Goal: Task Accomplishment & Management: Manage account settings

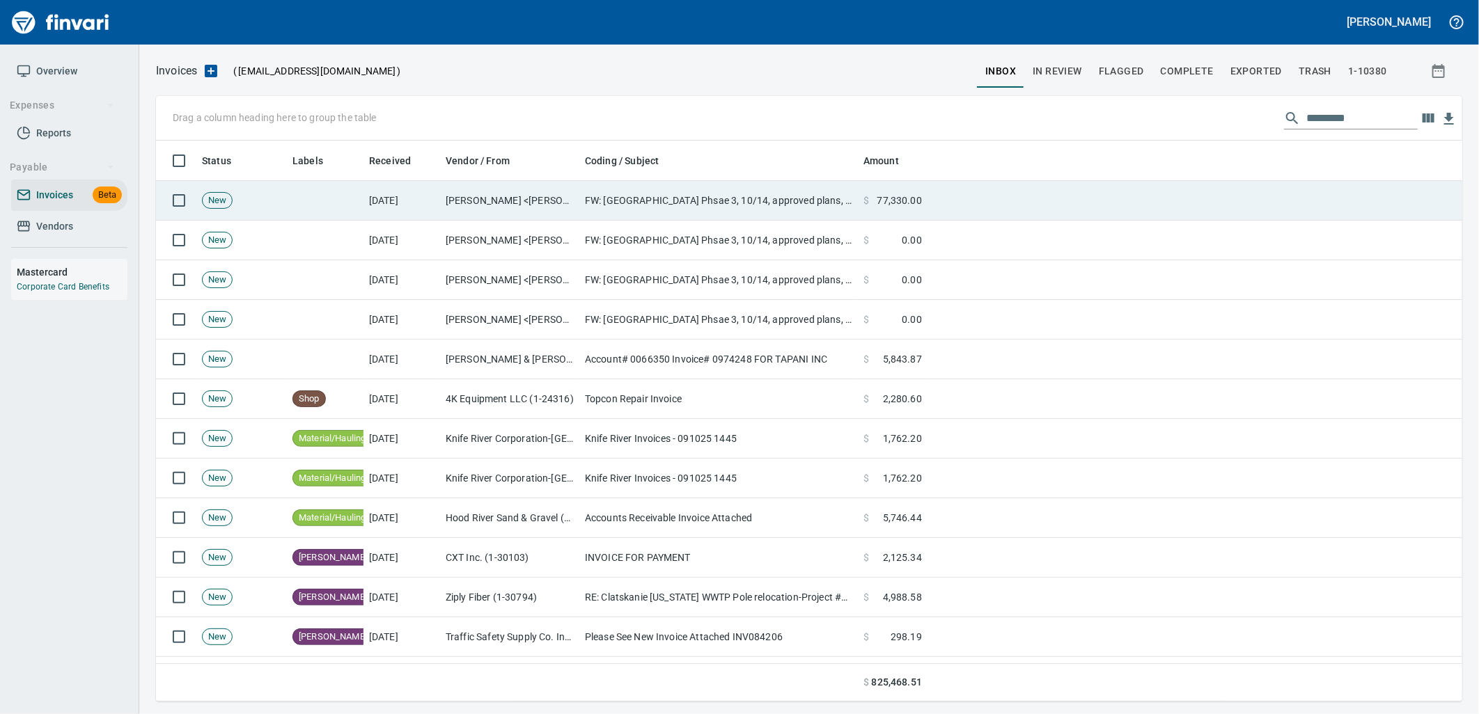
scroll to position [550, 1283]
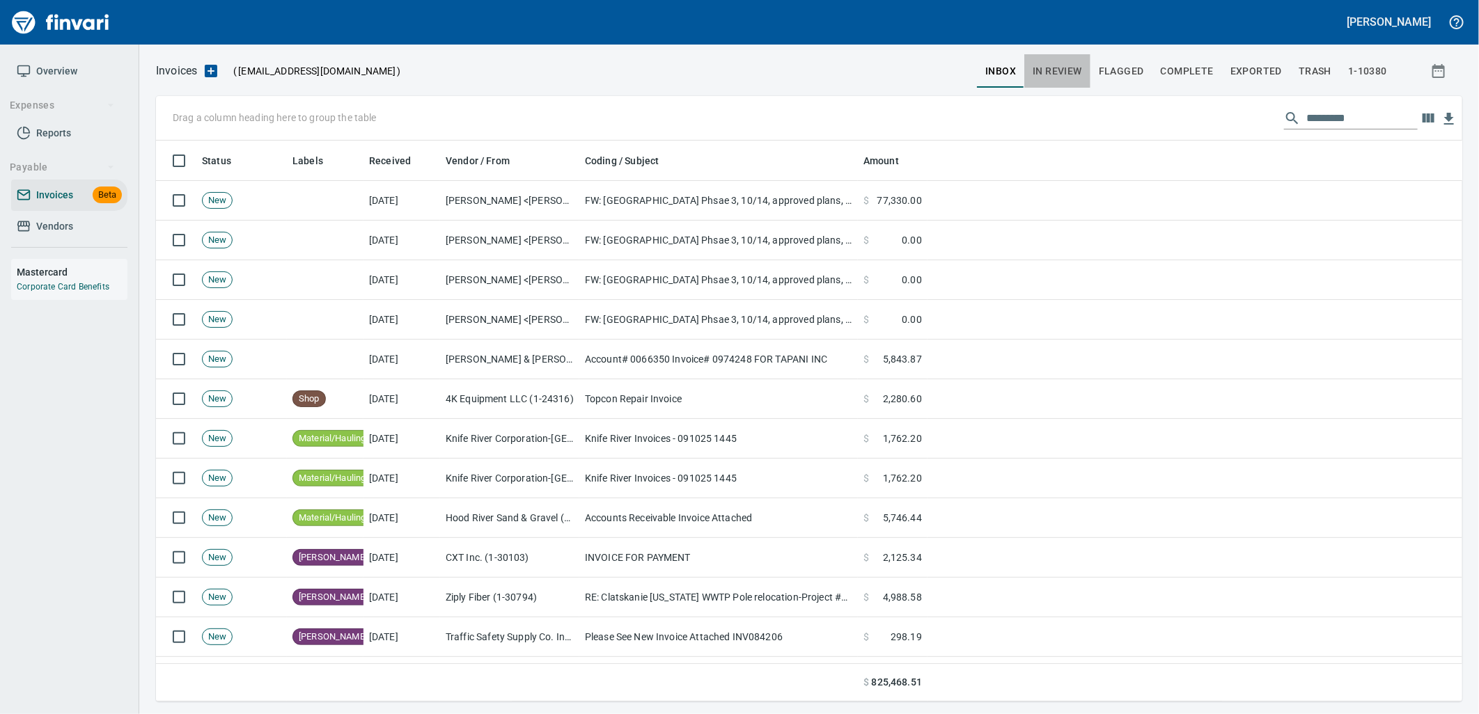
click at [1059, 73] on span "In Review" at bounding box center [1057, 71] width 49 height 17
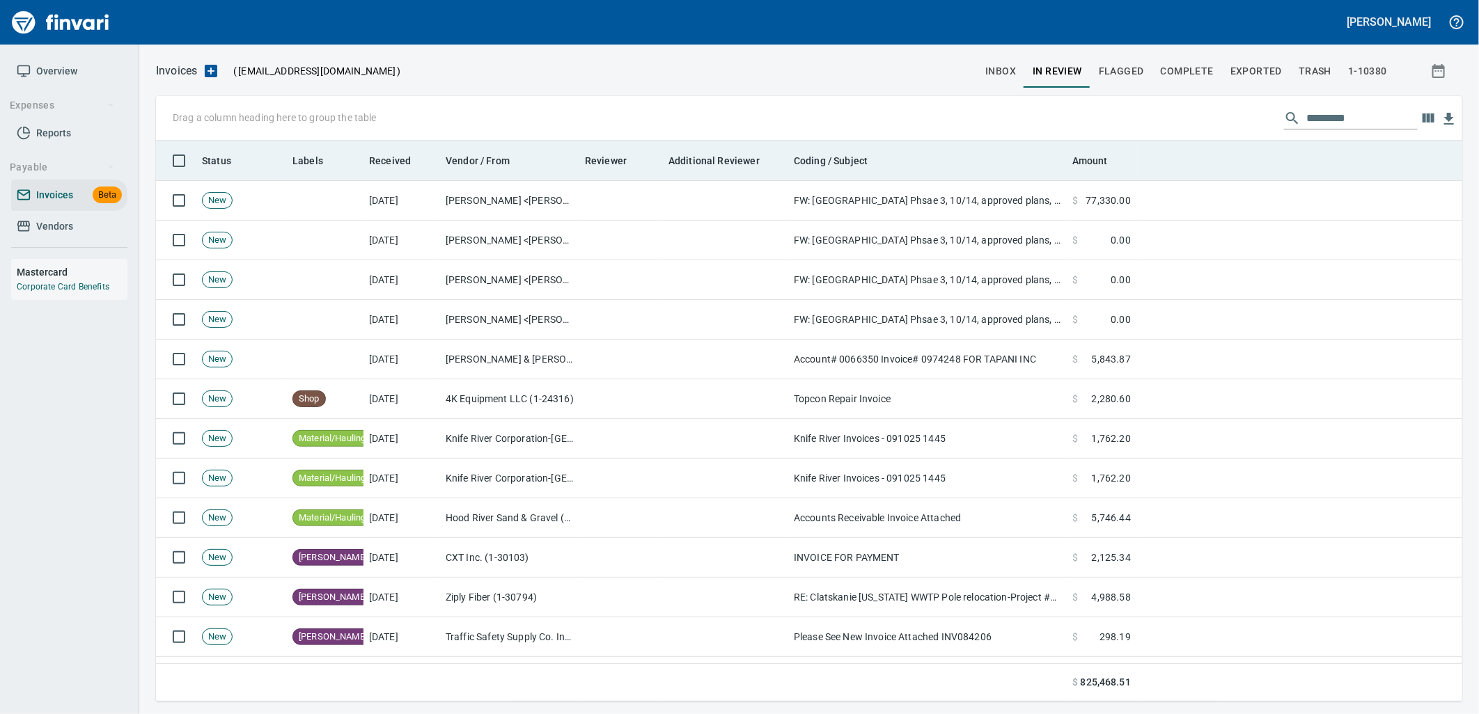
scroll to position [550, 1283]
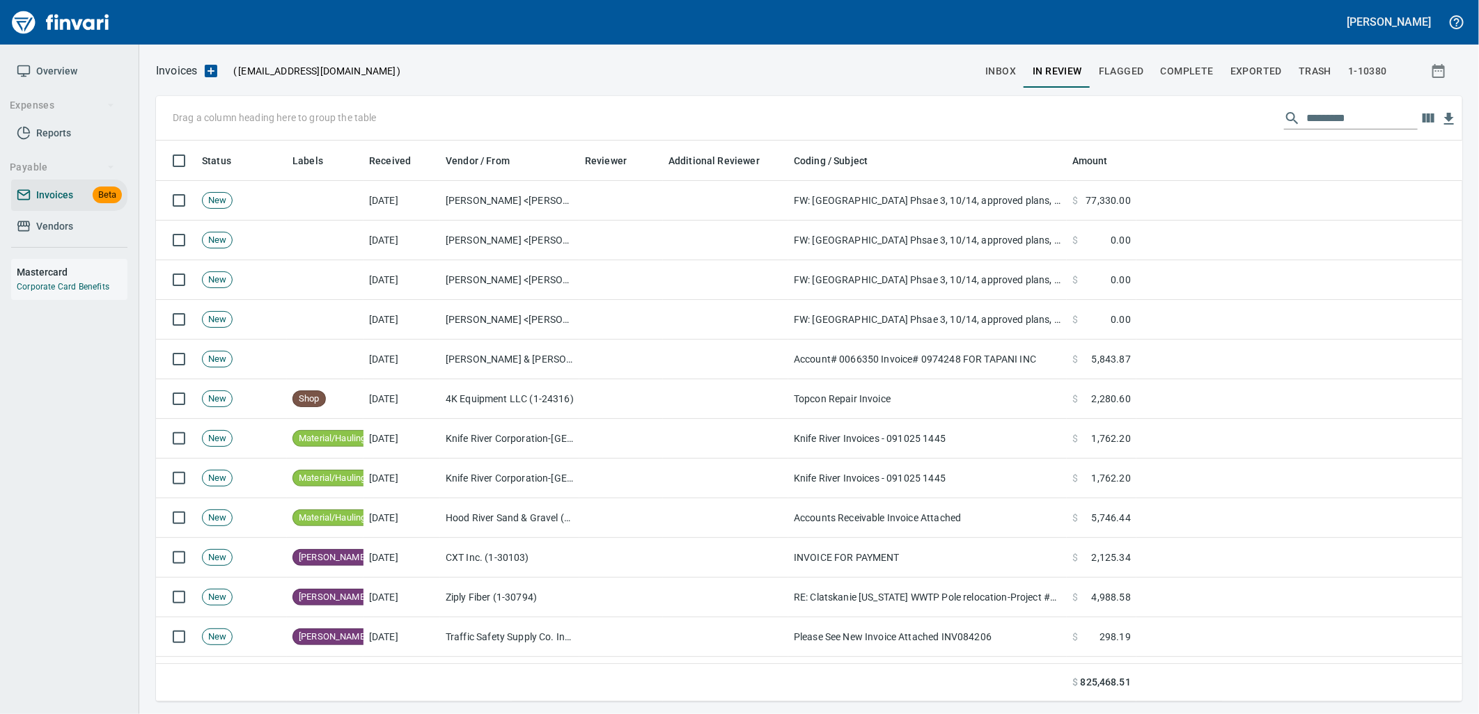
click at [1334, 118] on input "text" at bounding box center [1361, 118] width 111 height 22
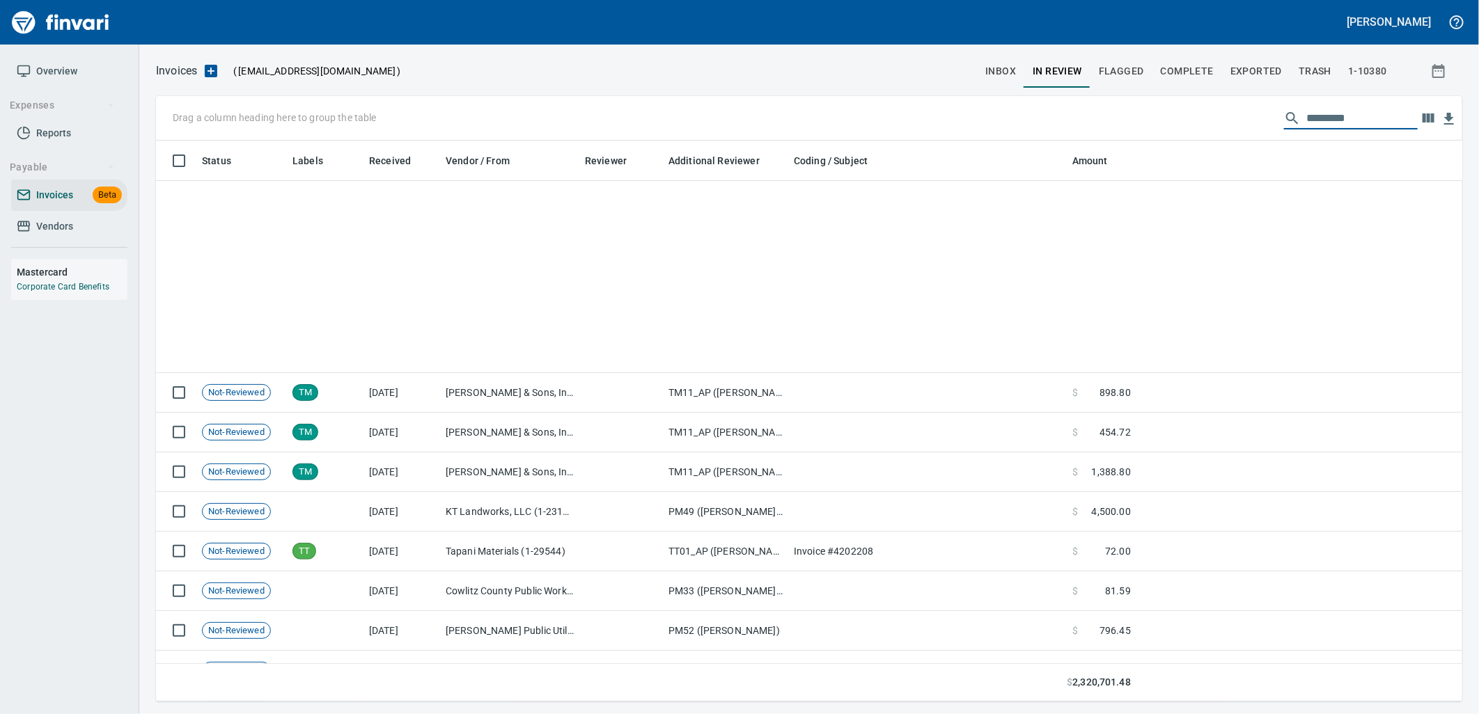
scroll to position [0, 0]
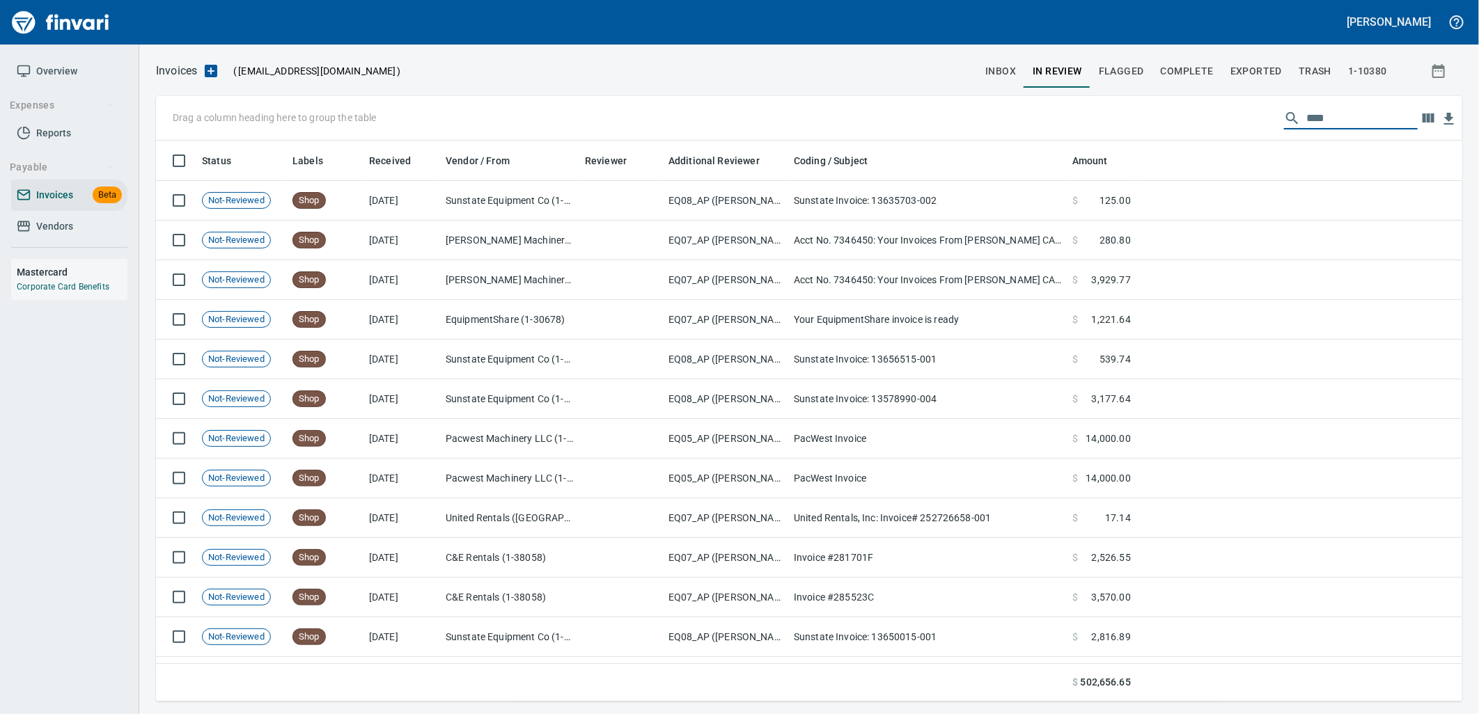
type input "****"
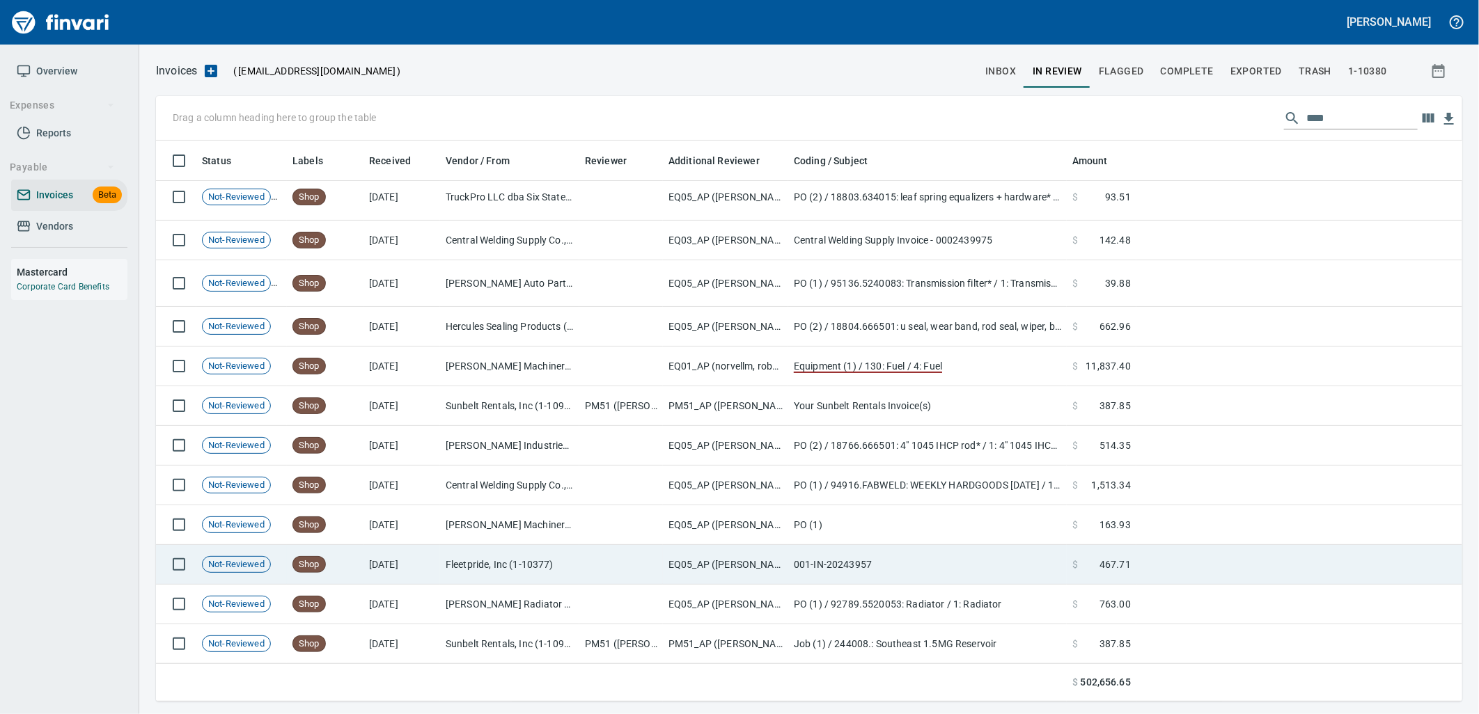
scroll to position [10084, 0]
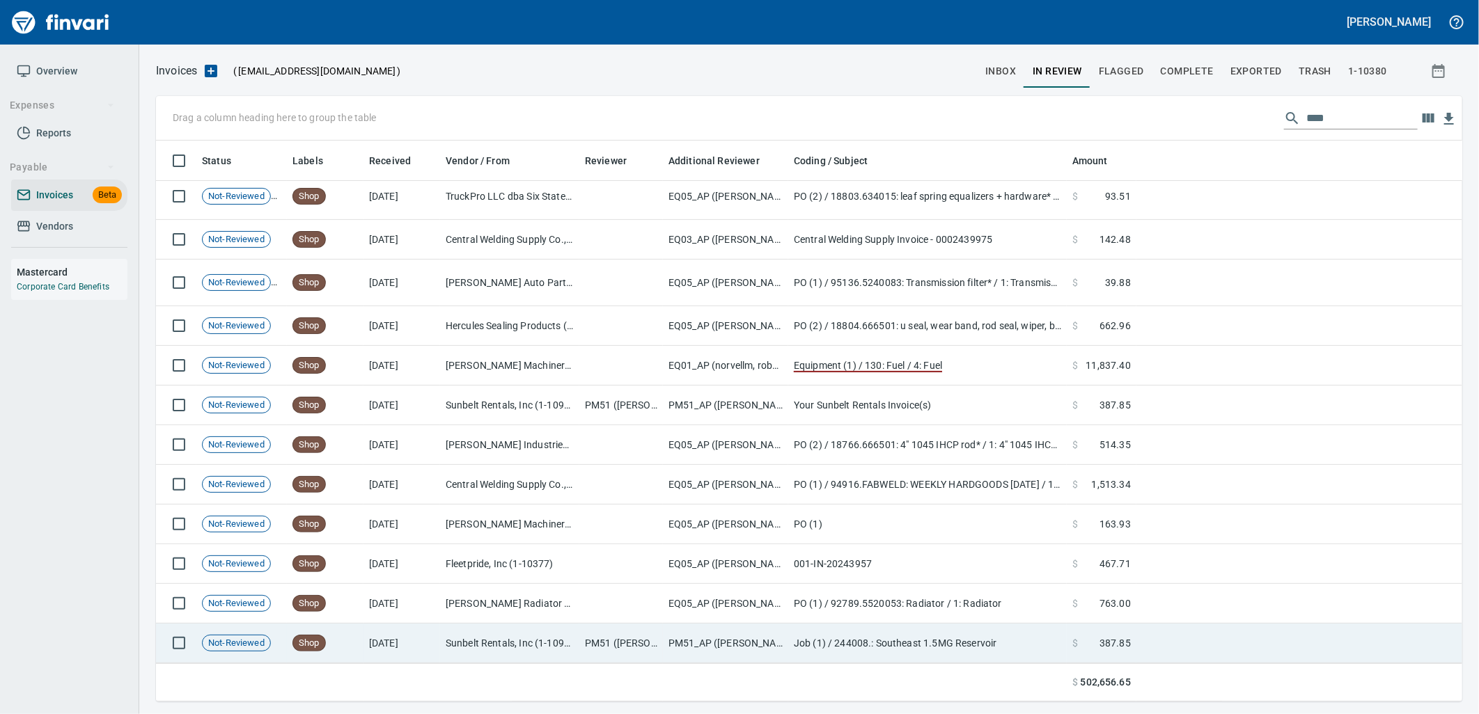
click at [790, 639] on td "Job (1) / 244008.: Southeast 1.5MG Reservoir" at bounding box center [927, 644] width 279 height 40
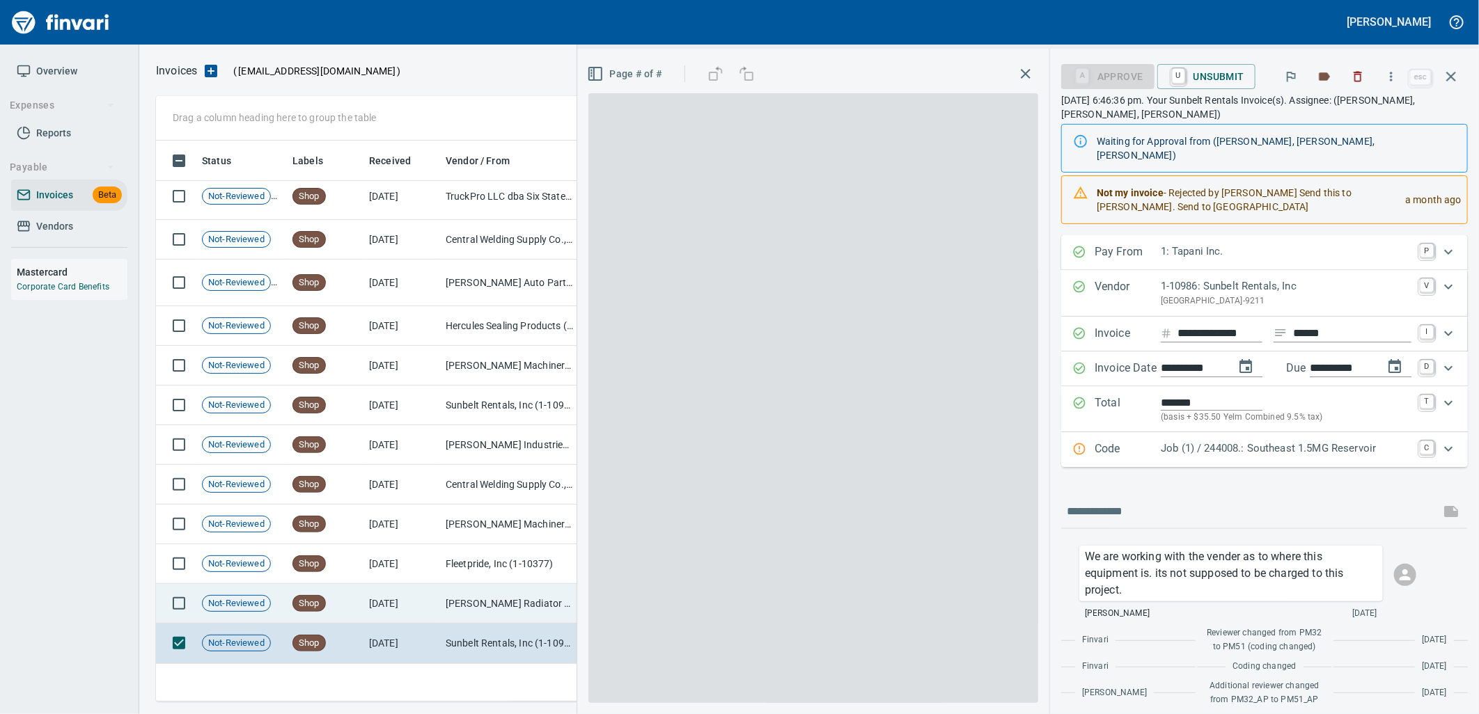
scroll to position [550, 1283]
click at [496, 603] on td "[PERSON_NAME] Radiator Service (1-10441)" at bounding box center [509, 604] width 139 height 40
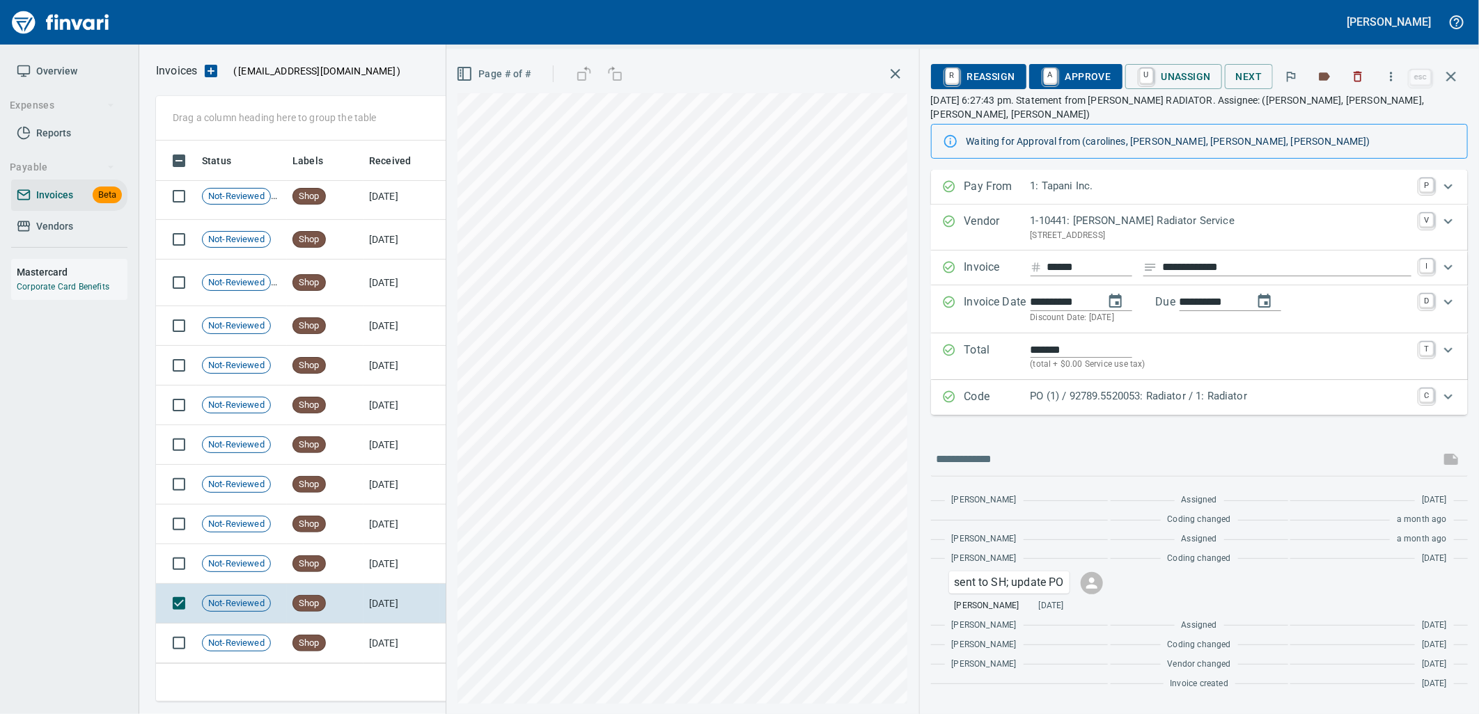
click at [1145, 389] on p "PO (1) / 92789.5520053: Radiator / 1: Radiator" at bounding box center [1221, 397] width 381 height 16
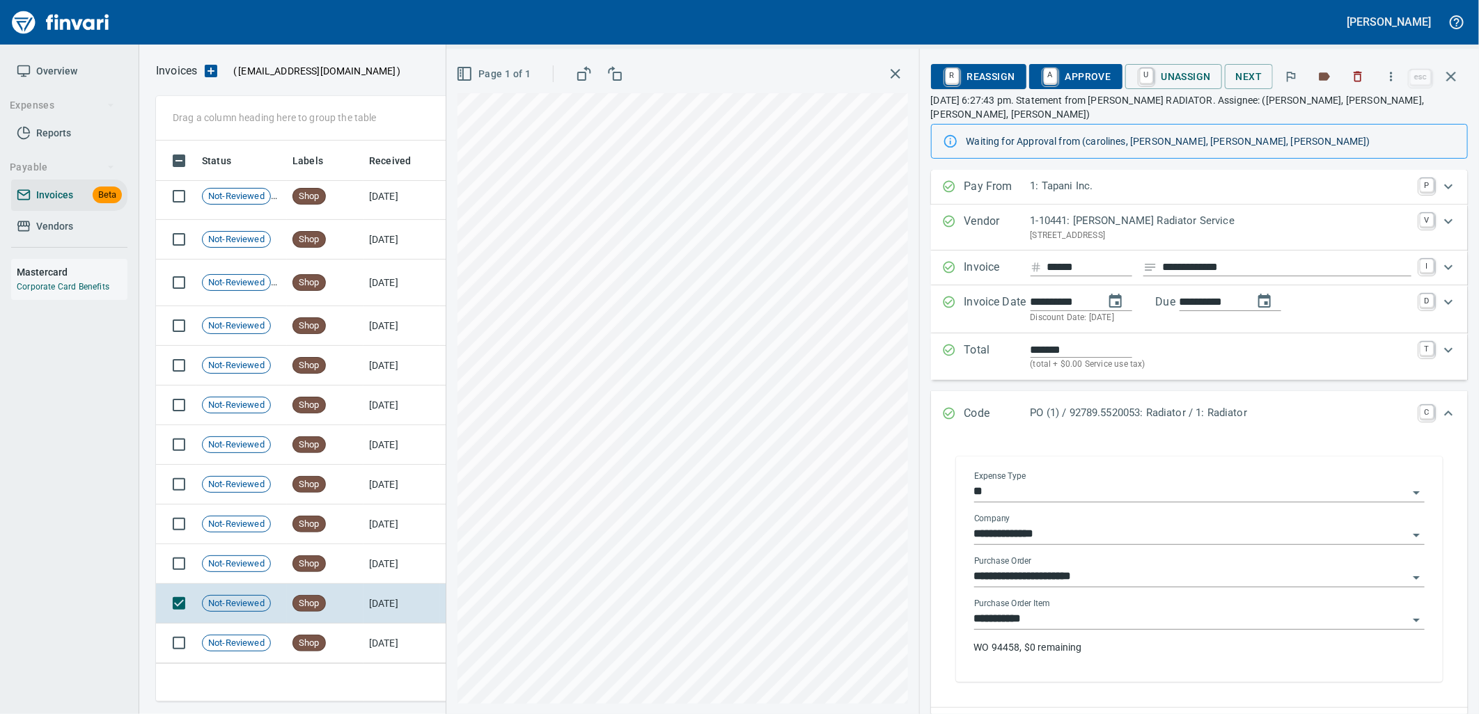
click at [1083, 610] on input "**********" at bounding box center [1191, 619] width 434 height 19
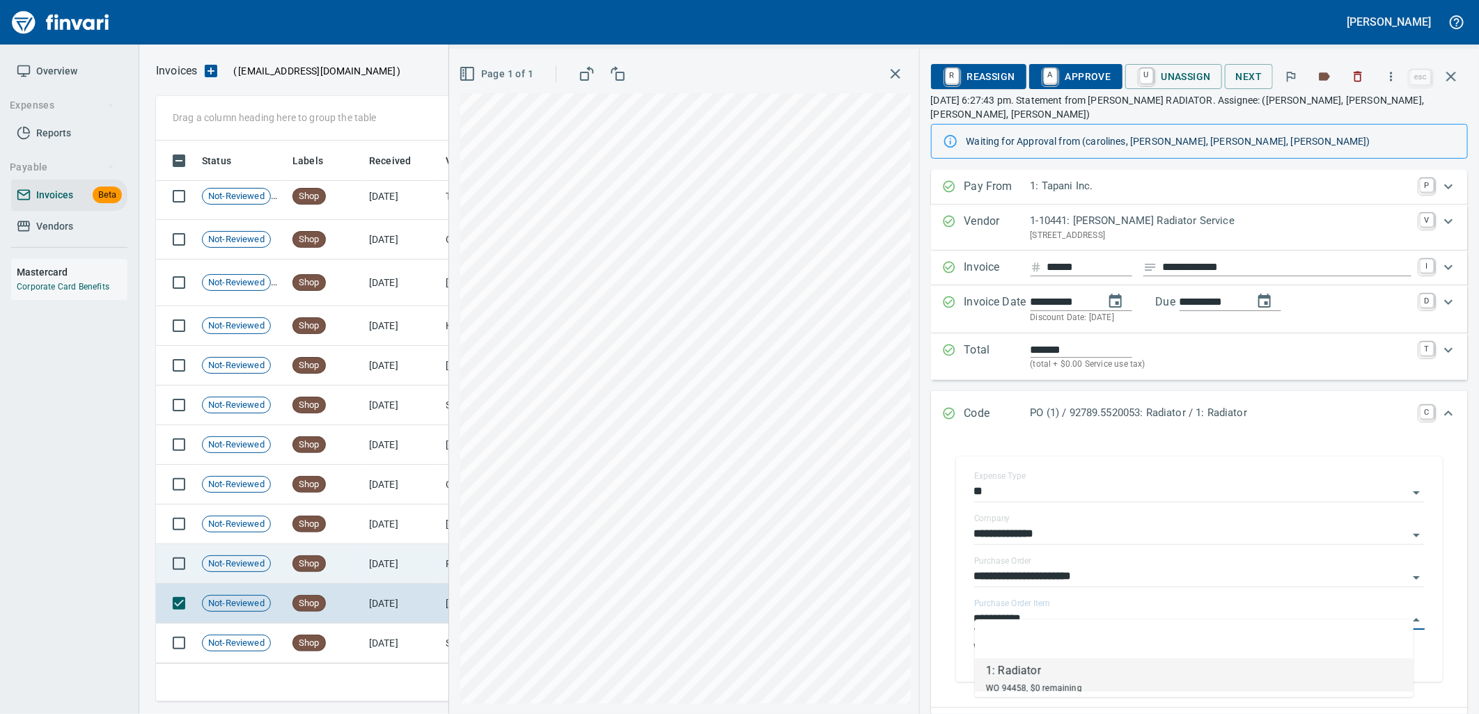
click at [330, 558] on td "Shop" at bounding box center [325, 565] width 77 height 40
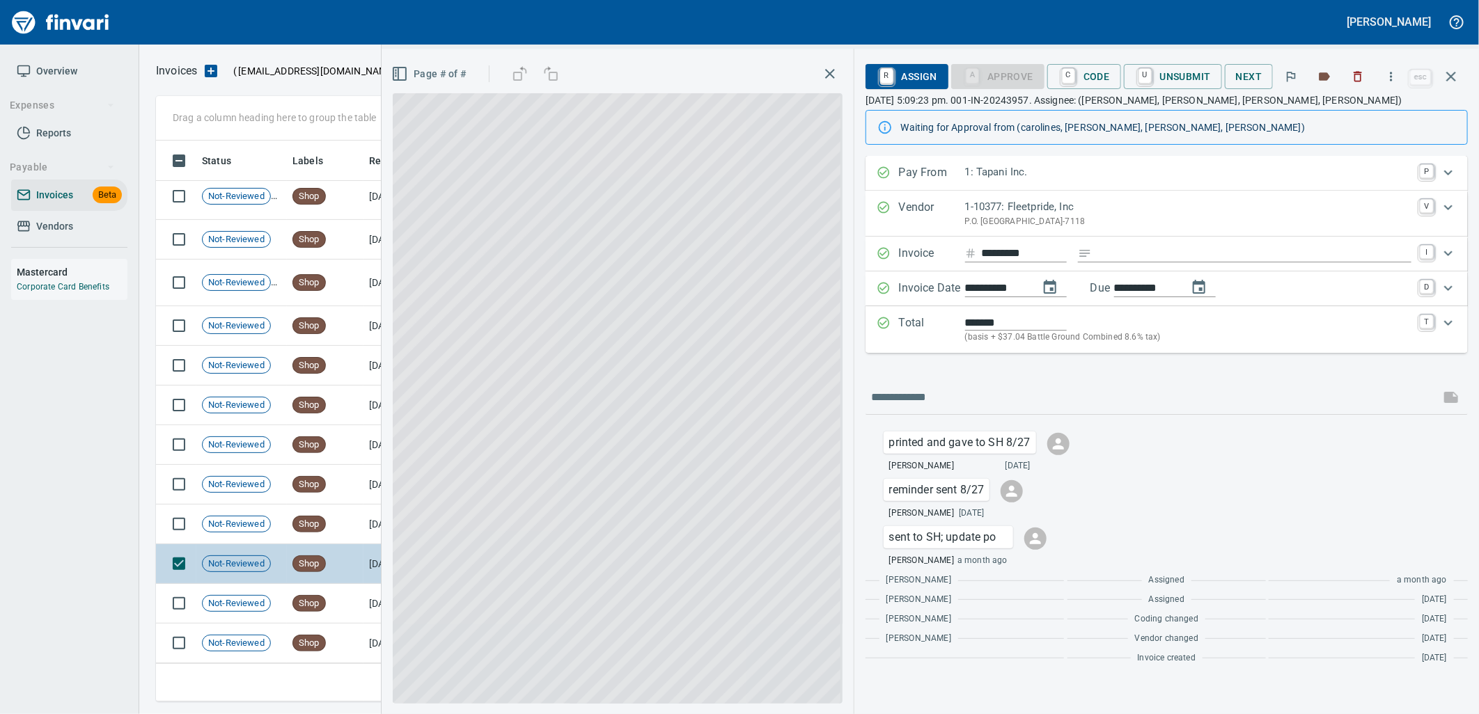
scroll to position [550, 1283]
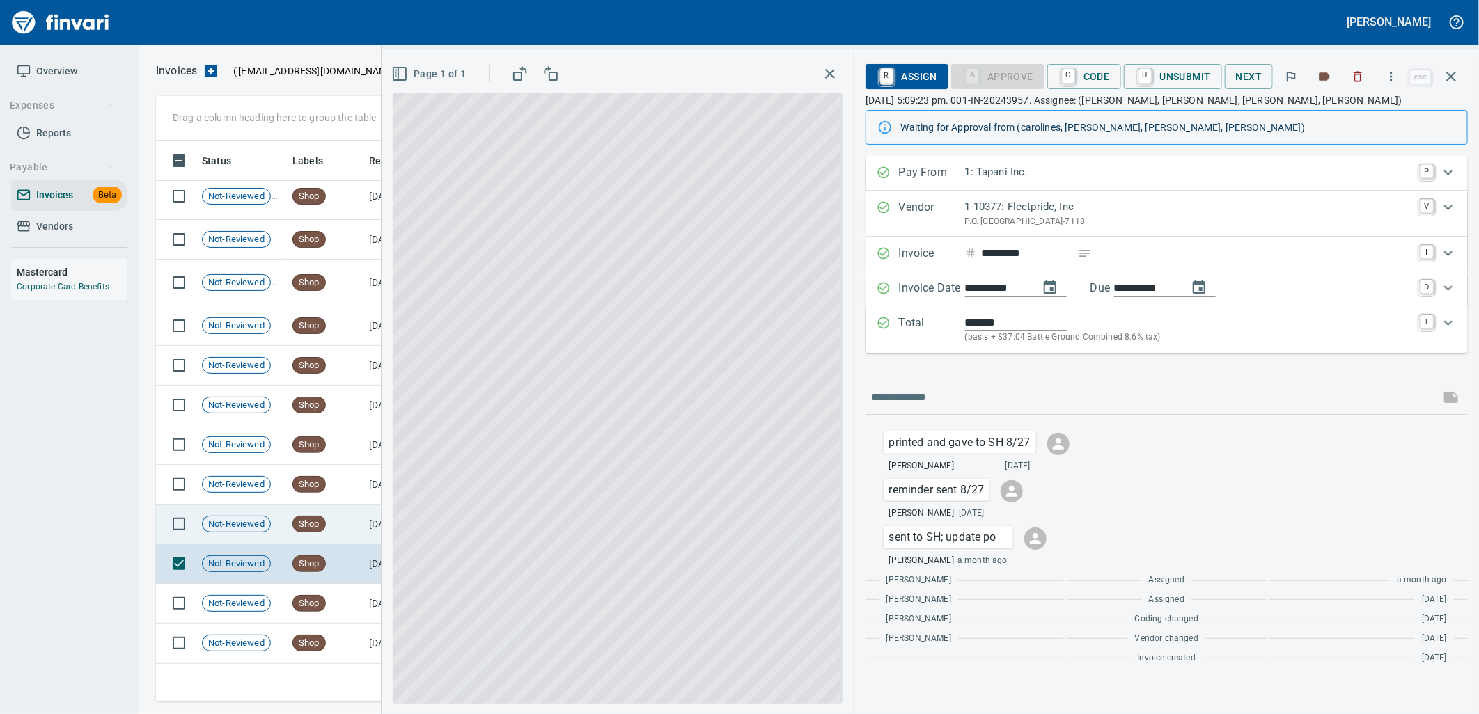
click at [324, 526] on span "Shop" at bounding box center [309, 524] width 32 height 13
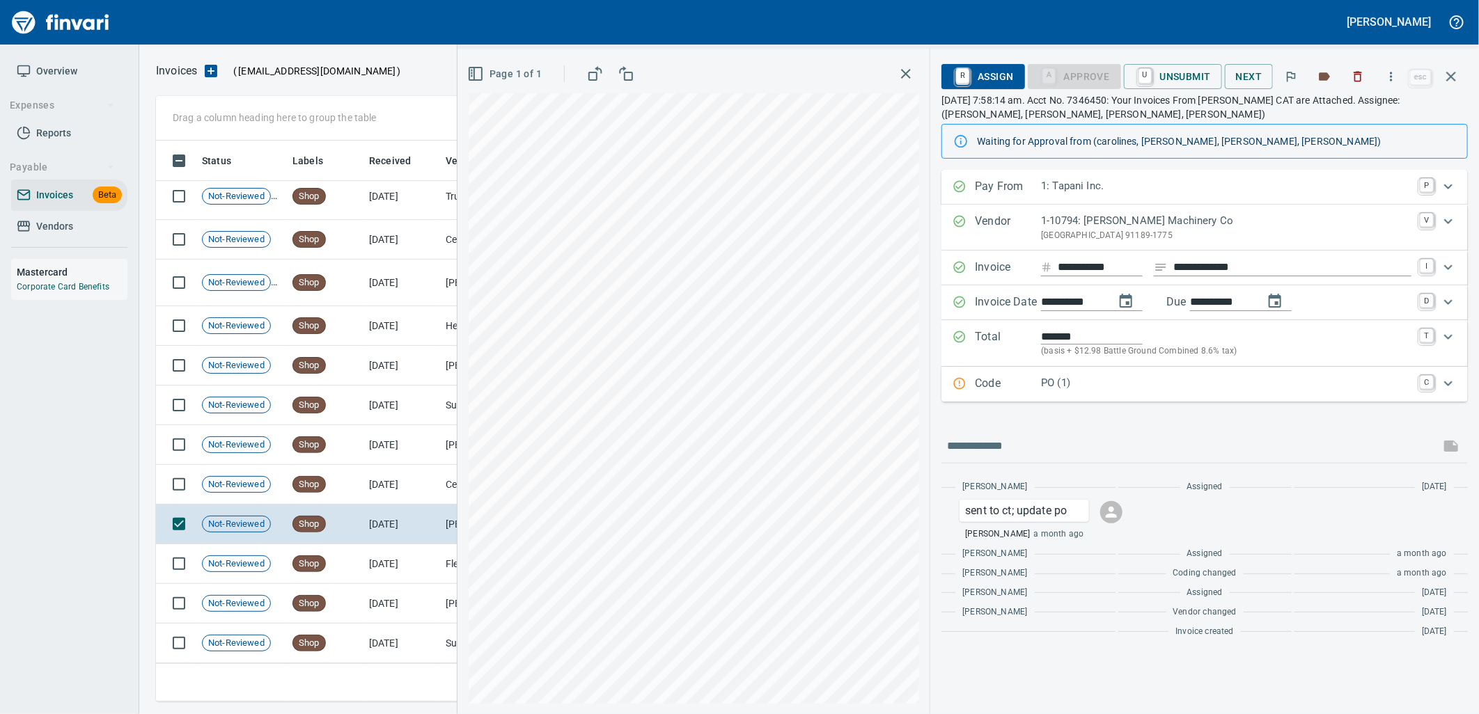
click at [1126, 383] on p "PO (1)" at bounding box center [1226, 383] width 370 height 16
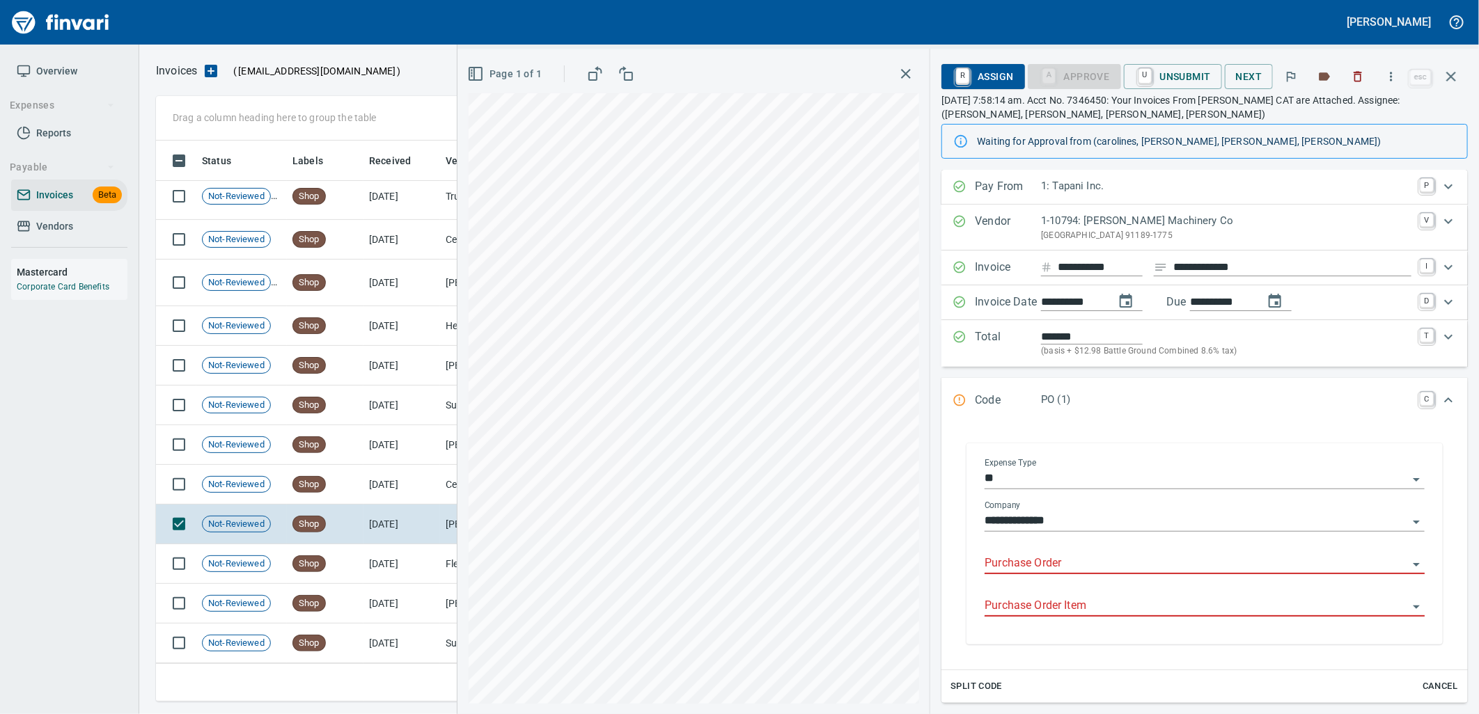
click at [1049, 562] on input "Purchase Order" at bounding box center [1196, 563] width 423 height 19
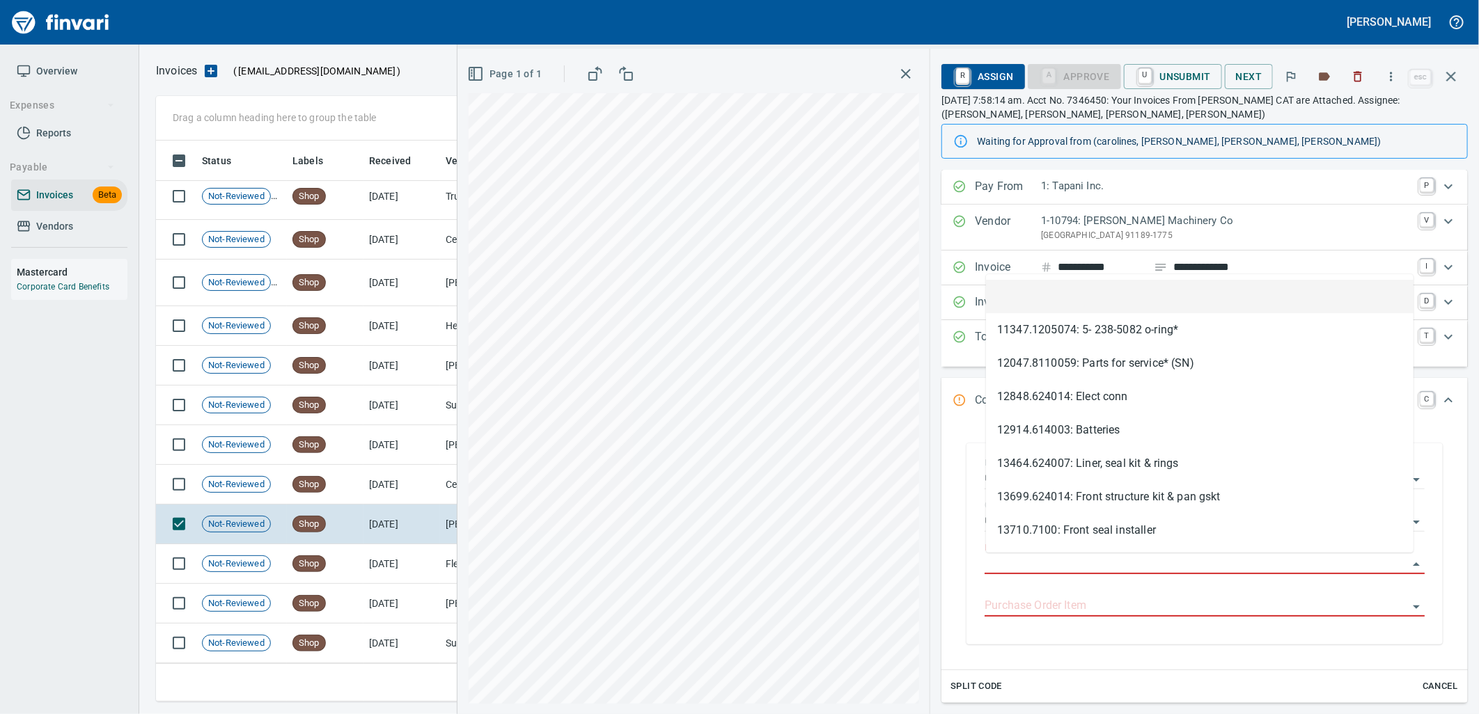
scroll to position [550, 1283]
type input "**********"
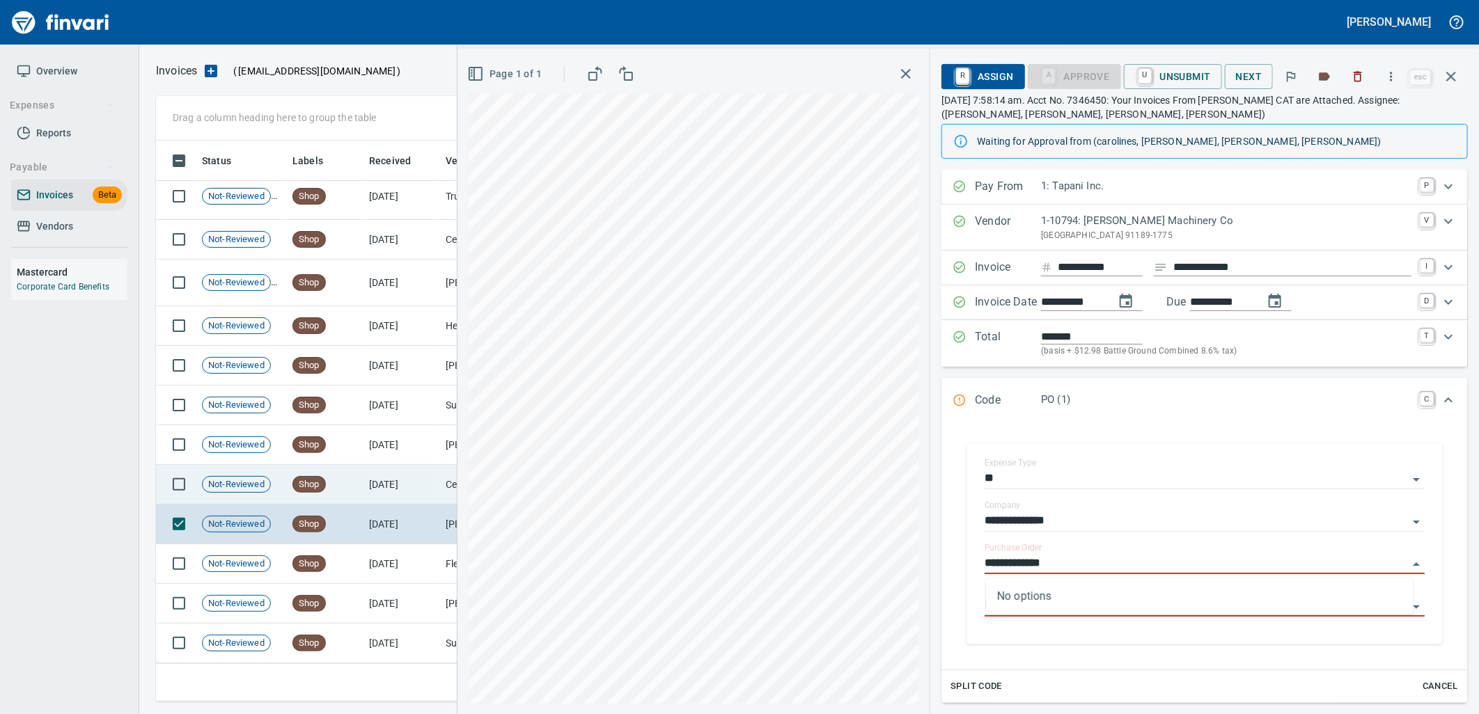
click at [414, 489] on td "7/16/2025" at bounding box center [401, 485] width 77 height 40
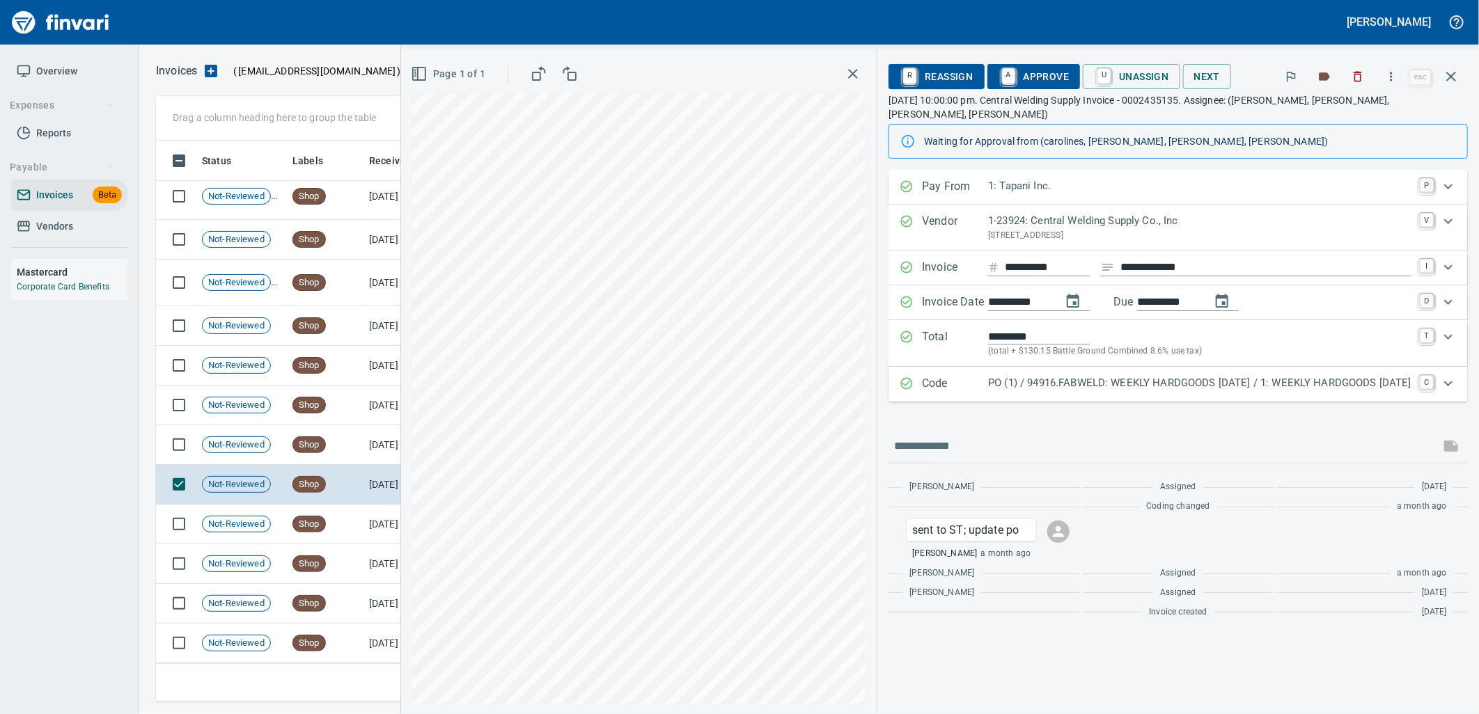
click at [1074, 375] on p "PO (1) / 94916.FABWELD: WEEKLY HARDGOODS 7.14.25 / 1: WEEKLY HARDGOODS 7.14.25" at bounding box center [1199, 383] width 423 height 16
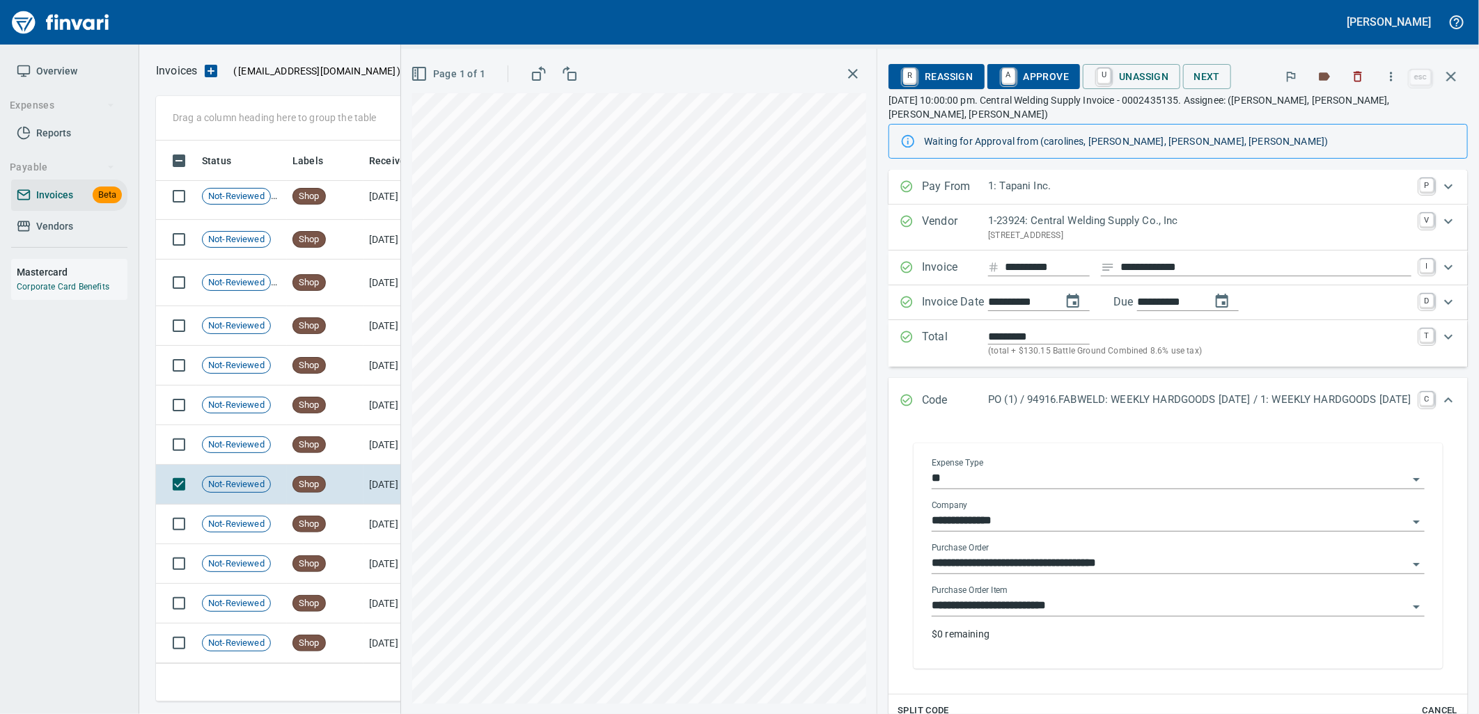
click at [1081, 597] on input "**********" at bounding box center [1170, 606] width 476 height 19
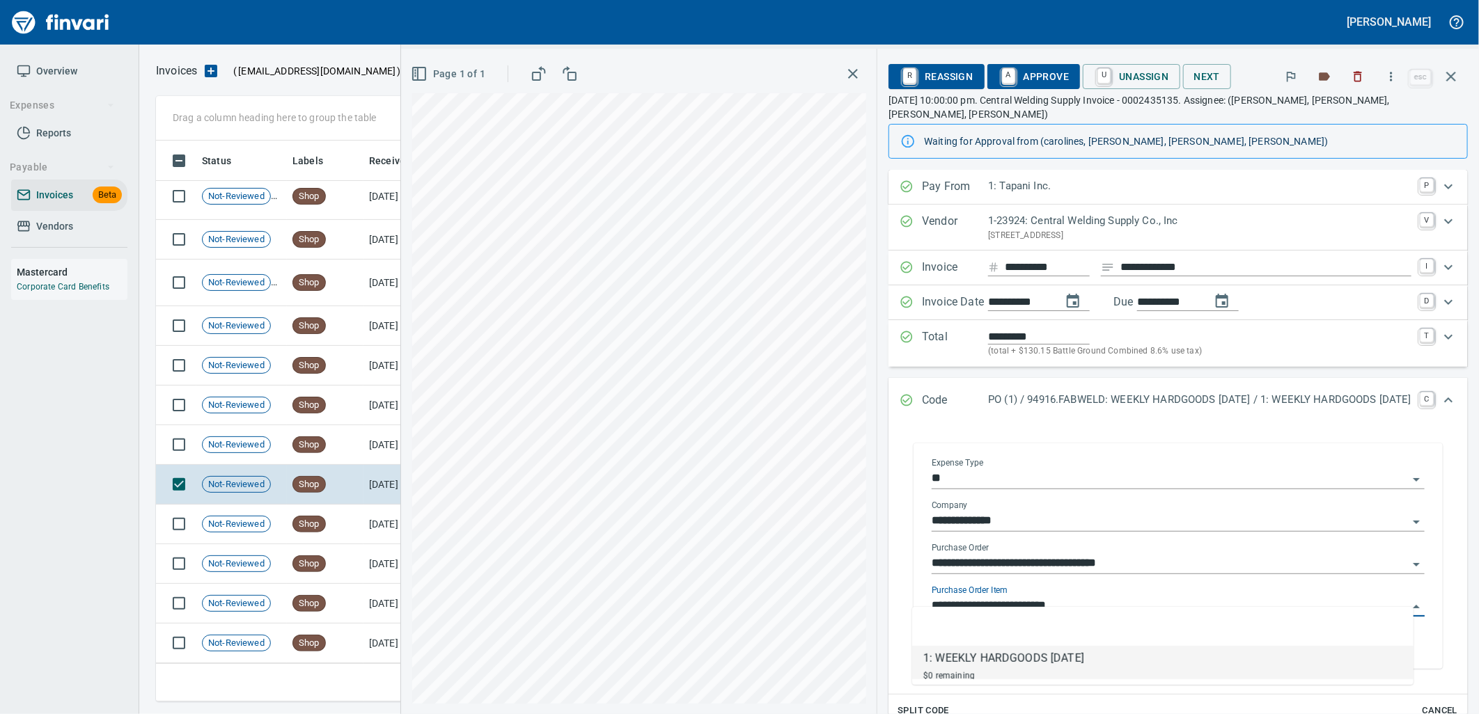
scroll to position [550, 1283]
click at [336, 446] on td "Shop" at bounding box center [325, 445] width 77 height 40
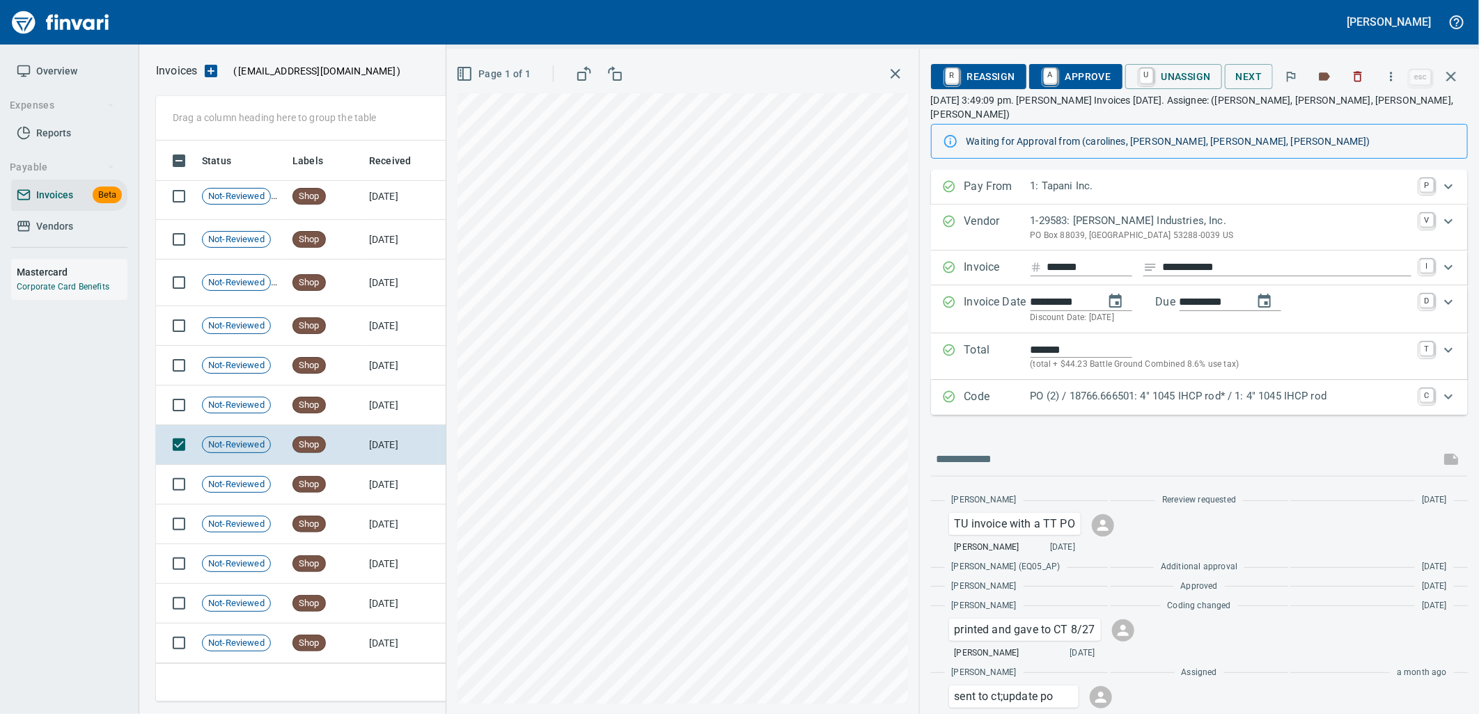
click at [1178, 389] on p "PO (2) / 18766.666501: 4" 1045 IHCP rod* / 1: 4" 1045 IHCP rod" at bounding box center [1221, 397] width 381 height 16
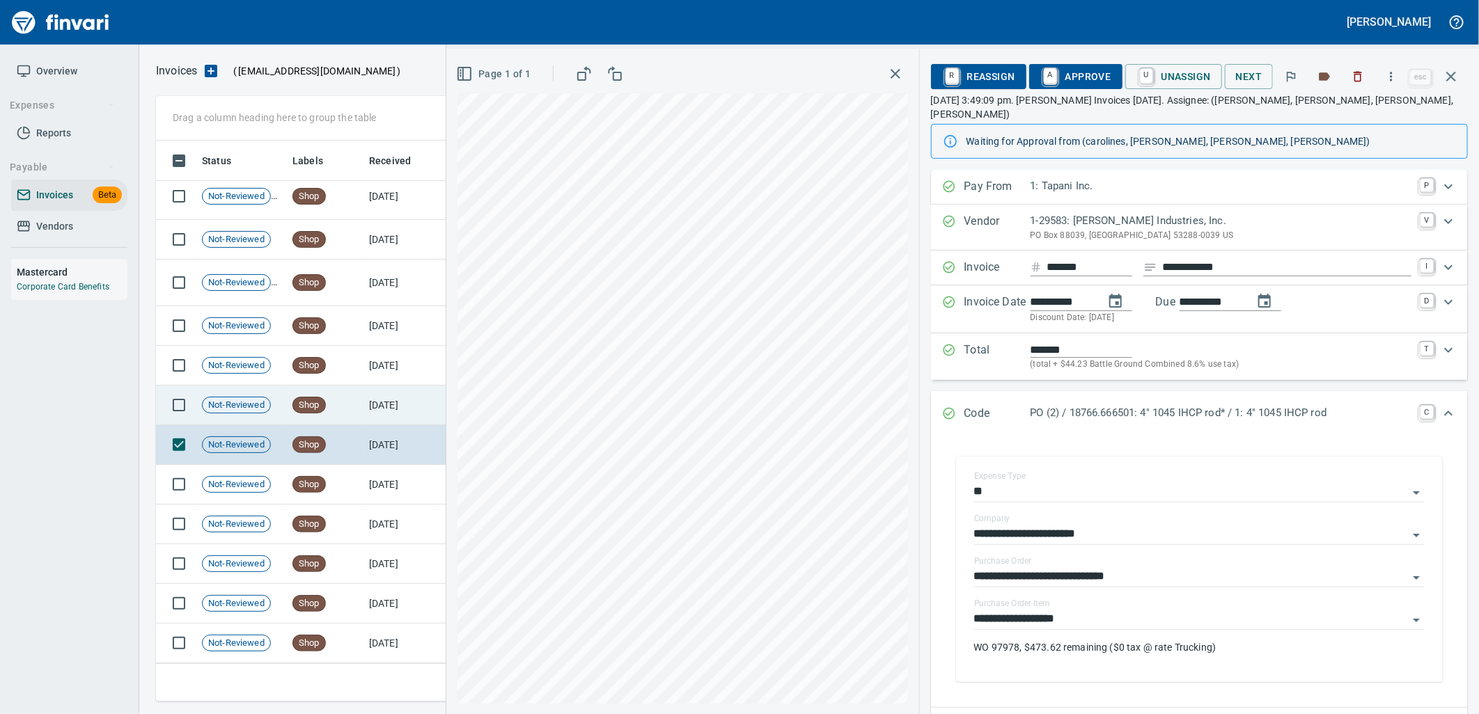
click at [364, 393] on td "7/21/2025" at bounding box center [401, 406] width 77 height 40
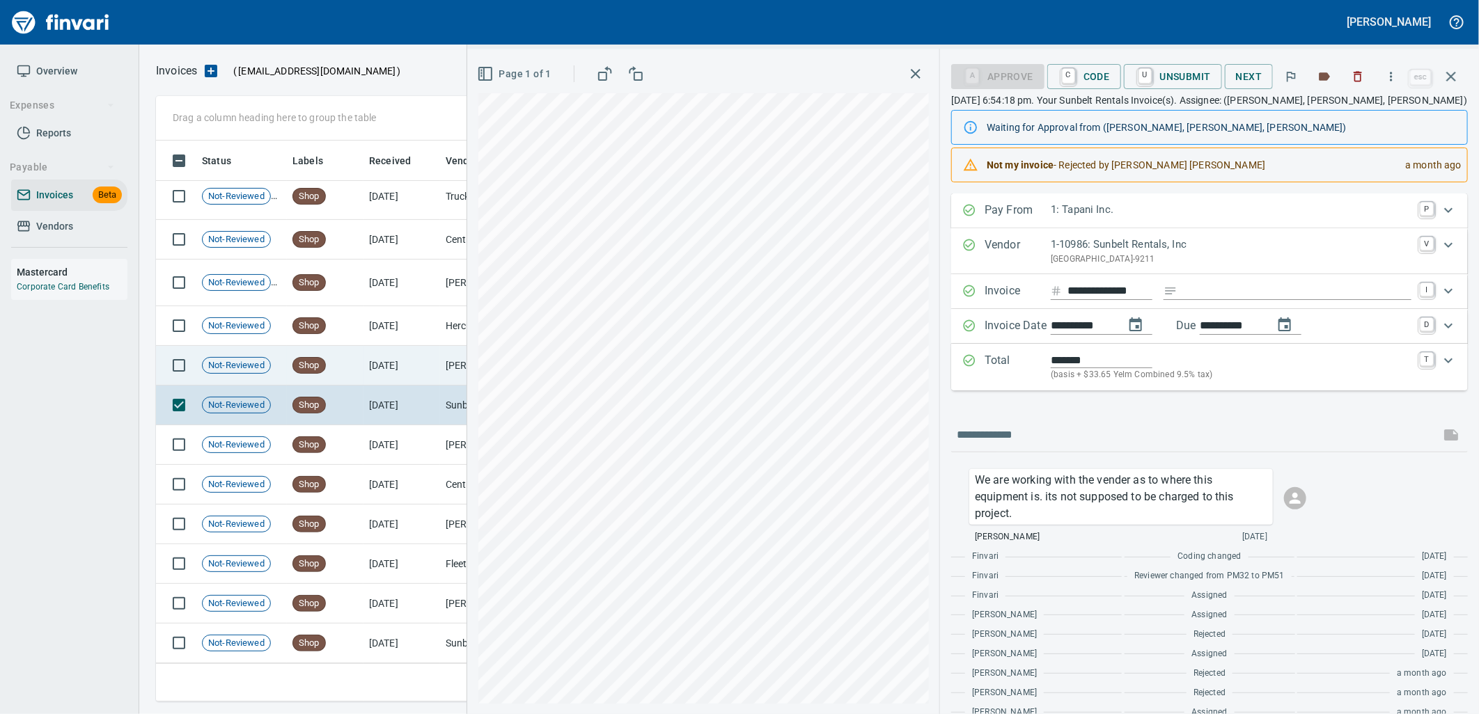
click at [384, 360] on td "7/22/2025" at bounding box center [401, 366] width 77 height 40
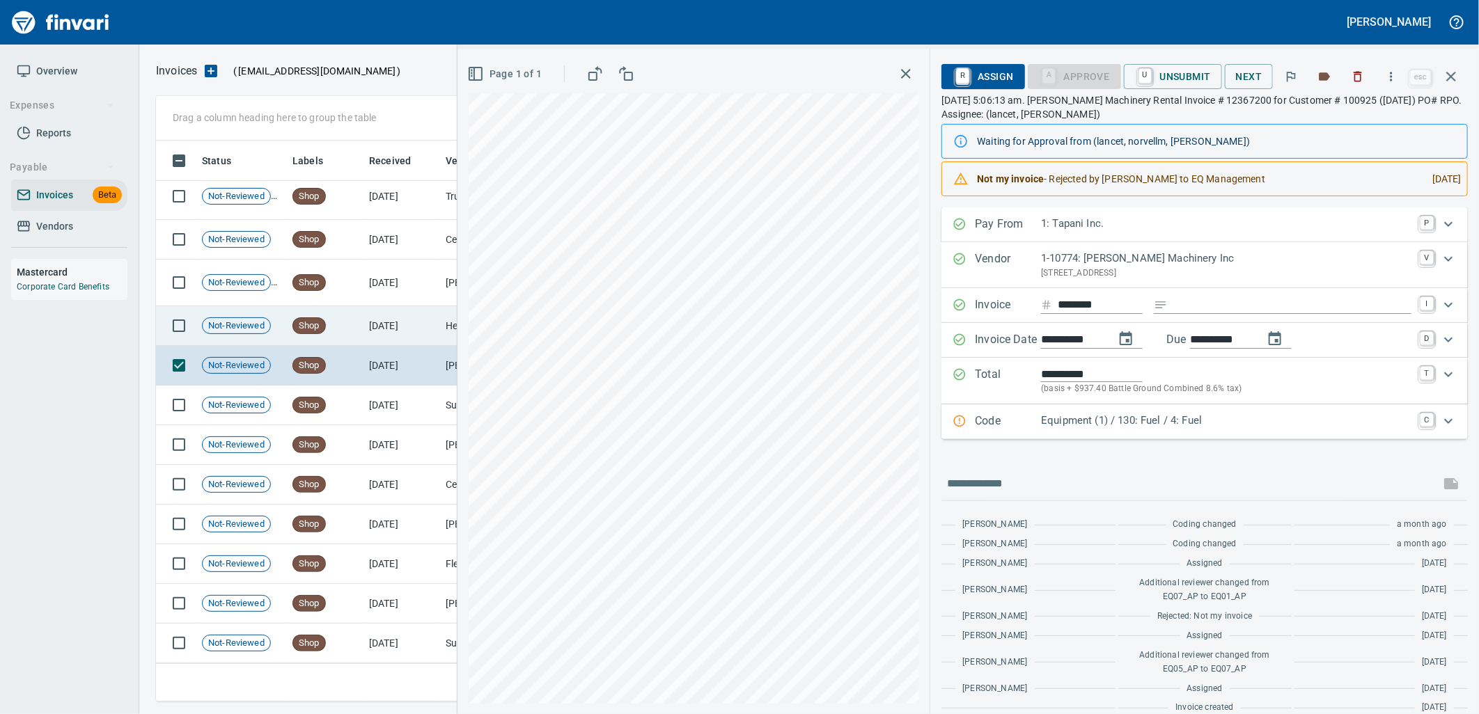
click at [398, 314] on td "7/22/2025" at bounding box center [401, 326] width 77 height 40
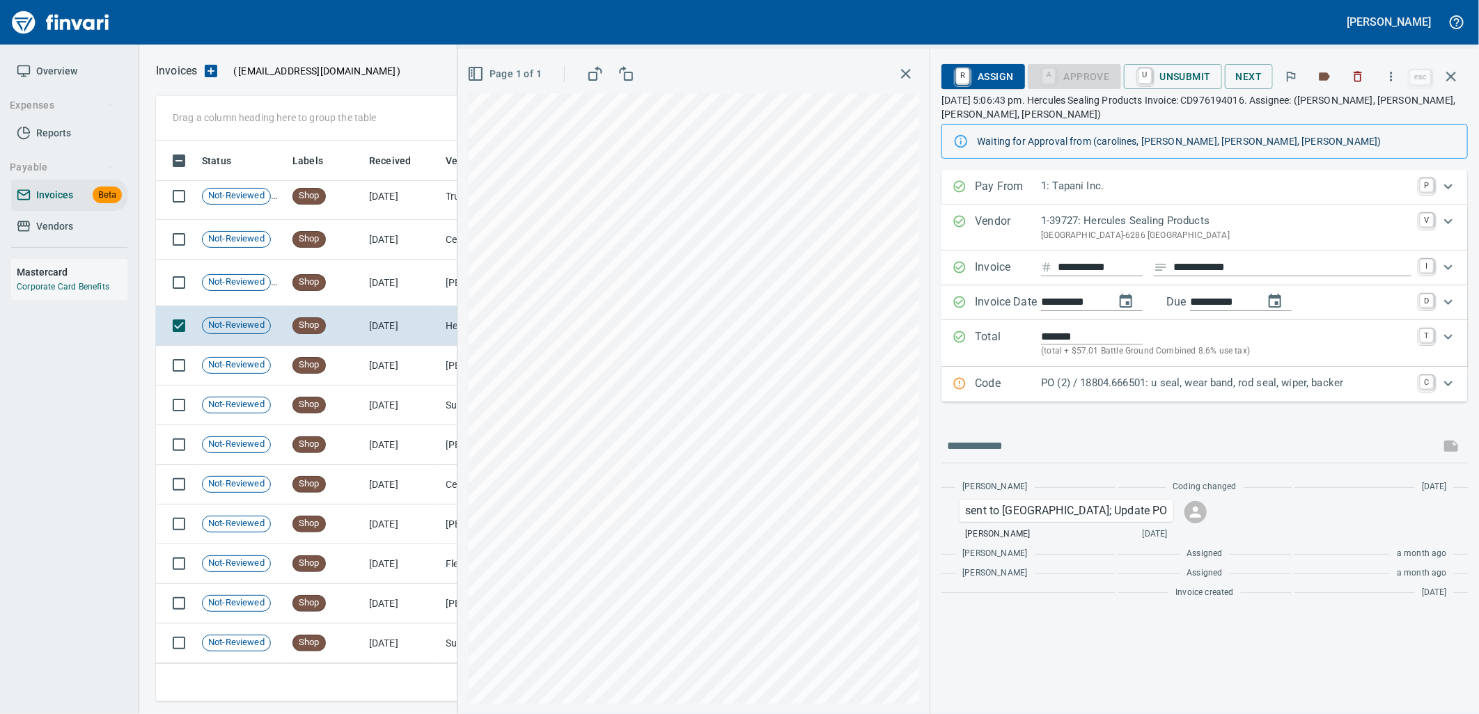
scroll to position [10012, 0]
click at [1447, 79] on icon "button" at bounding box center [1451, 76] width 17 height 17
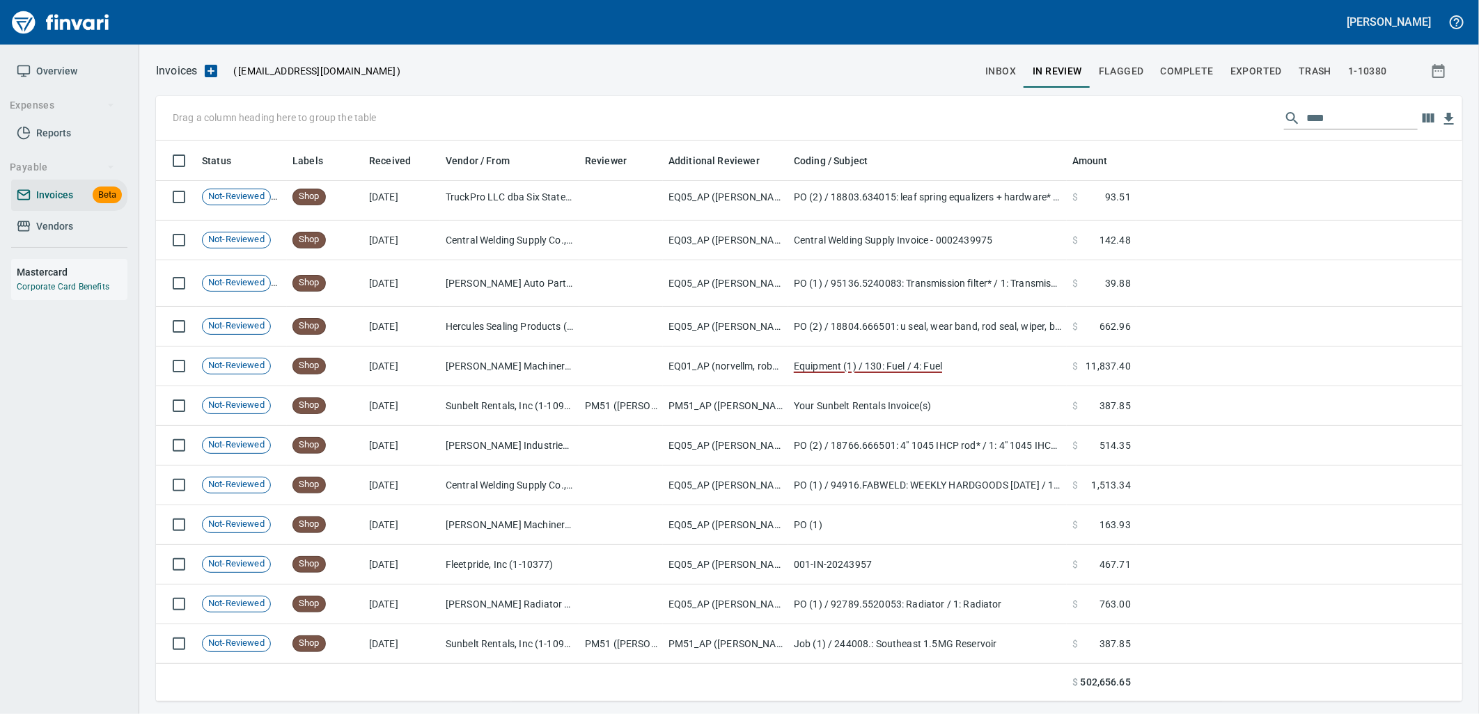
scroll to position [550, 1283]
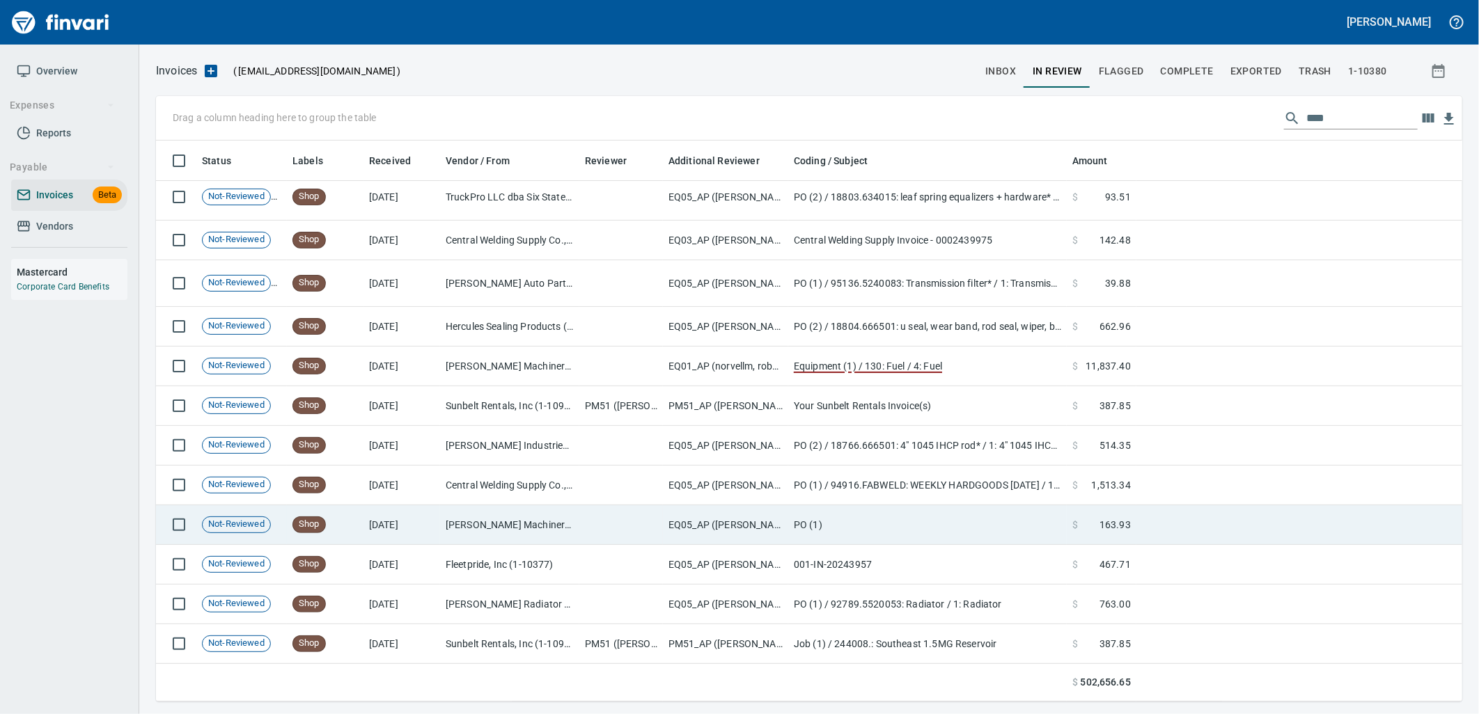
drag, startPoint x: 567, startPoint y: 519, endPoint x: 726, endPoint y: 517, distance: 158.1
click at [567, 519] on td "[PERSON_NAME] Machinery Co (1-10794)" at bounding box center [509, 526] width 139 height 40
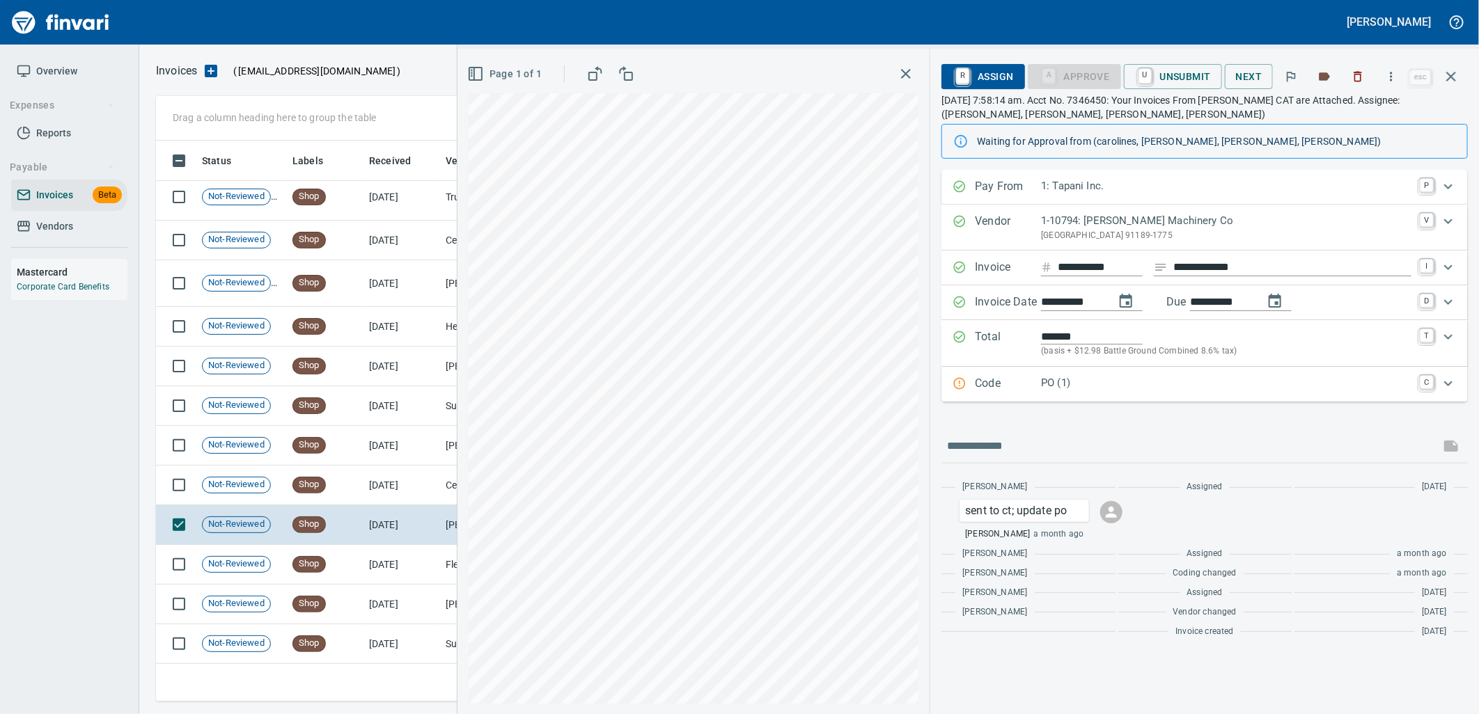
drag, startPoint x: 1142, startPoint y: 390, endPoint x: 1127, endPoint y: 476, distance: 87.7
click at [1142, 391] on p "PO (1)" at bounding box center [1226, 383] width 370 height 16
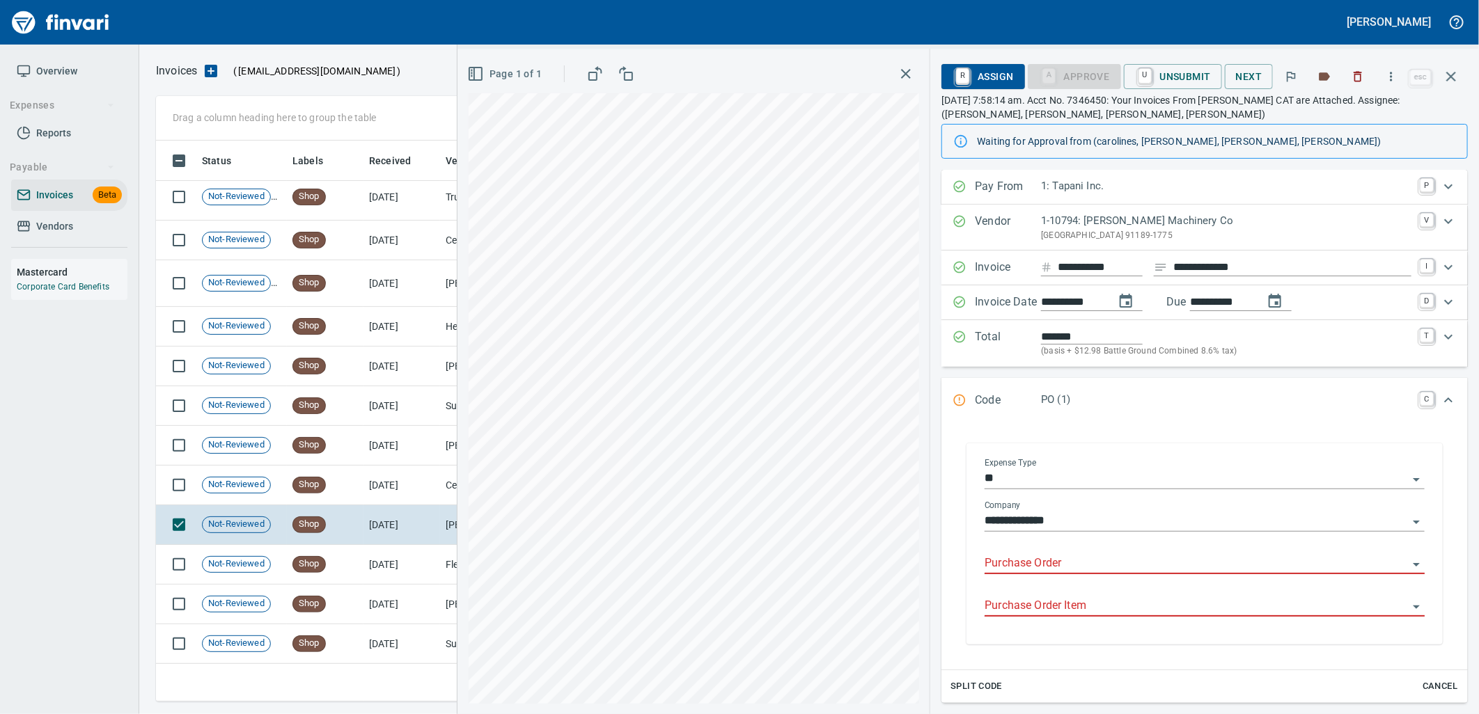
click at [1058, 561] on input "Purchase Order" at bounding box center [1196, 563] width 423 height 19
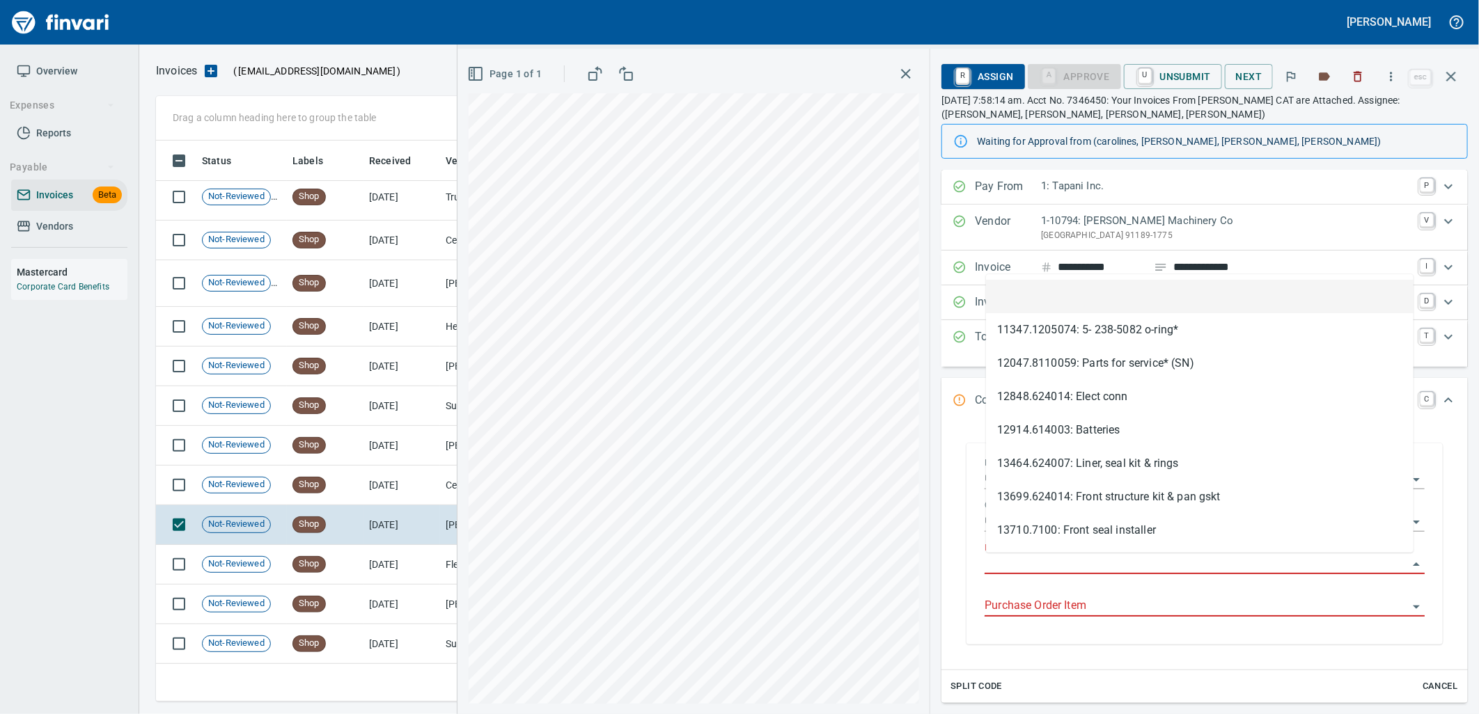
scroll to position [550, 1283]
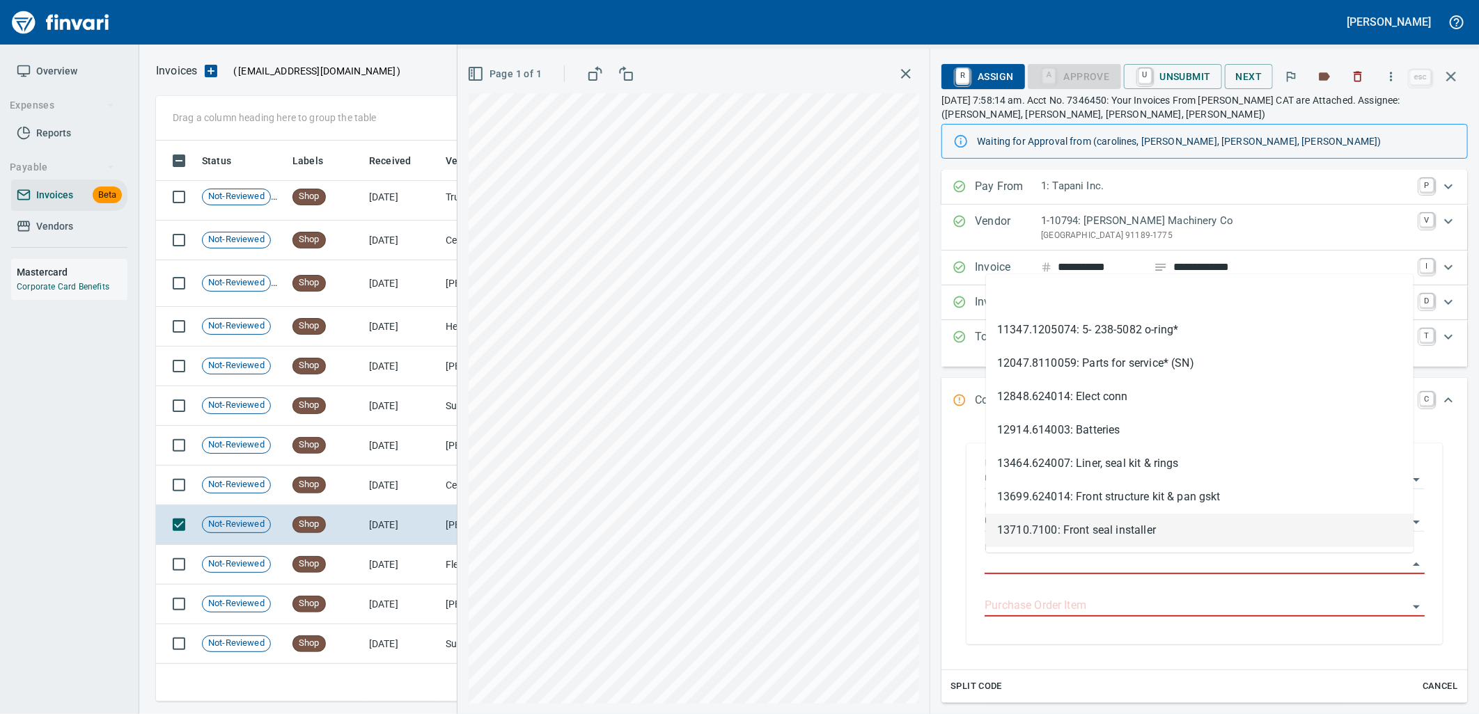
type input "**********"
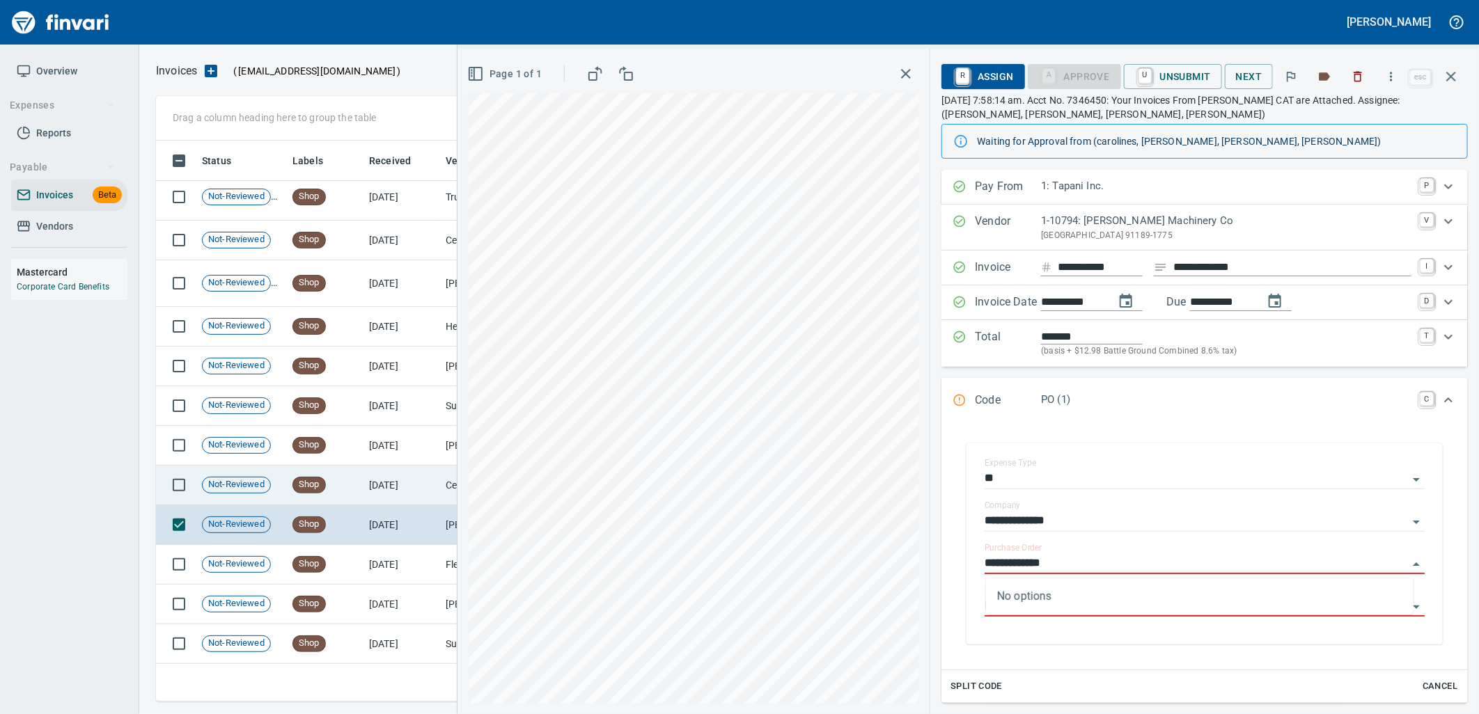
click at [409, 482] on td "7/16/2025" at bounding box center [401, 486] width 77 height 40
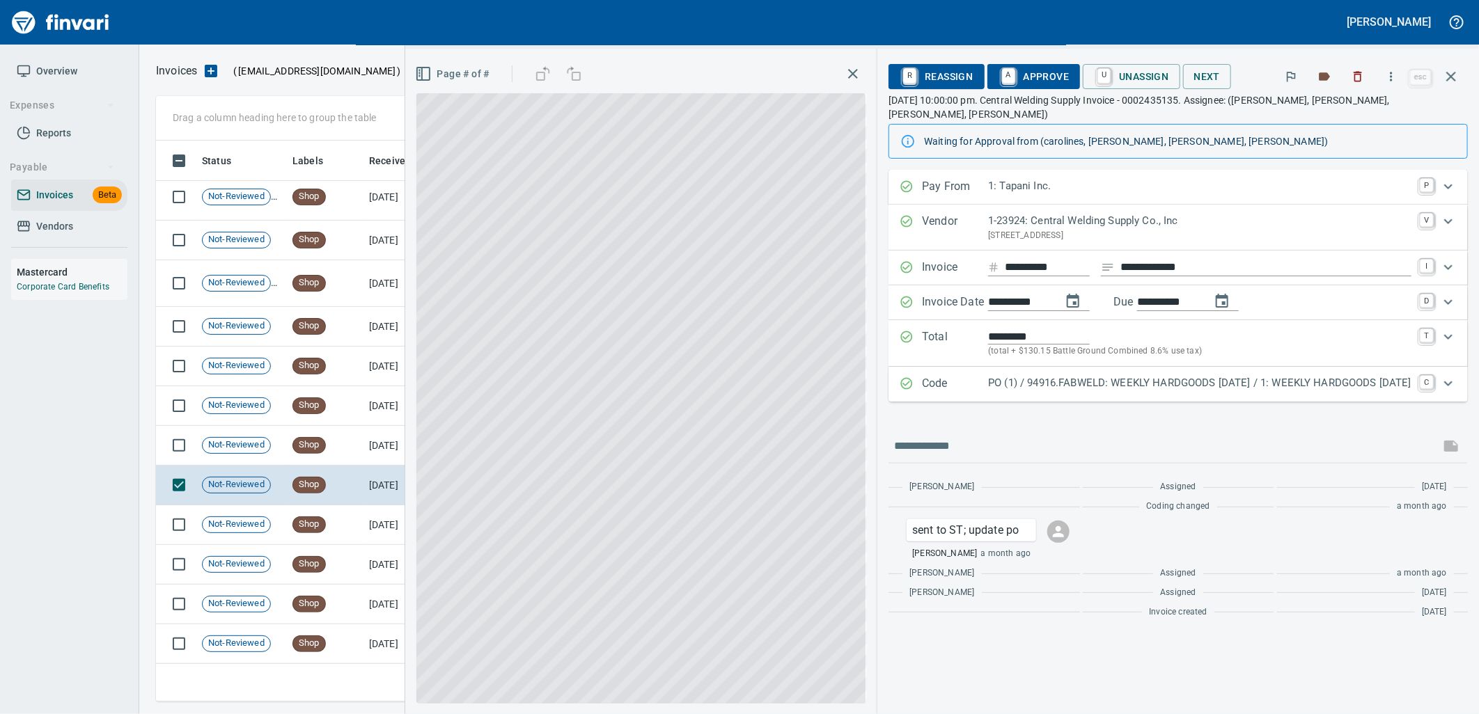
click at [1054, 375] on p "PO (1) / 94916.FABWELD: WEEKLY HARDGOODS 7.14.25 / 1: WEEKLY HARDGOODS 7.14.25" at bounding box center [1199, 383] width 423 height 16
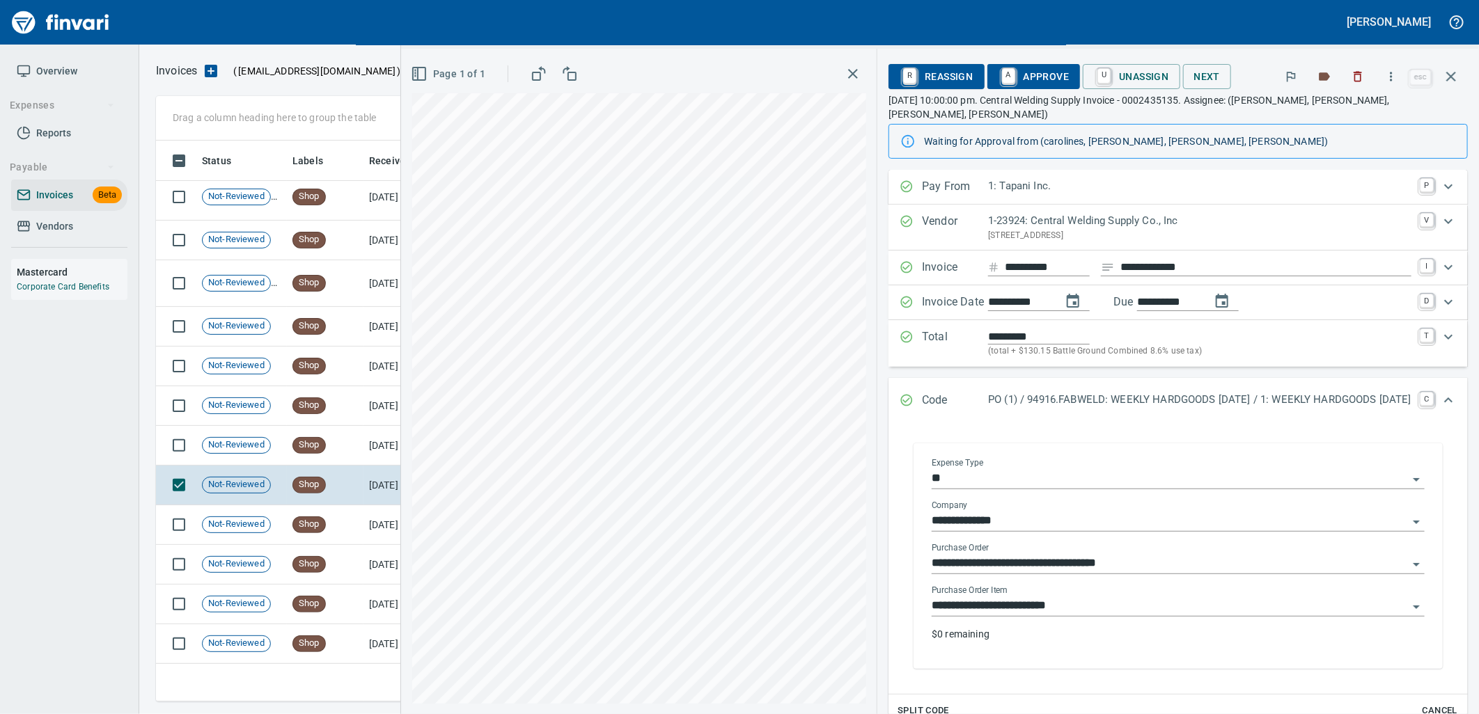
click at [1028, 597] on input "**********" at bounding box center [1170, 606] width 476 height 19
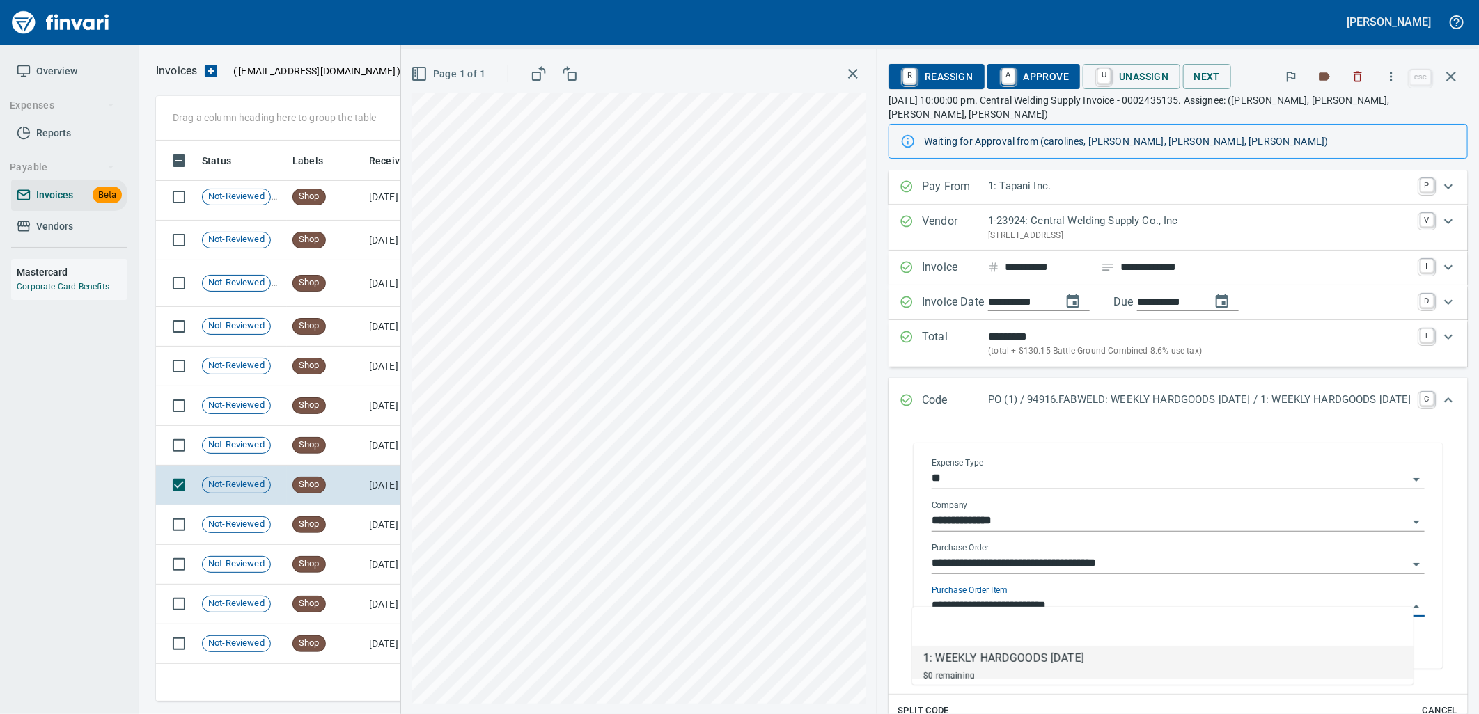
scroll to position [550, 1283]
click at [348, 448] on td "Shop" at bounding box center [325, 446] width 77 height 40
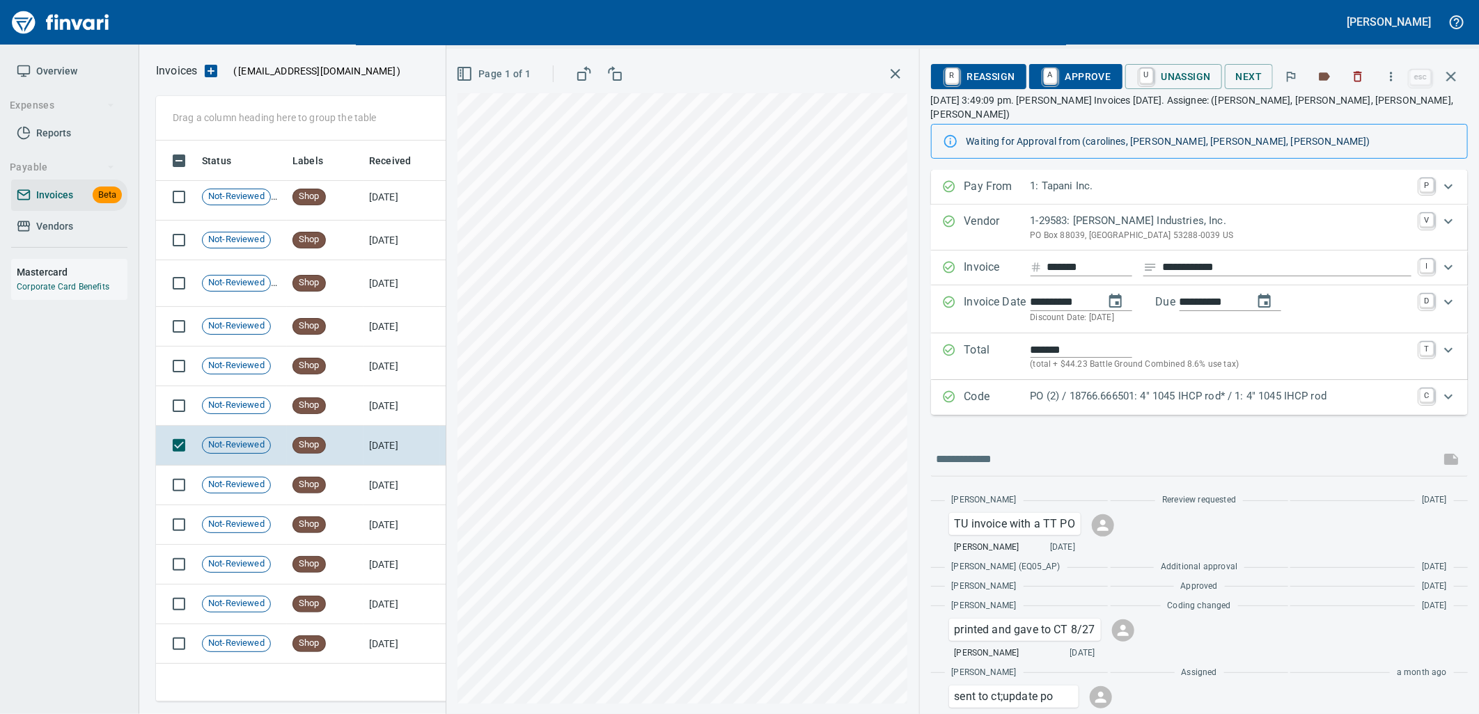
click at [1132, 380] on div "Code PO (2) / 18766.666501: 4" 1045 IHCP rod* / 1: 4" 1045 IHCP rod C" at bounding box center [1199, 397] width 537 height 35
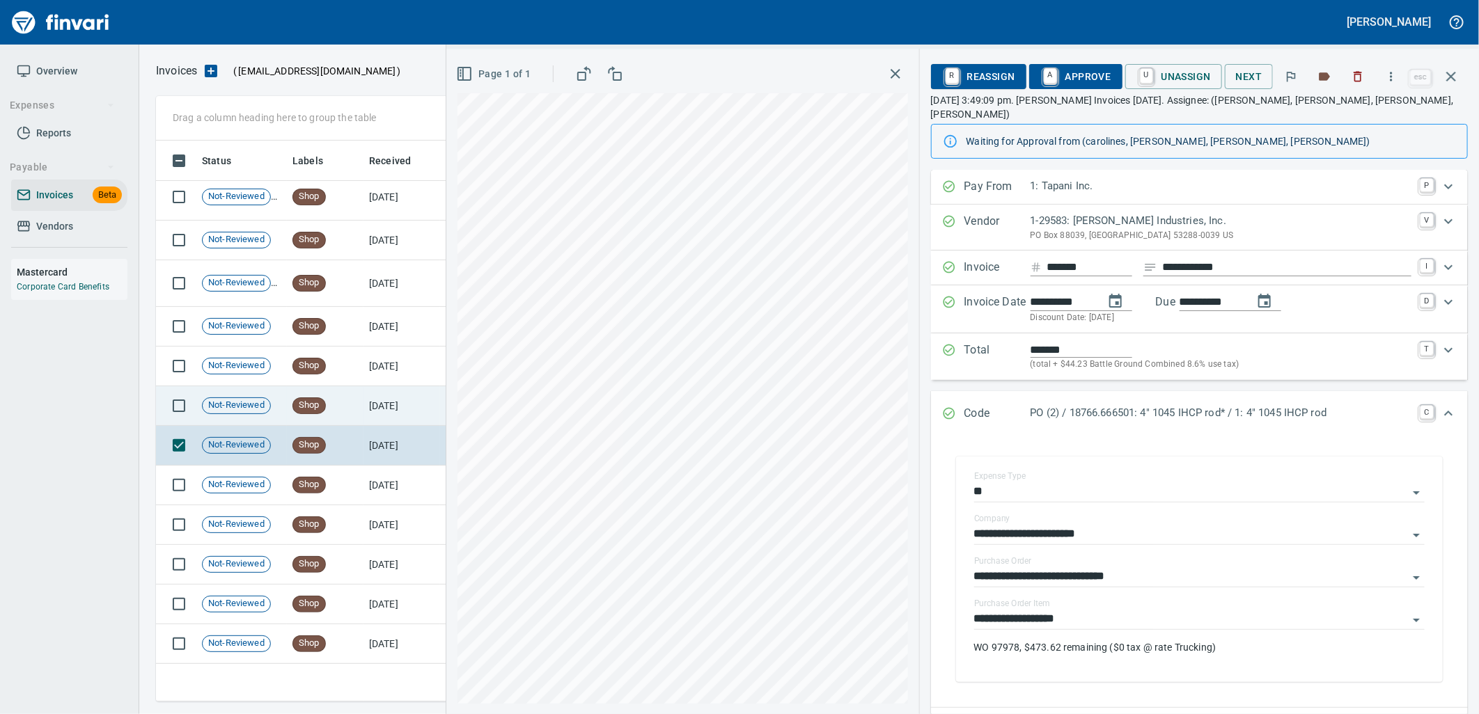
click at [415, 407] on td "7/21/2025" at bounding box center [401, 406] width 77 height 40
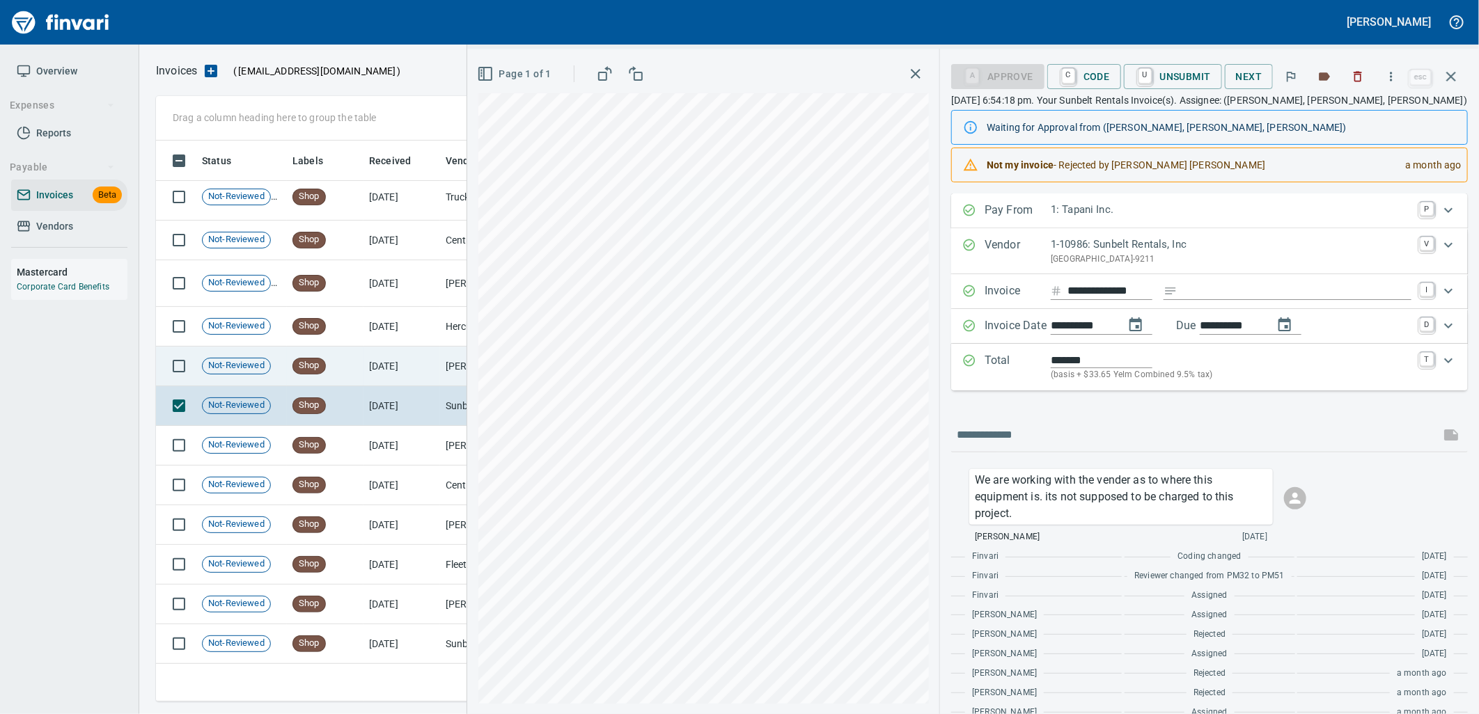
click at [395, 352] on td "7/22/2025" at bounding box center [401, 367] width 77 height 40
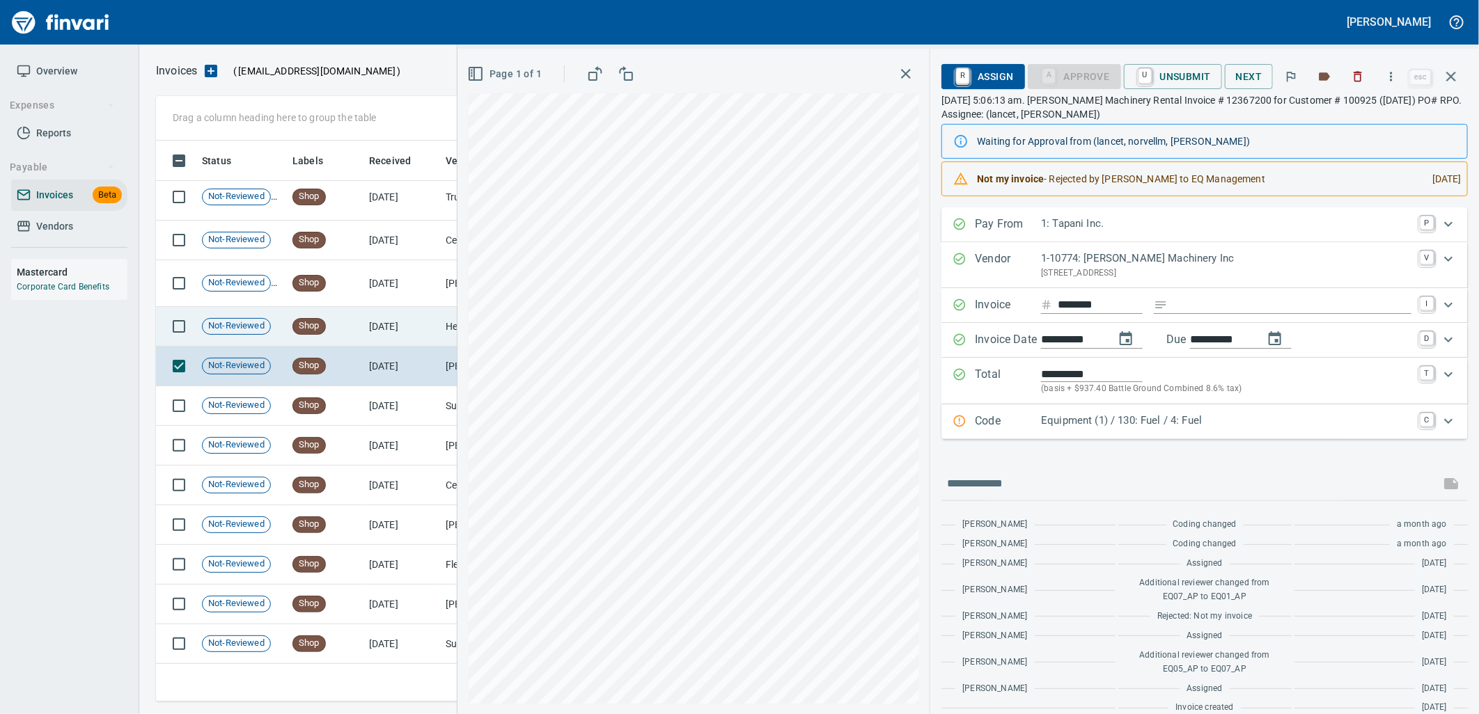
click at [384, 327] on td "7/22/2025" at bounding box center [401, 327] width 77 height 40
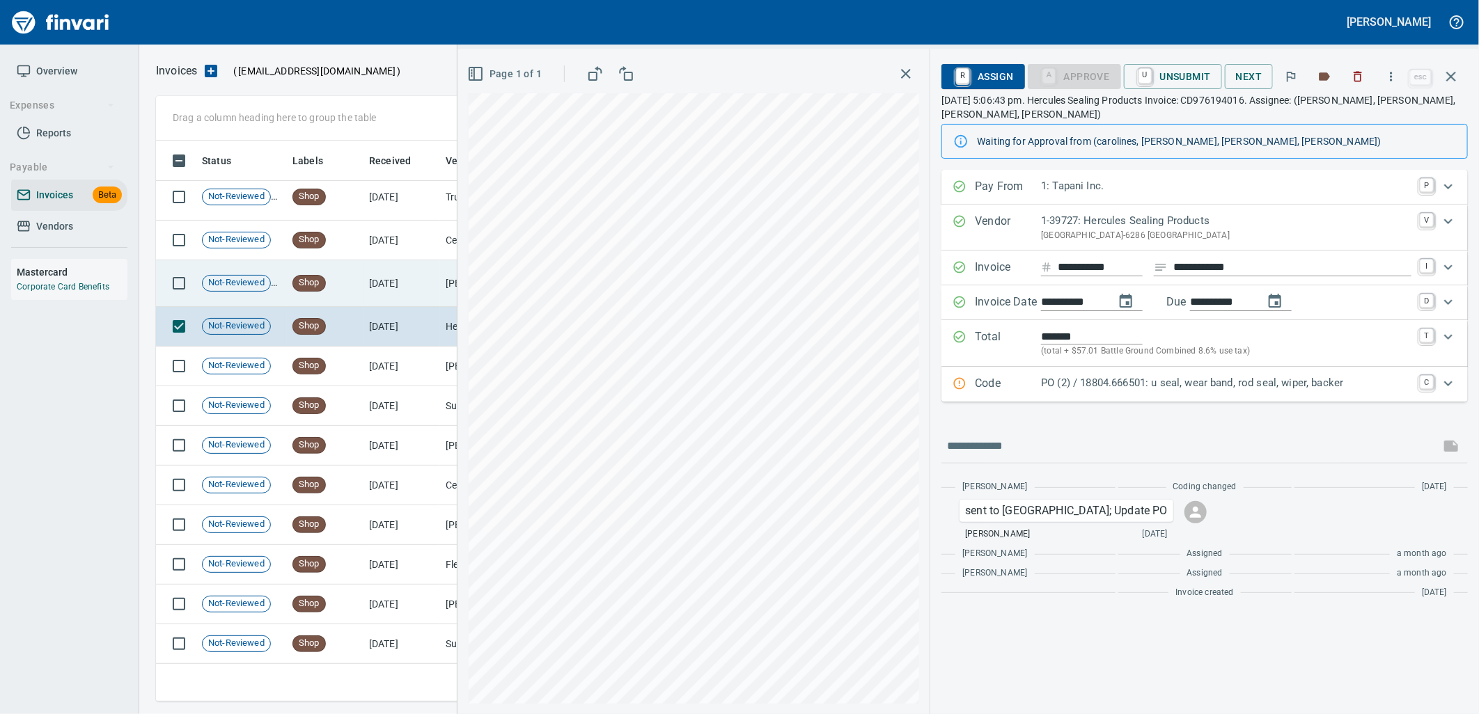
click at [384, 299] on td "7/22/2025" at bounding box center [401, 283] width 77 height 47
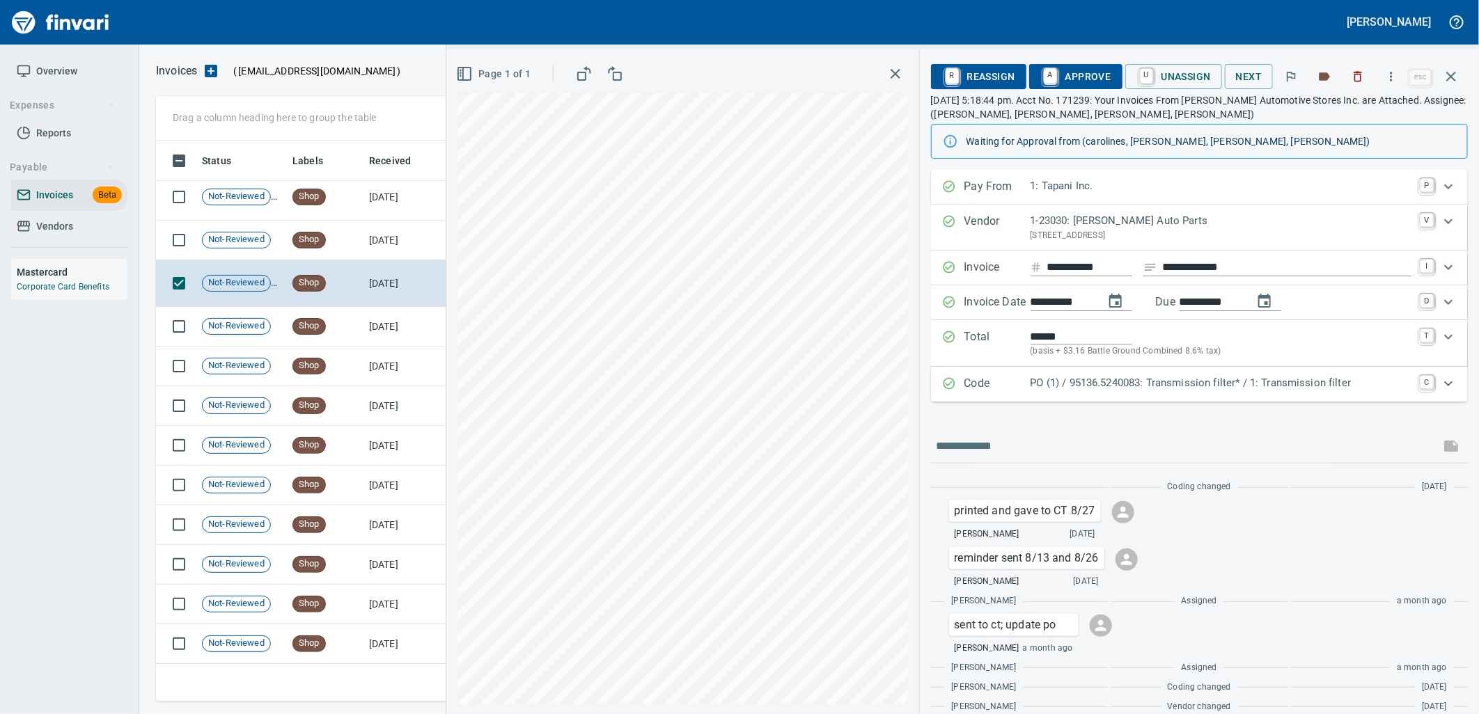
click at [1223, 382] on p "PO (1) / 95136.5240083: Transmission filter* / 1: Transmission filter" at bounding box center [1221, 383] width 381 height 16
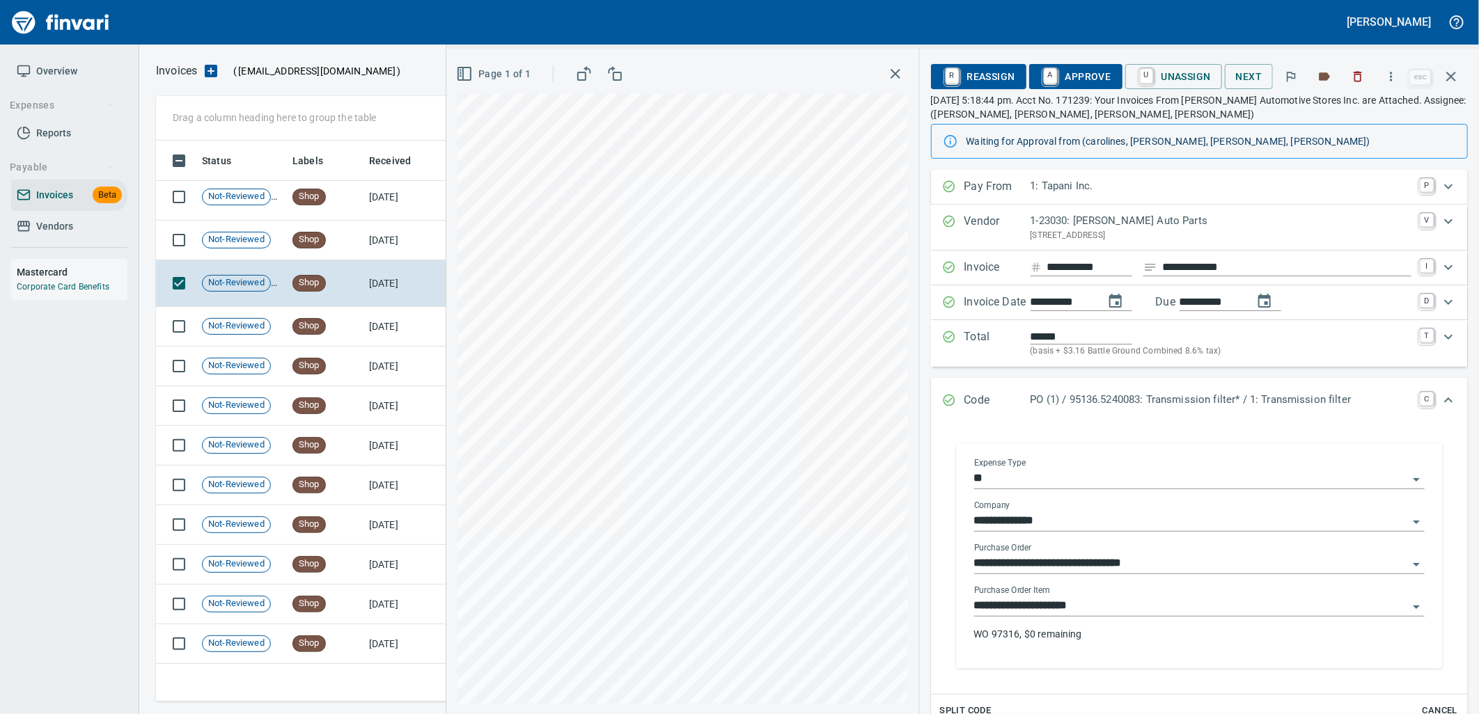
click at [1138, 600] on input "**********" at bounding box center [1191, 606] width 434 height 19
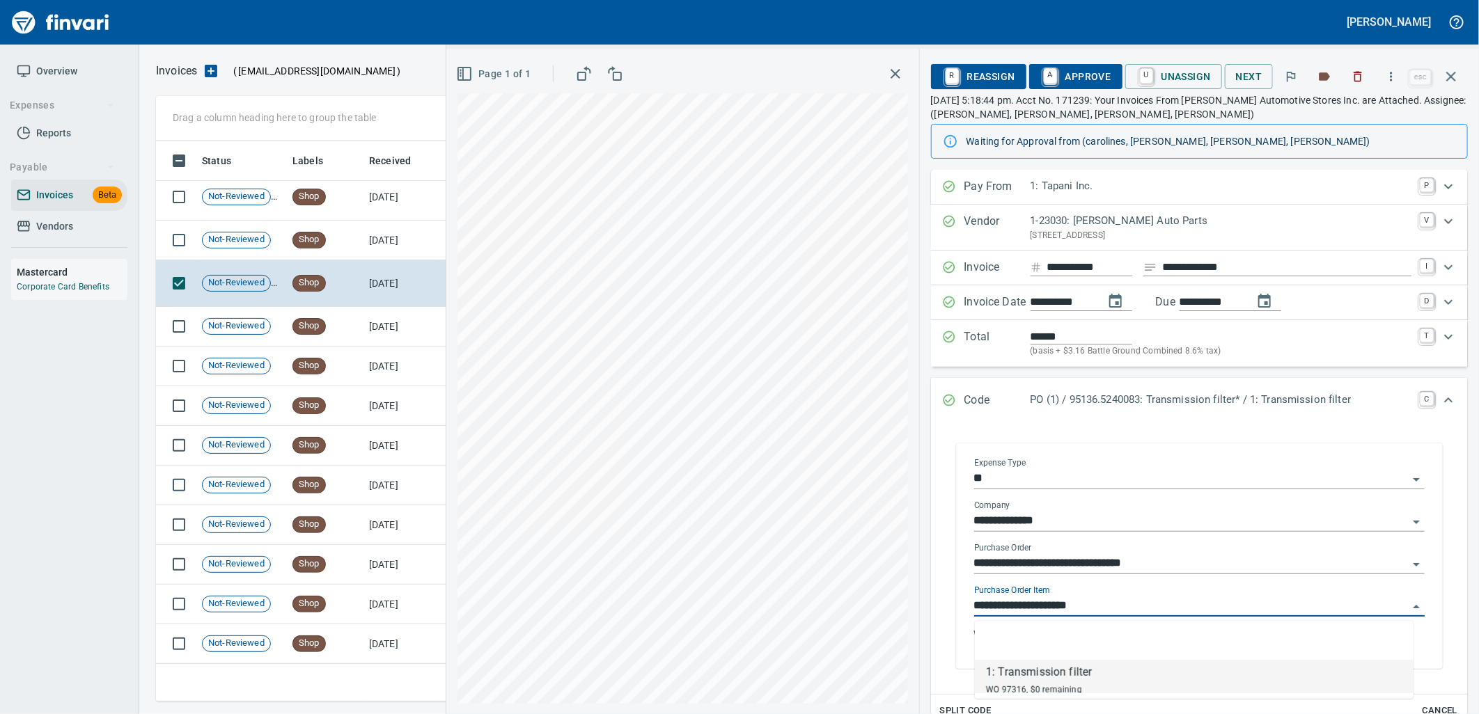
scroll to position [550, 1283]
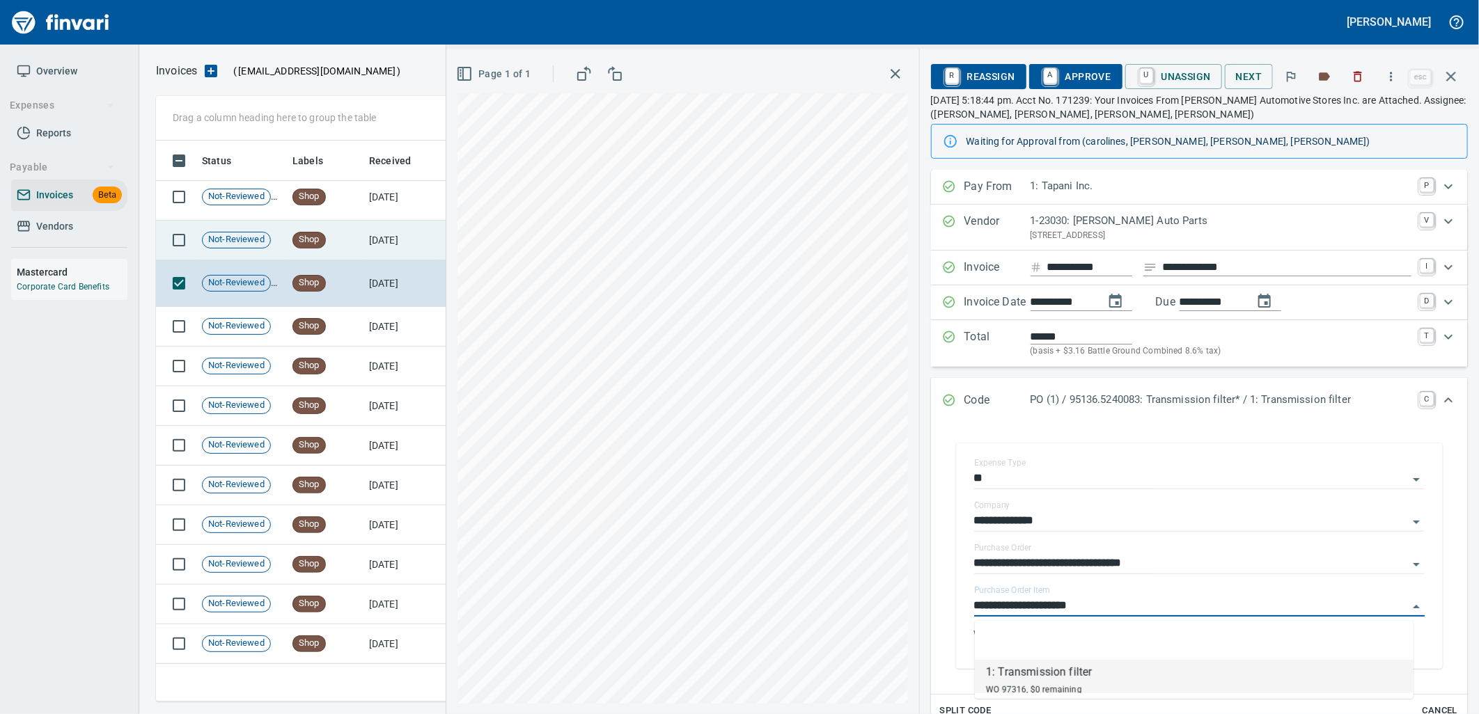
click at [370, 234] on td "7/24/2025" at bounding box center [401, 241] width 77 height 40
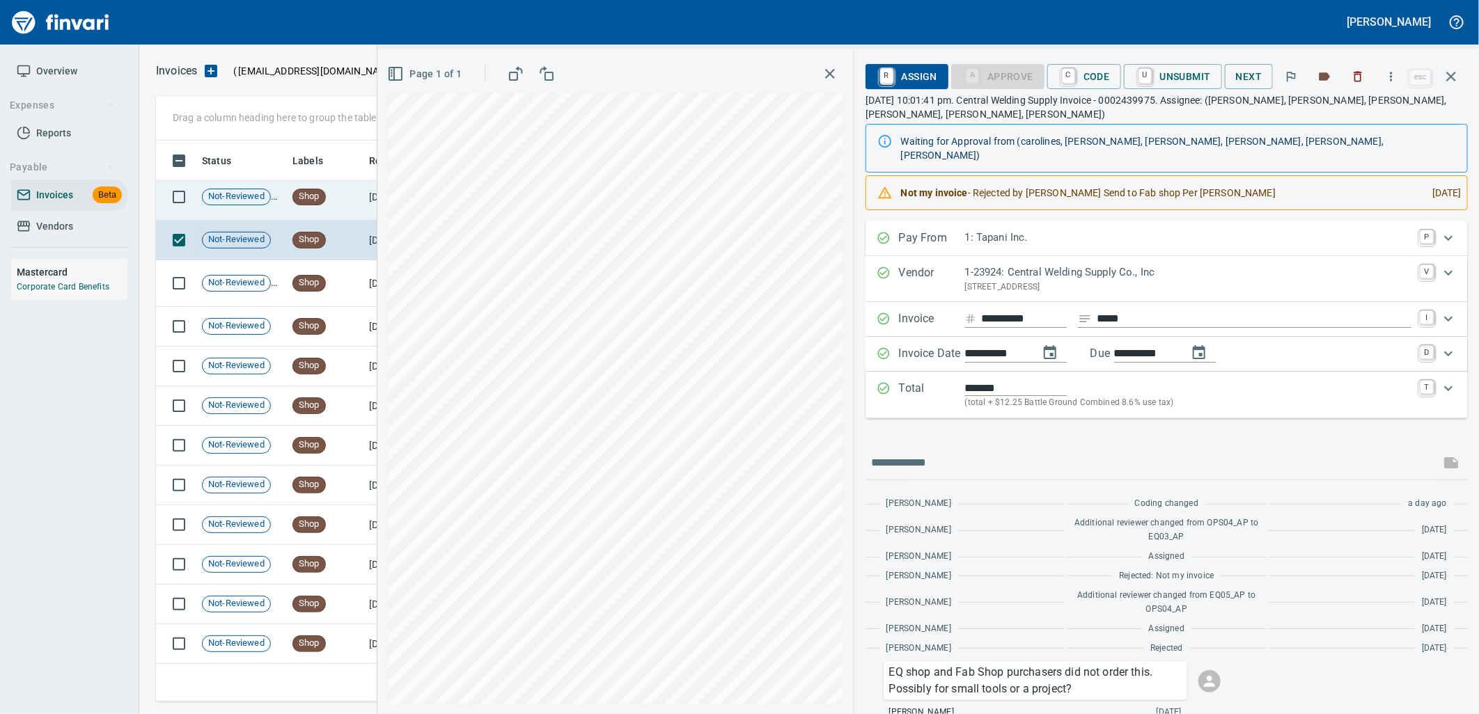
click at [331, 198] on td "Shop" at bounding box center [325, 197] width 77 height 47
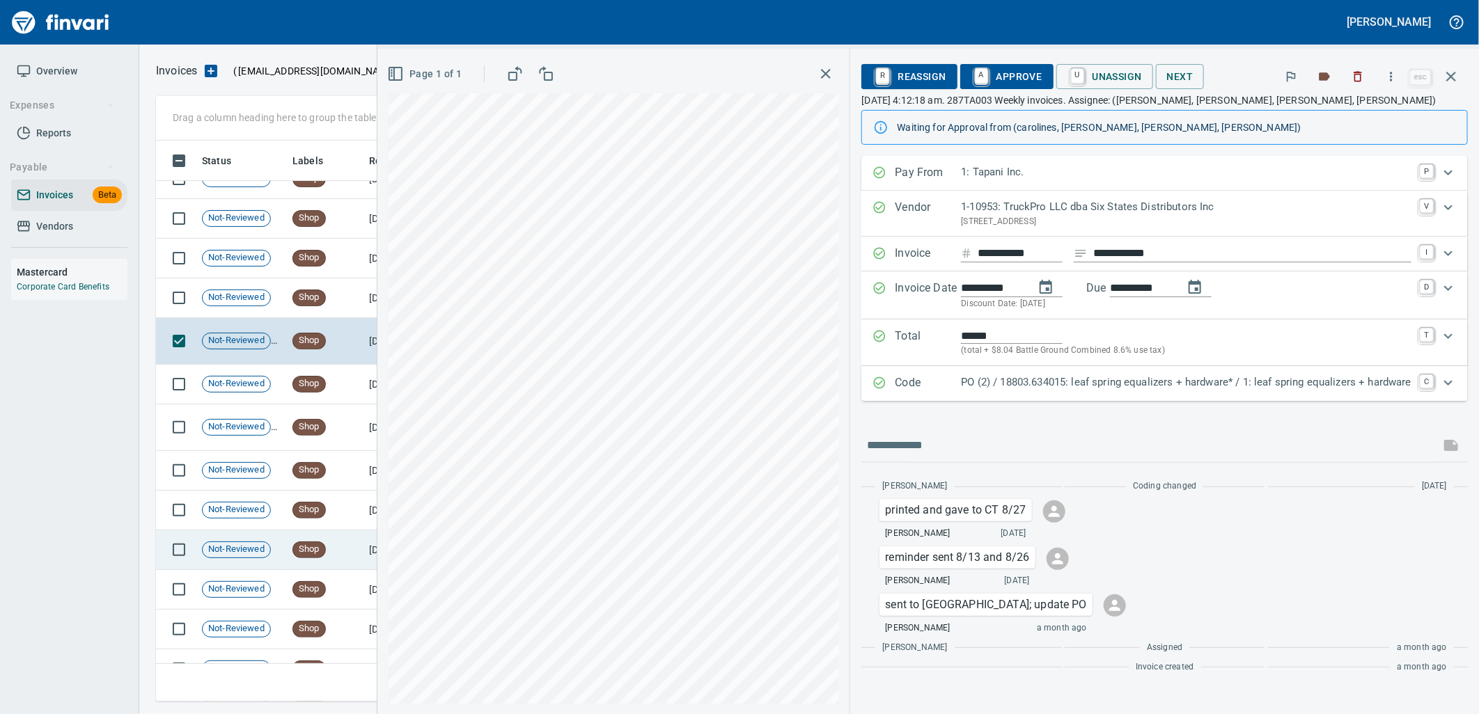
scroll to position [9857, 0]
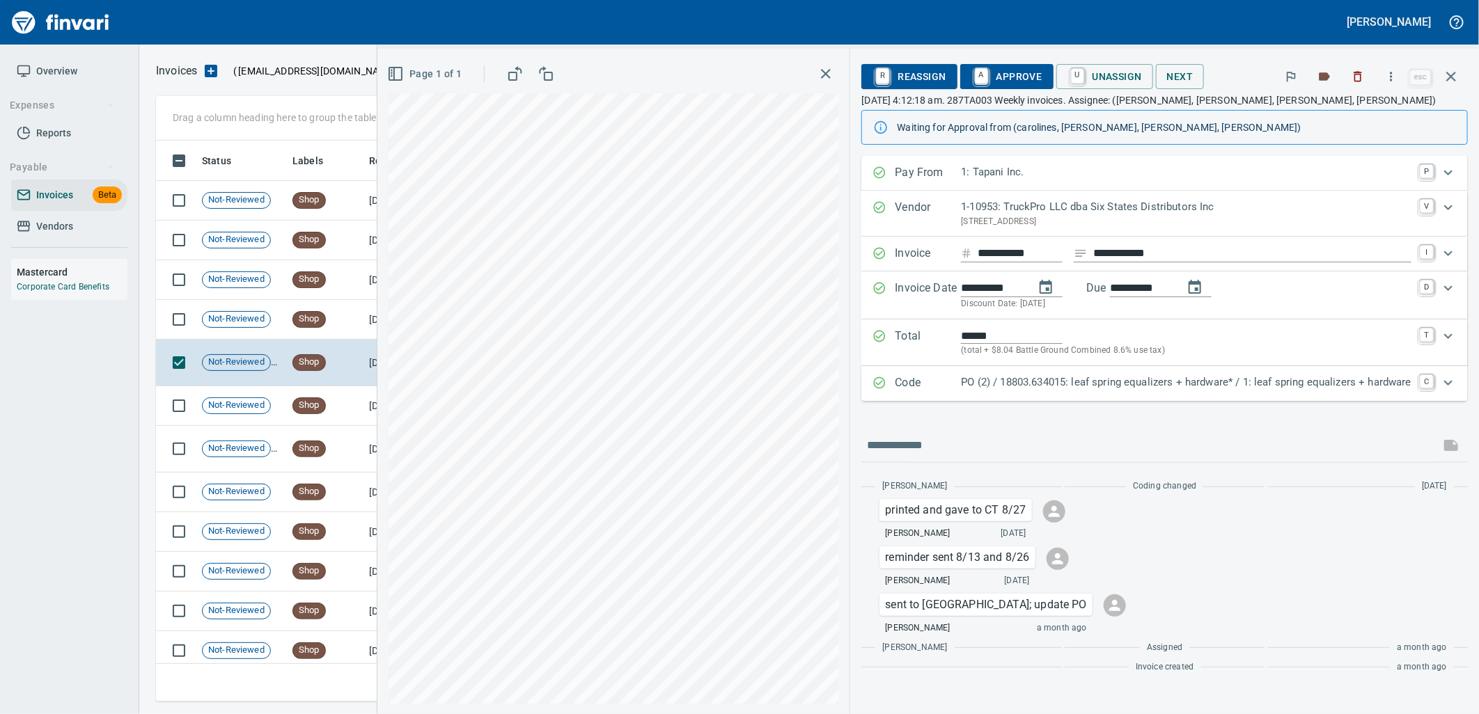
click at [1139, 370] on div "Code PO (2) / 18803.634015: leaf spring equalizers + hardware* / 1: leaf spring…" at bounding box center [1164, 383] width 606 height 35
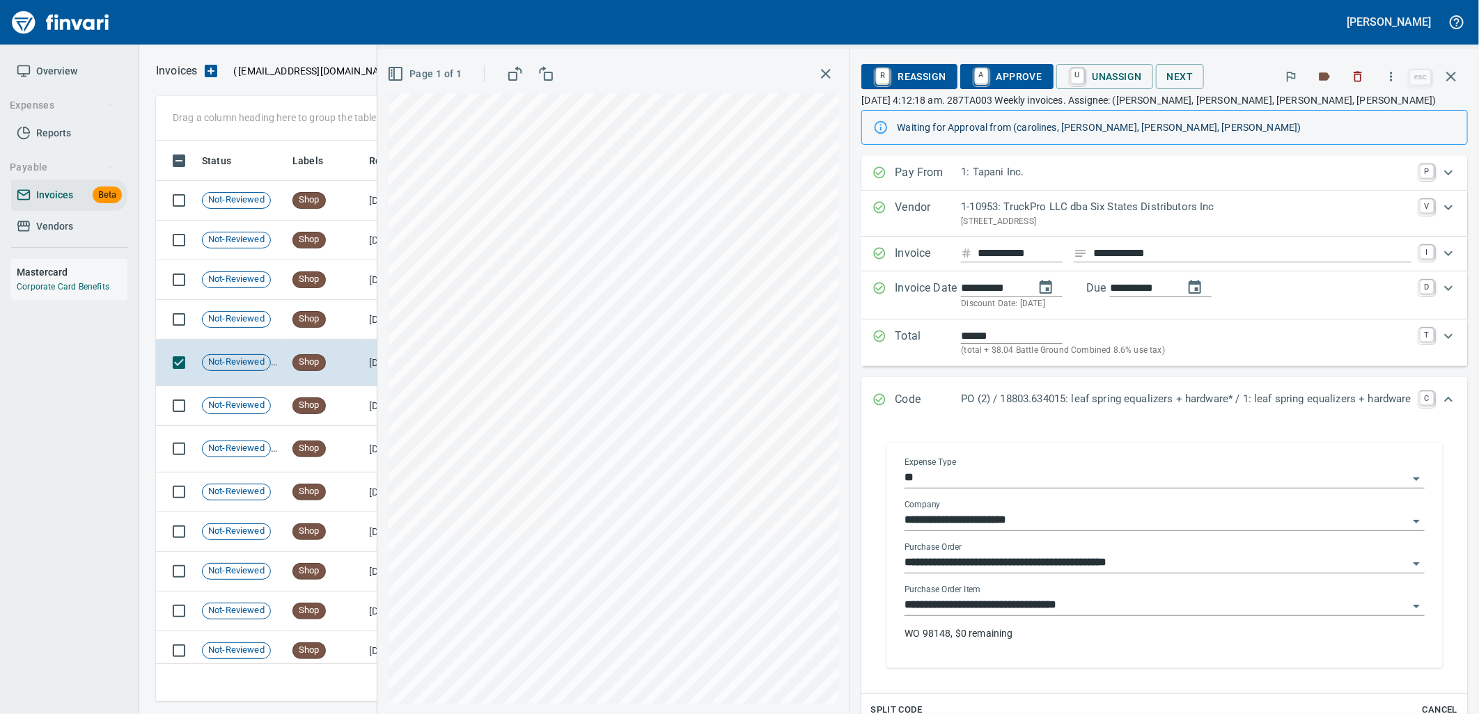
click at [1094, 601] on input "**********" at bounding box center [1156, 605] width 503 height 19
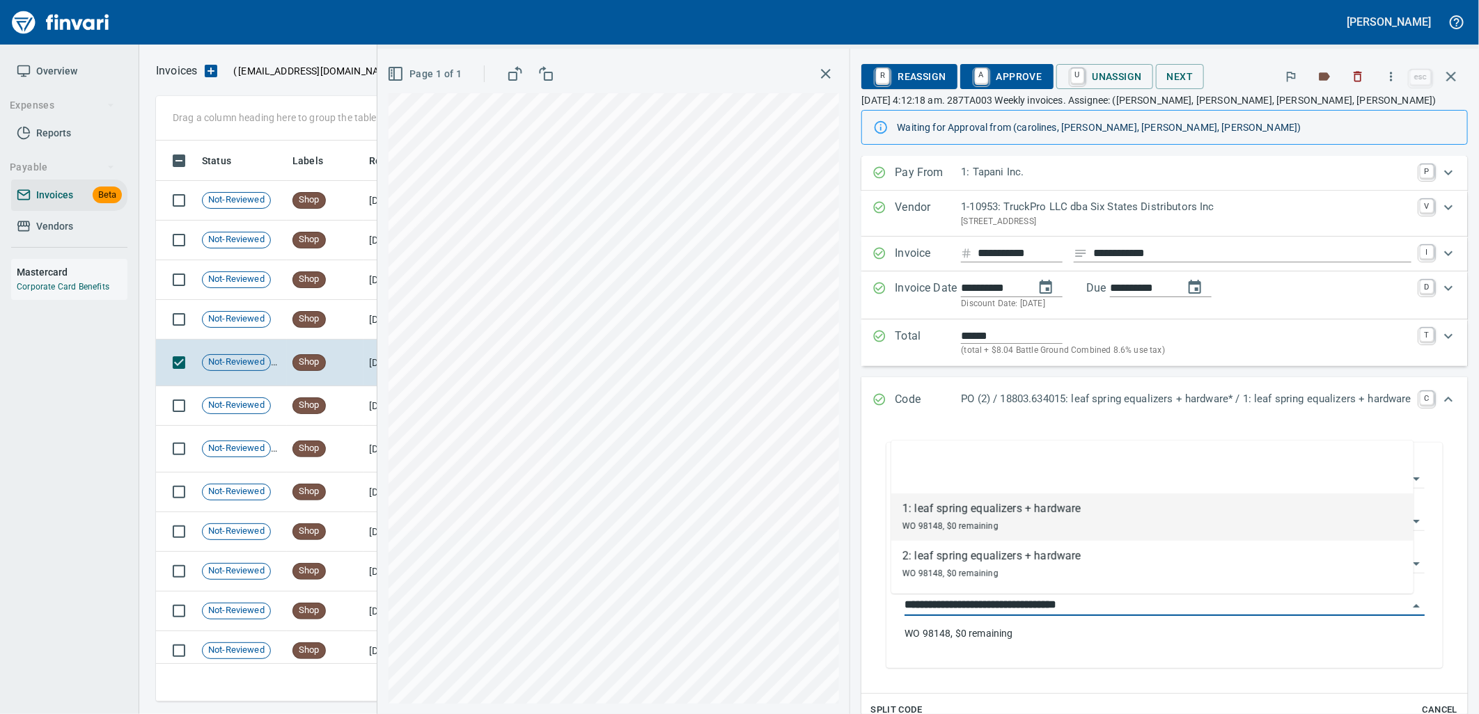
scroll to position [550, 1283]
click at [280, 326] on td "Not-Reviewed" at bounding box center [241, 320] width 91 height 40
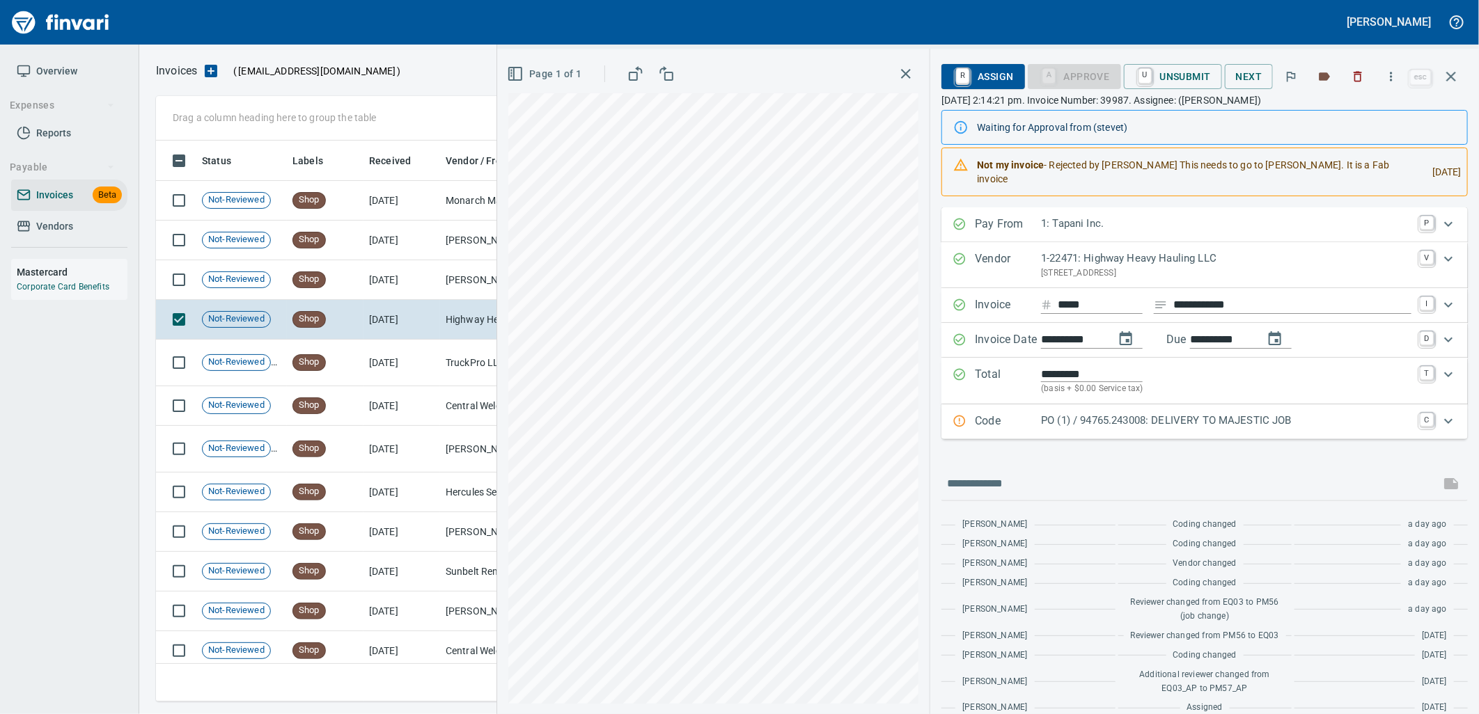
click at [1237, 414] on p "PO (1) / 94765.243008: DELIVERY TO MAJESTIC JOB" at bounding box center [1226, 421] width 370 height 16
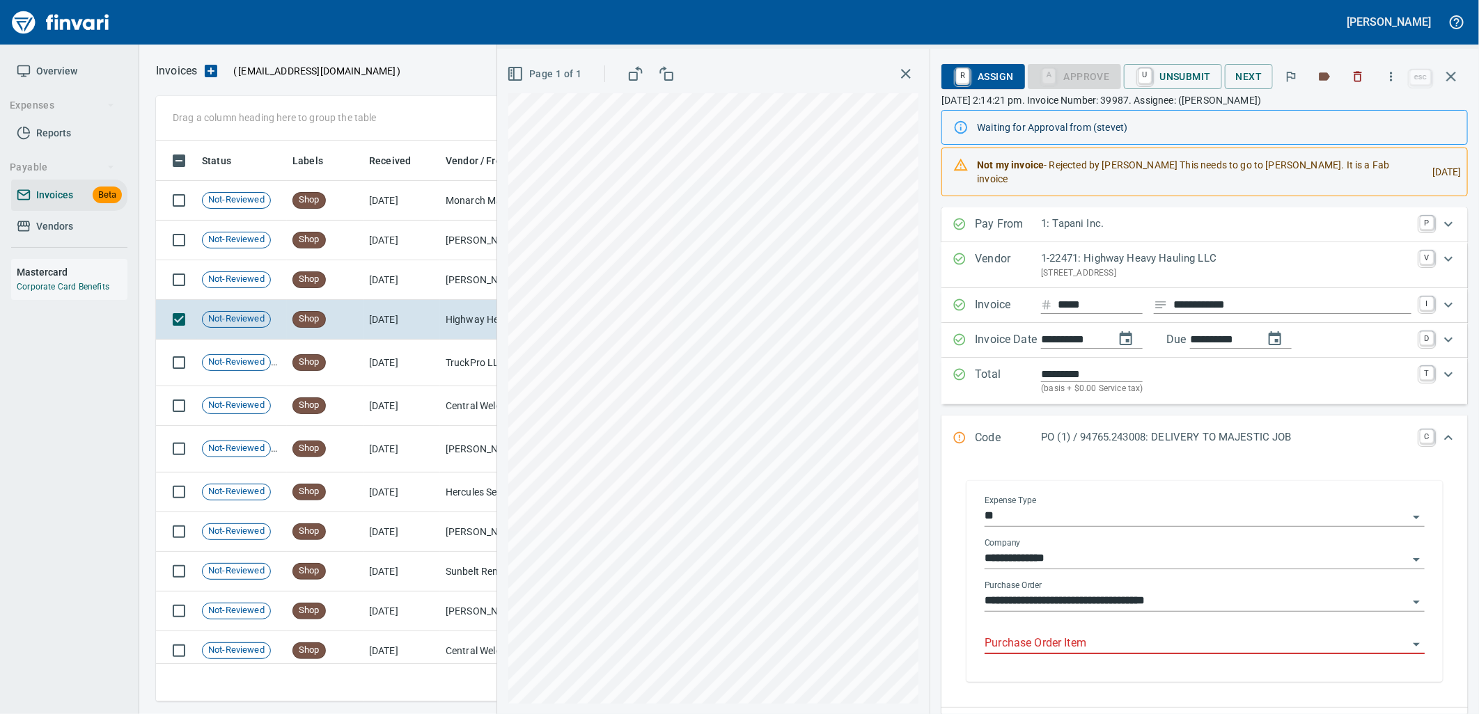
click at [1107, 634] on input "Purchase Order Item" at bounding box center [1196, 643] width 423 height 19
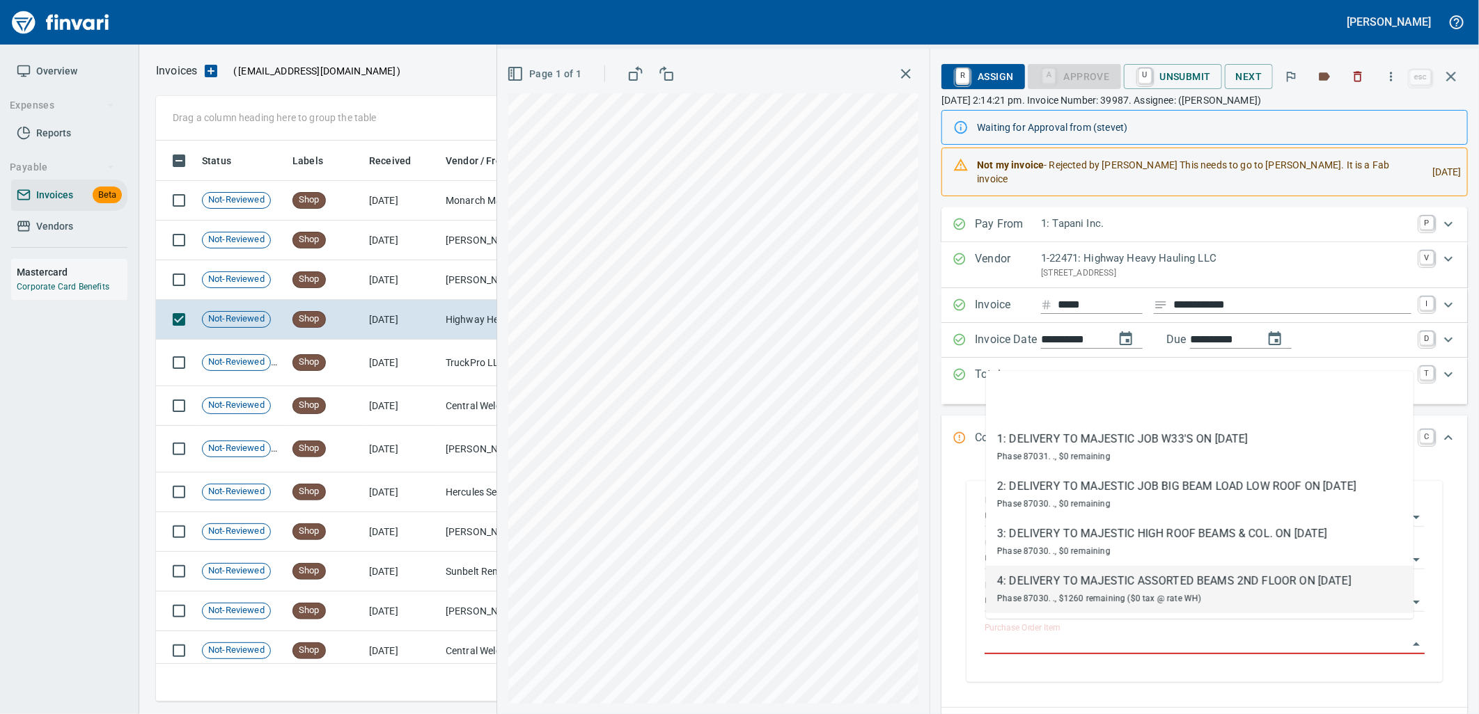
scroll to position [550, 1283]
click at [1160, 600] on span "Phase 87030. ., $1260 remaining ($0 tax @ rate WH)" at bounding box center [1099, 599] width 205 height 10
type input "**********"
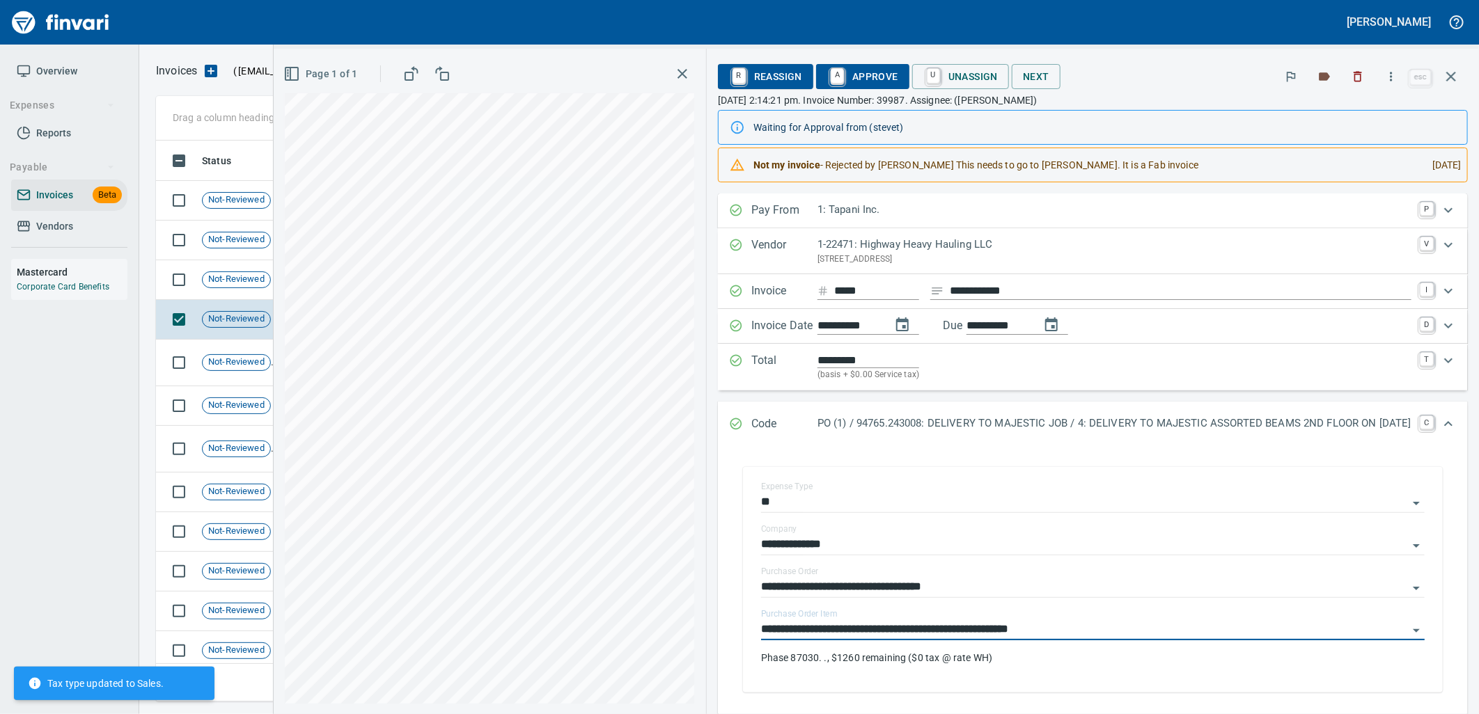
click at [860, 75] on span "A Approve" at bounding box center [862, 77] width 71 height 24
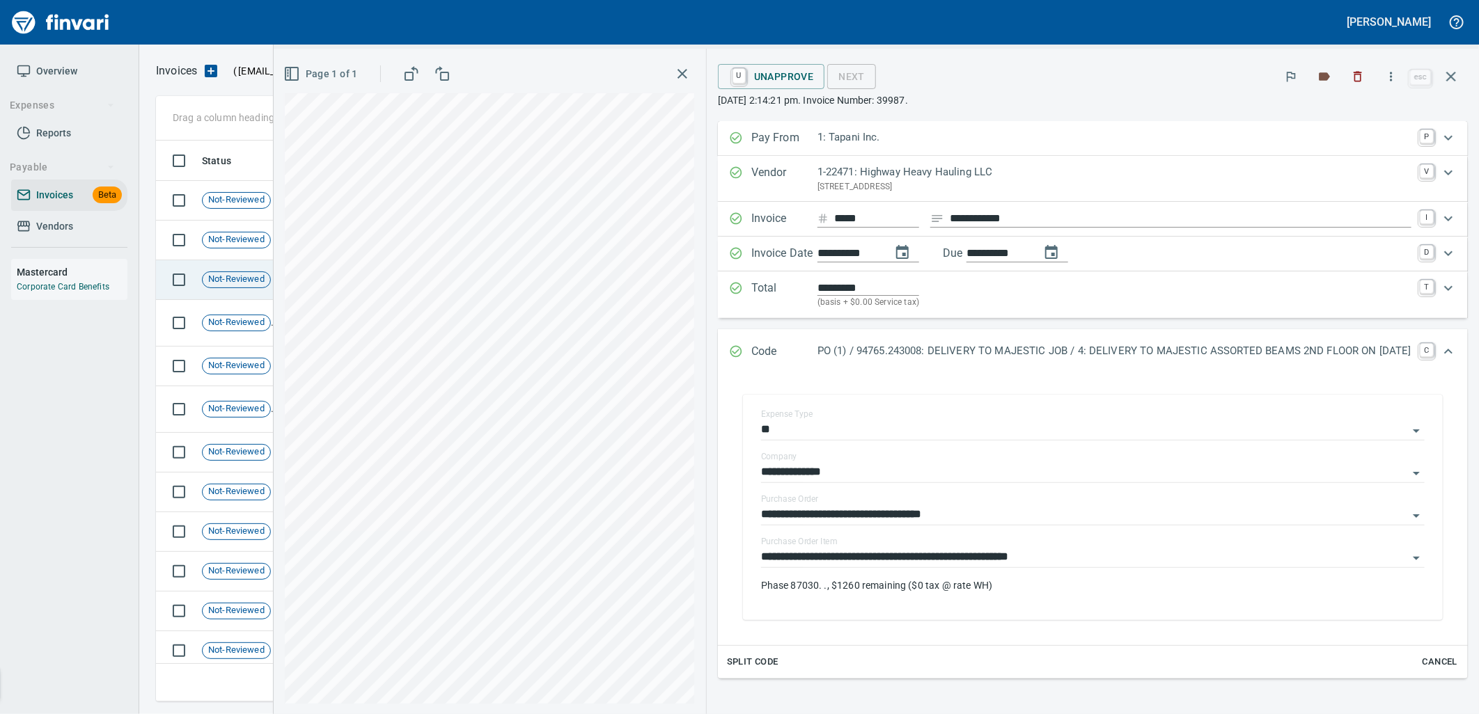
click at [219, 284] on span "Not-Reviewed" at bounding box center [237, 279] width 68 height 13
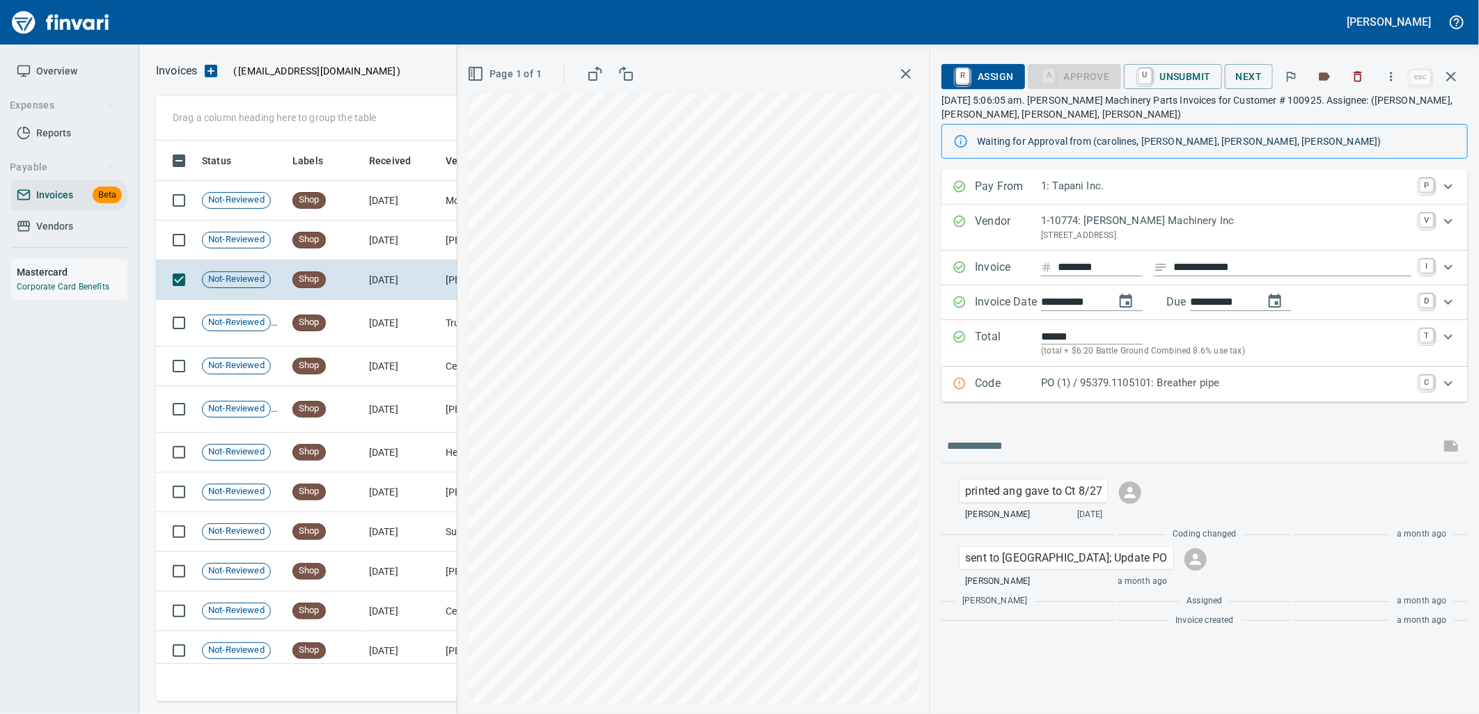
click at [1097, 387] on p "PO (1) / 95379.1105101: Breather pipe" at bounding box center [1226, 383] width 370 height 16
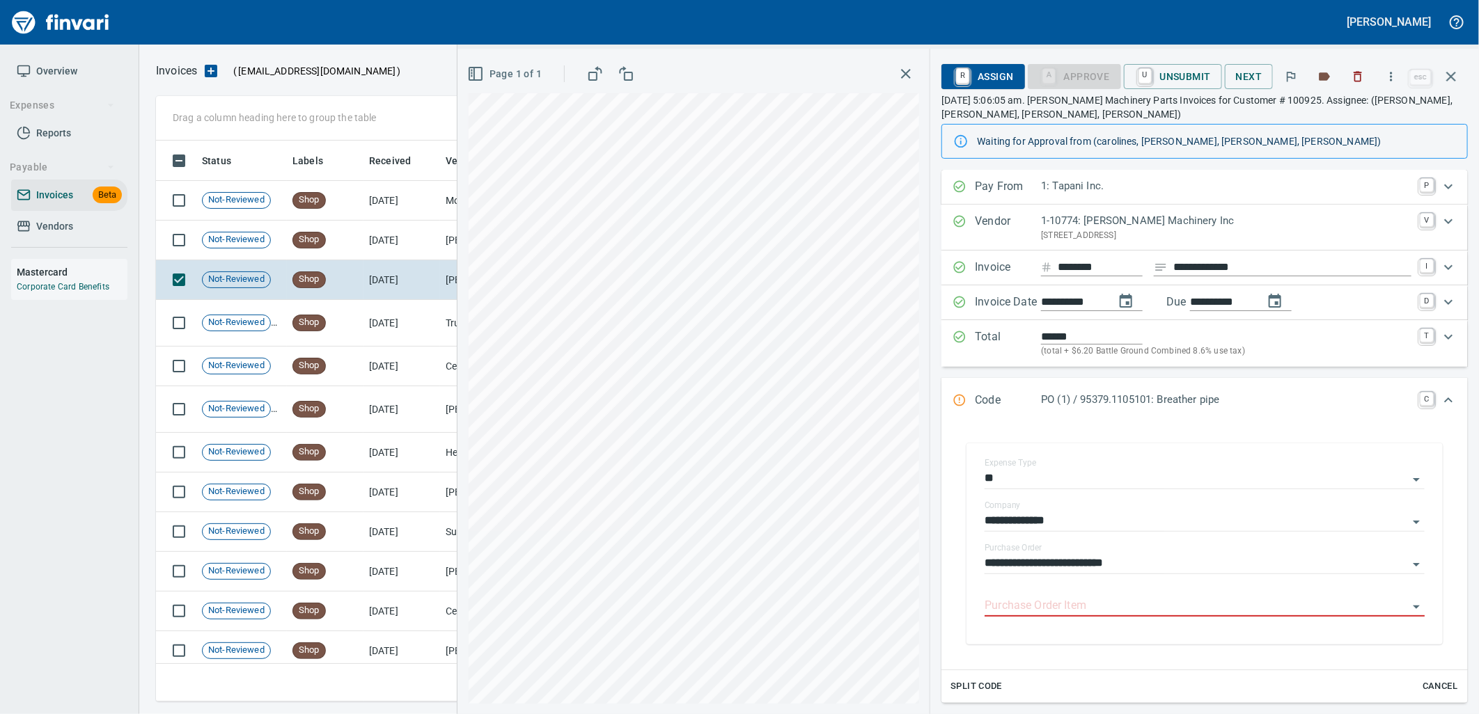
scroll to position [550, 1283]
click at [1073, 617] on div at bounding box center [1205, 607] width 440 height 20
type input "**********"
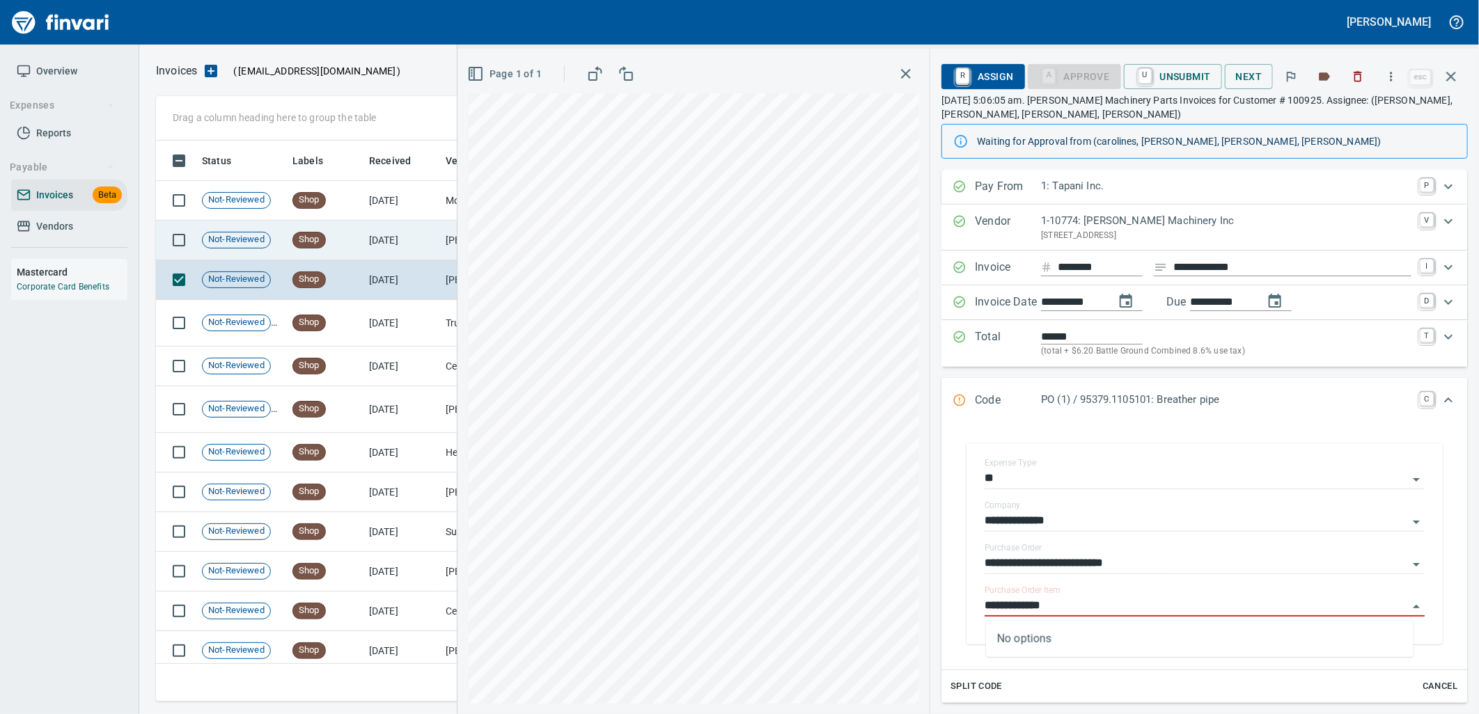
click at [387, 246] on td "7/29/2025" at bounding box center [401, 241] width 77 height 40
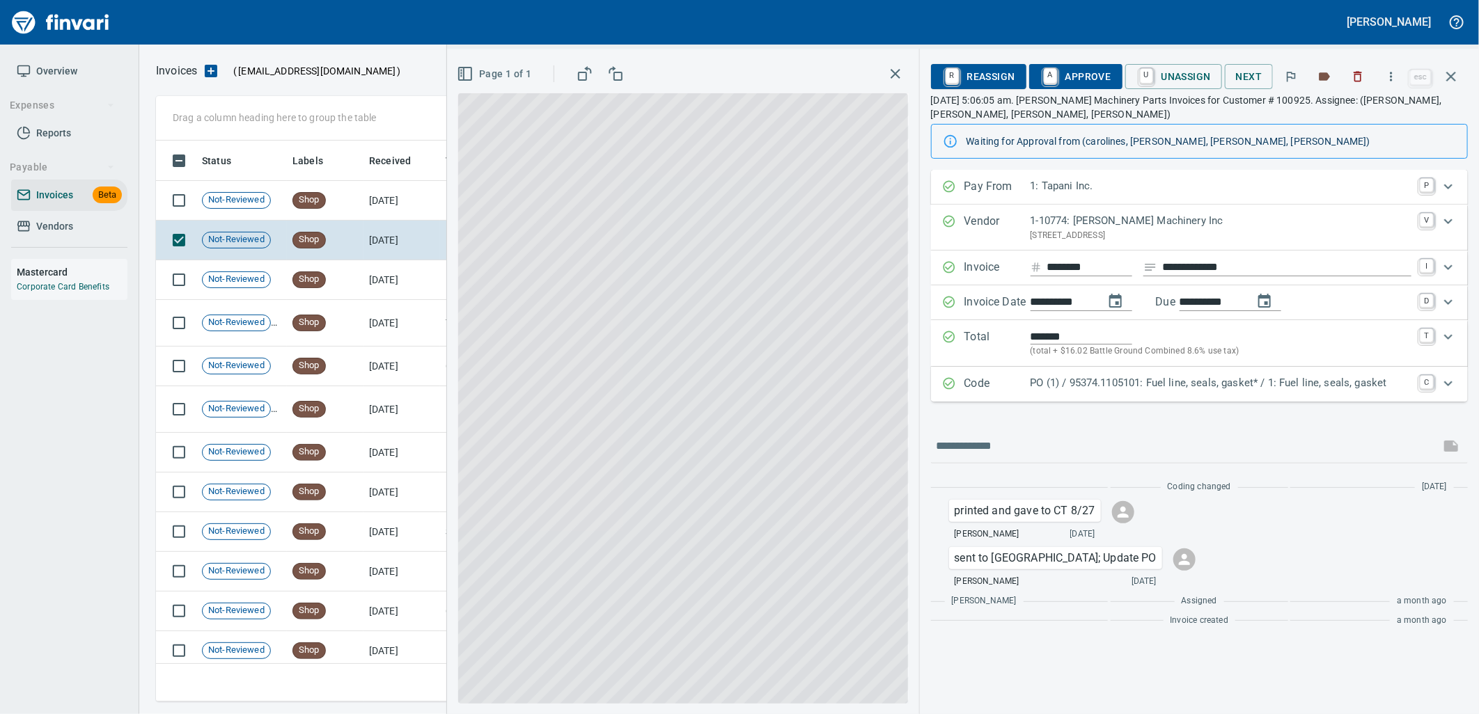
click at [1146, 377] on p "PO (1) / 95374.1105101: Fuel line, seals, gasket* / 1: Fuel line, seals, gasket" at bounding box center [1221, 383] width 381 height 16
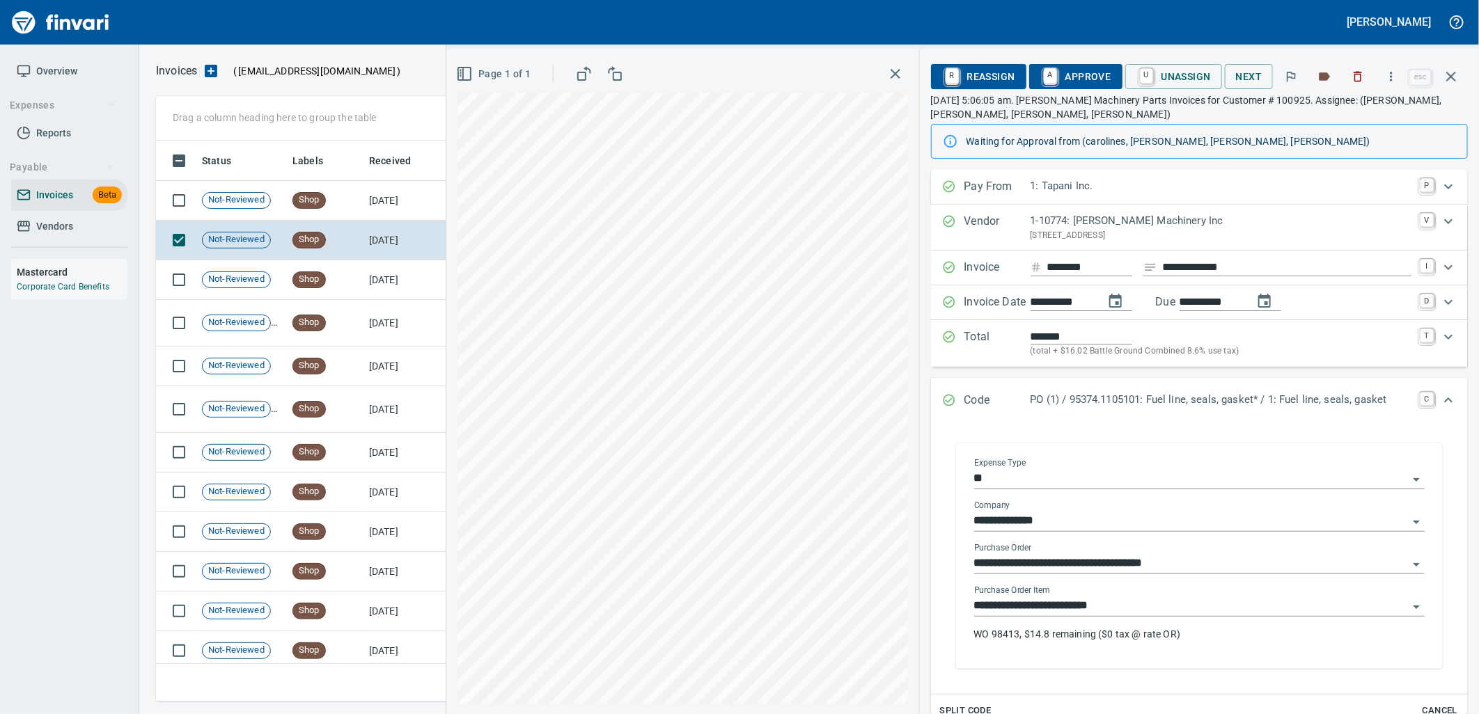
click at [1122, 603] on input "**********" at bounding box center [1191, 606] width 434 height 19
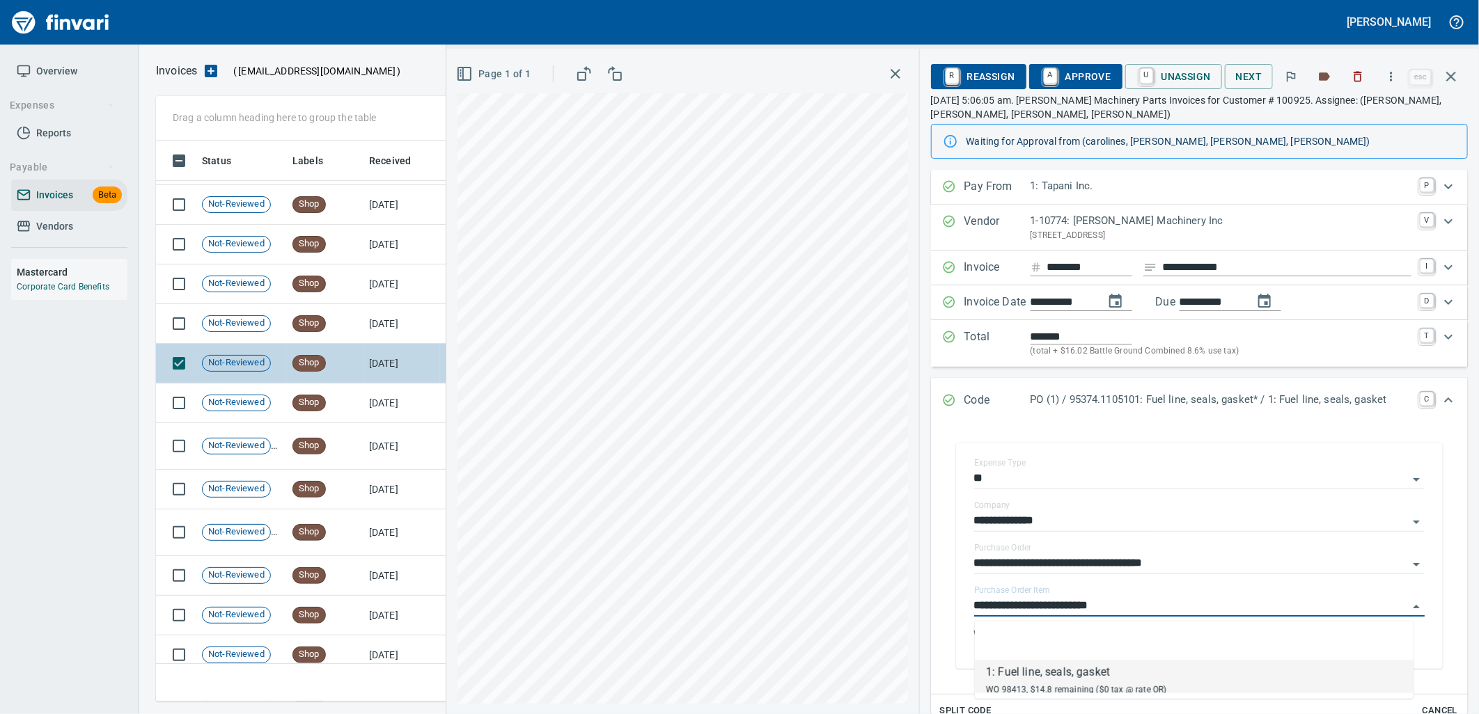
scroll to position [9548, 0]
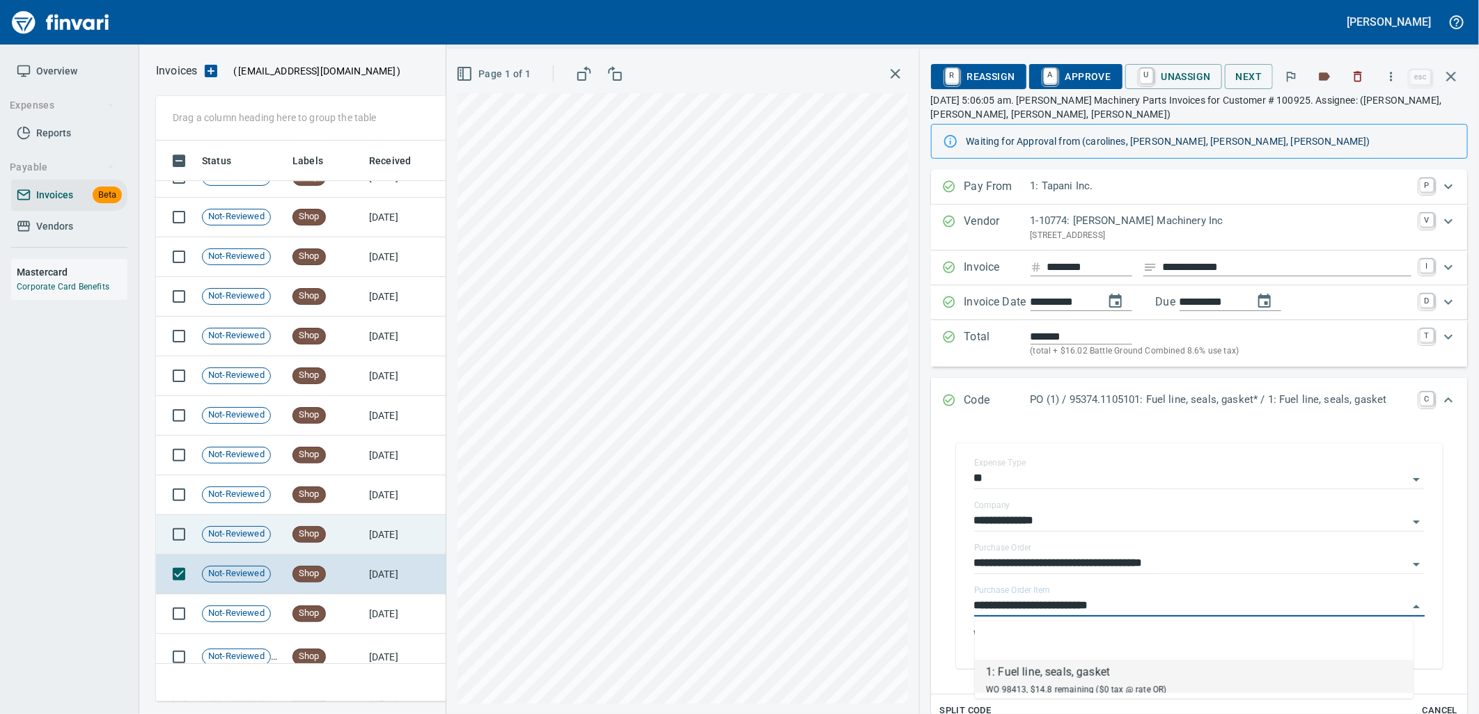
click at [335, 545] on td "Shop" at bounding box center [325, 535] width 77 height 40
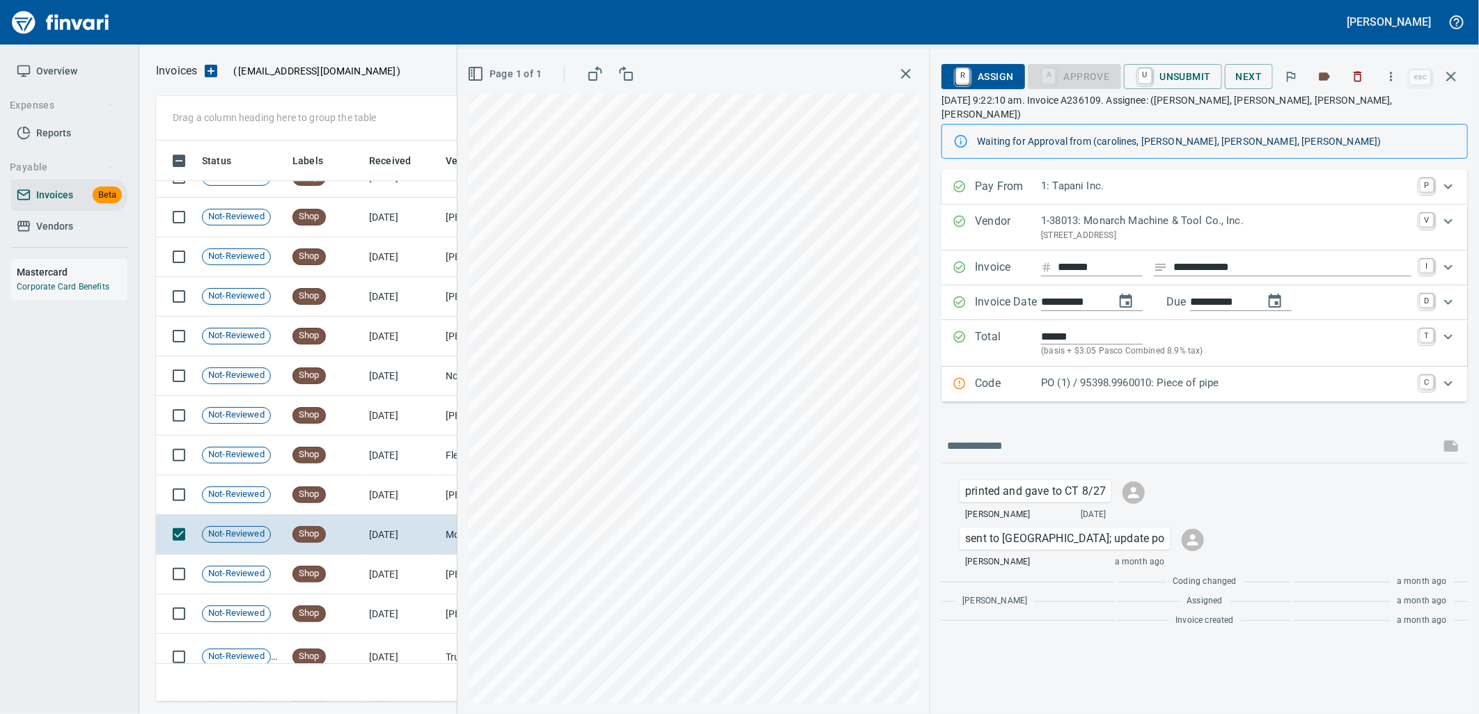
click at [1094, 367] on div "Code PO (1) / 95398.9960010: Piece of pipe C" at bounding box center [1204, 384] width 526 height 35
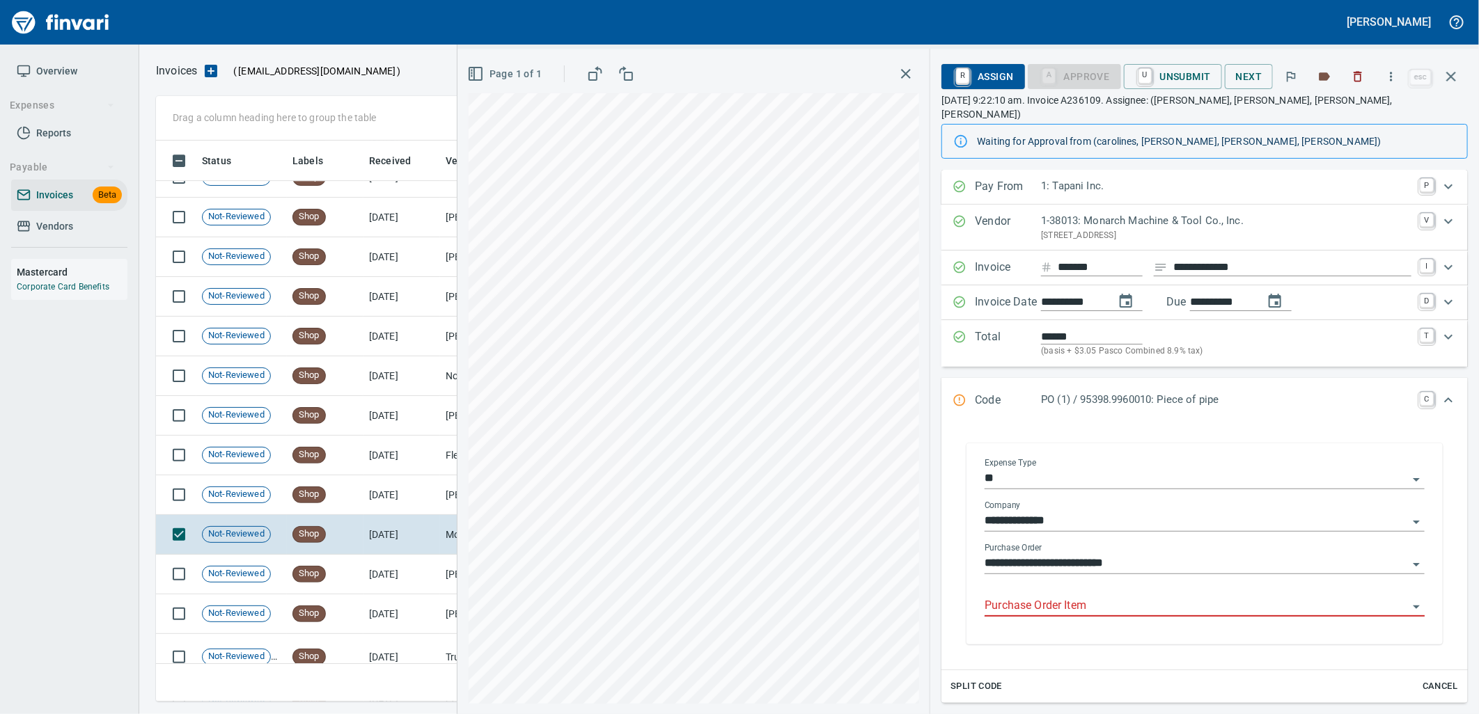
click at [1072, 597] on input "Purchase Order Item" at bounding box center [1196, 606] width 423 height 19
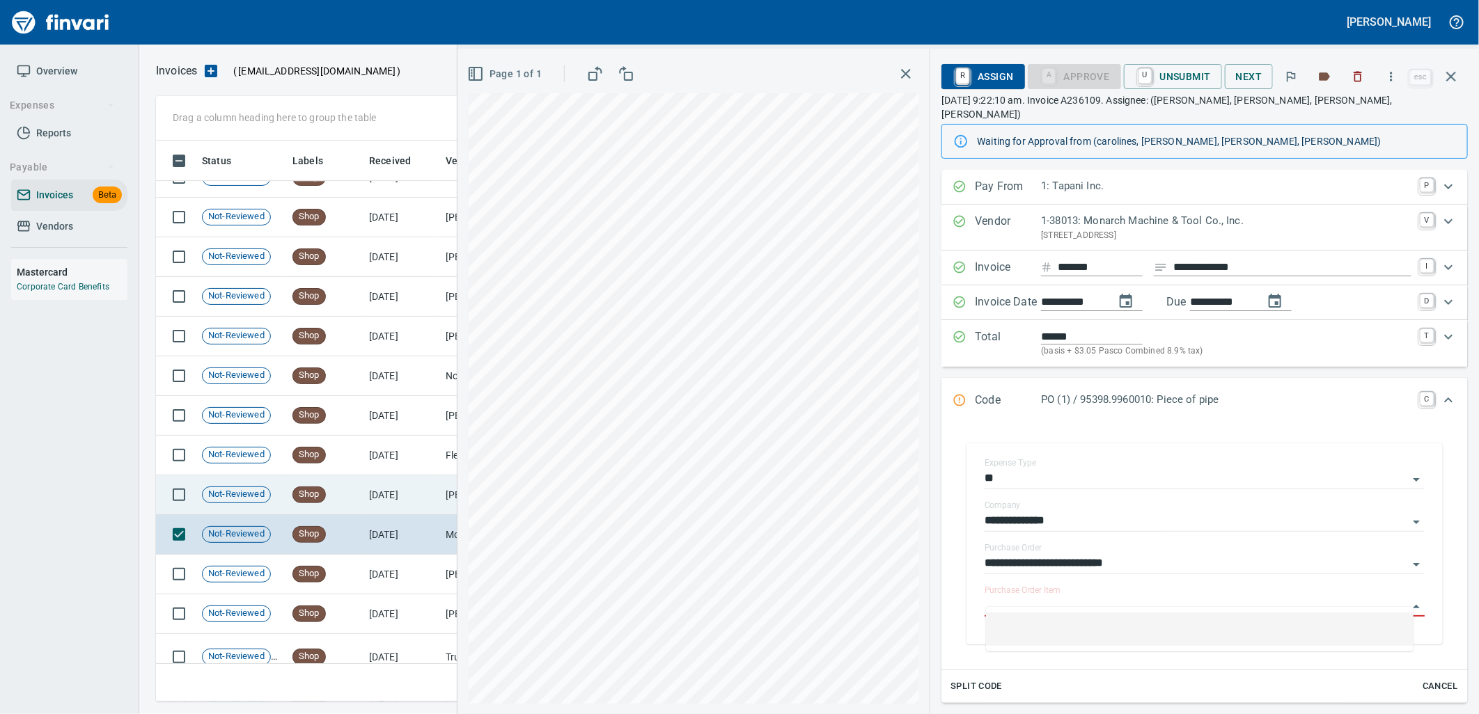
click at [446, 504] on td "[PERSON_NAME] Machinery Inc (1-10774)" at bounding box center [509, 496] width 139 height 40
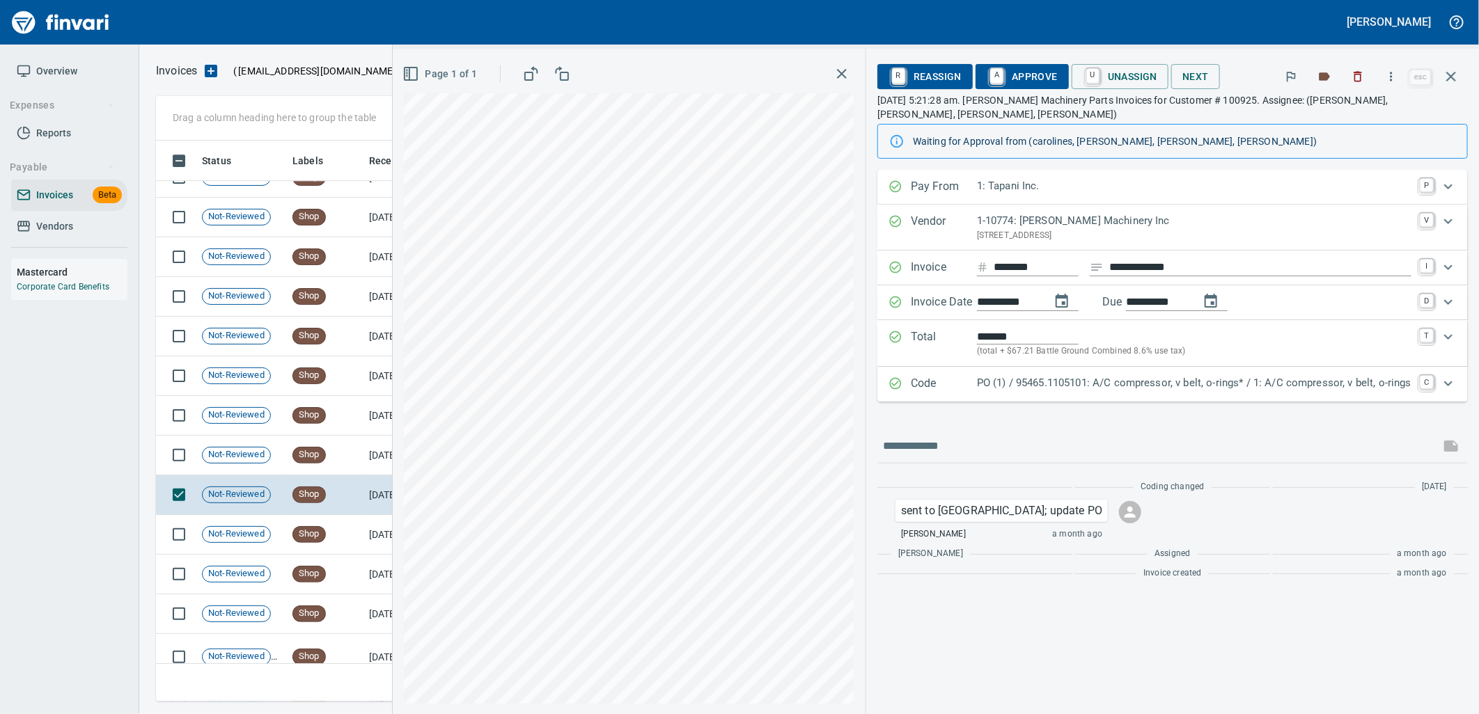
click at [1199, 375] on p "PO (1) / 95465.1105101: A/C compressor, v belt, o-rings* / 1: A/C compressor, v…" at bounding box center [1194, 383] width 434 height 16
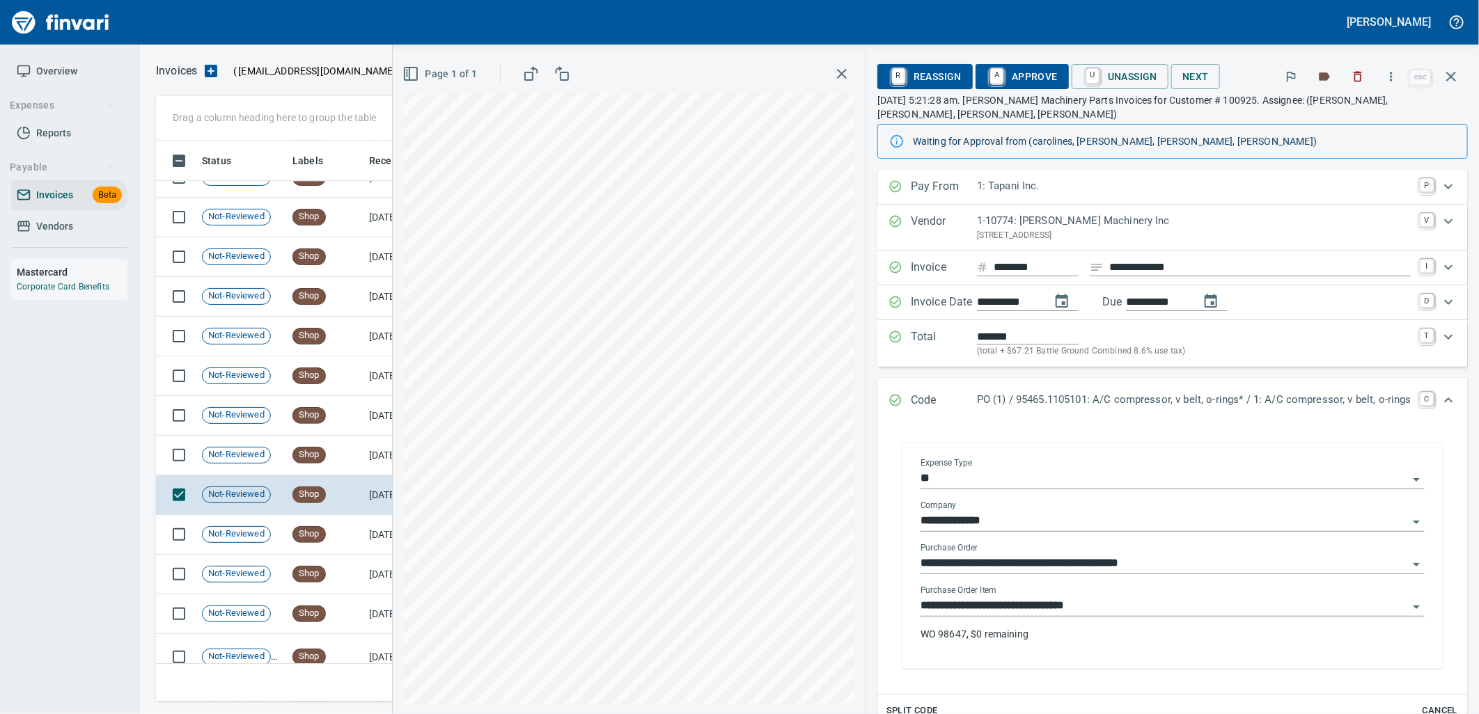
click at [1100, 597] on input "**********" at bounding box center [1164, 606] width 487 height 19
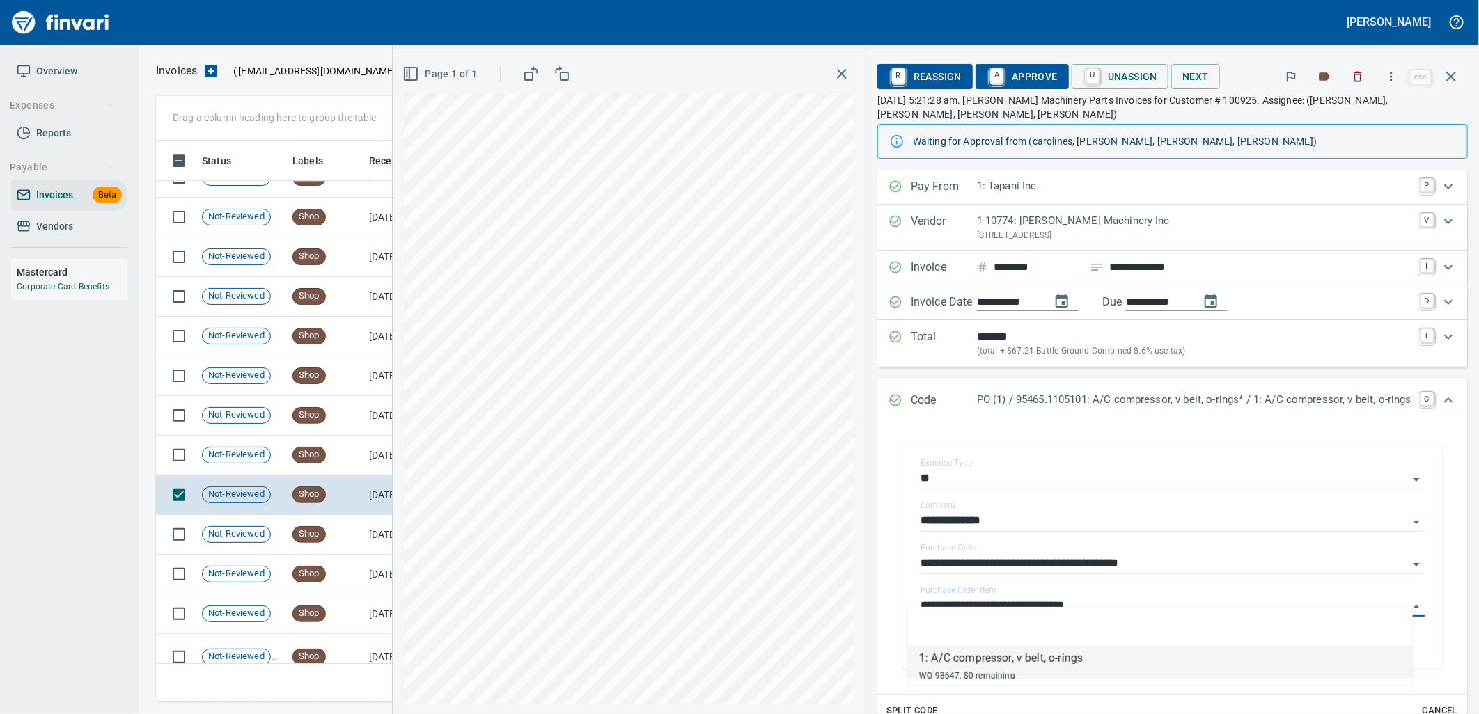
scroll to position [550, 1283]
click at [288, 446] on td "Shop" at bounding box center [325, 456] width 77 height 40
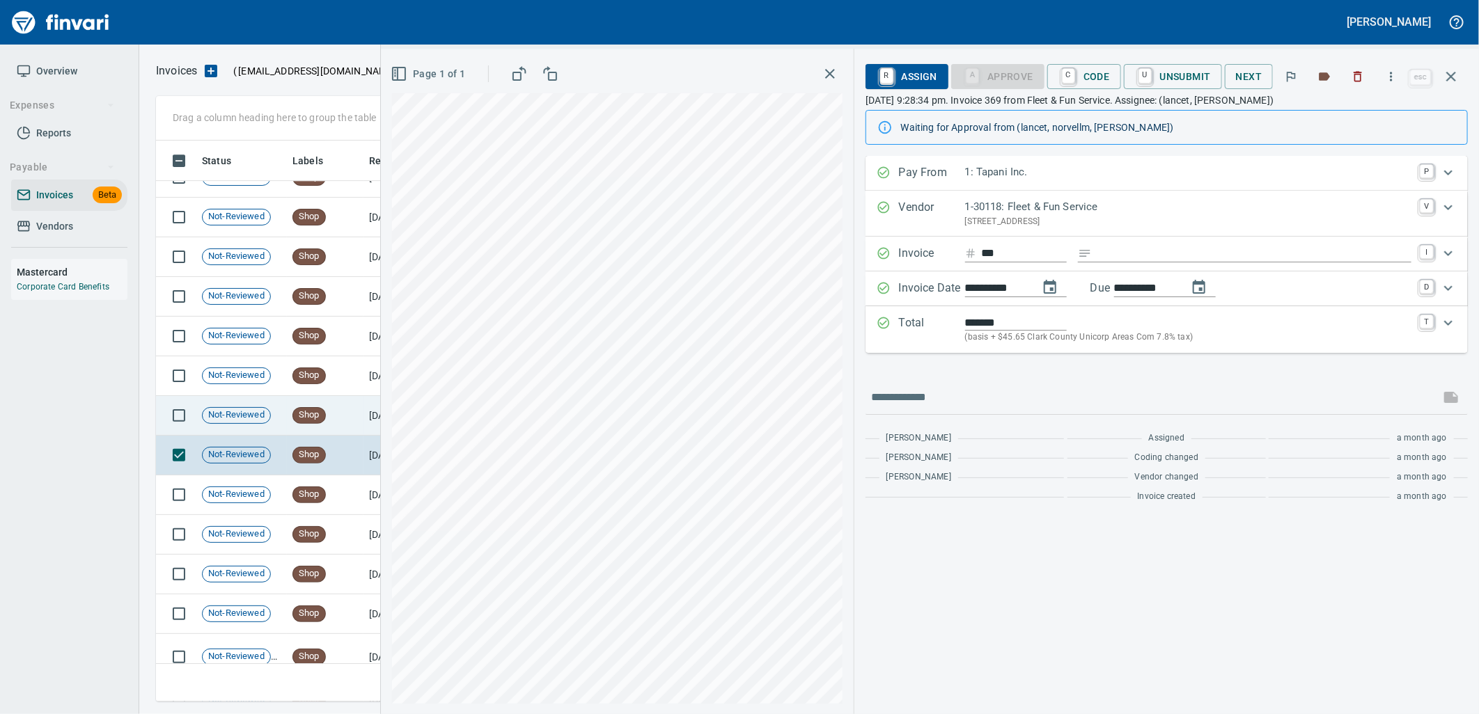
click at [334, 408] on td "Shop" at bounding box center [325, 416] width 77 height 40
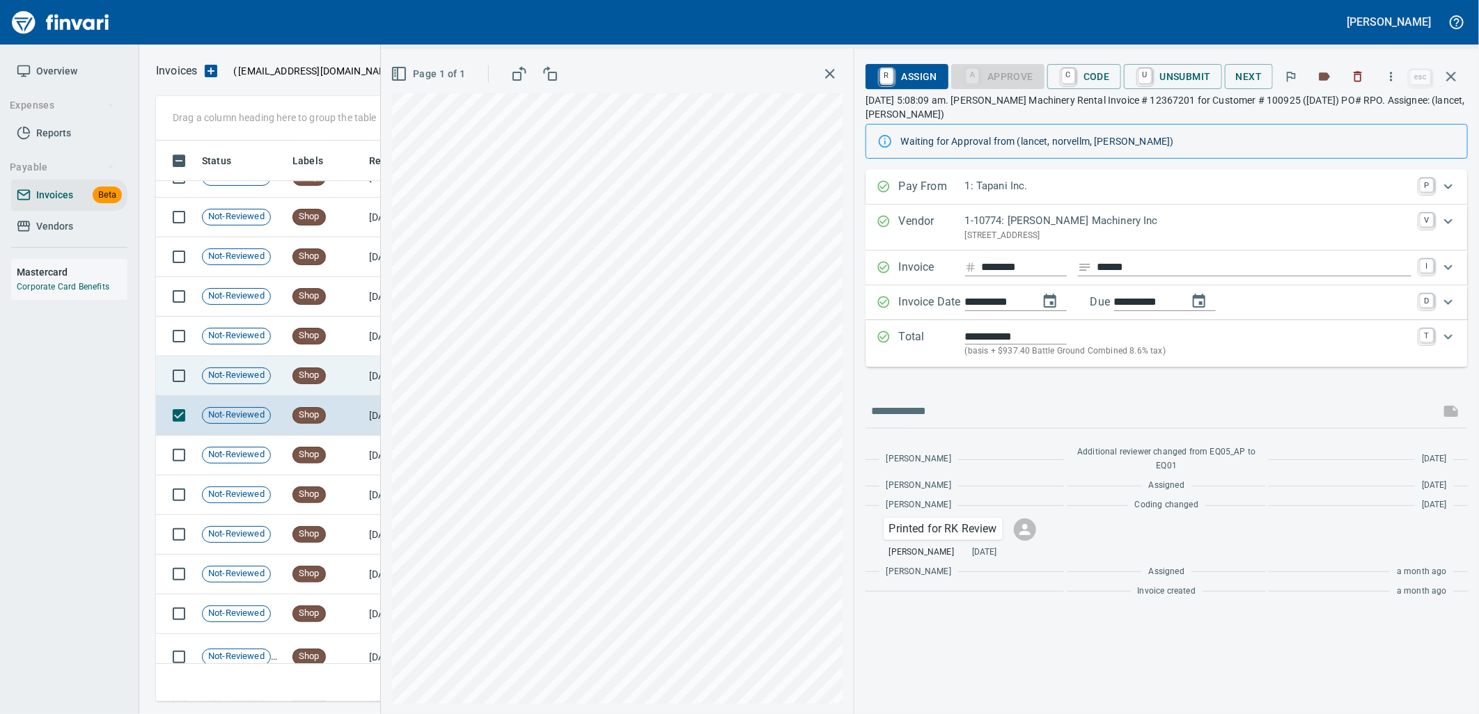
click at [321, 368] on div "Shop" at bounding box center [308, 376] width 33 height 17
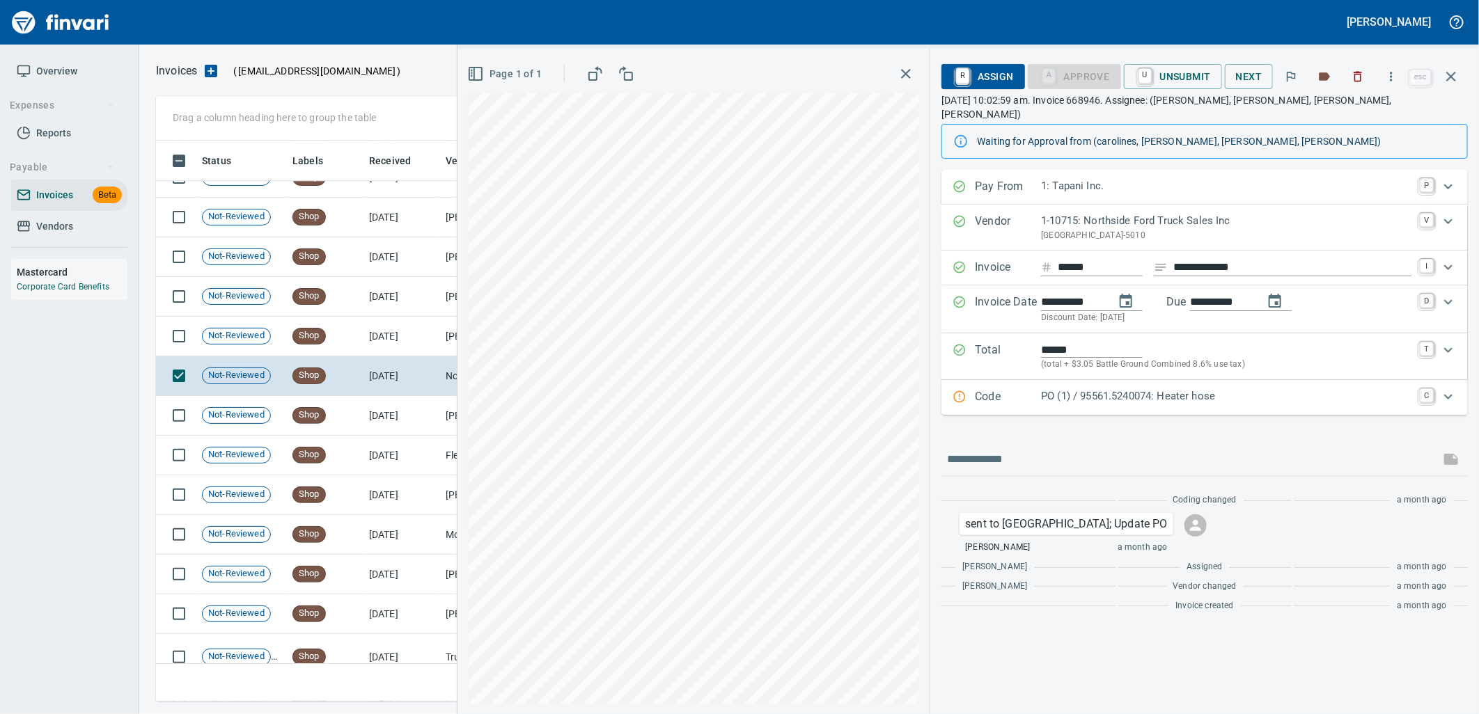
click at [1305, 389] on p "PO (1) / 95561.5240074: Heater hose" at bounding box center [1226, 397] width 370 height 16
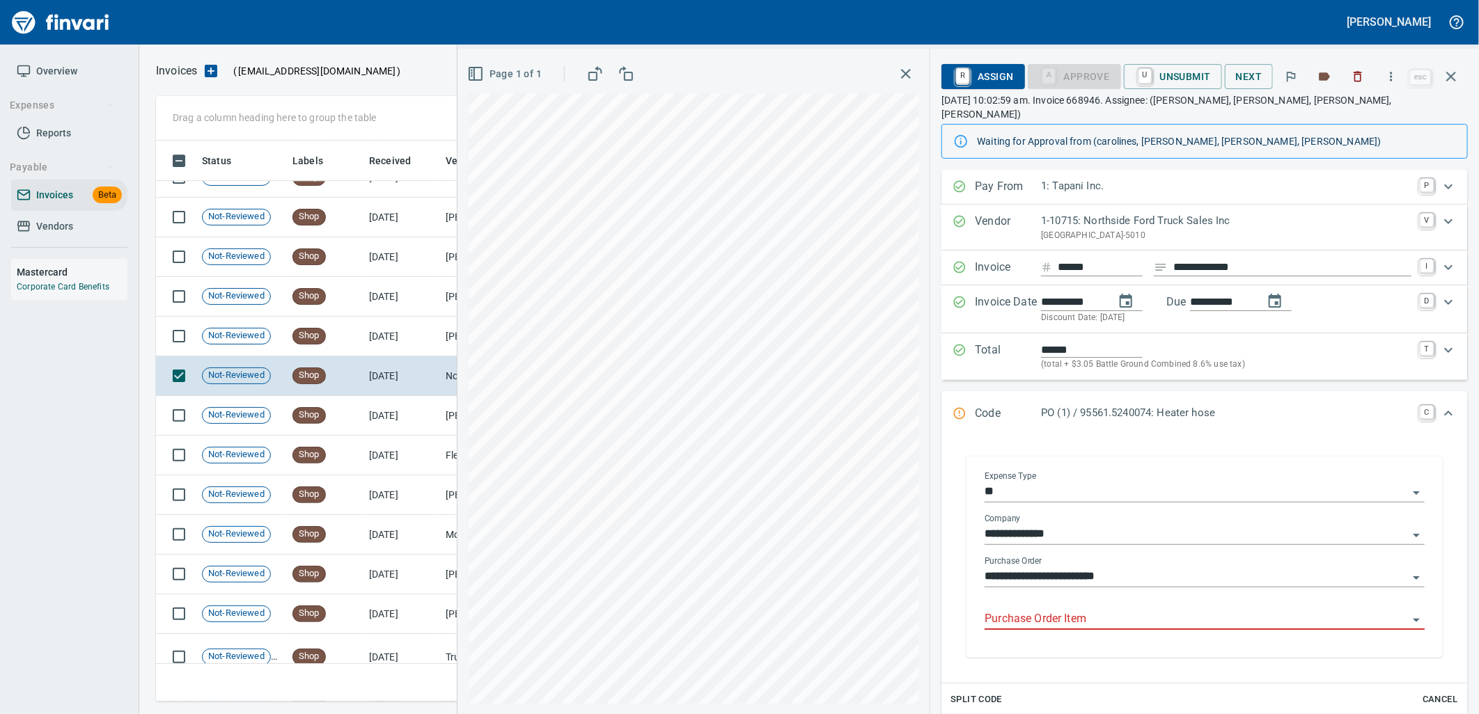
click at [1191, 610] on input "Purchase Order Item" at bounding box center [1196, 619] width 423 height 19
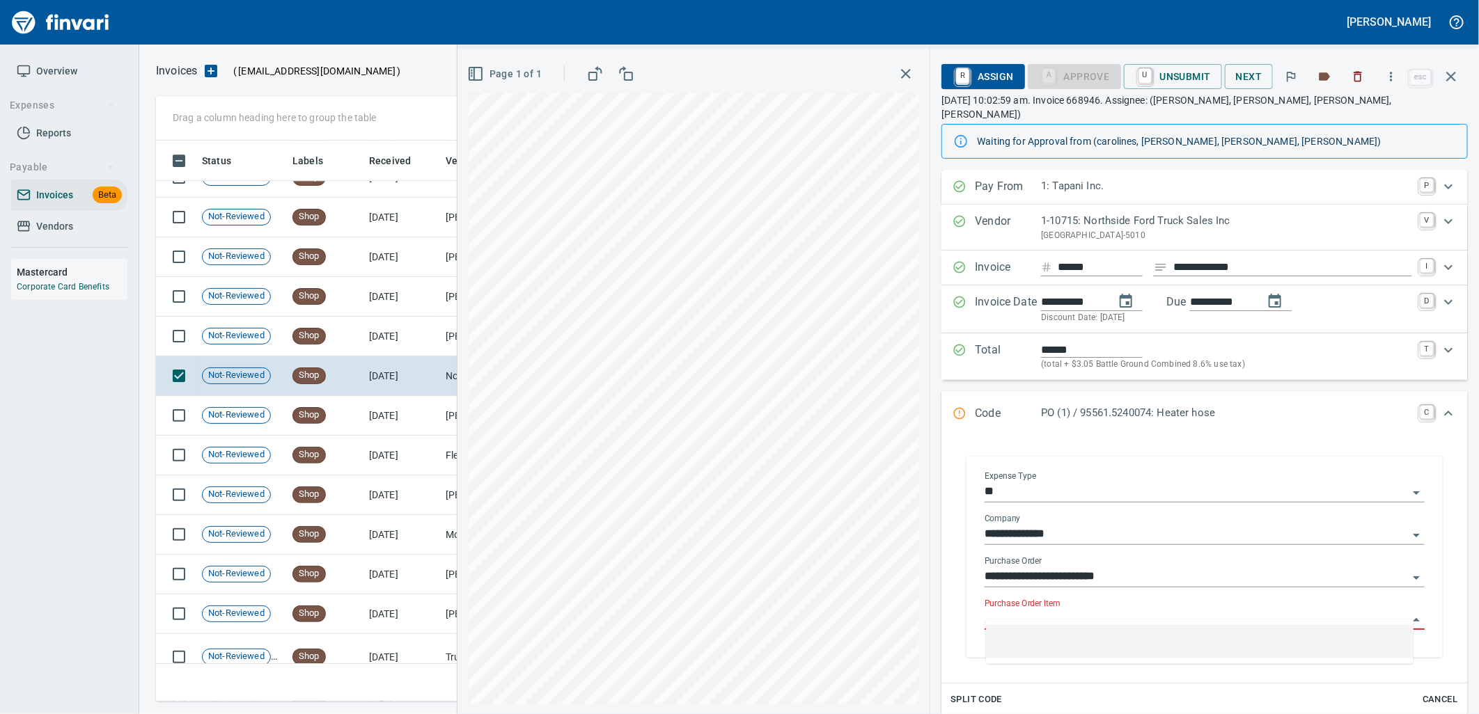
scroll to position [550, 1283]
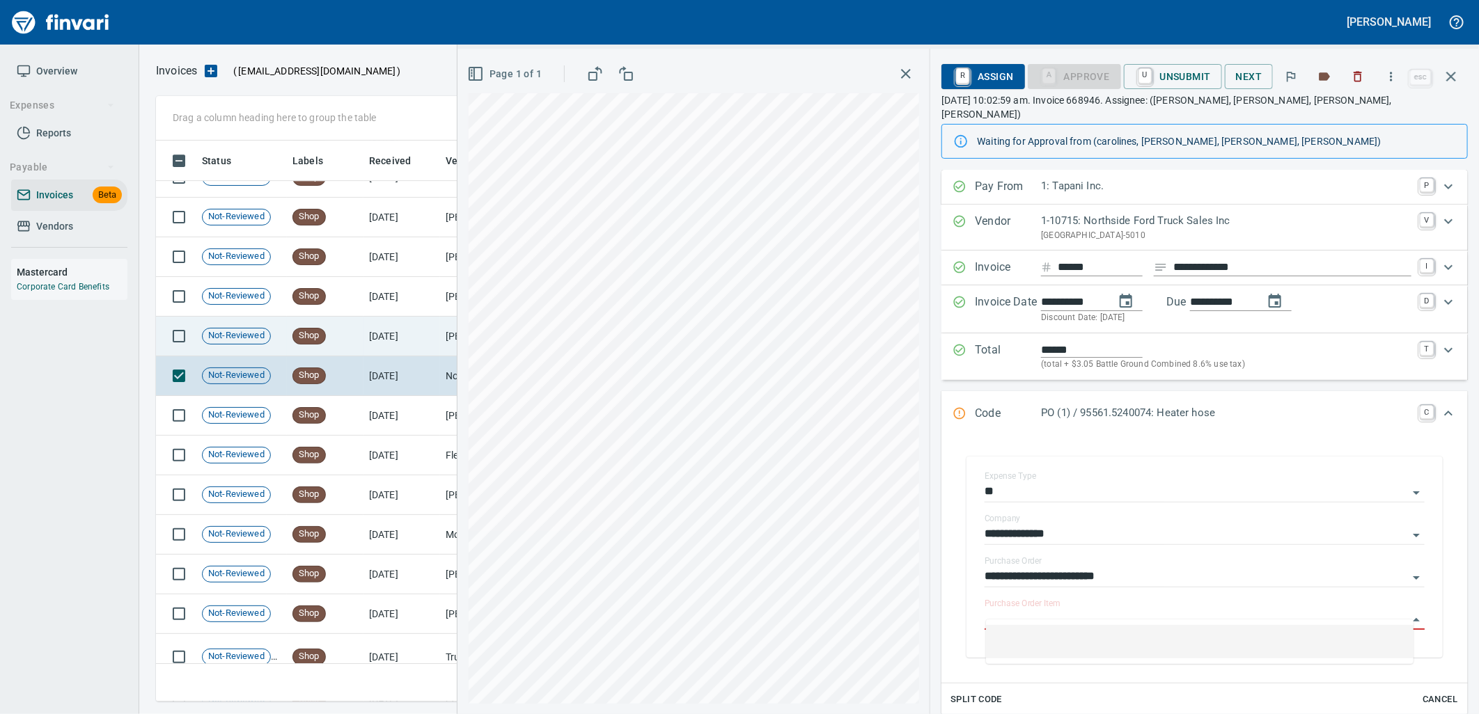
click at [427, 343] on td "8/2/2025" at bounding box center [401, 337] width 77 height 40
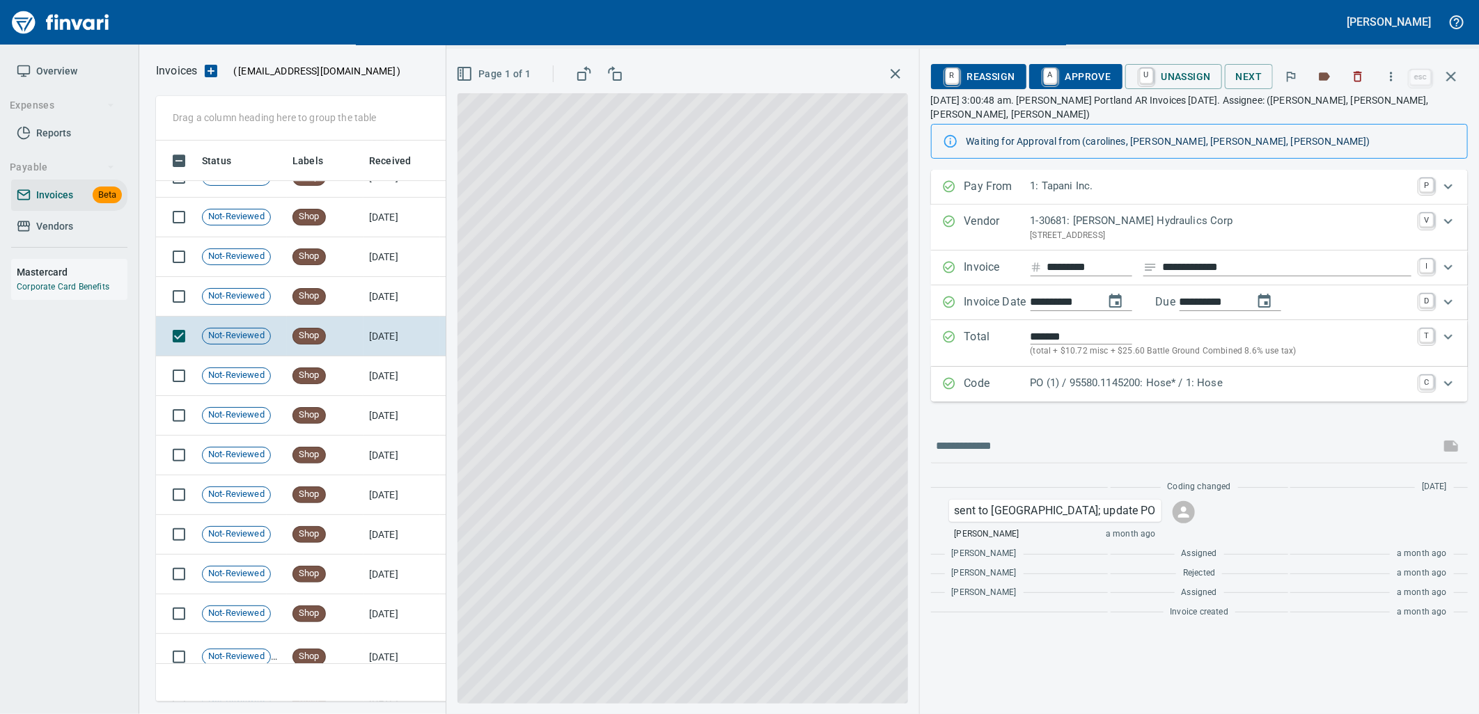
click at [1132, 375] on p "PO (1) / 95580.1145200: Hose* / 1: Hose" at bounding box center [1221, 383] width 381 height 16
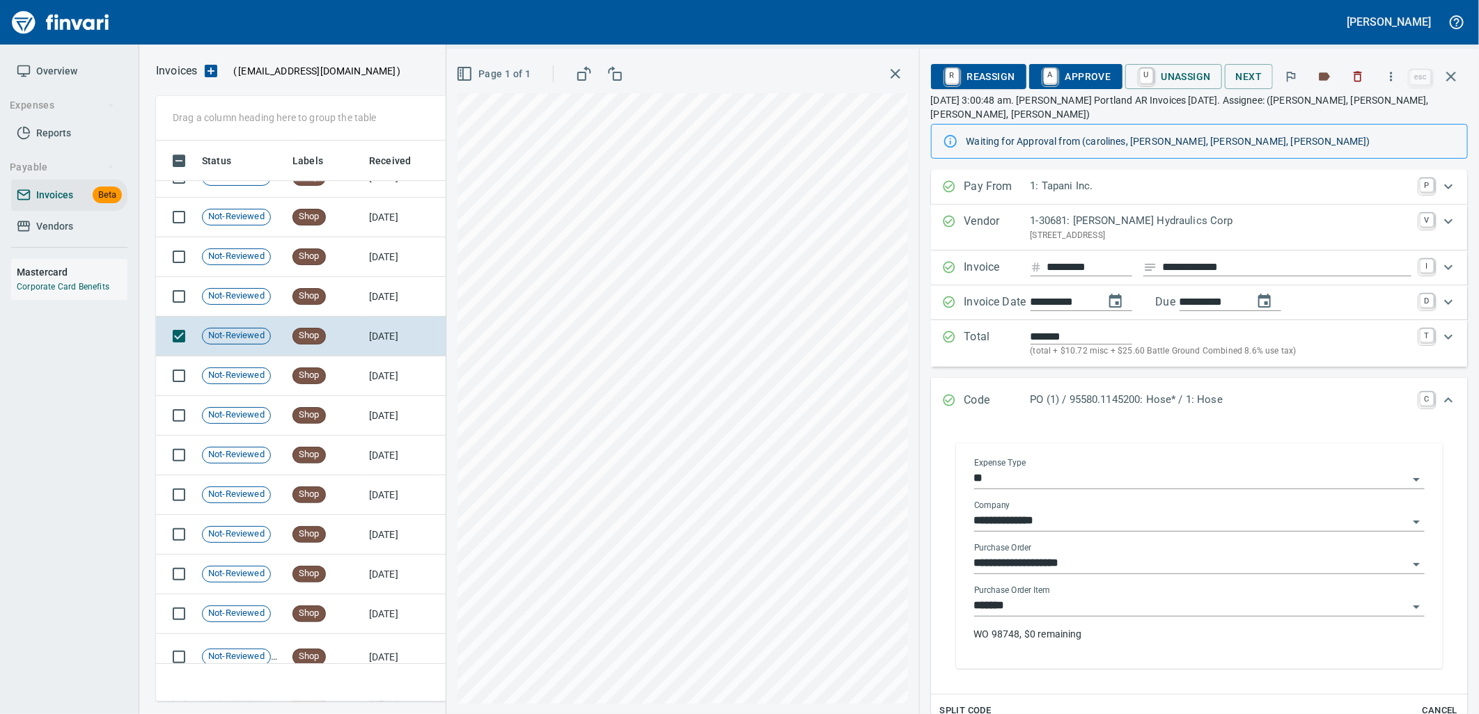
click at [1058, 602] on input "*******" at bounding box center [1191, 606] width 434 height 19
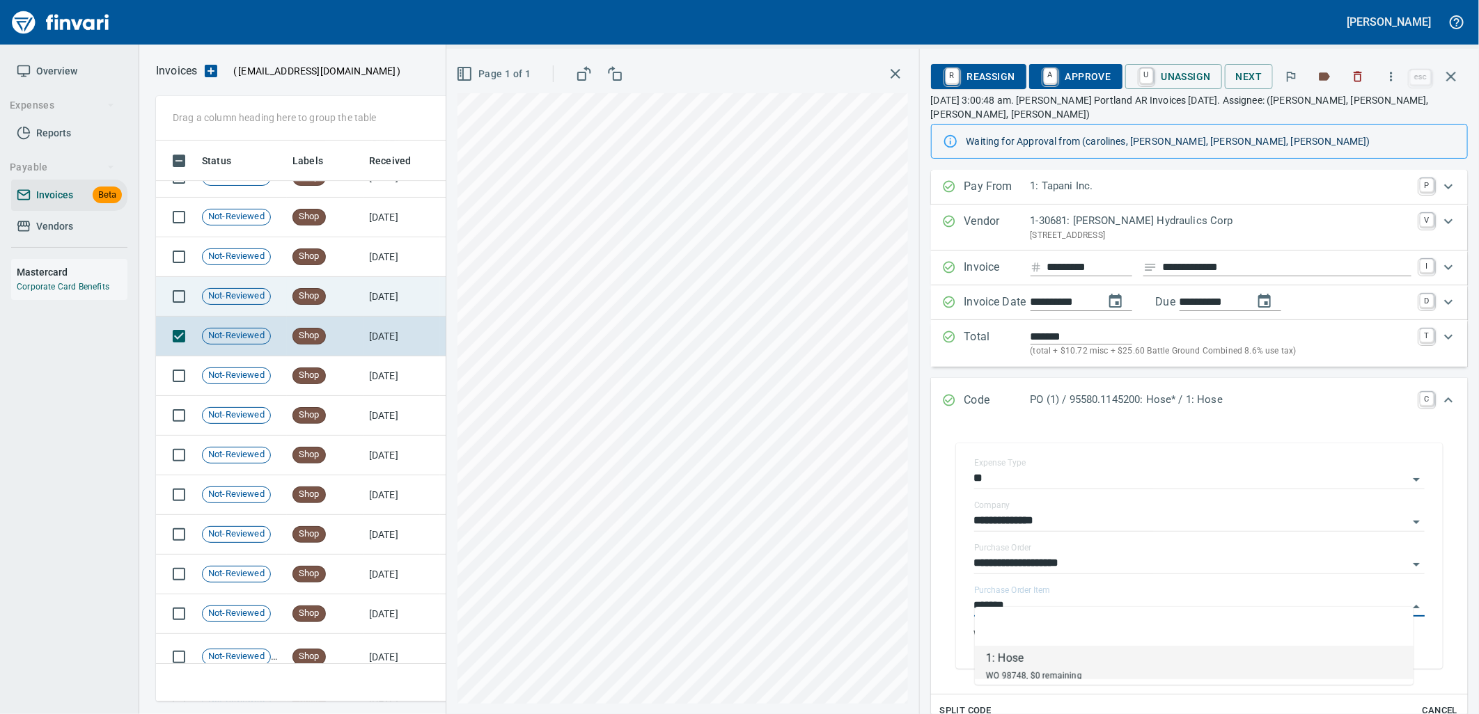
click at [305, 295] on span "Shop" at bounding box center [309, 296] width 32 height 13
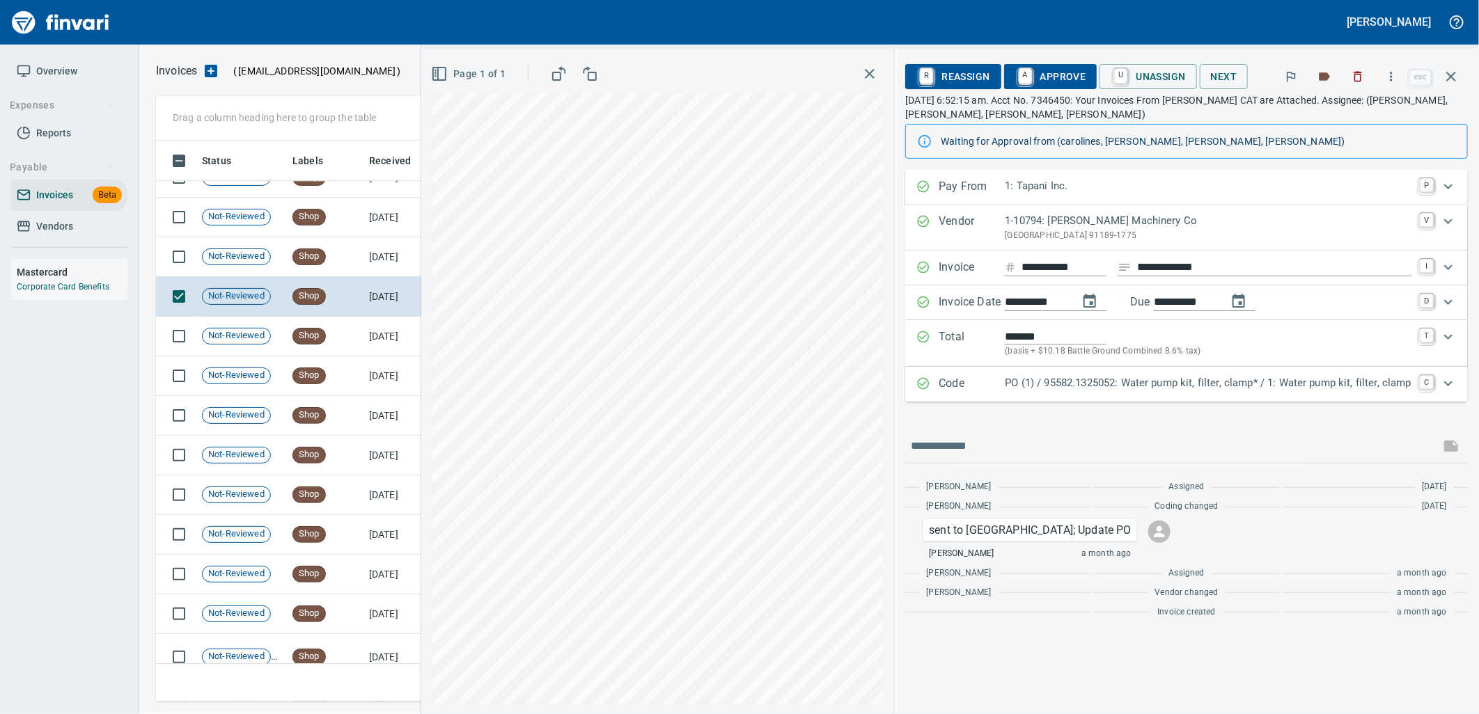
click at [1112, 393] on div "PO (1) / 95582.1325052: Water pump kit, filter, clamp* / 1: Water pump kit, fil…" at bounding box center [1208, 384] width 407 height 18
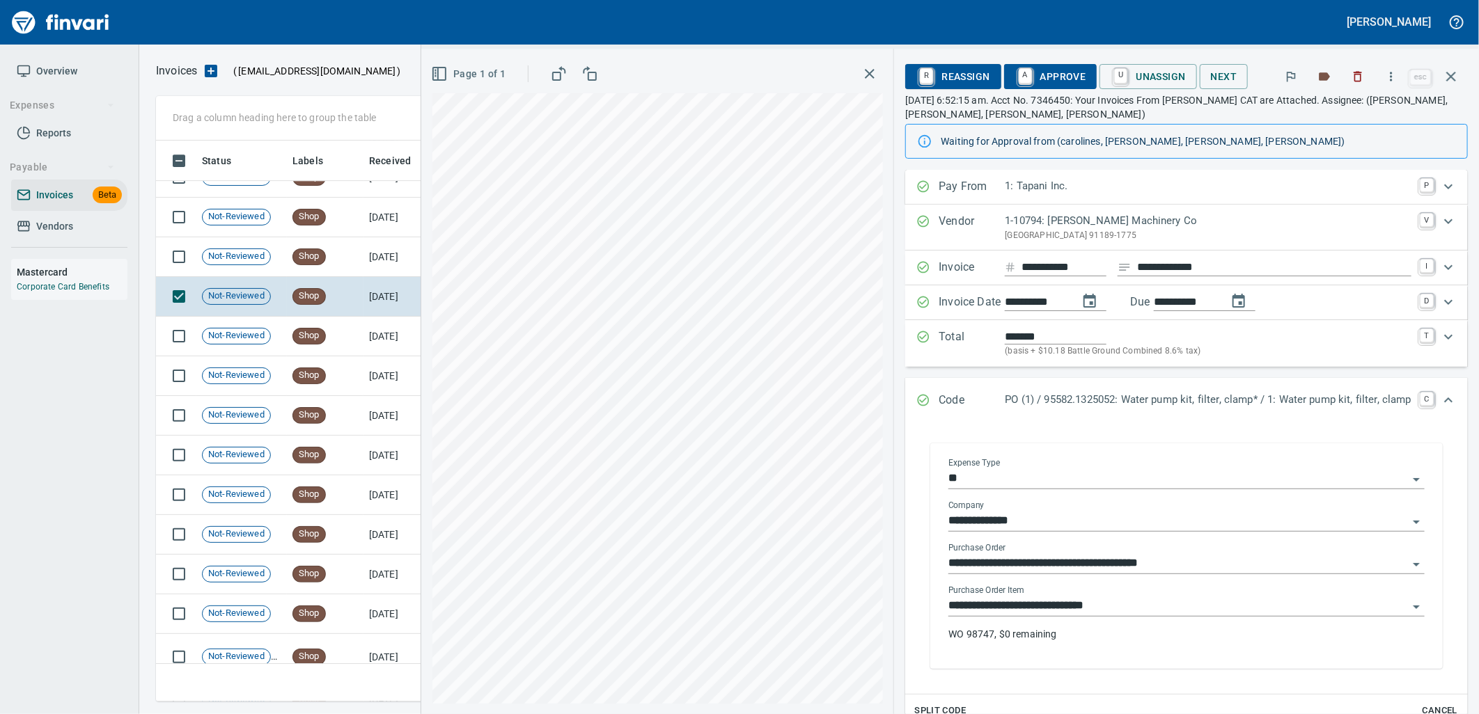
click at [1102, 604] on input "**********" at bounding box center [1178, 606] width 460 height 19
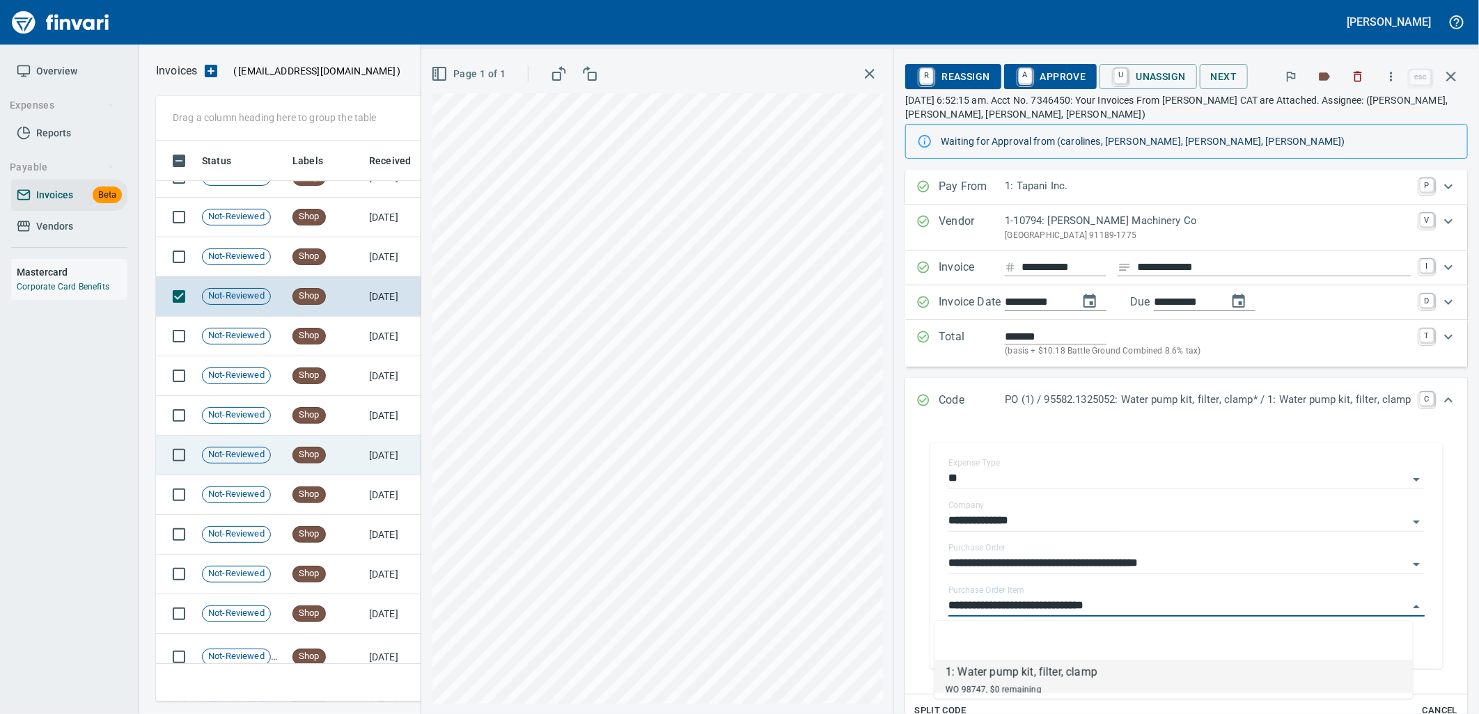
scroll to position [550, 1283]
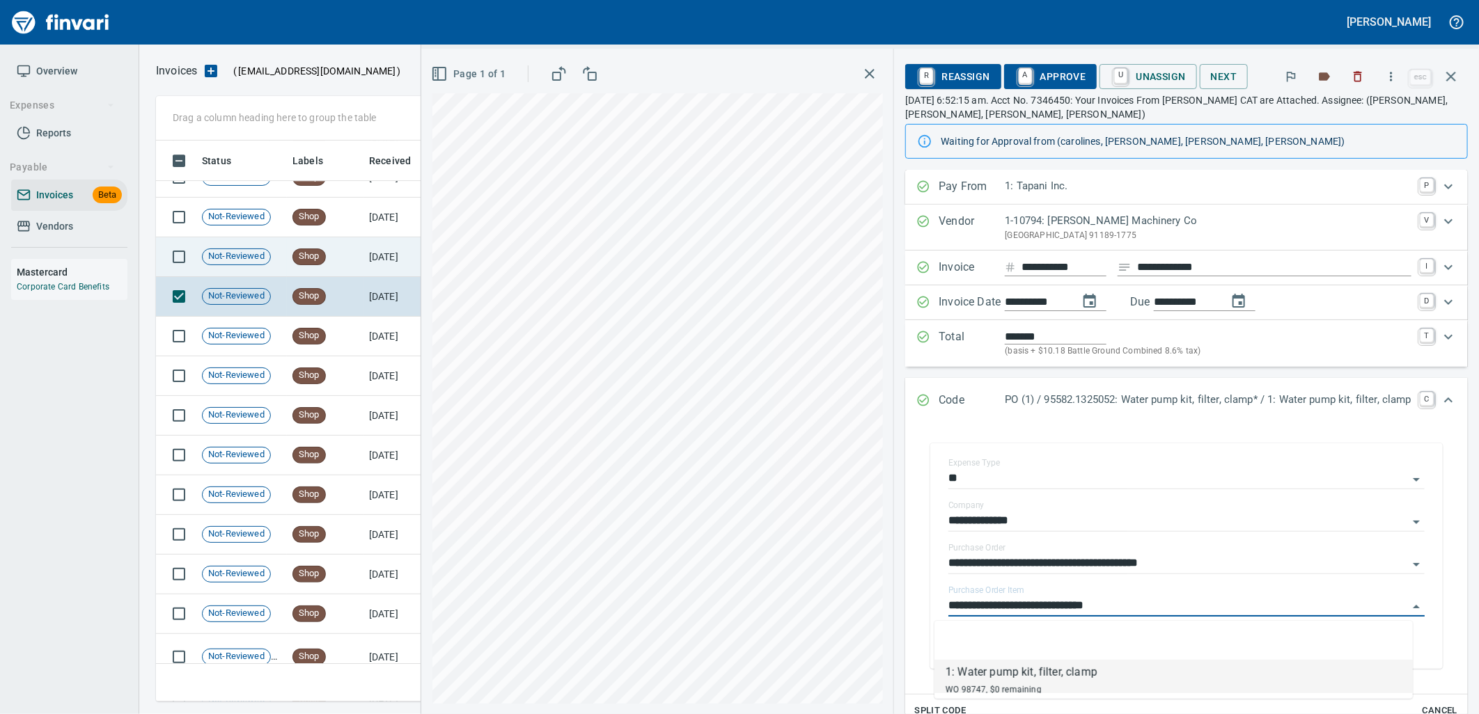
click at [318, 258] on span "Shop" at bounding box center [309, 256] width 32 height 13
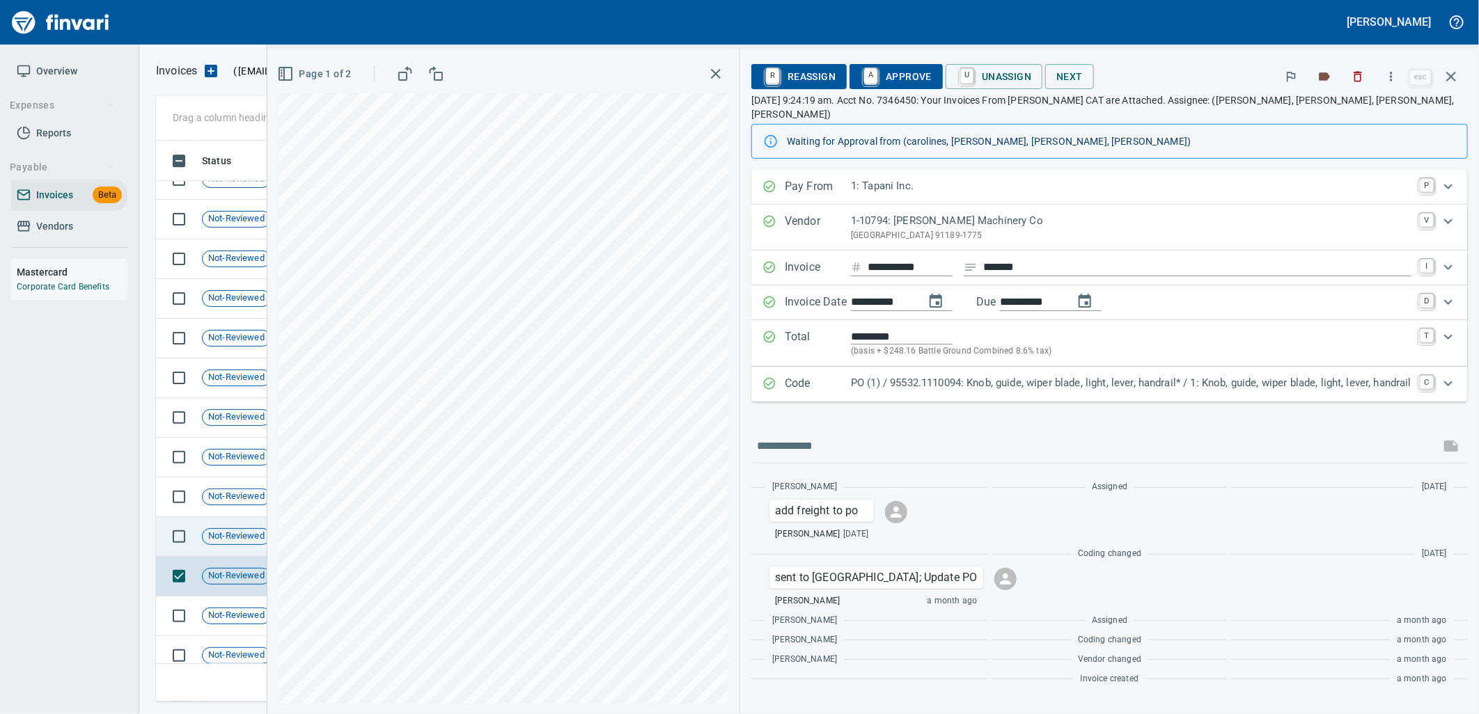
scroll to position [9238, 0]
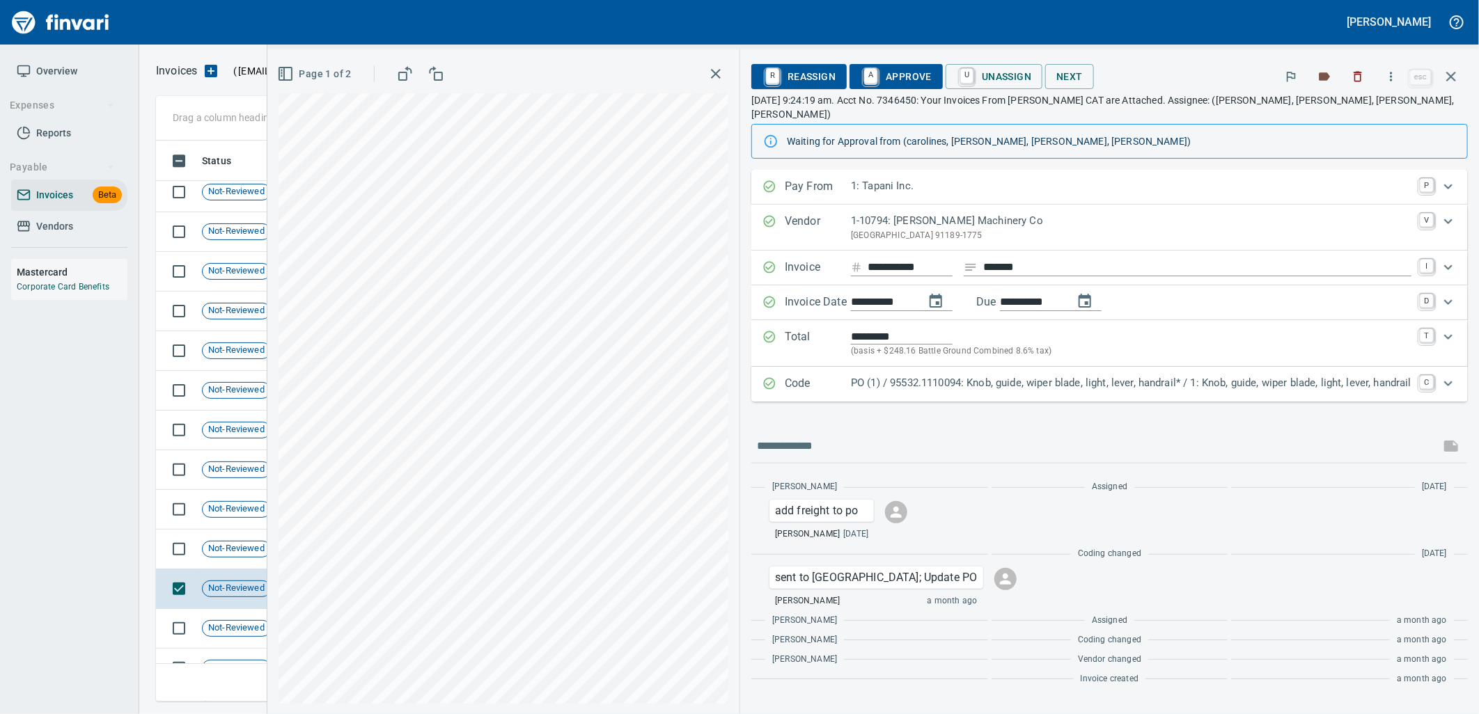
click at [1024, 375] on p "PO (1) / 95532.1110094: Knob, guide, wiper blade, light, lever, handrail* / 1: …" at bounding box center [1131, 383] width 561 height 16
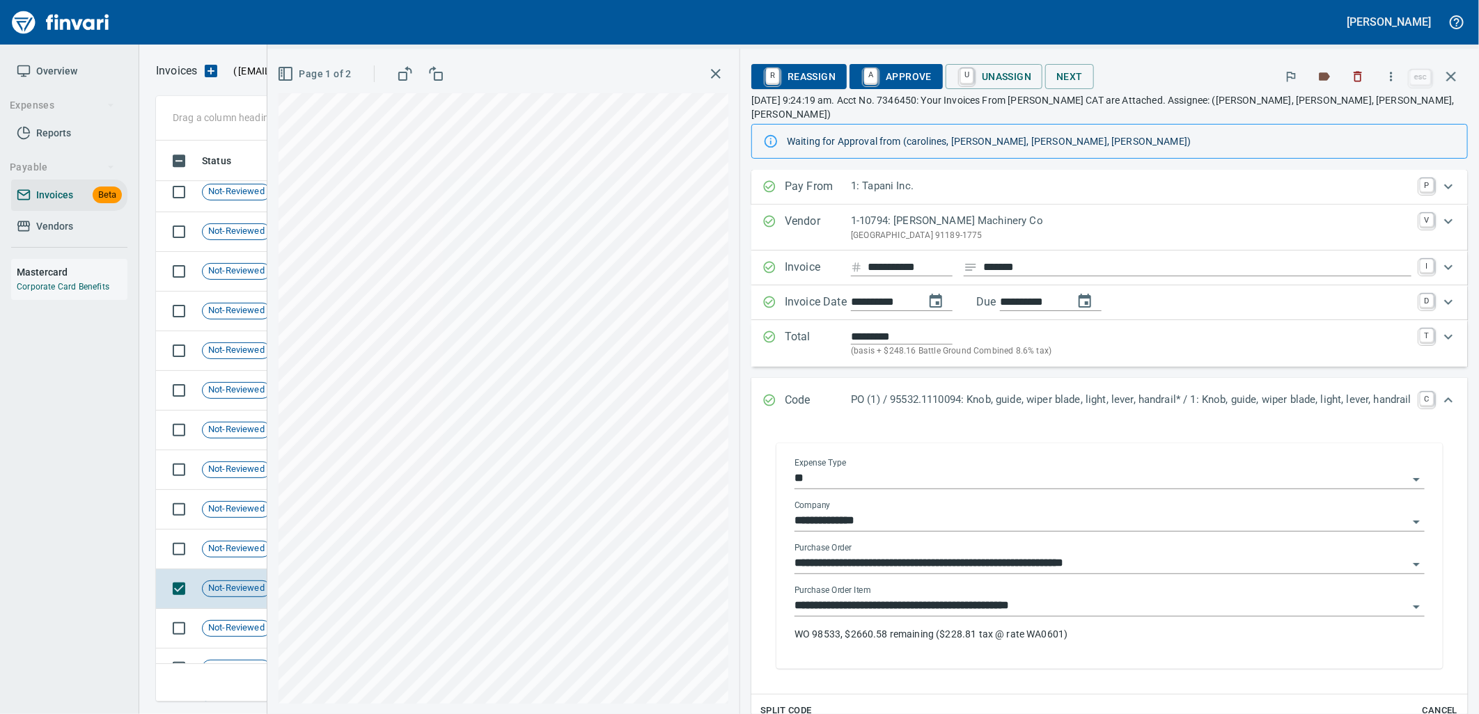
click at [1036, 597] on input "**********" at bounding box center [1100, 606] width 613 height 19
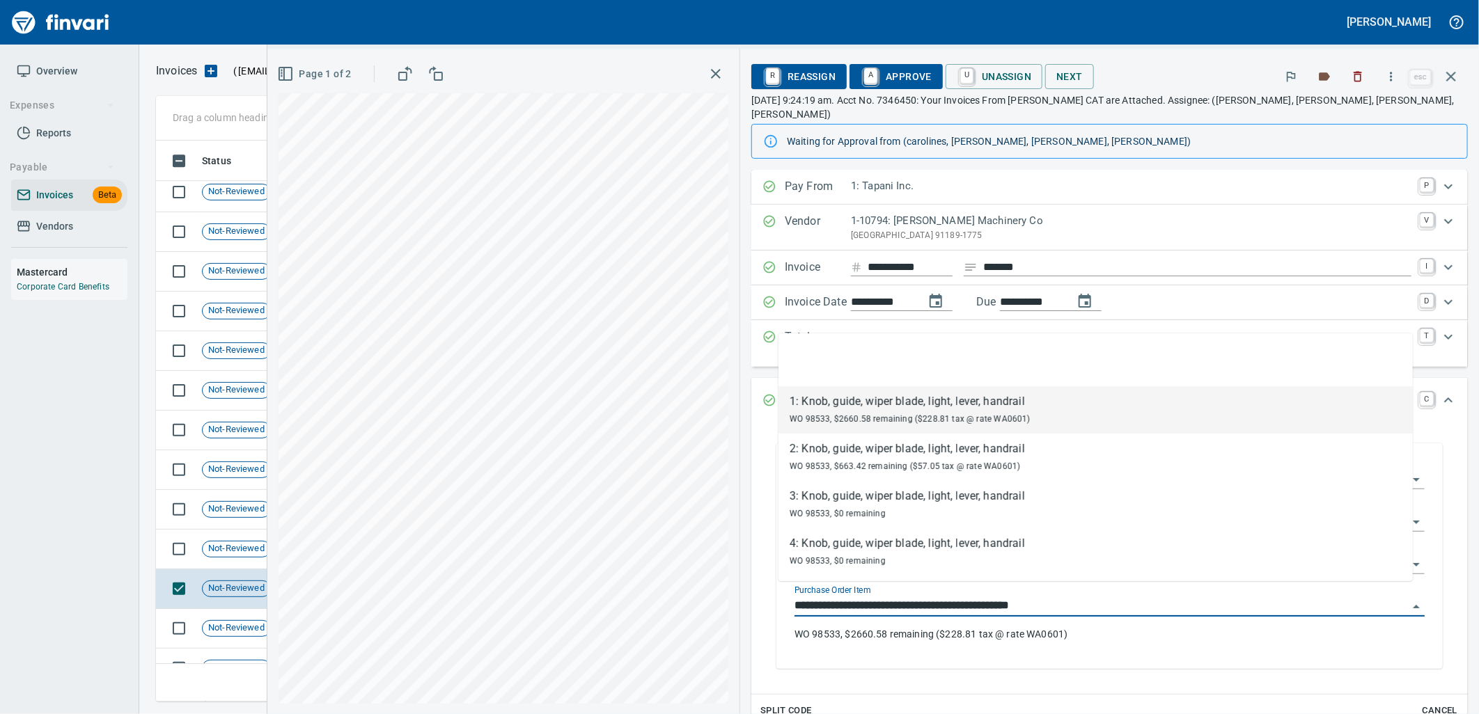
scroll to position [550, 1283]
click at [213, 544] on span "Not-Reviewed" at bounding box center [237, 548] width 68 height 13
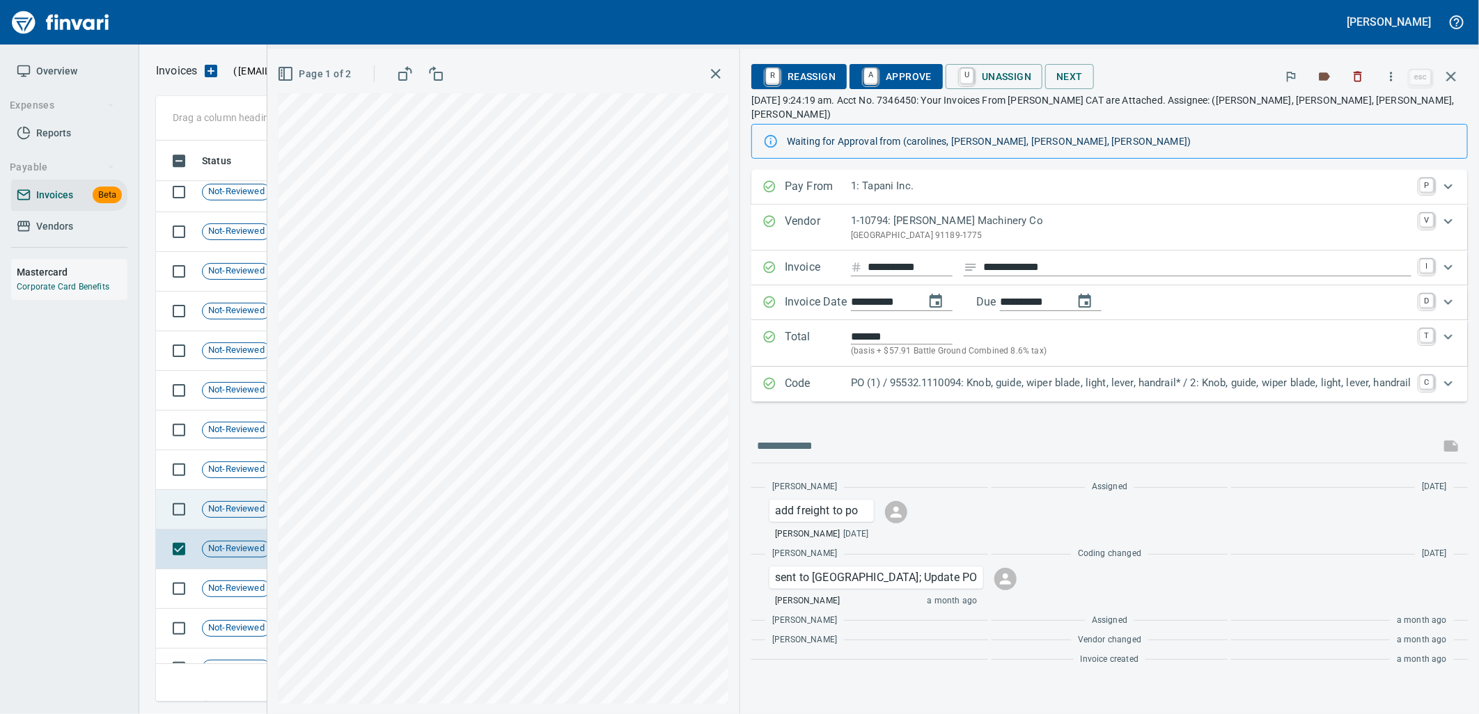
click at [219, 514] on span "Not-Reviewed" at bounding box center [237, 509] width 68 height 13
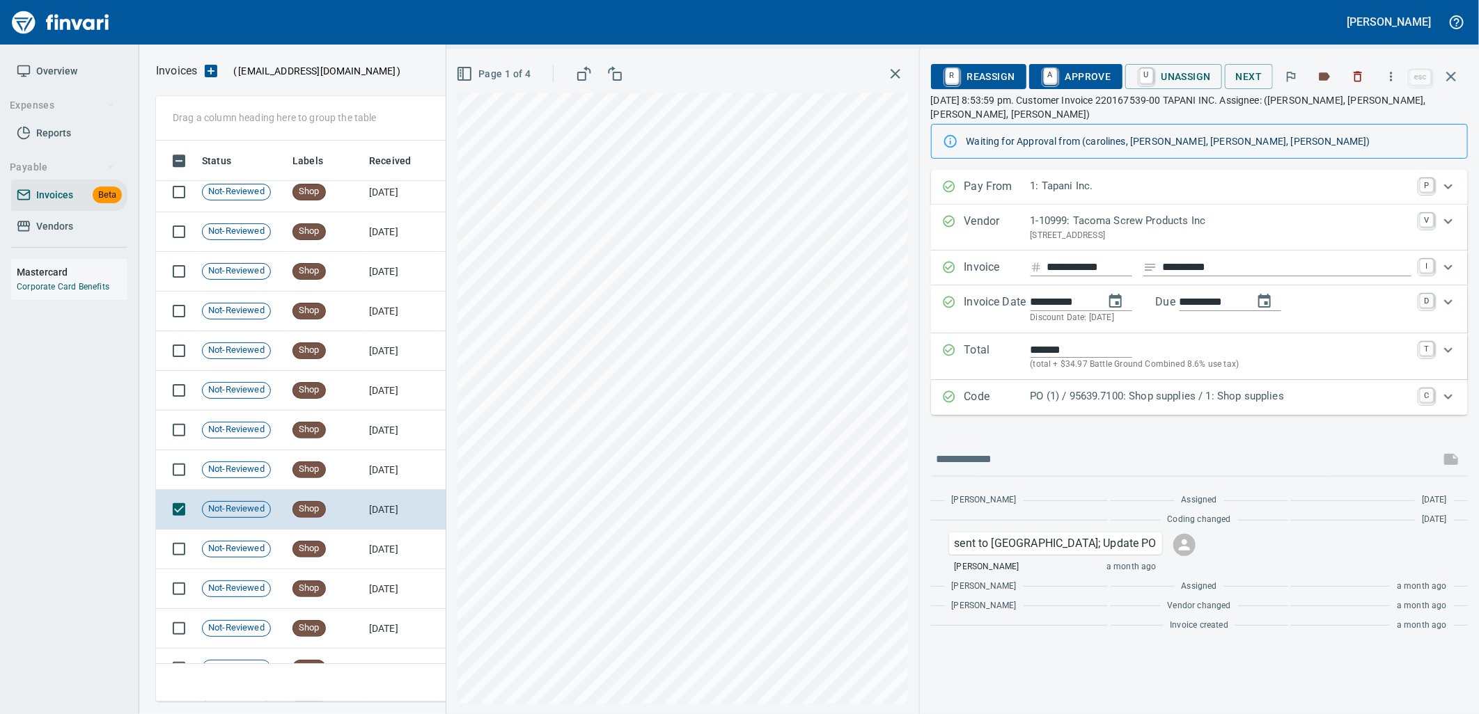
click at [1251, 391] on p "PO (1) / 95639.7100: Shop supplies / 1: Shop supplies" at bounding box center [1221, 397] width 381 height 16
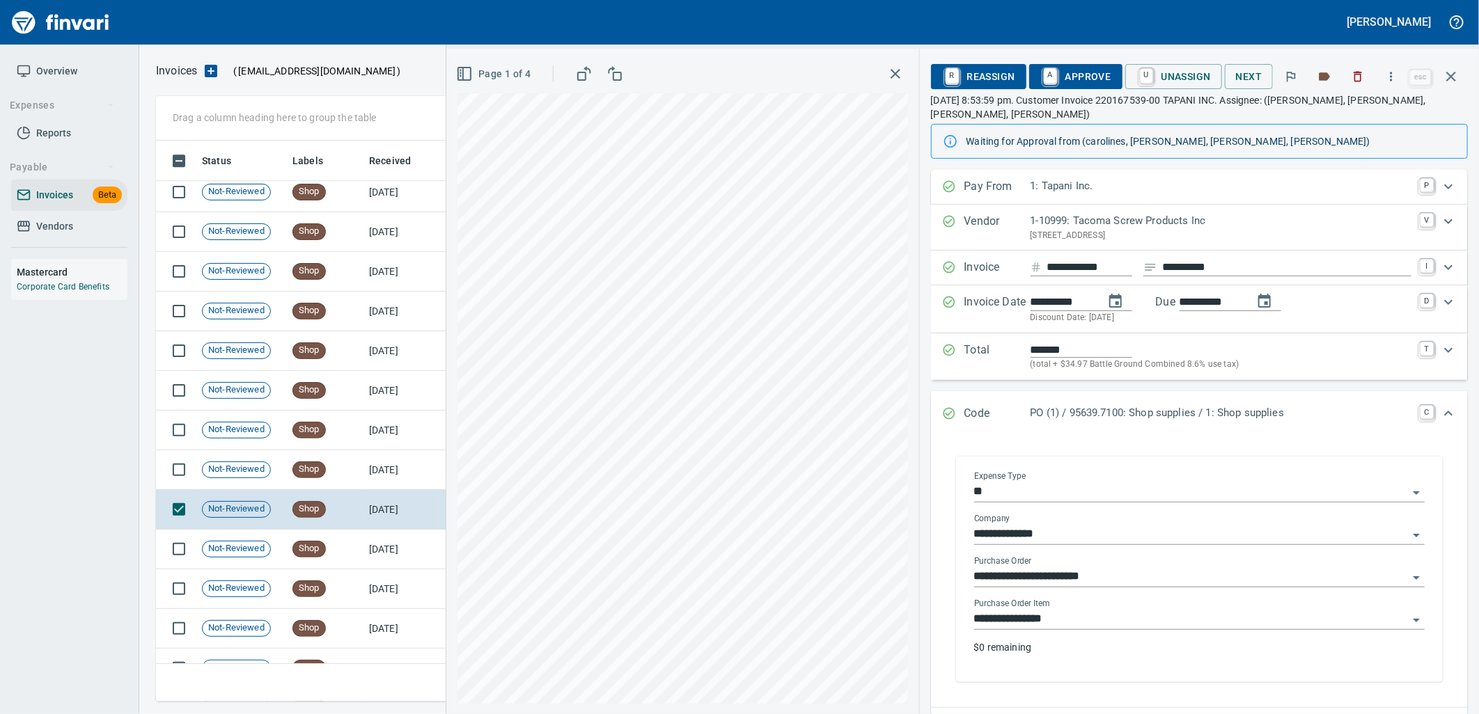
click at [1118, 610] on input "**********" at bounding box center [1191, 619] width 434 height 19
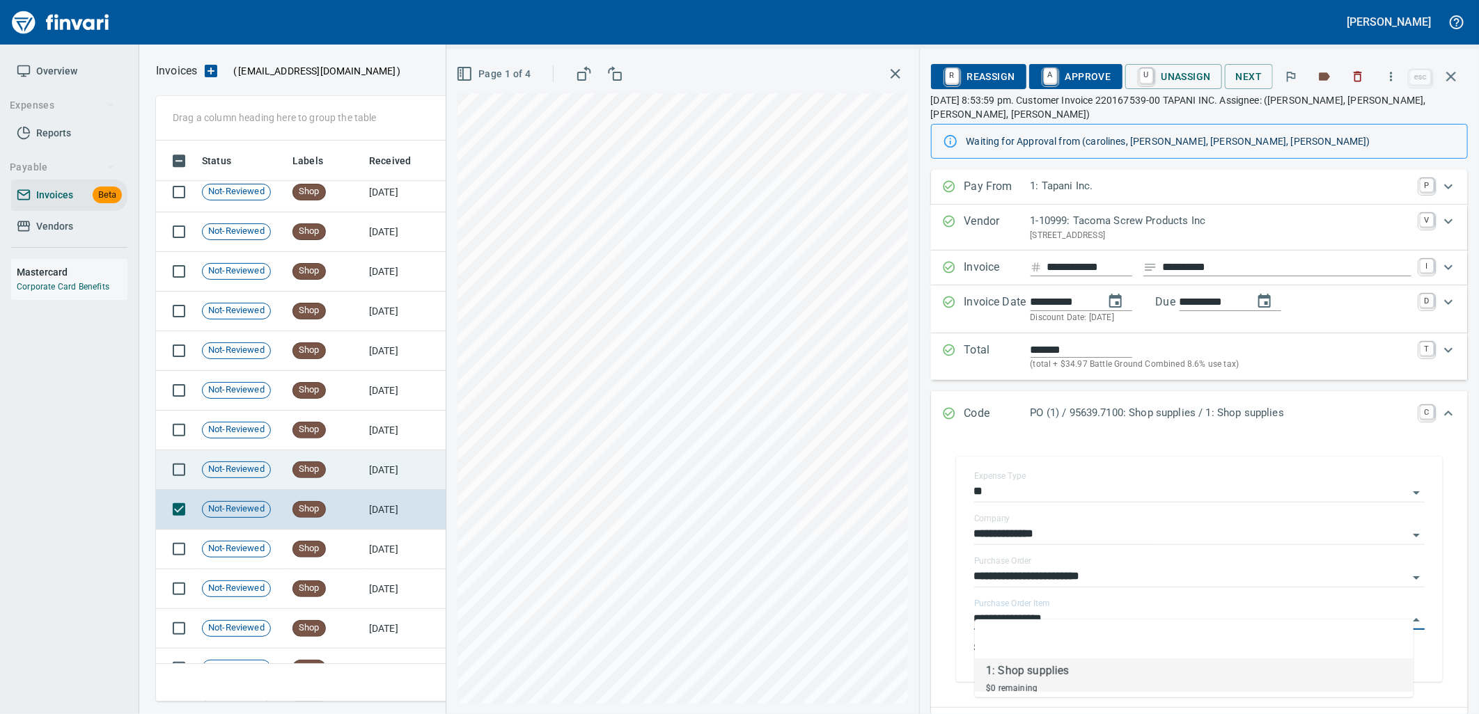
click at [414, 480] on td "8/6/2025" at bounding box center [401, 471] width 77 height 40
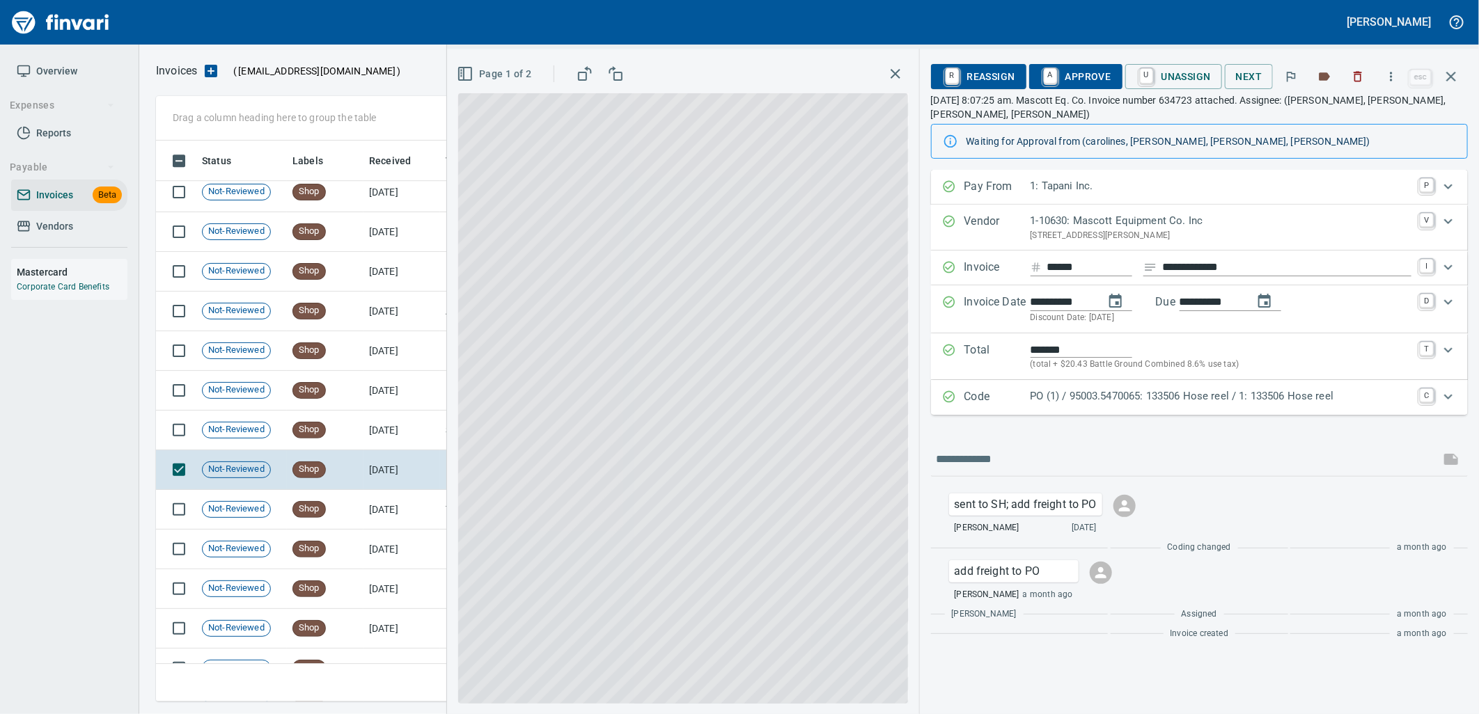
click at [1184, 393] on p "PO (1) / 95003.5470065: 133506 Hose reel / 1: 133506 Hose reel" at bounding box center [1221, 397] width 381 height 16
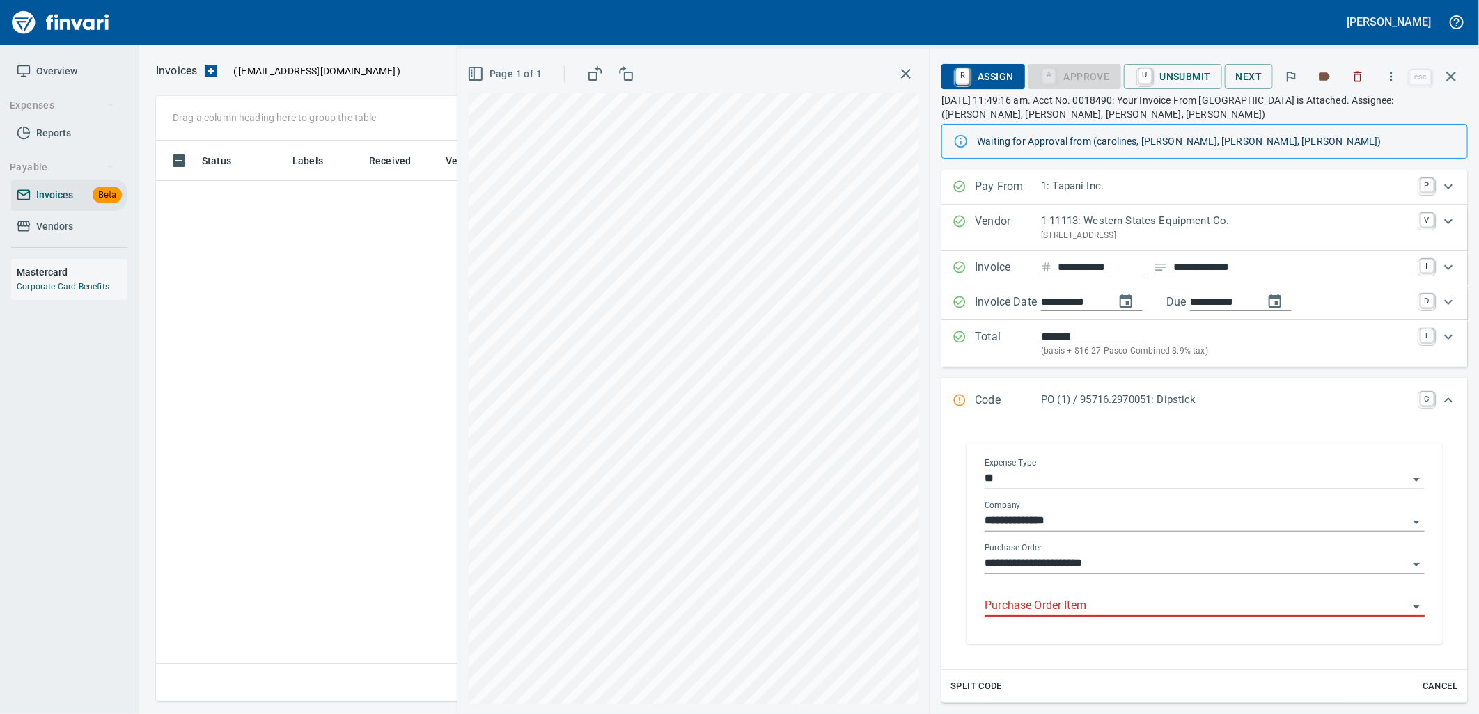
scroll to position [550, 1283]
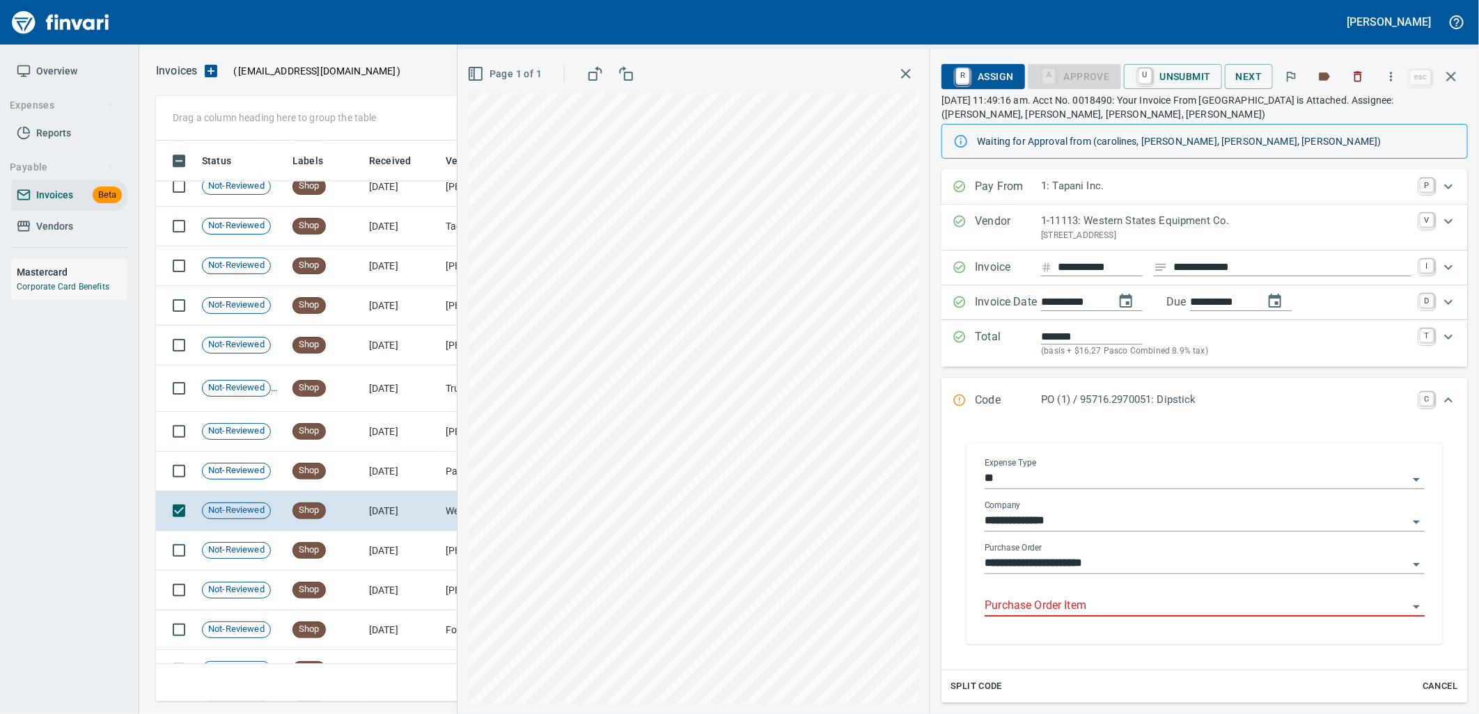
click at [1102, 597] on input "Purchase Order Item" at bounding box center [1196, 606] width 423 height 19
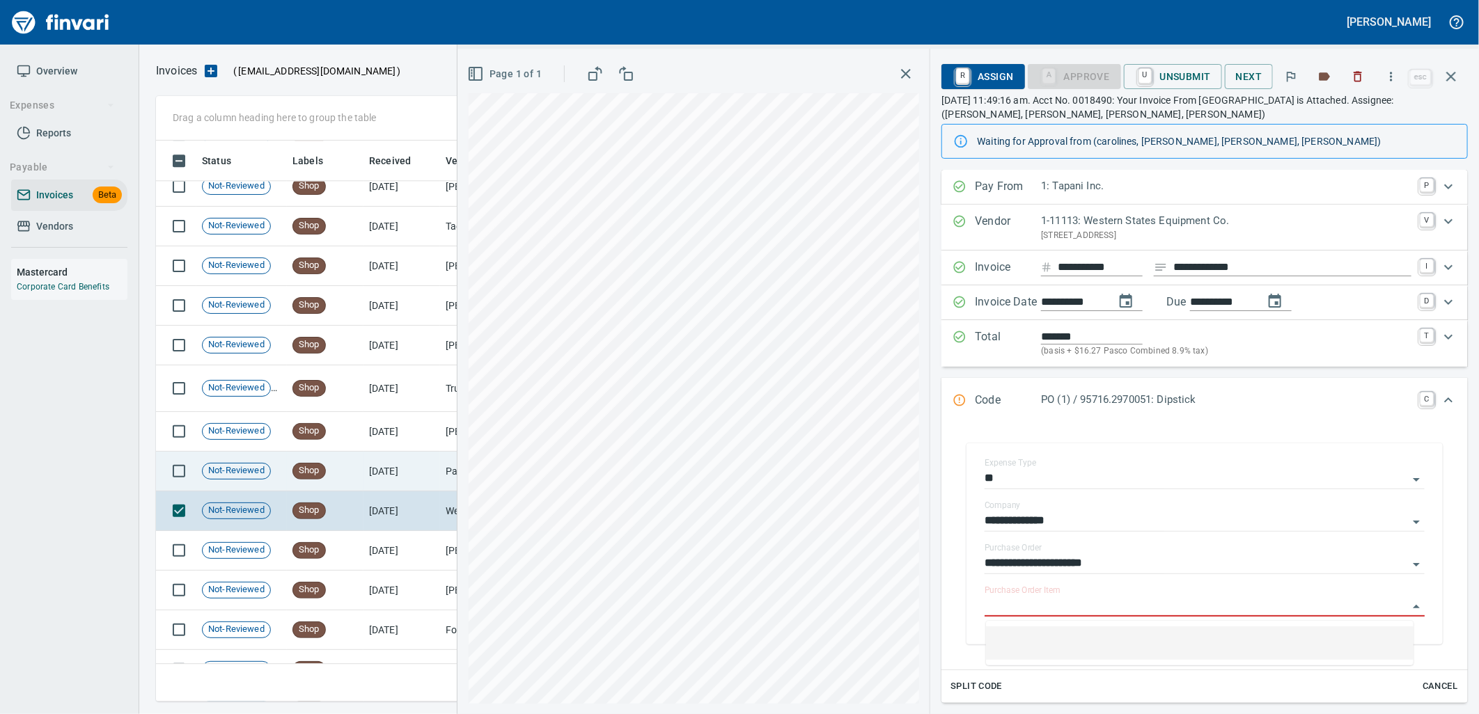
click at [369, 467] on td "[DATE]" at bounding box center [401, 472] width 77 height 40
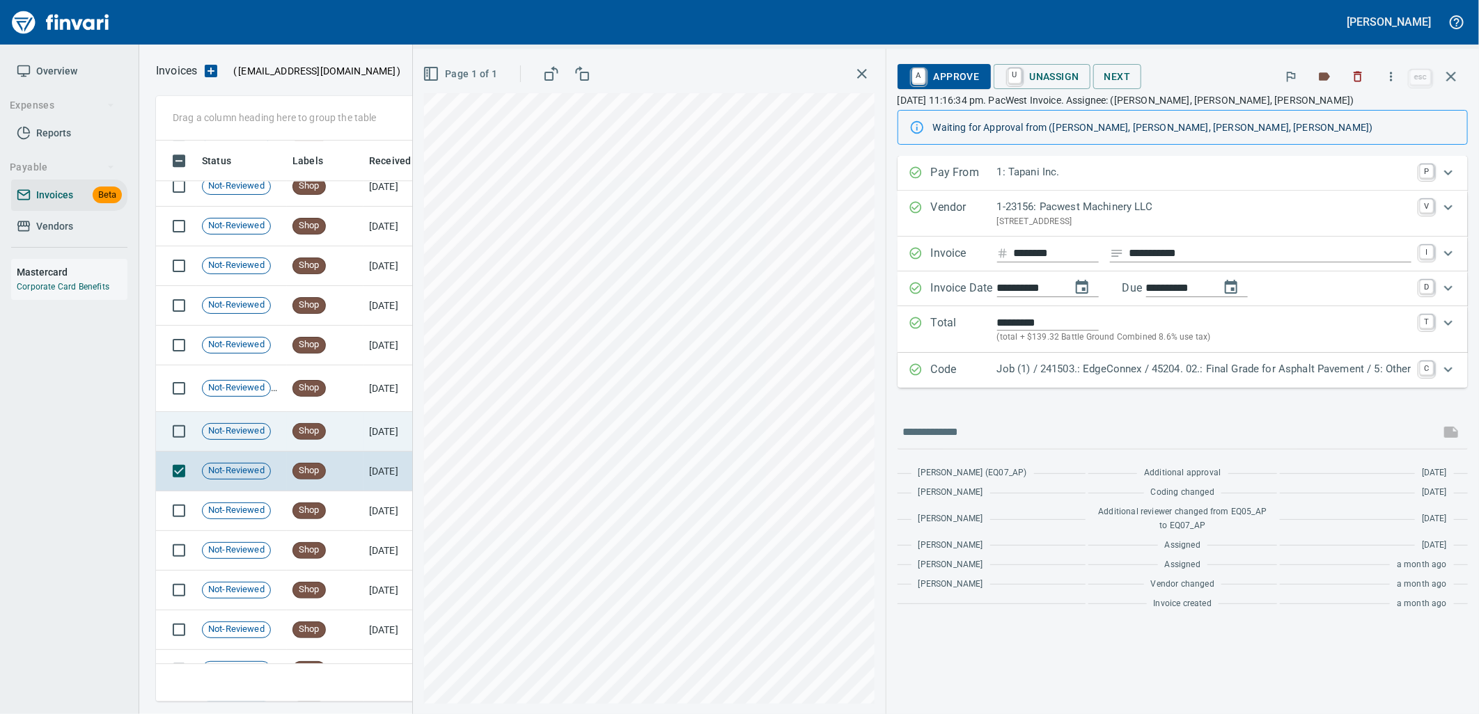
click at [347, 436] on td "Shop" at bounding box center [325, 432] width 77 height 40
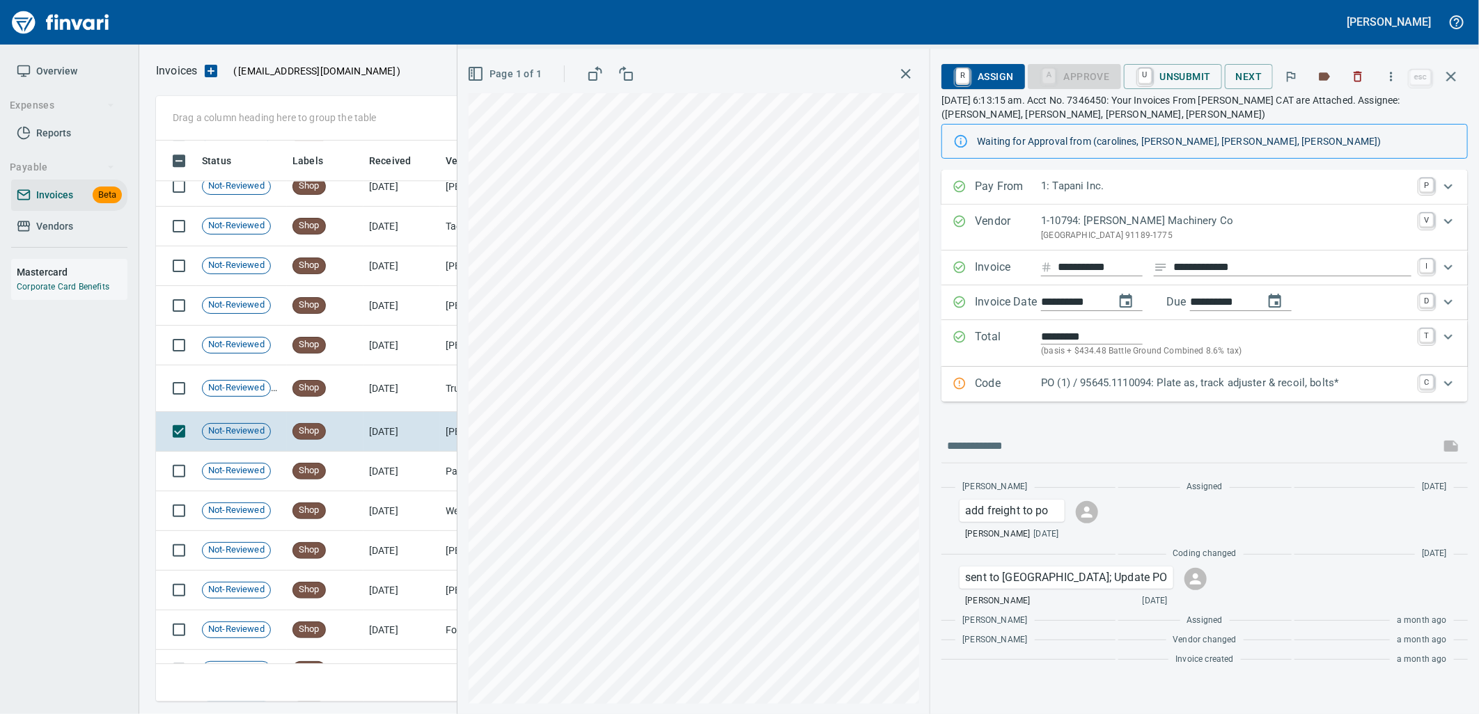
click at [1082, 386] on p "PO (1) / 95645.1110094: Plate as, track adjuster & recoil, bolts*" at bounding box center [1226, 383] width 370 height 16
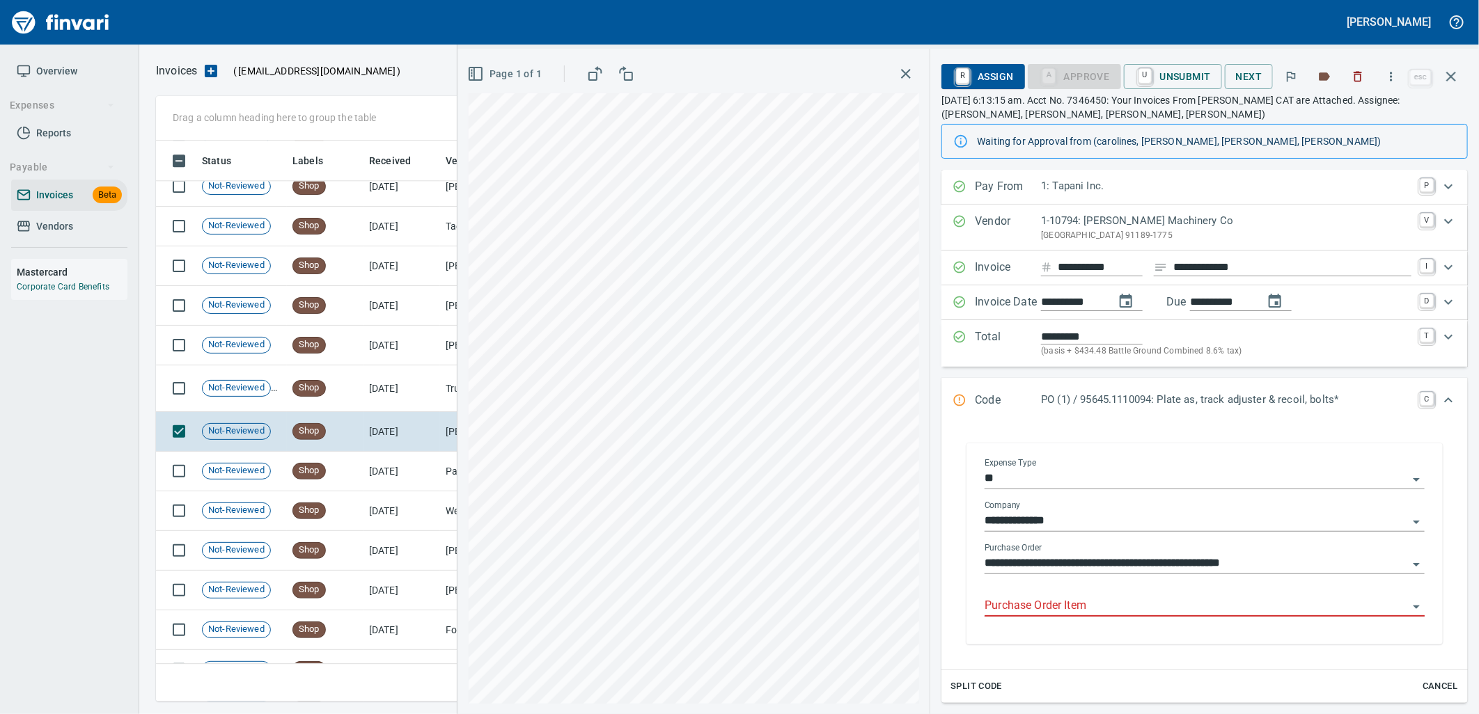
click at [1083, 602] on input "Purchase Order Item" at bounding box center [1196, 606] width 423 height 19
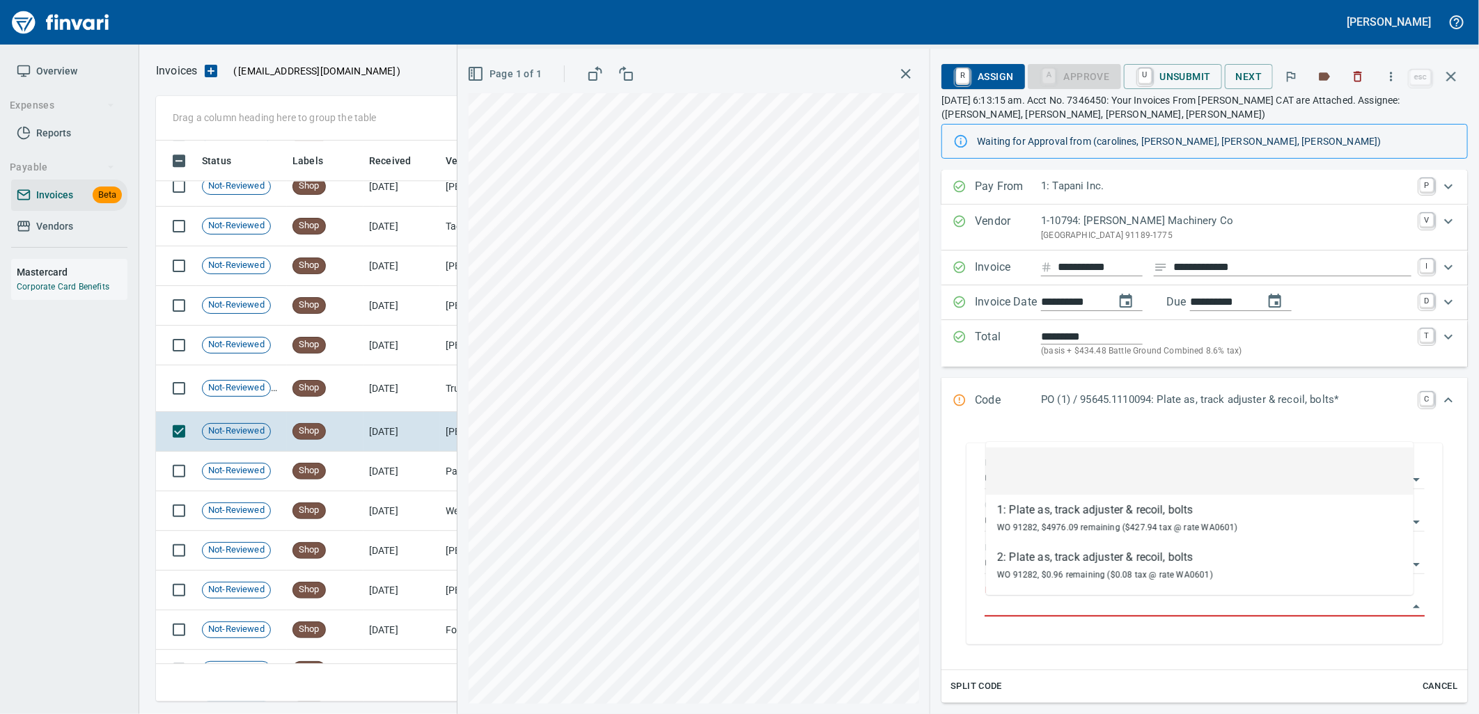
scroll to position [550, 1283]
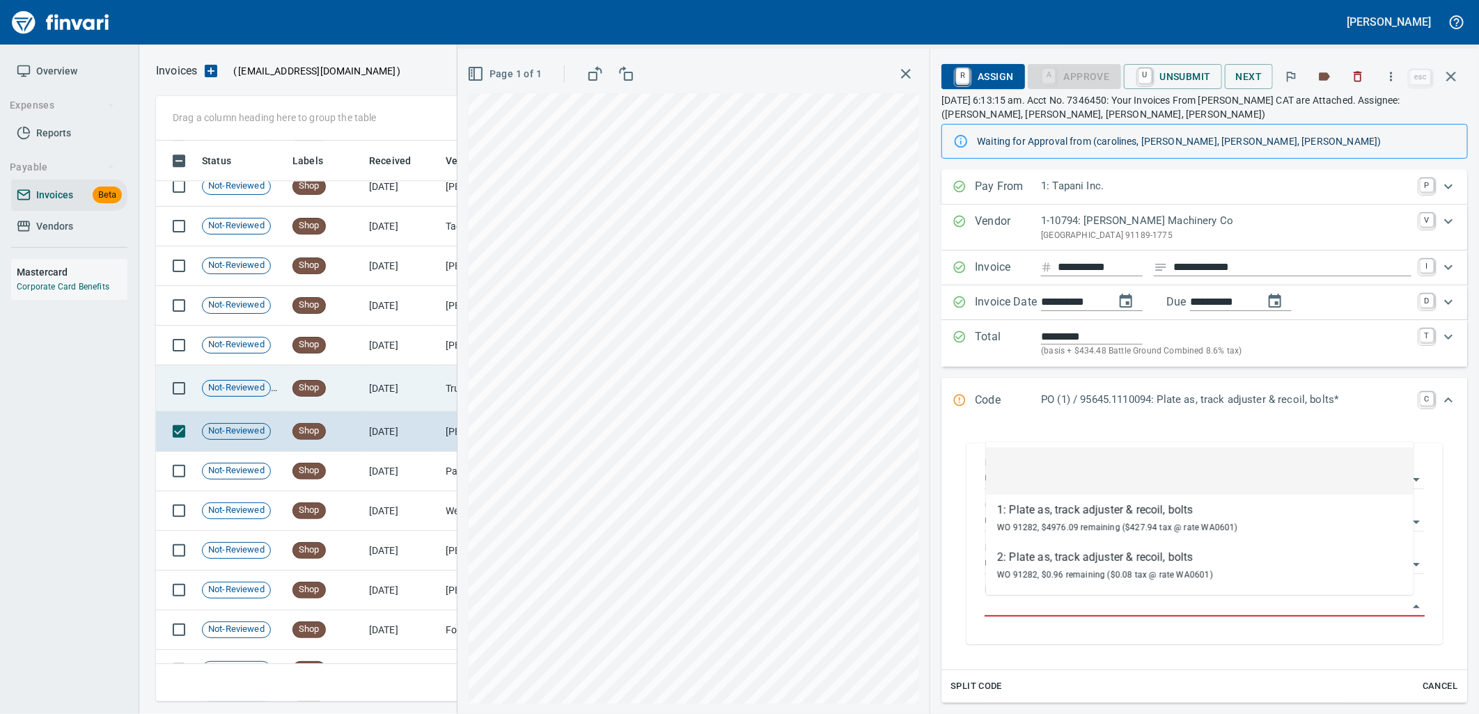
click at [345, 385] on td "Shop" at bounding box center [325, 389] width 77 height 47
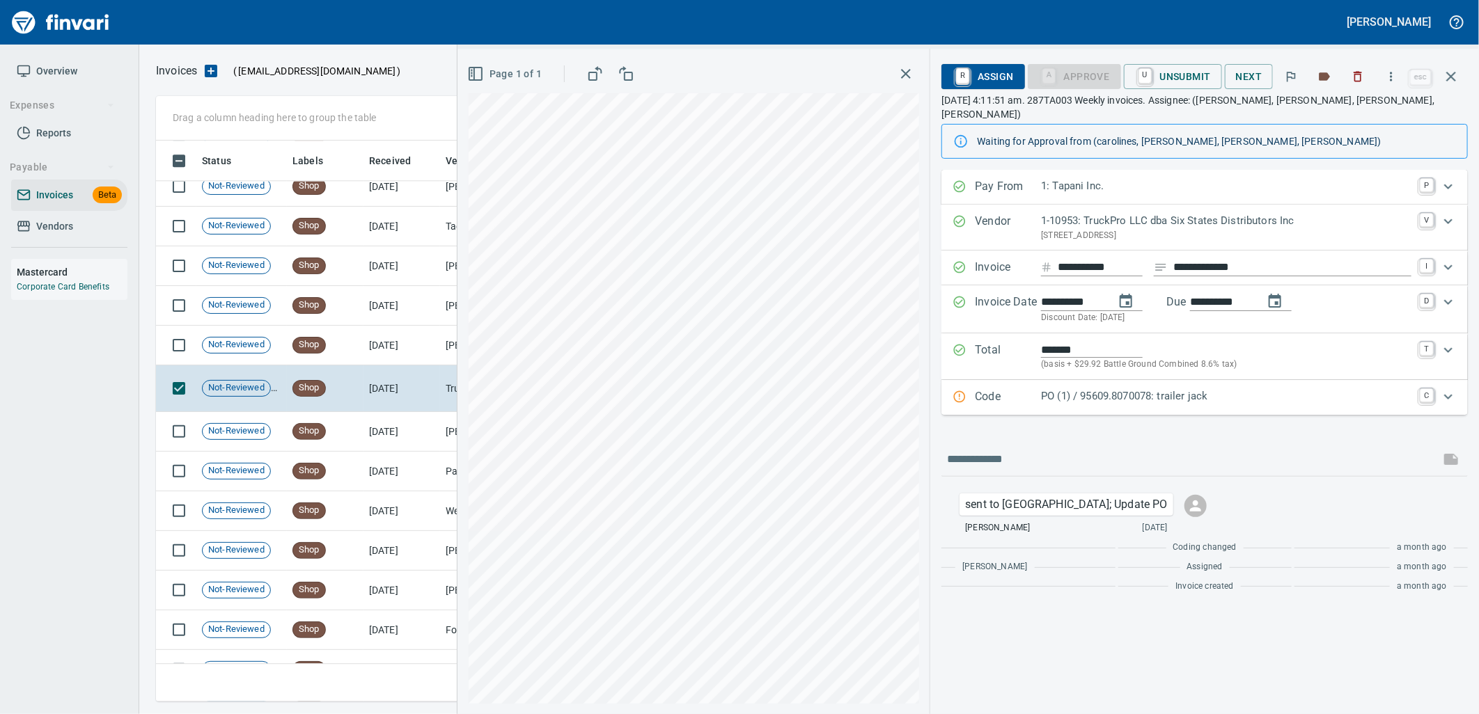
click at [1109, 389] on p "PO (1) / 95609.8070078: trailer jack" at bounding box center [1226, 397] width 370 height 16
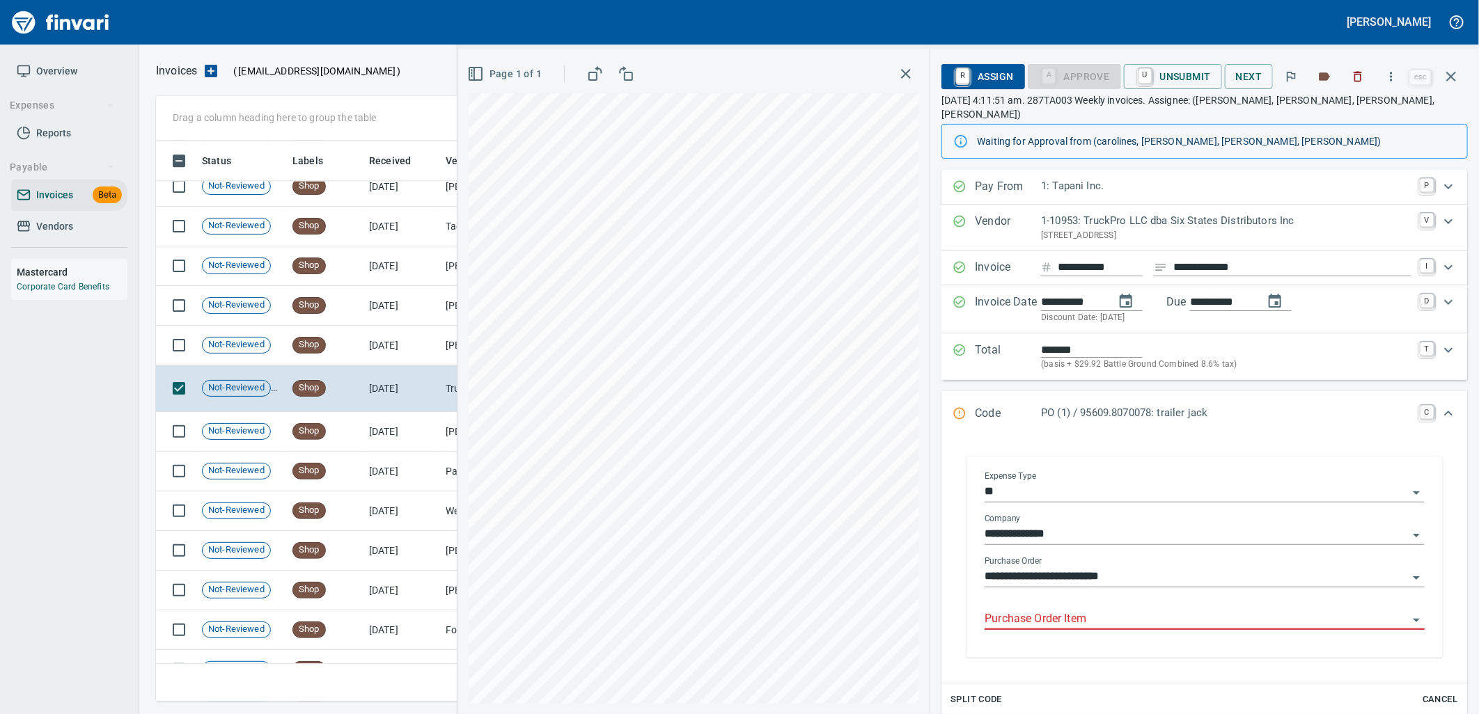
click at [1083, 610] on input "Purchase Order Item" at bounding box center [1196, 619] width 423 height 19
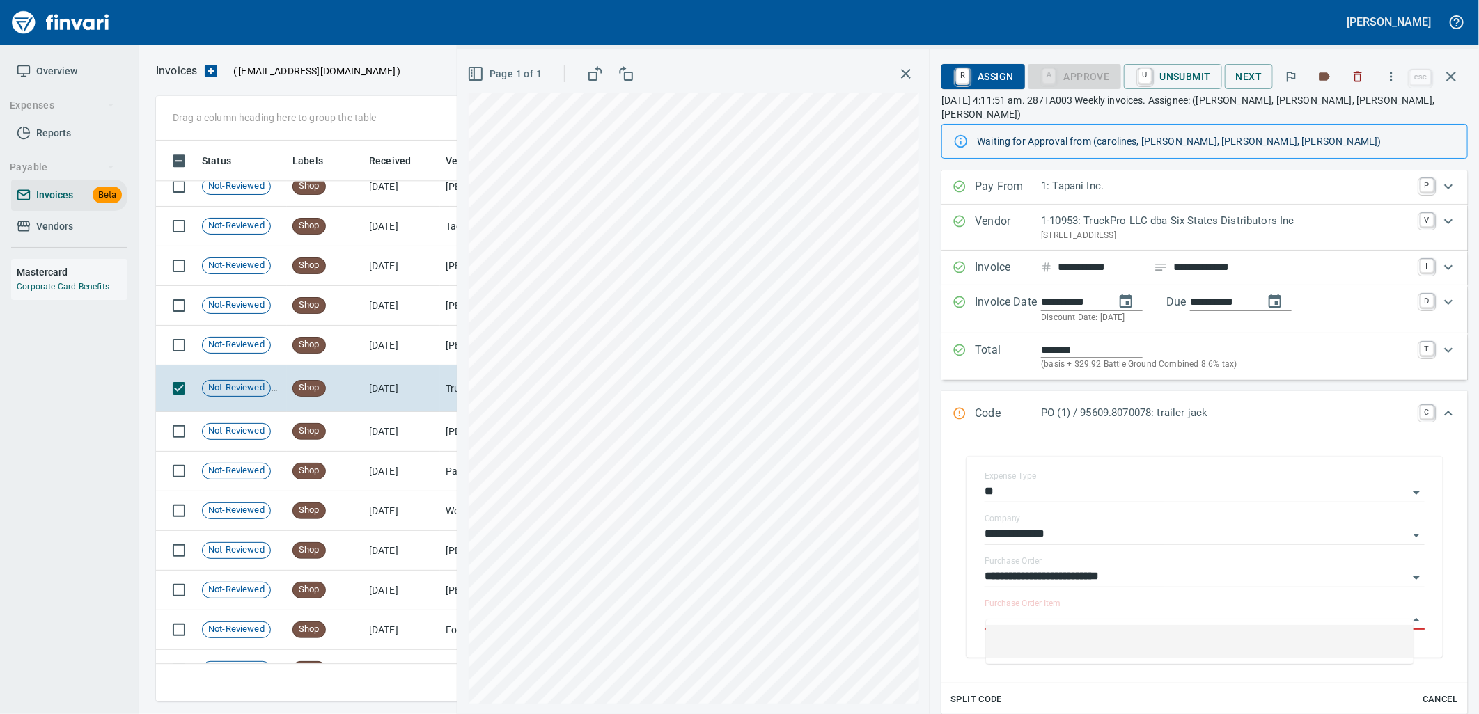
scroll to position [550, 1283]
click at [428, 356] on td "8/11/2025" at bounding box center [401, 346] width 77 height 40
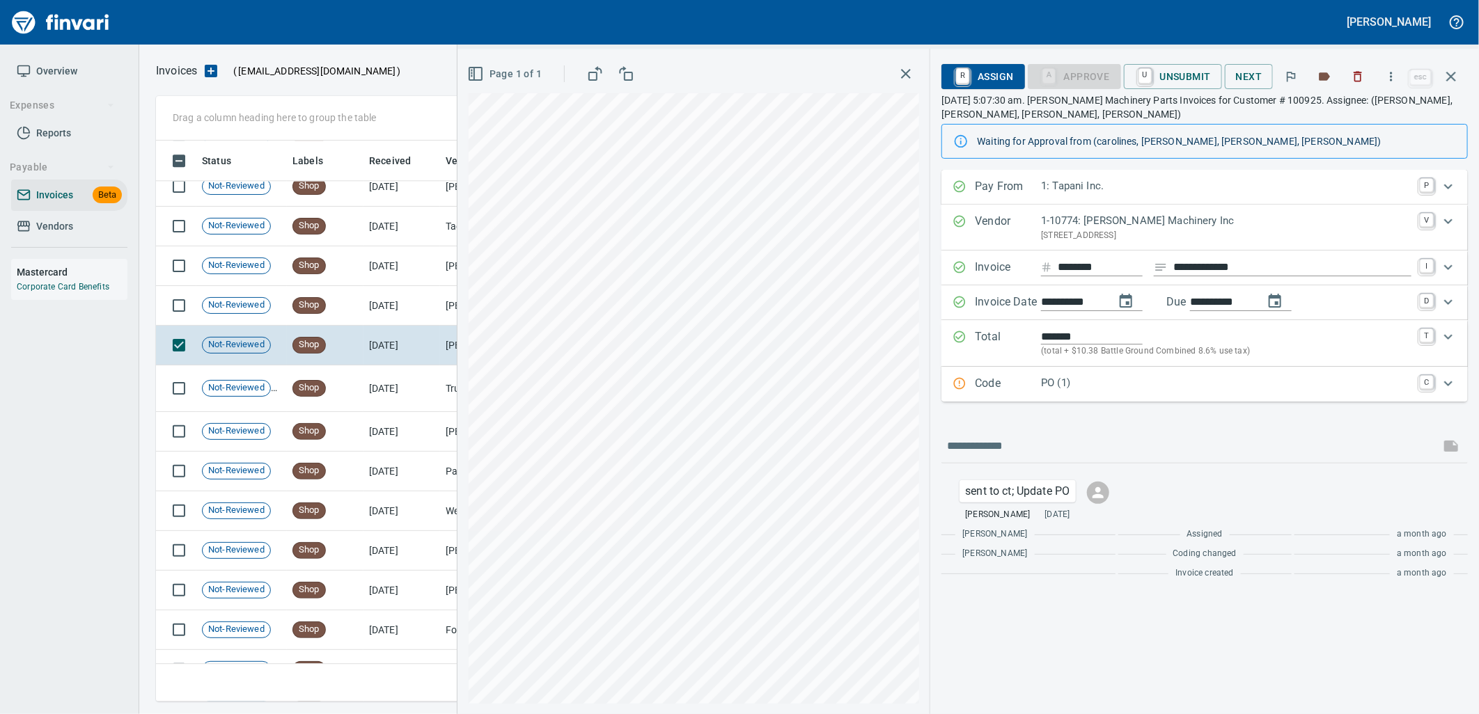
drag, startPoint x: 1067, startPoint y: 386, endPoint x: 1067, endPoint y: 411, distance: 24.4
click at [1067, 386] on p "PO (1)" at bounding box center [1226, 383] width 370 height 16
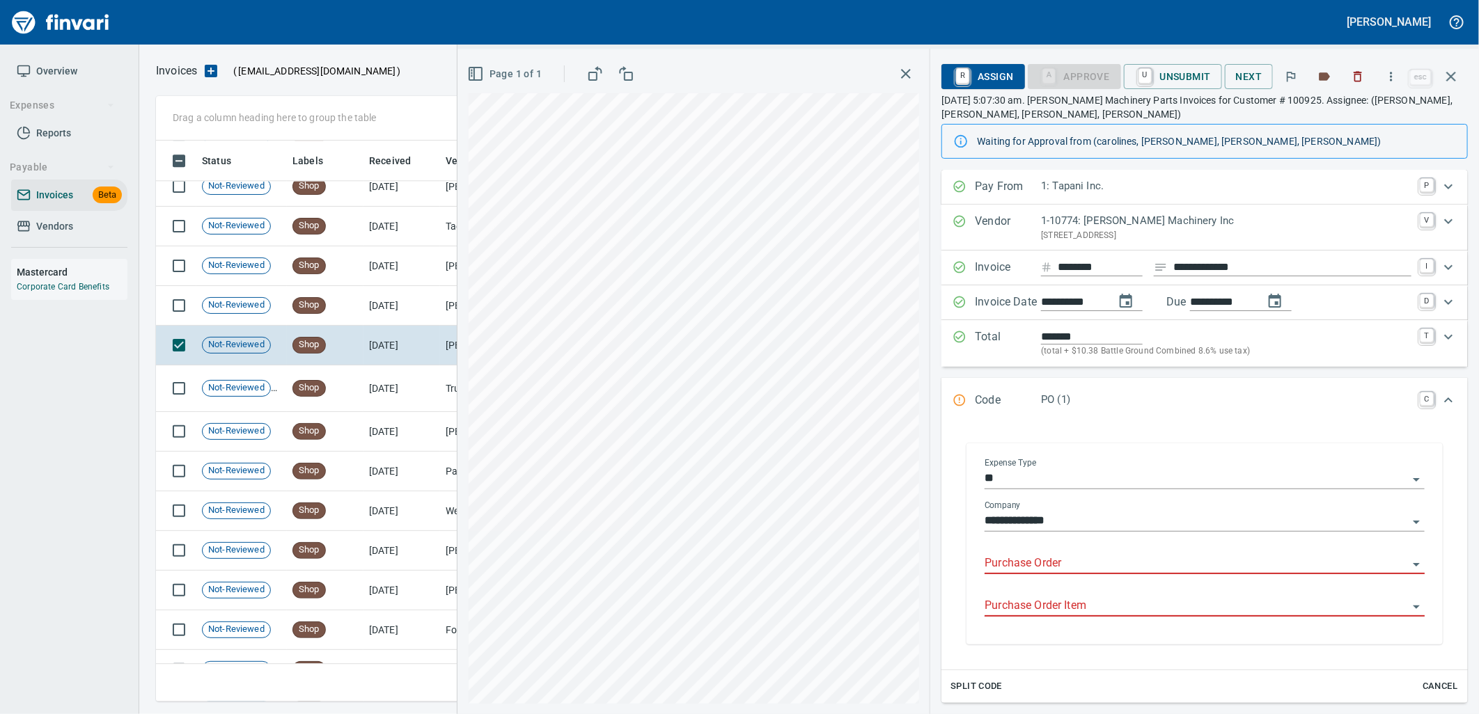
click at [1070, 570] on input "Purchase Order" at bounding box center [1196, 563] width 423 height 19
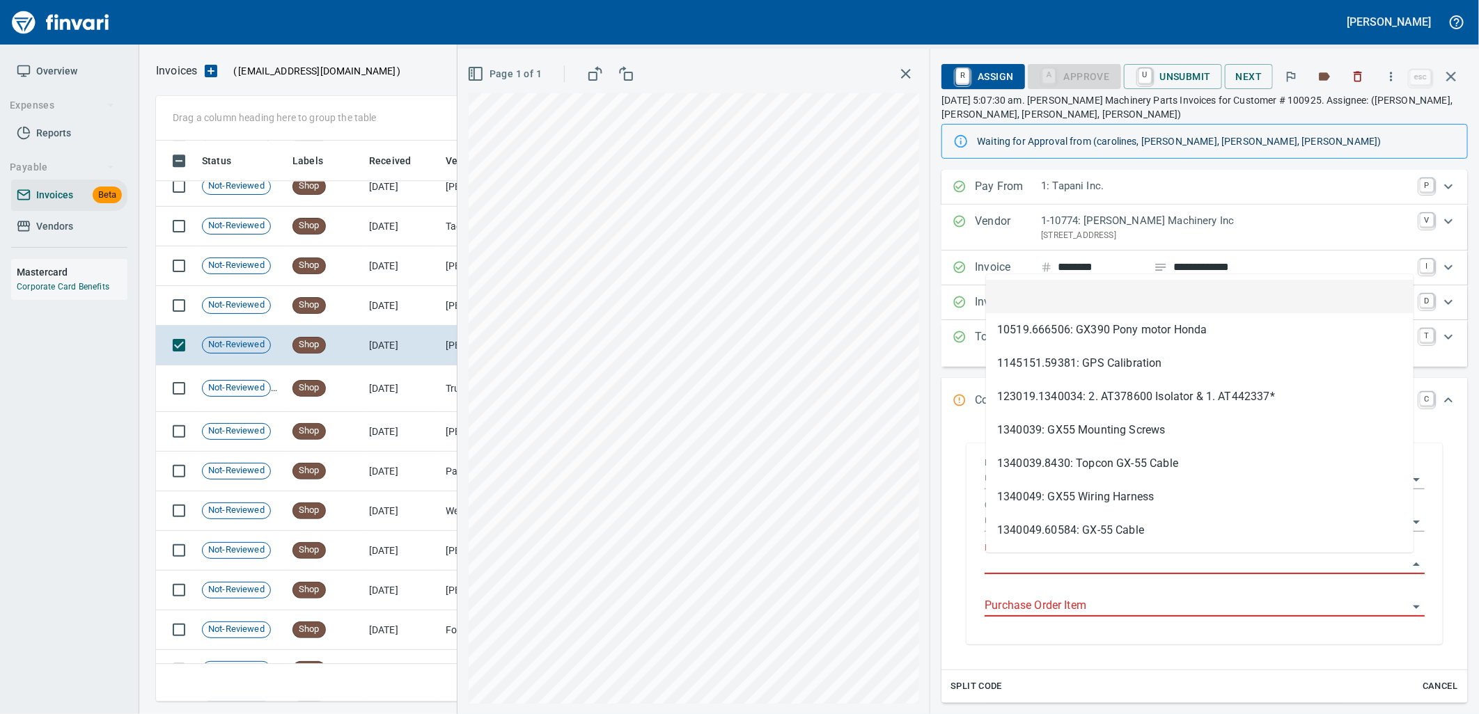
scroll to position [550, 1283]
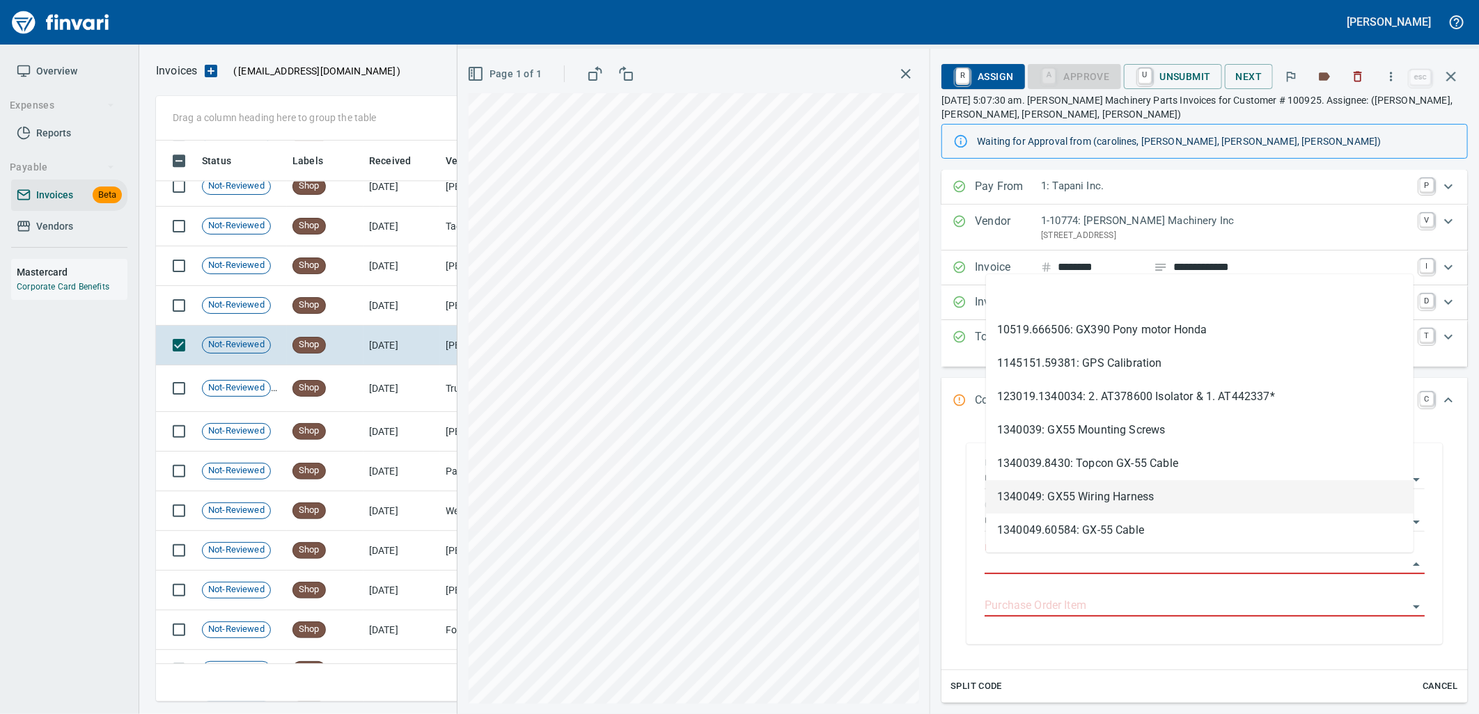
type input "**********"
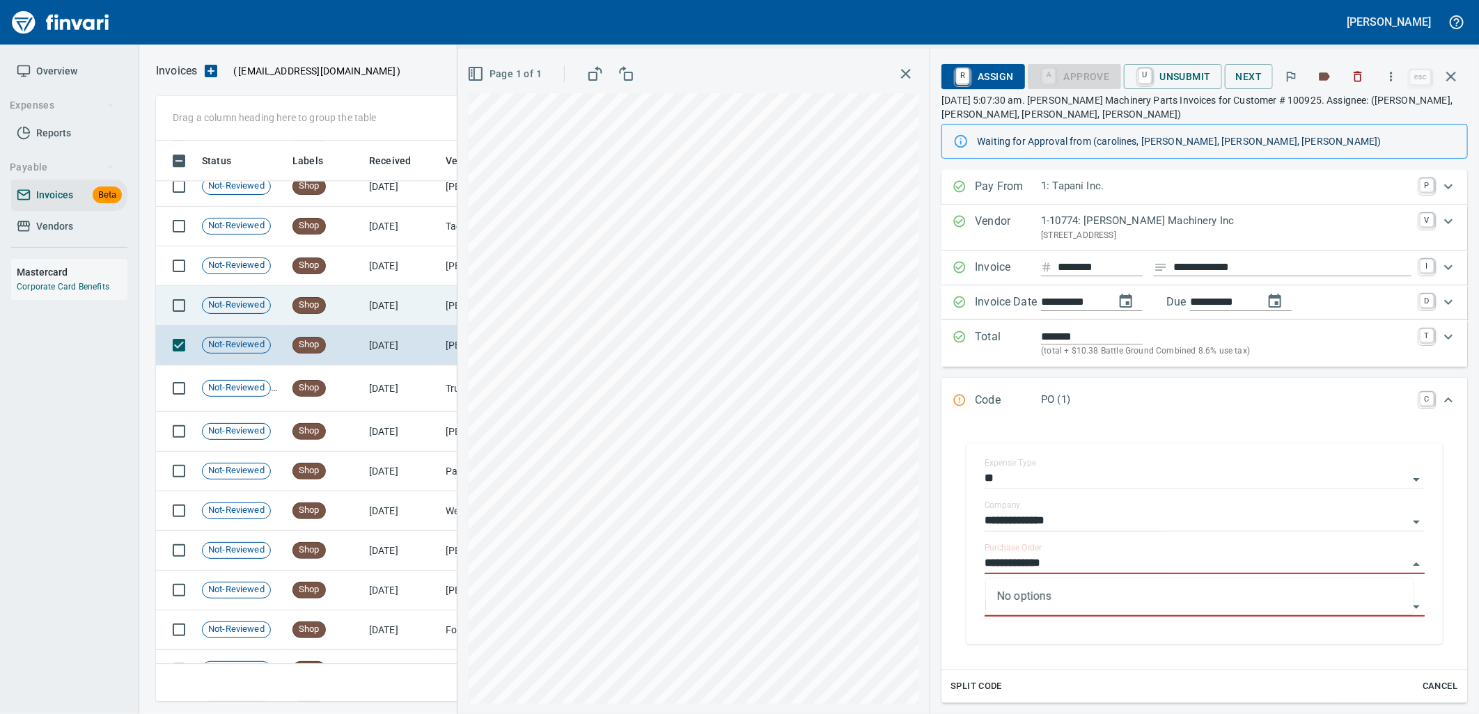
click at [398, 310] on td "8/12/2025" at bounding box center [401, 306] width 77 height 40
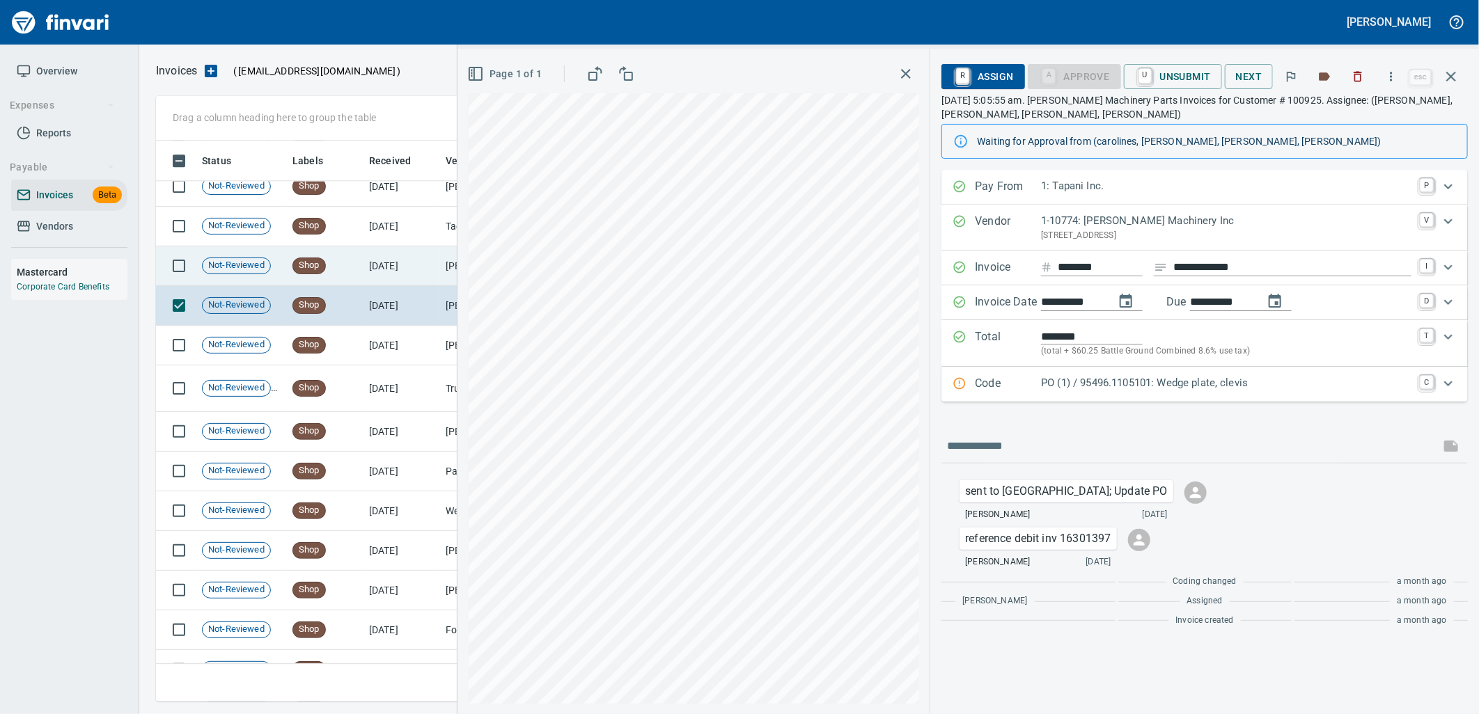
click at [390, 260] on td "8/12/2025" at bounding box center [401, 266] width 77 height 40
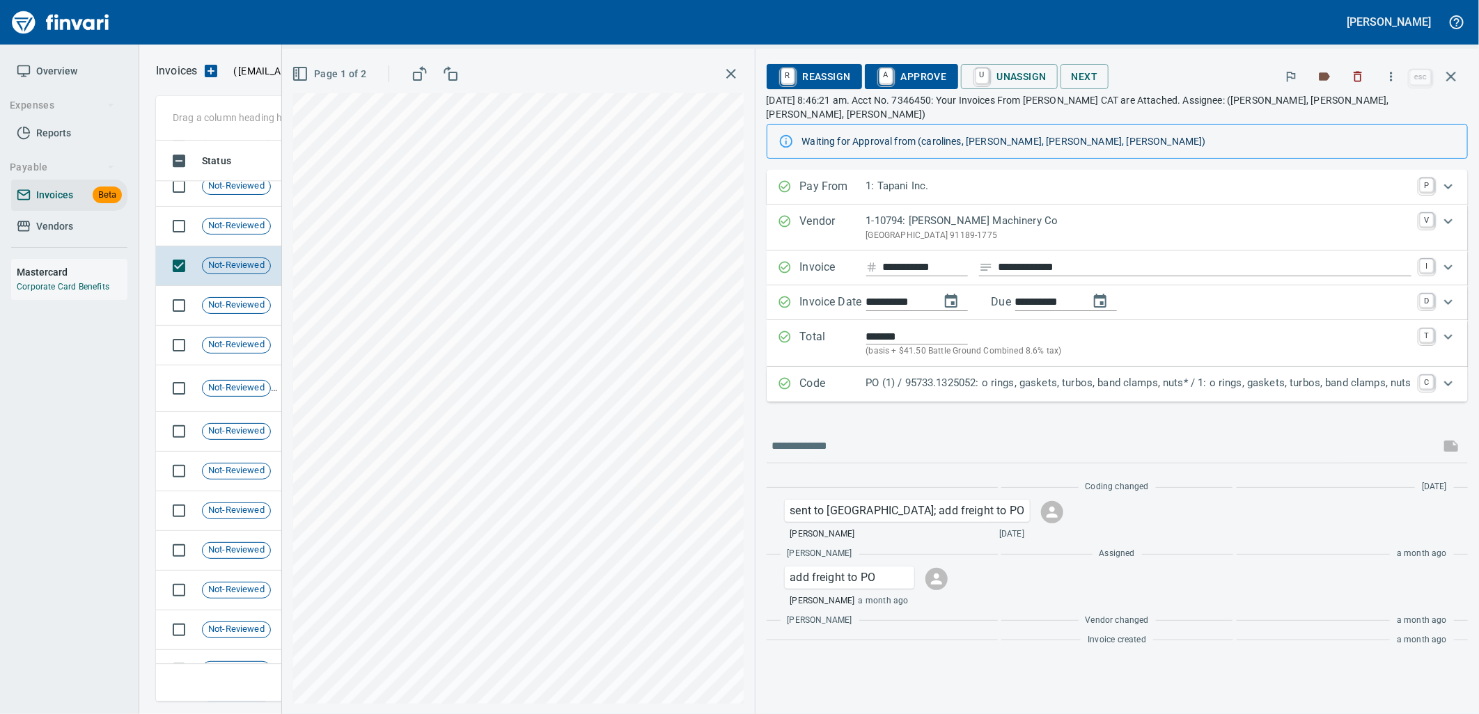
click at [1017, 377] on p "PO (1) / 95733.1325052: o rings, gaskets, turbos, band clamps, nuts* / 1: o rin…" at bounding box center [1138, 383] width 545 height 16
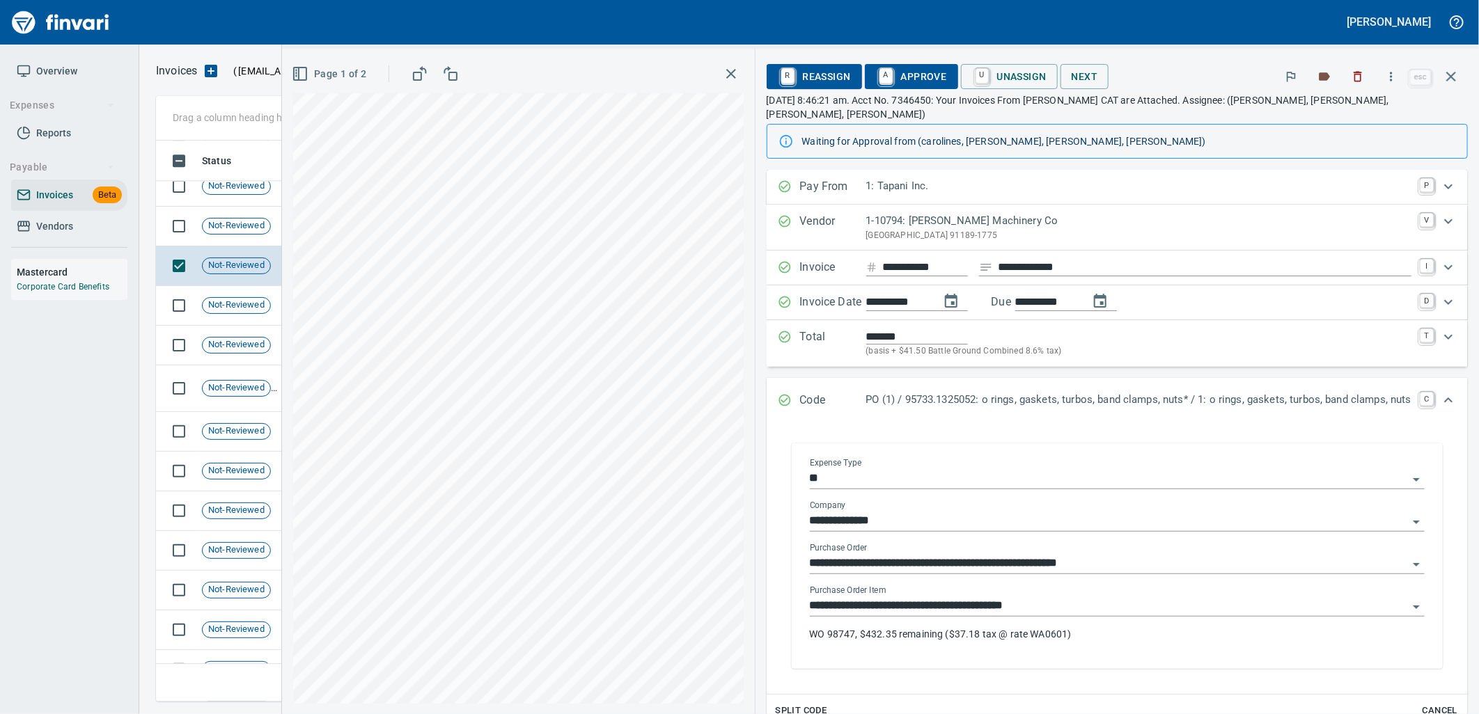
click at [998, 597] on input "**********" at bounding box center [1109, 606] width 598 height 19
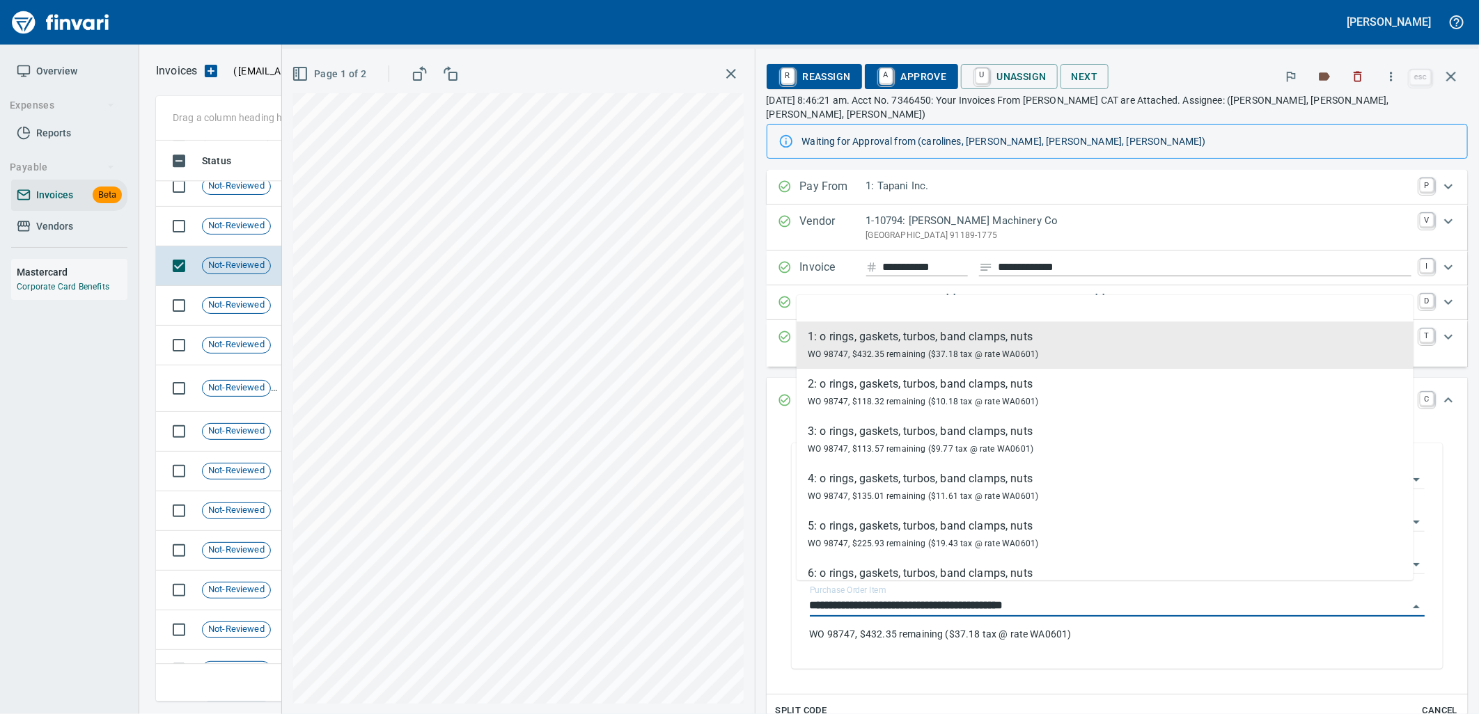
scroll to position [26, 0]
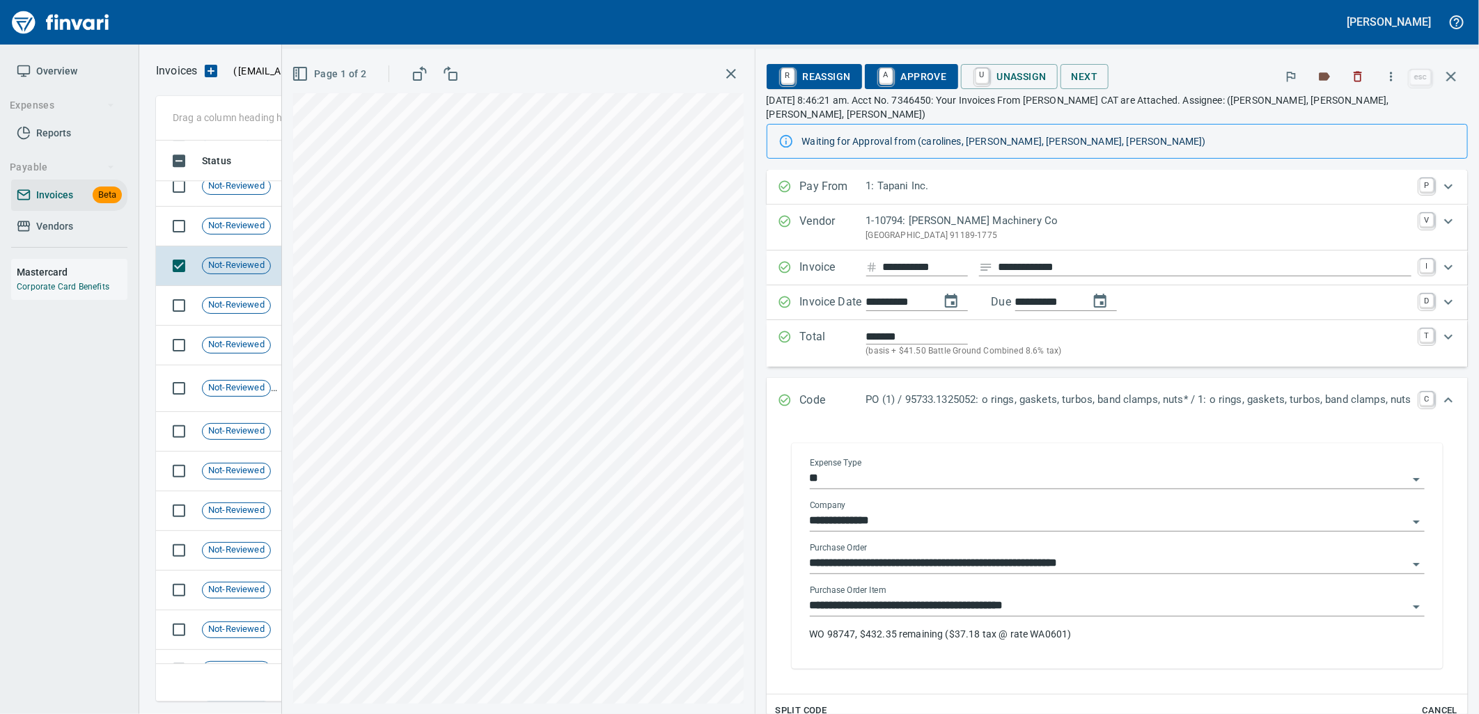
click at [1051, 597] on input "**********" at bounding box center [1109, 606] width 598 height 19
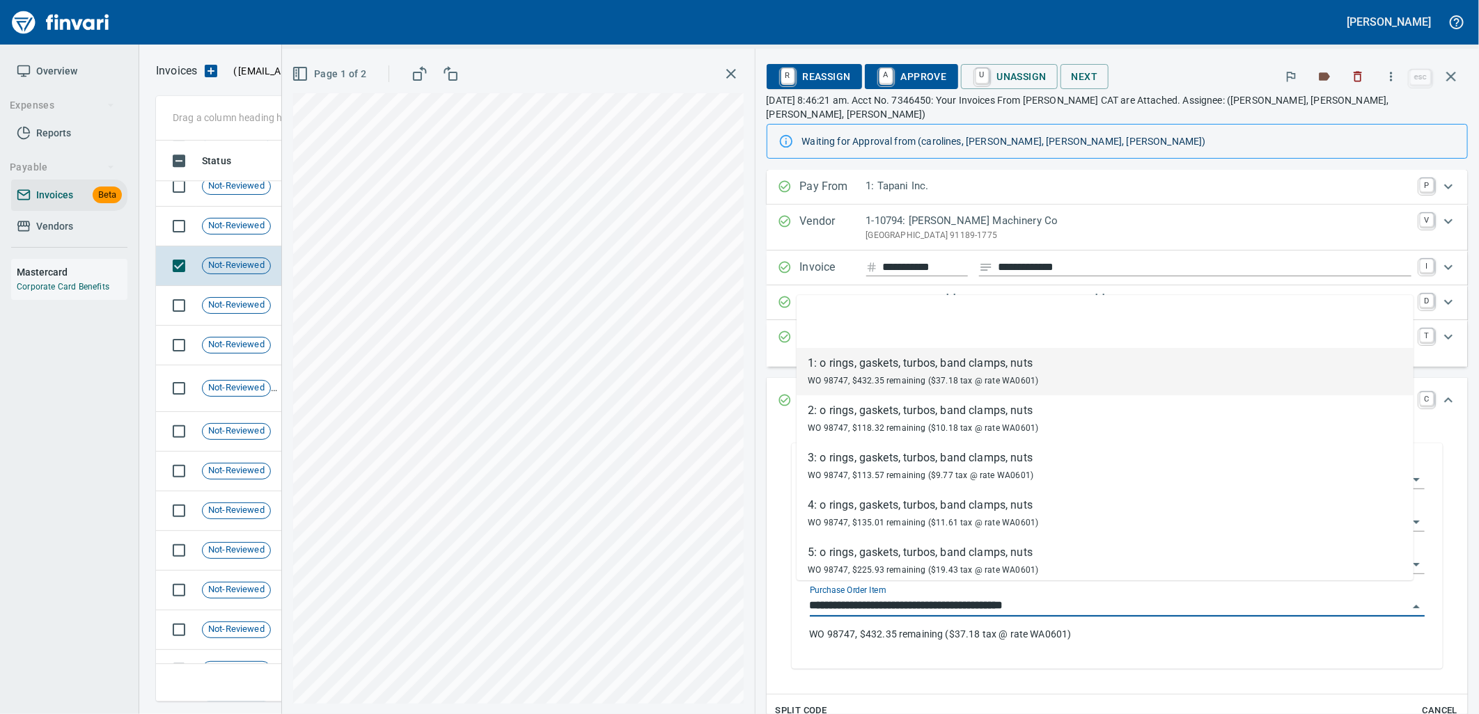
scroll to position [550, 1283]
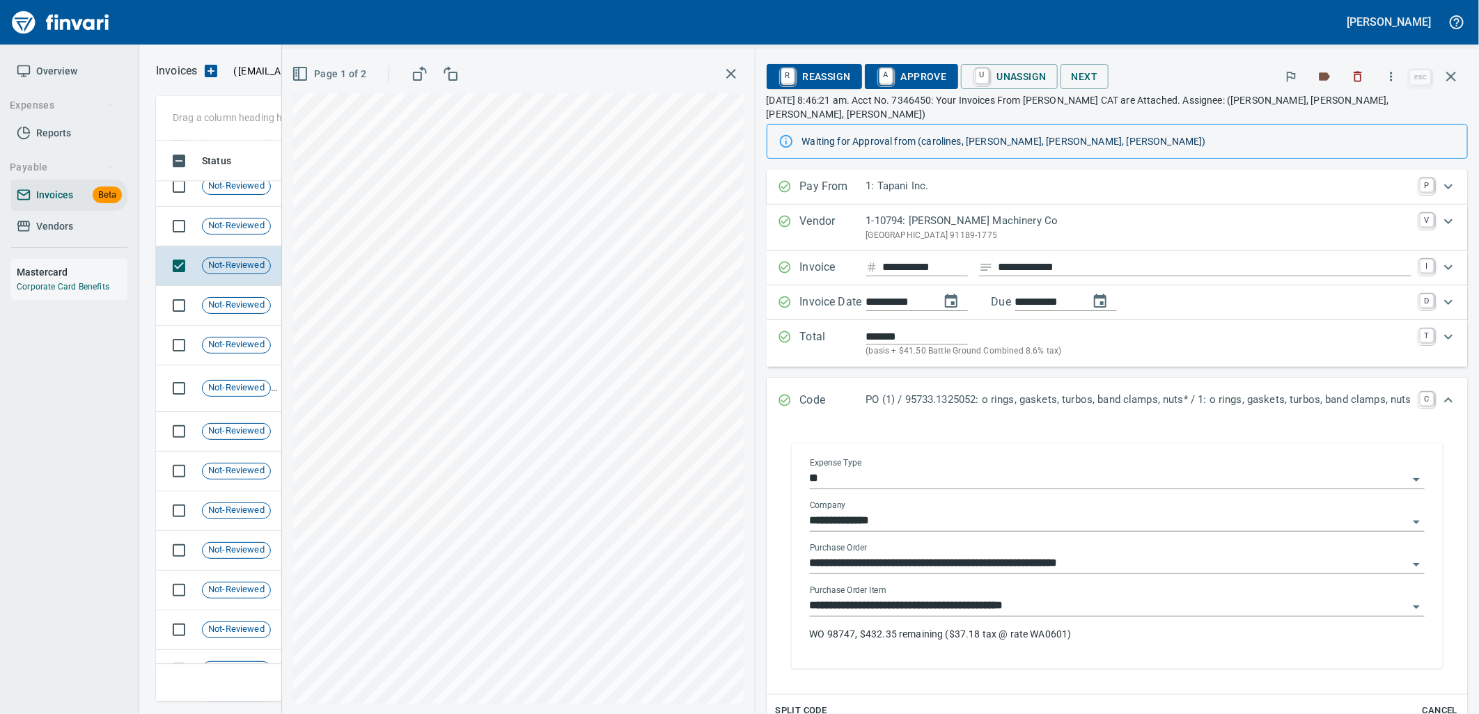
click at [944, 597] on input "**********" at bounding box center [1109, 606] width 598 height 19
click at [880, 600] on input "**********" at bounding box center [1109, 606] width 598 height 19
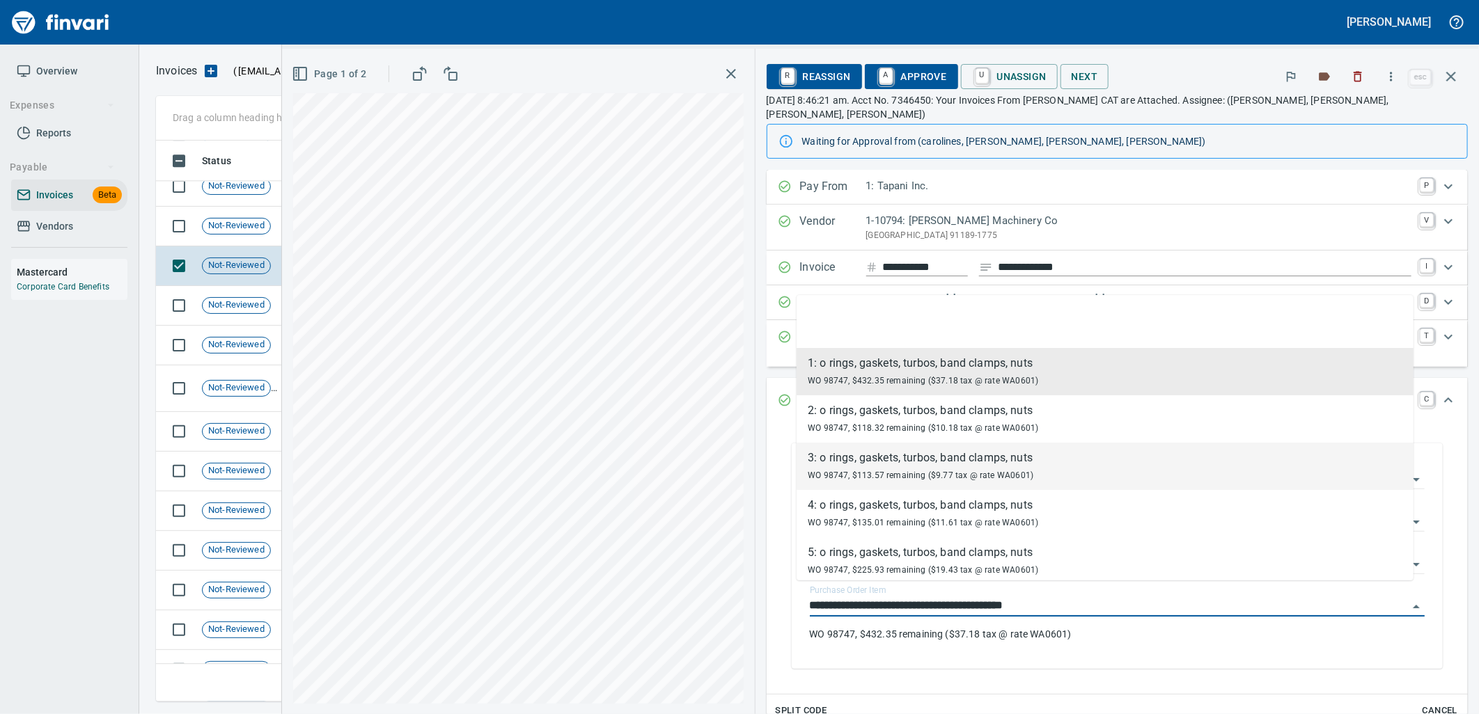
click at [911, 483] on div "WO 98747, $113.57 remaining ($9.77 tax @ rate WA0601)" at bounding box center [921, 475] width 226 height 17
type input "**********"
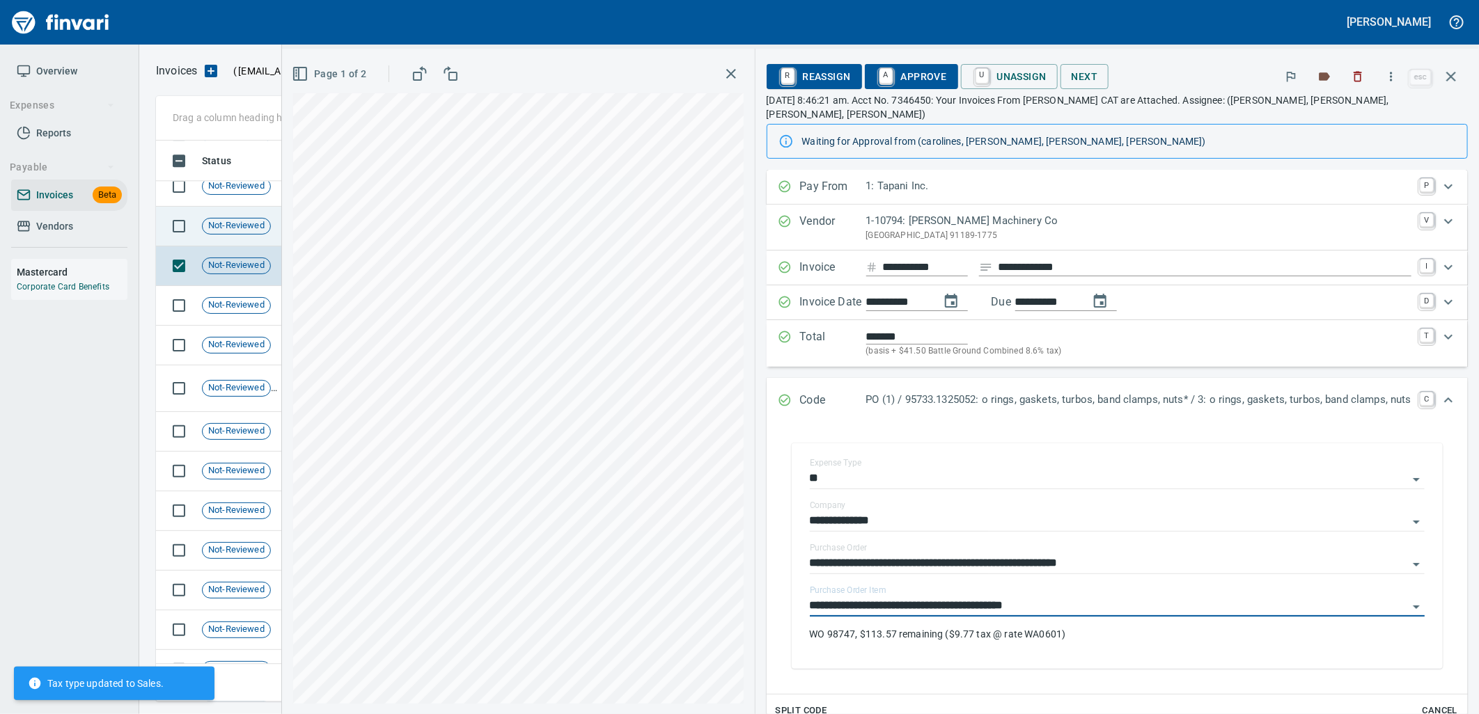
click at [241, 237] on td "Not-Reviewed" at bounding box center [241, 227] width 91 height 40
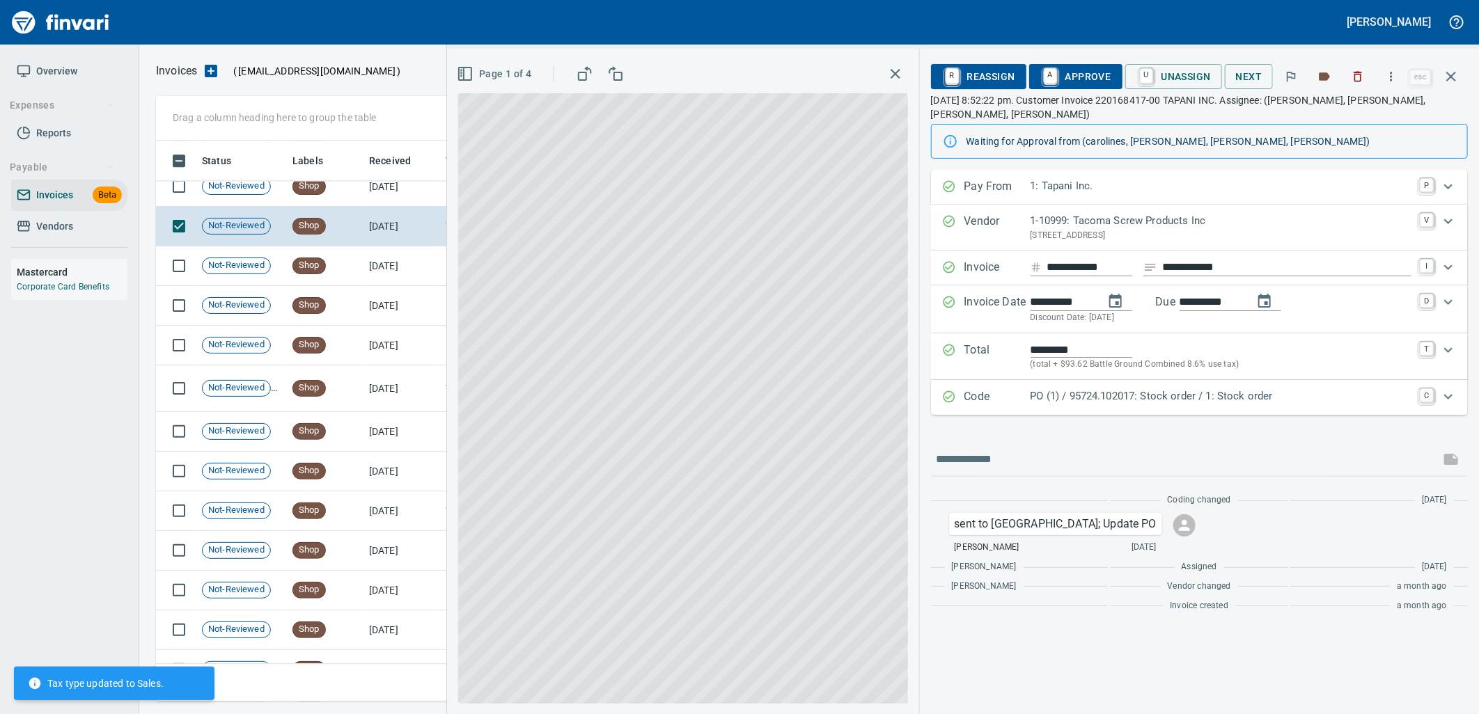
click at [1095, 389] on p "PO (1) / 95724.102017: Stock order / 1: Stock order" at bounding box center [1221, 397] width 381 height 16
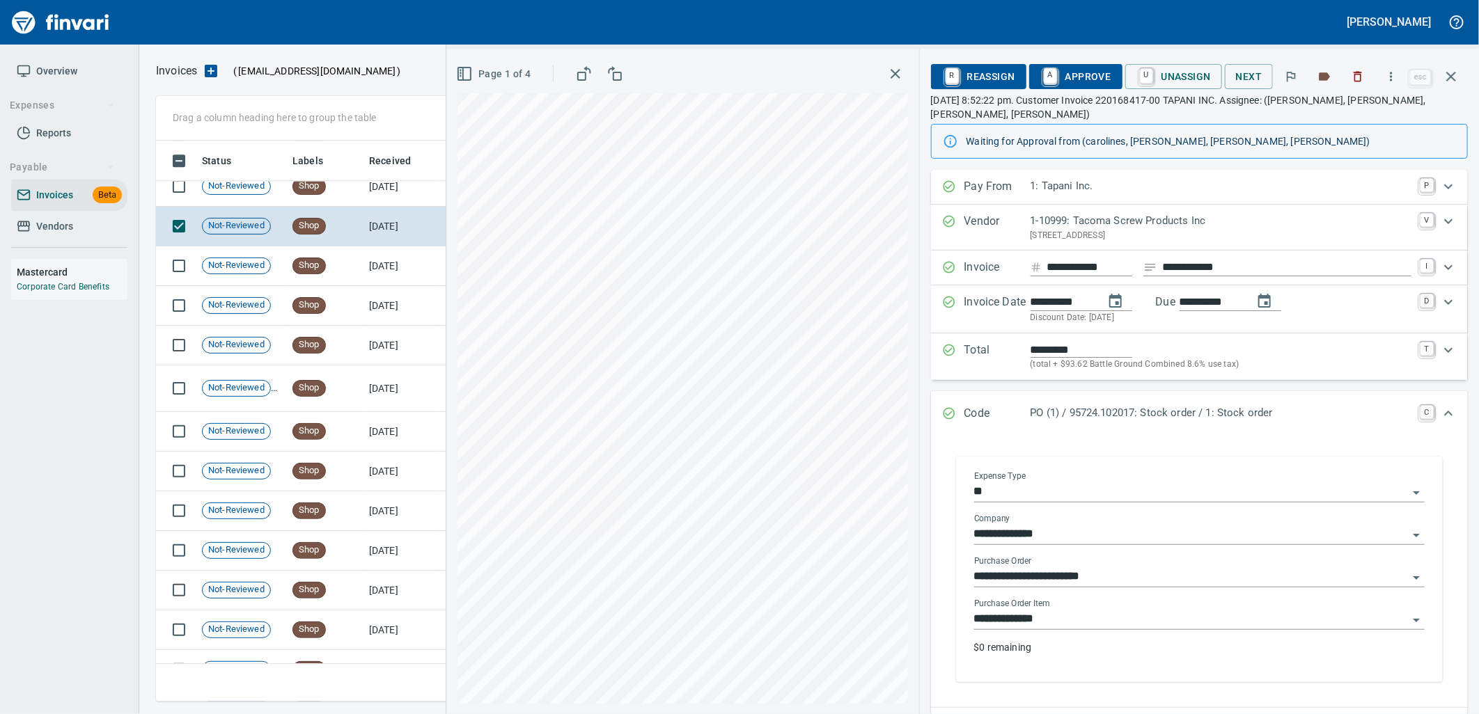
click at [1076, 610] on input "**********" at bounding box center [1191, 619] width 434 height 19
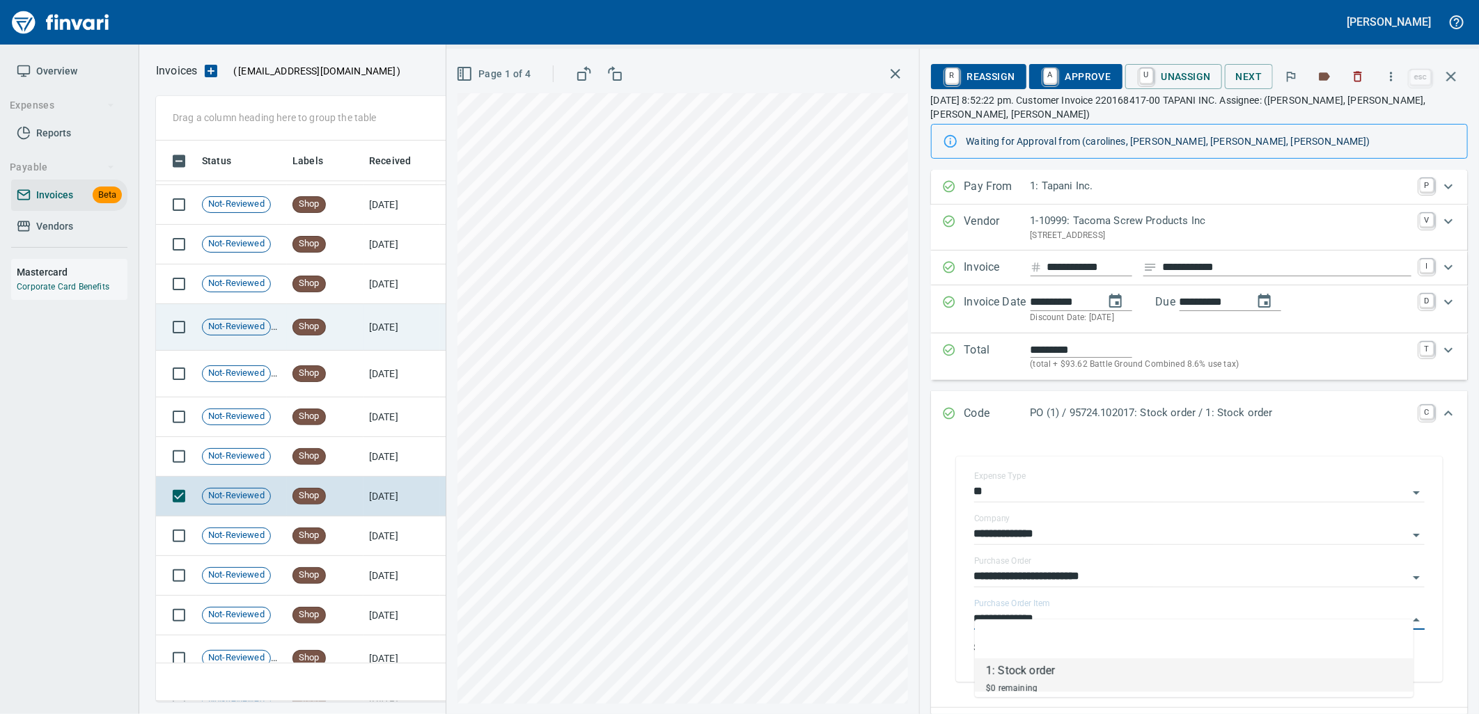
scroll to position [8542, 0]
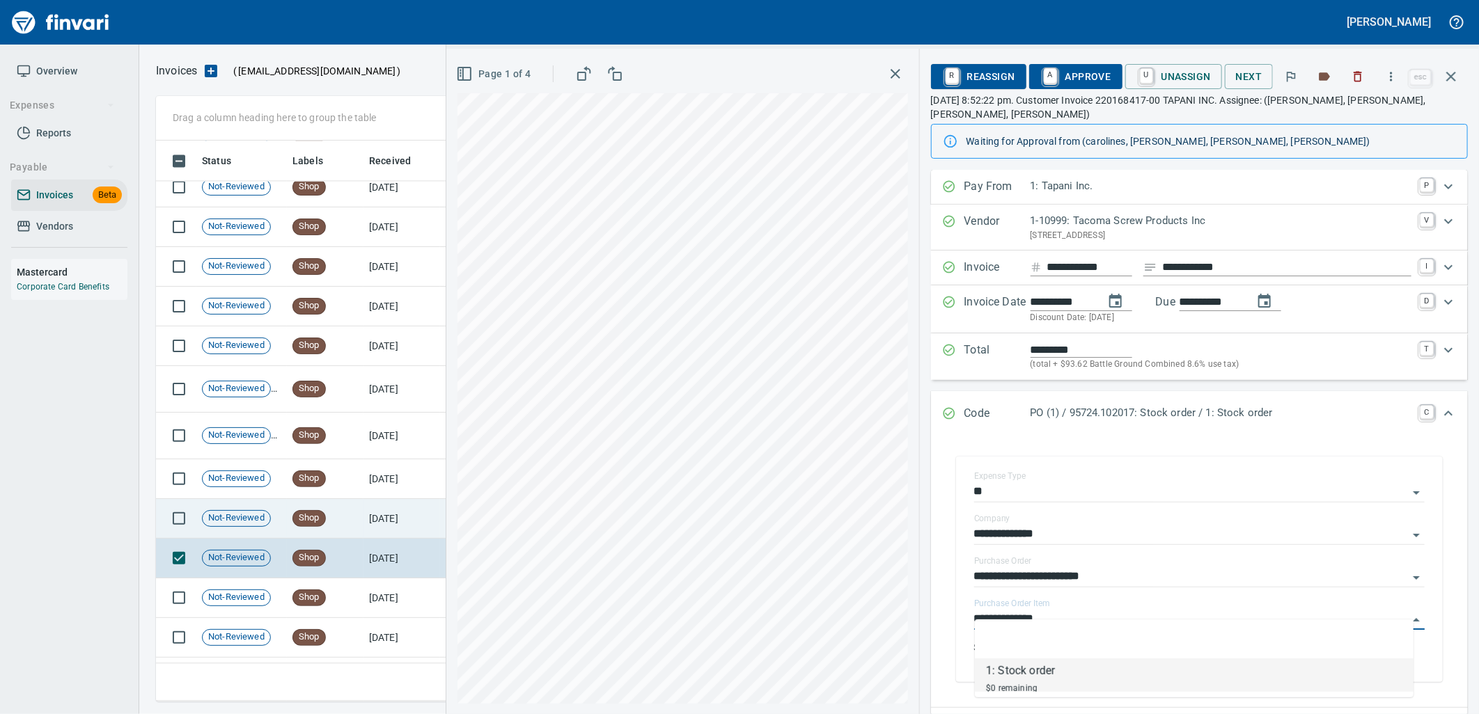
click at [363, 506] on td "8/13/2025" at bounding box center [401, 519] width 77 height 40
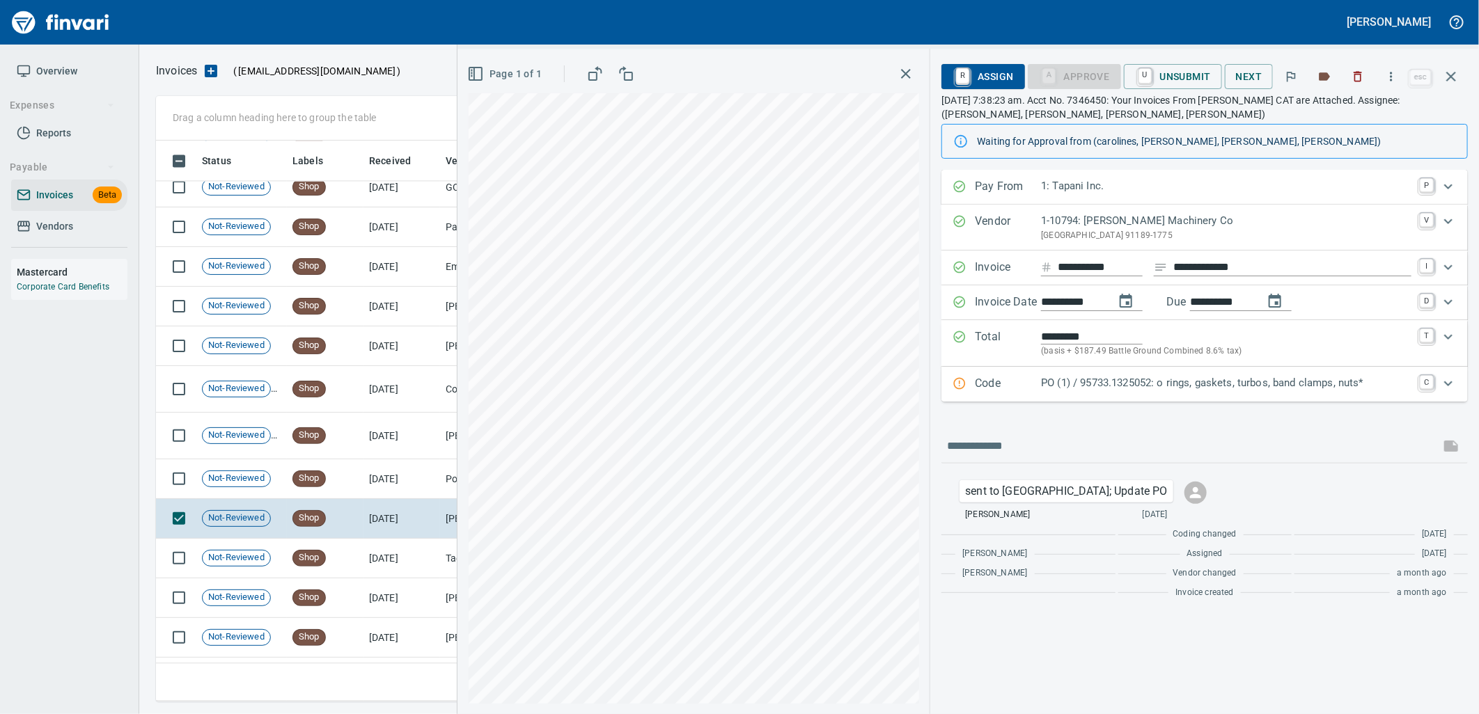
click at [1170, 386] on p "PO (1) / 95733.1325052: o rings, gaskets, turbos, band clamps, nuts*" at bounding box center [1226, 383] width 370 height 16
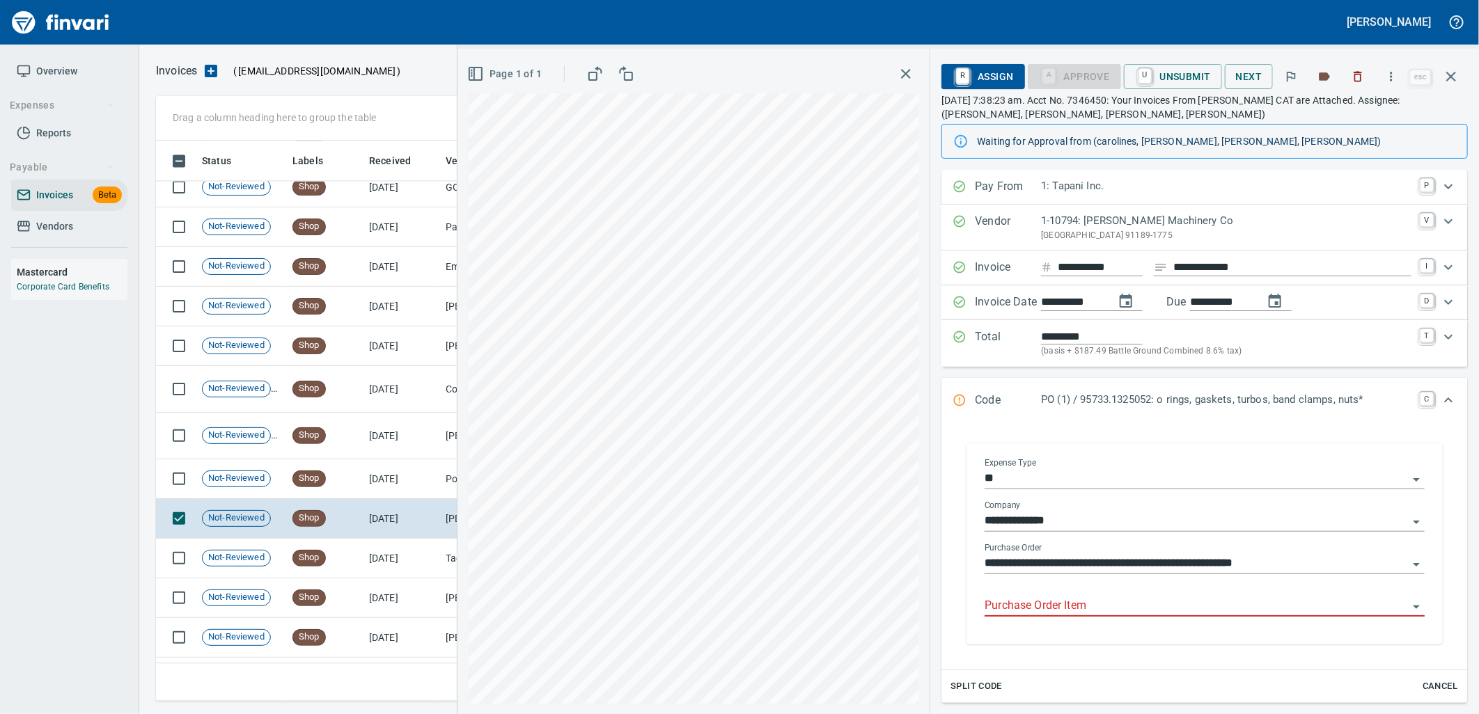
click at [1071, 593] on div "Purchase Order Item" at bounding box center [1205, 601] width 440 height 31
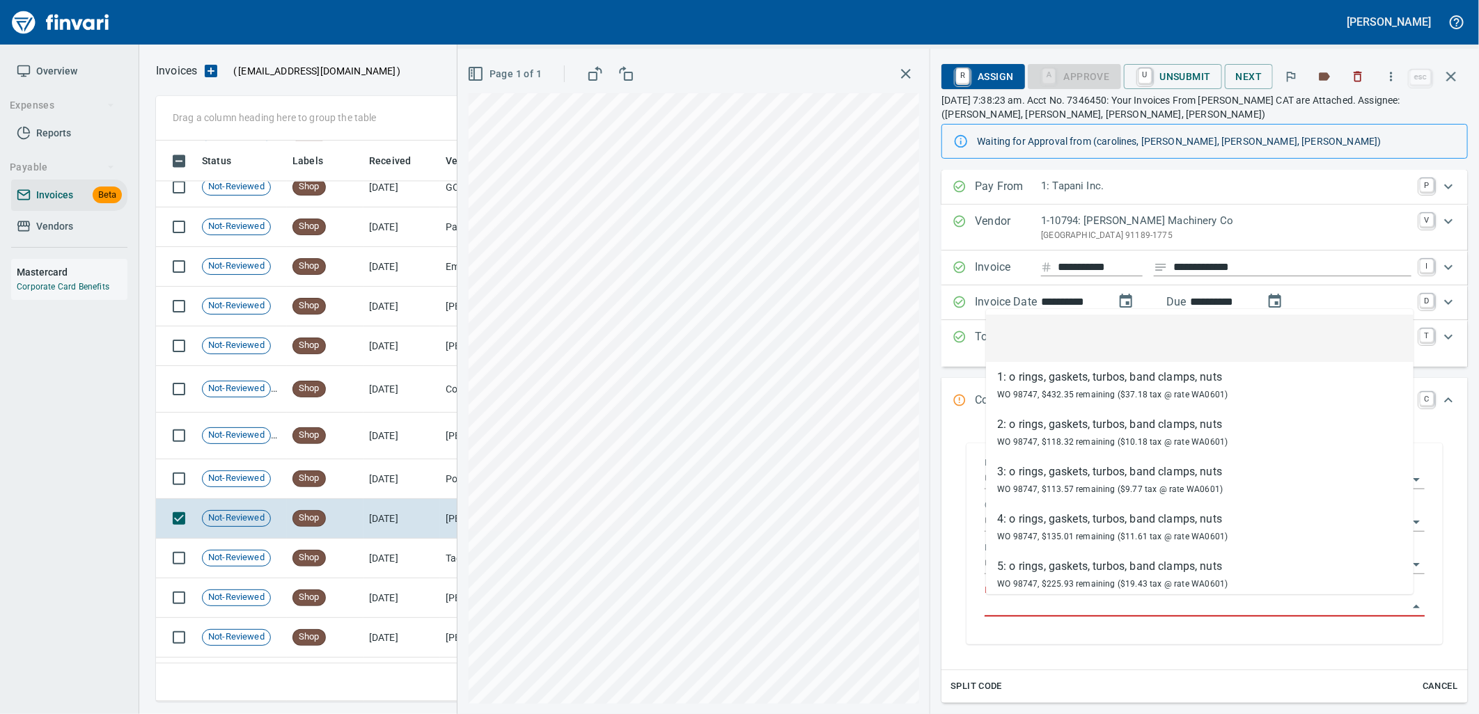
scroll to position [550, 1283]
click at [1073, 602] on input "Purchase Order Item" at bounding box center [1196, 606] width 423 height 19
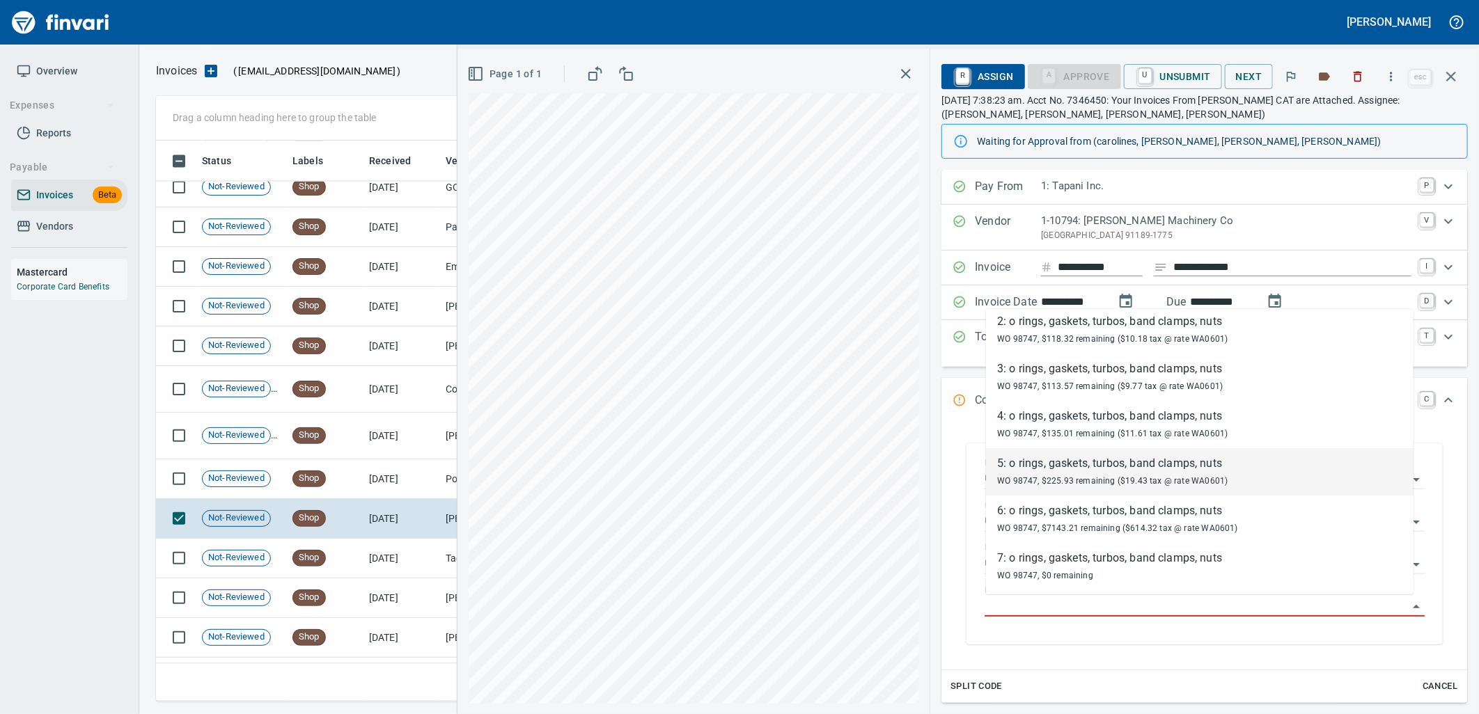
scroll to position [26, 0]
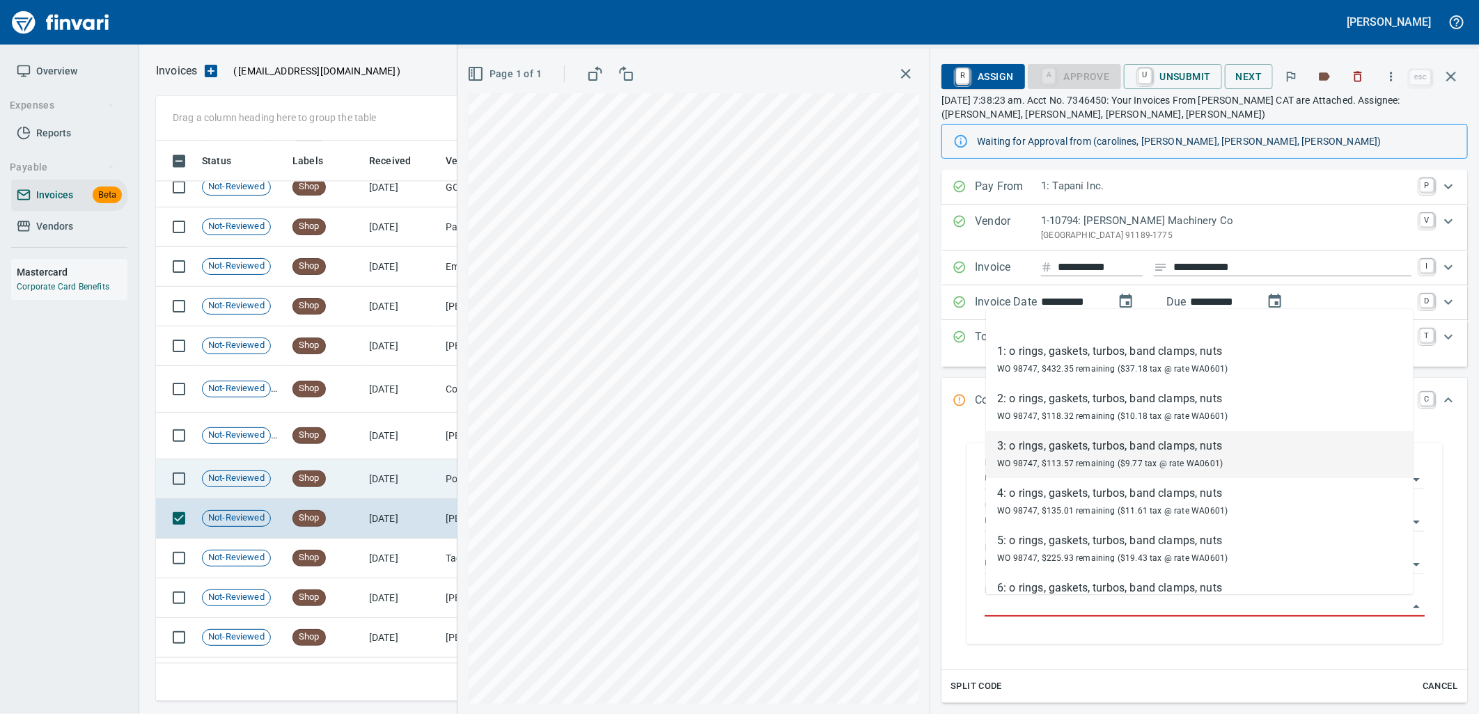
click at [401, 488] on td "8/13/2025" at bounding box center [401, 480] width 77 height 40
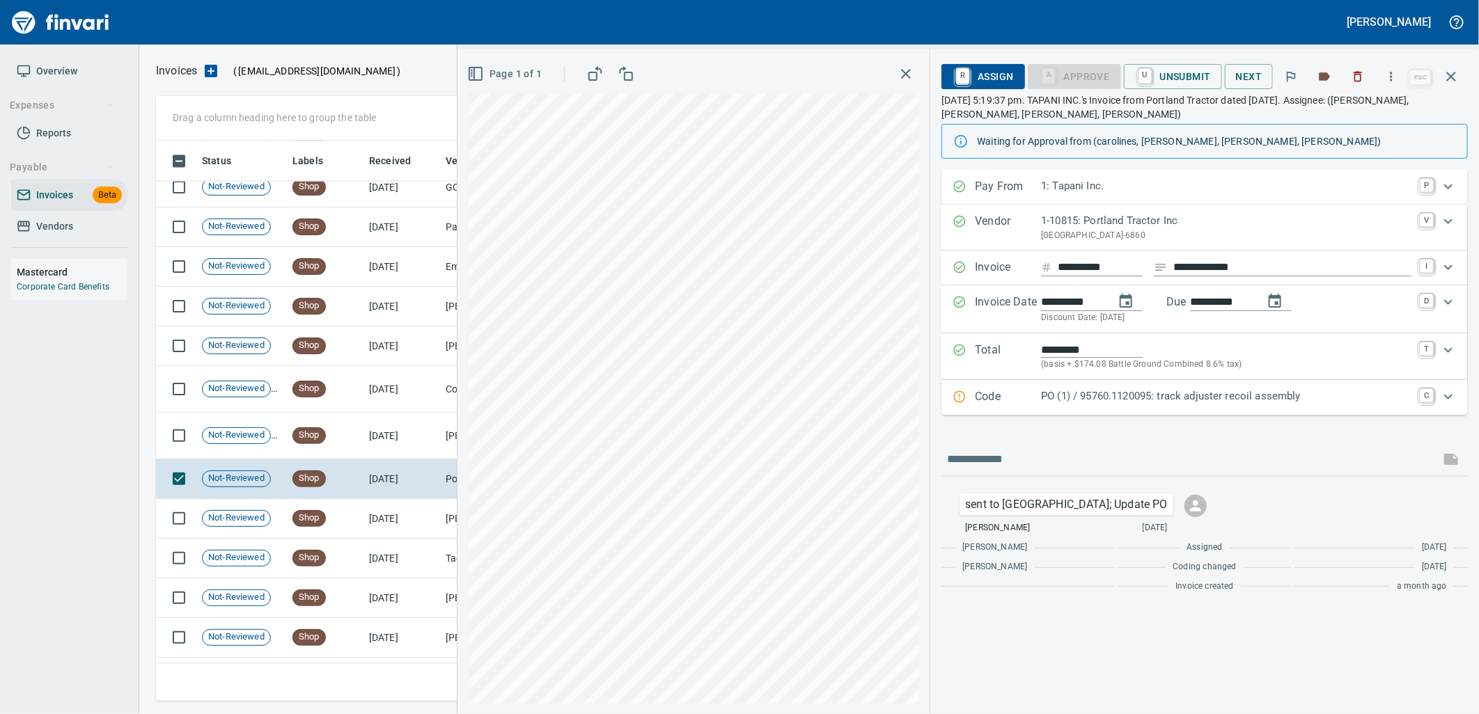
click at [1131, 392] on p "PO (1) / 95760.1120095: track adjuster recoil assembly" at bounding box center [1226, 397] width 370 height 16
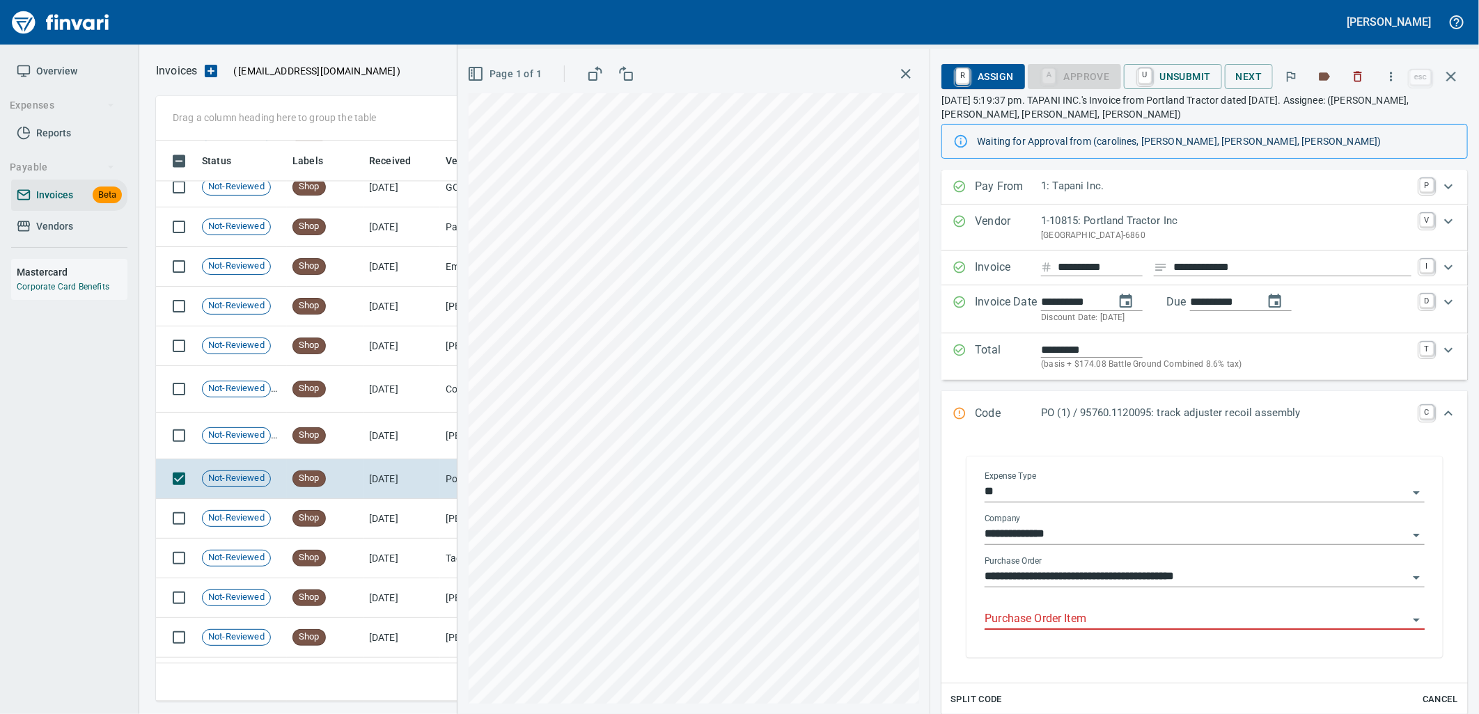
click at [1059, 618] on input "Purchase Order Item" at bounding box center [1196, 619] width 423 height 19
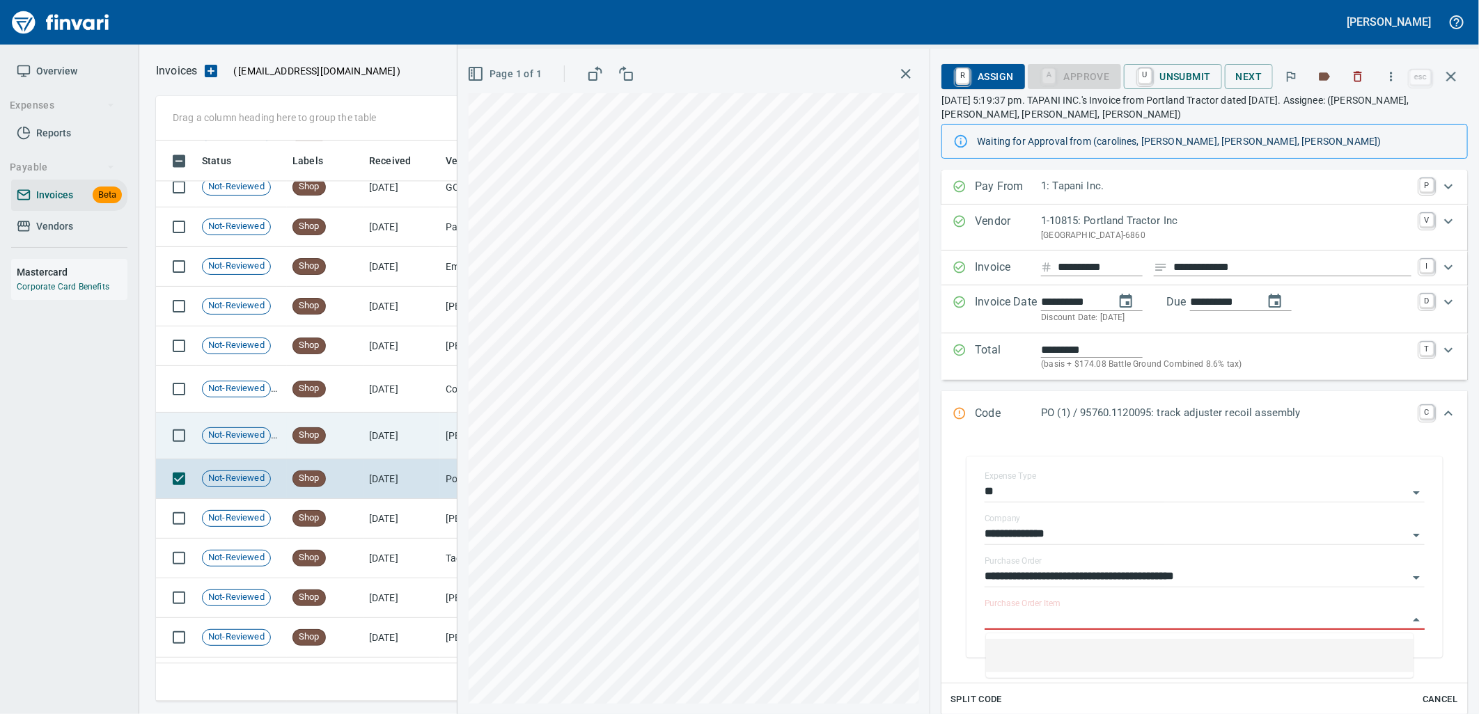
click at [450, 447] on td "[PERSON_NAME] Auto Parts (1-23030)" at bounding box center [509, 436] width 139 height 47
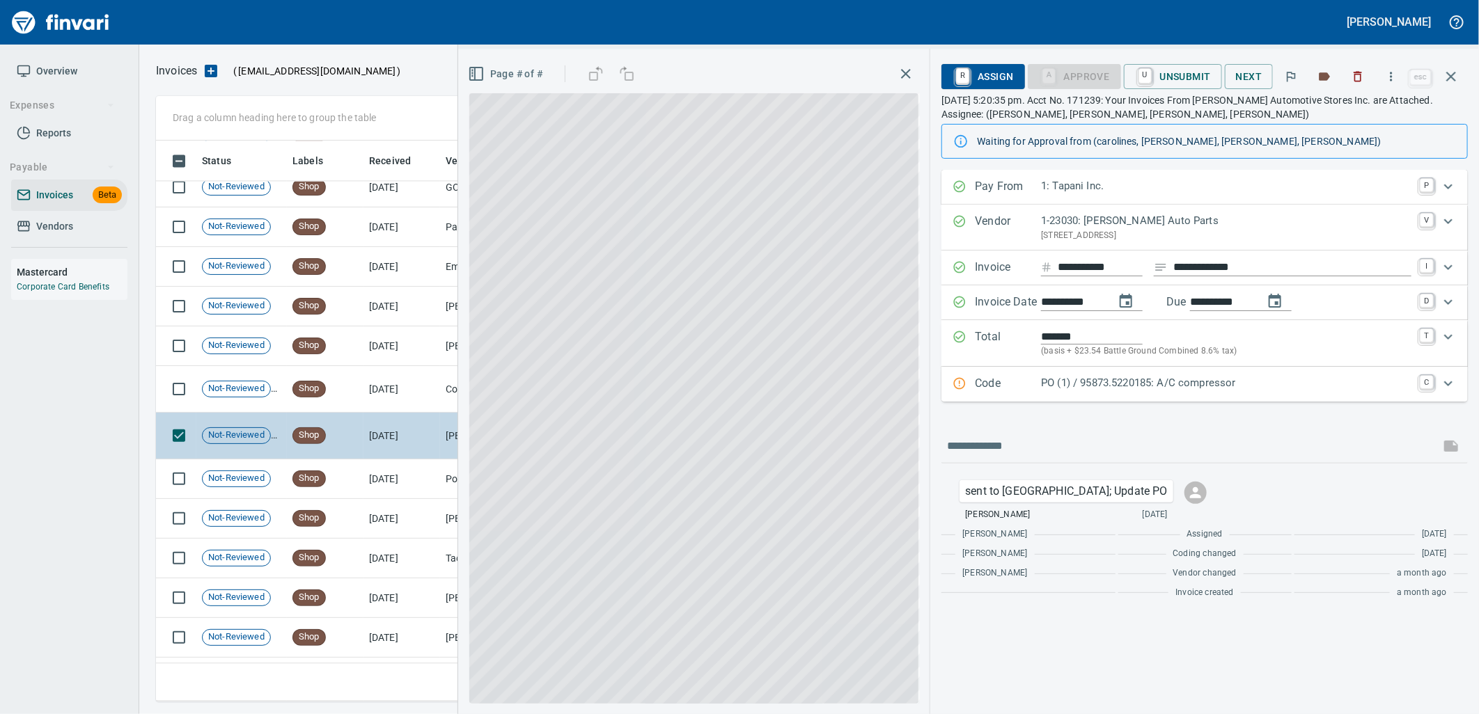
scroll to position [550, 1283]
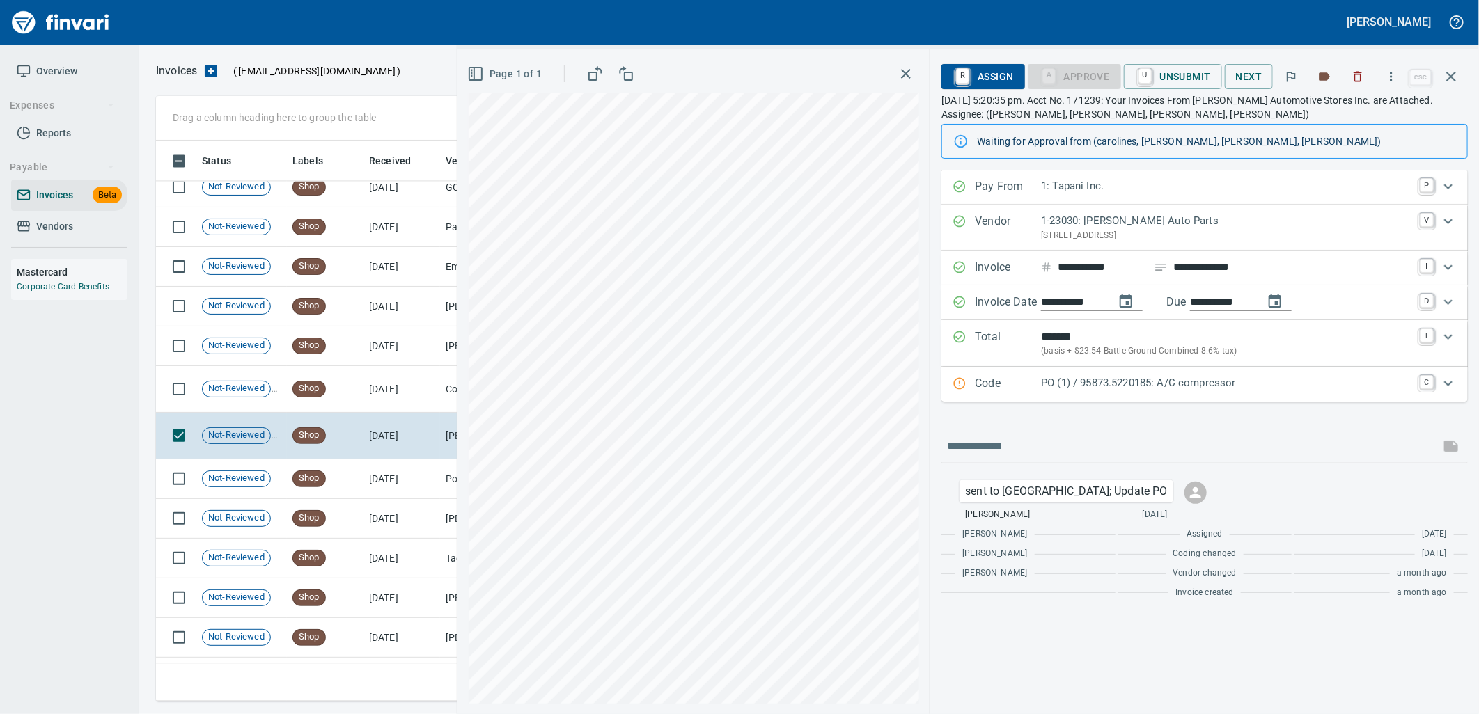
click at [1091, 393] on div "PO (1) / 95873.5220185: A/C compressor" at bounding box center [1226, 384] width 370 height 18
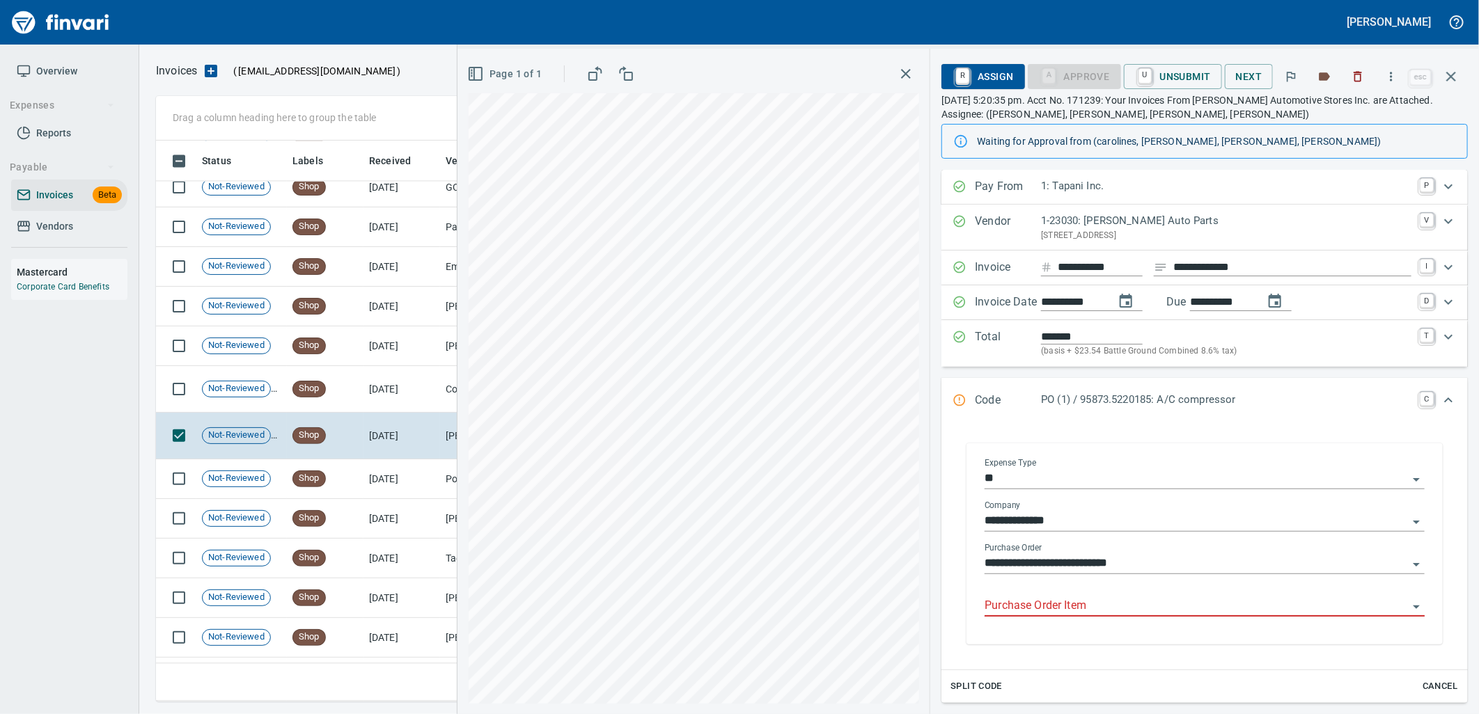
click at [1084, 608] on input "Purchase Order Item" at bounding box center [1196, 606] width 423 height 19
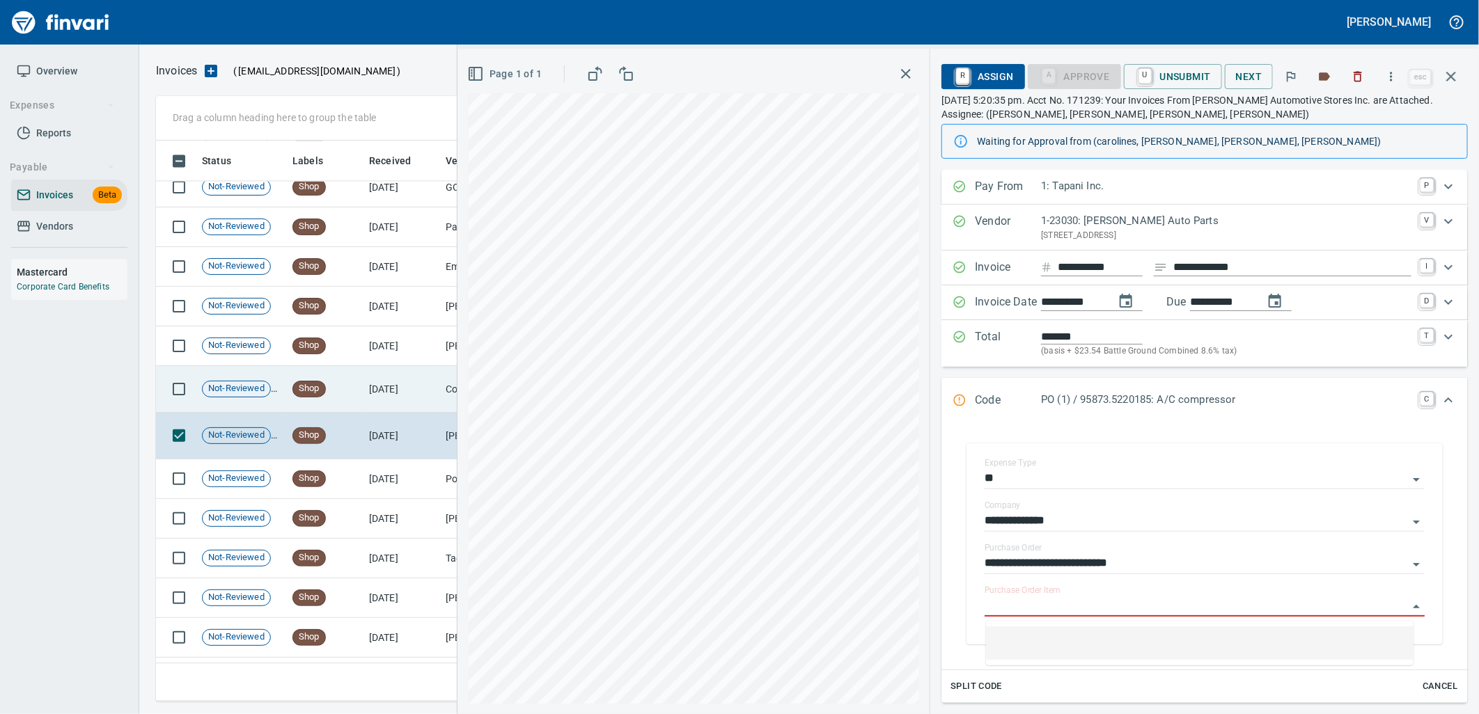
click at [381, 377] on td "8/13/2025" at bounding box center [401, 389] width 77 height 47
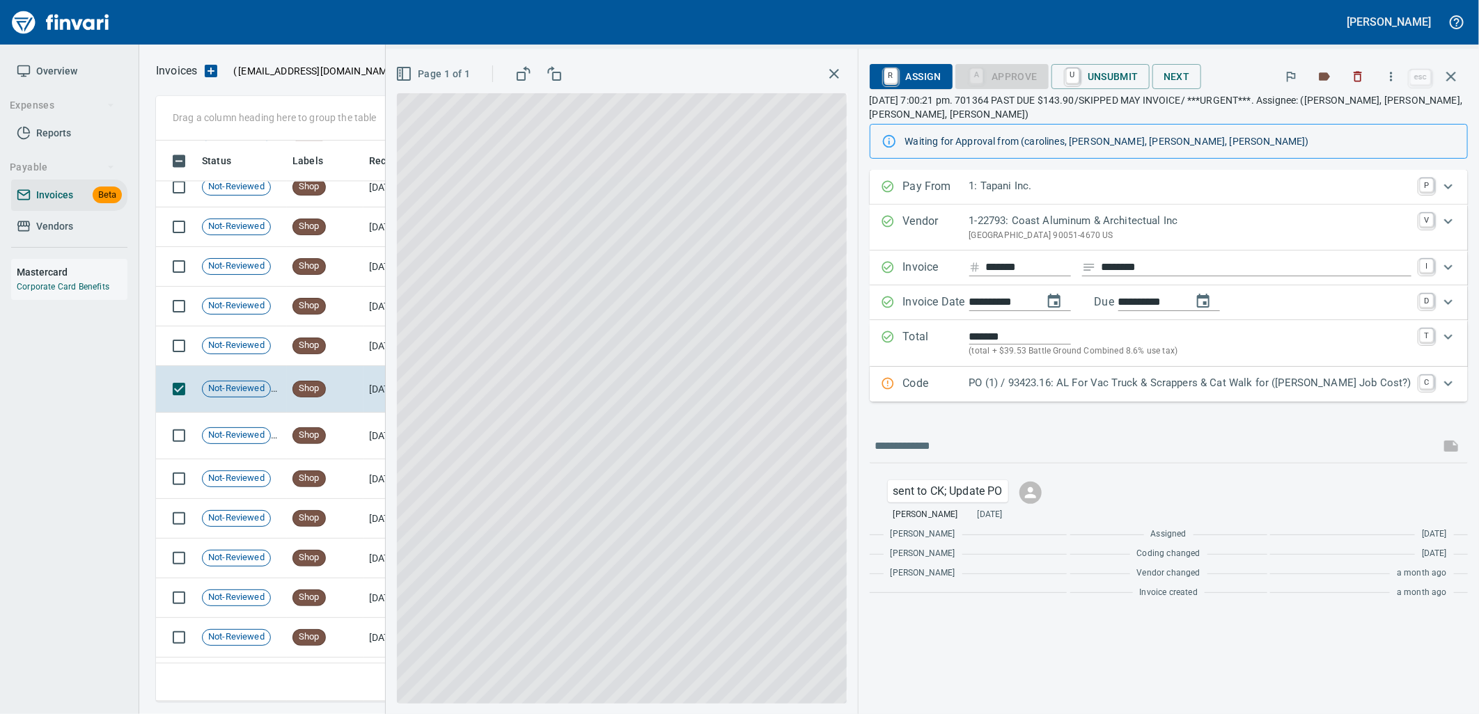
click at [1117, 384] on p "PO (1) / 93423.16: AL For Vac Truck & Scrappers & Cat Walk for (Jed Job Cost?)" at bounding box center [1190, 383] width 442 height 16
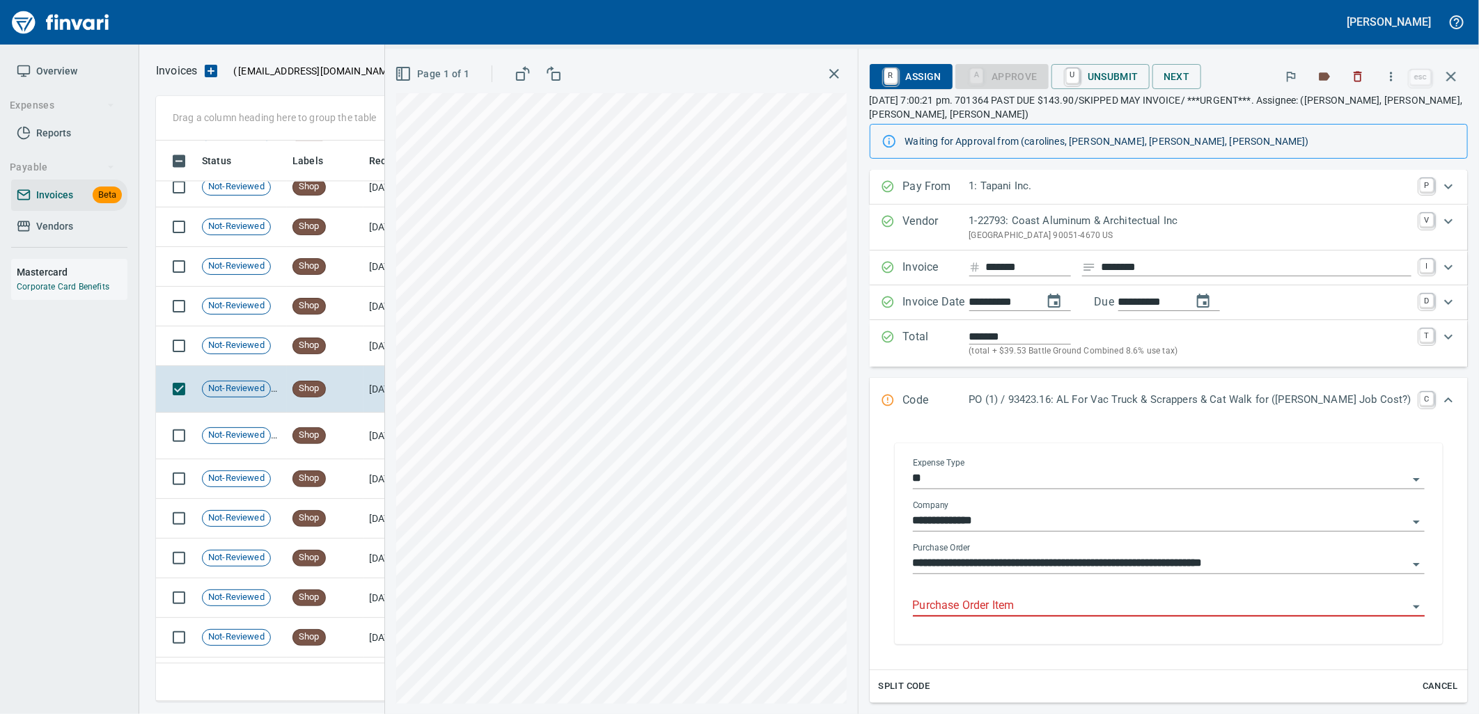
drag, startPoint x: 1025, startPoint y: 604, endPoint x: 954, endPoint y: 603, distance: 71.0
click at [1024, 604] on input "Purchase Order Item" at bounding box center [1160, 606] width 495 height 19
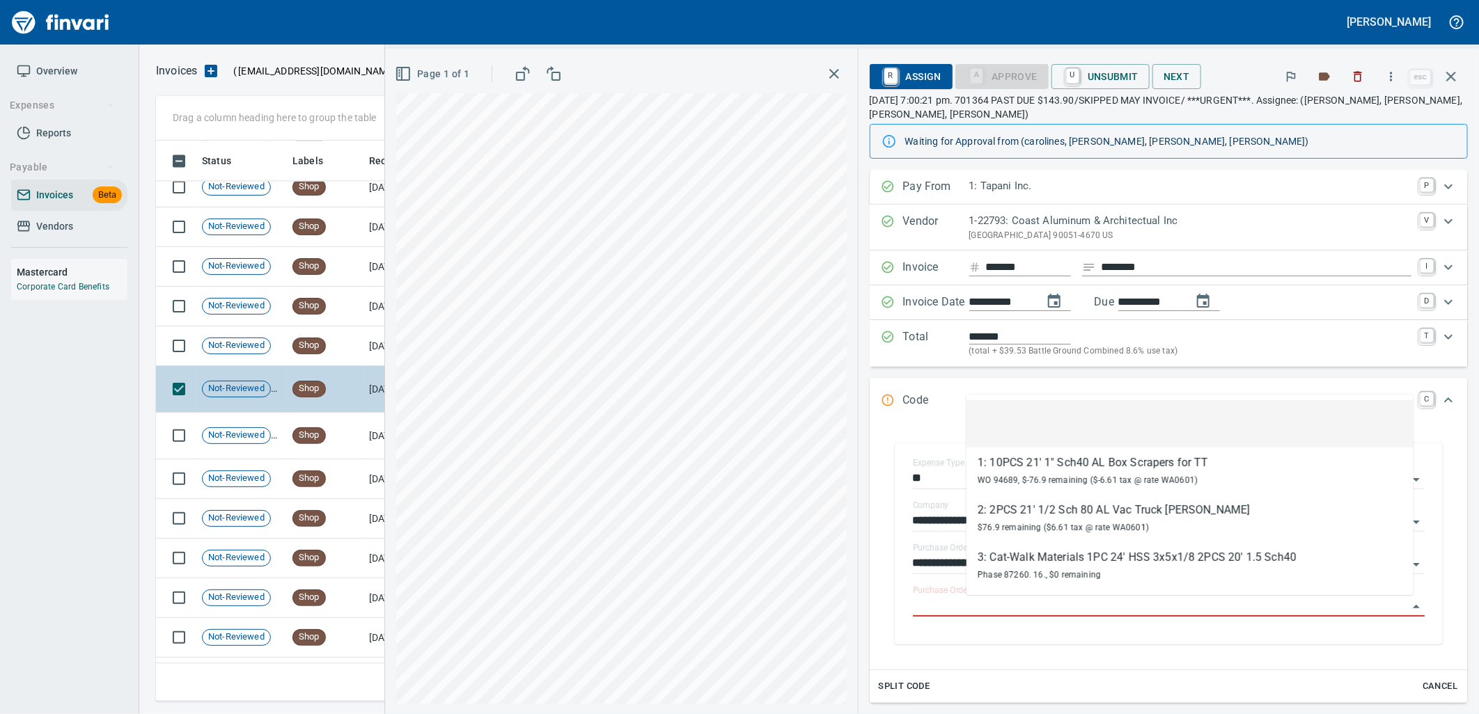
scroll to position [550, 1283]
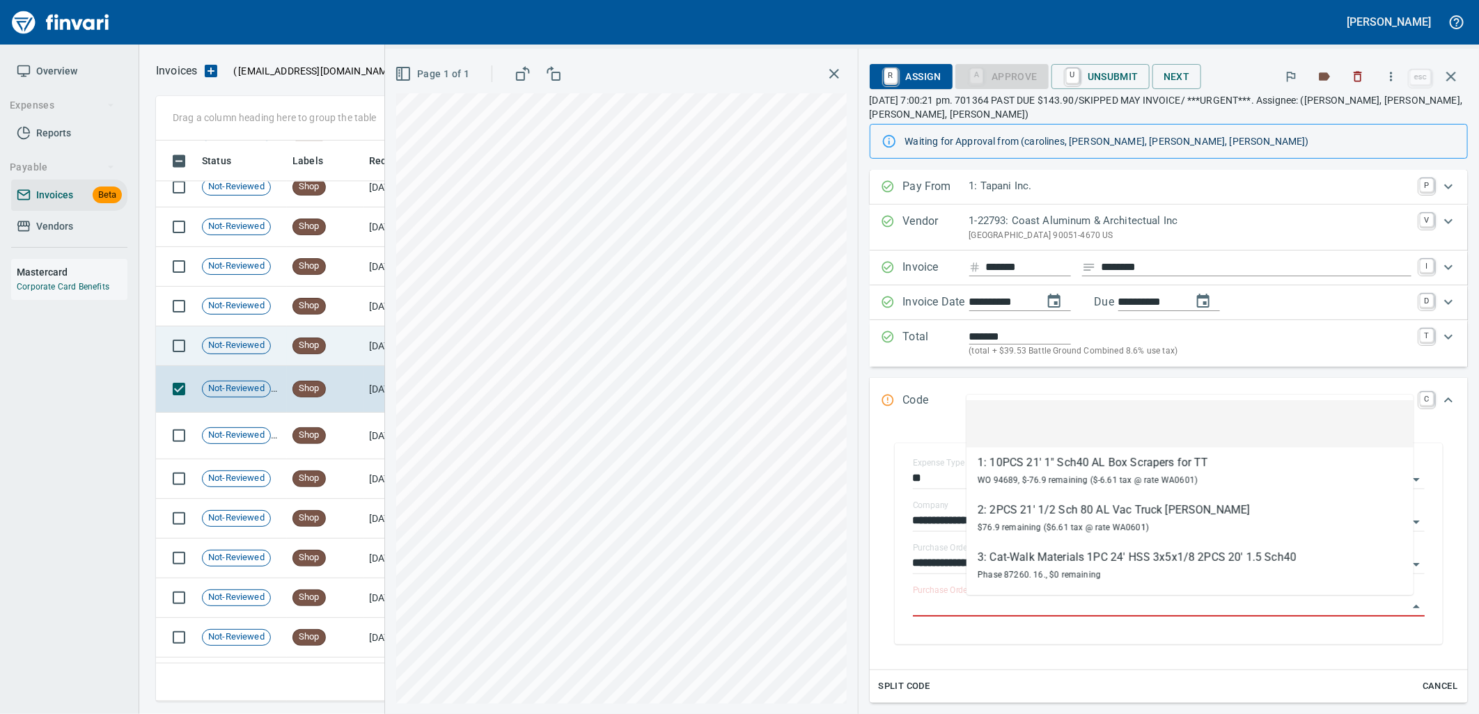
click at [370, 344] on td "8/14/2025" at bounding box center [401, 347] width 77 height 40
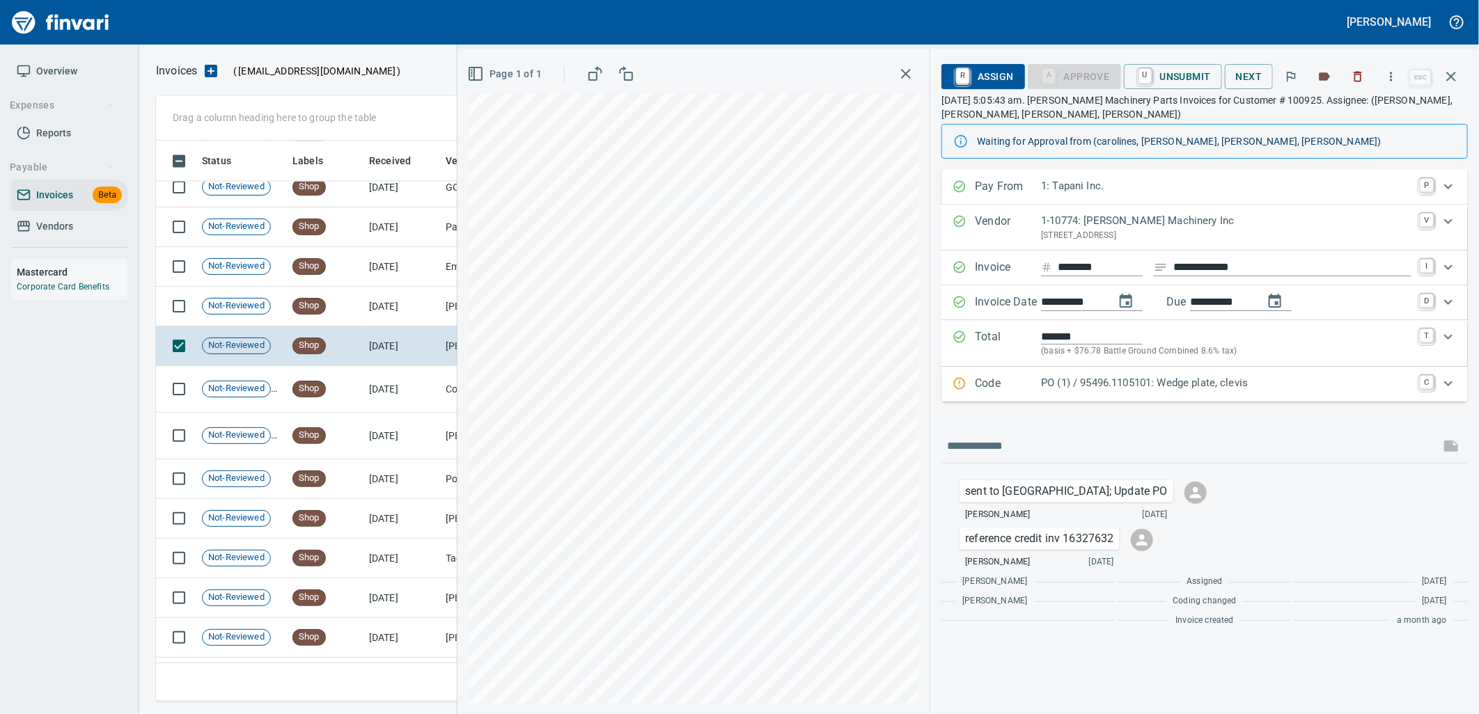
click at [1136, 388] on p "PO (1) / 95496.1105101: Wedge plate, clevis" at bounding box center [1226, 383] width 370 height 16
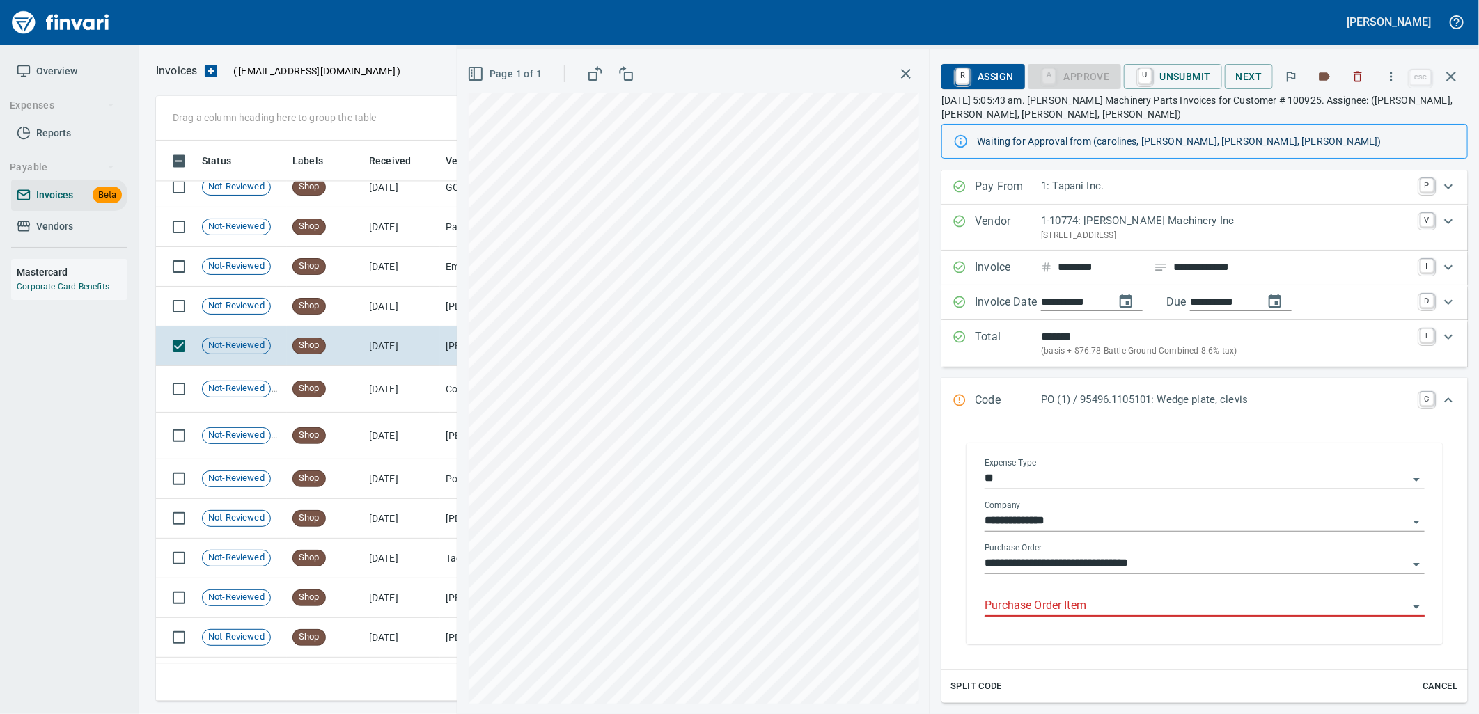
click at [1079, 609] on input "Purchase Order Item" at bounding box center [1196, 606] width 423 height 19
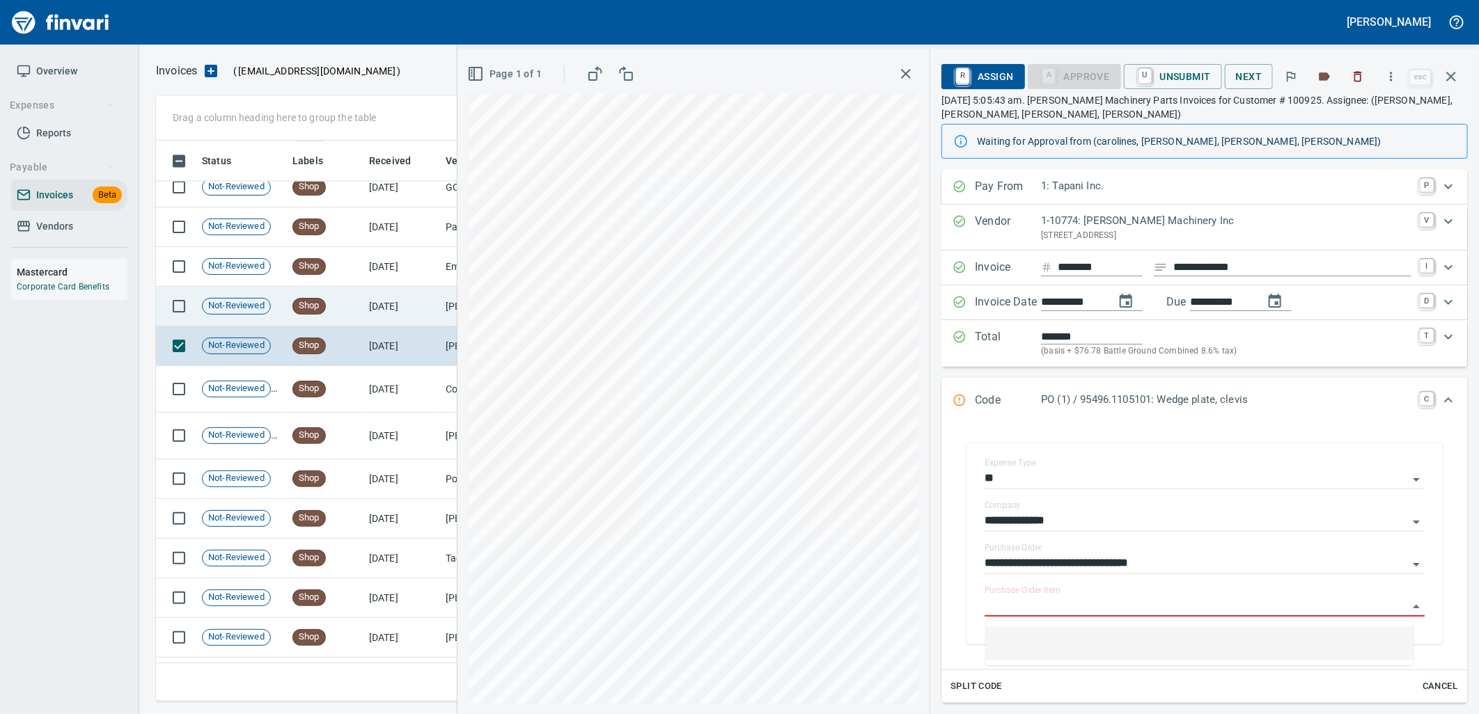
click at [399, 312] on td "8/14/2025" at bounding box center [401, 307] width 77 height 40
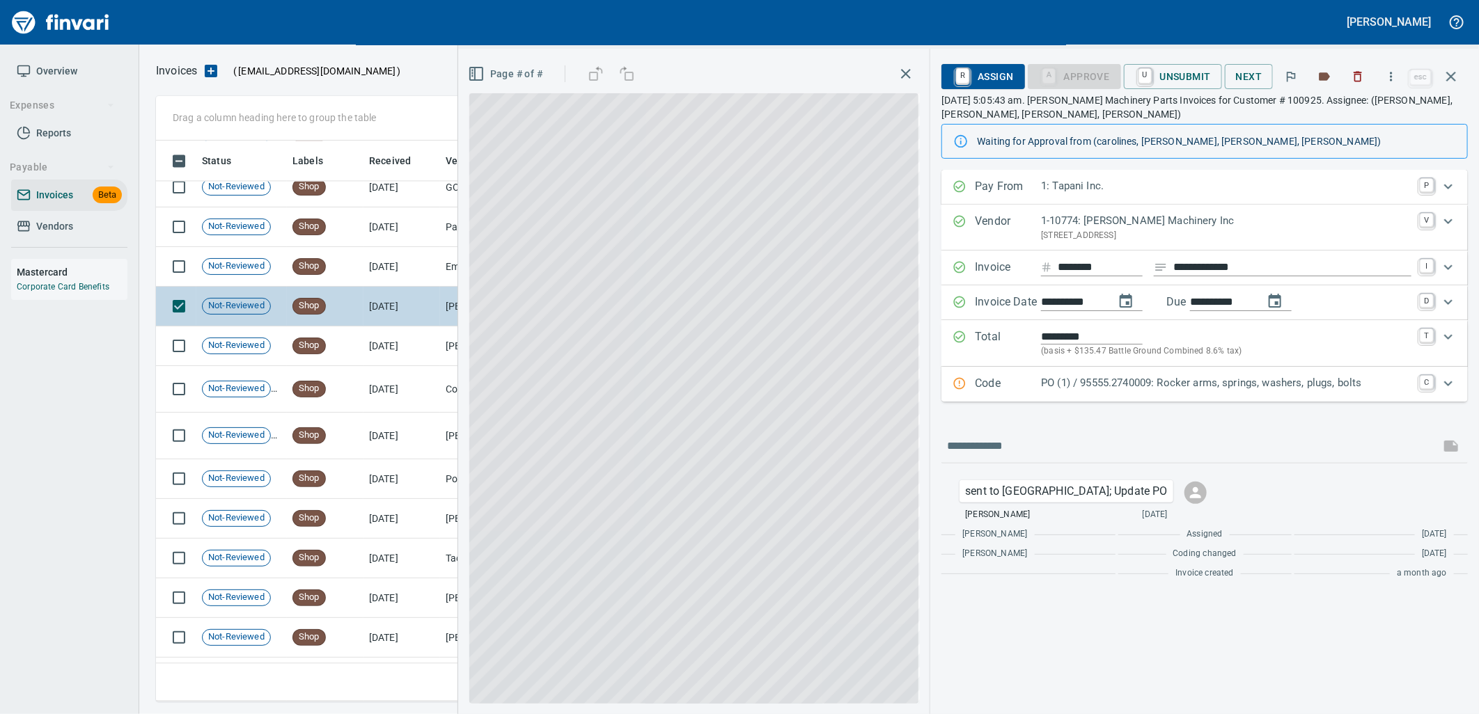
scroll to position [550, 1283]
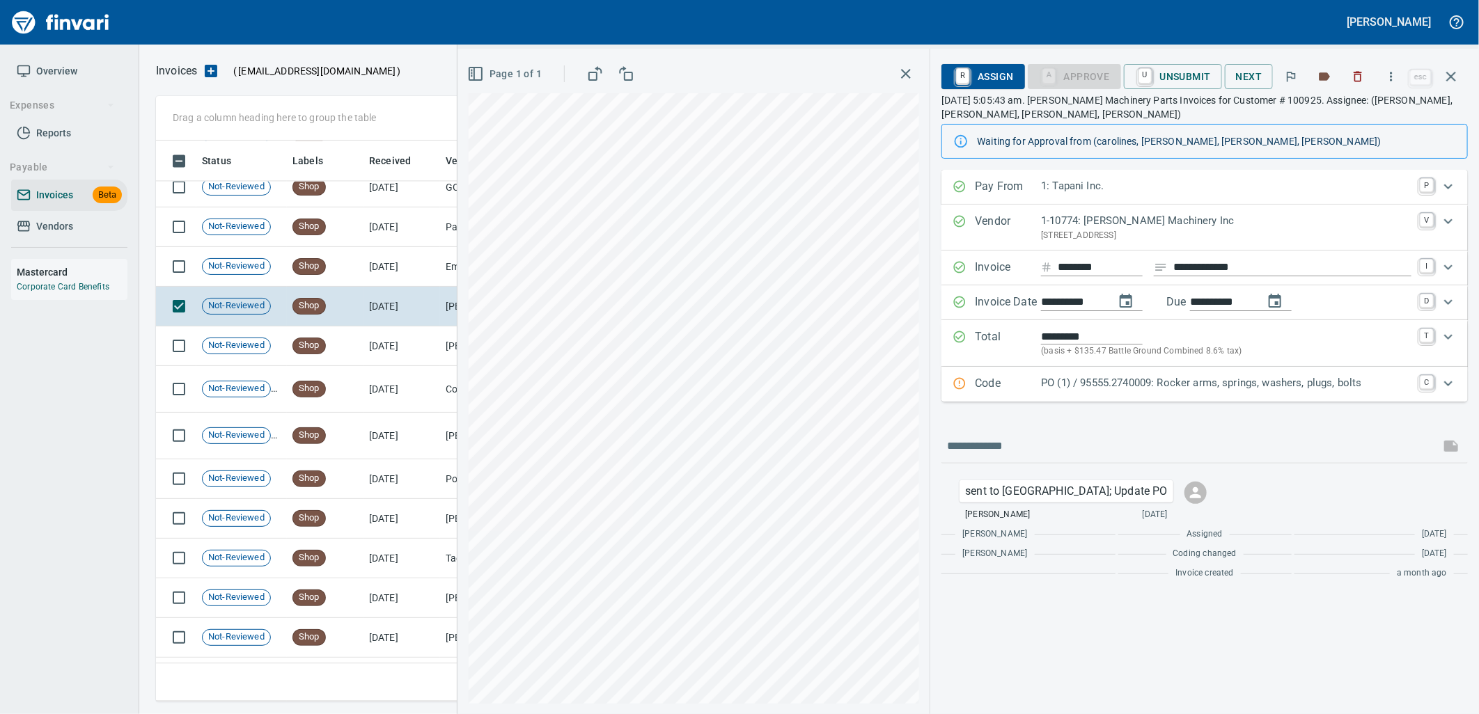
click at [1097, 391] on p "PO (1) / 95555.2740009: Rocker arms, springs, washers, plugs, bolts" at bounding box center [1226, 383] width 370 height 16
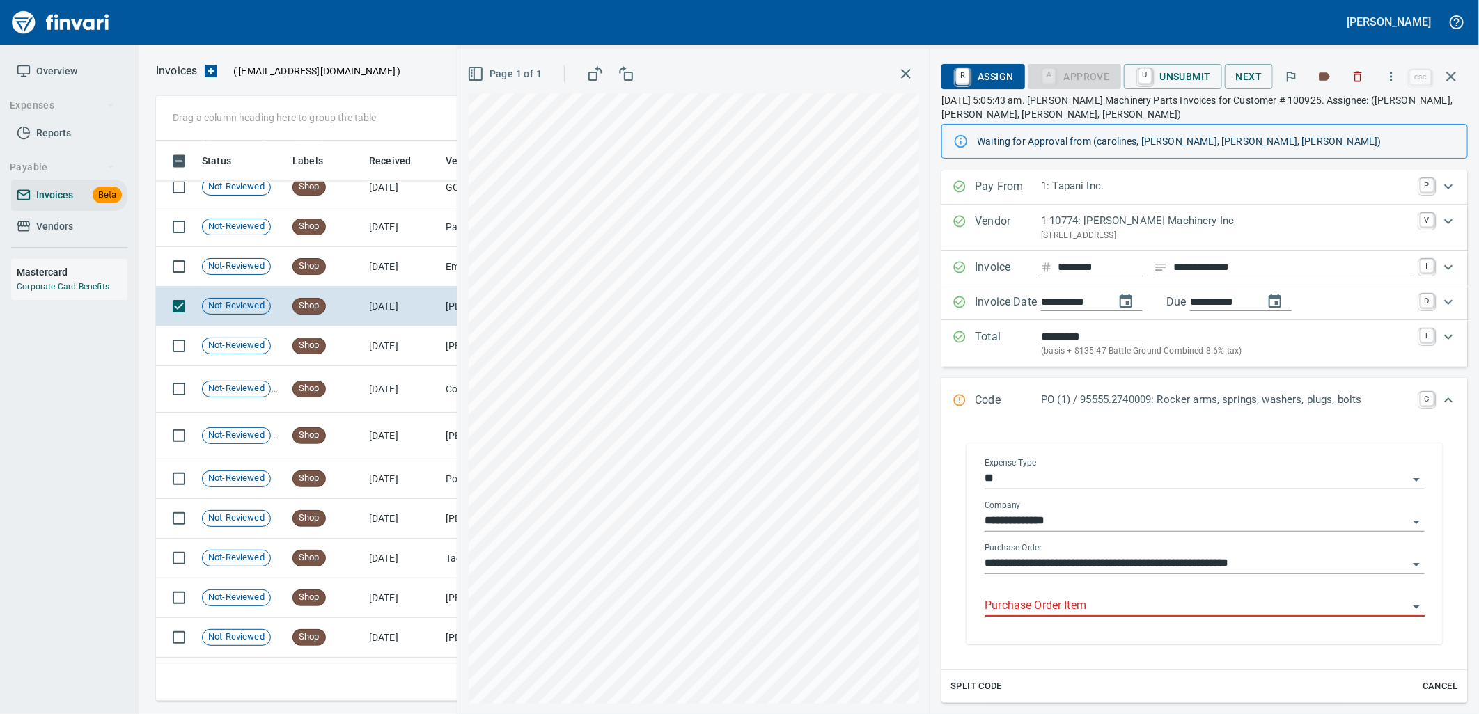
click at [1101, 606] on input "Purchase Order Item" at bounding box center [1196, 606] width 423 height 19
click at [327, 280] on td "Shop" at bounding box center [325, 267] width 77 height 40
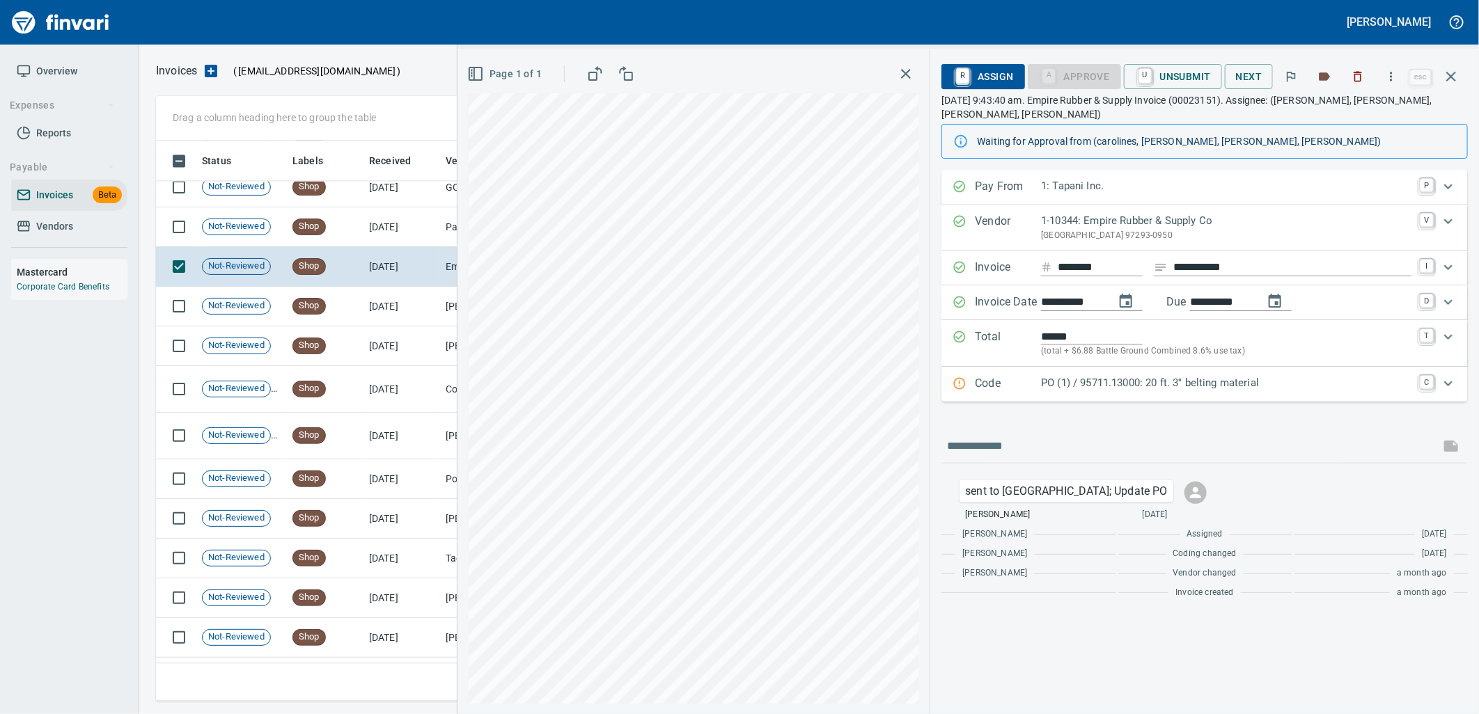
click at [1095, 398] on div "Code PO (1) / 95711.13000: 20 ft. 3'' belting material C" at bounding box center [1204, 384] width 526 height 35
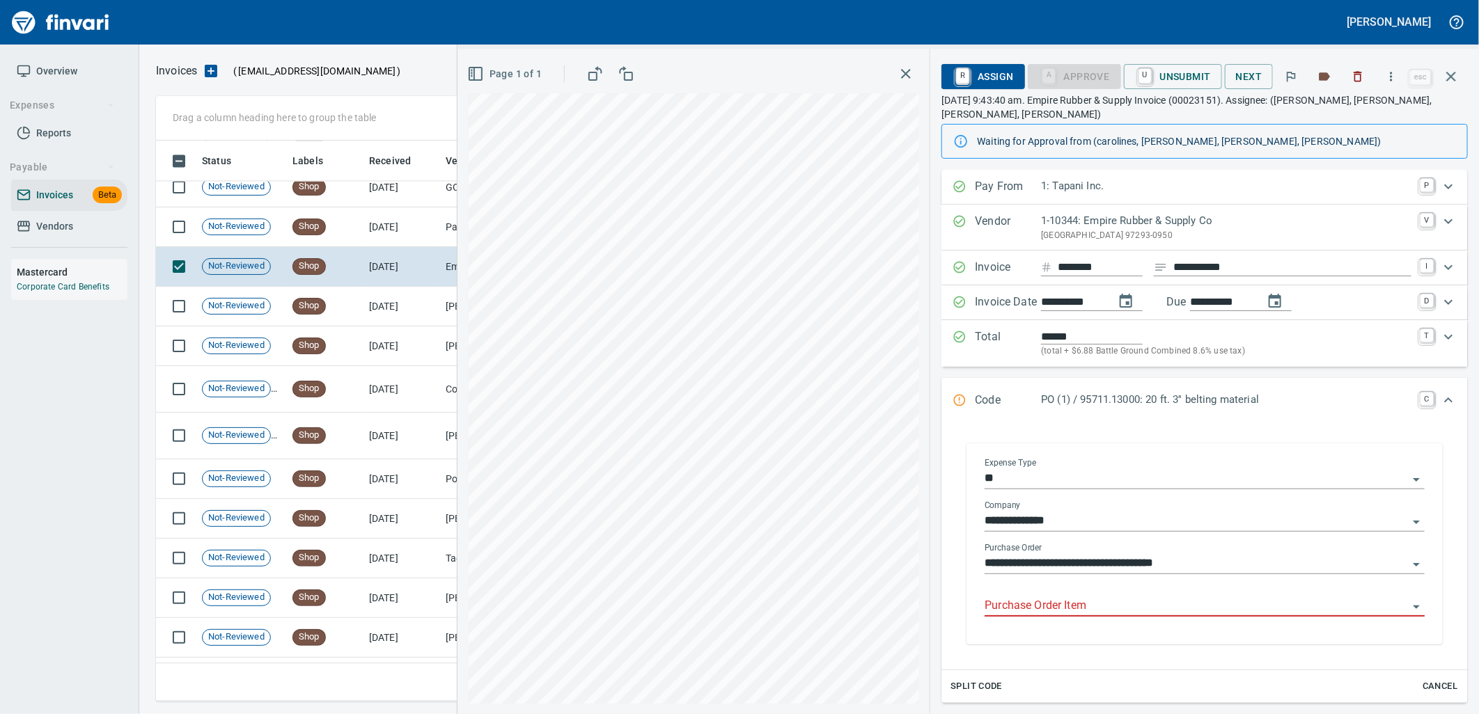
click at [1070, 600] on input "Purchase Order Item" at bounding box center [1196, 606] width 423 height 19
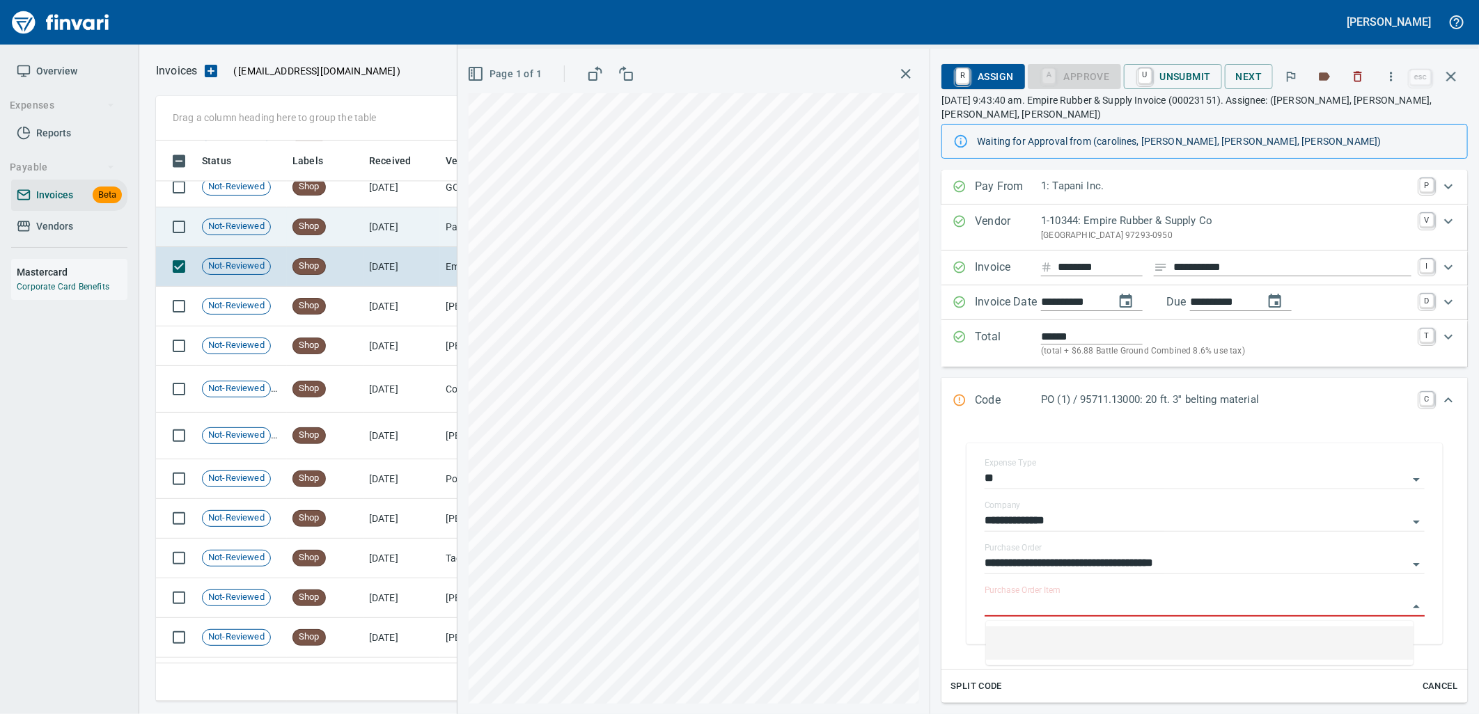
click at [374, 242] on td "8/14/2025" at bounding box center [401, 228] width 77 height 40
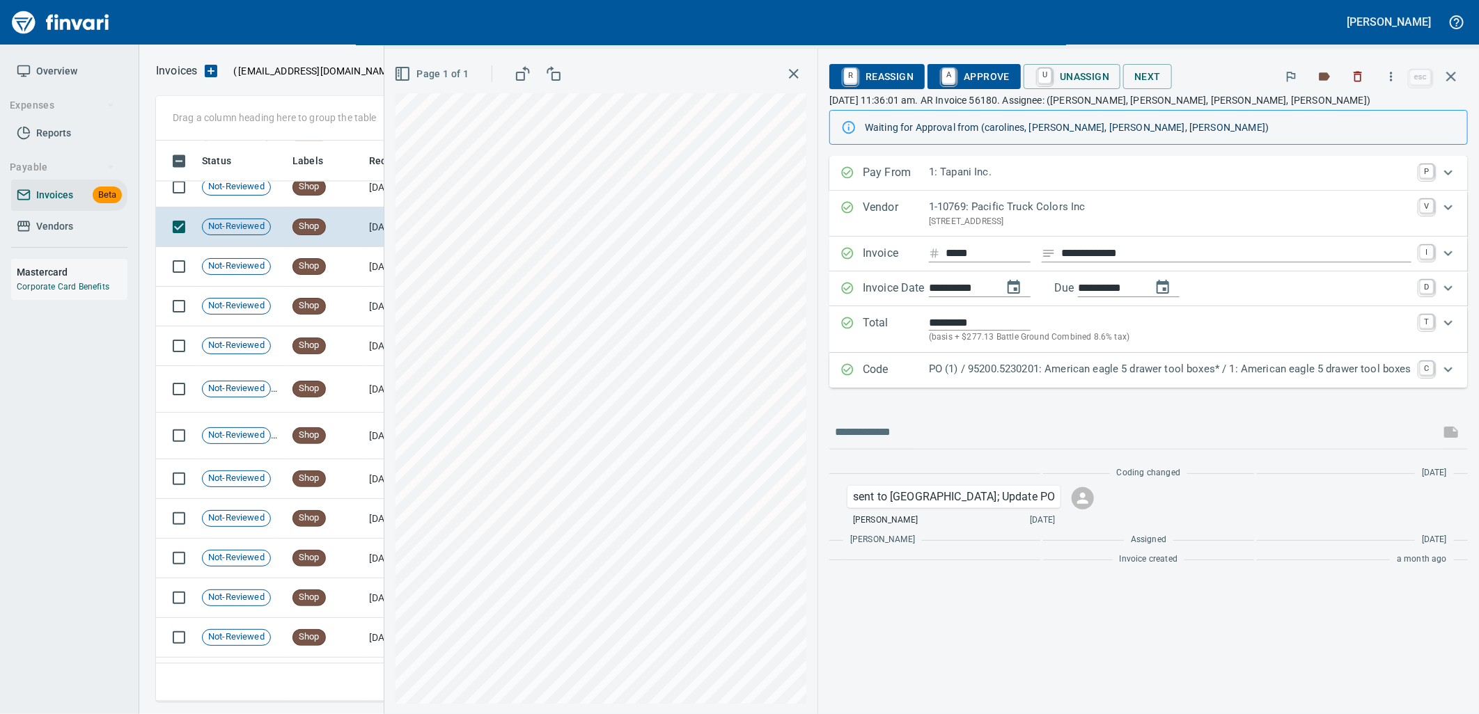
click at [1081, 373] on p "PO (1) / 95200.5230201: American eagle 5 drawer tool boxes* / 1: American eagle…" at bounding box center [1170, 369] width 483 height 16
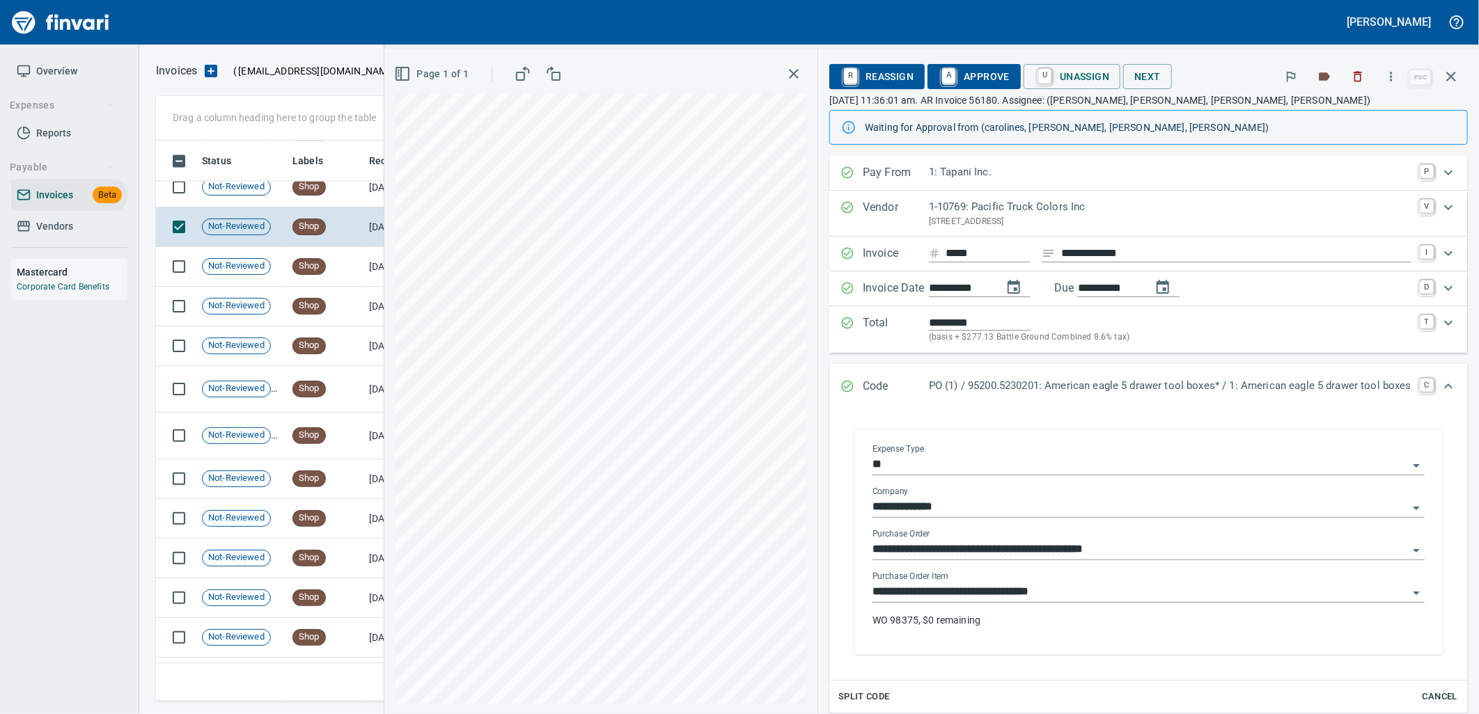
click at [1067, 595] on input "**********" at bounding box center [1139, 592] width 535 height 19
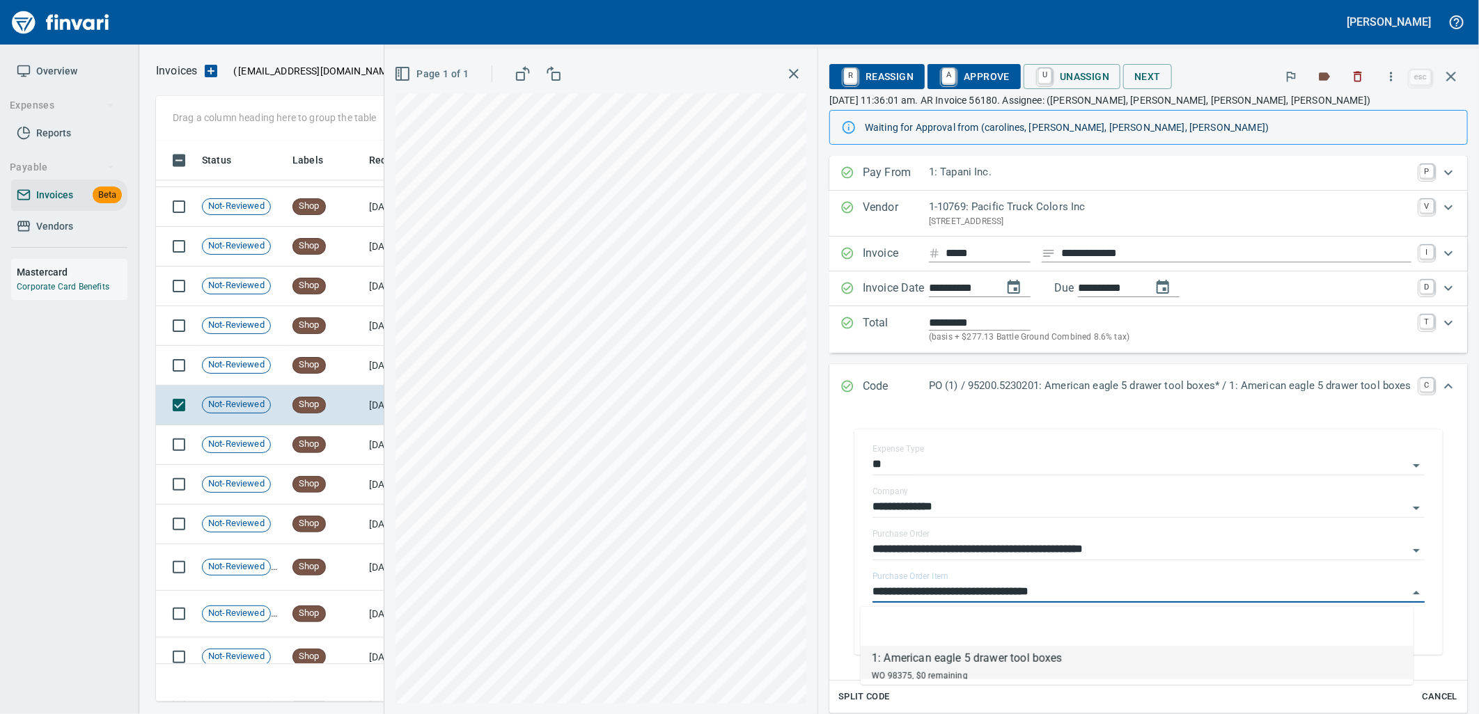
scroll to position [8310, 0]
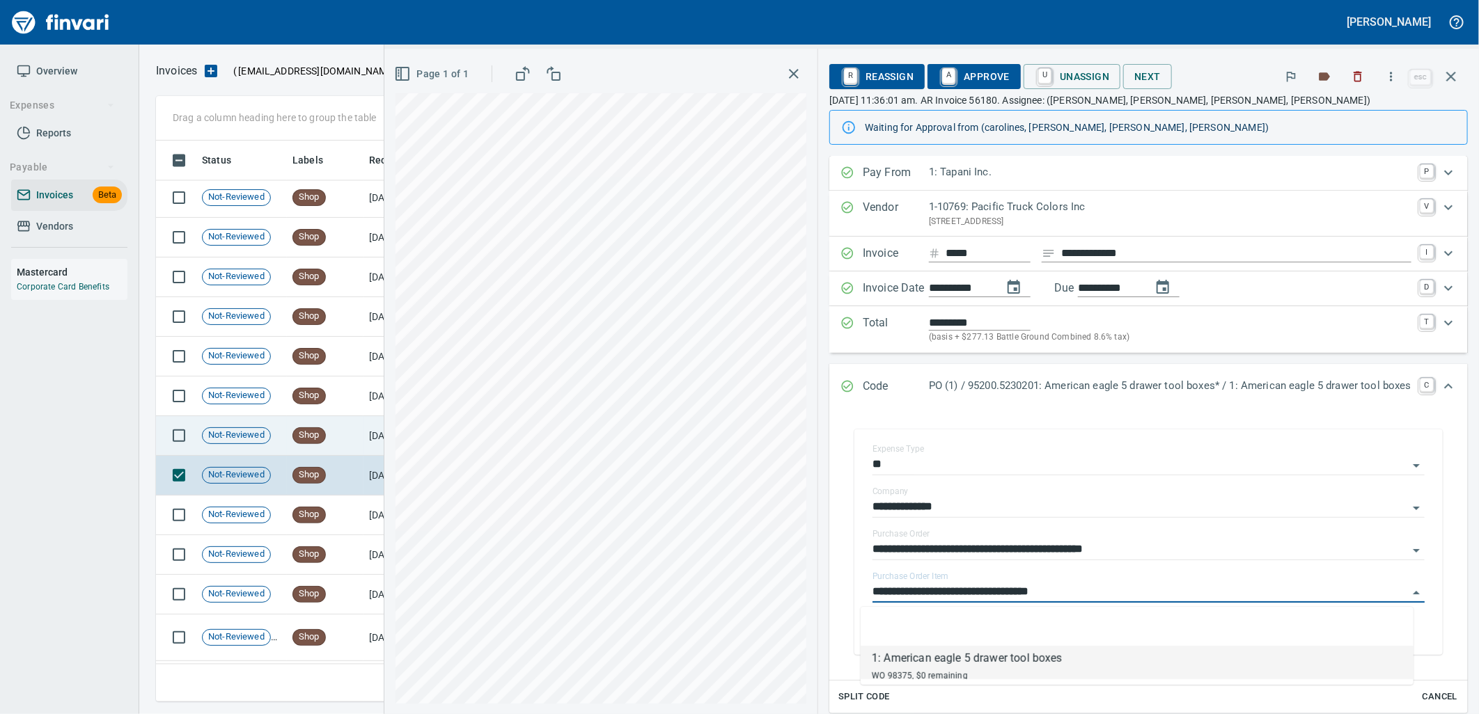
click at [327, 430] on td "Shop" at bounding box center [325, 436] width 77 height 40
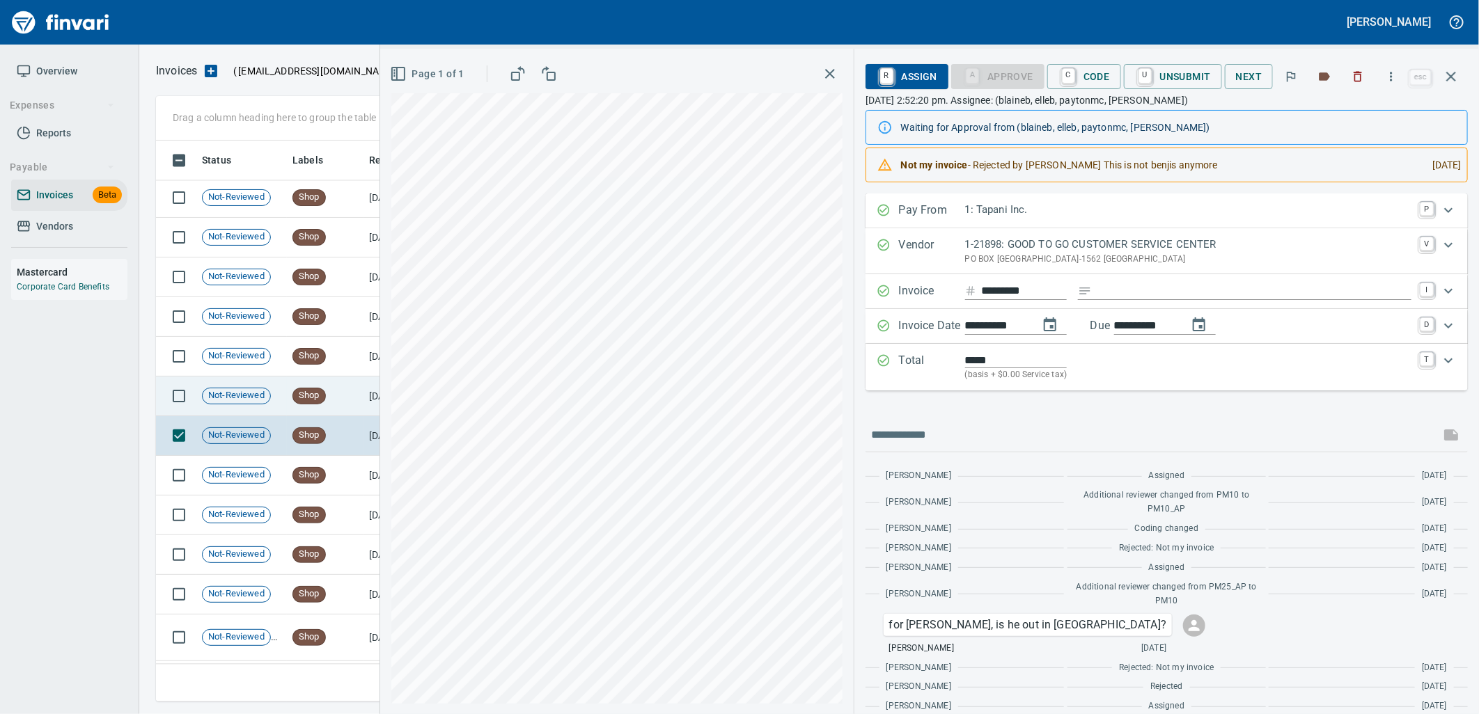
click at [331, 402] on td "Shop" at bounding box center [325, 397] width 77 height 40
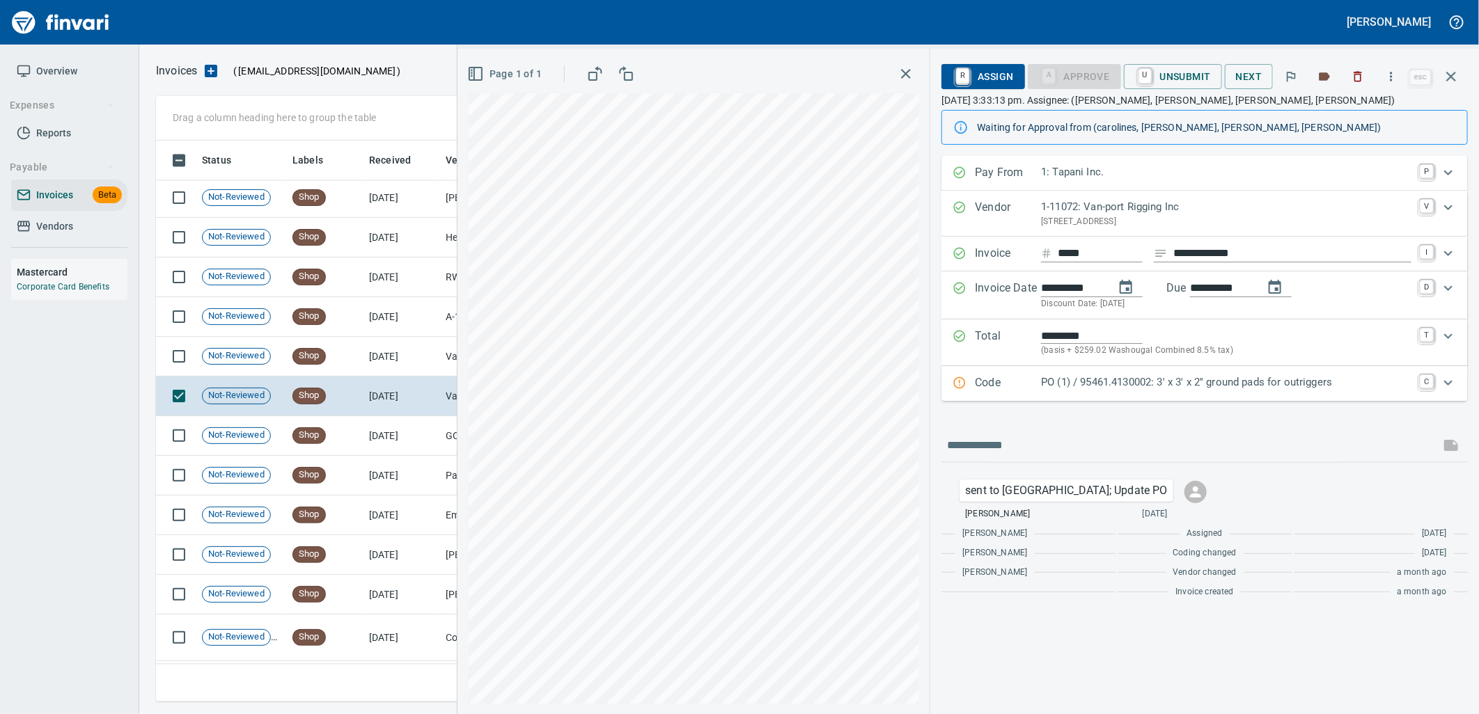
click at [1189, 374] on div "Code PO (1) / 95461.4130002: 3' x 3' x 2'' ground pads for outriggers C" at bounding box center [1204, 383] width 526 height 35
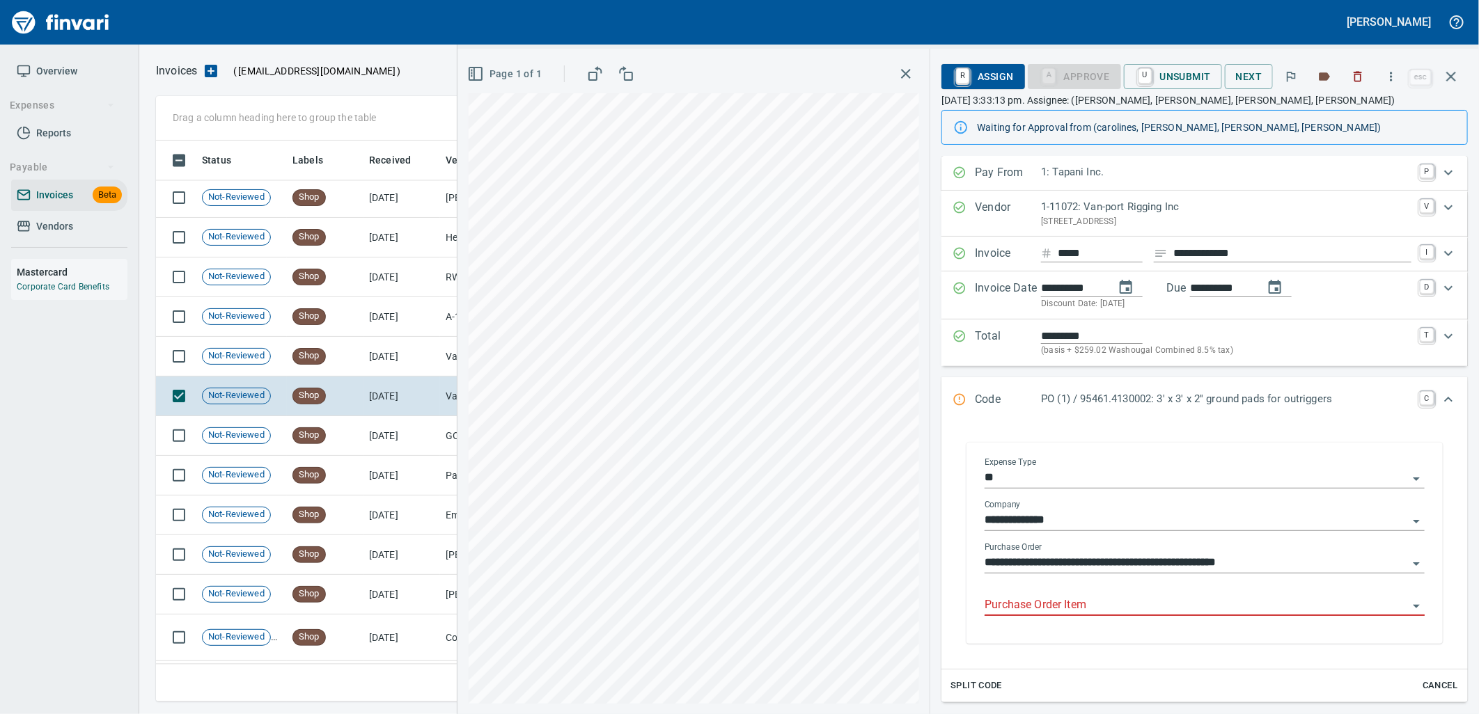
click at [1109, 606] on input "Purchase Order Item" at bounding box center [1196, 605] width 423 height 19
click at [386, 351] on td "8/14/2025" at bounding box center [401, 357] width 77 height 40
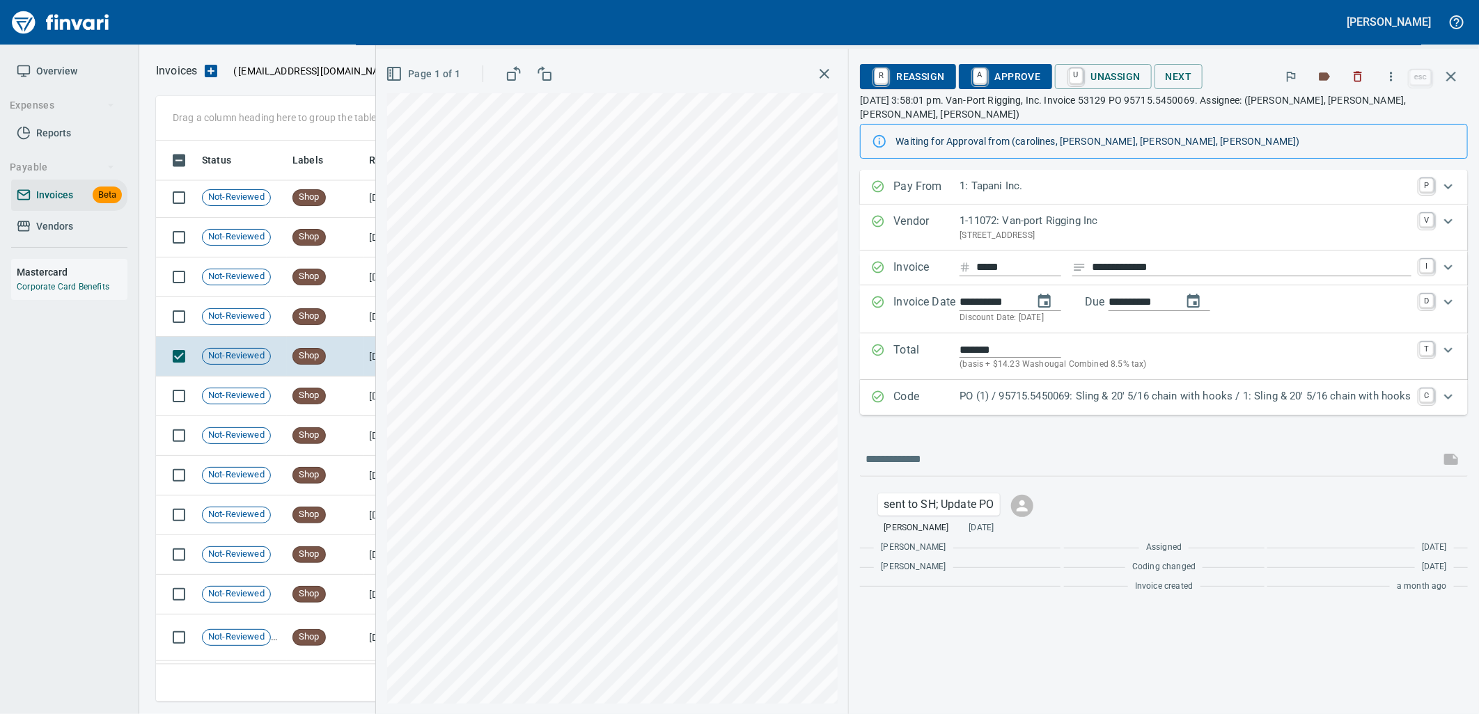
click at [1138, 389] on p "PO (1) / 95715.5450069: Sling & 20' 5/16 chain with hooks / 1: Sling & 20' 5/16…" at bounding box center [1186, 397] width 452 height 16
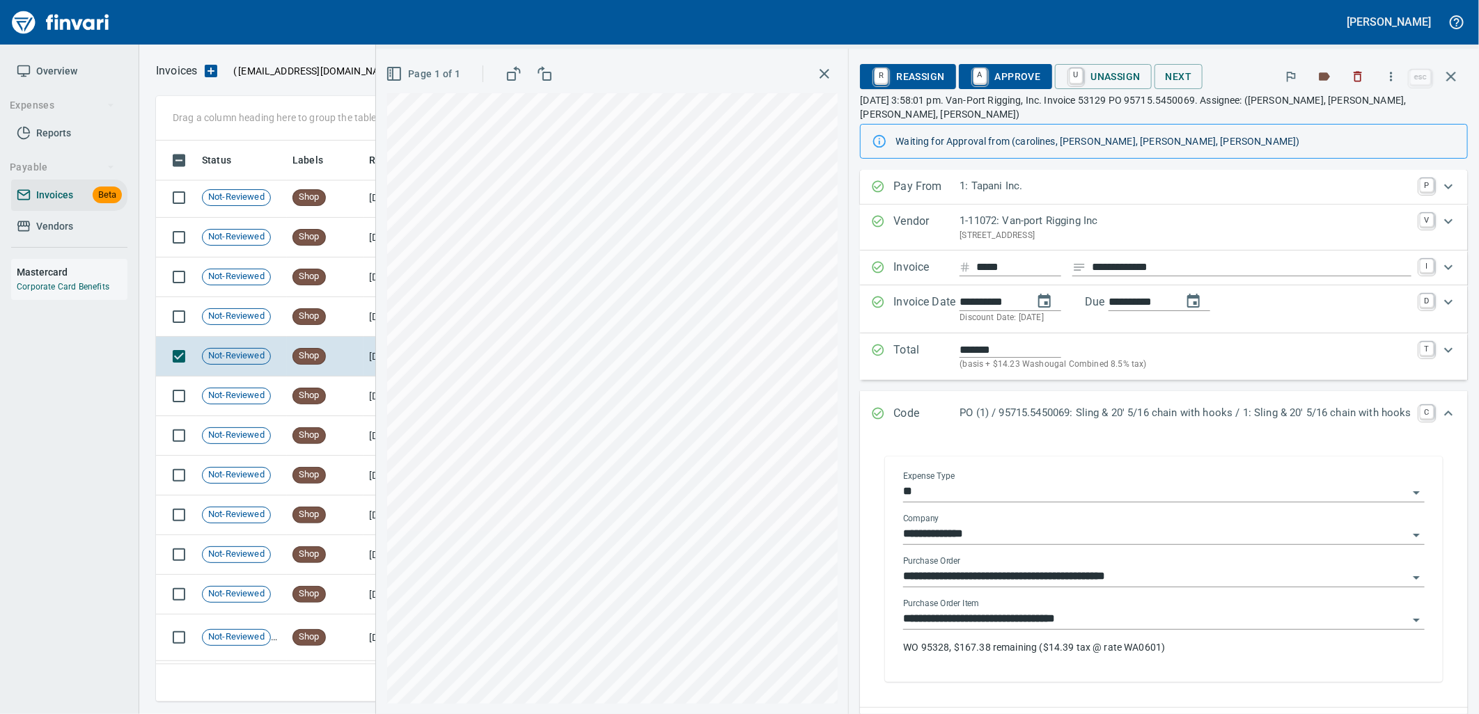
click at [1035, 610] on input "**********" at bounding box center [1155, 619] width 505 height 19
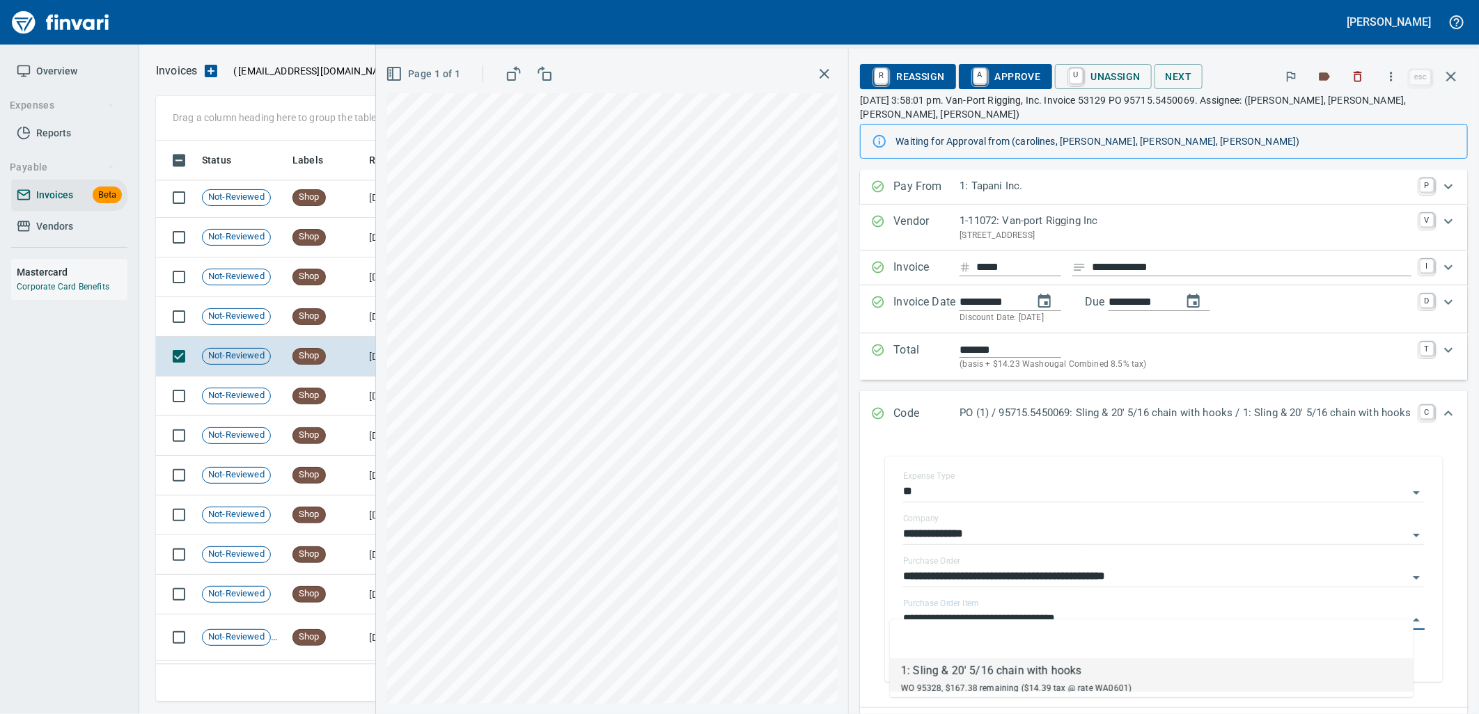
scroll to position [550, 1283]
click at [994, 74] on span "A Approve" at bounding box center [1005, 77] width 71 height 24
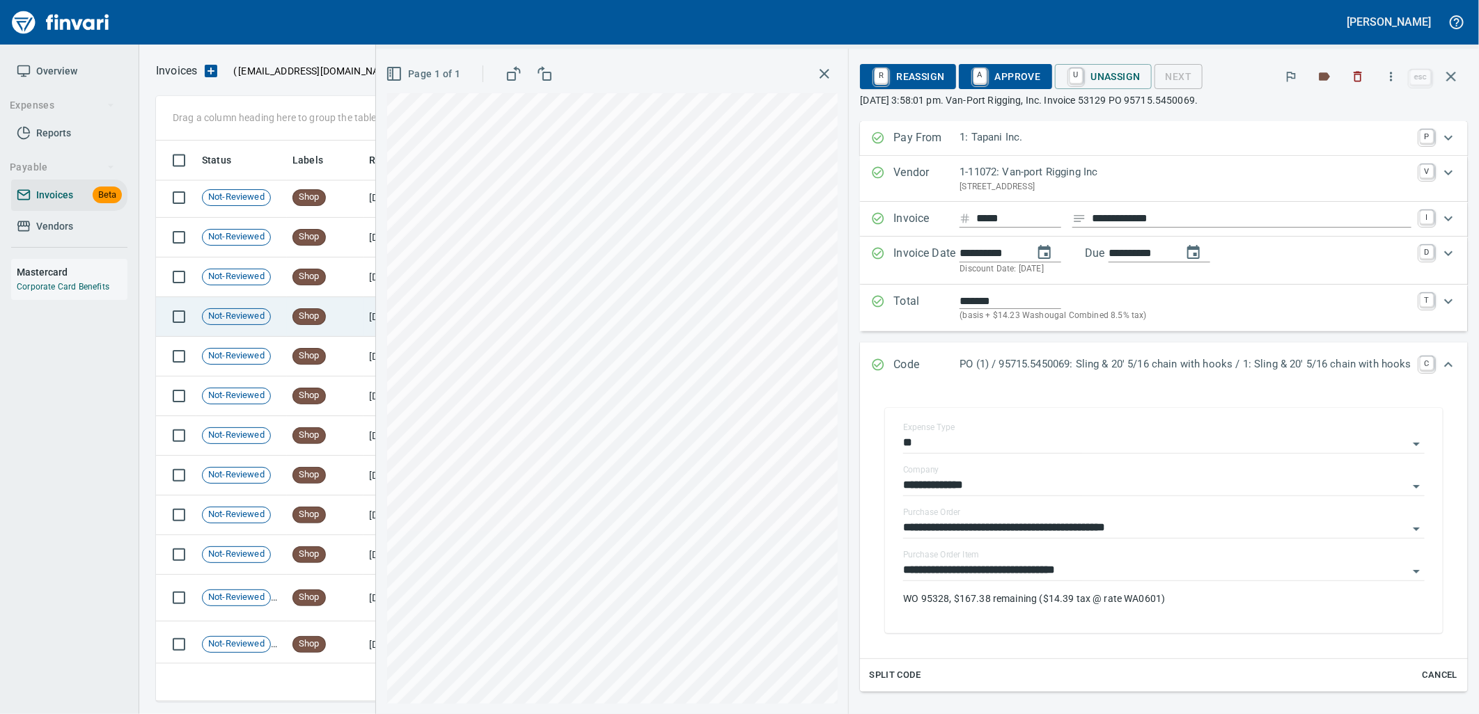
click at [326, 320] on td "Shop" at bounding box center [325, 317] width 77 height 40
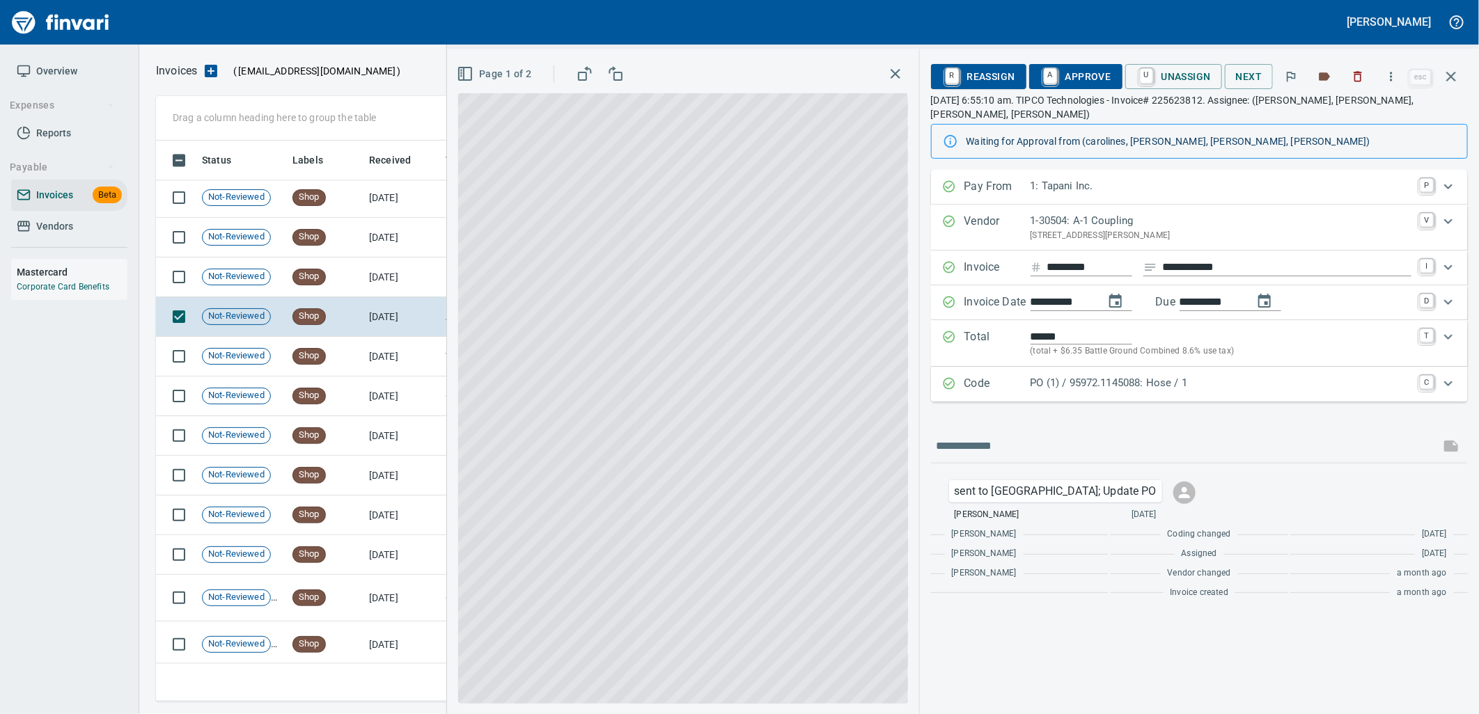
click at [1092, 375] on p "PO (1) / 95972.1145088: Hose / 1" at bounding box center [1221, 383] width 381 height 16
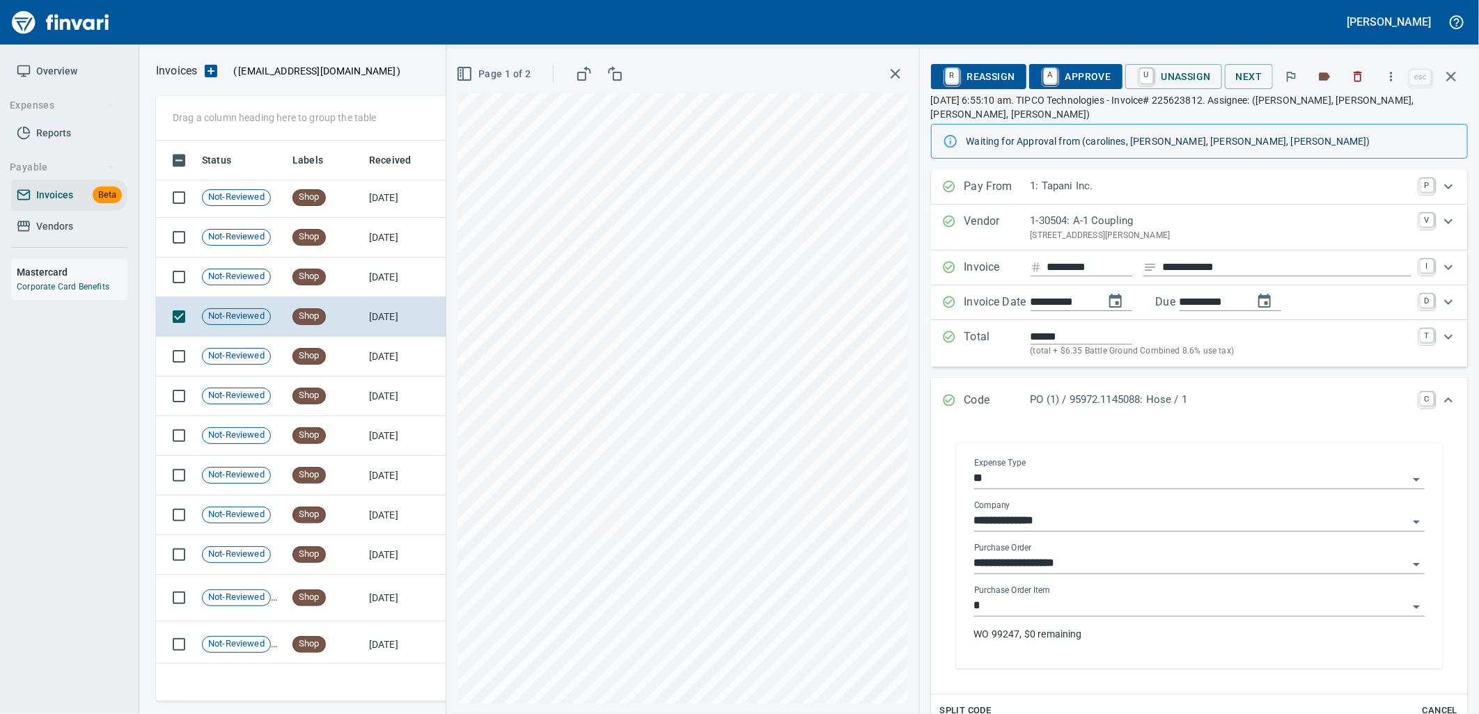
click at [1063, 597] on input "*" at bounding box center [1191, 606] width 434 height 19
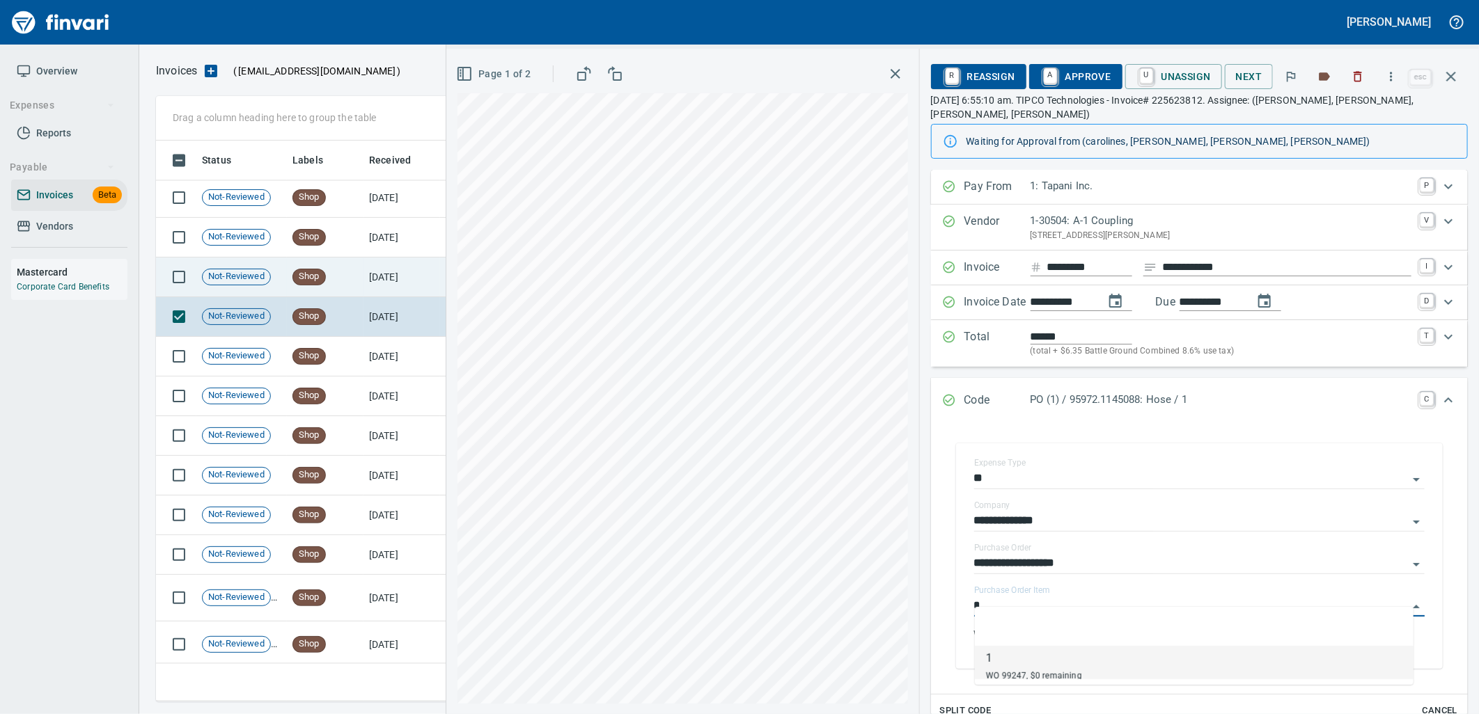
click at [393, 287] on td "8/15/2025" at bounding box center [401, 278] width 77 height 40
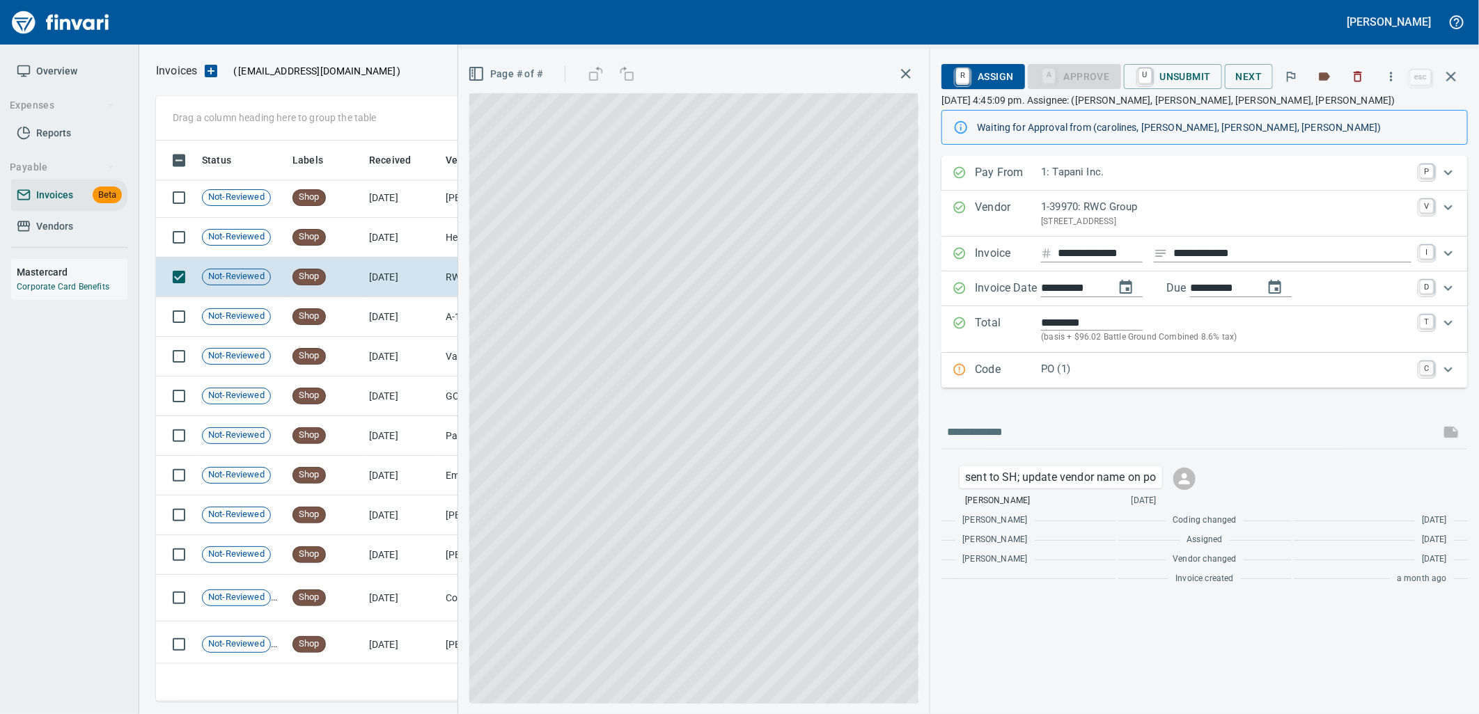
click at [1135, 369] on p "PO (1)" at bounding box center [1226, 369] width 370 height 16
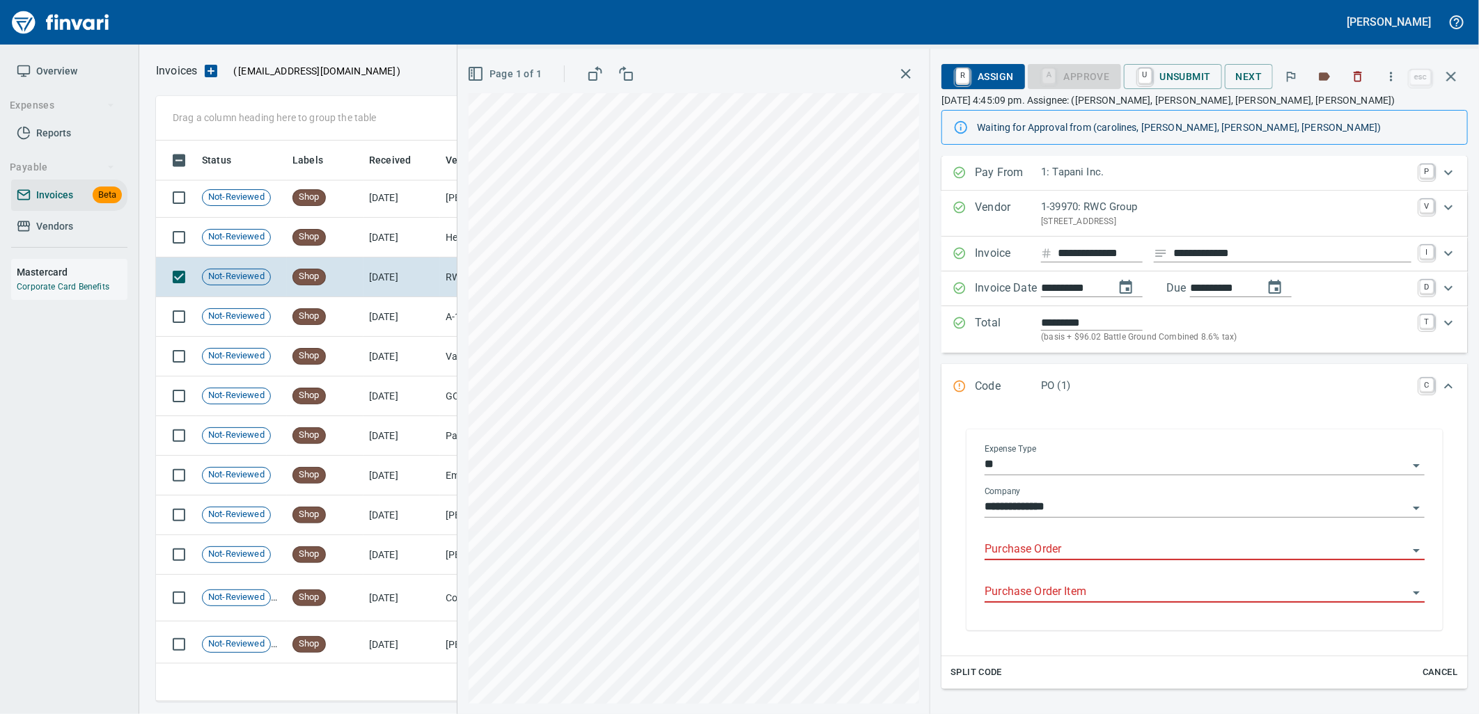
click at [1090, 542] on input "Purchase Order" at bounding box center [1196, 549] width 423 height 19
click at [1065, 556] on input "Purchase Order" at bounding box center [1196, 549] width 423 height 19
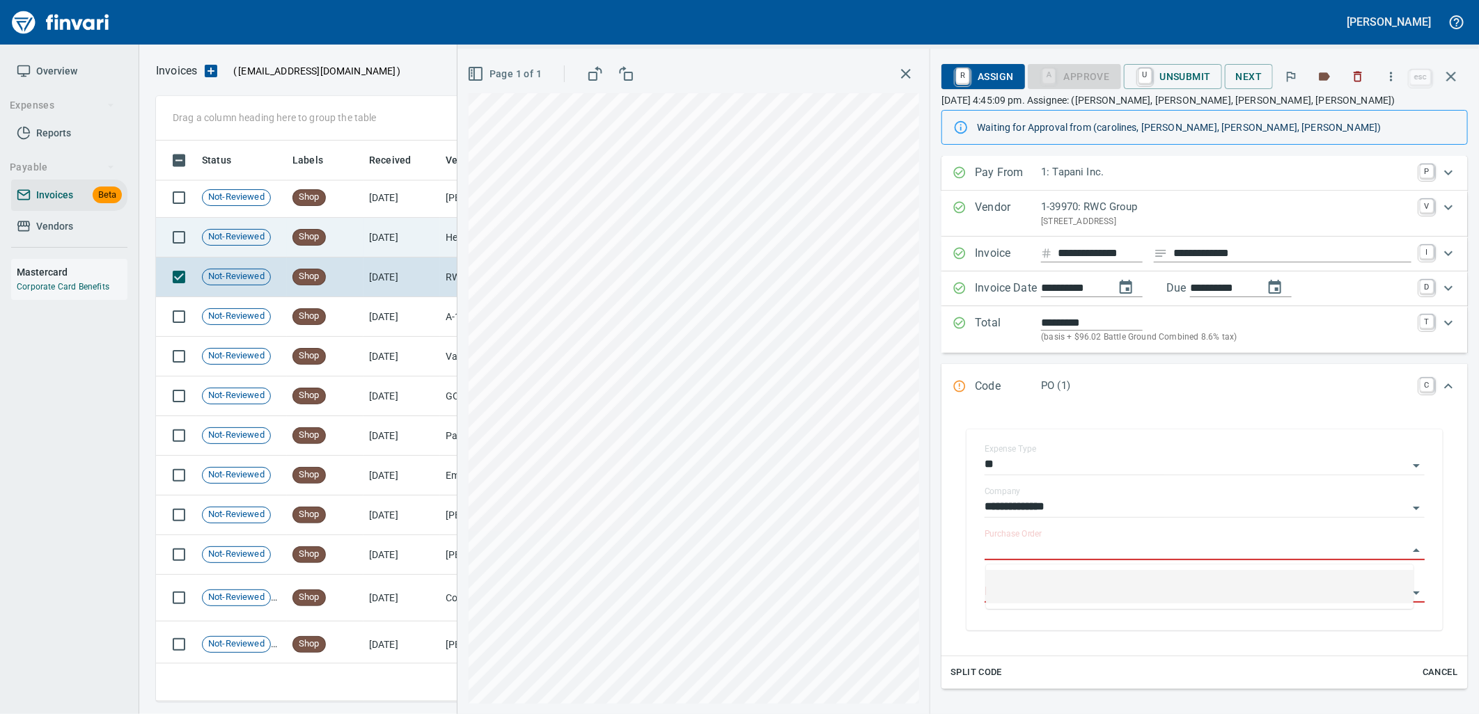
click at [357, 244] on td "Shop" at bounding box center [325, 238] width 77 height 40
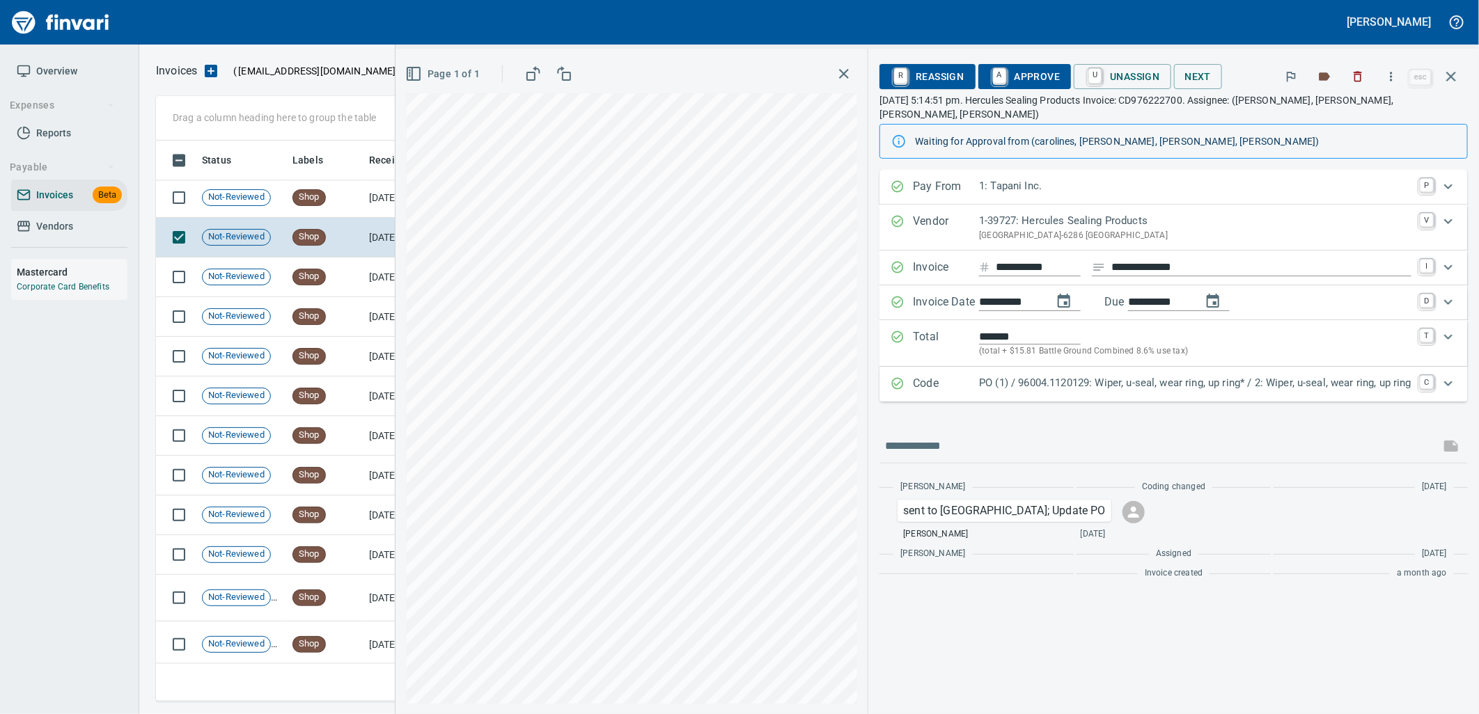
click at [1005, 375] on p "PO (1) / 96004.1120129: Wiper, u-seal, wear ring, up ring* / 2: Wiper, u-seal, …" at bounding box center [1195, 383] width 432 height 16
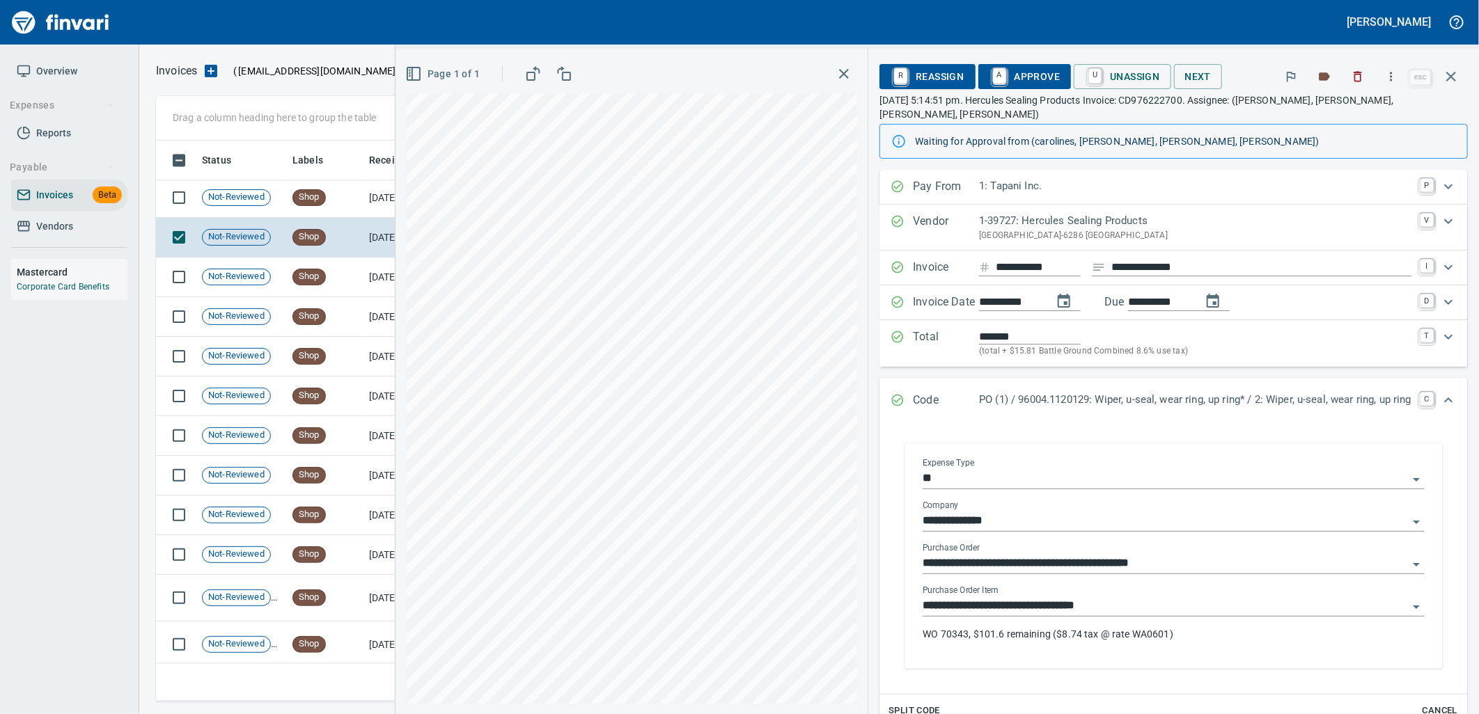
click at [1055, 597] on input "**********" at bounding box center [1165, 606] width 485 height 19
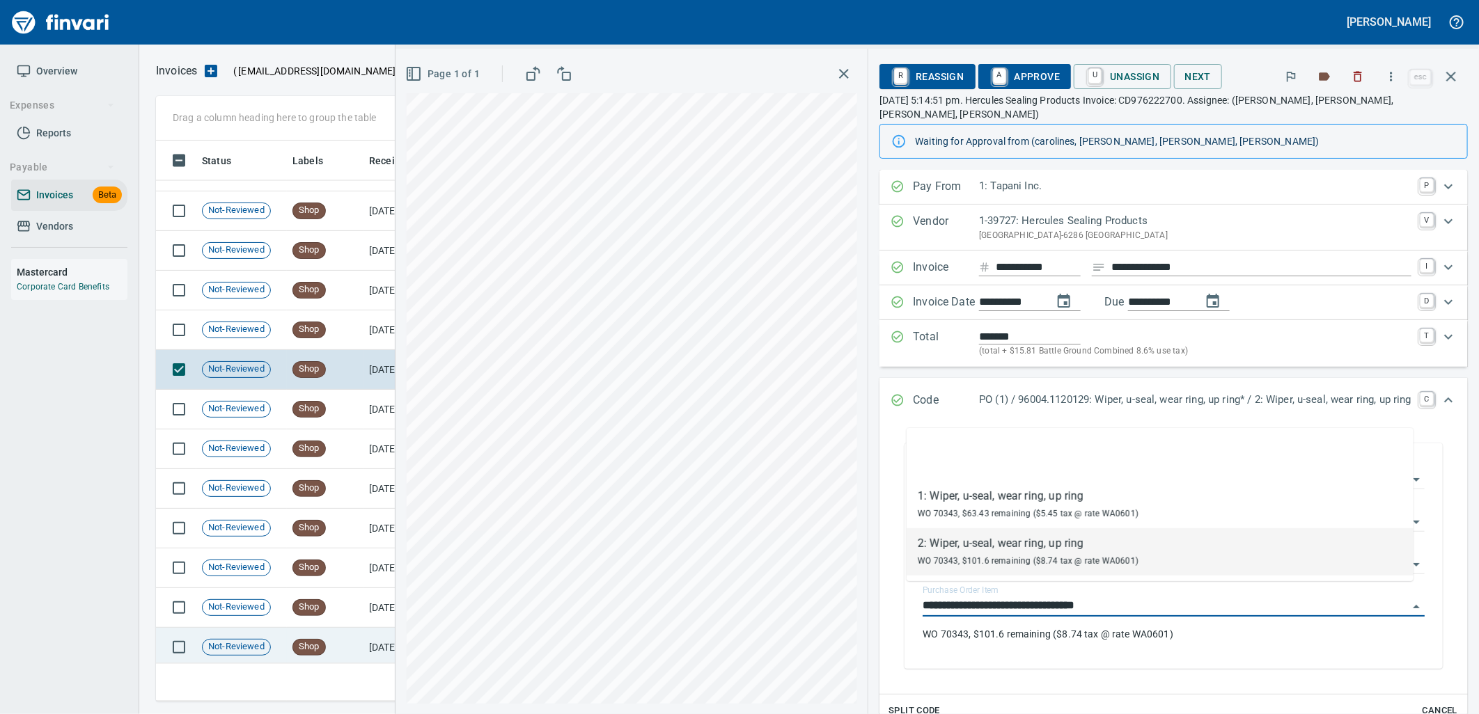
scroll to position [8155, 0]
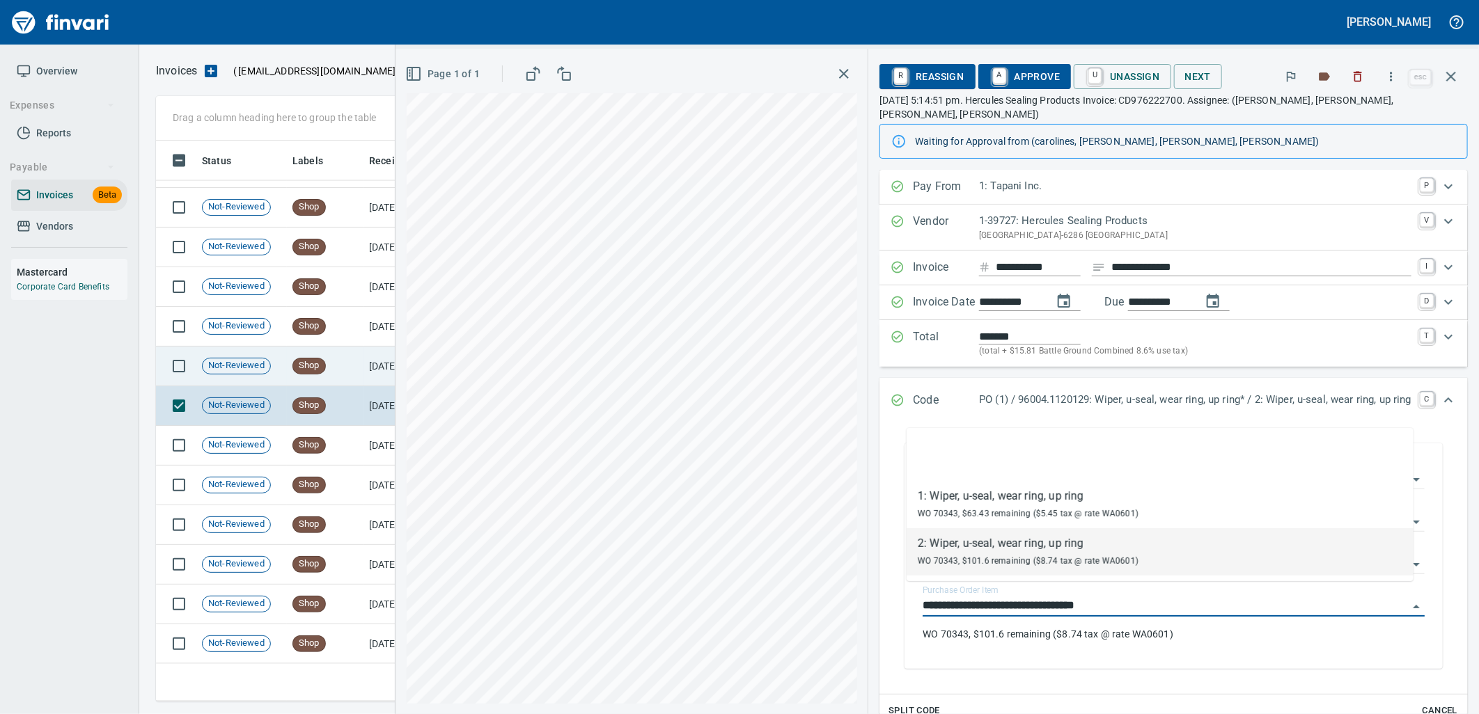
click at [307, 366] on span "Shop" at bounding box center [309, 365] width 32 height 13
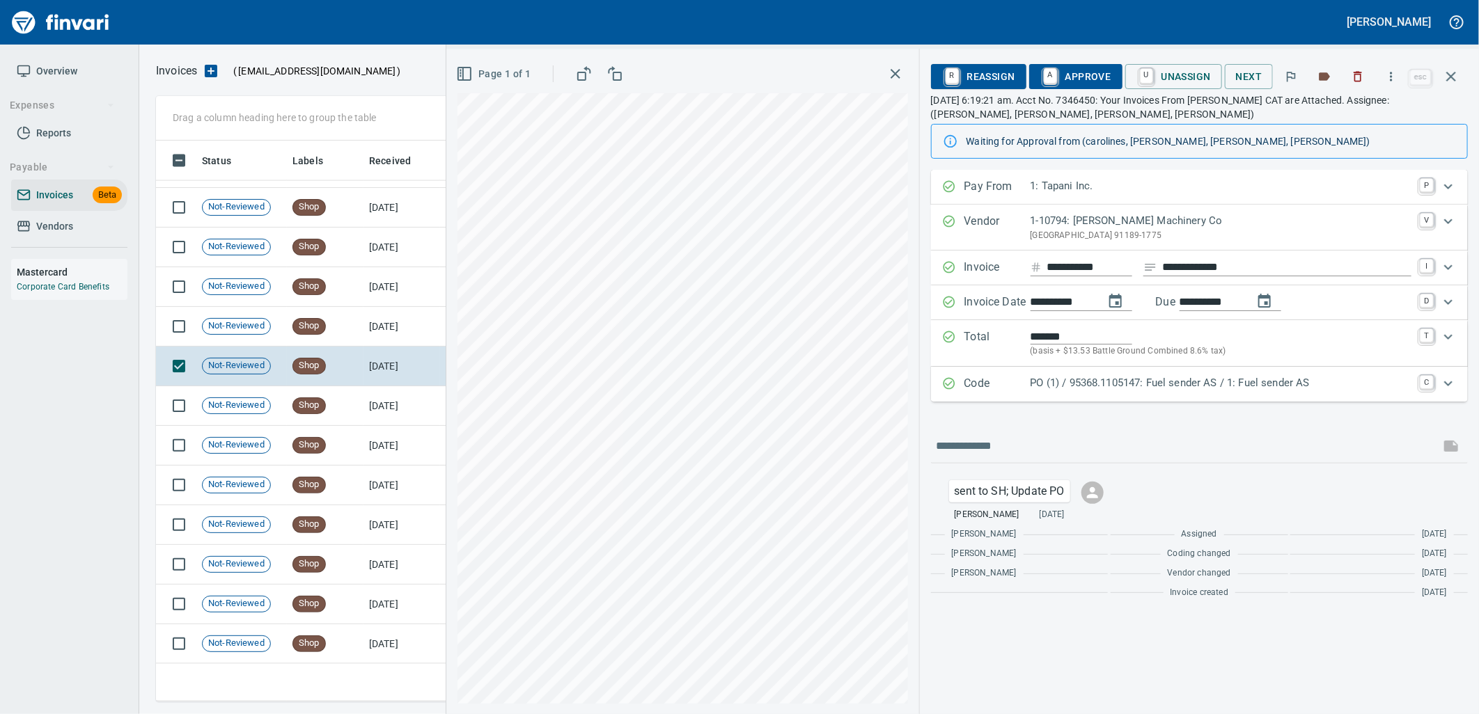
click at [1246, 382] on p "PO (1) / 95368.1105147: Fuel sender AS / 1: Fuel sender AS" at bounding box center [1221, 383] width 381 height 16
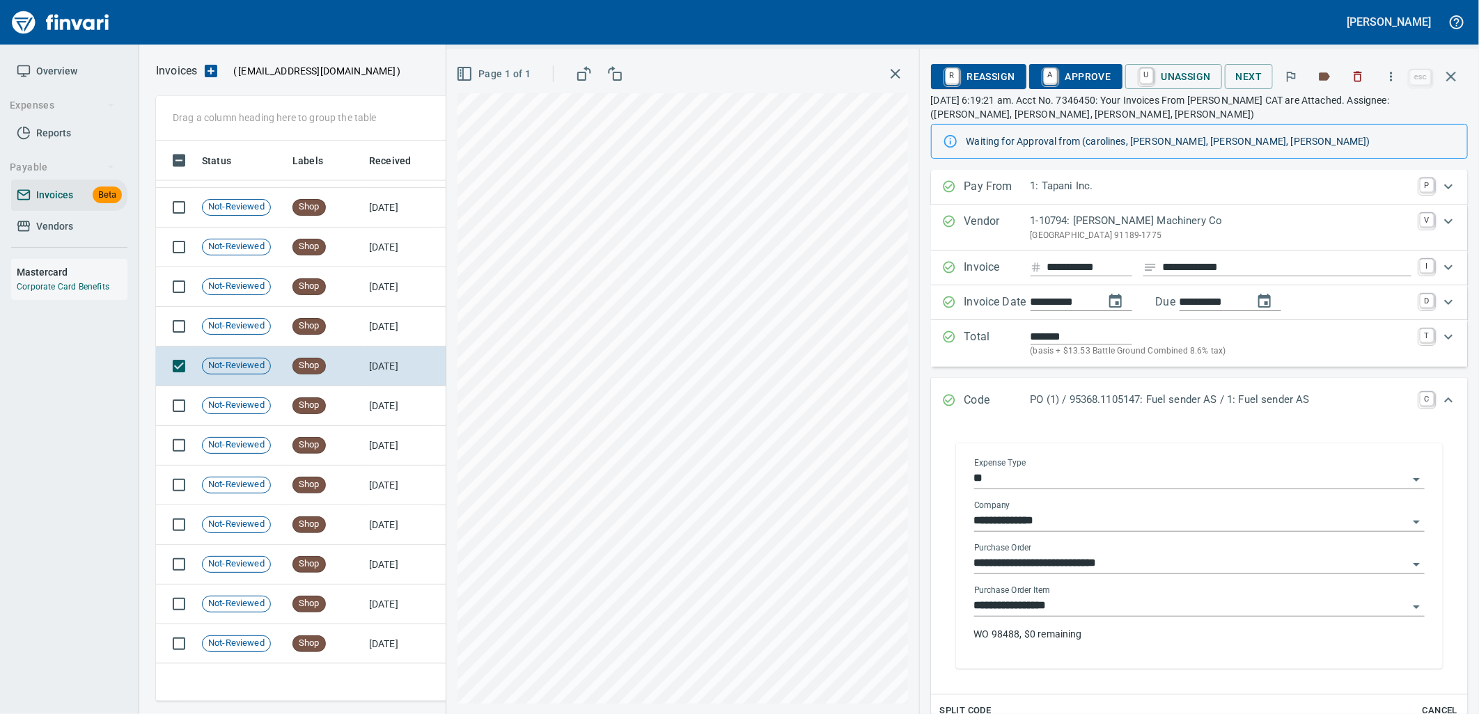
click at [1113, 604] on input "**********" at bounding box center [1191, 606] width 434 height 19
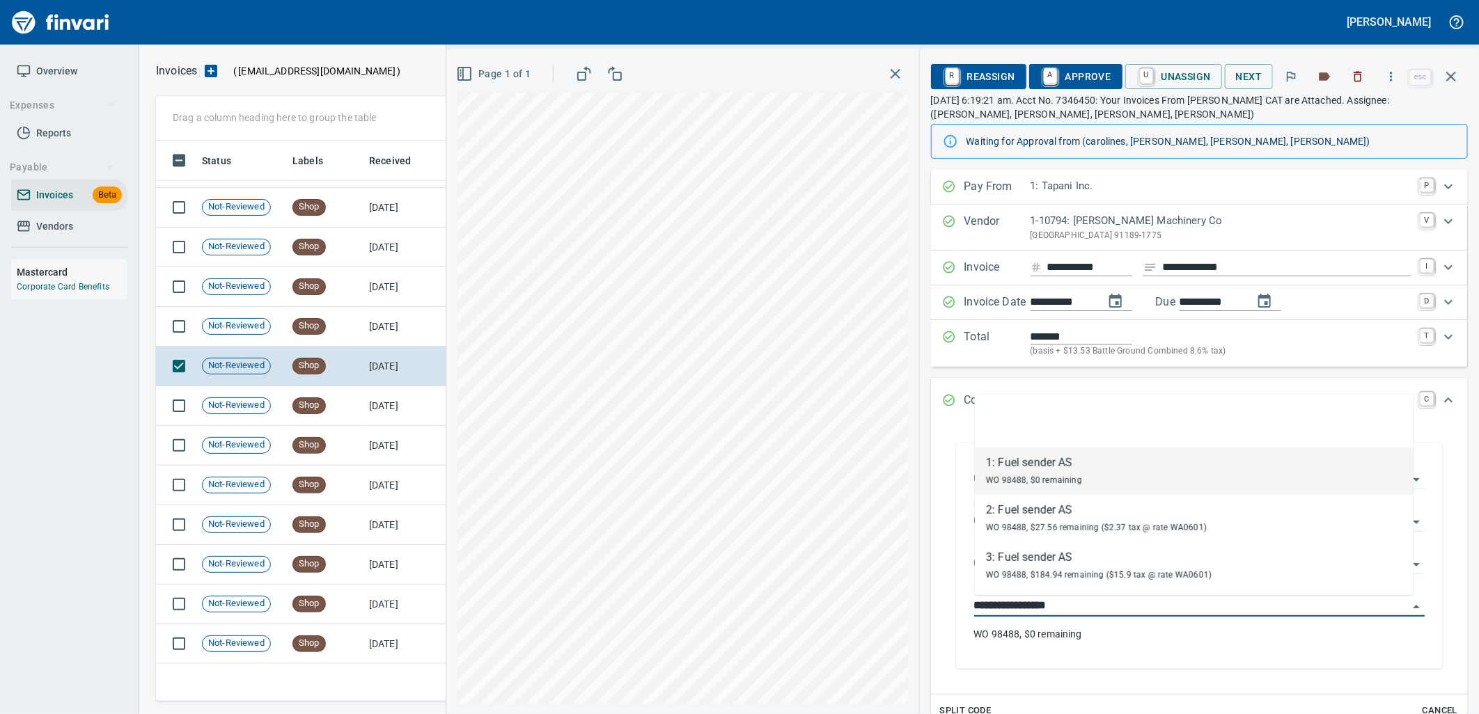
scroll to position [550, 1283]
click at [362, 326] on td "Shop" at bounding box center [325, 327] width 77 height 40
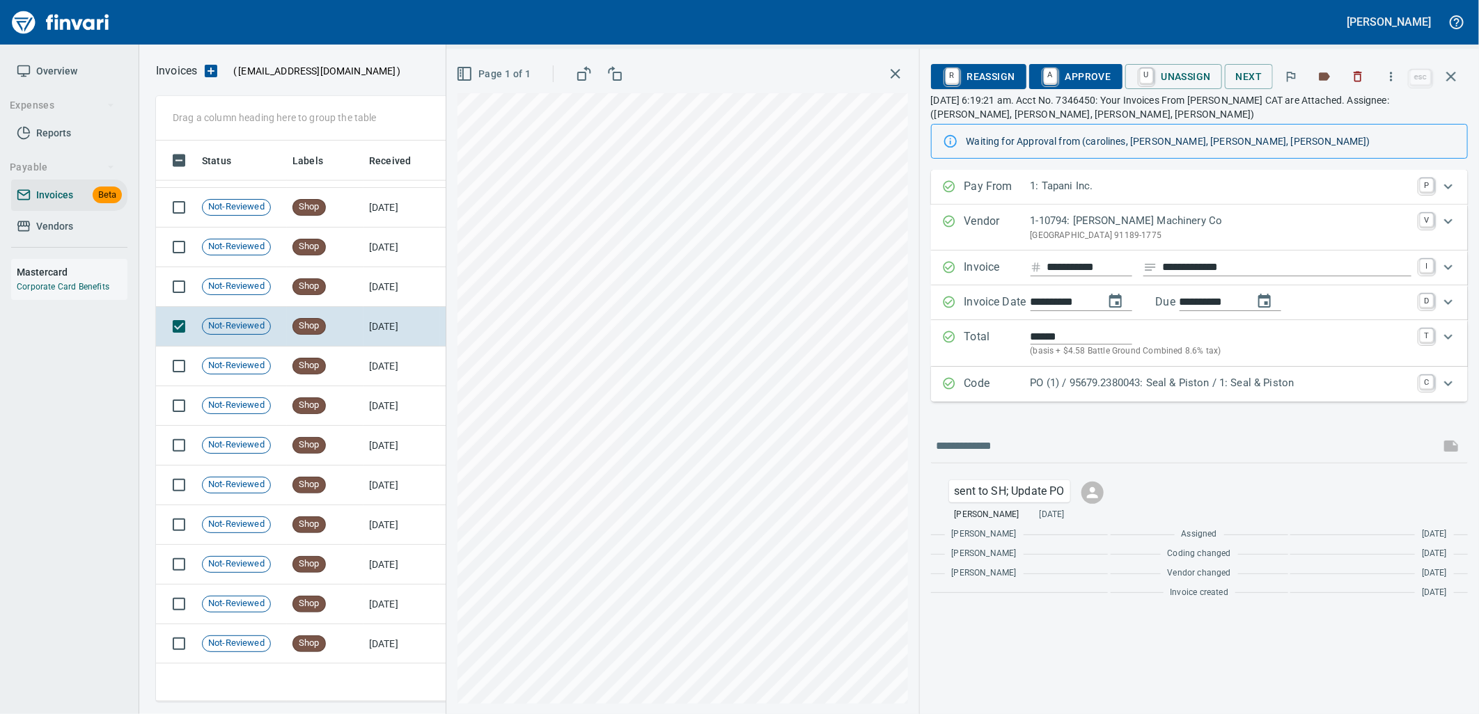
click at [1094, 391] on p "PO (1) / 95679.2380043: Seal & Piston / 1: Seal & Piston" at bounding box center [1221, 383] width 381 height 16
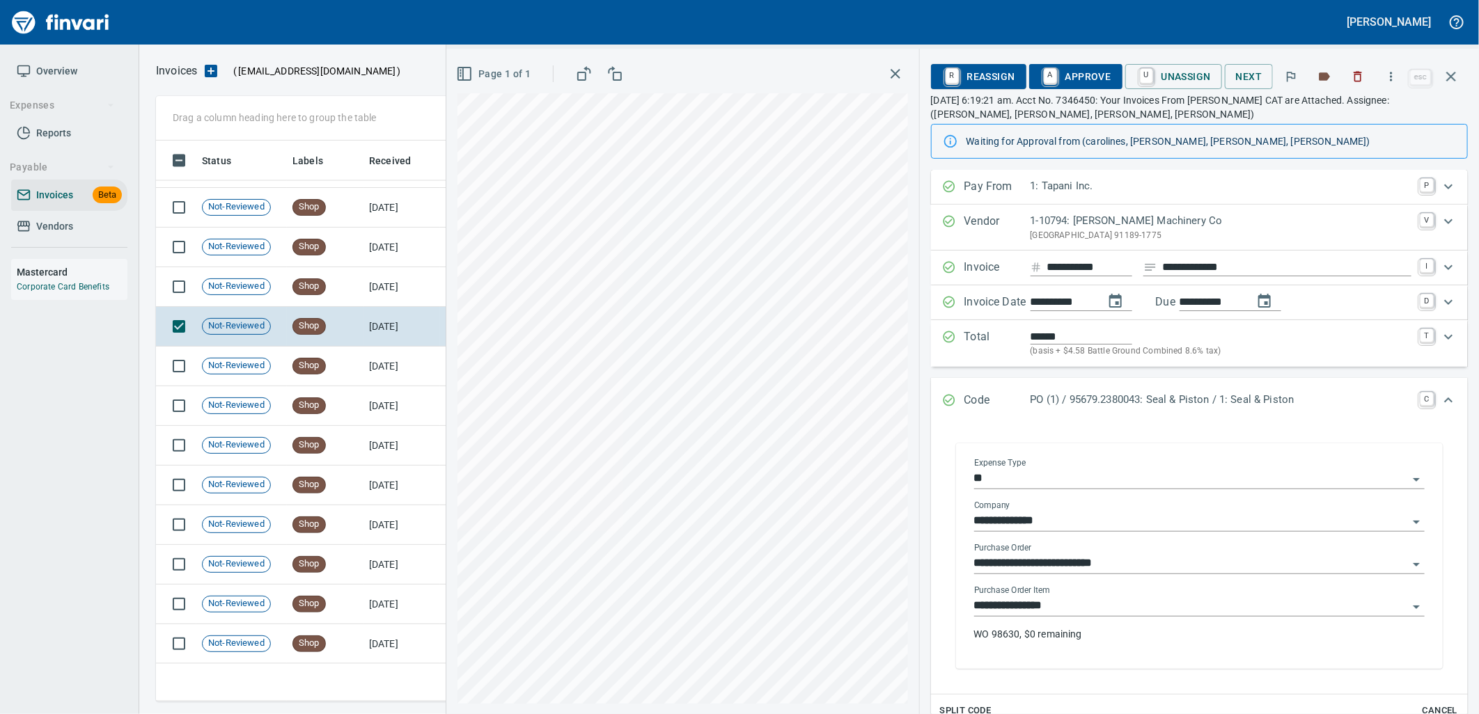
click at [1083, 607] on input "**********" at bounding box center [1191, 606] width 434 height 19
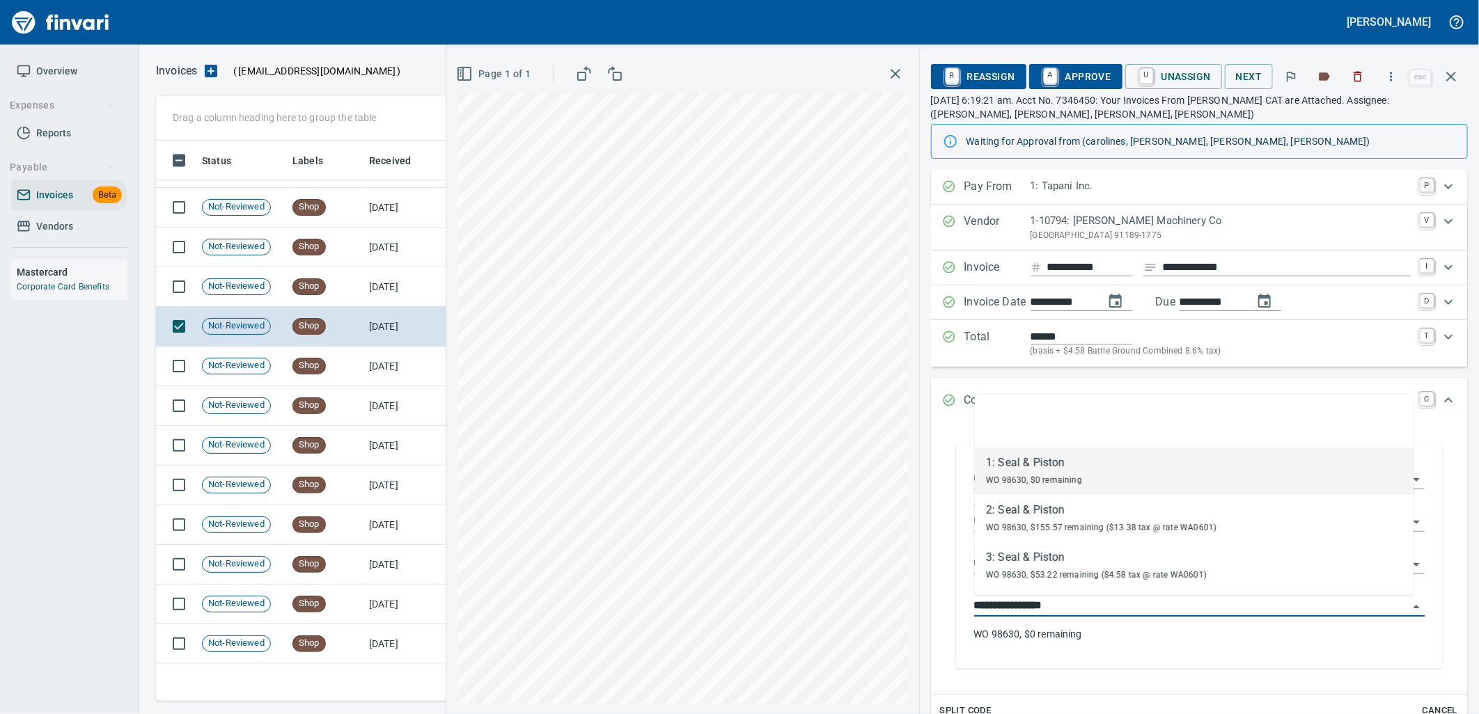
scroll to position [550, 1283]
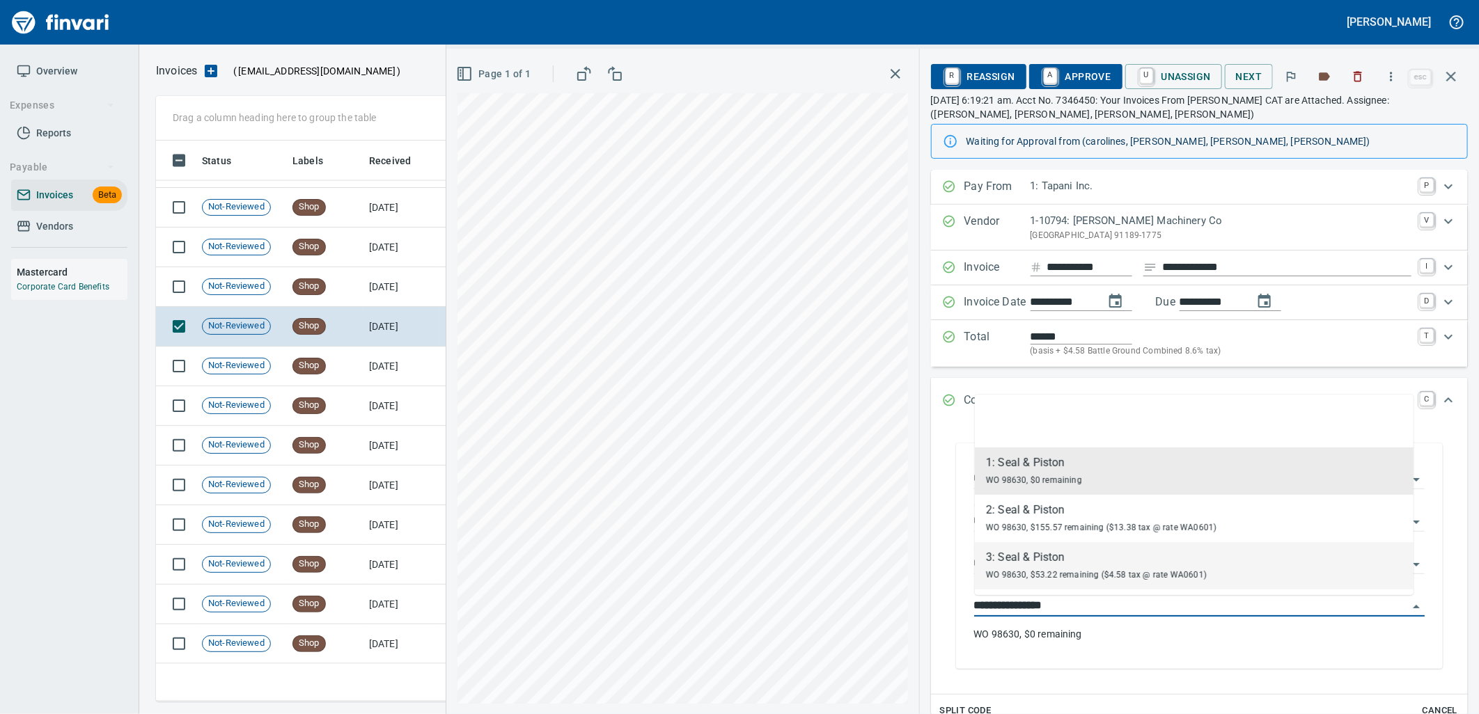
click at [1020, 580] on span "WO 98630, $53.22 remaining ($4.58 tax @ rate WA0601)" at bounding box center [1096, 575] width 221 height 10
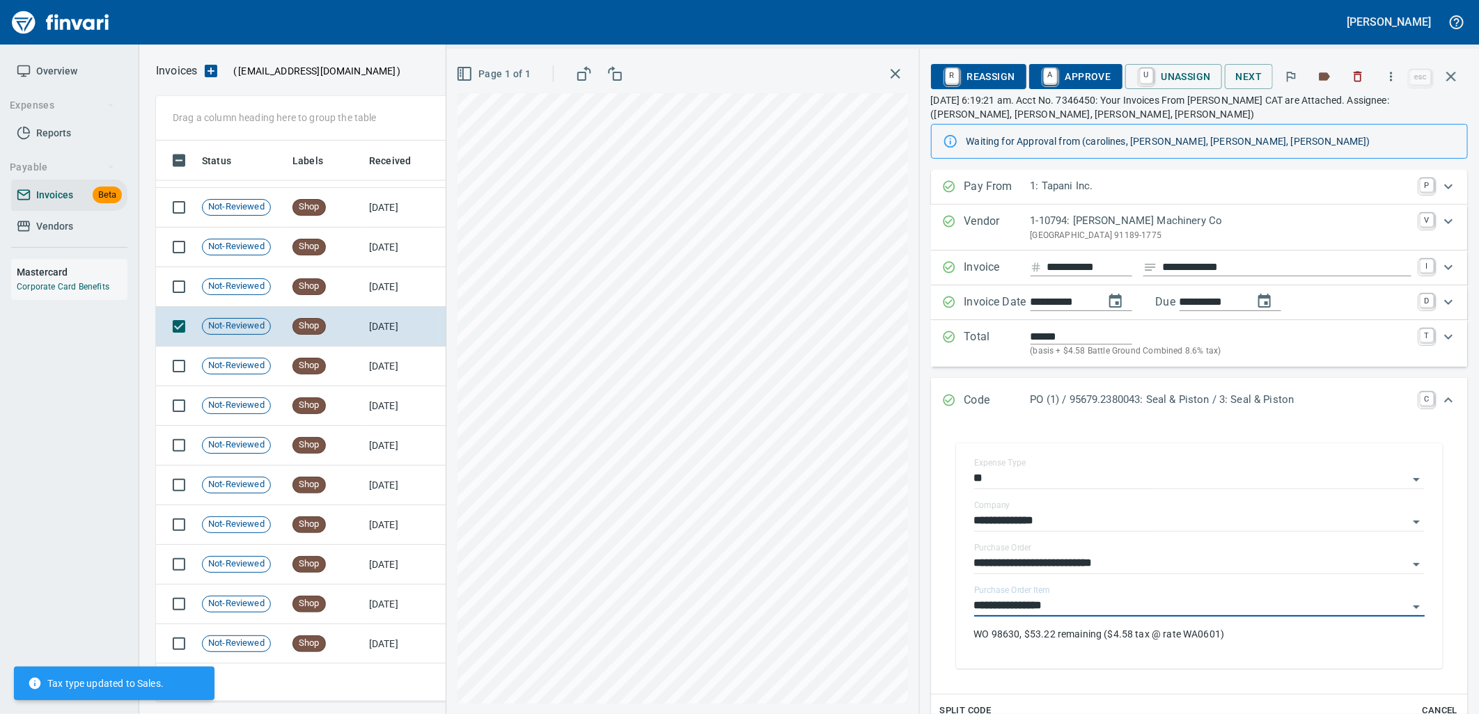
type input "**********"
click at [1088, 75] on span "A Approve" at bounding box center [1075, 77] width 71 height 24
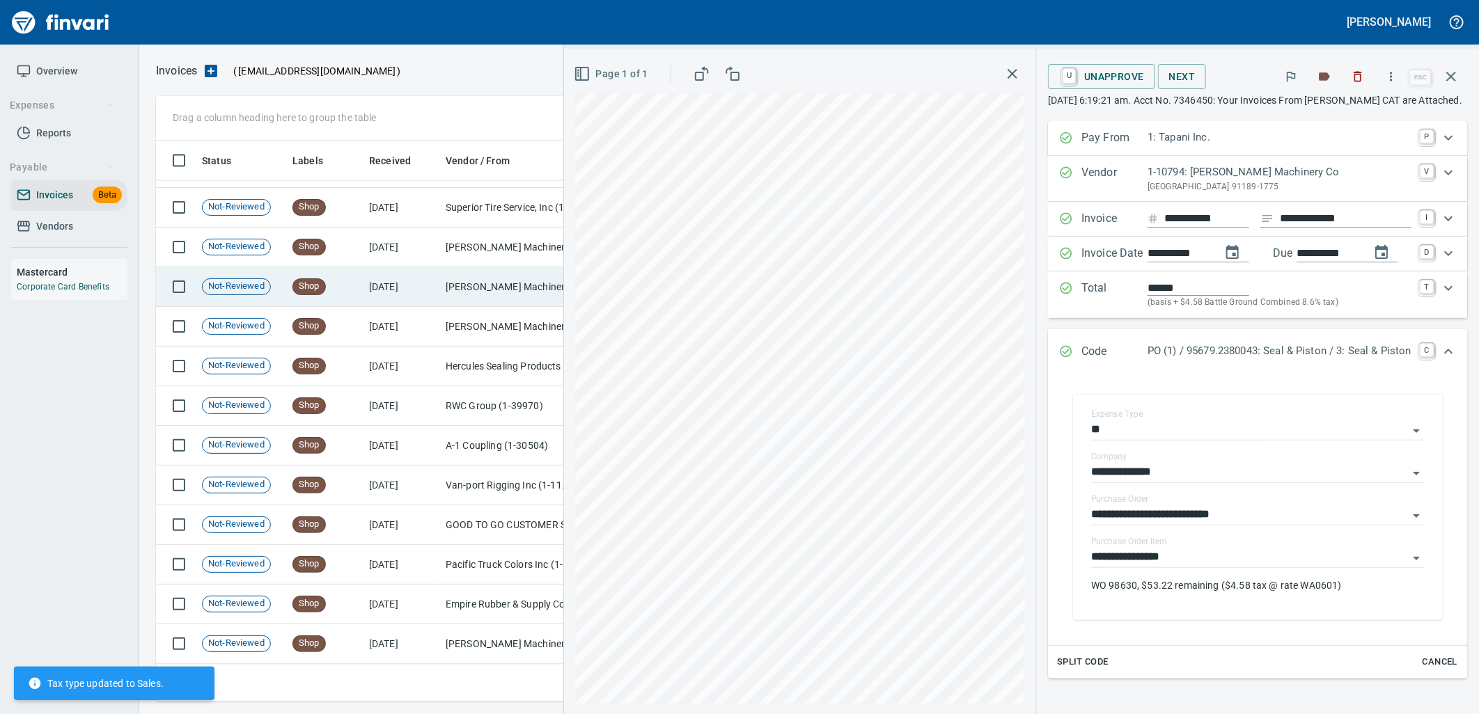
click at [357, 280] on td "Shop" at bounding box center [325, 287] width 77 height 40
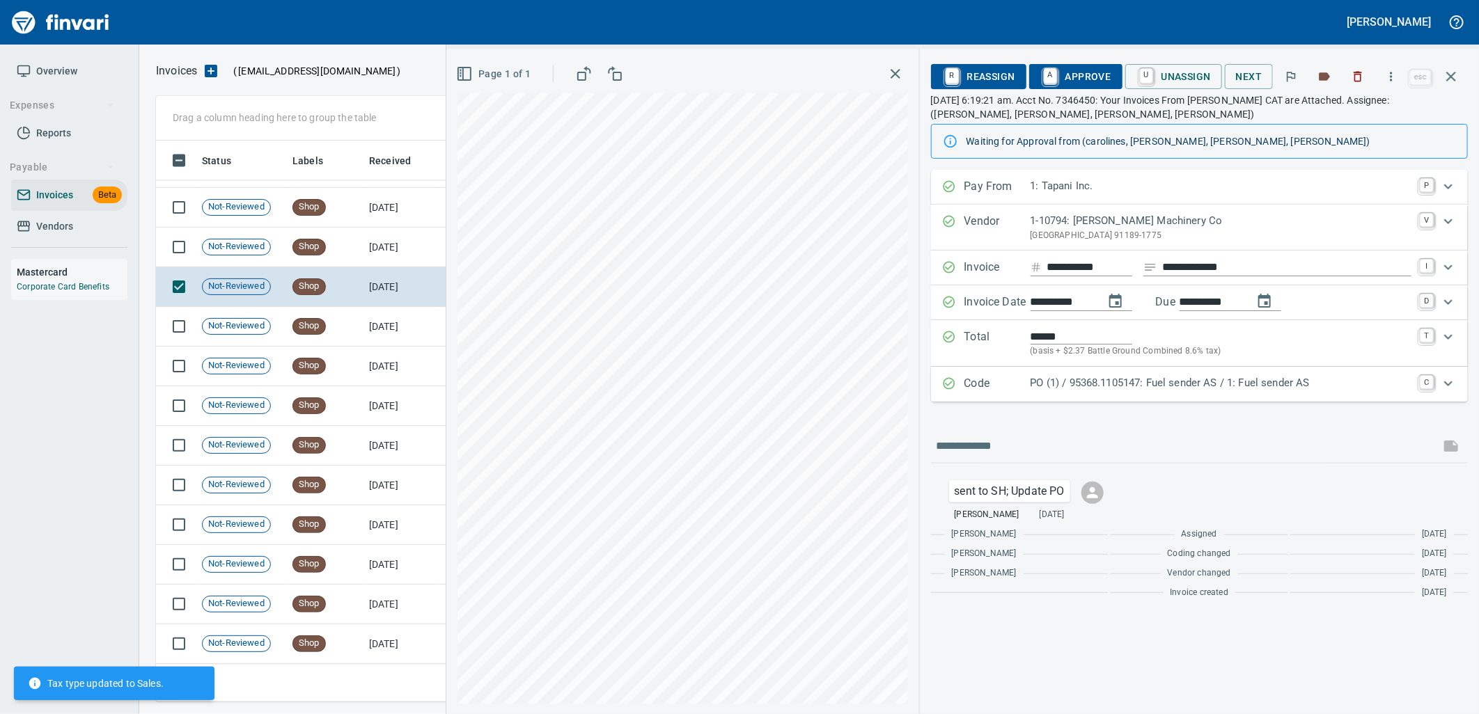
click at [1221, 391] on p "PO (1) / 95368.1105147: Fuel sender AS / 1: Fuel sender AS" at bounding box center [1221, 383] width 381 height 16
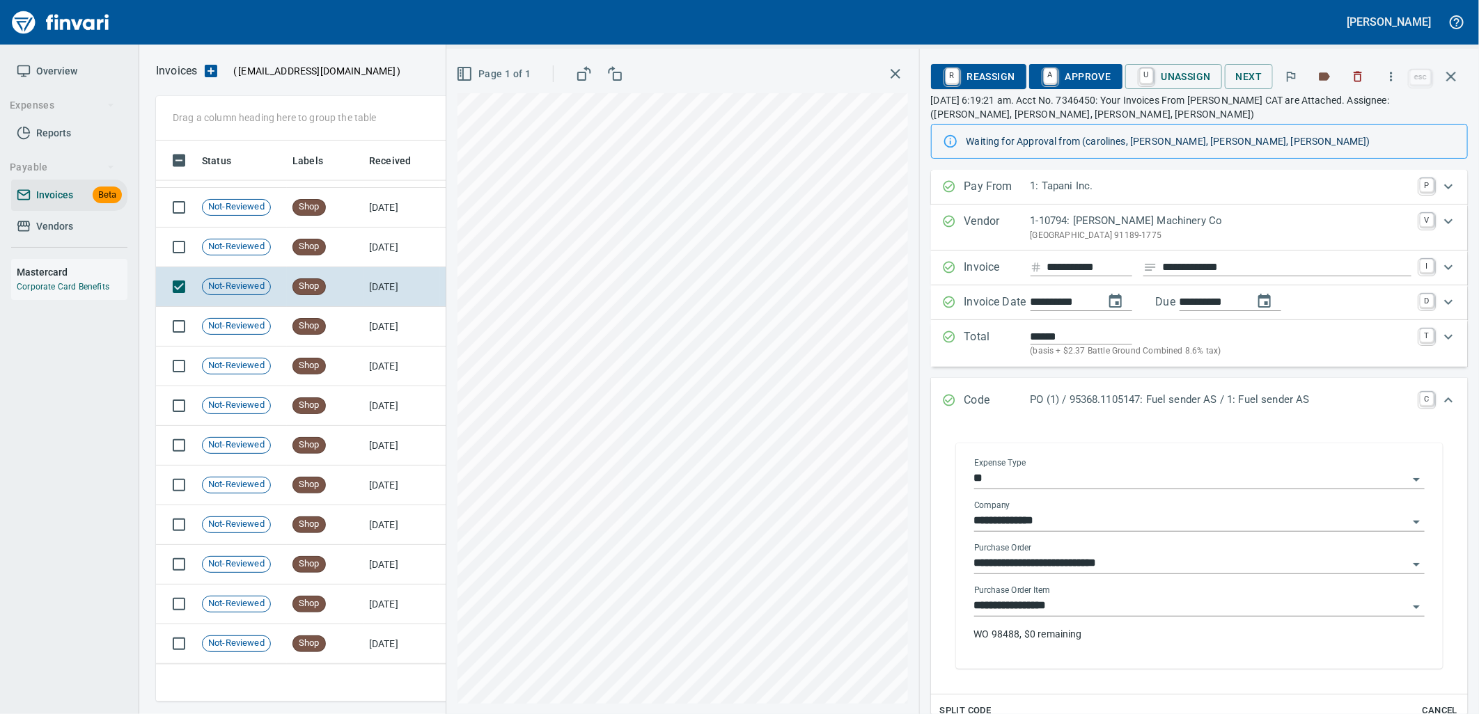
click at [1089, 601] on input "**********" at bounding box center [1191, 606] width 434 height 19
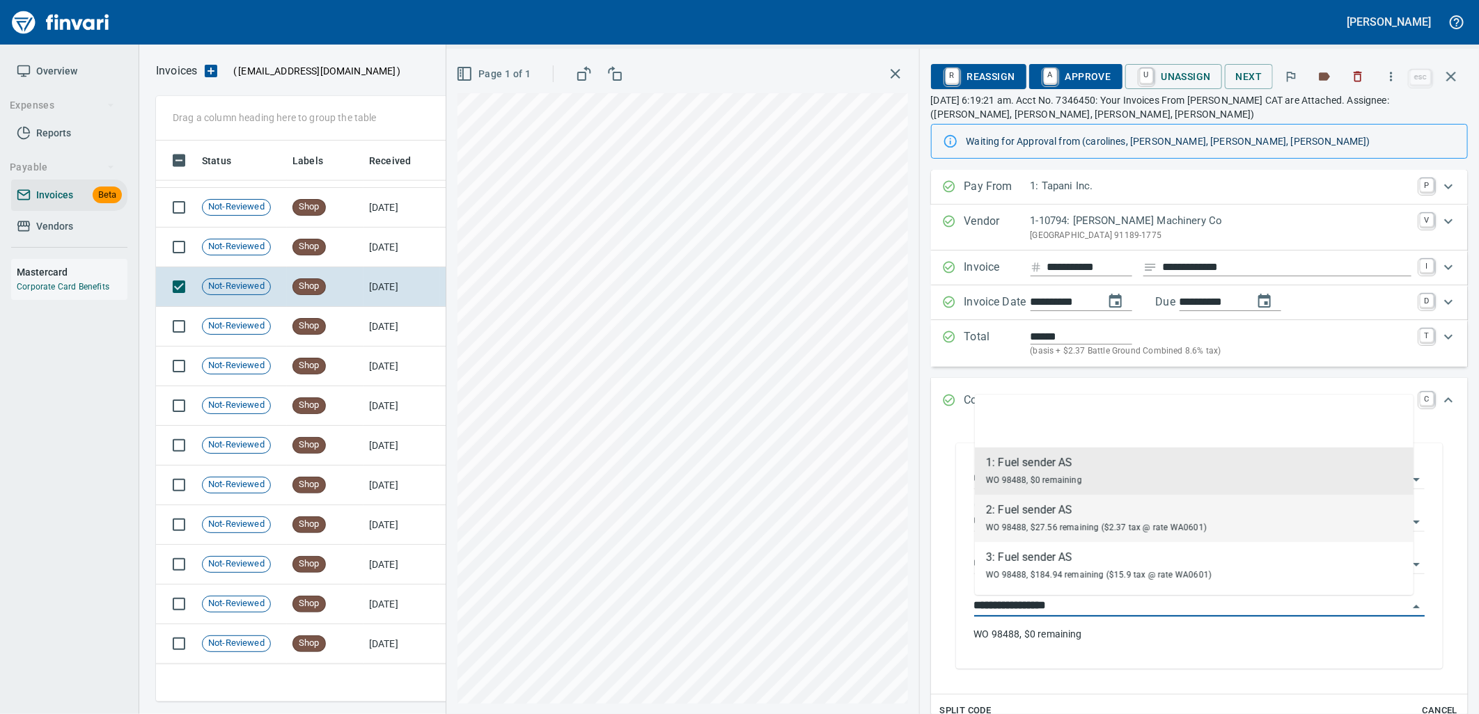
scroll to position [550, 1283]
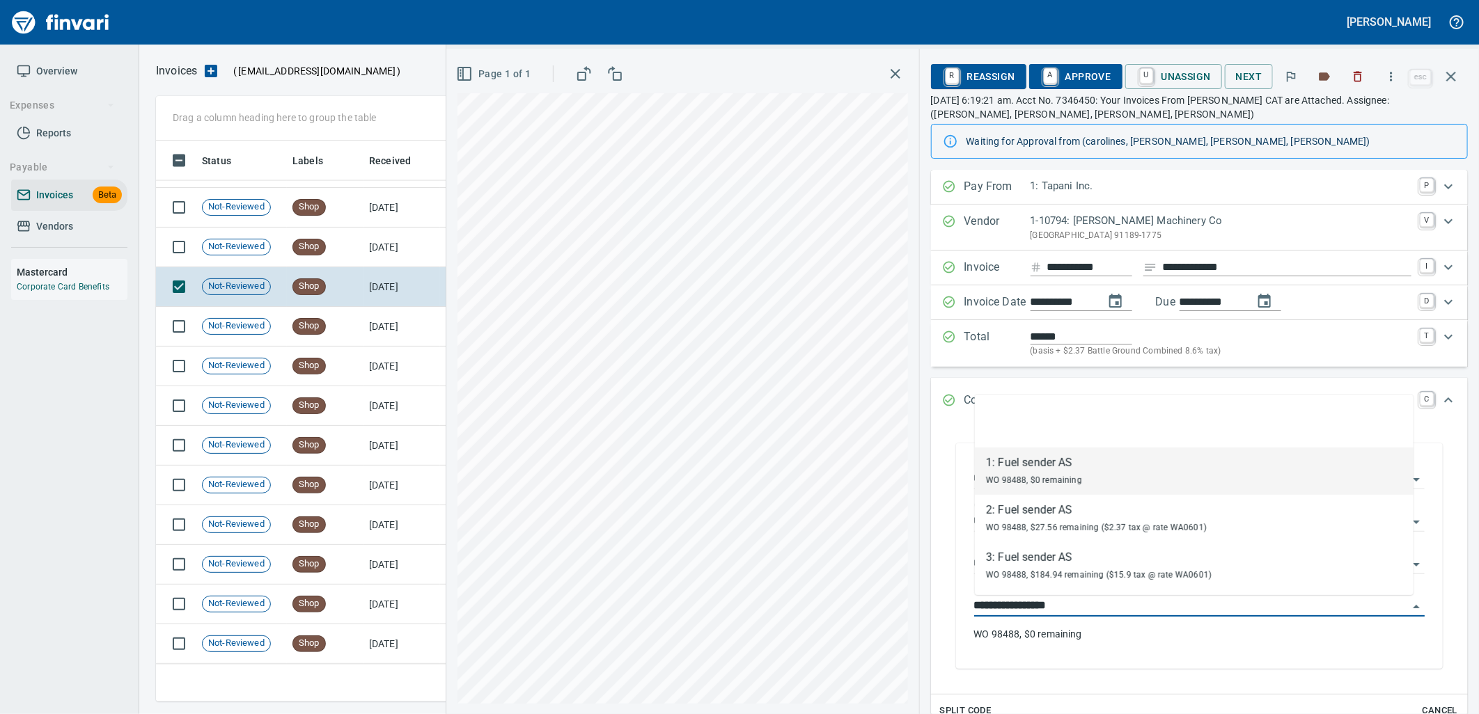
click at [1069, 524] on span "WO 98488, $27.56 remaining ($2.37 tax @ rate WA0601)" at bounding box center [1096, 528] width 221 height 10
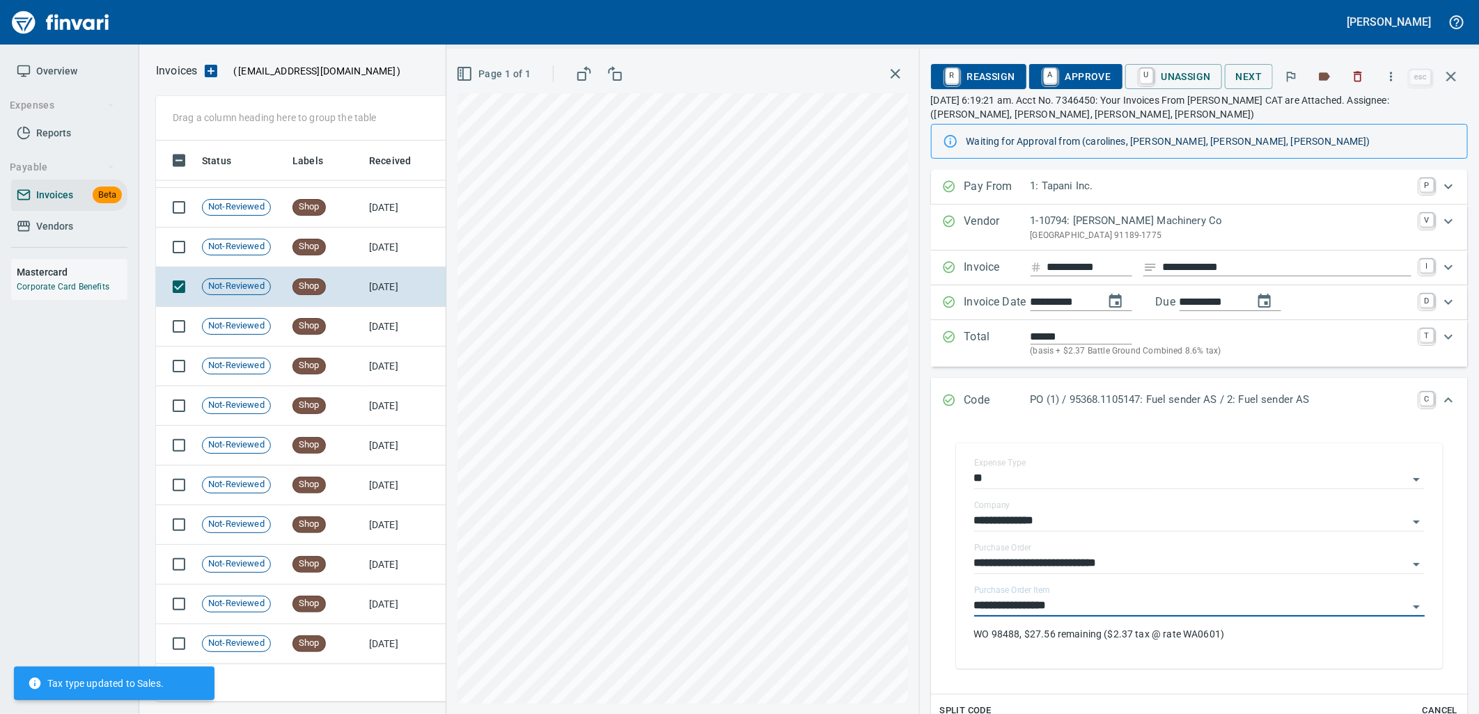
type input "**********"
click at [1089, 79] on span "A Approve" at bounding box center [1075, 77] width 71 height 24
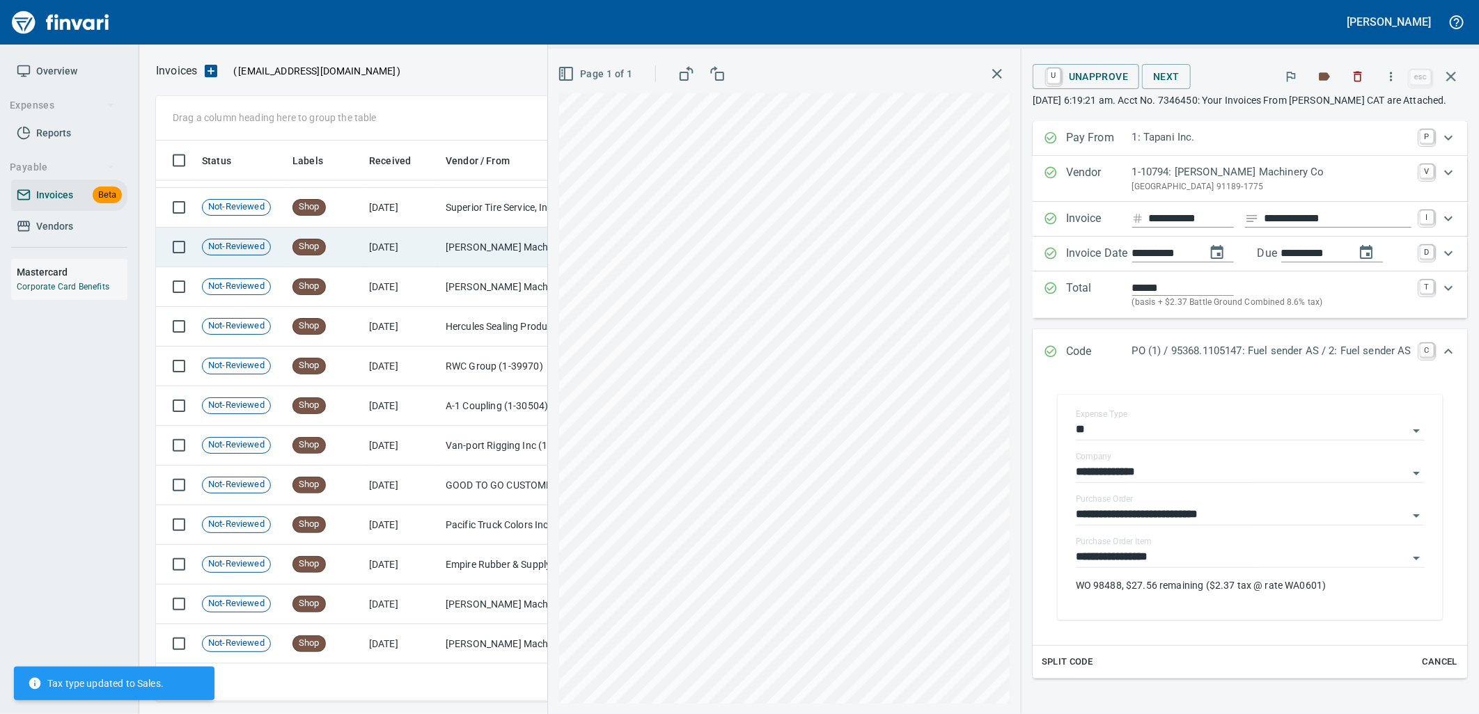
click at [415, 242] on td "8/16/2025" at bounding box center [401, 248] width 77 height 40
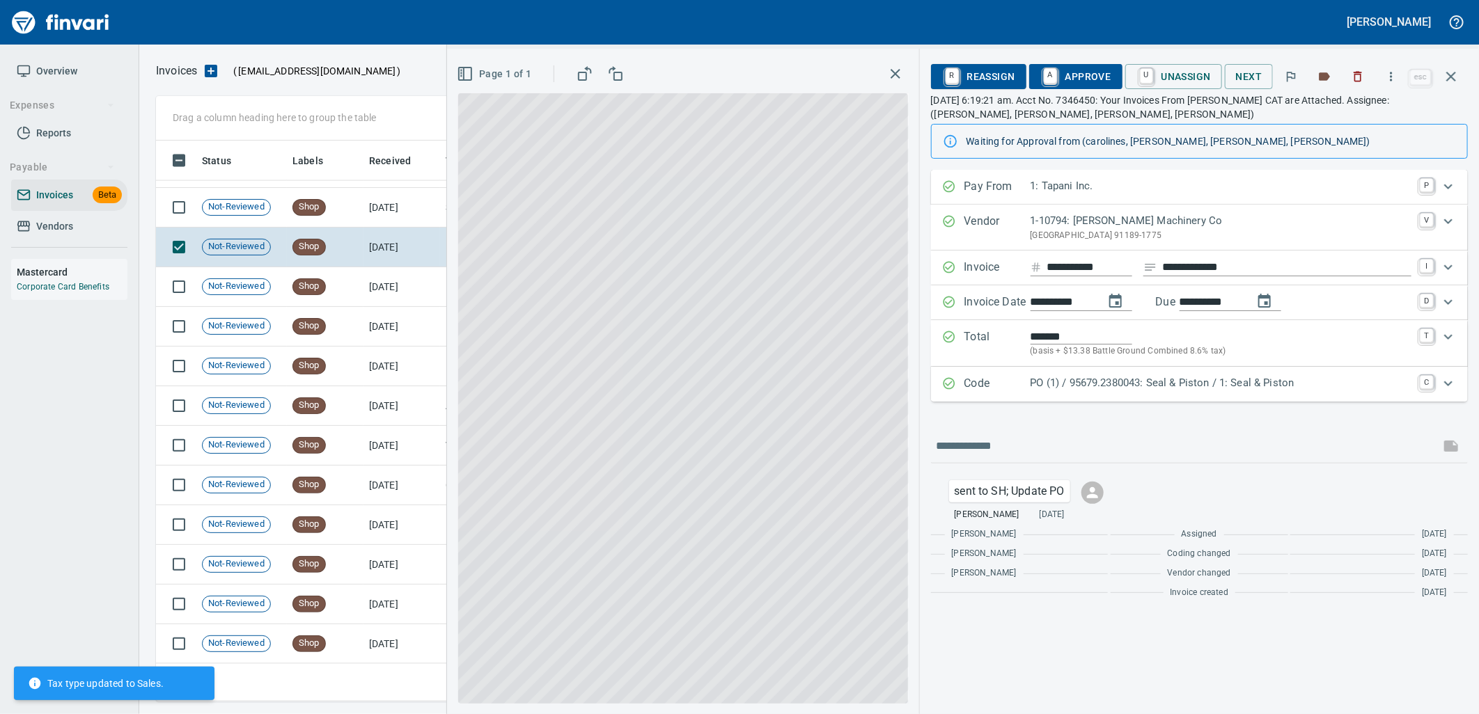
click at [1090, 387] on p "PO (1) / 95679.2380043: Seal & Piston / 1: Seal & Piston" at bounding box center [1221, 383] width 381 height 16
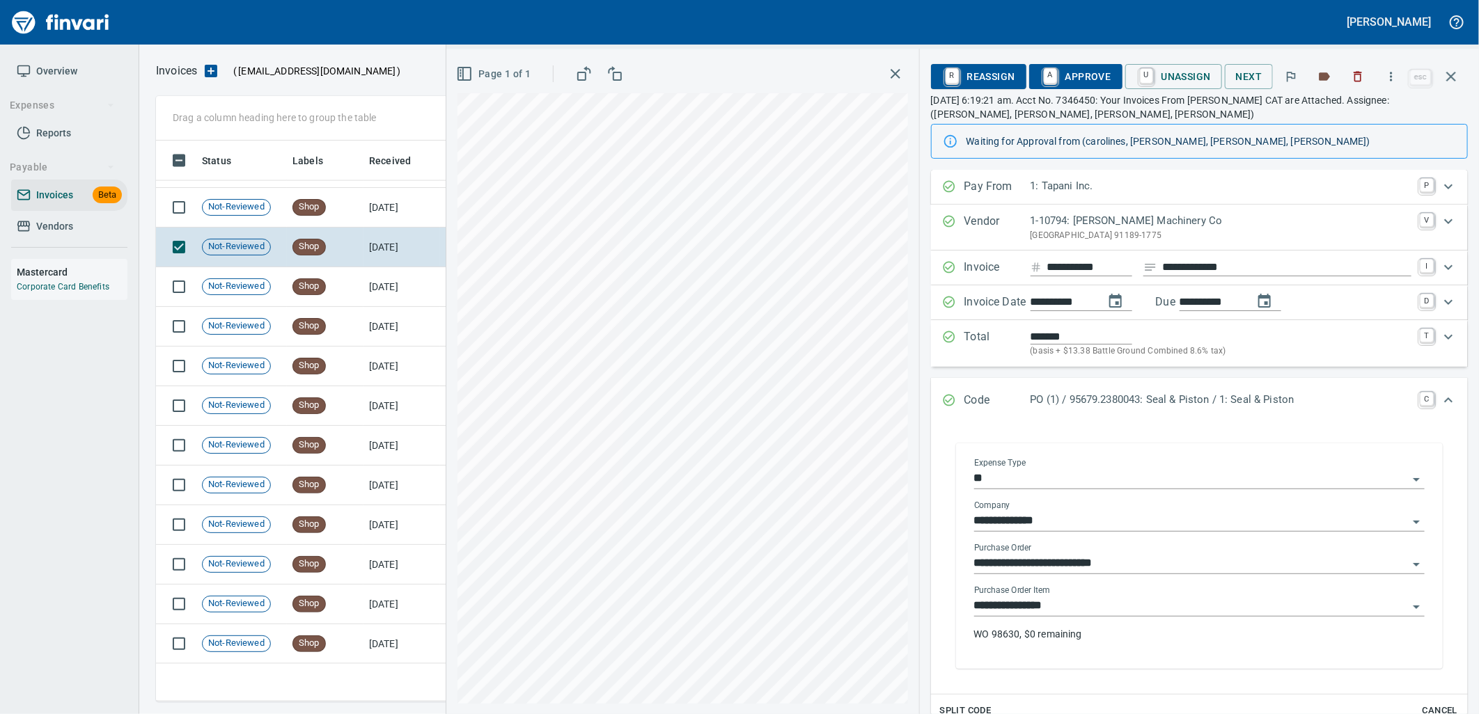
click at [1070, 608] on input "**********" at bounding box center [1191, 606] width 434 height 19
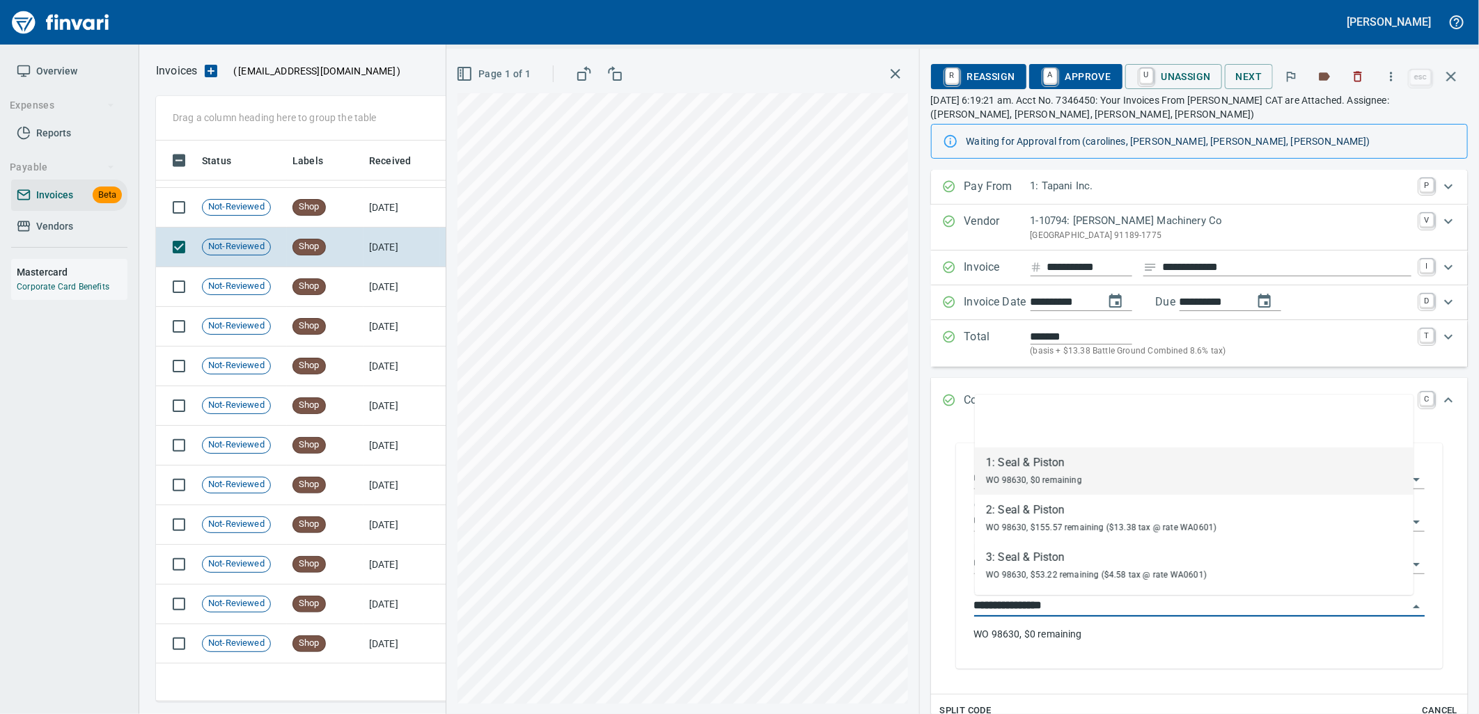
scroll to position [550, 1283]
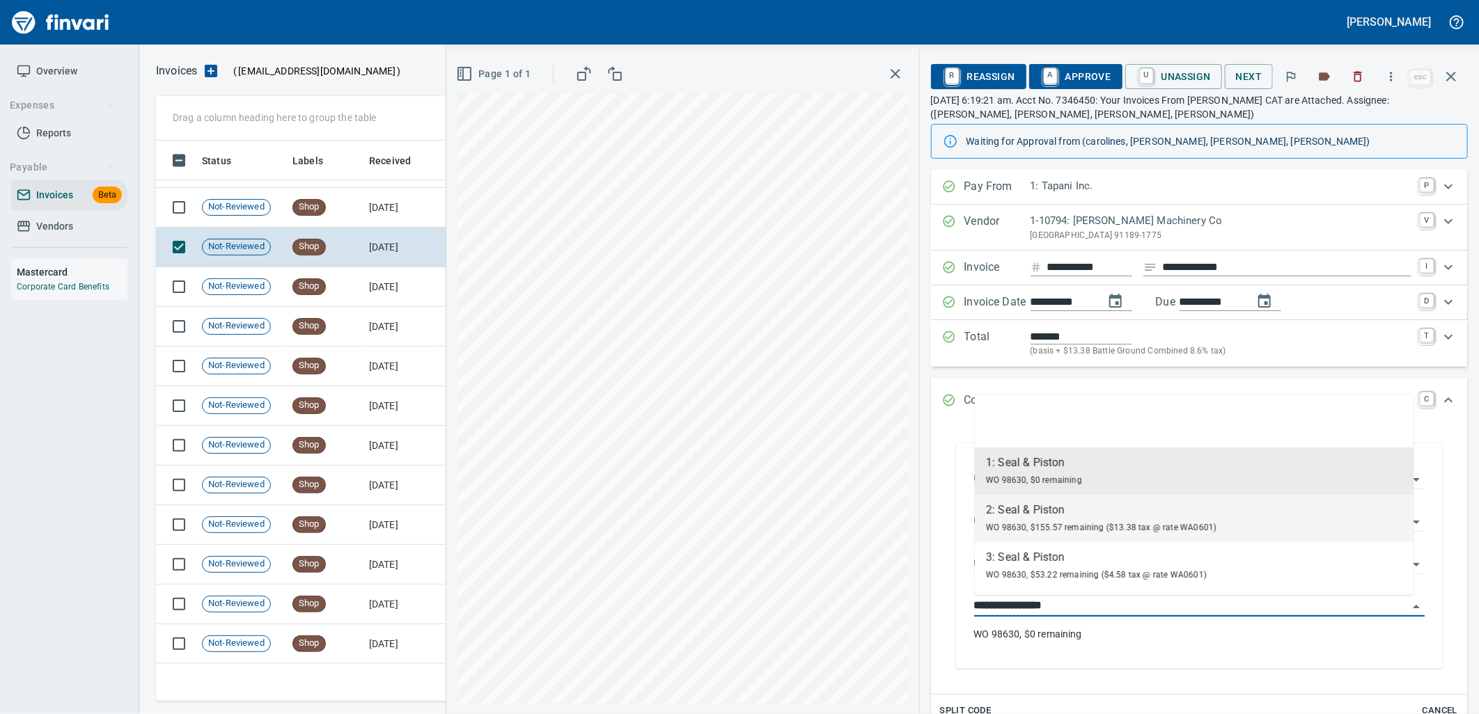
click at [1049, 521] on div "WO 98630, $155.57 remaining ($13.38 tax @ rate WA0601)" at bounding box center [1101, 527] width 230 height 17
type input "**********"
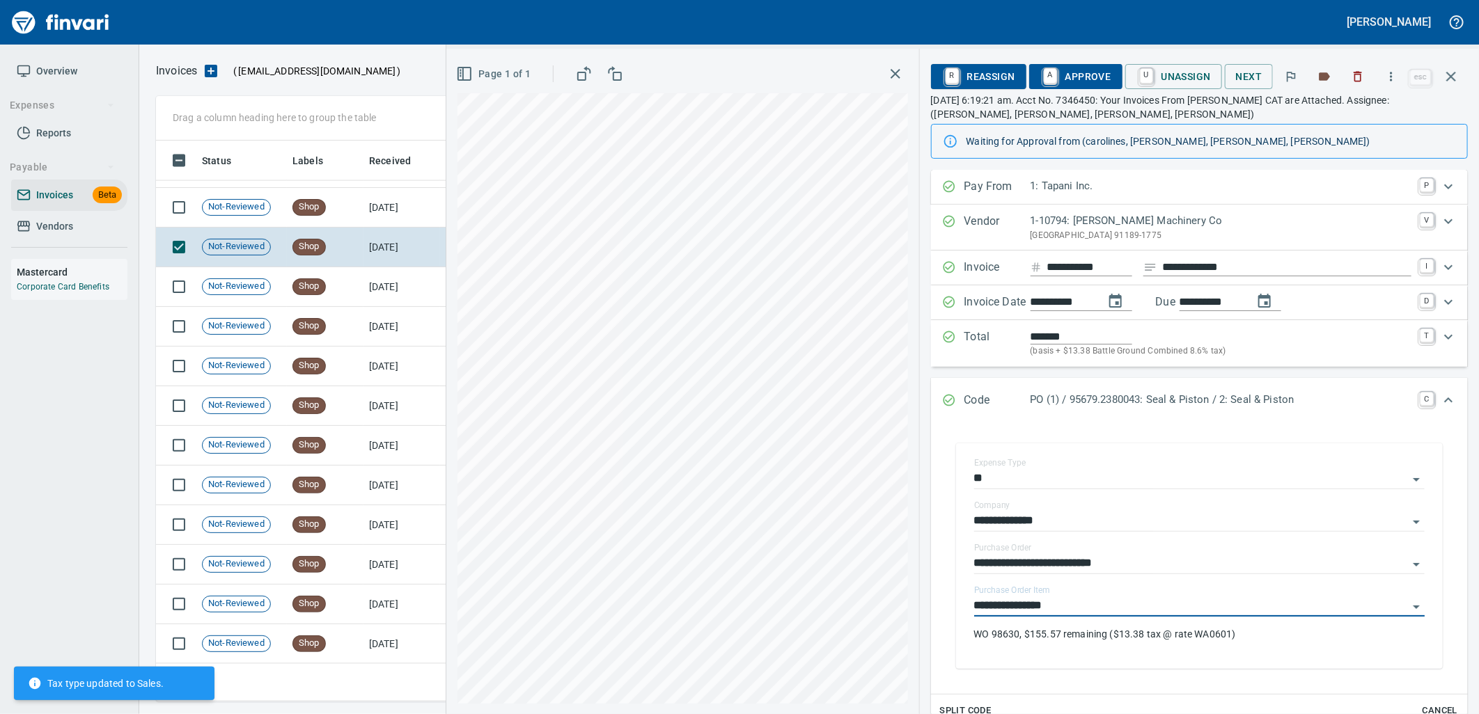
click at [1083, 77] on span "A Approve" at bounding box center [1075, 77] width 71 height 24
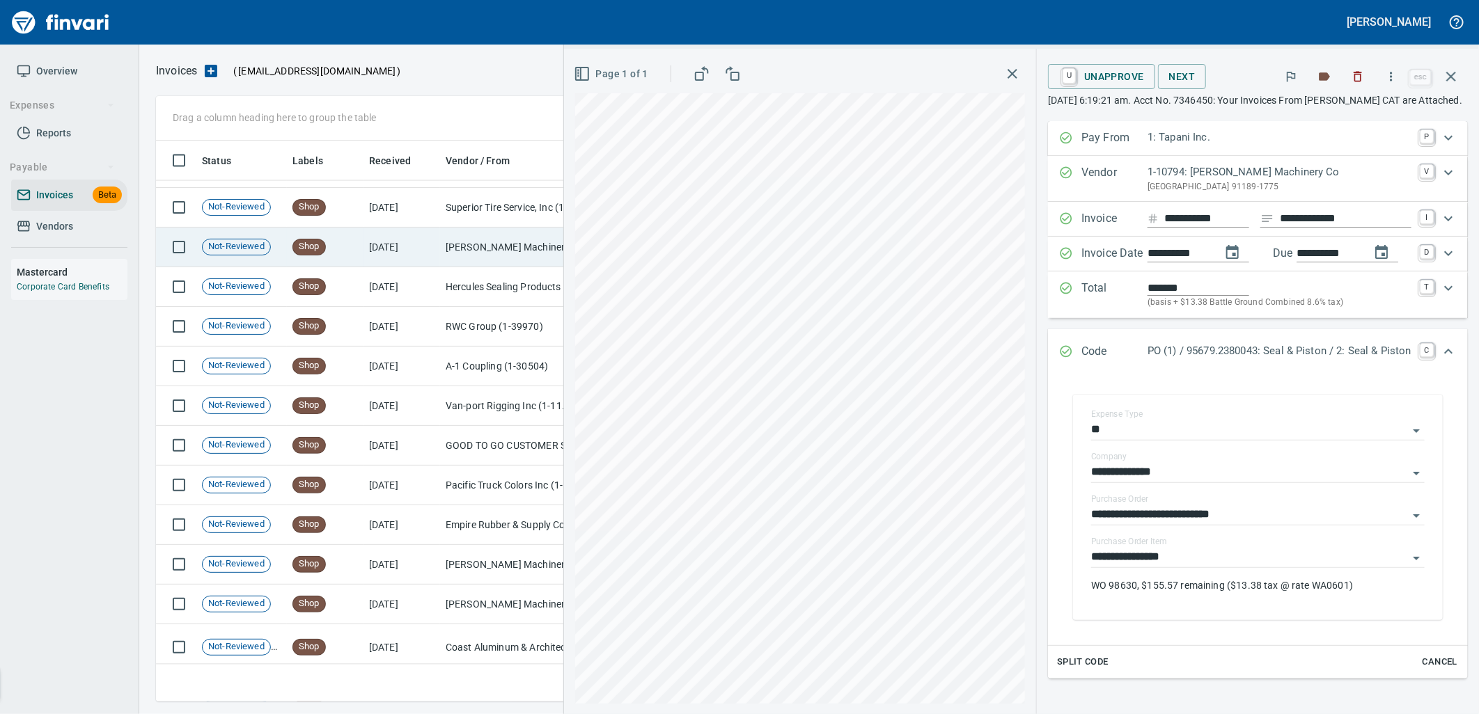
click at [485, 246] on td "[PERSON_NAME] Machinery Co (1-10794)" at bounding box center [509, 248] width 139 height 40
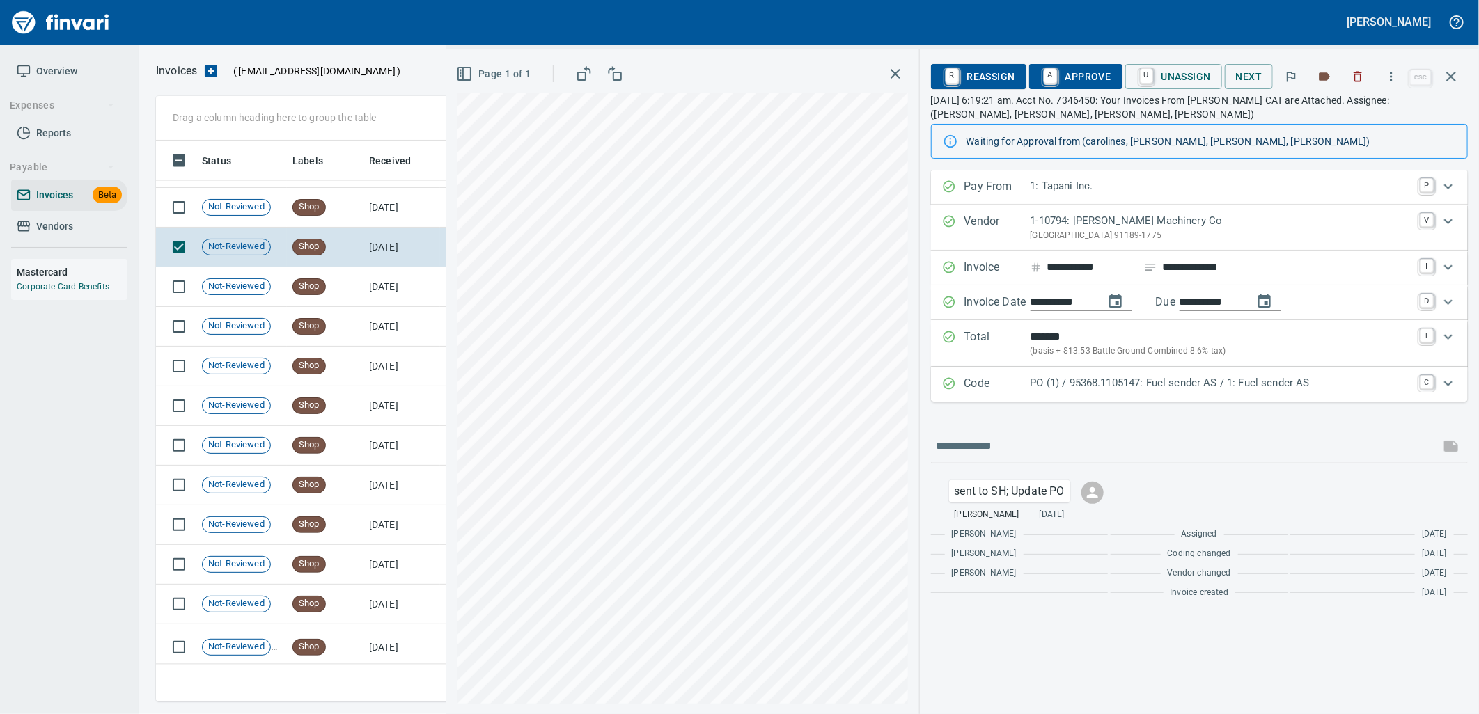
click at [1188, 386] on p "PO (1) / 95368.1105147: Fuel sender AS / 1: Fuel sender AS" at bounding box center [1221, 383] width 381 height 16
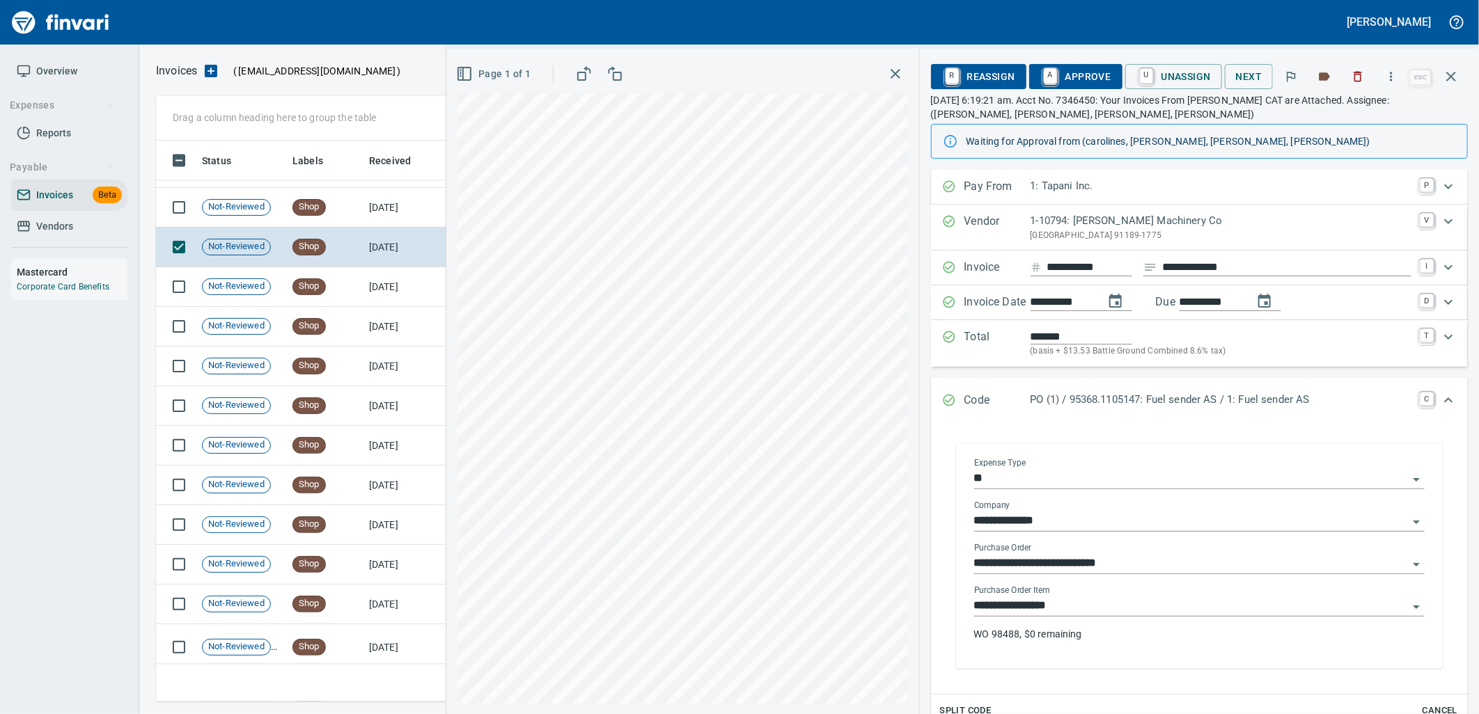
click at [1118, 611] on input "**********" at bounding box center [1191, 606] width 434 height 19
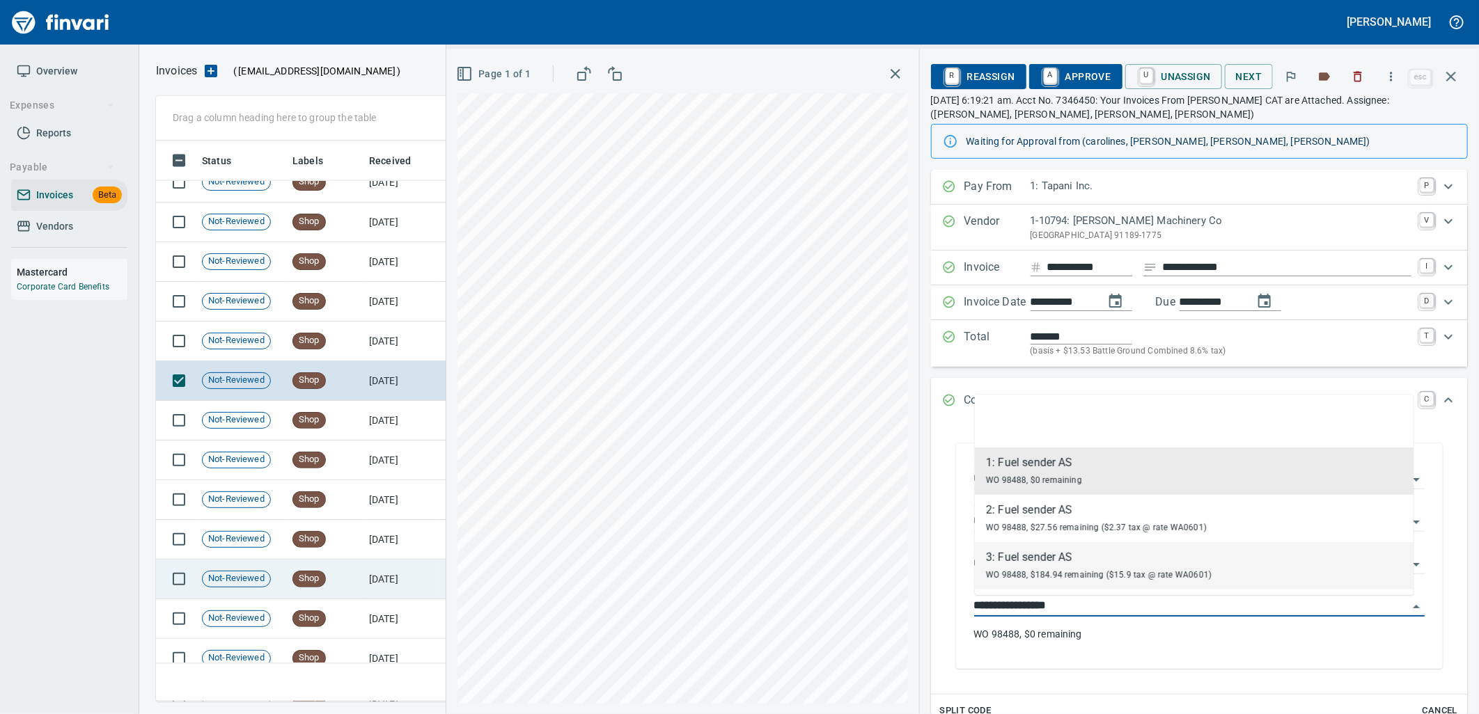
scroll to position [8001, 0]
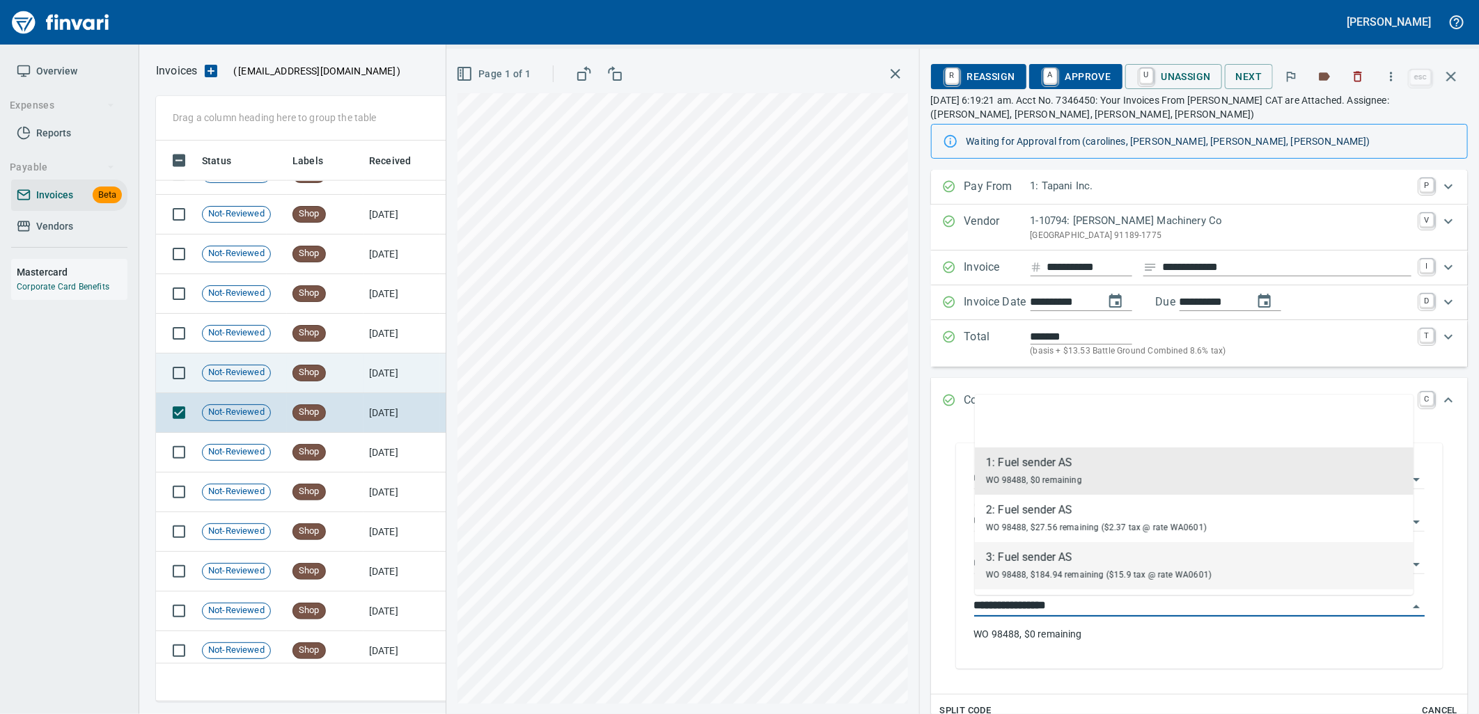
click at [381, 369] on td "8/18/2025" at bounding box center [401, 374] width 77 height 40
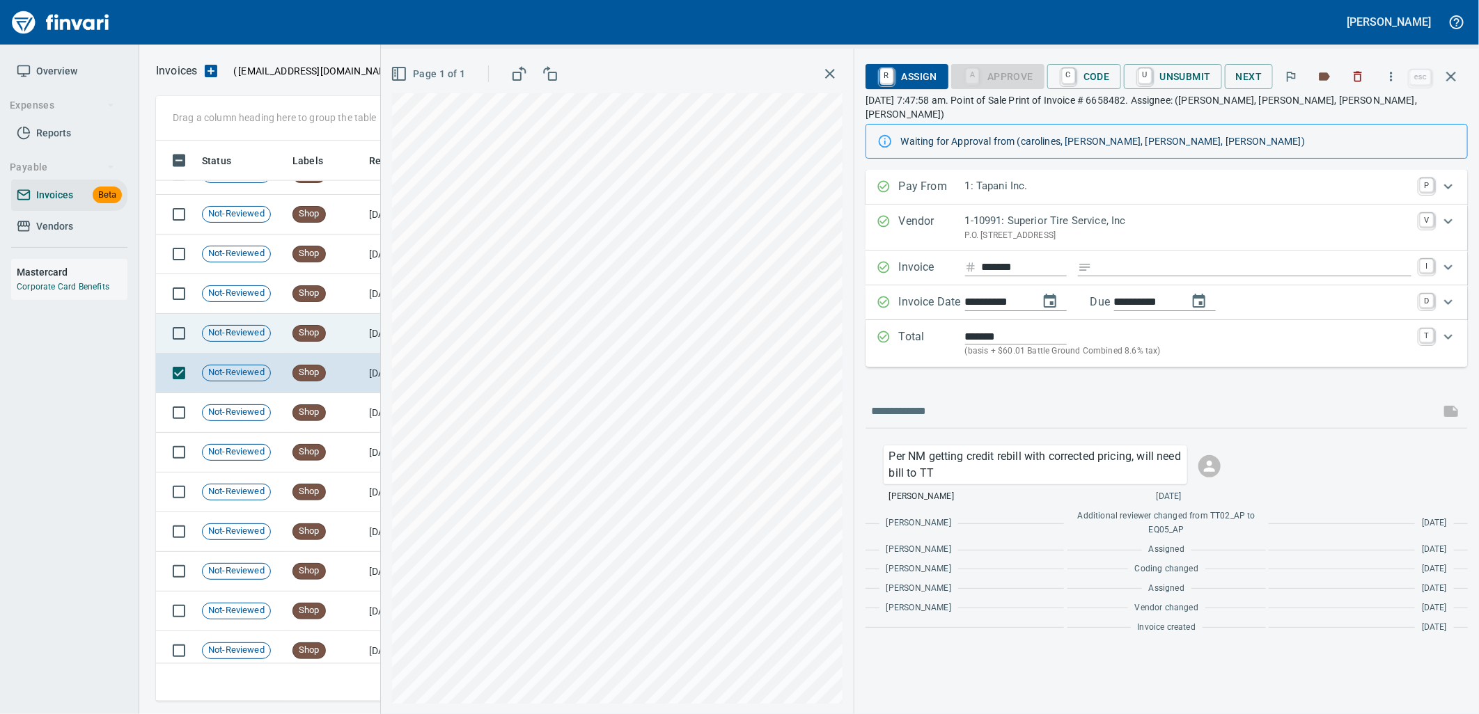
click at [350, 344] on td "Shop" at bounding box center [325, 334] width 77 height 40
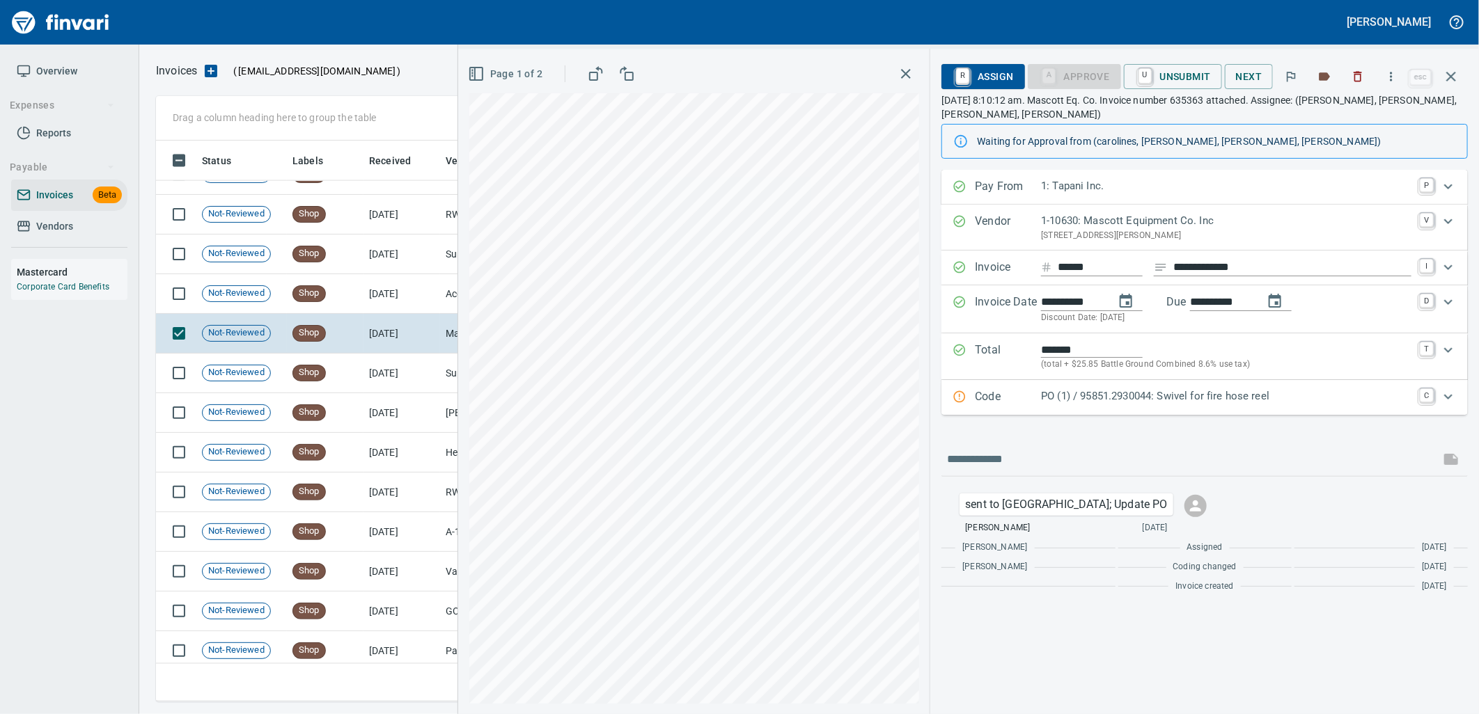
click at [1102, 402] on p "PO (1) / 95851.2930044: Swivel for fire hose reel" at bounding box center [1226, 397] width 370 height 16
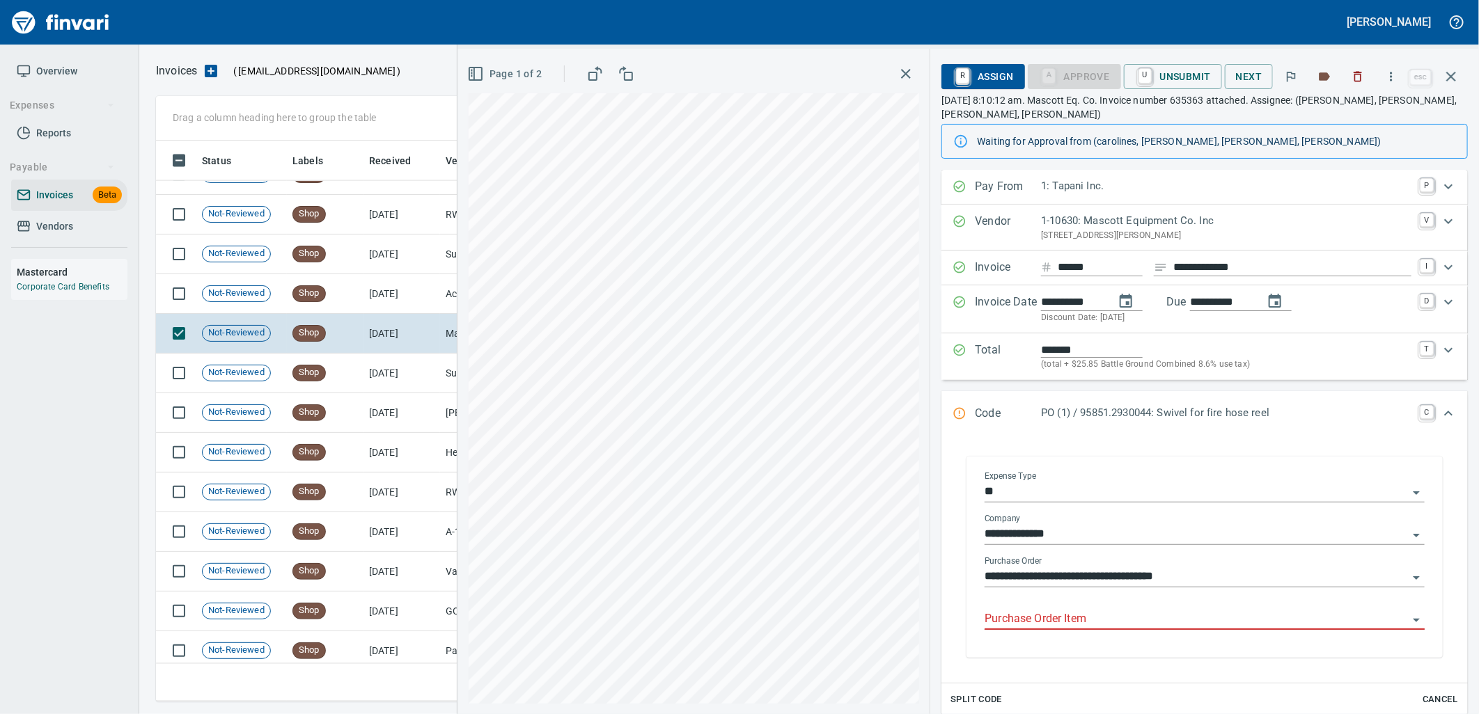
click at [1083, 625] on input "Purchase Order Item" at bounding box center [1196, 619] width 423 height 19
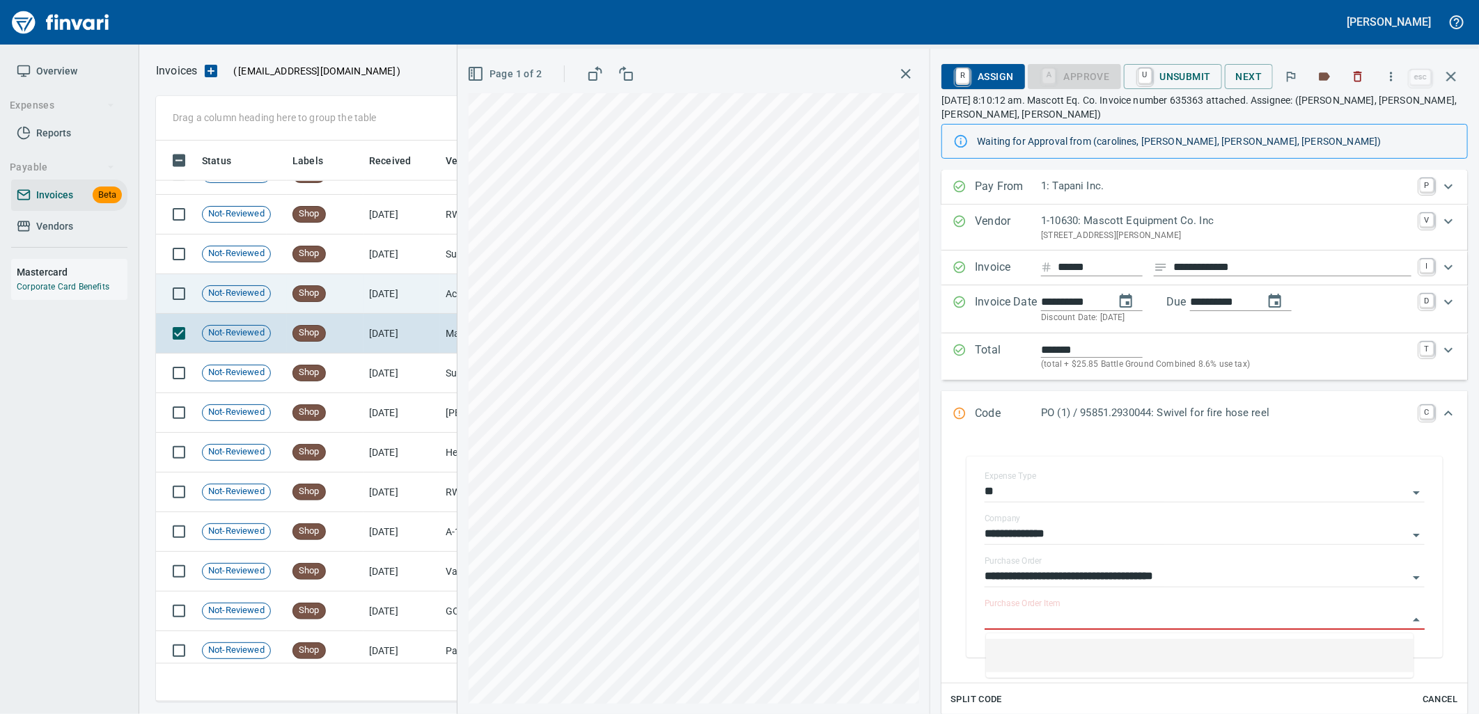
click at [387, 301] on td "8/18/2025" at bounding box center [401, 294] width 77 height 40
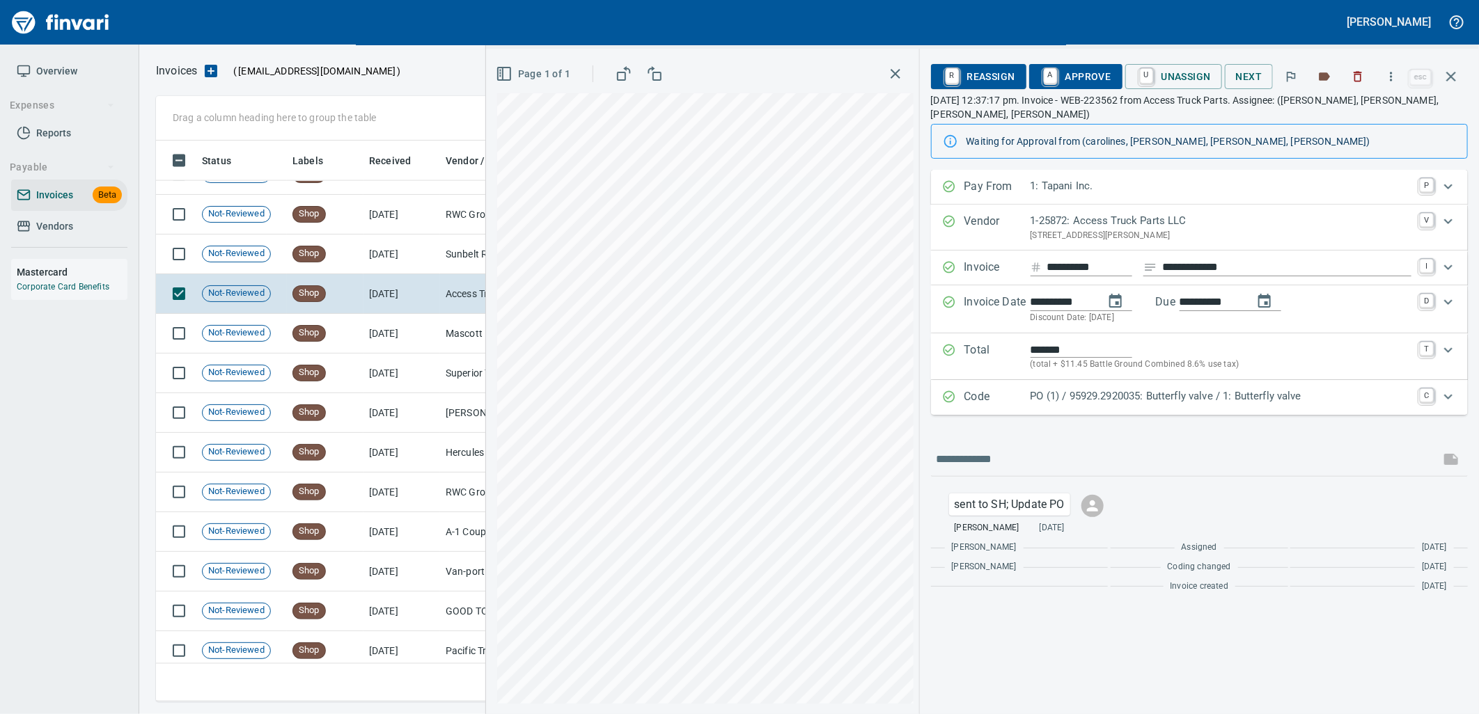
click at [1130, 400] on p "PO (1) / 95929.2920035: Butterfly valve / 1: Butterfly valve" at bounding box center [1221, 397] width 381 height 16
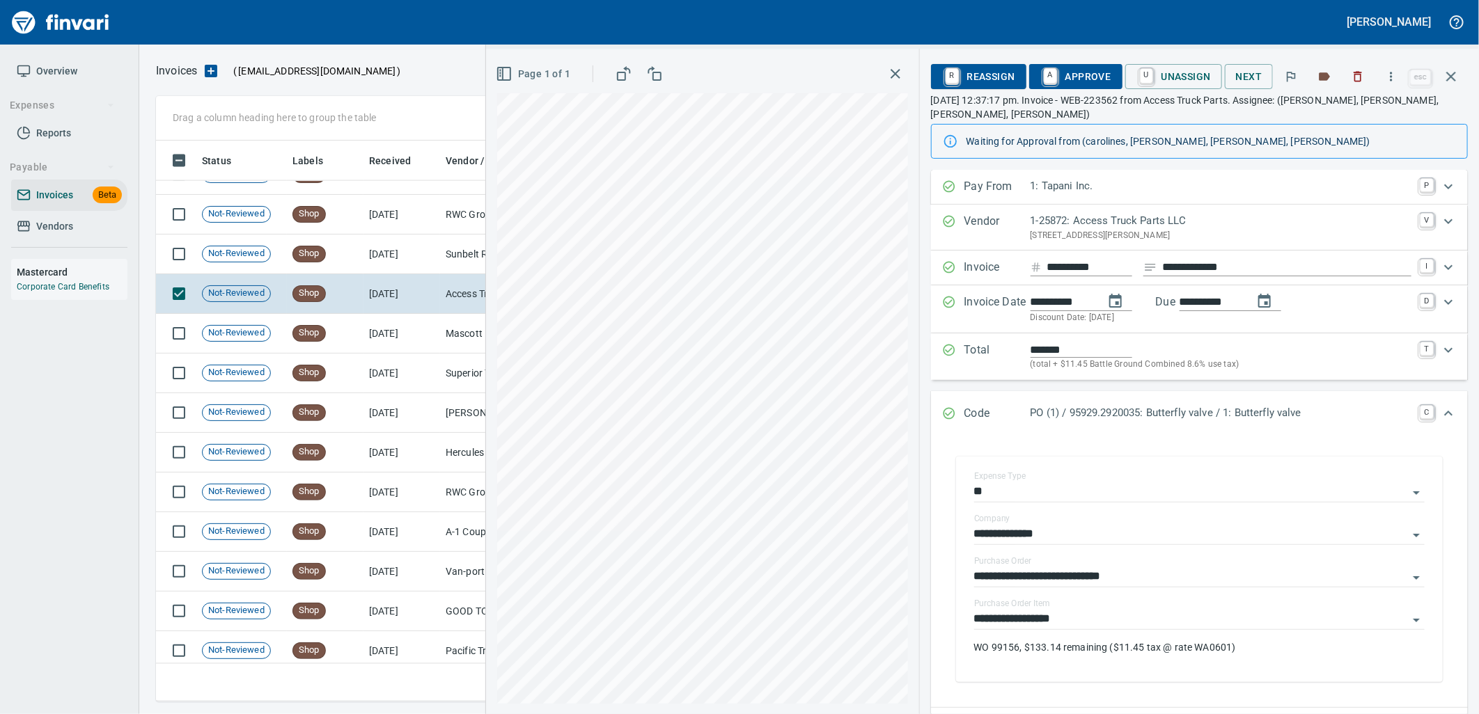
click at [1084, 77] on span "A Approve" at bounding box center [1075, 77] width 71 height 24
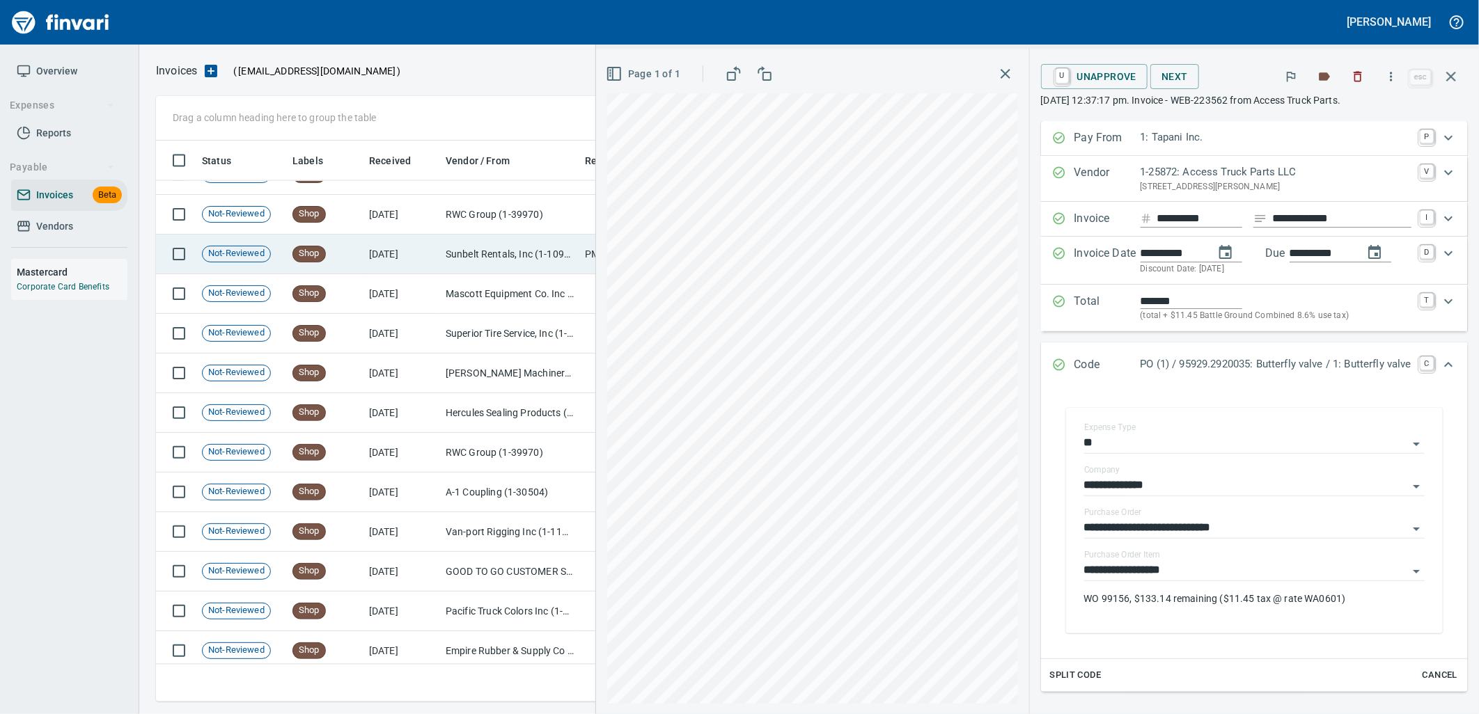
click at [434, 260] on td "8/18/2025" at bounding box center [401, 255] width 77 height 40
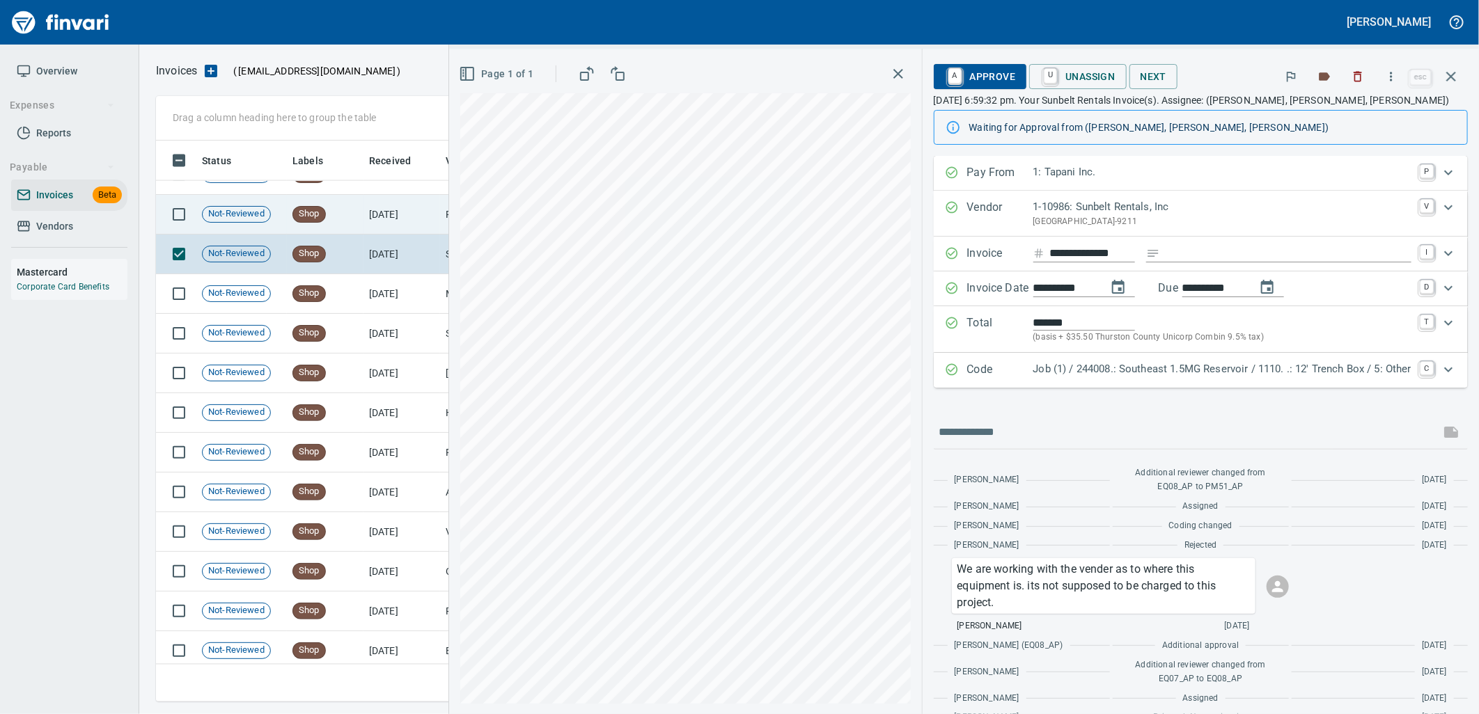
click at [391, 202] on td "8/18/2025" at bounding box center [401, 215] width 77 height 40
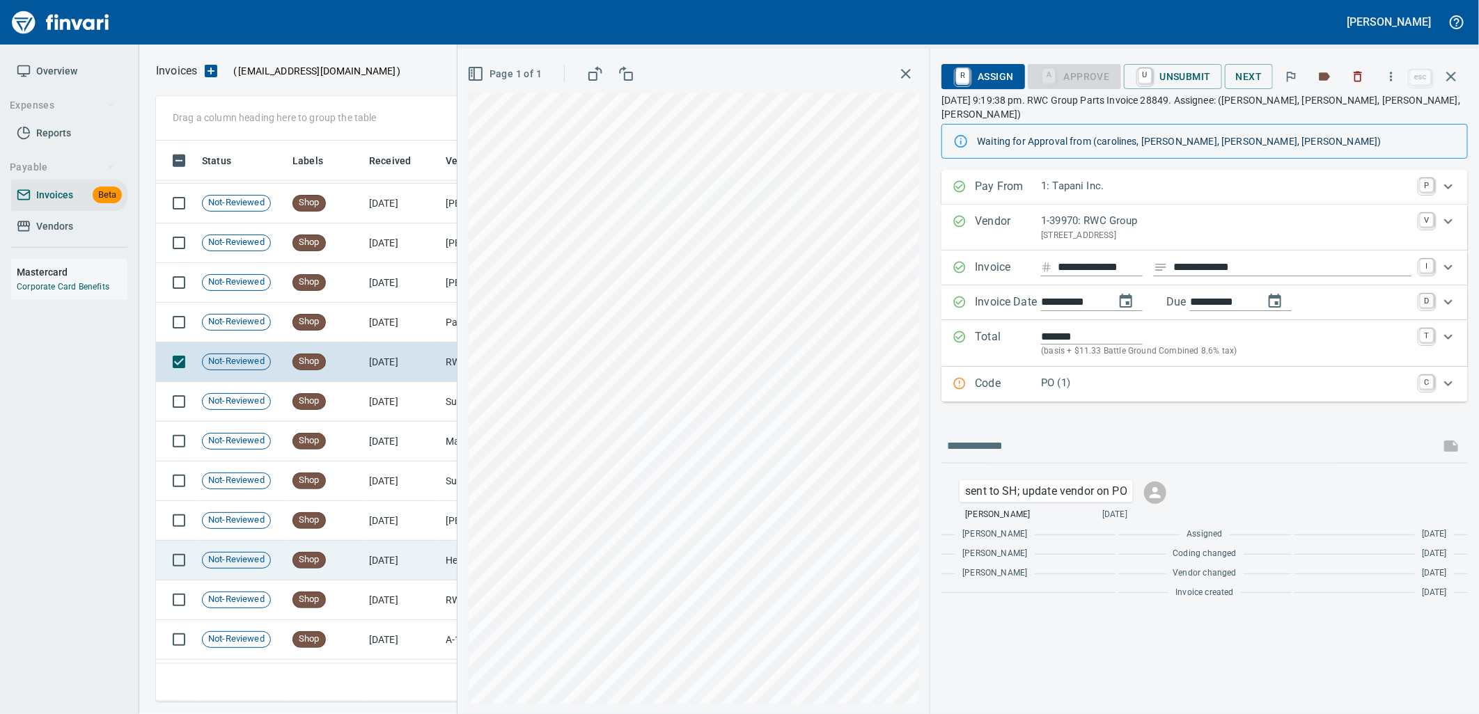
scroll to position [7845, 0]
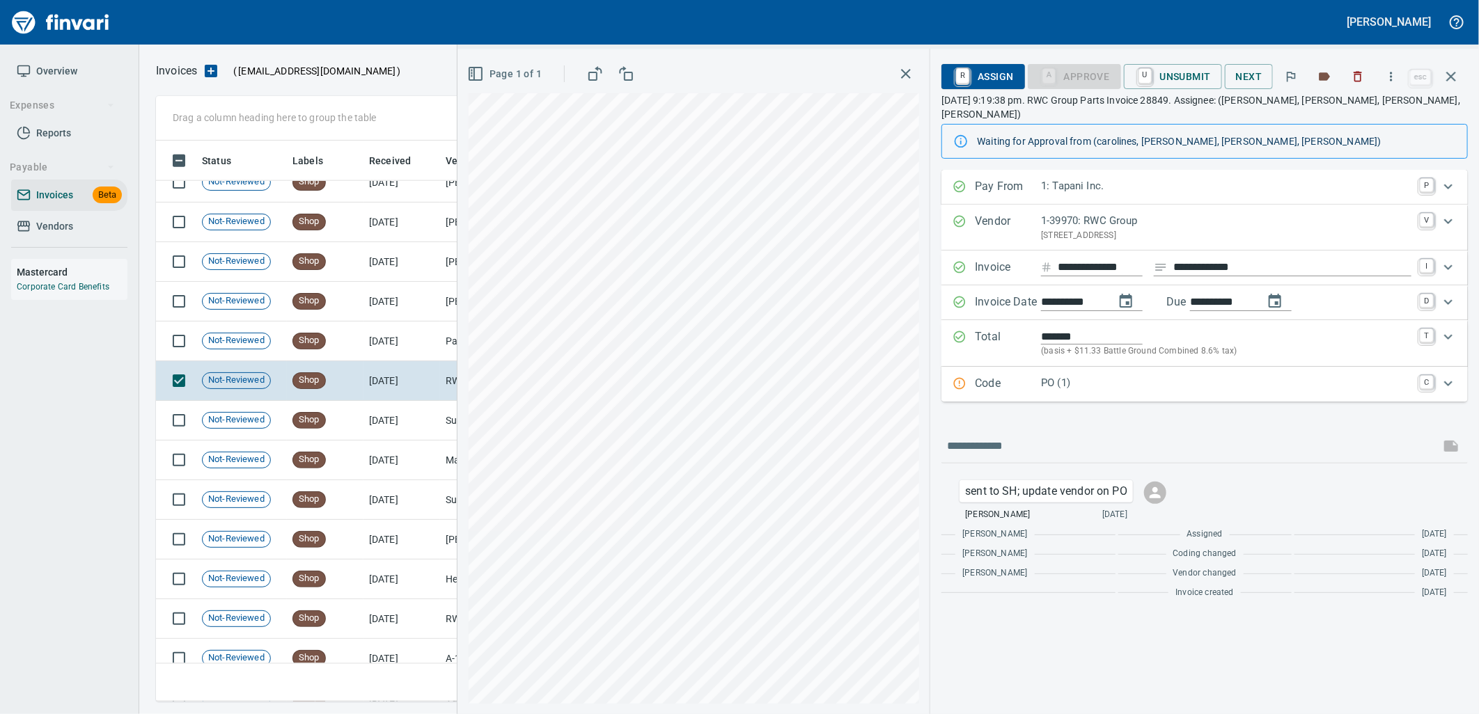
click at [1206, 375] on p "PO (1)" at bounding box center [1226, 383] width 370 height 16
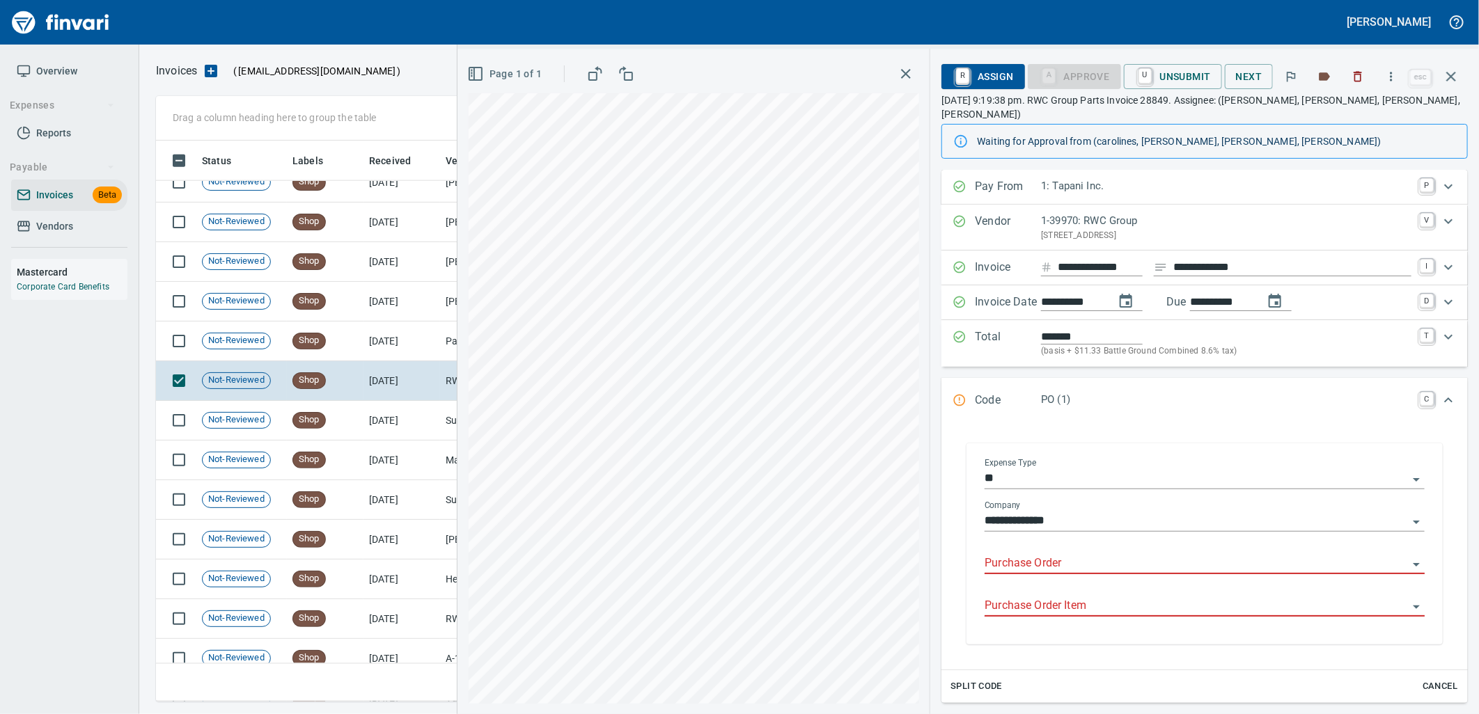
click at [1078, 554] on input "Purchase Order" at bounding box center [1196, 563] width 423 height 19
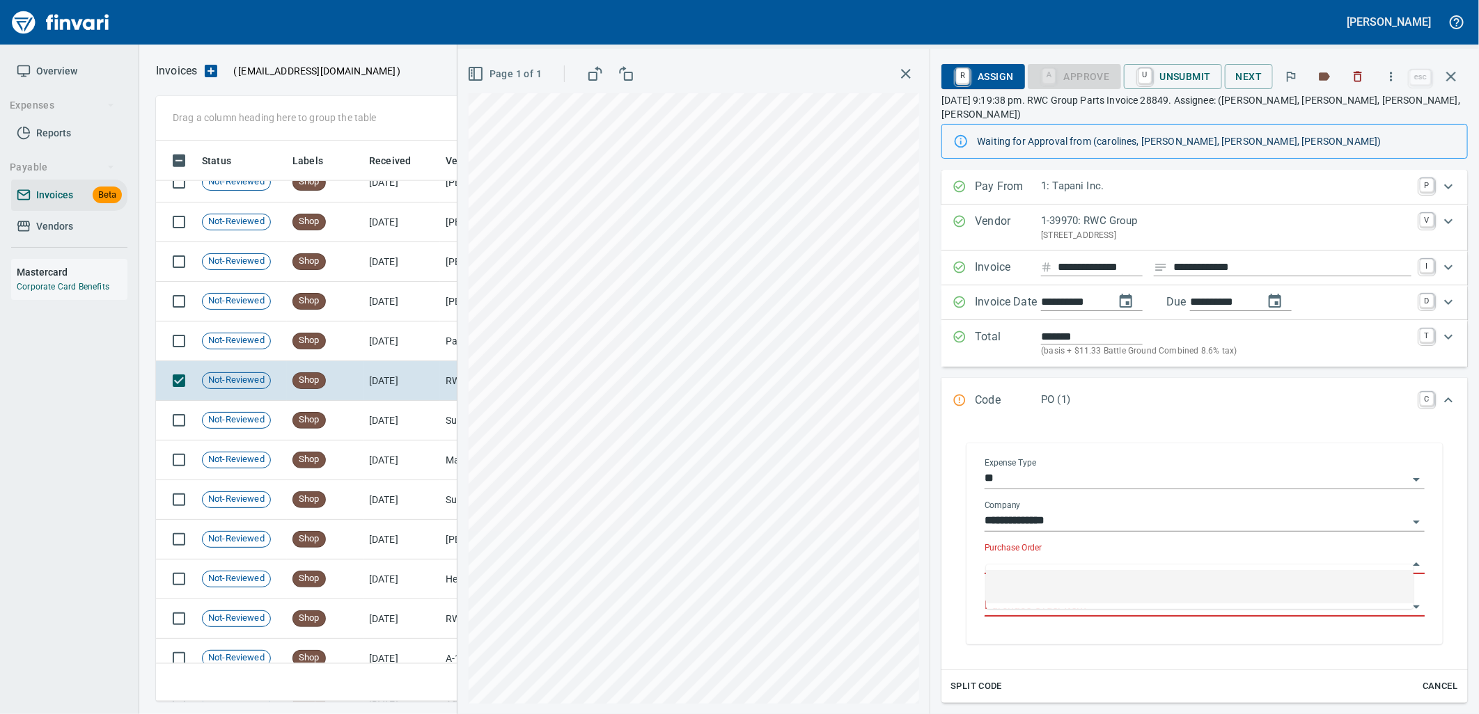
scroll to position [550, 1283]
click at [416, 349] on td "8/18/2025" at bounding box center [401, 342] width 77 height 40
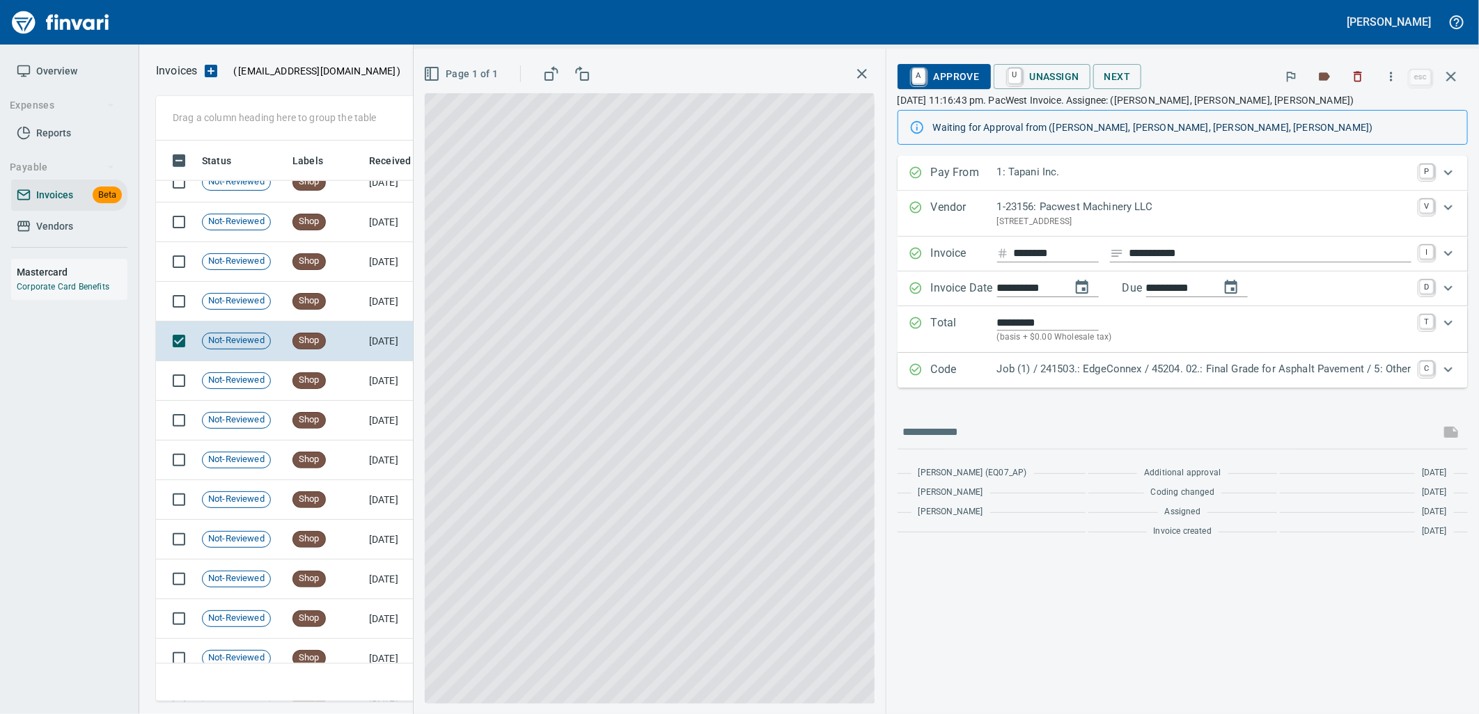
click at [1148, 366] on p "Job (1) / 241503.: EdgeConnex / 45204. 02.: Final Grade for Asphalt Pavement / …" at bounding box center [1204, 369] width 414 height 16
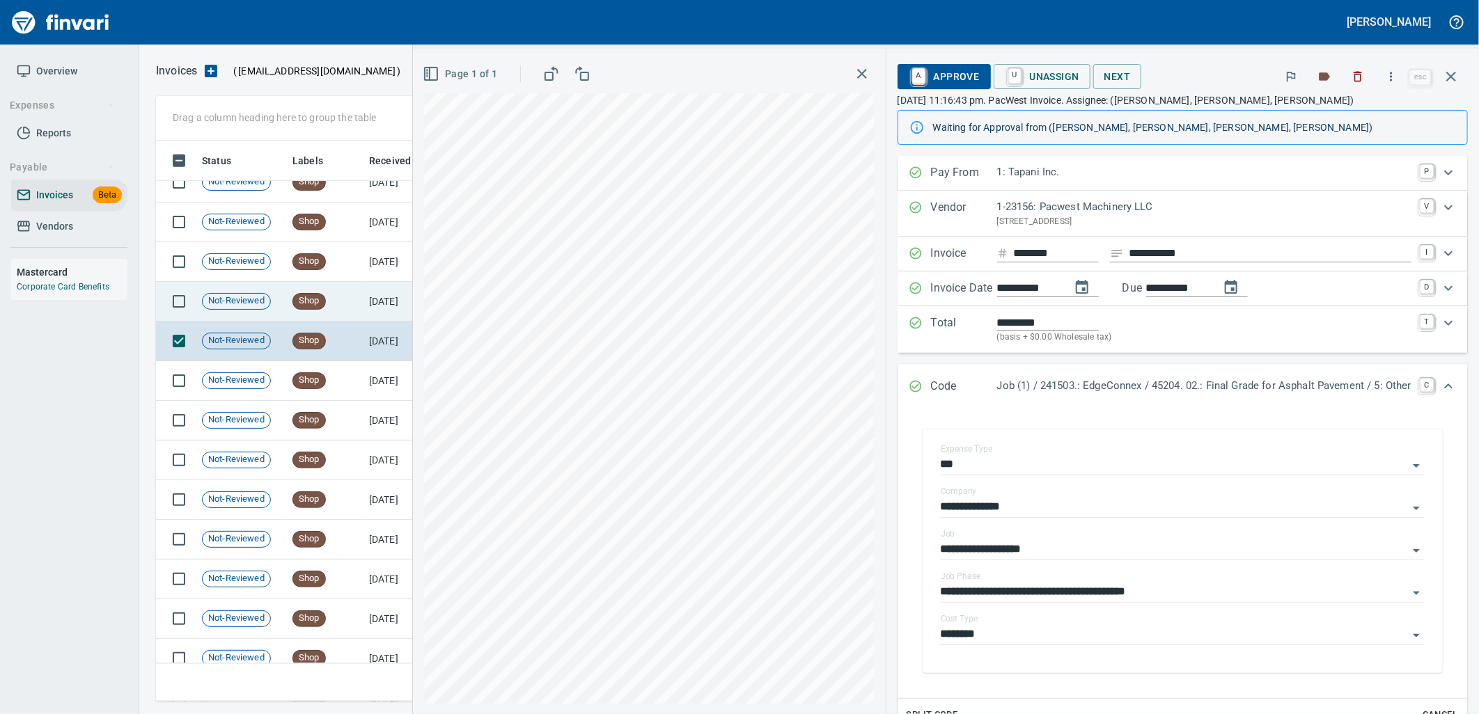
click at [367, 302] on td "8/19/2025" at bounding box center [401, 302] width 77 height 40
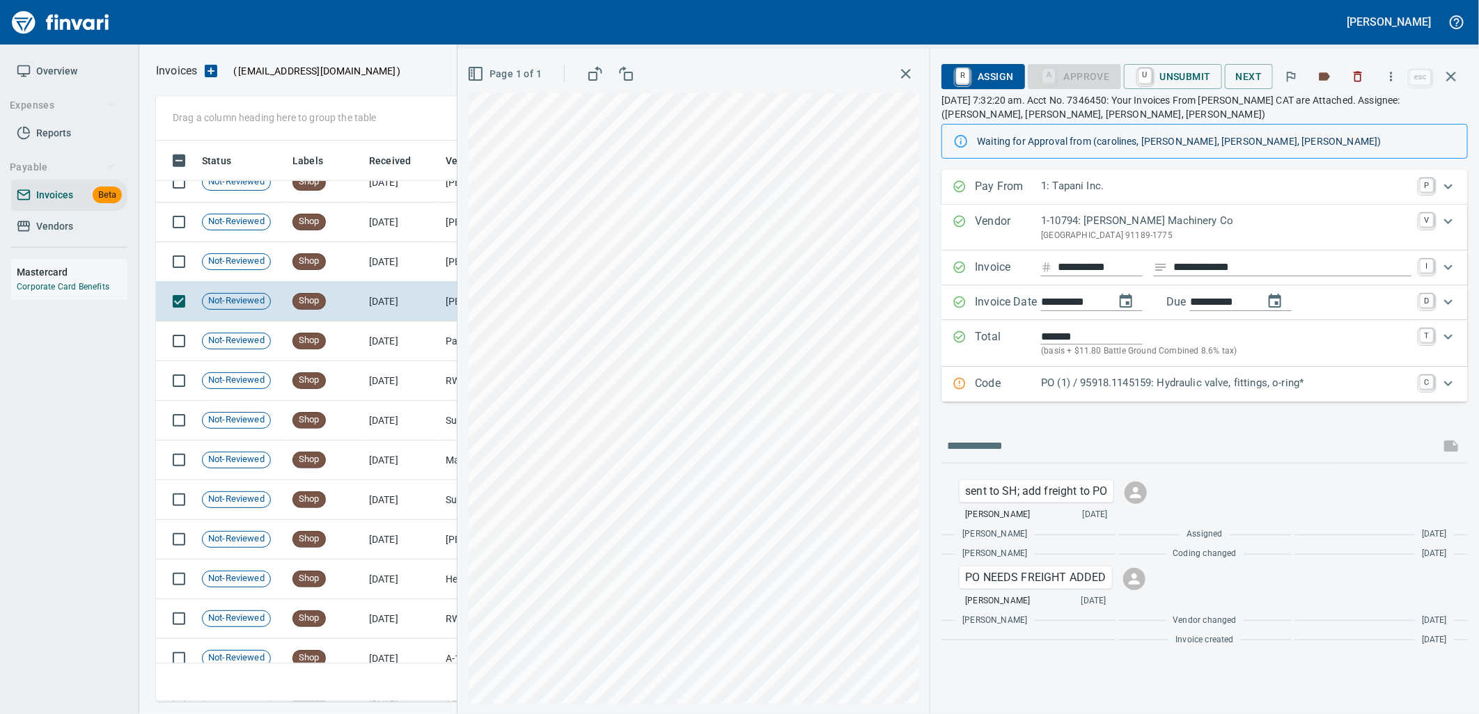
click at [1184, 386] on p "PO (1) / 95918.1145159: Hydraulic valve, fittings, o-ring*" at bounding box center [1226, 383] width 370 height 16
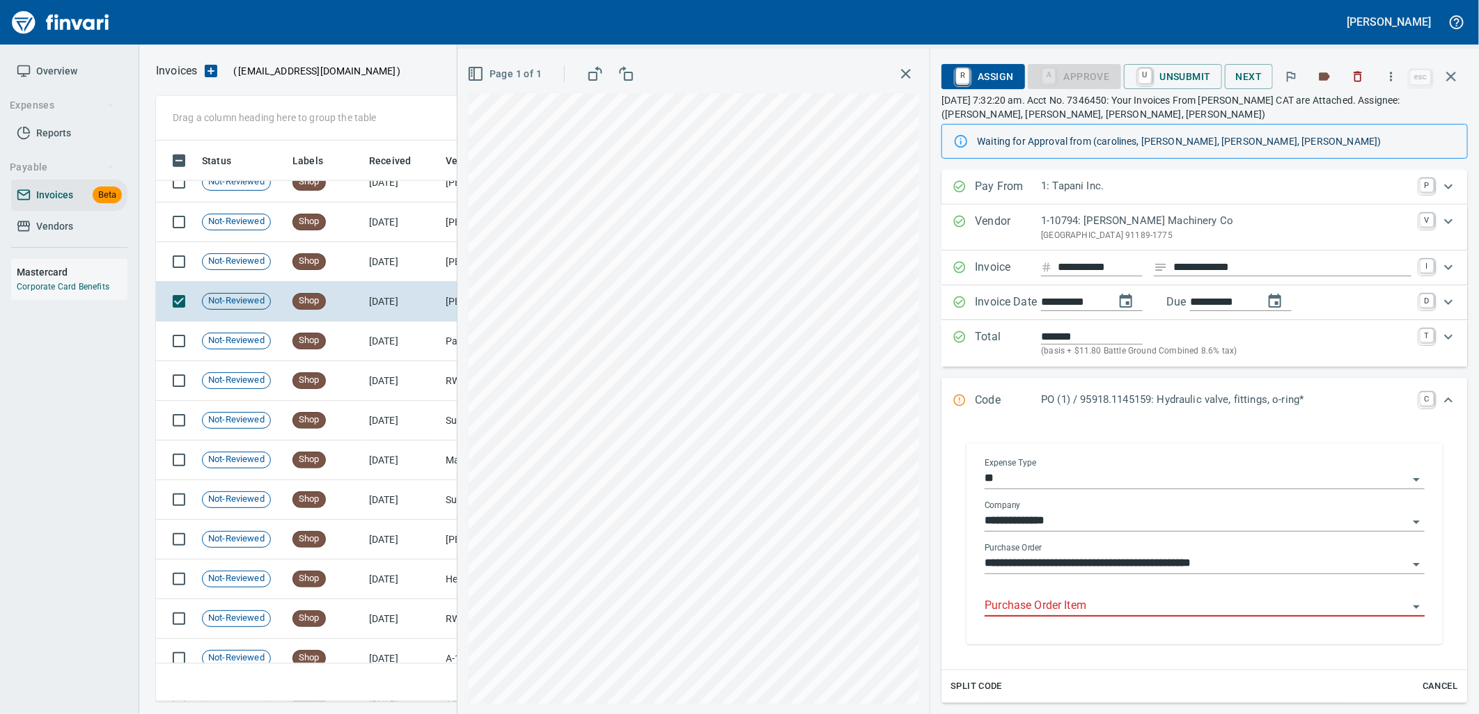
click at [1102, 616] on input "Purchase Order Item" at bounding box center [1196, 606] width 423 height 19
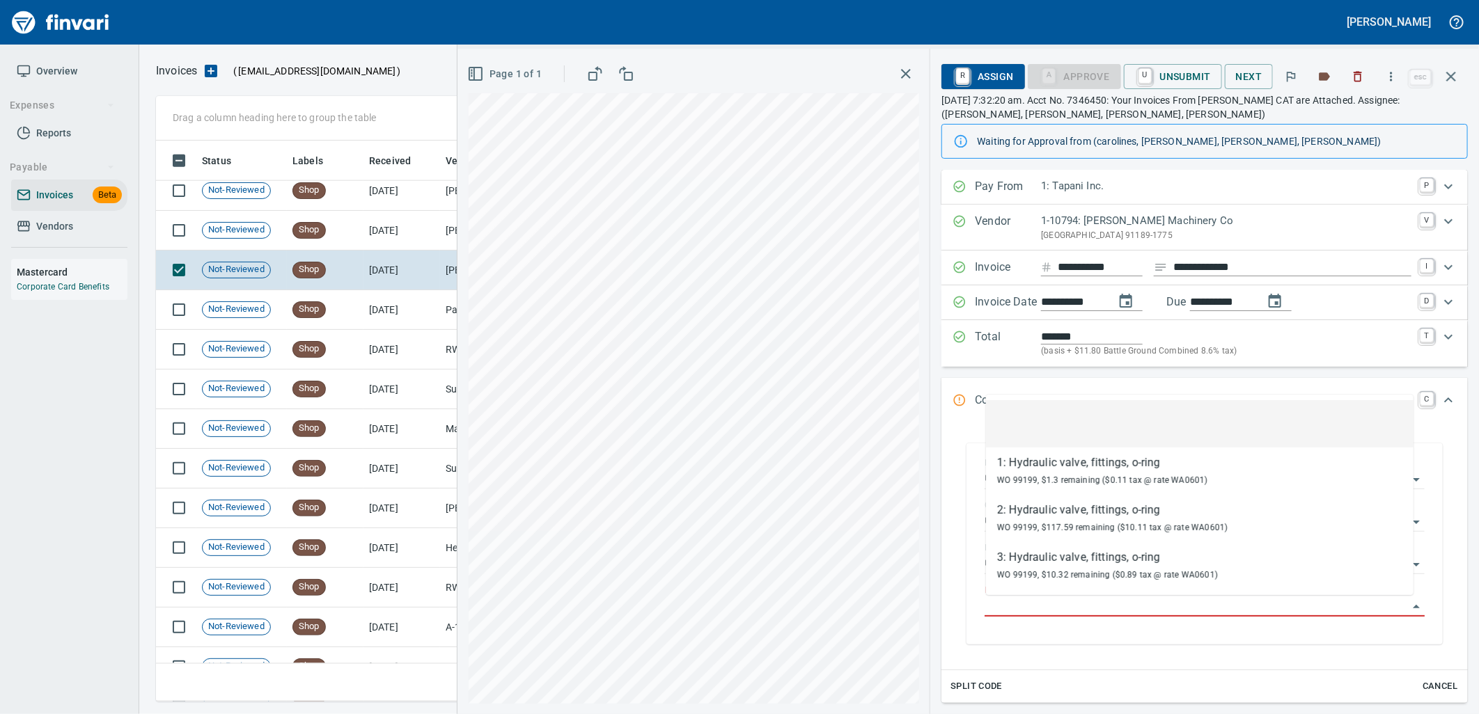
scroll to position [550, 1283]
click at [394, 237] on td "8/19/2025" at bounding box center [401, 231] width 77 height 40
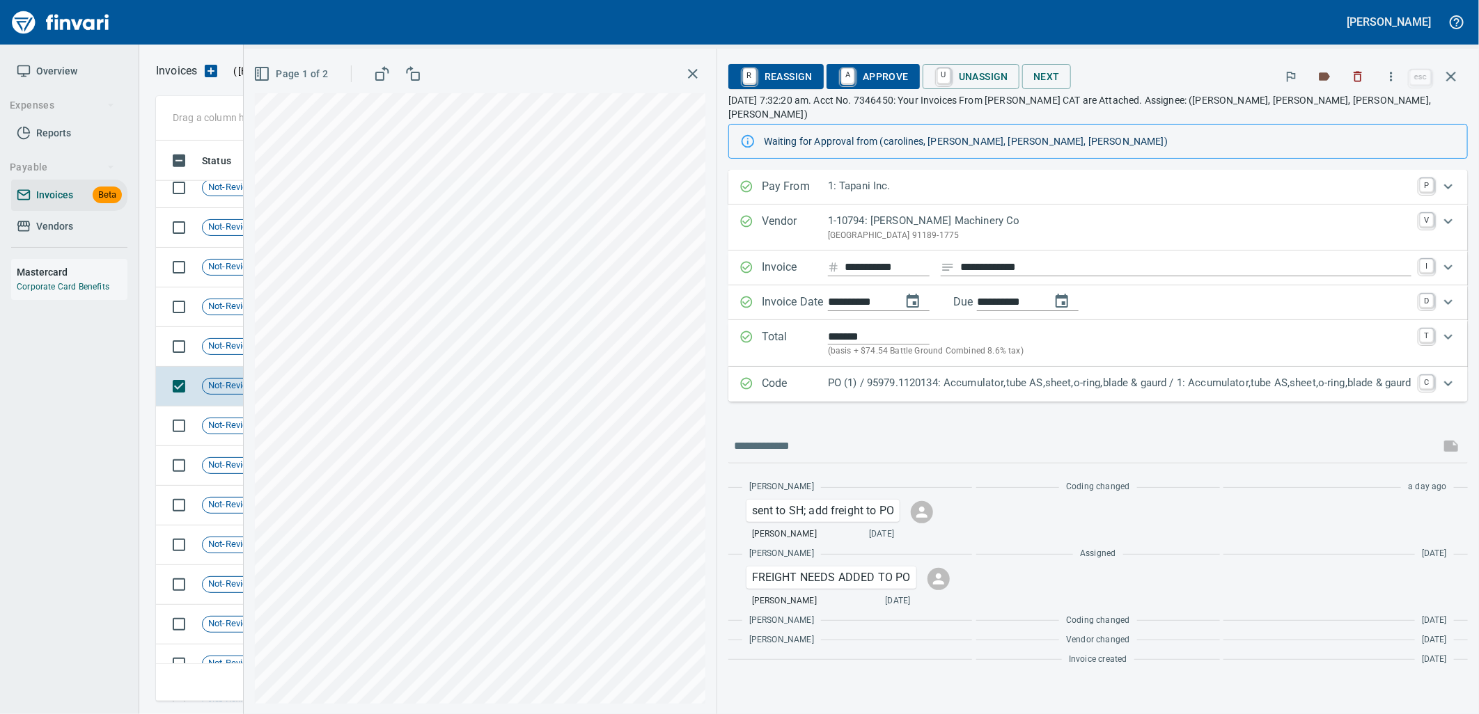
scroll to position [7691, 0]
click at [977, 375] on p "PO (1) / 95979.1120134: Accumulator,tube AS,sheet,o-ring,blade & gaurd / 1: Acc…" at bounding box center [1120, 383] width 584 height 16
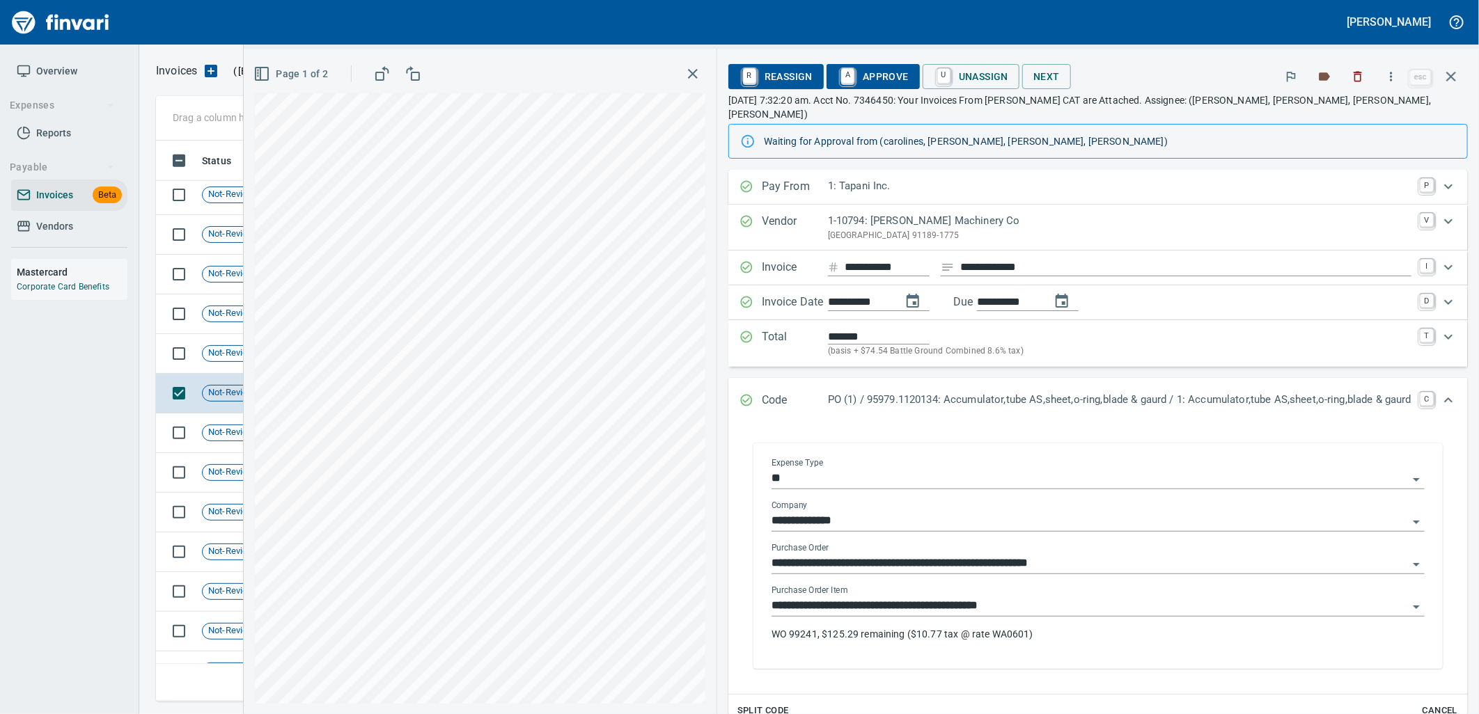
click at [1031, 600] on input "**********" at bounding box center [1090, 606] width 636 height 19
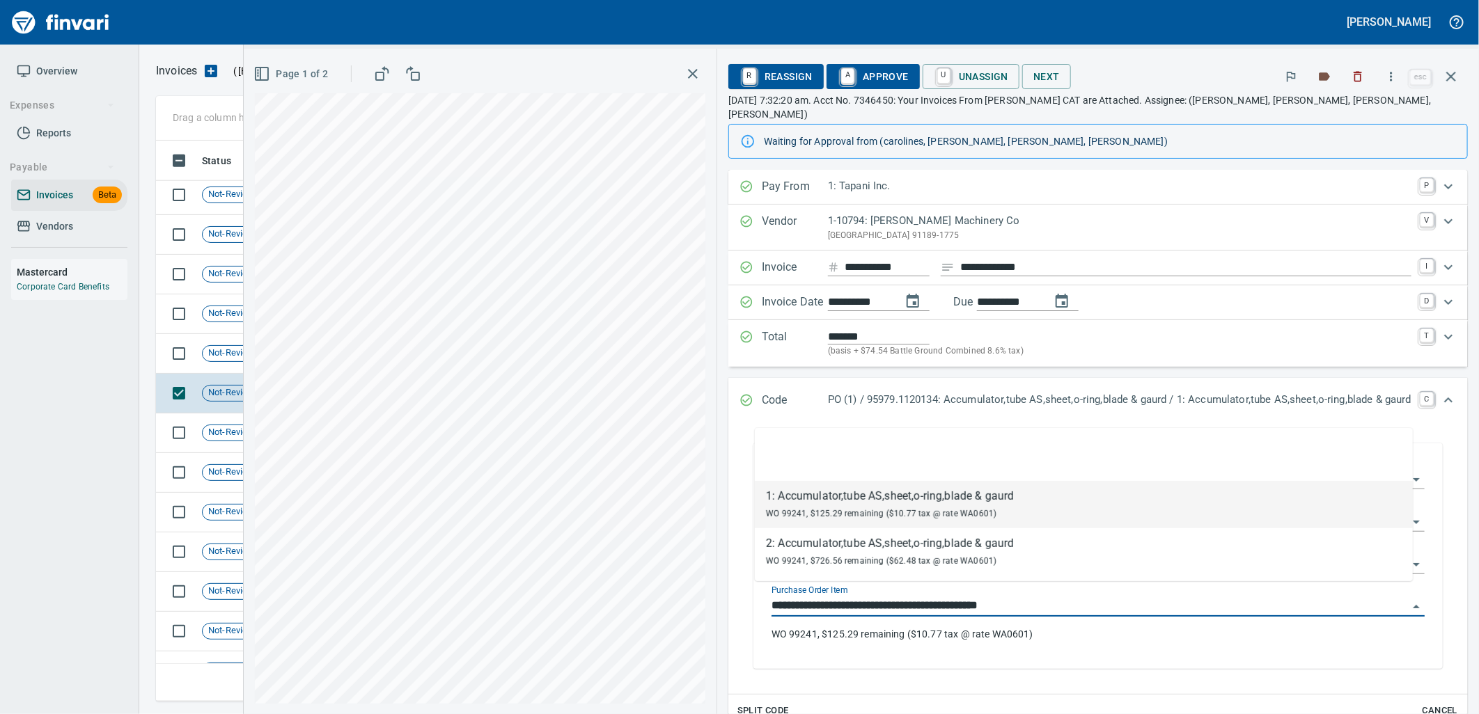
scroll to position [550, 1283]
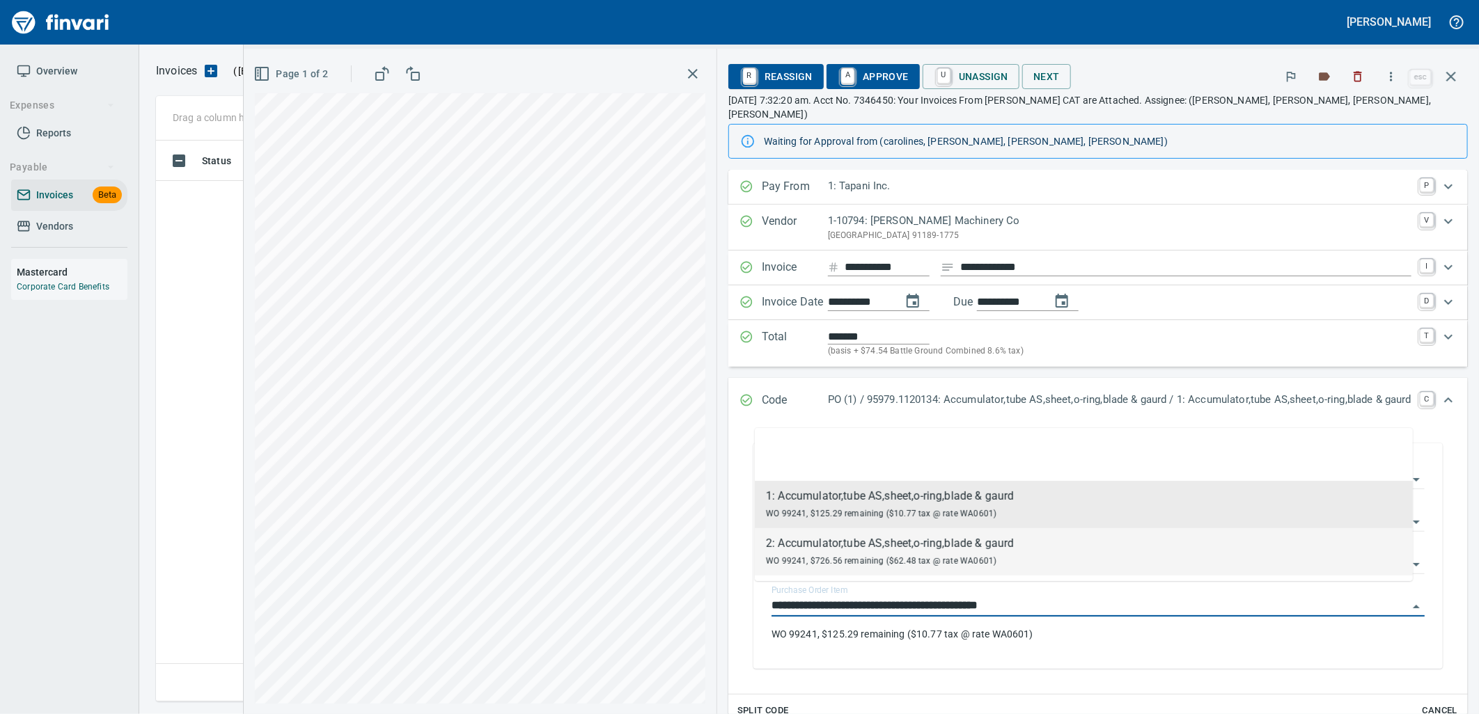
scroll to position [550, 1283]
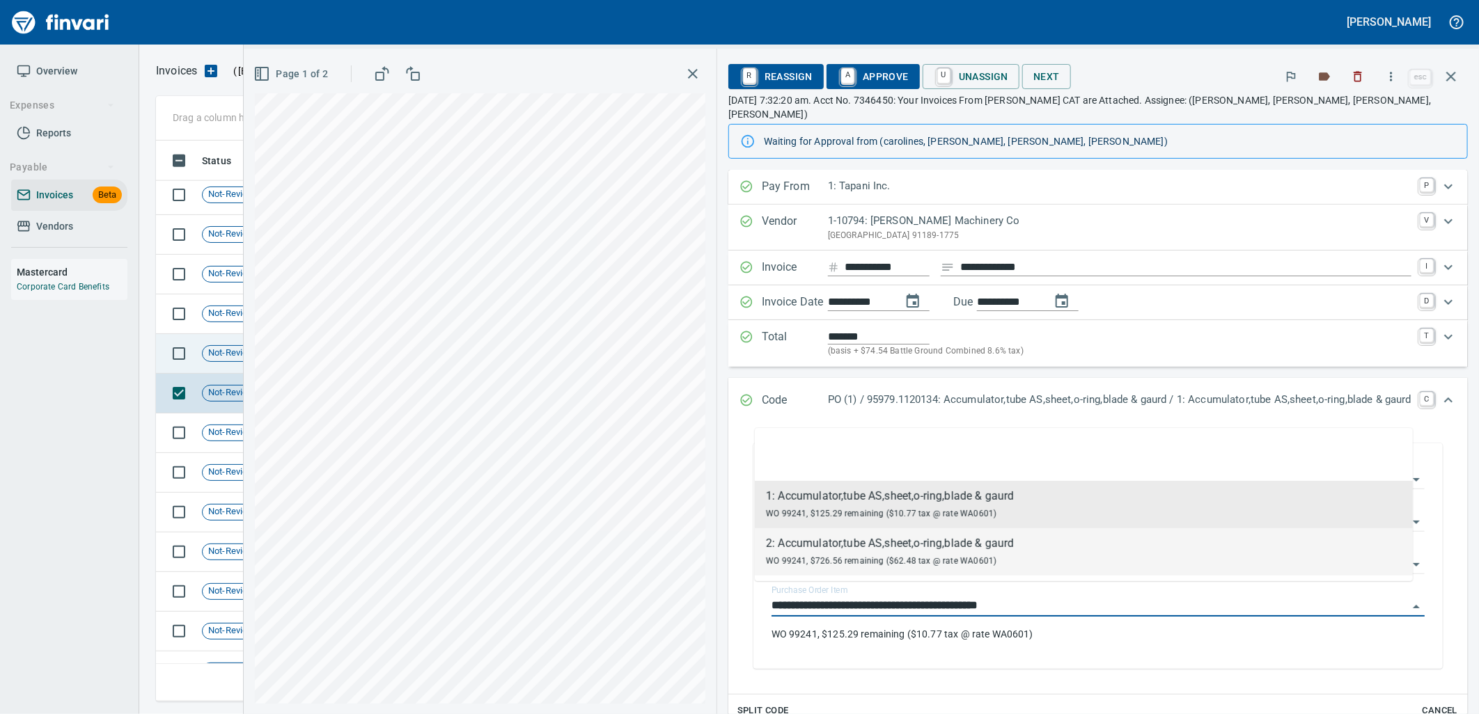
click at [210, 356] on span "Not-Reviewed" at bounding box center [237, 353] width 68 height 13
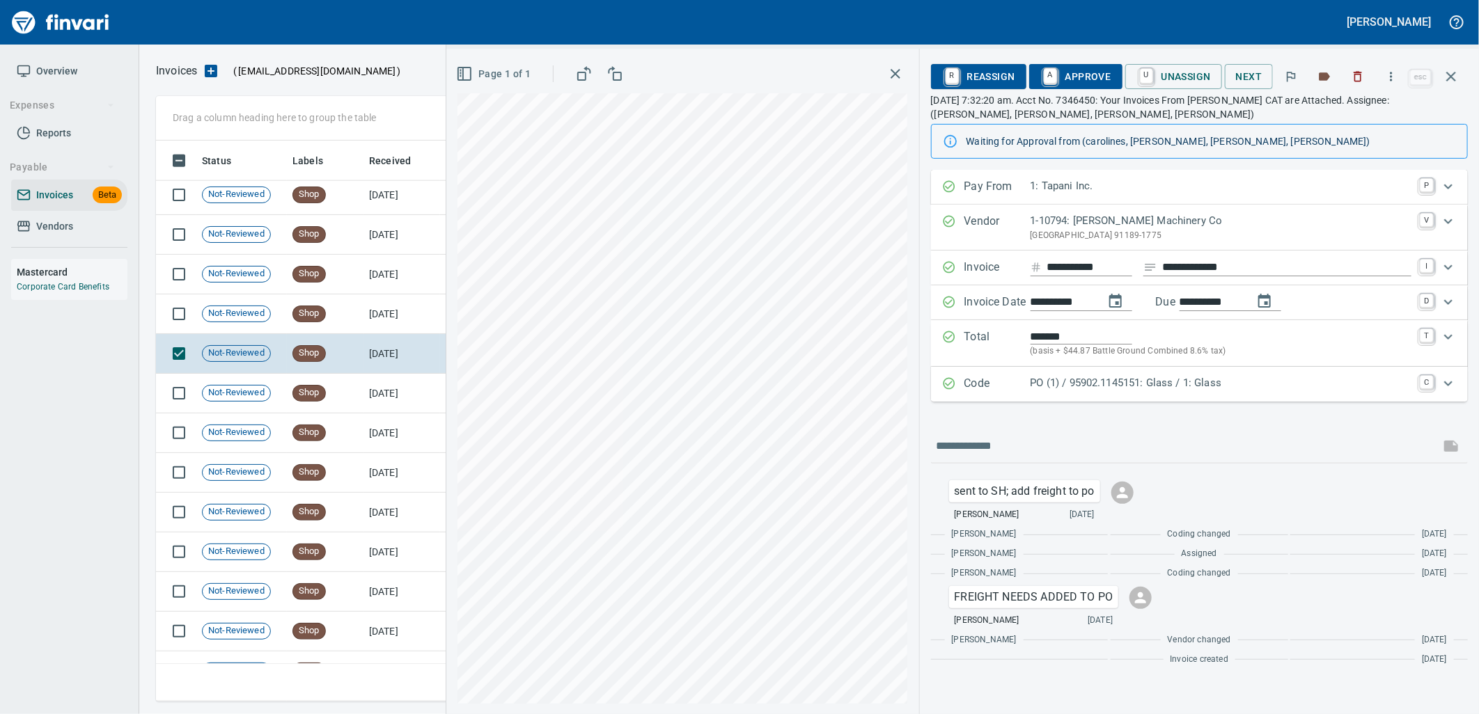
click at [1157, 382] on p "PO (1) / 95902.1145151: Glass / 1: Glass" at bounding box center [1221, 383] width 381 height 16
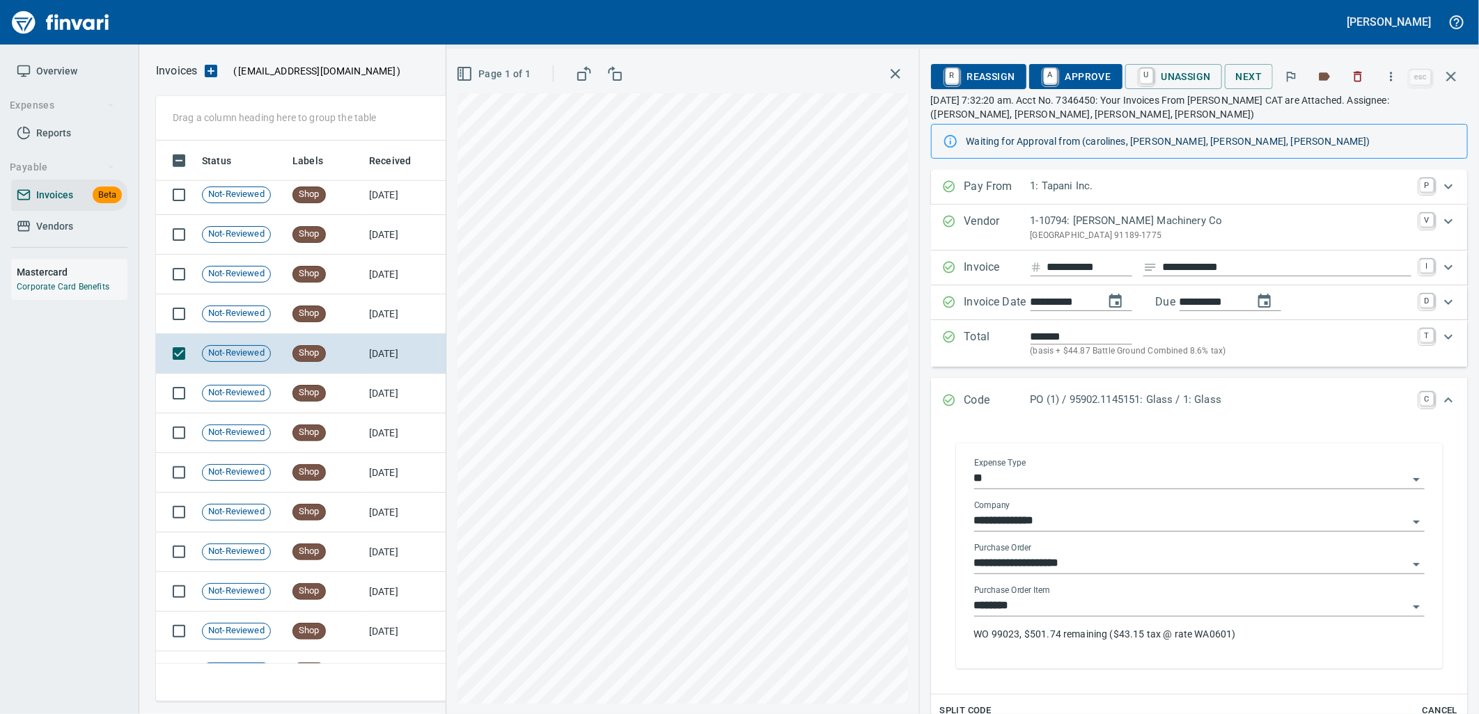
click at [1054, 614] on input "********" at bounding box center [1191, 606] width 434 height 19
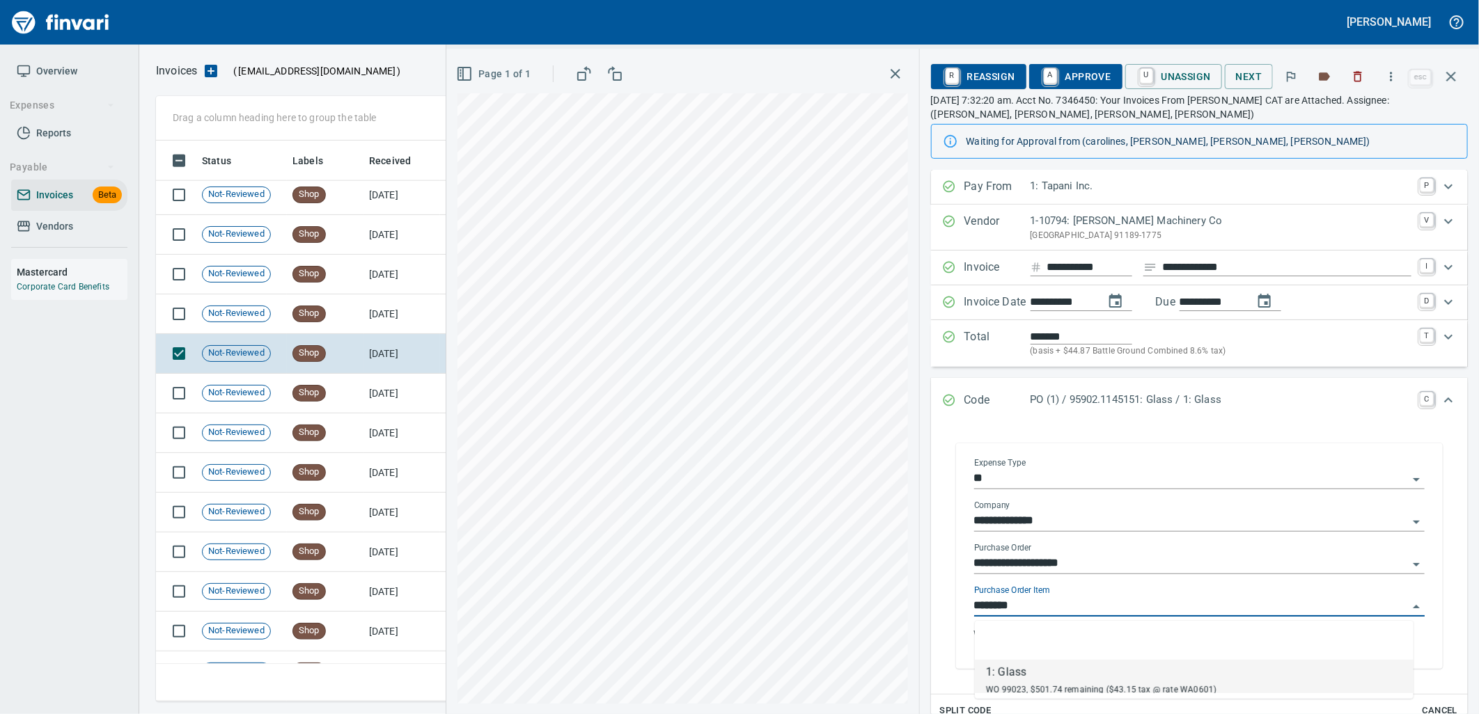
scroll to position [550, 1283]
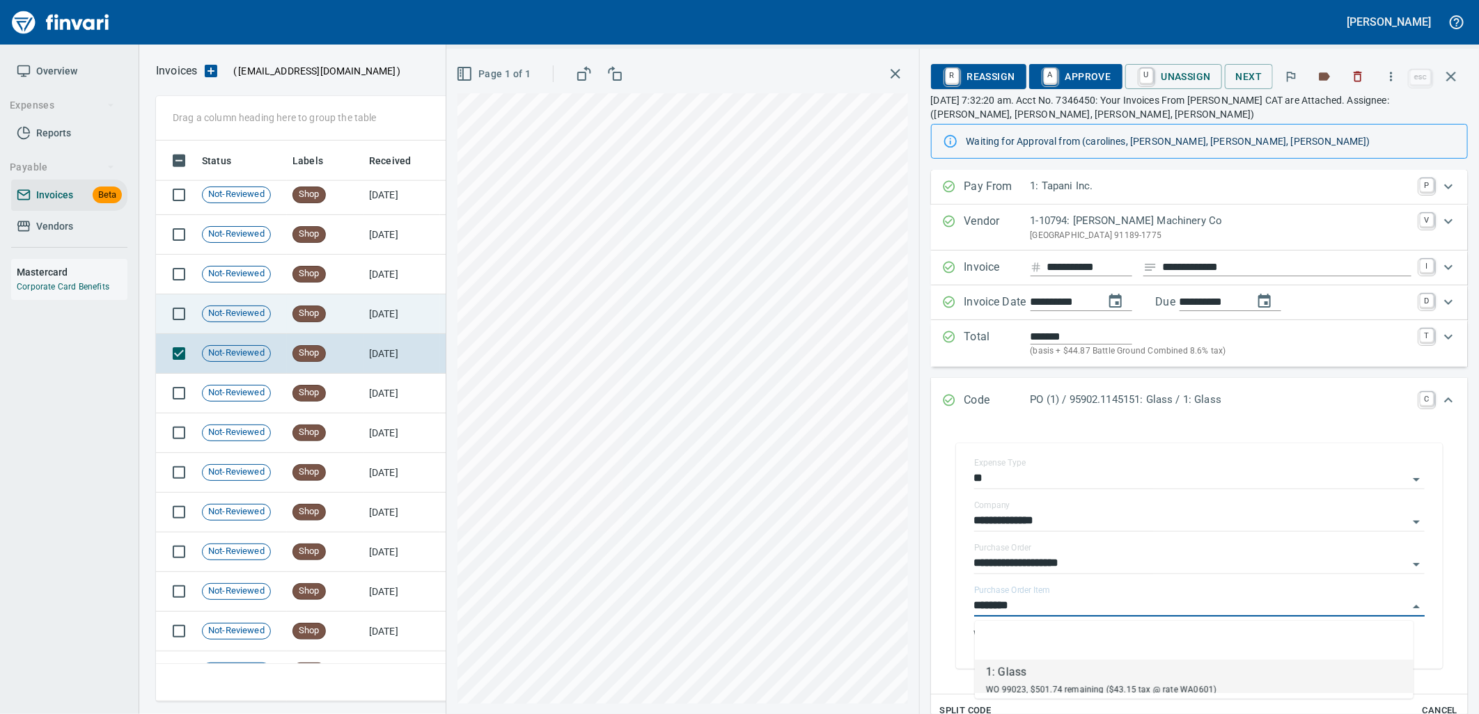
click at [357, 322] on td "Shop" at bounding box center [325, 315] width 77 height 40
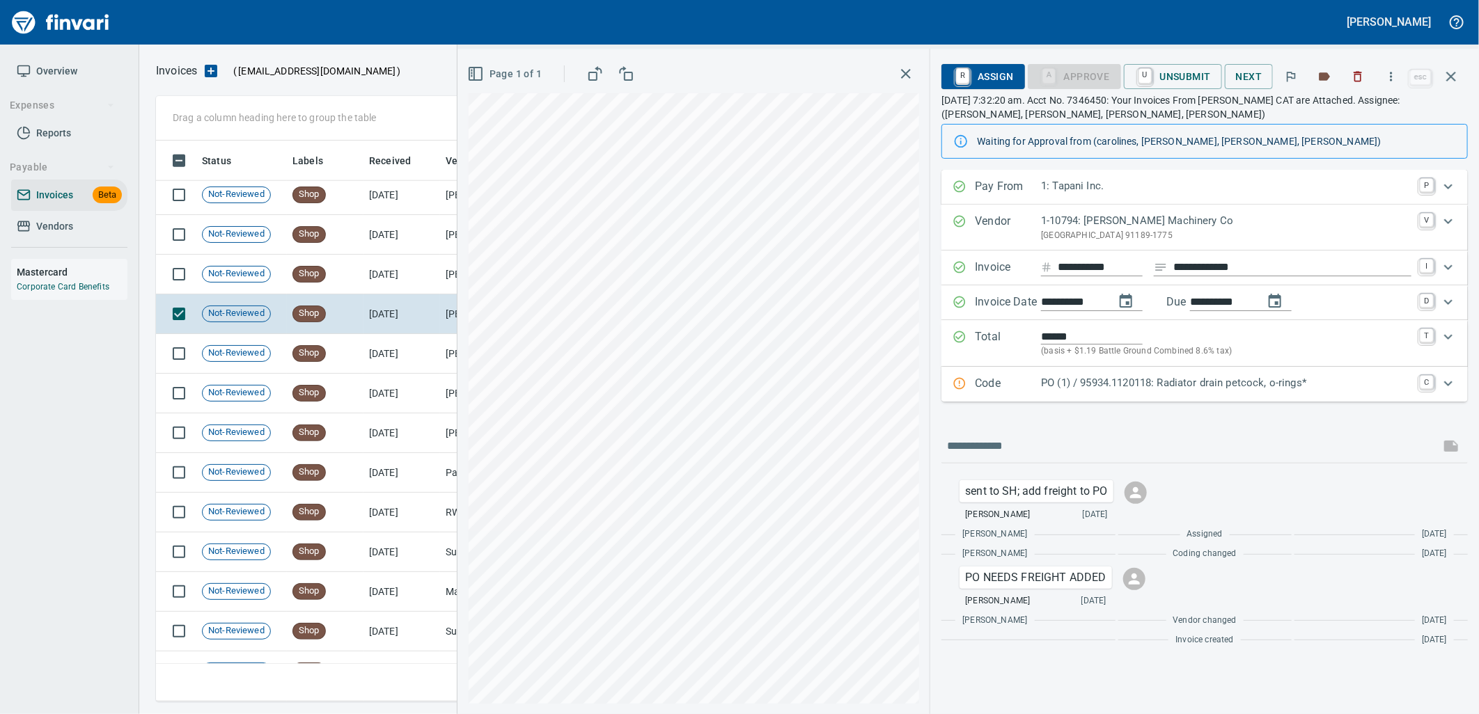
click at [1143, 380] on p "PO (1) / 95934.1120118: Radiator drain petcock, o-rings*" at bounding box center [1226, 383] width 370 height 16
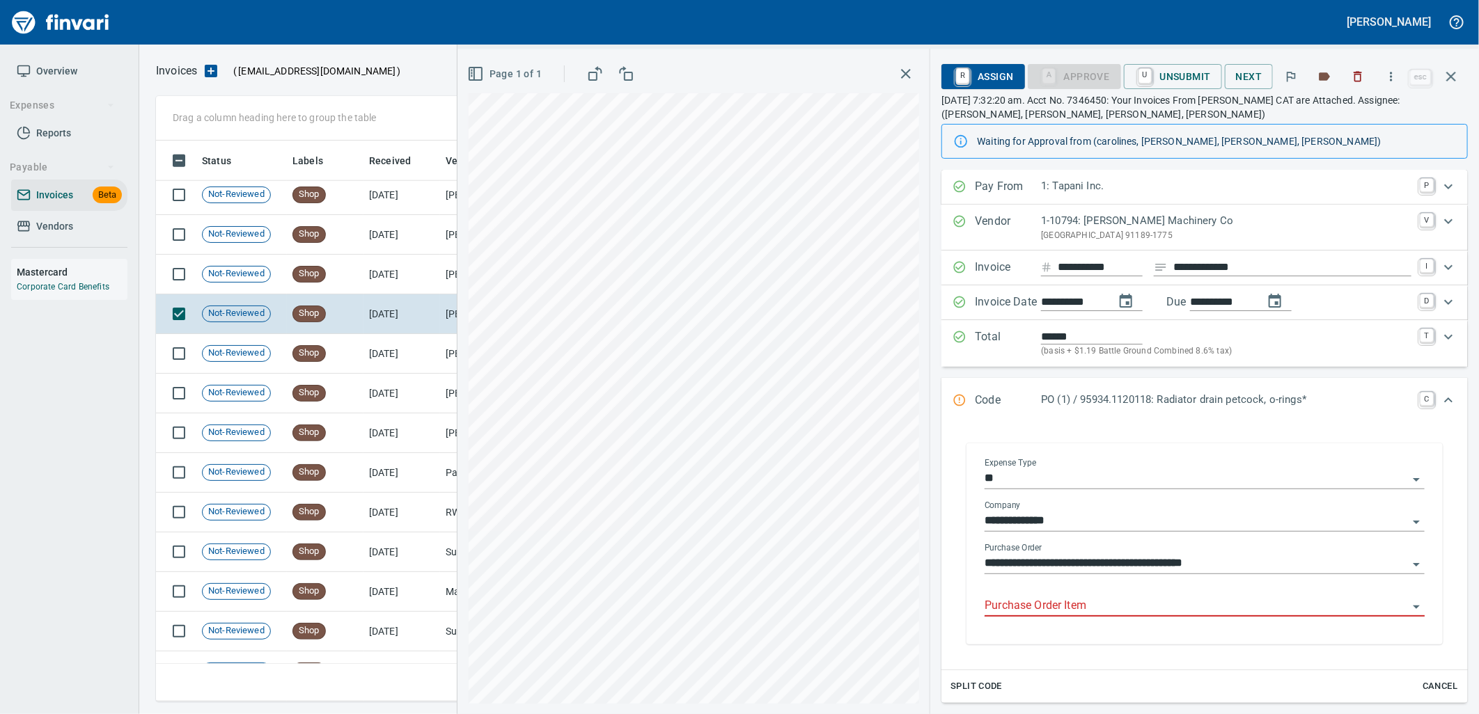
click at [1080, 610] on input "Purchase Order Item" at bounding box center [1196, 606] width 423 height 19
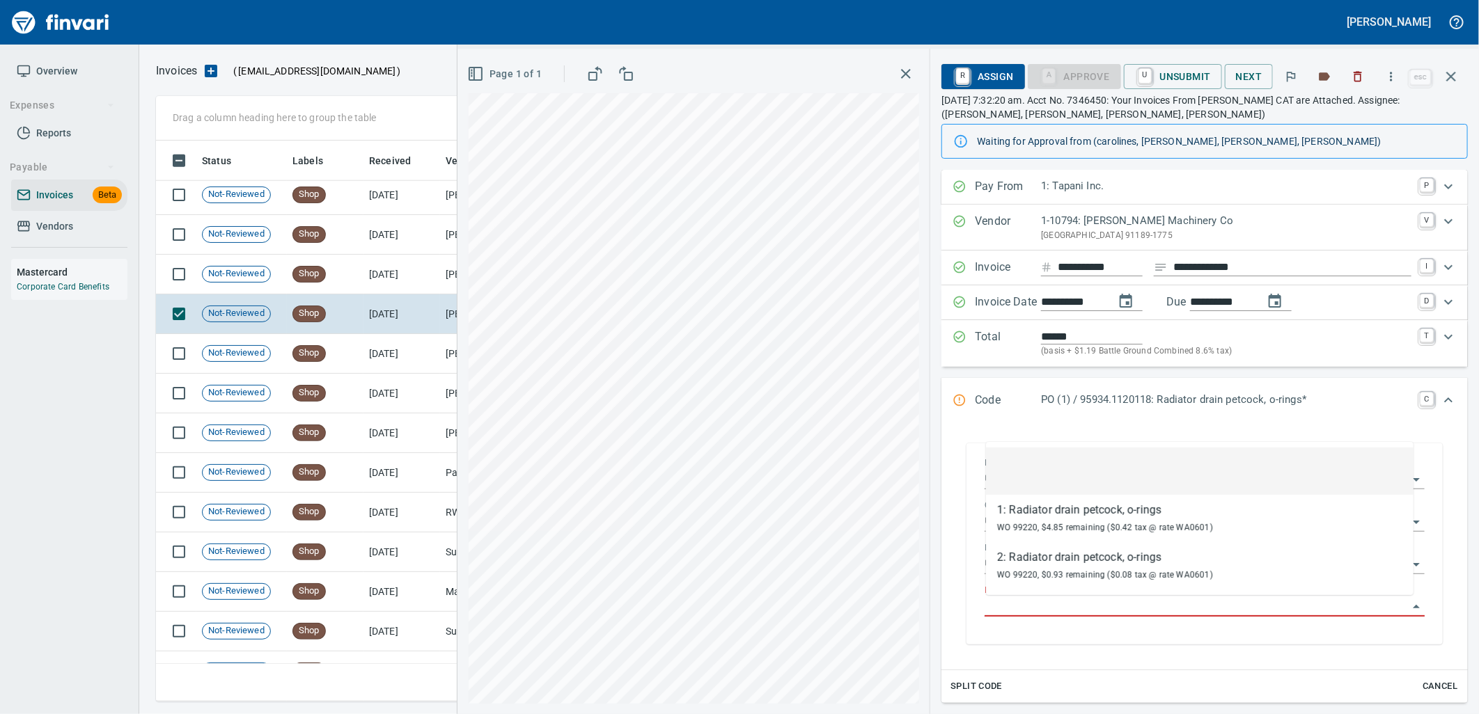
scroll to position [550, 1283]
click at [385, 274] on td "8/19/2025" at bounding box center [401, 275] width 77 height 40
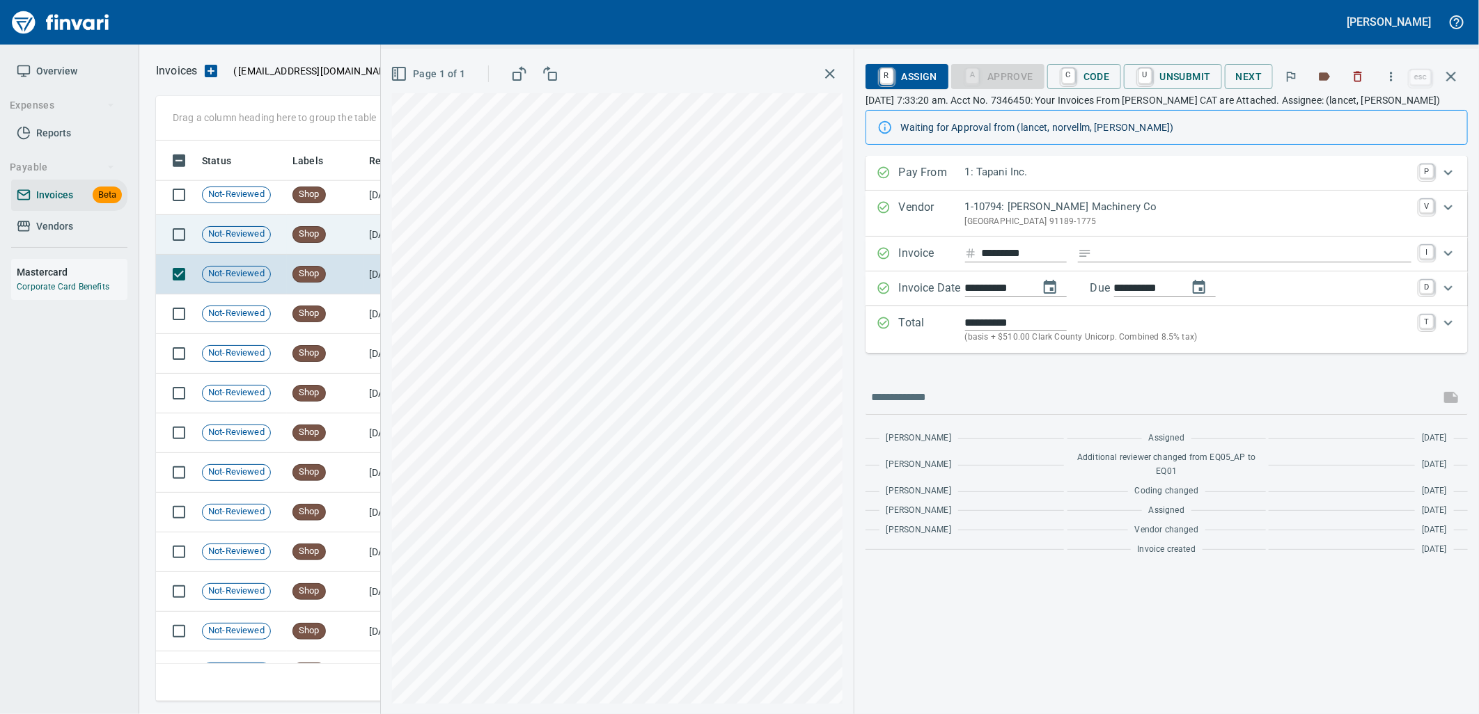
click at [335, 238] on td "Shop" at bounding box center [325, 235] width 77 height 40
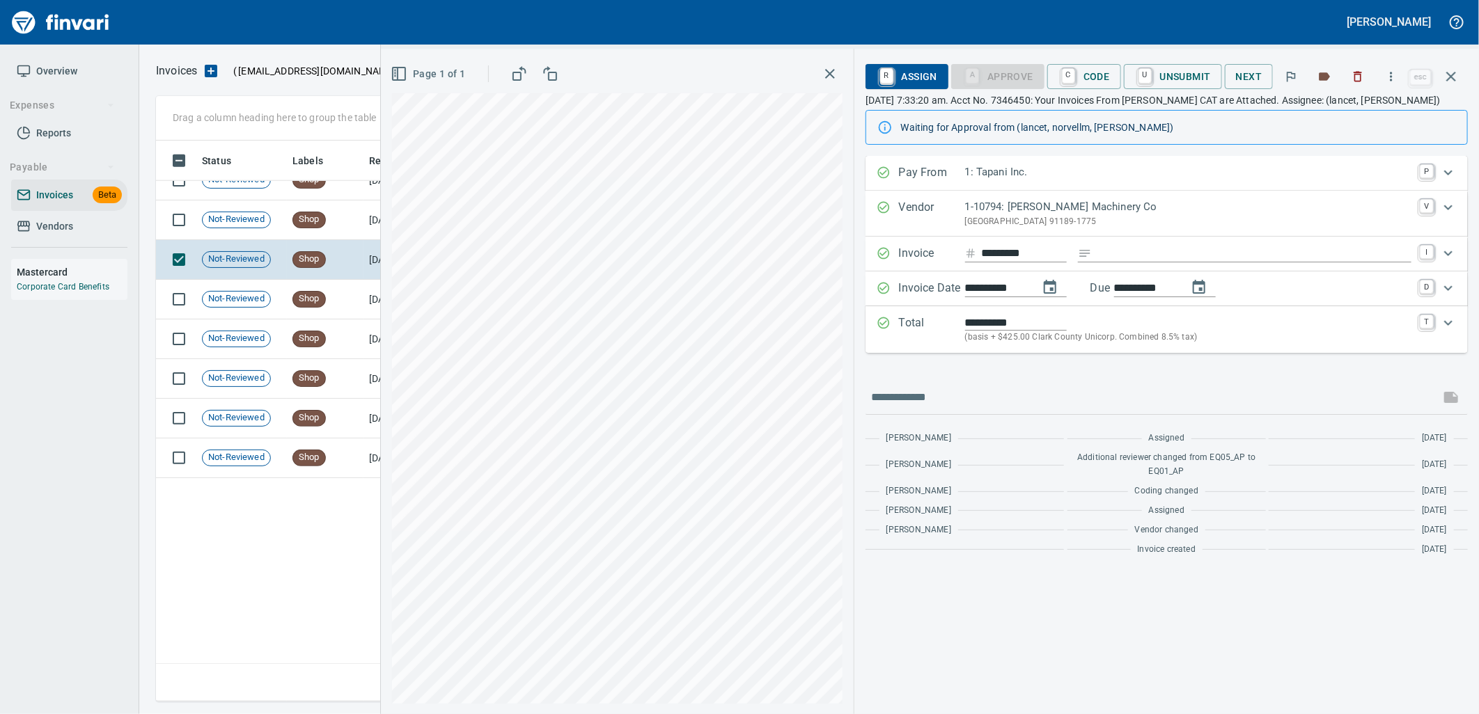
scroll to position [7382, 0]
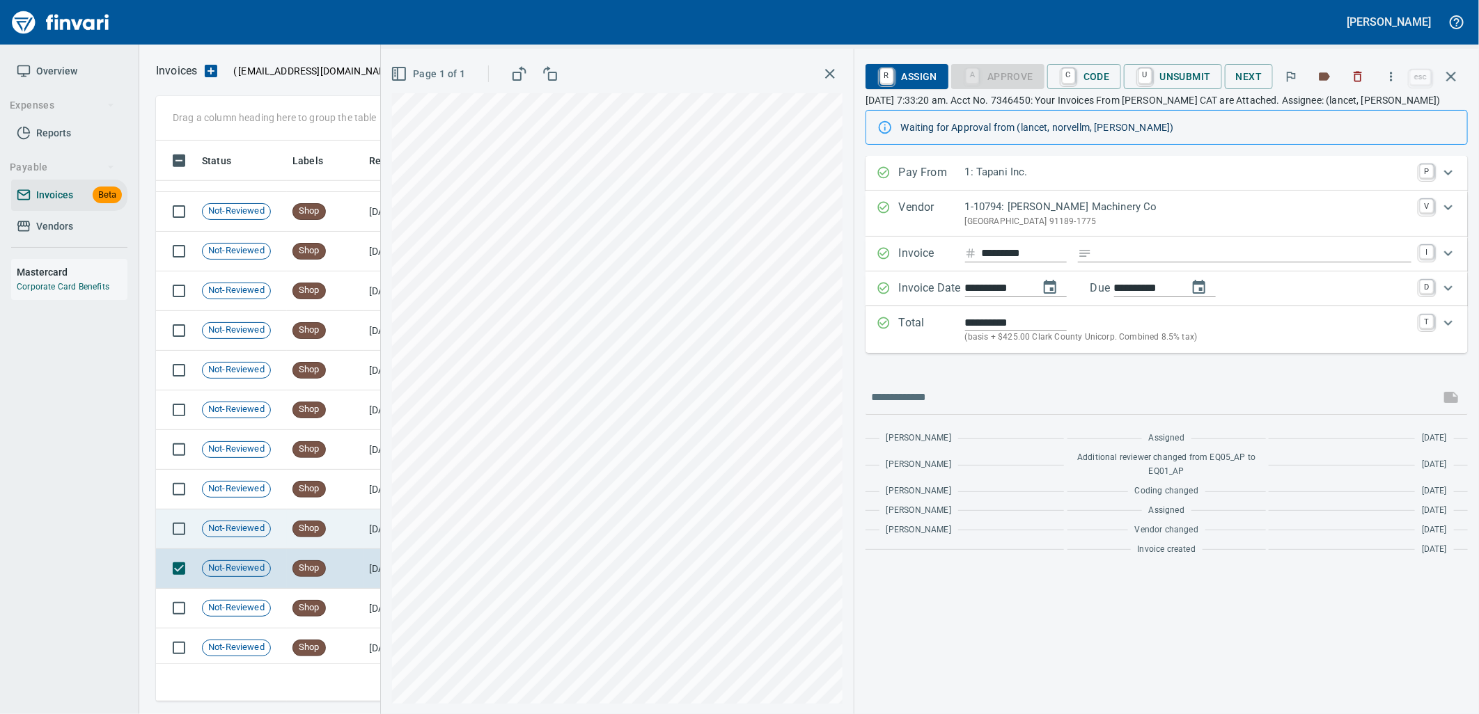
click at [306, 534] on span "Shop" at bounding box center [309, 528] width 32 height 13
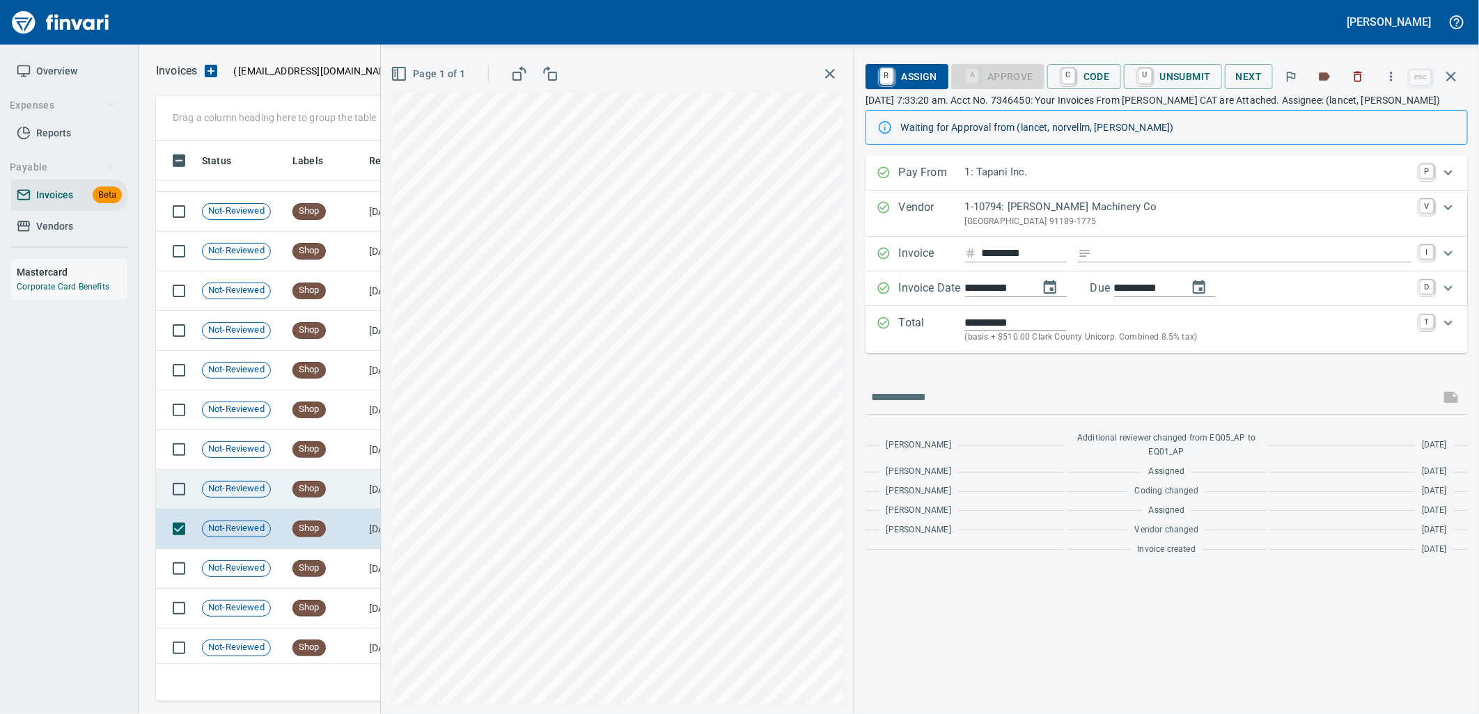
click at [323, 492] on span "Shop" at bounding box center [309, 489] width 32 height 13
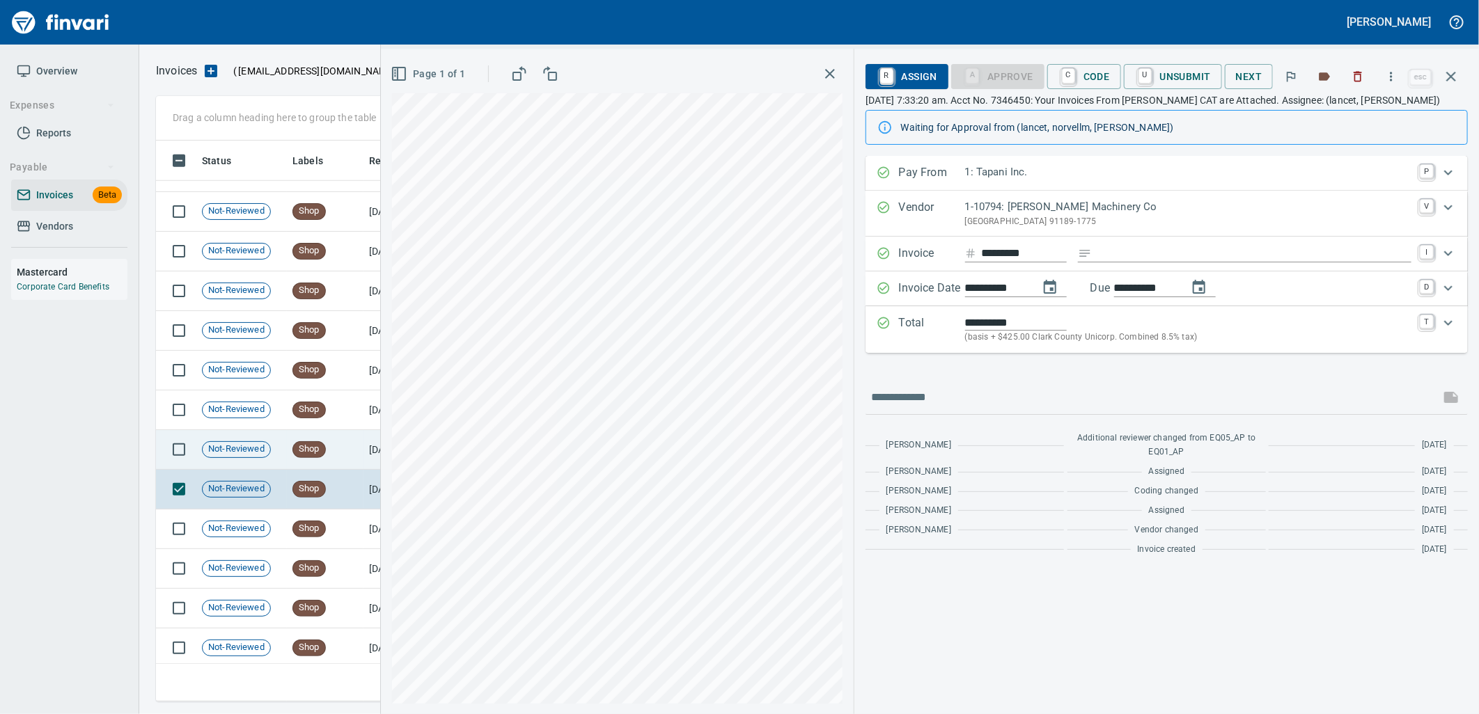
click at [340, 453] on td "Shop" at bounding box center [325, 450] width 77 height 40
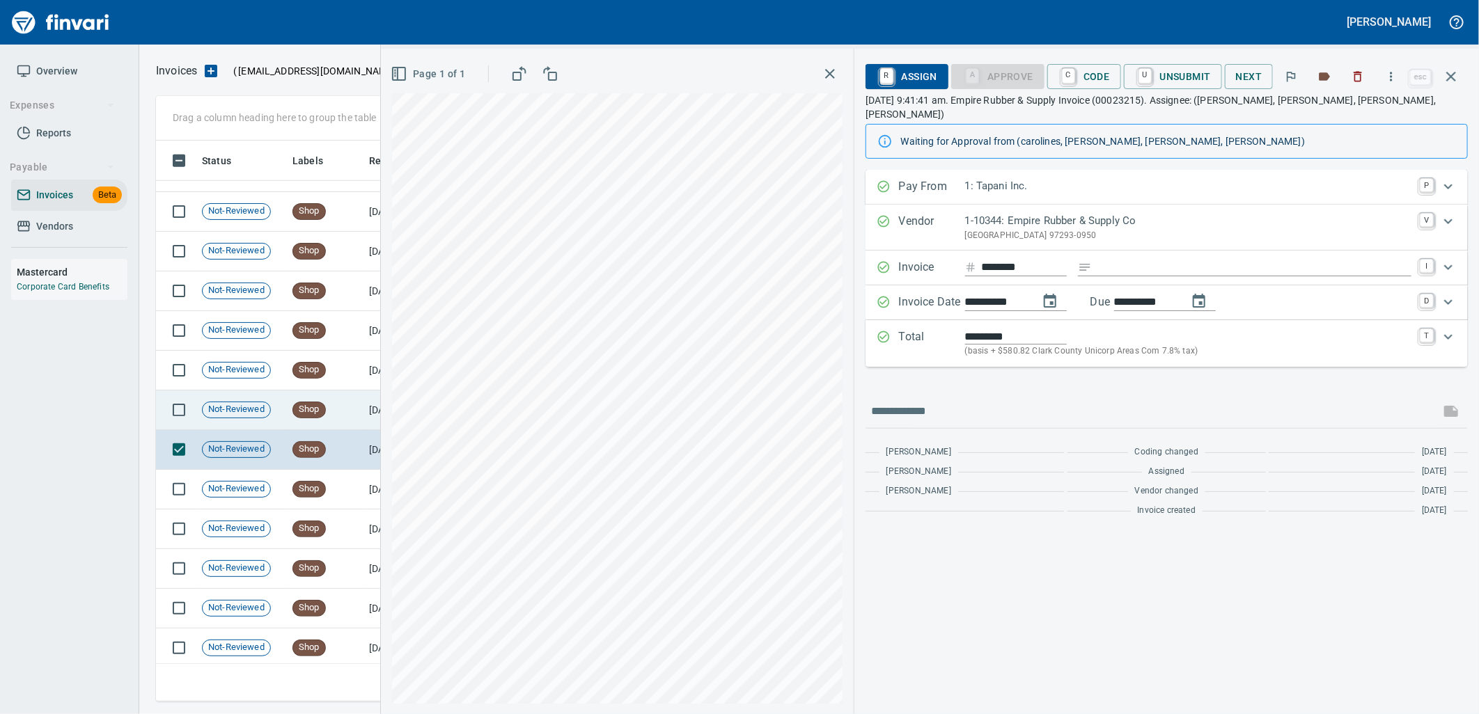
click at [336, 414] on td "Shop" at bounding box center [325, 411] width 77 height 40
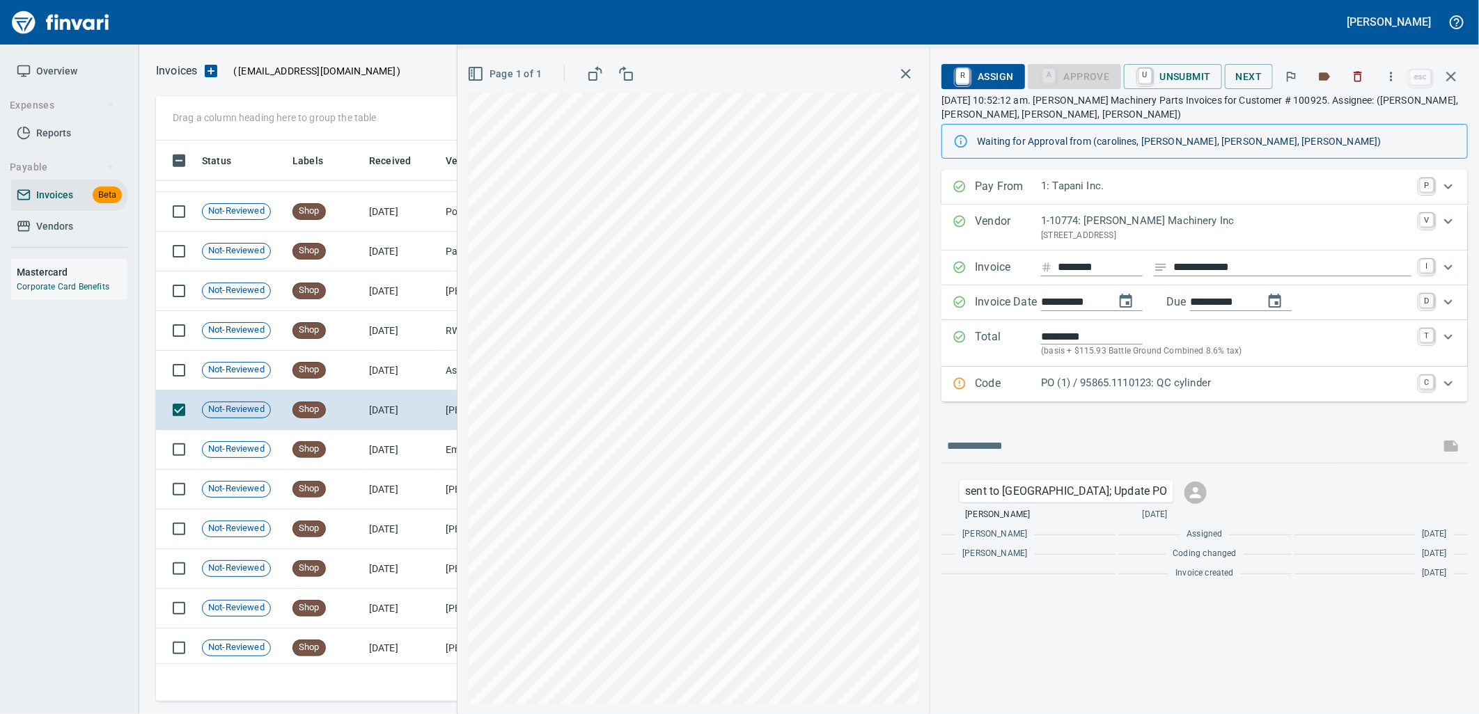
click at [1147, 387] on p "PO (1) / 95865.1110123: QC cylinder" at bounding box center [1226, 383] width 370 height 16
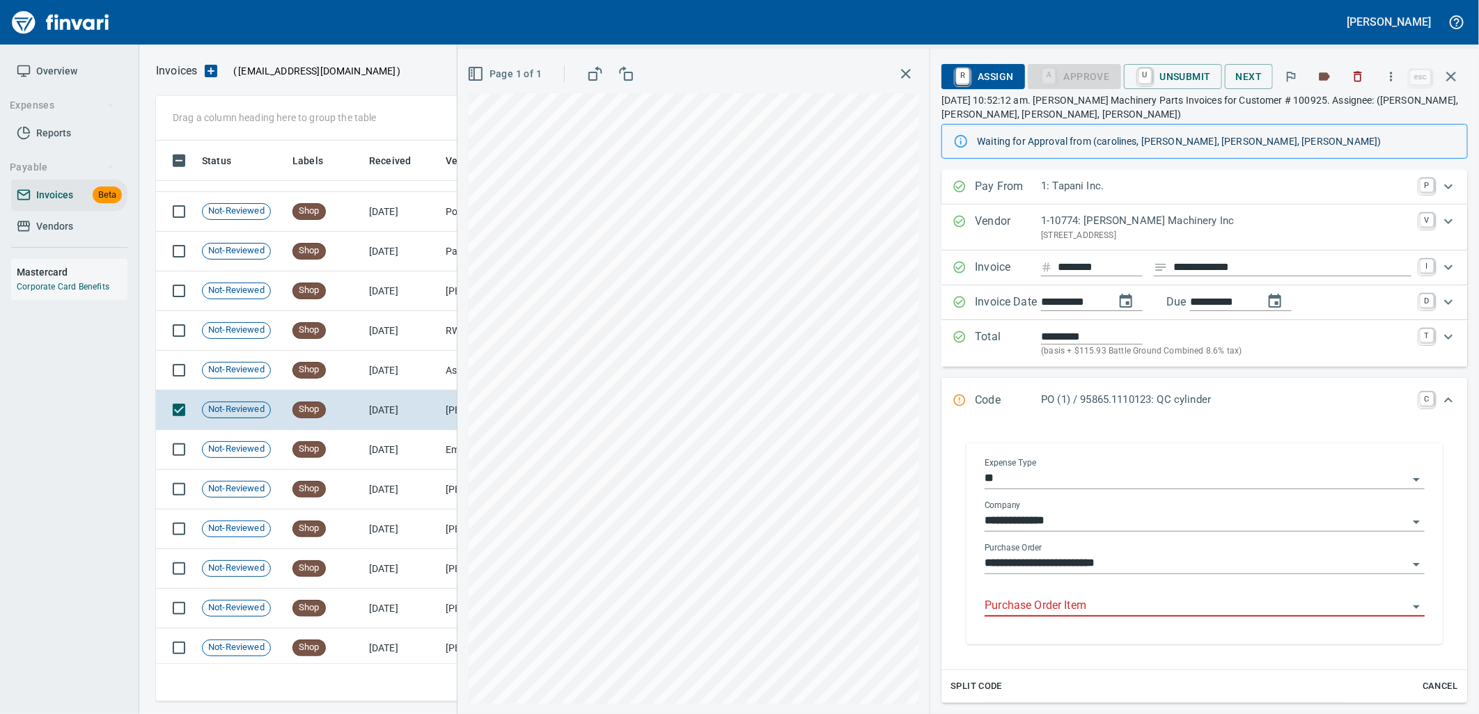
click at [1090, 609] on input "Purchase Order Item" at bounding box center [1196, 606] width 423 height 19
click at [407, 377] on td "8/19/2025" at bounding box center [401, 371] width 77 height 40
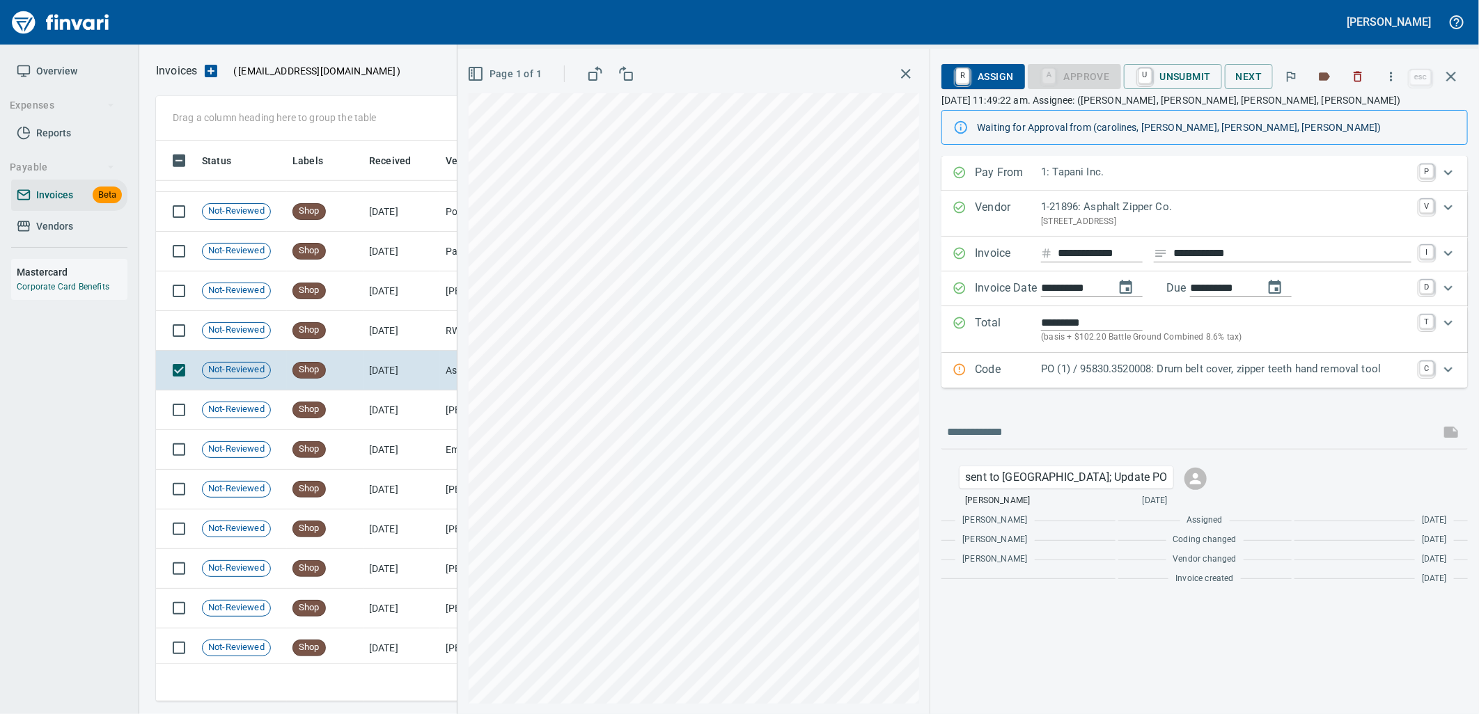
click at [1103, 371] on p "PO (1) / 95830.3520008: Drum belt cover, zipper teeth hand removal tool" at bounding box center [1226, 369] width 370 height 16
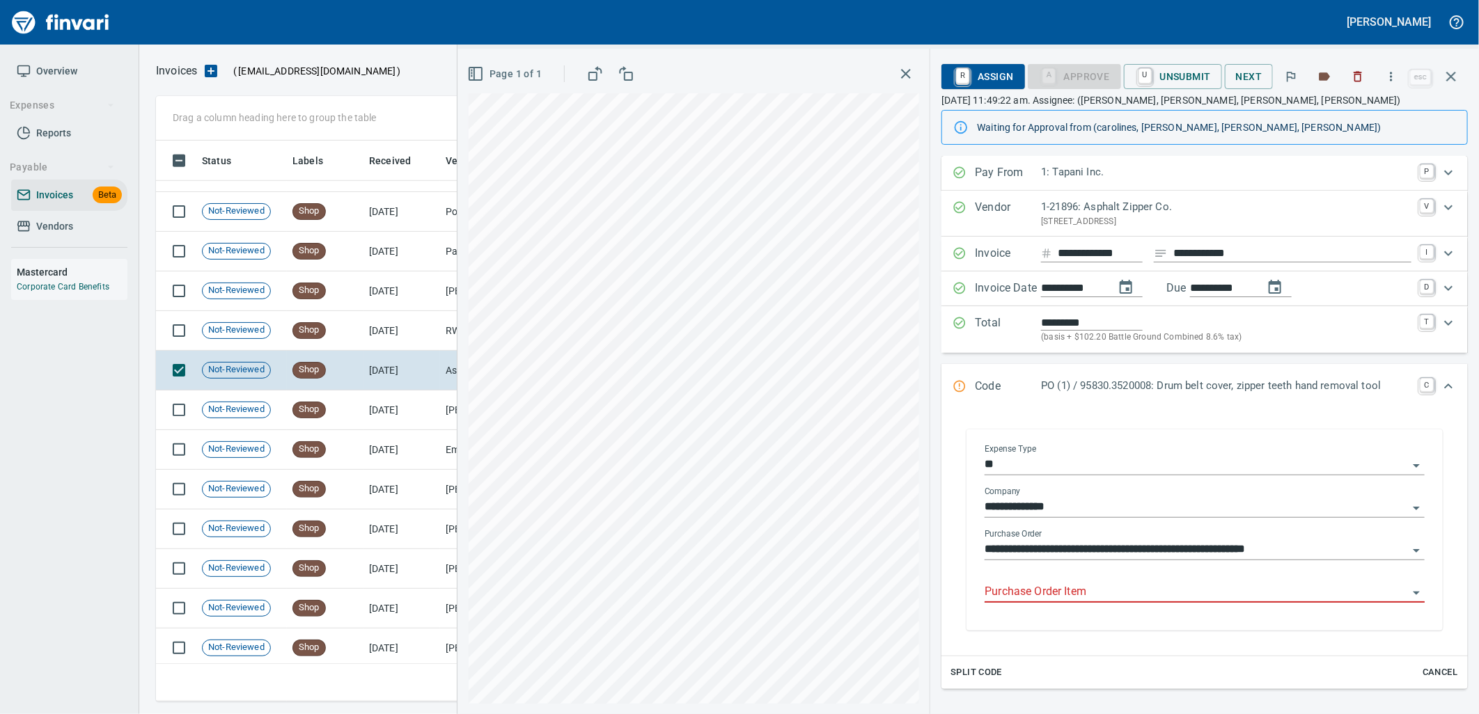
click at [1042, 584] on input "Purchase Order Item" at bounding box center [1196, 592] width 423 height 19
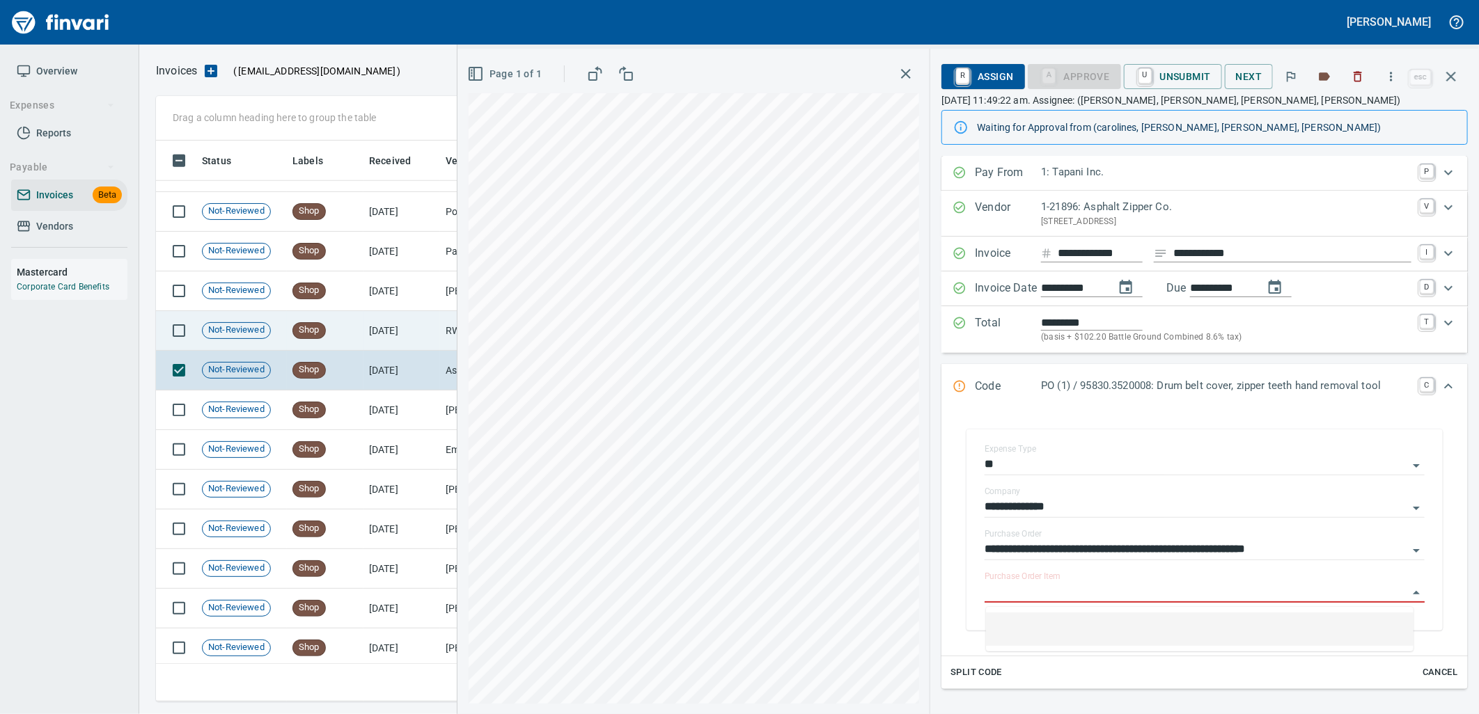
click at [435, 329] on td "8/19/2025" at bounding box center [401, 331] width 77 height 40
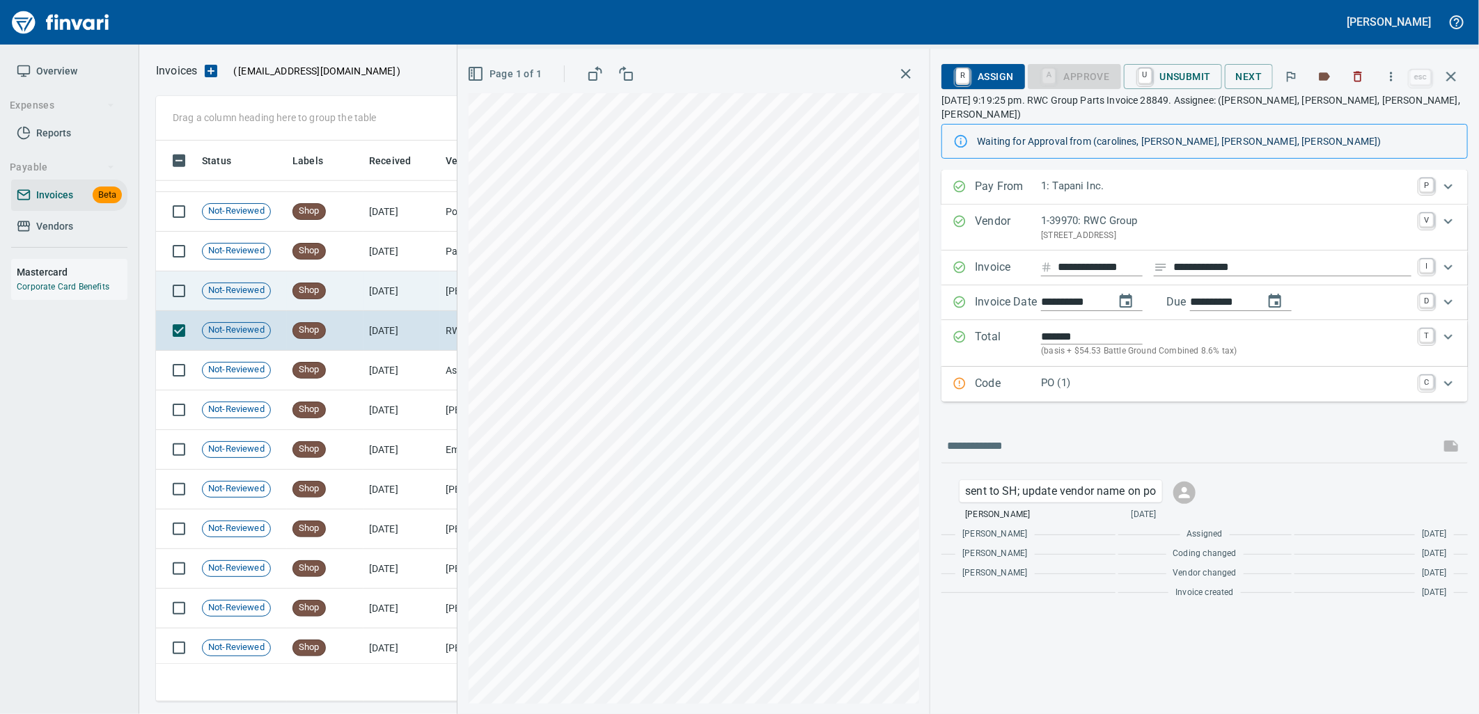
click at [415, 289] on td "8/20/2025" at bounding box center [401, 292] width 77 height 40
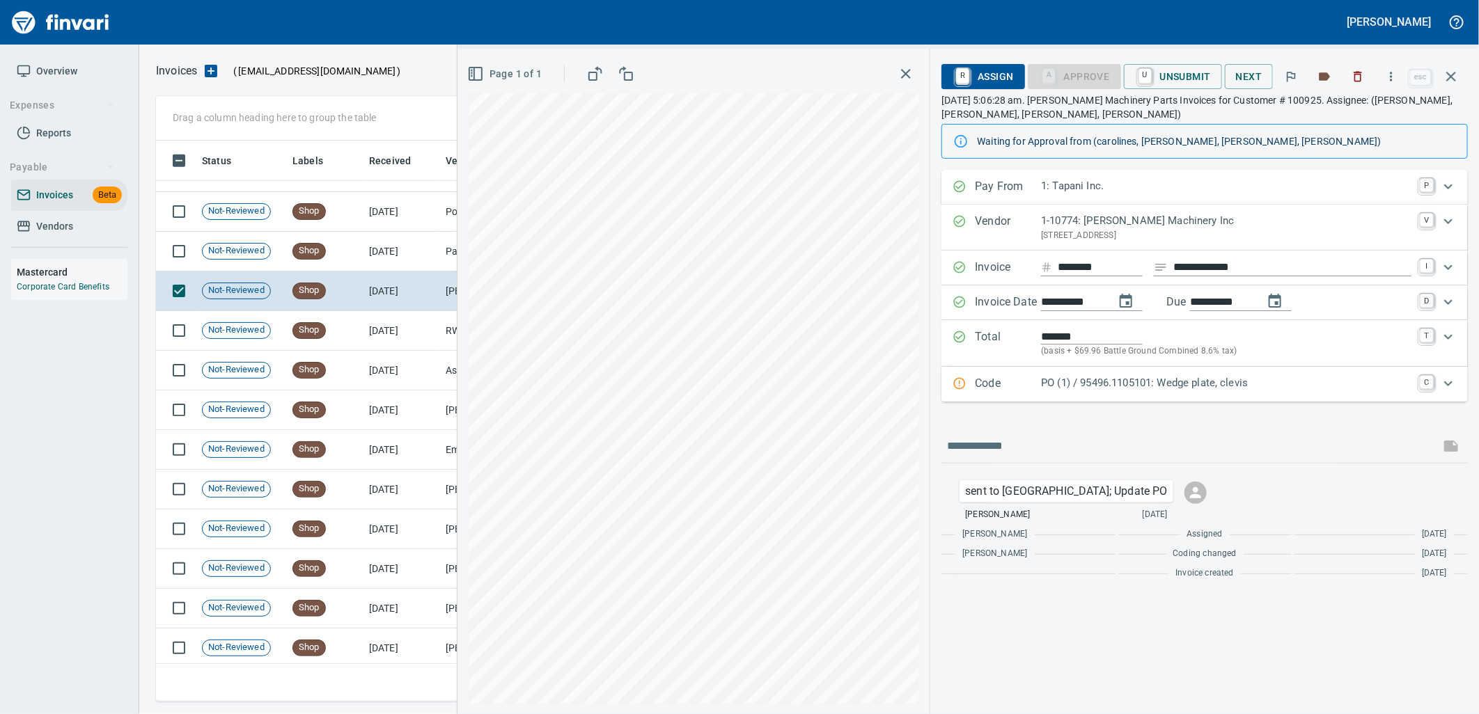
click at [1133, 388] on p "PO (1) / 95496.1105101: Wedge plate, clevis" at bounding box center [1226, 383] width 370 height 16
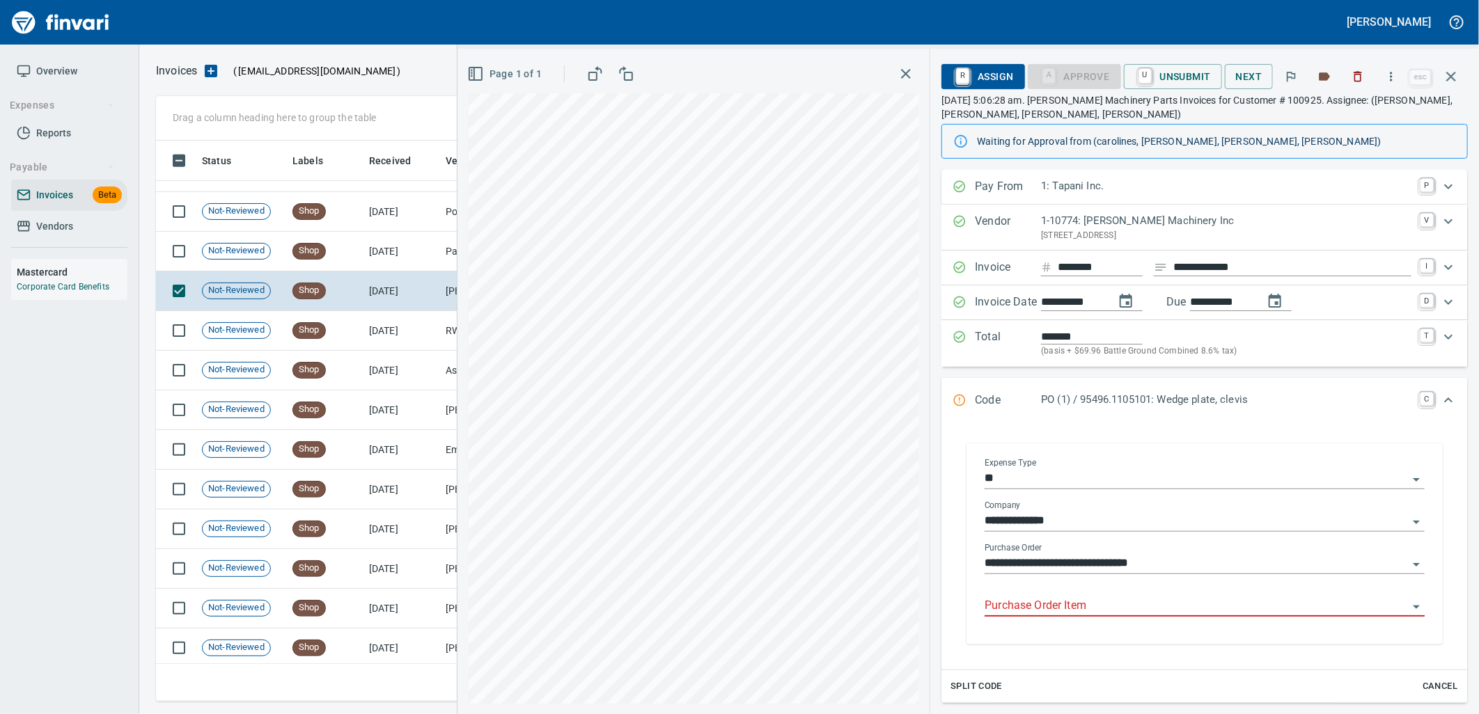
click at [1090, 625] on div "Purchase Order Item" at bounding box center [1205, 607] width 440 height 42
click at [1090, 608] on input "Purchase Order Item" at bounding box center [1196, 606] width 423 height 19
click at [439, 258] on td "8/20/2025" at bounding box center [401, 252] width 77 height 40
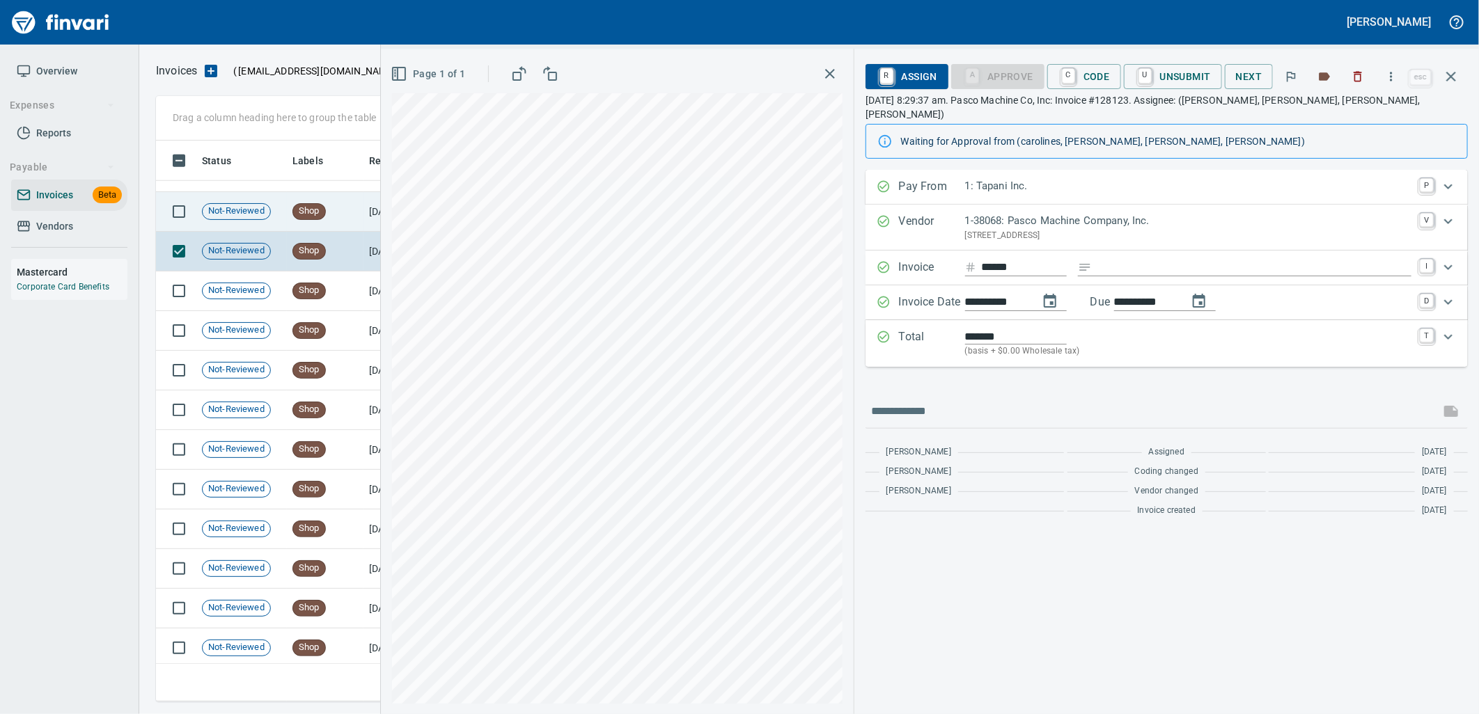
click at [327, 204] on td "Shop" at bounding box center [325, 212] width 77 height 40
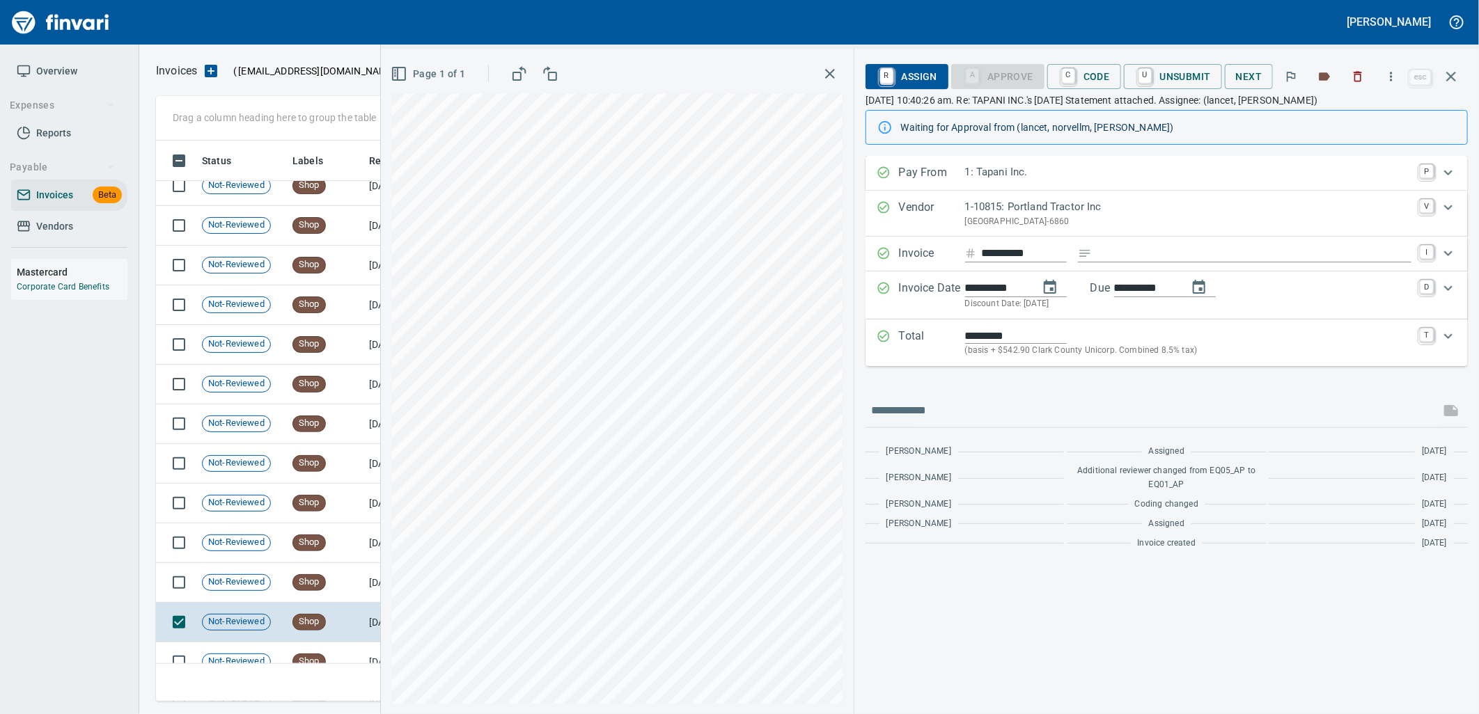
scroll to position [6994, 0]
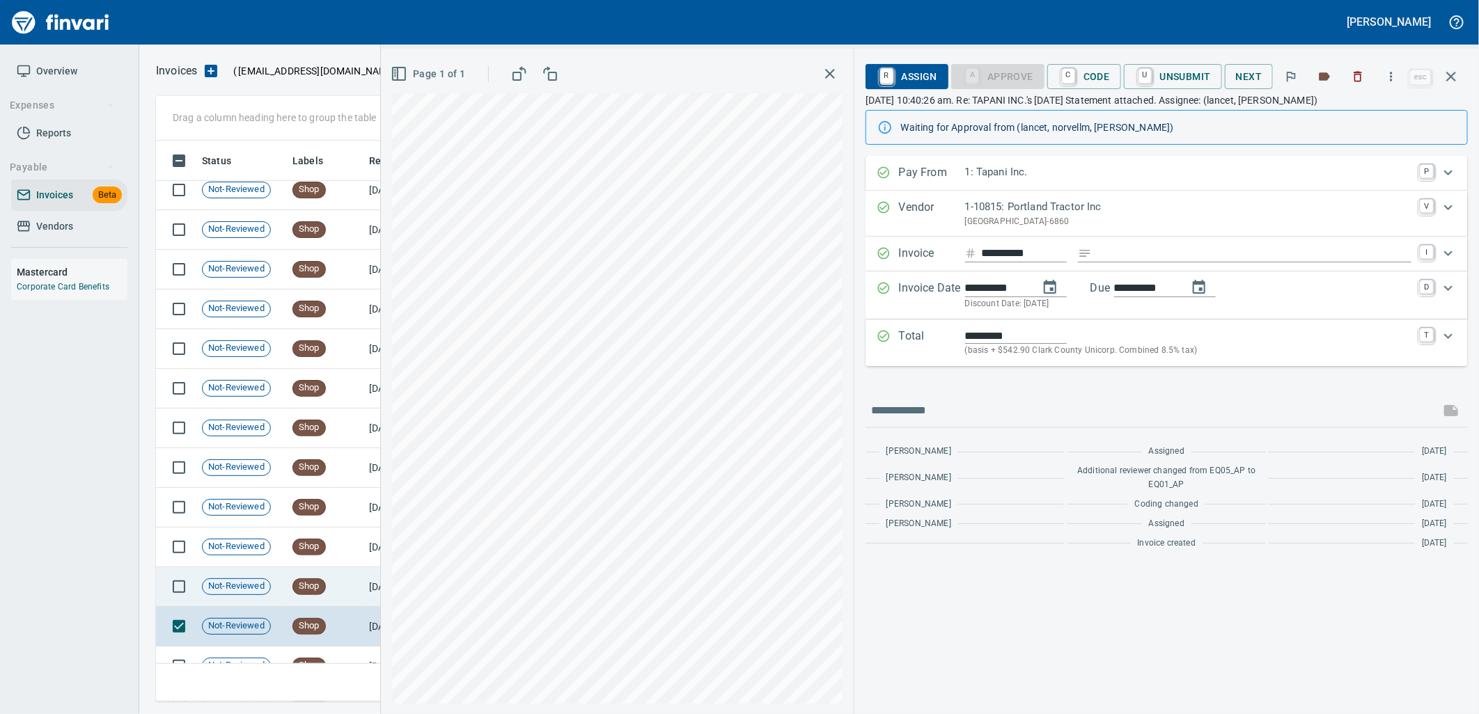
click at [358, 594] on td "Shop" at bounding box center [325, 587] width 77 height 40
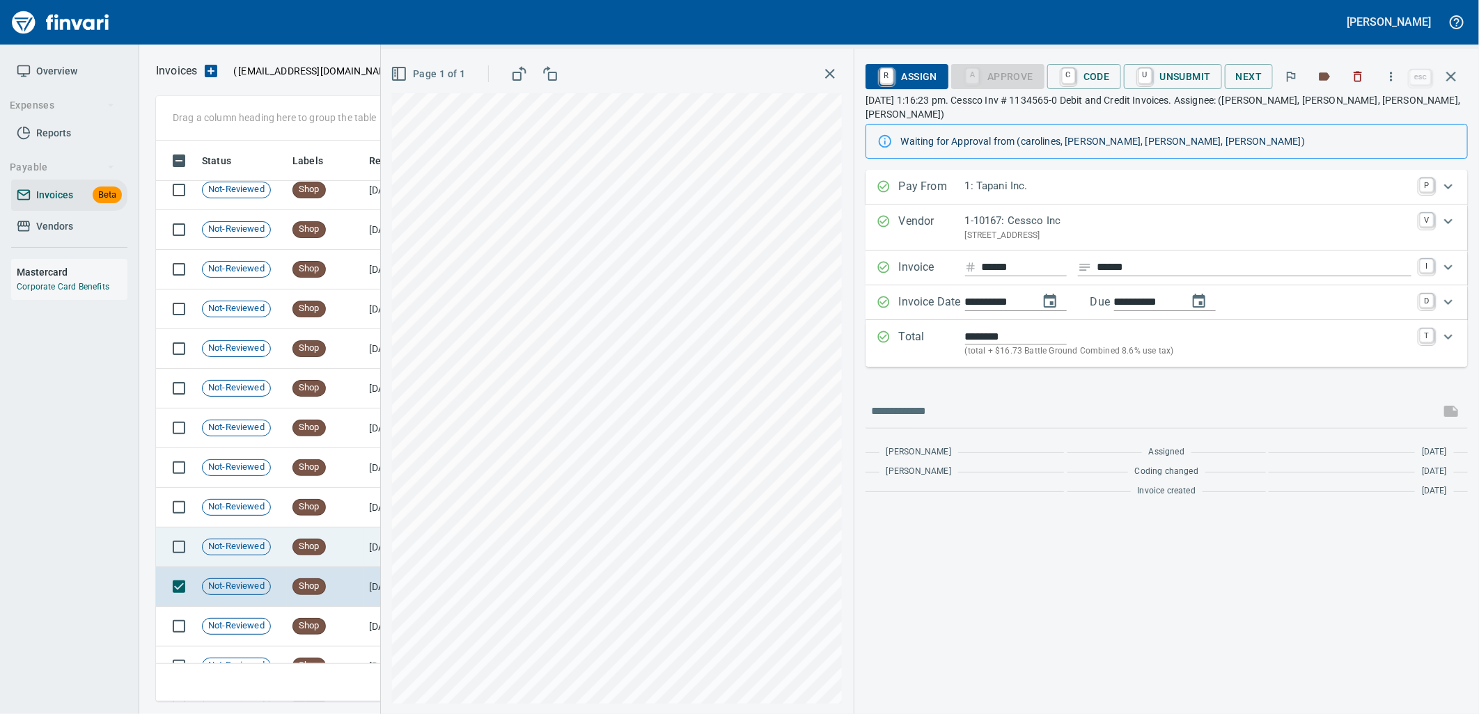
click at [323, 538] on td "Shop" at bounding box center [325, 548] width 77 height 40
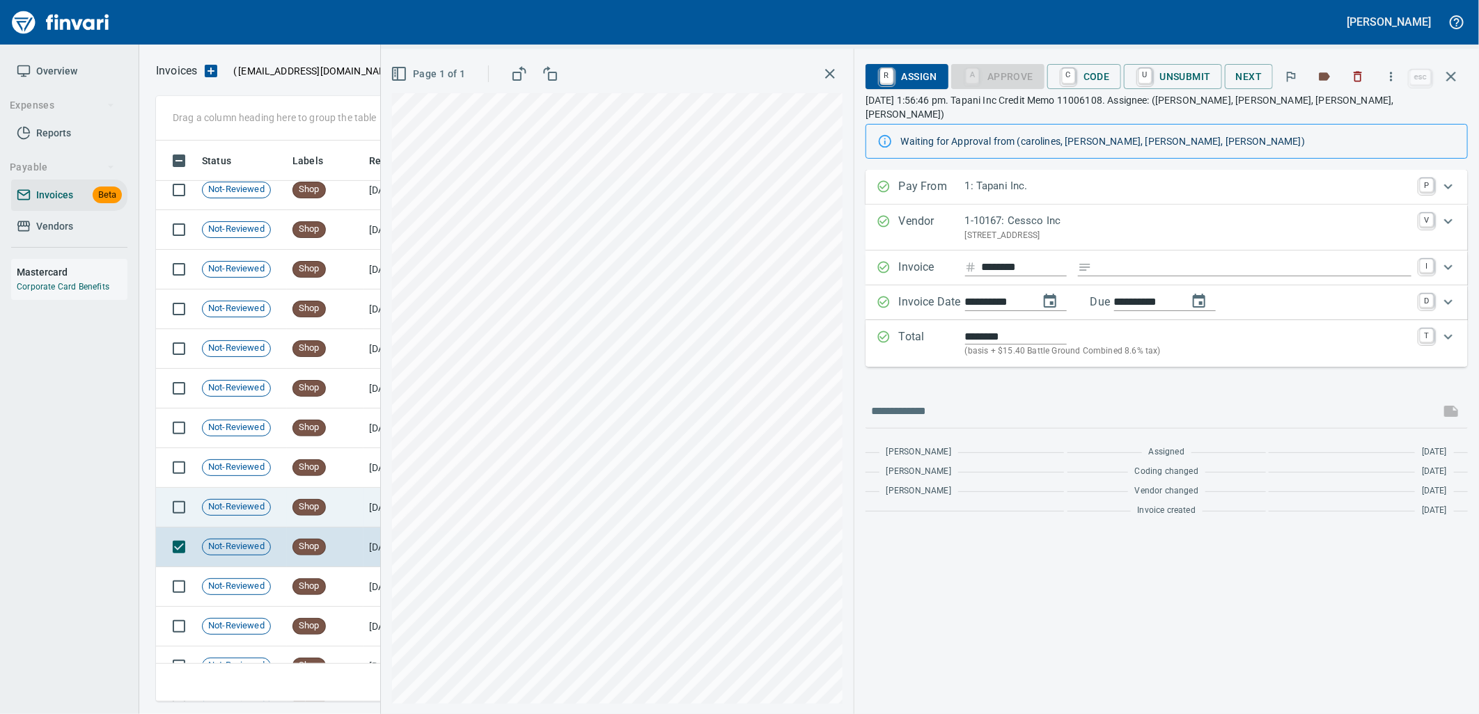
click at [320, 514] on div "Shop" at bounding box center [308, 507] width 33 height 17
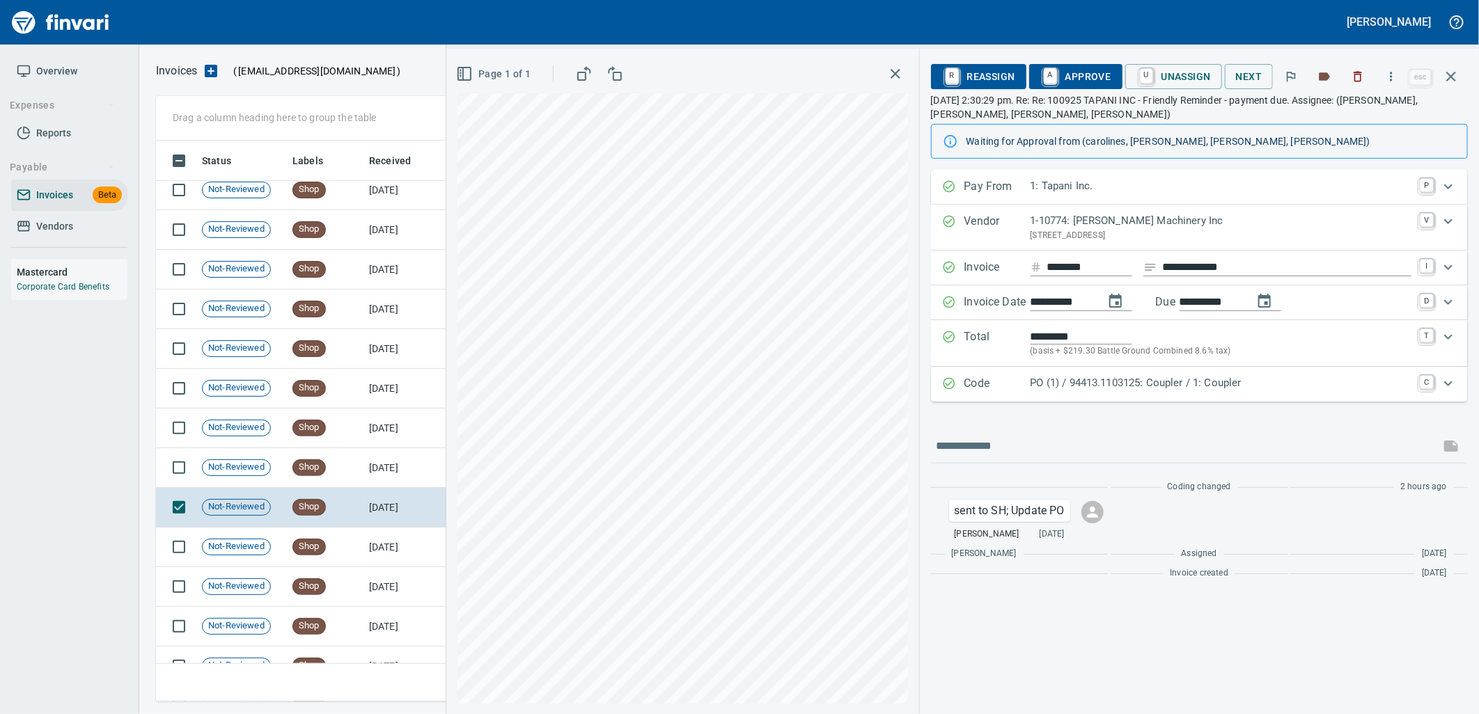
click at [1031, 393] on div "PO (1) / 94413.1103125: Coupler / 1: Coupler" at bounding box center [1221, 384] width 381 height 18
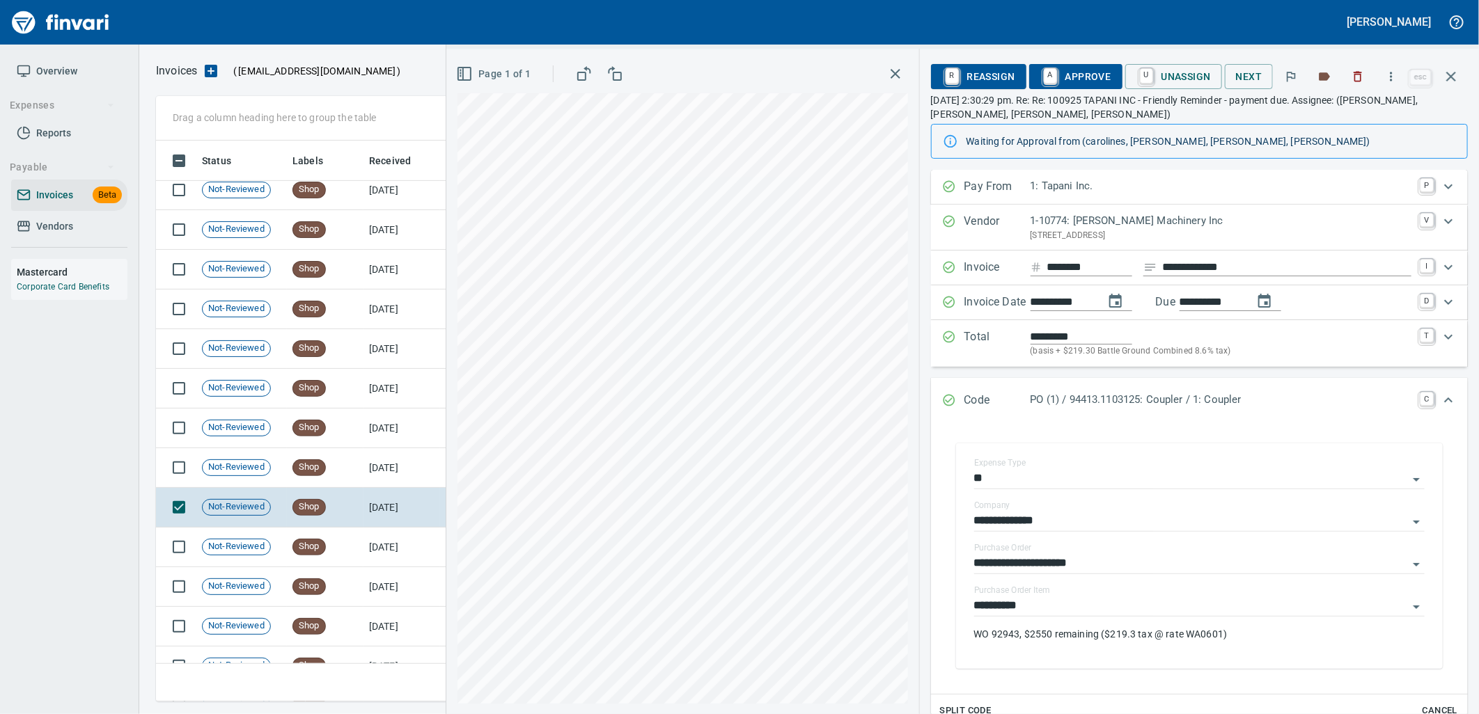
click at [1082, 80] on span "A Approve" at bounding box center [1075, 77] width 71 height 24
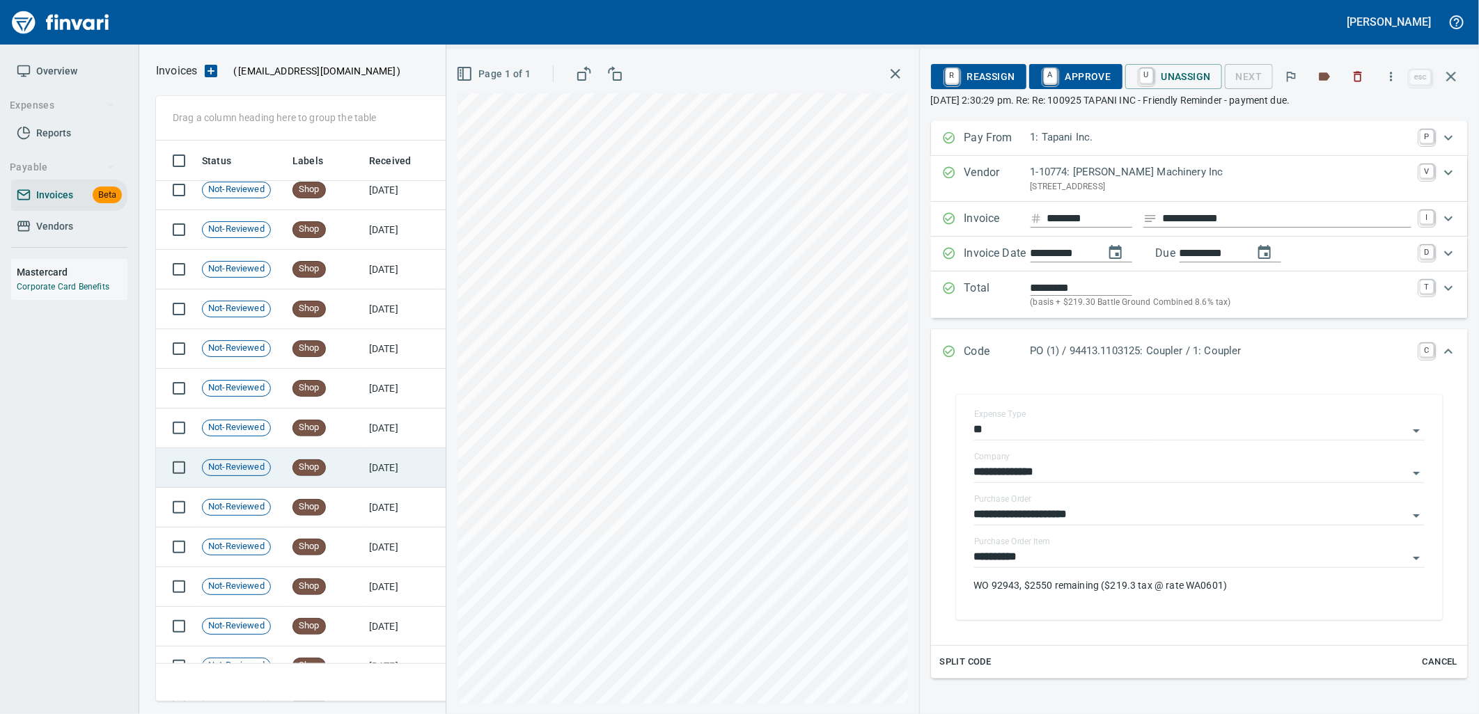
click at [361, 464] on td "Shop" at bounding box center [325, 468] width 77 height 40
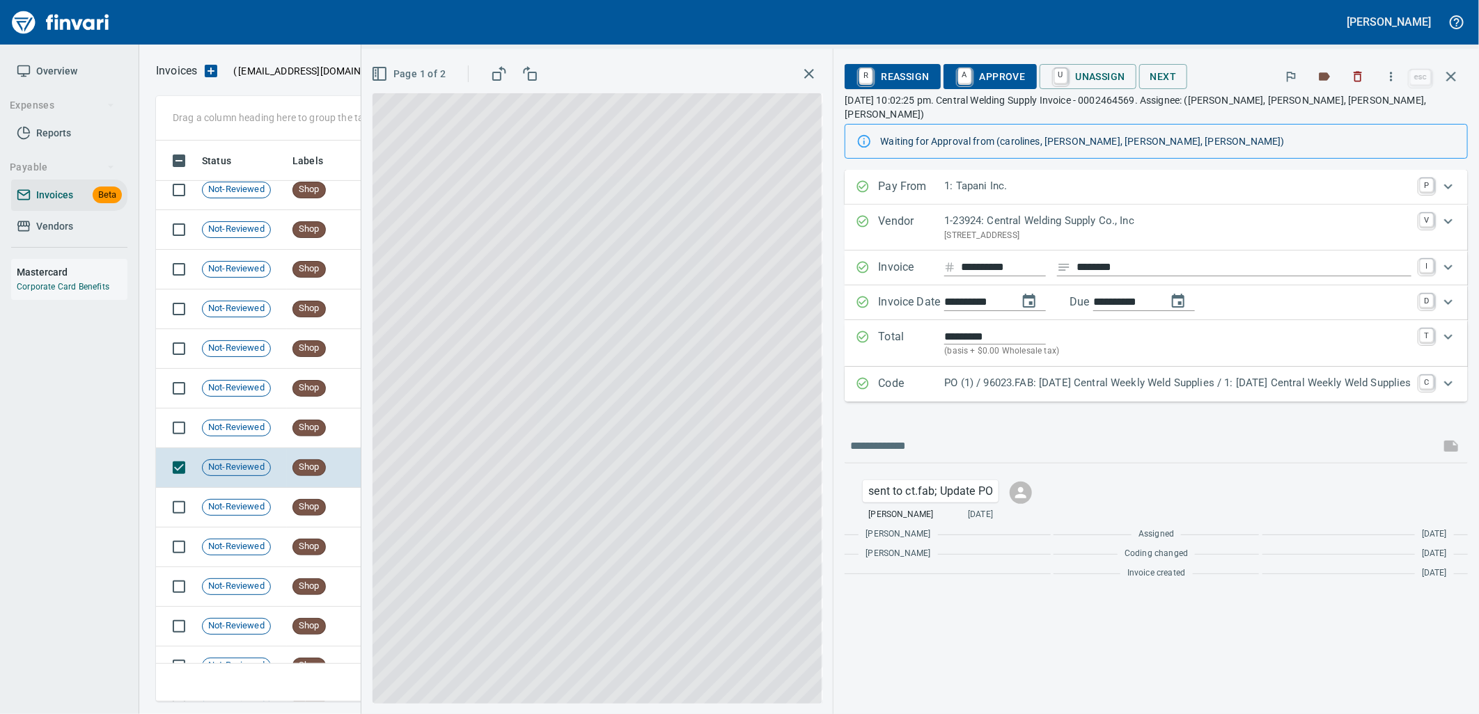
click at [1056, 375] on p "PO (1) / 96023.FAB: 08/18/25 Central Weekly Weld Supplies / 1: 08/18/25 Central…" at bounding box center [1177, 383] width 467 height 16
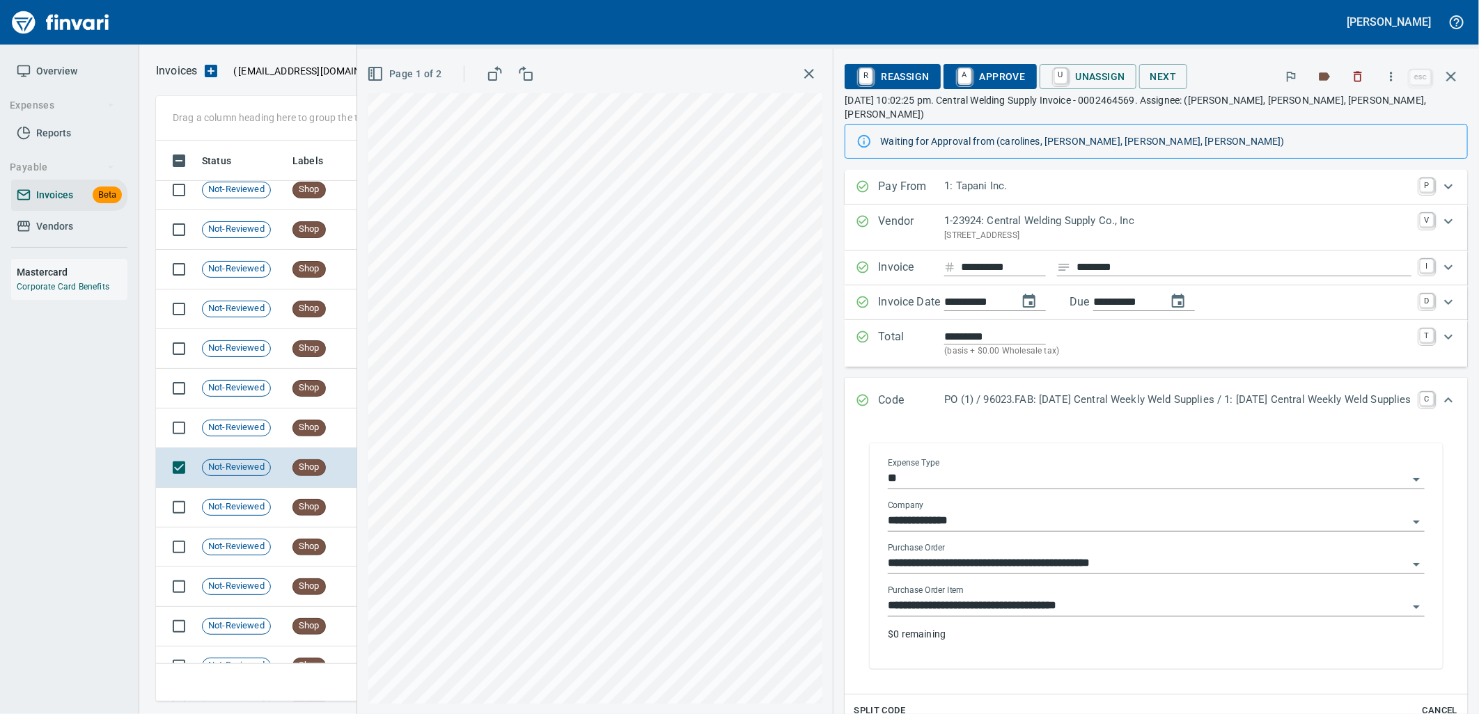
click at [950, 597] on input "**********" at bounding box center [1148, 606] width 520 height 19
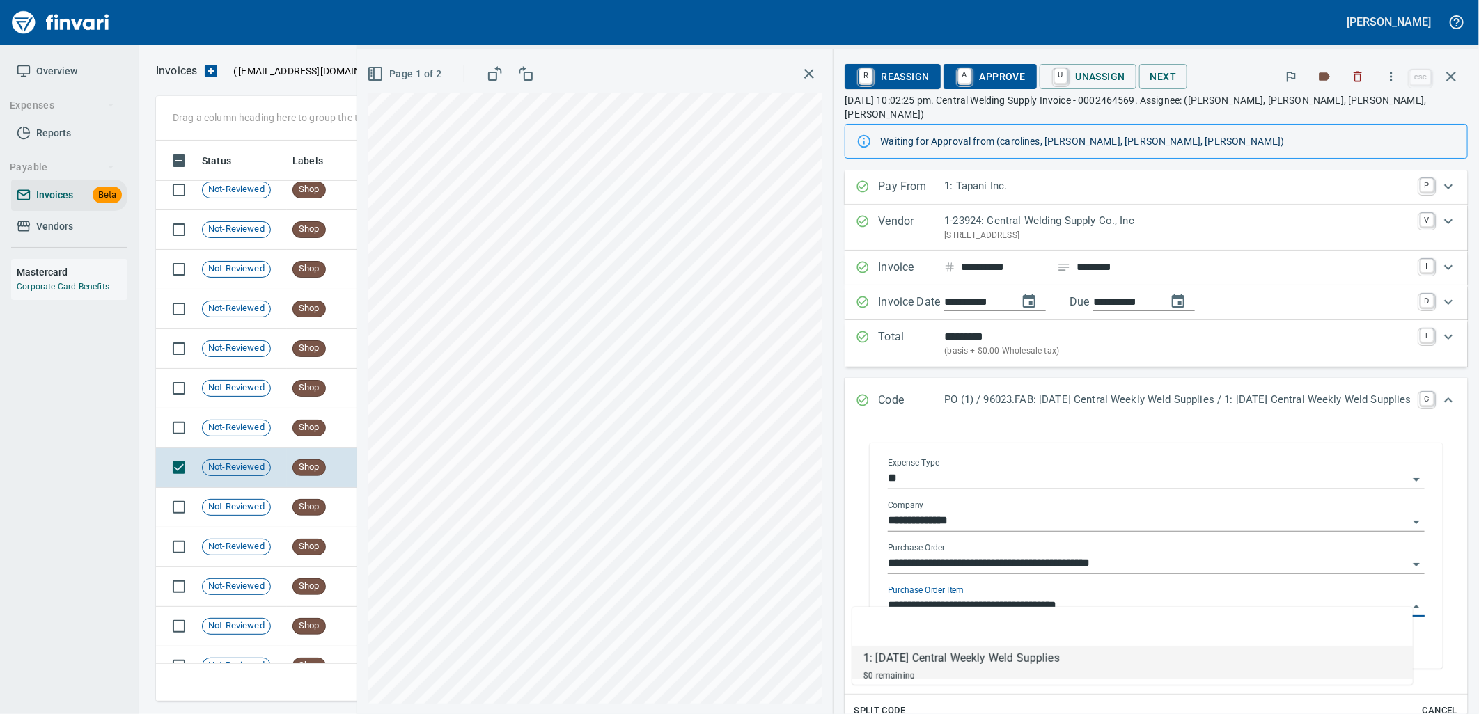
scroll to position [550, 1283]
click at [281, 430] on td "Not-Reviewed" at bounding box center [241, 429] width 91 height 40
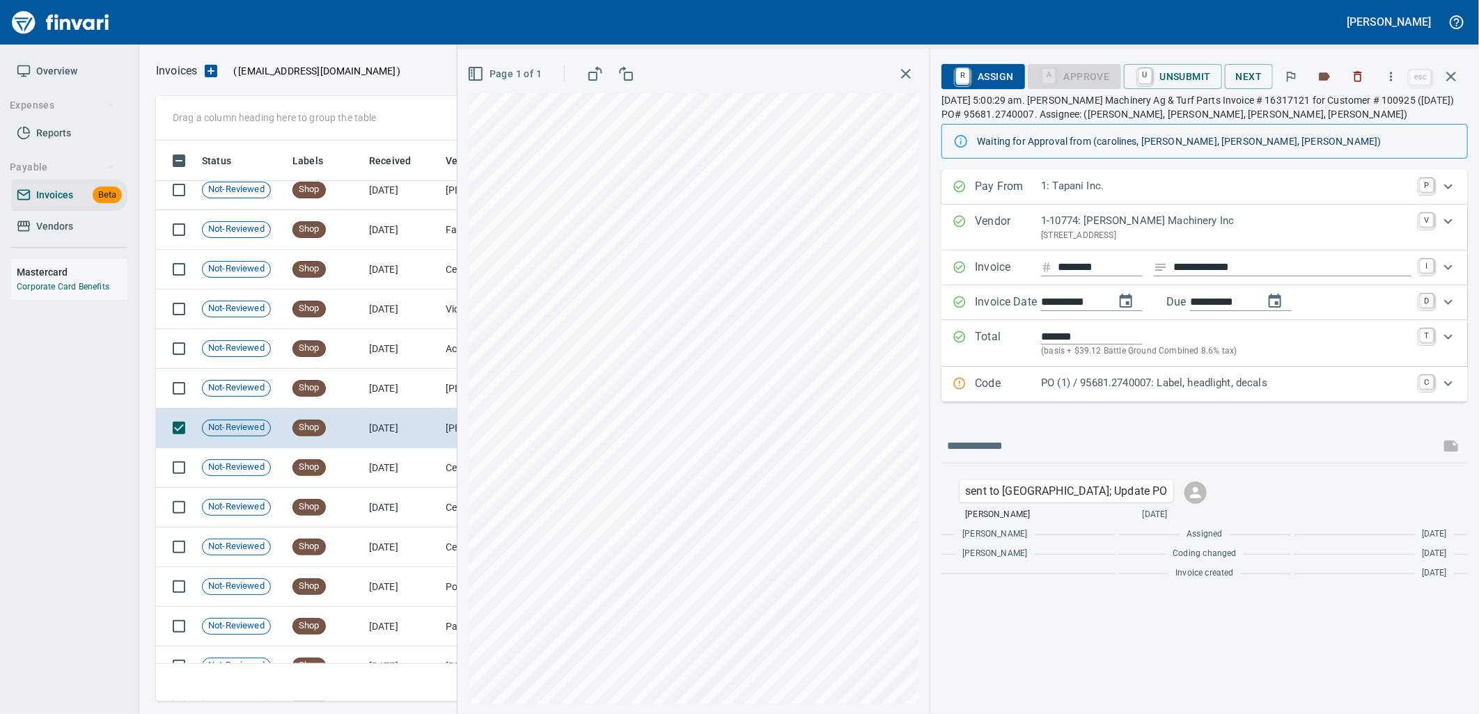
click at [1143, 392] on div "PO (1) / 95681.2740007: Label, headlight, decals" at bounding box center [1226, 384] width 370 height 18
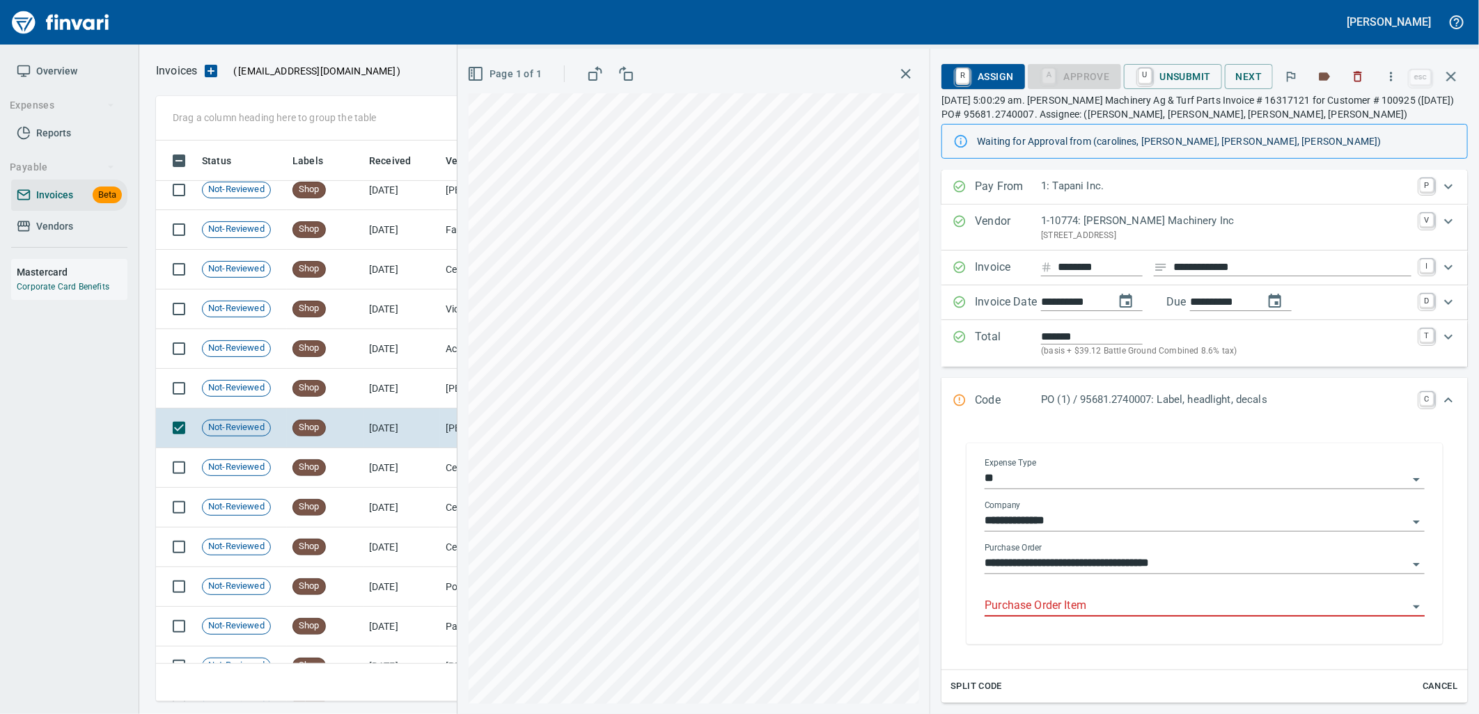
click at [1108, 604] on input "Purchase Order Item" at bounding box center [1196, 606] width 423 height 19
click at [374, 385] on td "8/21/2025" at bounding box center [401, 389] width 77 height 40
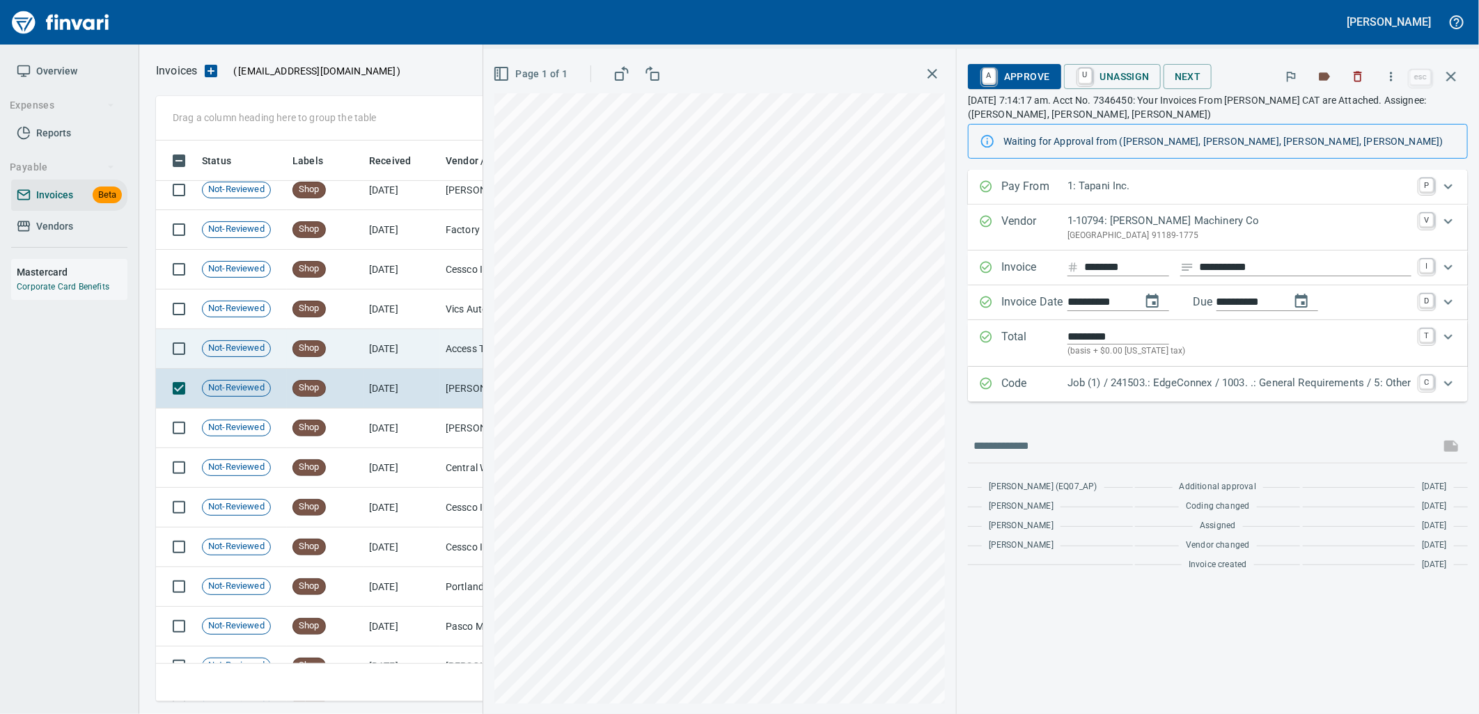
click at [412, 342] on td "8/21/2025" at bounding box center [401, 349] width 77 height 40
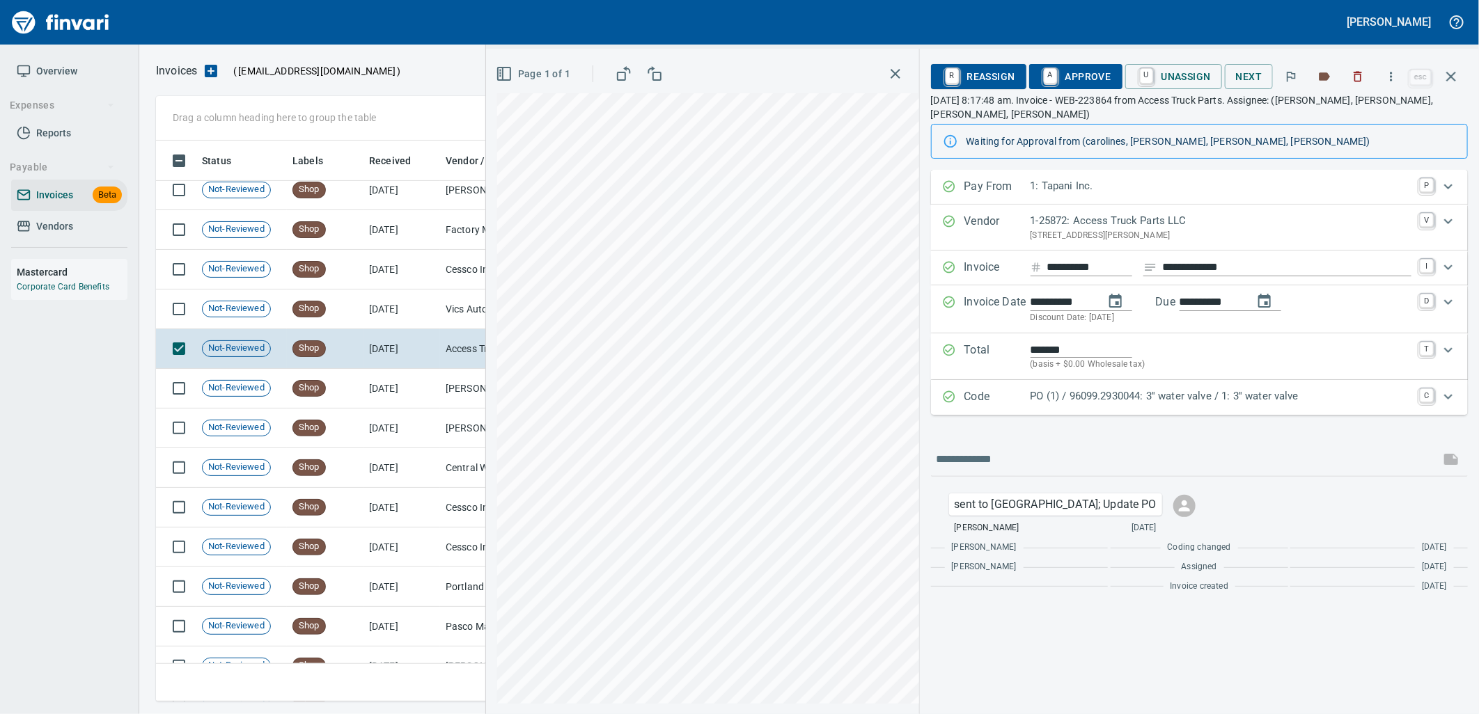
click at [1297, 397] on p "PO (1) / 96099.2930044: 3'' water valve / 1: 3'' water valve" at bounding box center [1221, 397] width 381 height 16
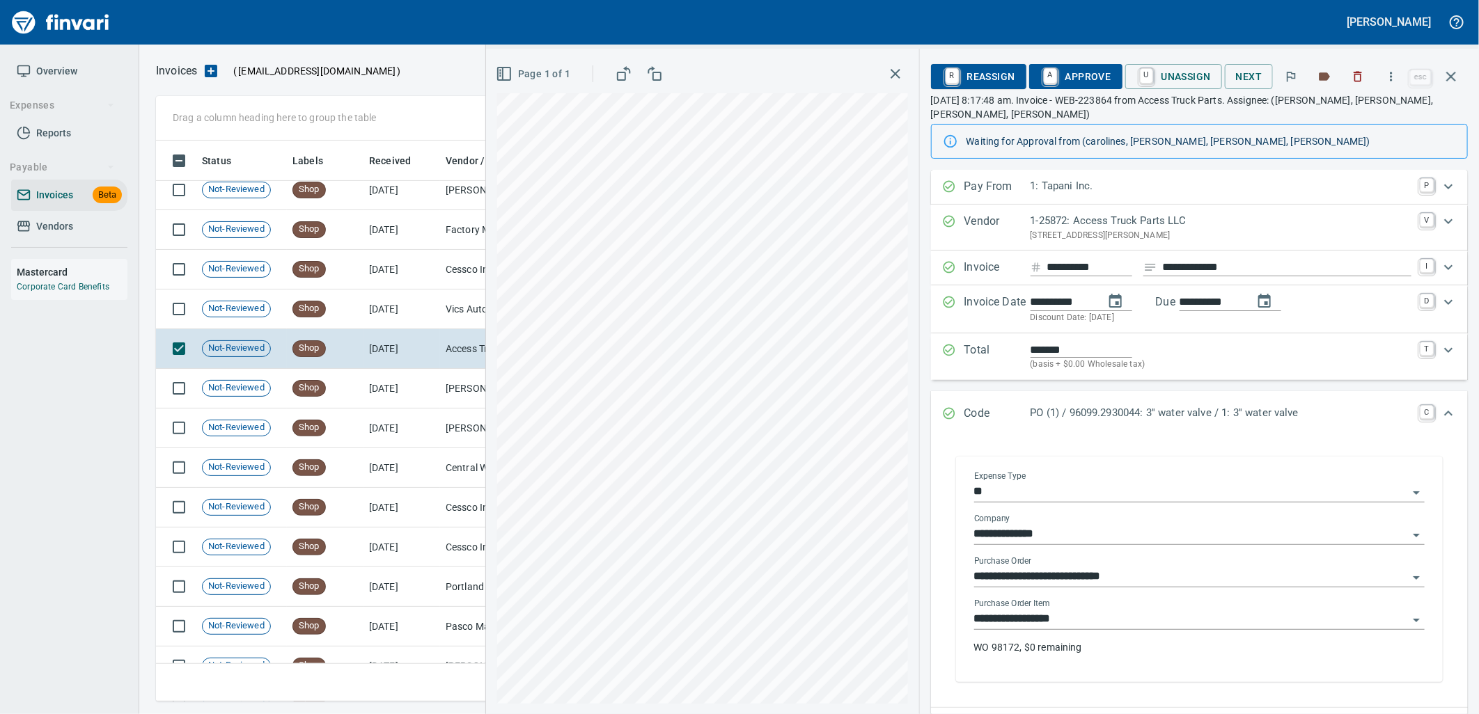
click at [1090, 616] on input "**********" at bounding box center [1191, 619] width 434 height 19
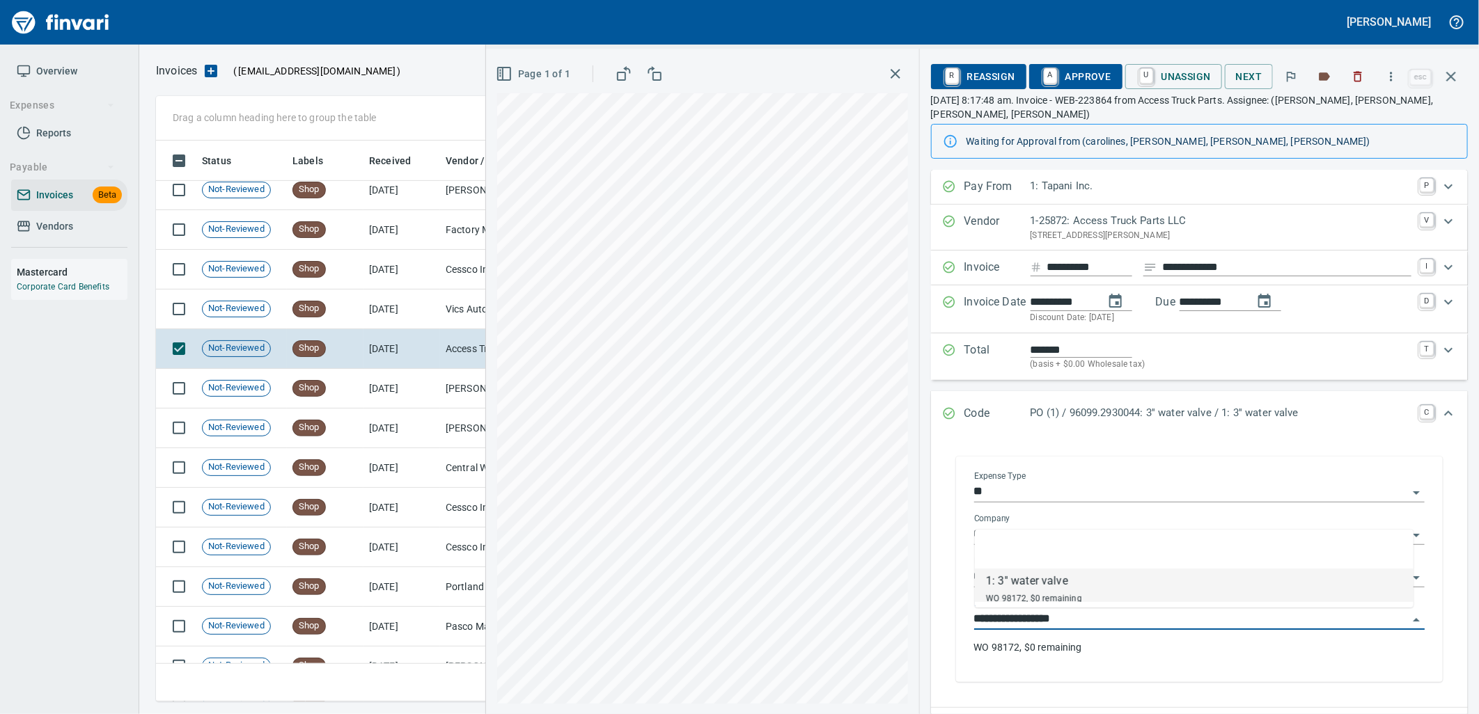
scroll to position [550, 1283]
click at [415, 304] on td "8/21/2025" at bounding box center [401, 310] width 77 height 40
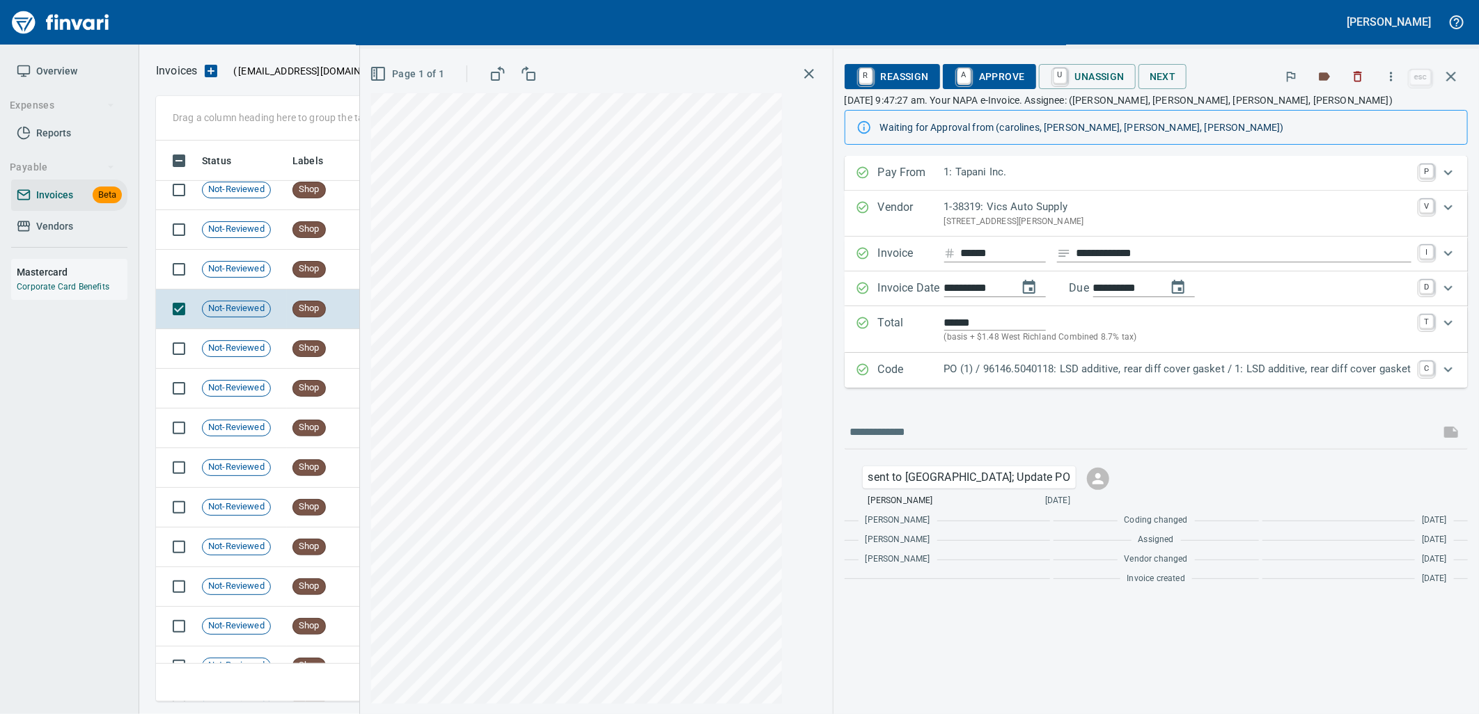
click at [1179, 379] on div "PO (1) / 96146.5040118: LSD additive, rear diff cover gasket / 1: LSD additive,…" at bounding box center [1177, 370] width 467 height 18
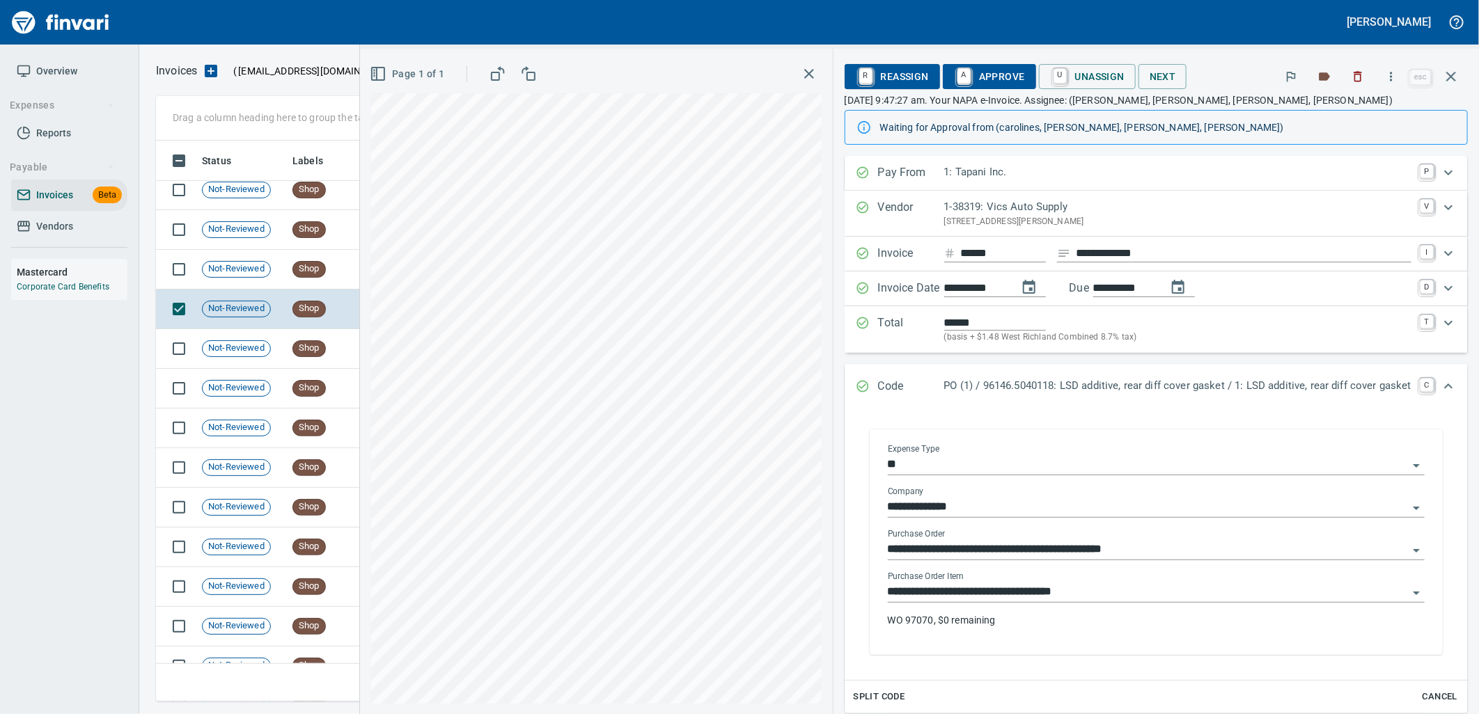
click at [1073, 587] on input "**********" at bounding box center [1148, 592] width 520 height 19
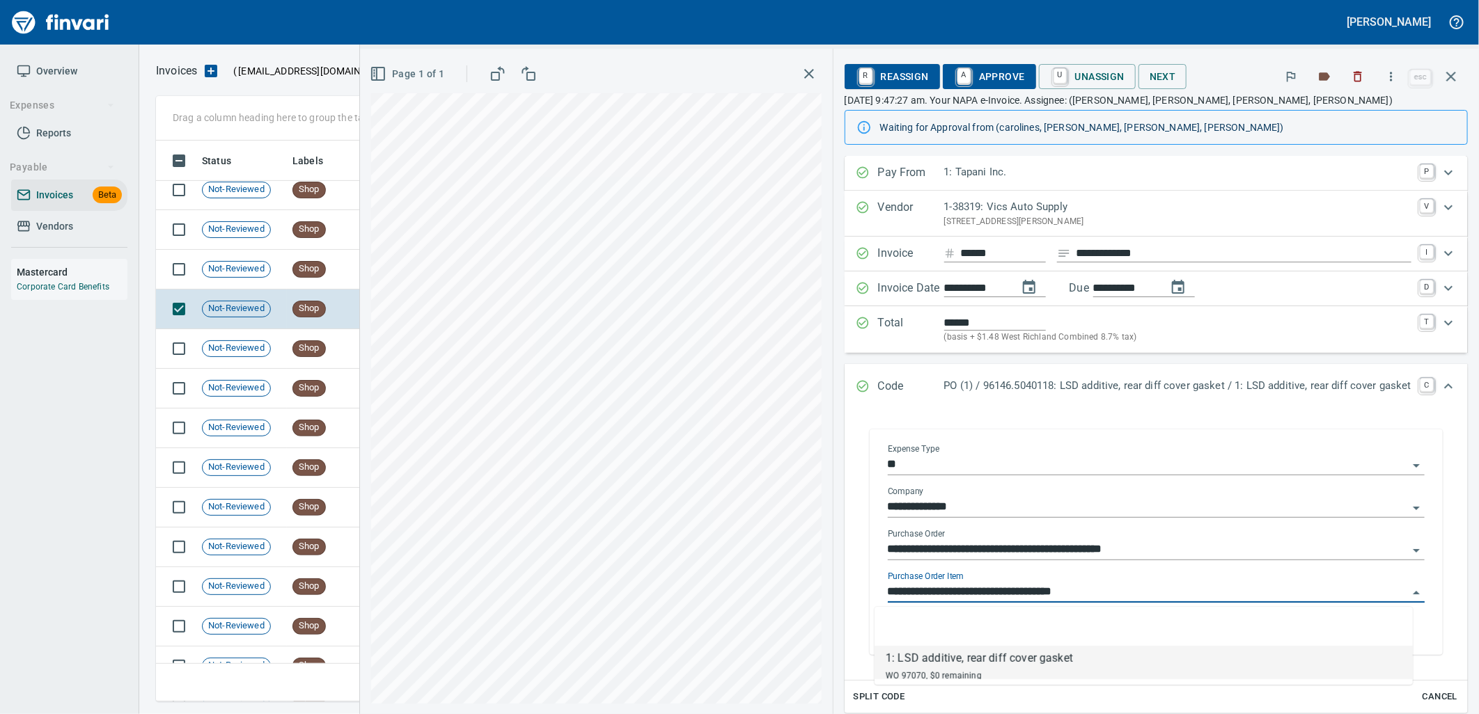
scroll to position [550, 1283]
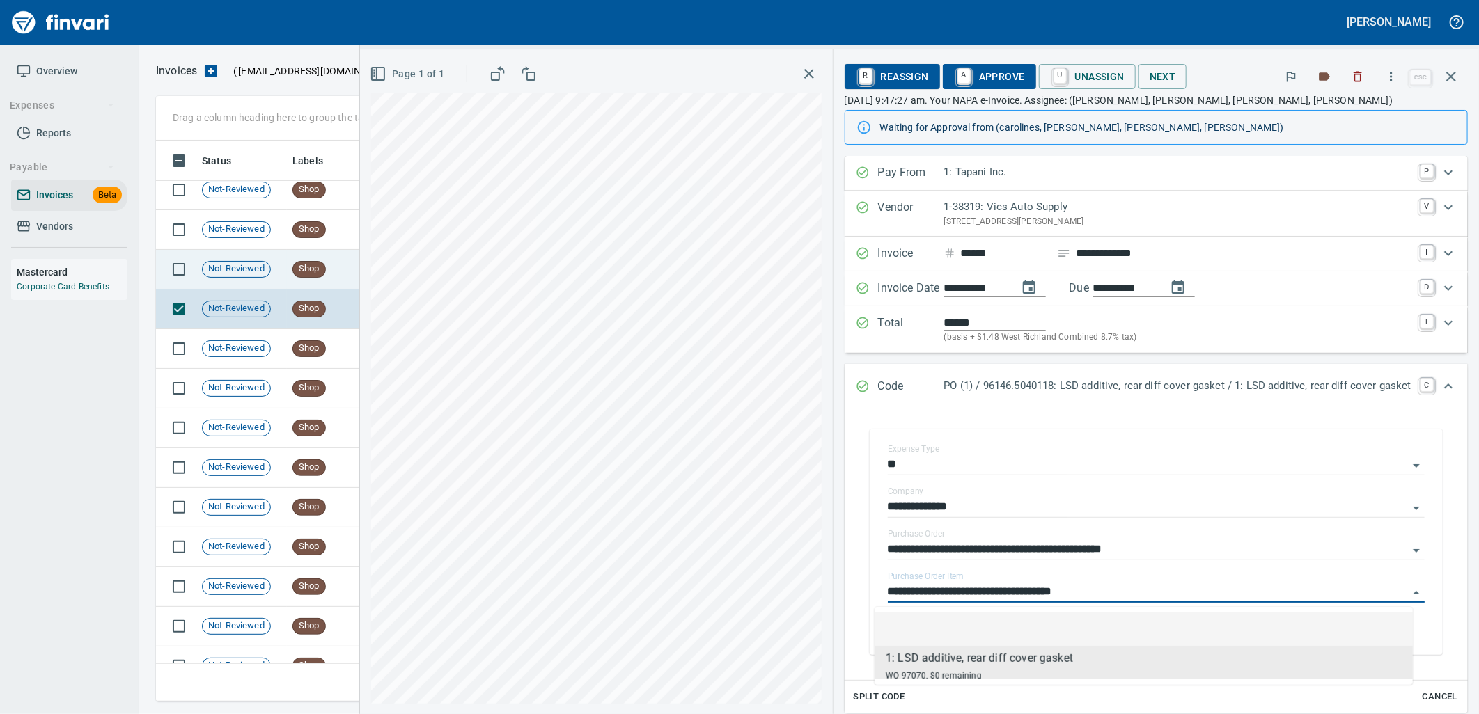
click at [308, 267] on span "Shop" at bounding box center [309, 269] width 32 height 13
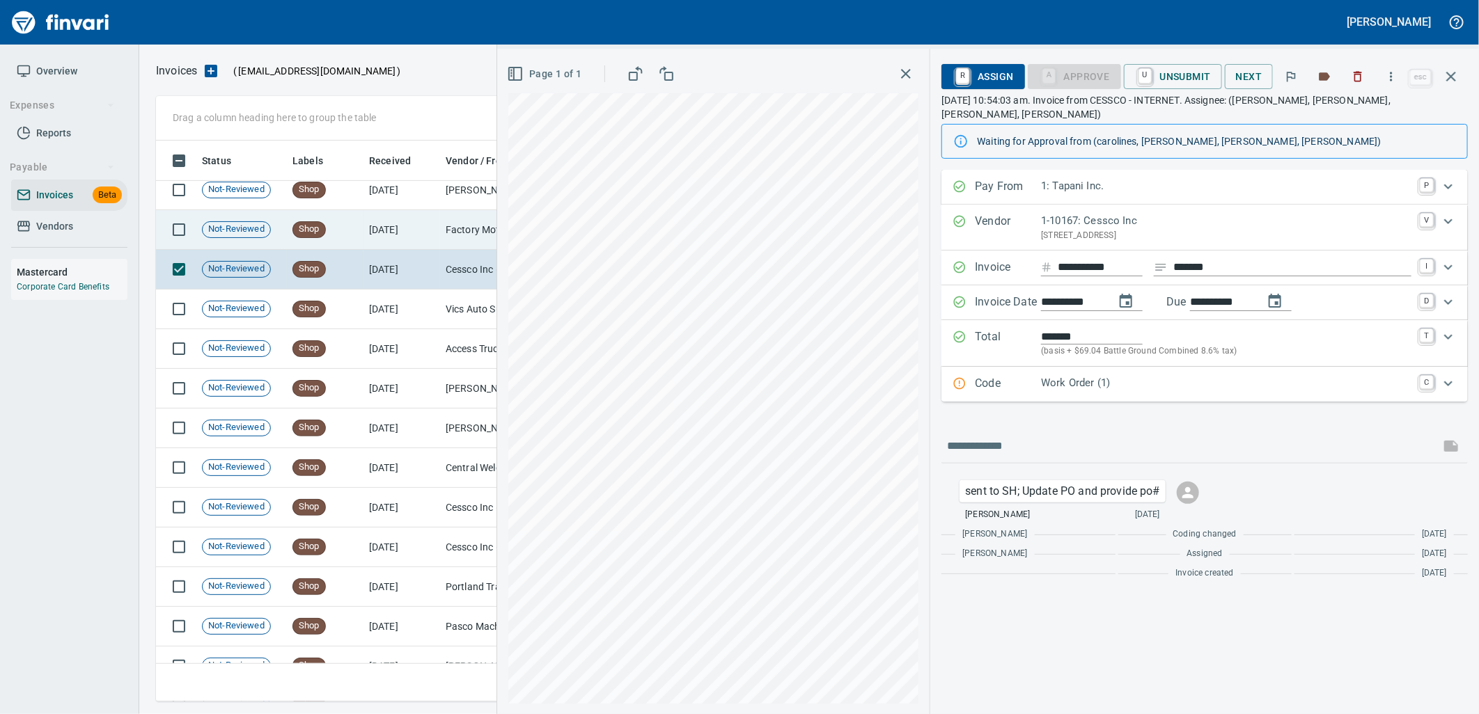
click at [462, 232] on td "Factory Motor Parts (1-24042)" at bounding box center [509, 230] width 139 height 40
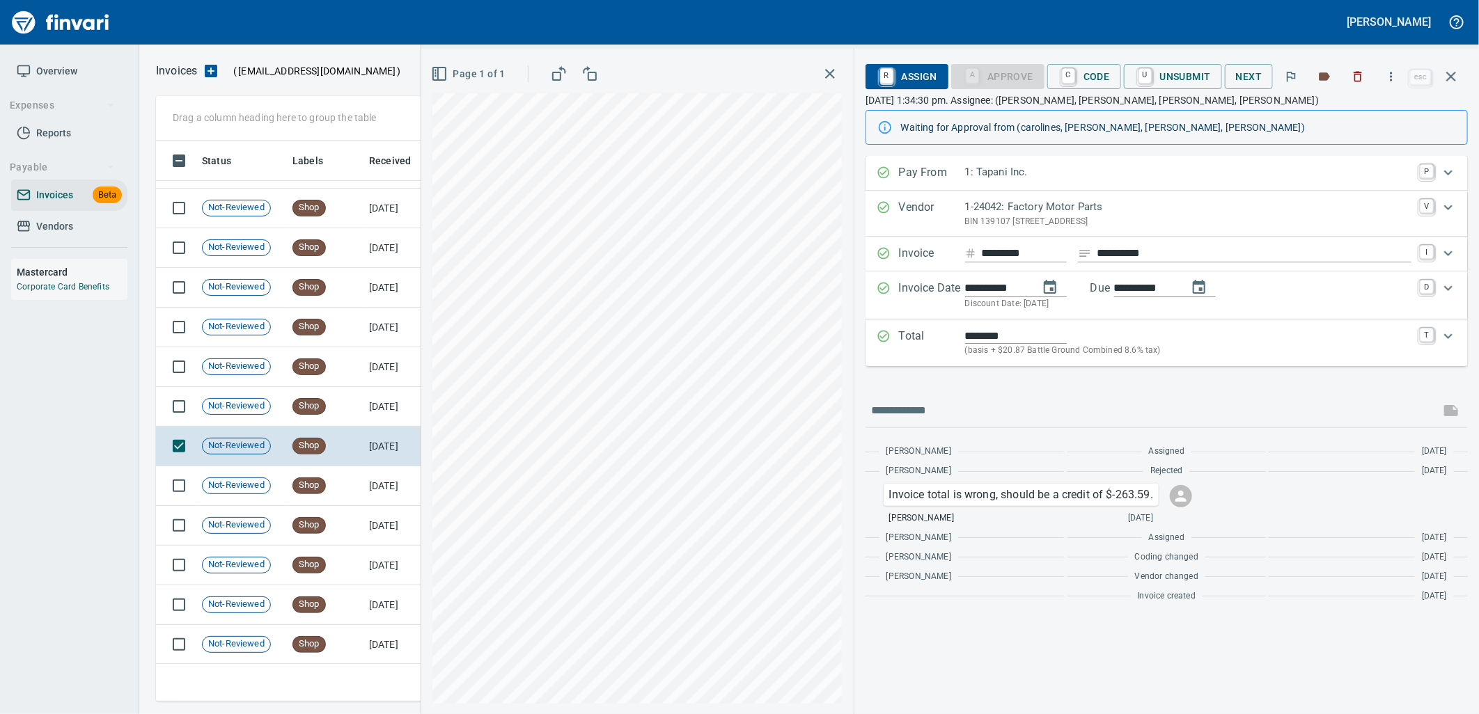
scroll to position [6763, 0]
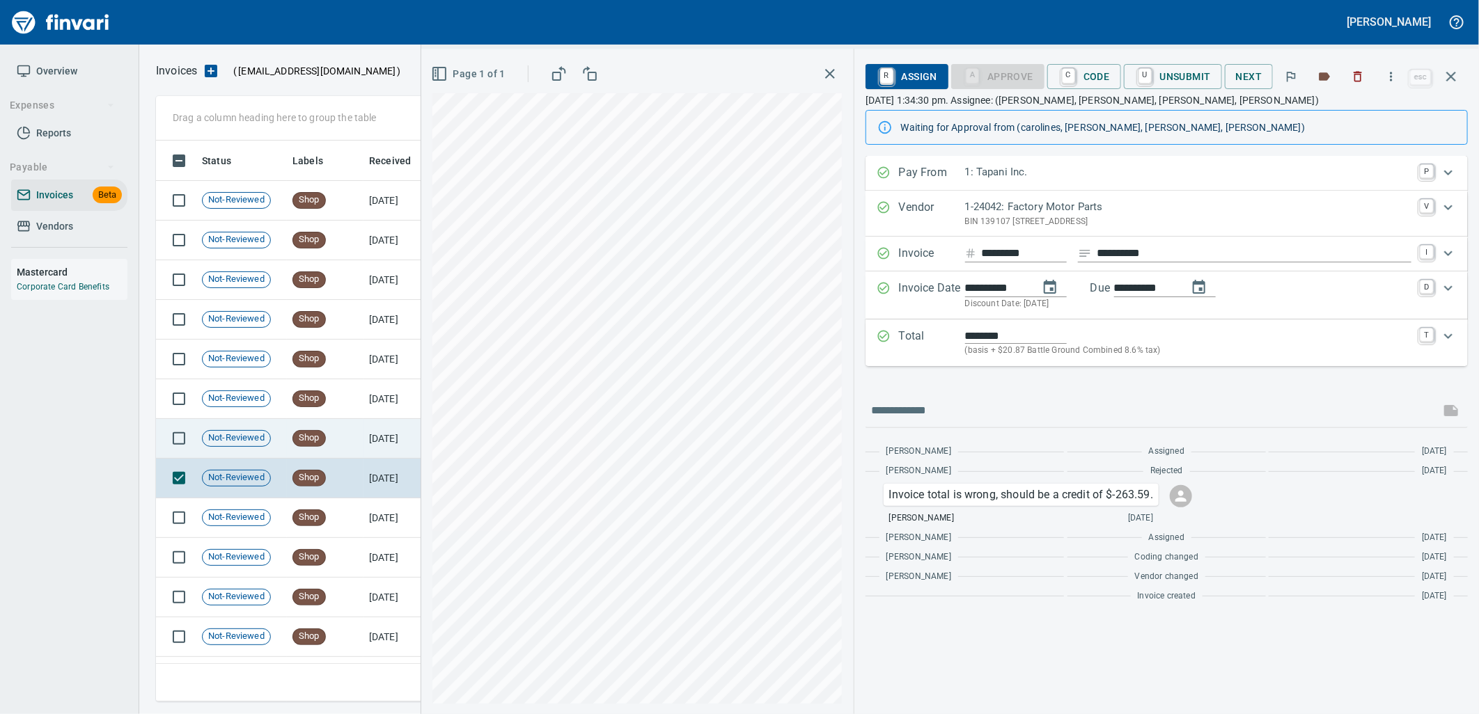
click at [359, 433] on td "Shop" at bounding box center [325, 439] width 77 height 40
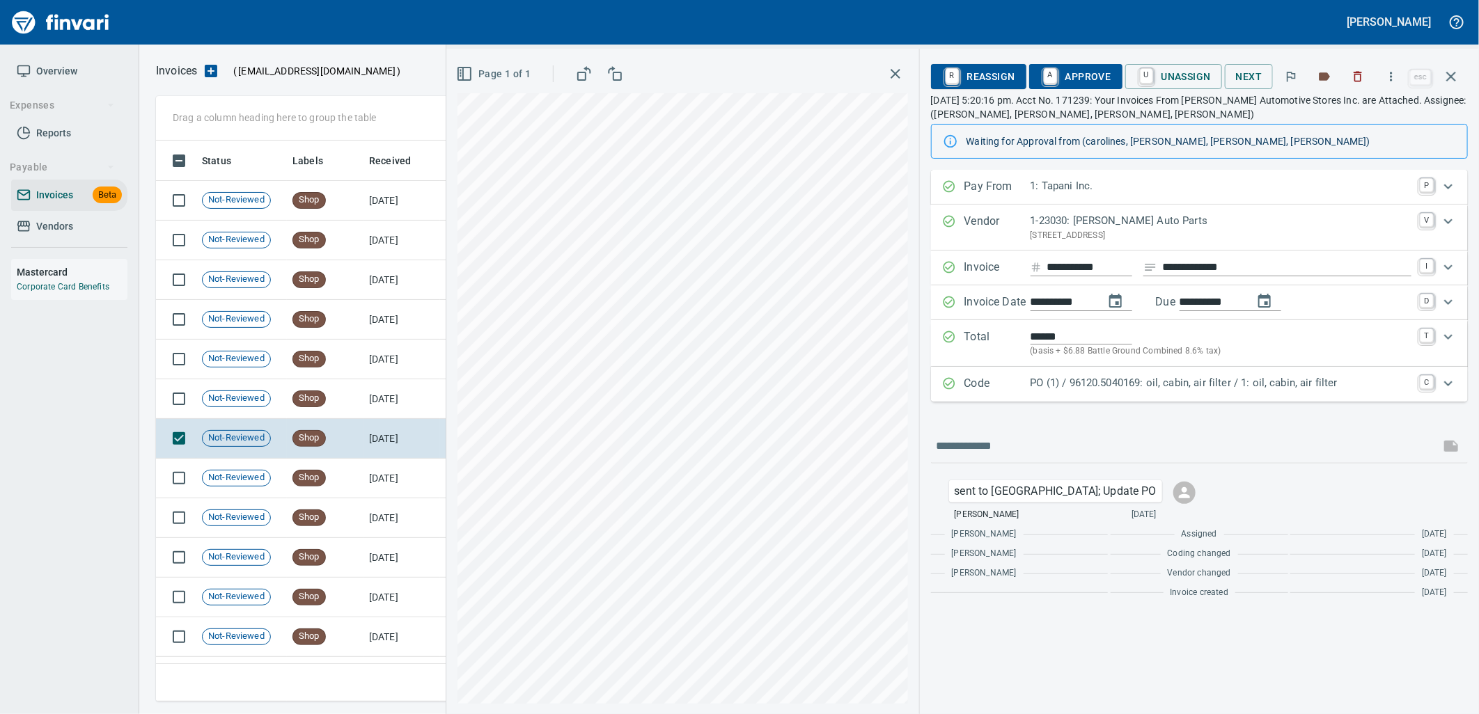
click at [1125, 388] on p "PO (1) / 96120.5040169: oil, cabin, air filter / 1: oil, cabin, air filter" at bounding box center [1221, 383] width 381 height 16
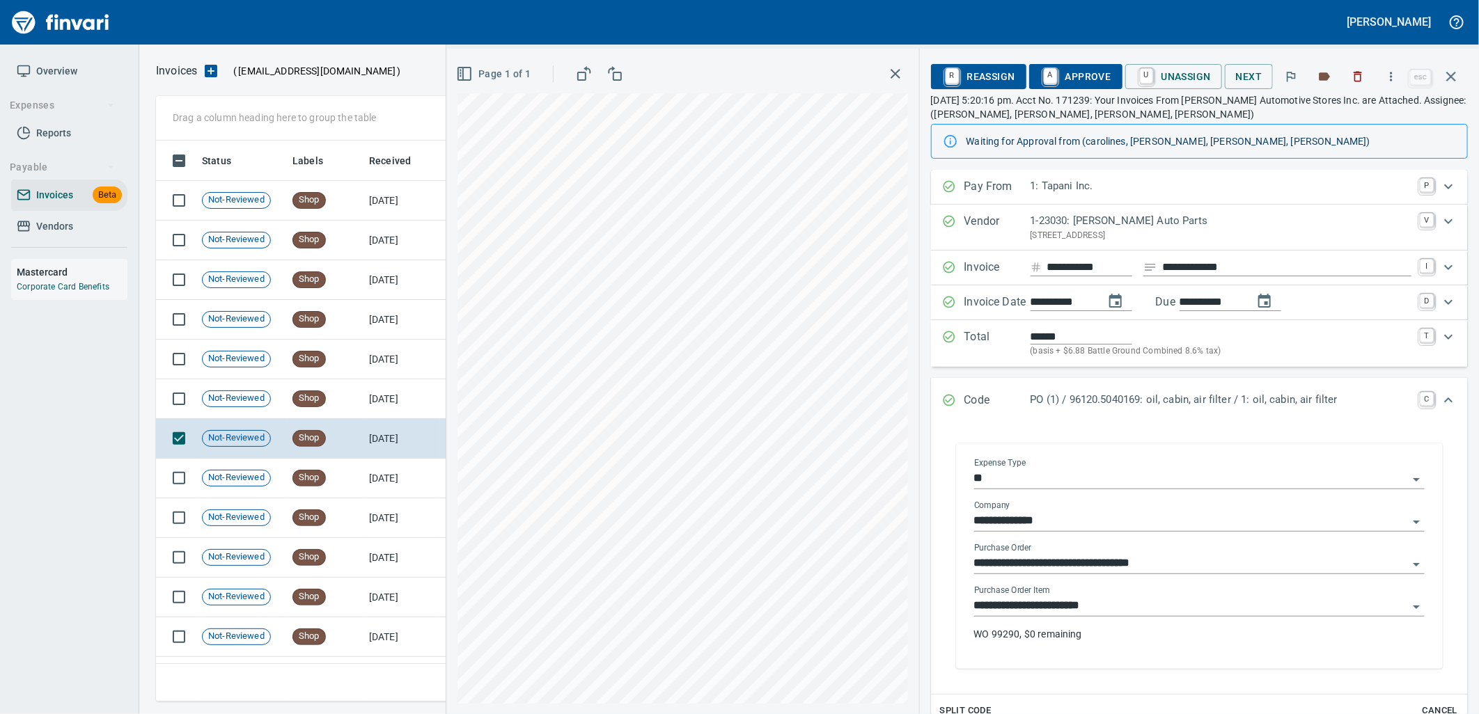
click at [1093, 600] on input "**********" at bounding box center [1191, 606] width 434 height 19
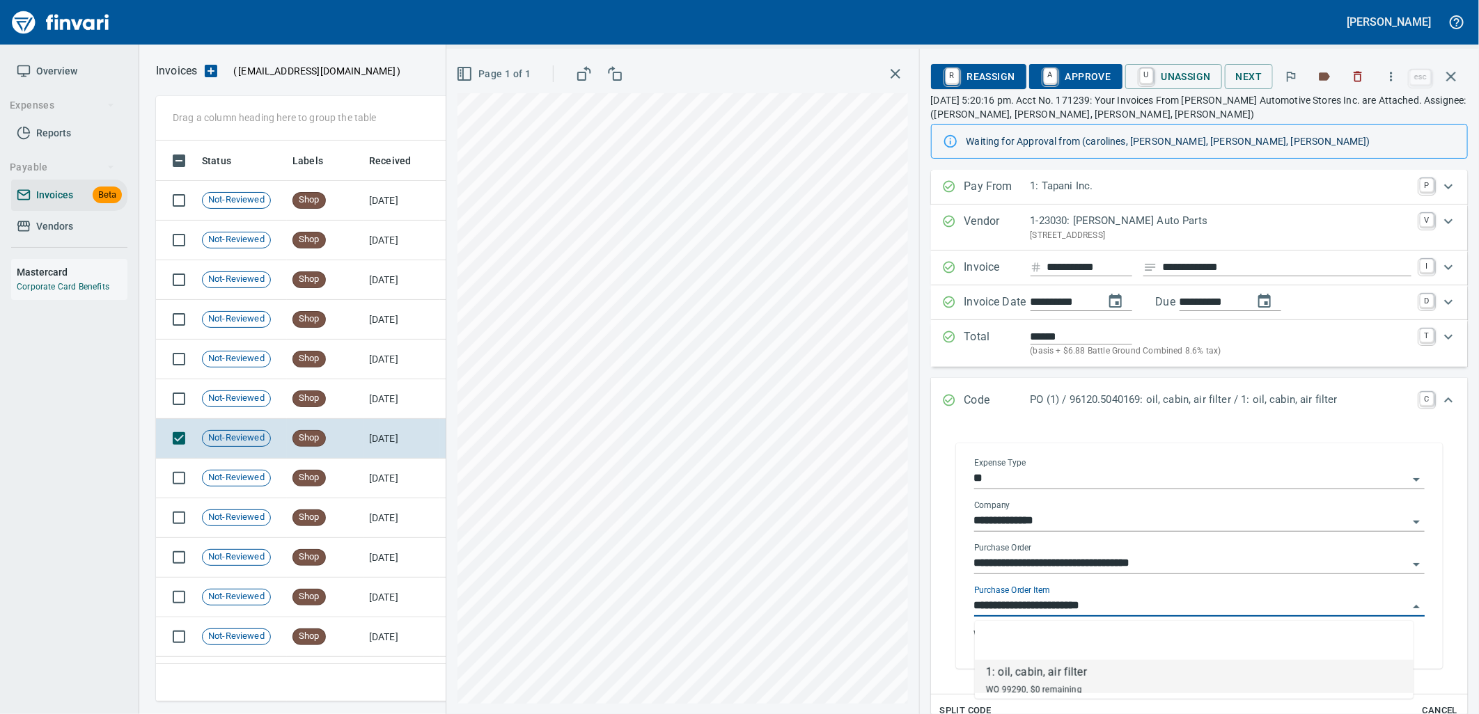
scroll to position [550, 1283]
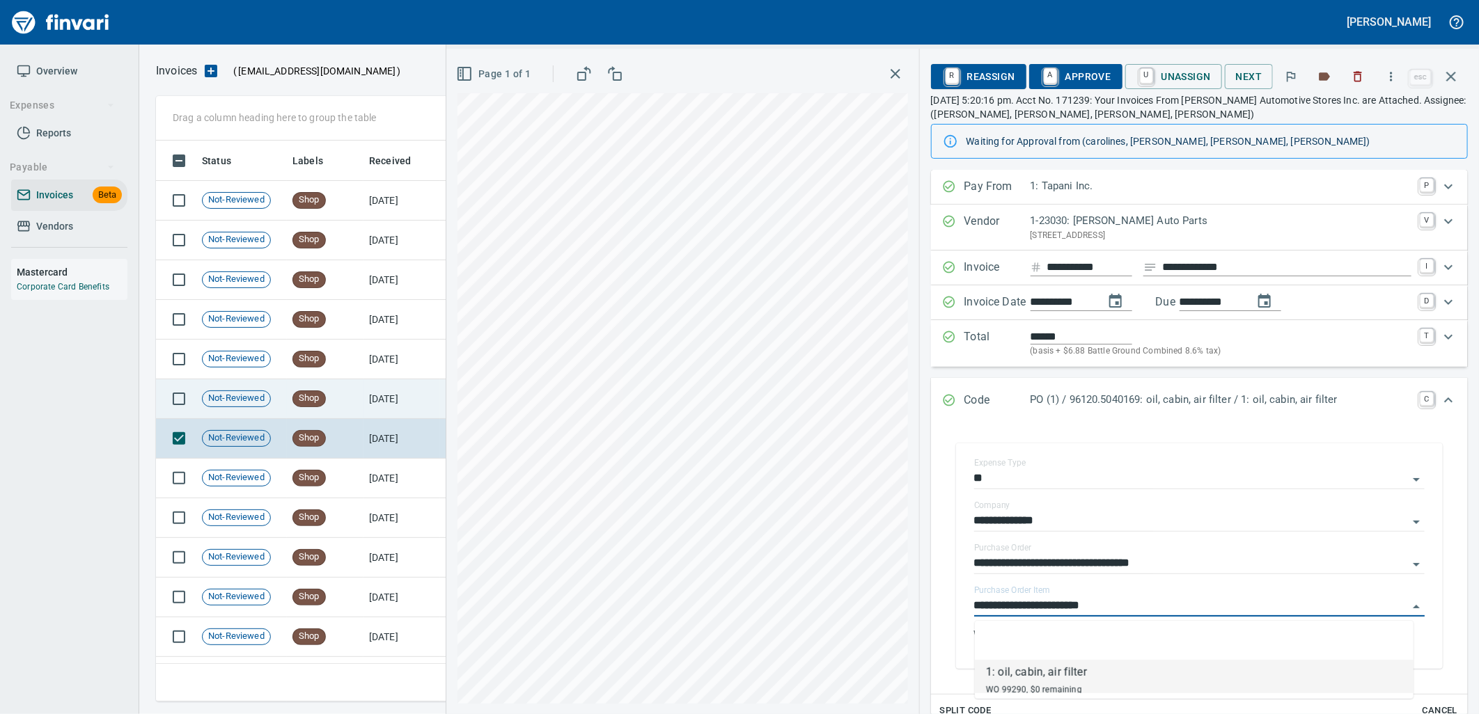
click at [386, 400] on td "8/22/2025" at bounding box center [401, 399] width 77 height 40
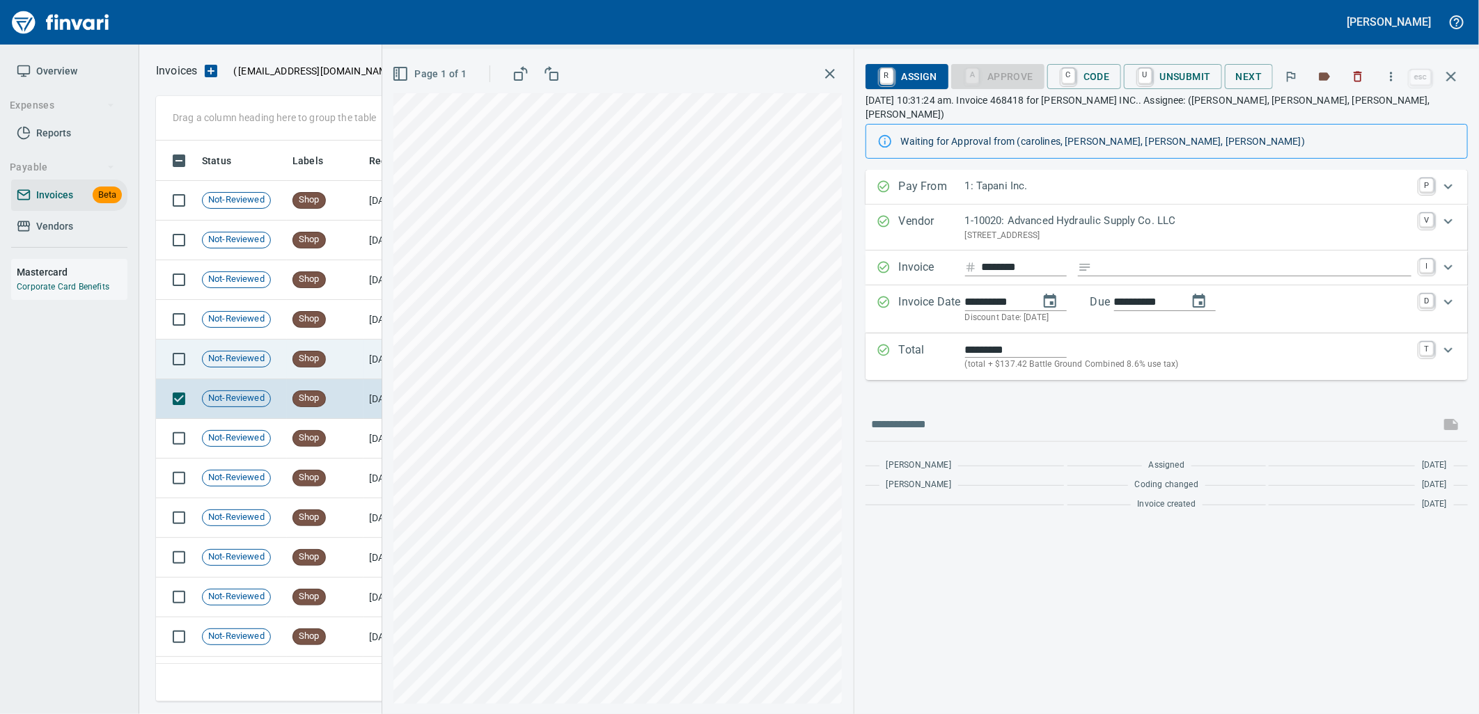
click at [338, 366] on td "Shop" at bounding box center [325, 360] width 77 height 40
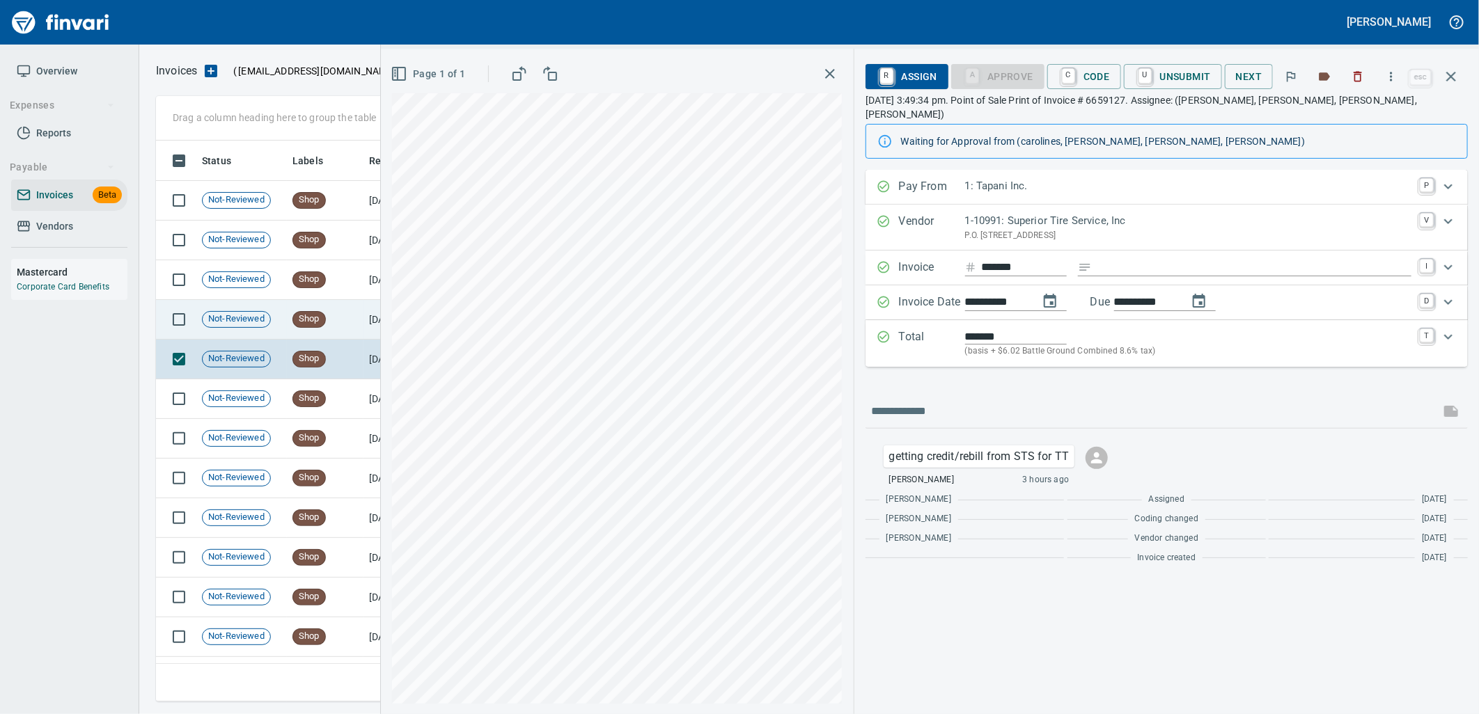
click at [326, 324] on td "Shop" at bounding box center [325, 320] width 77 height 40
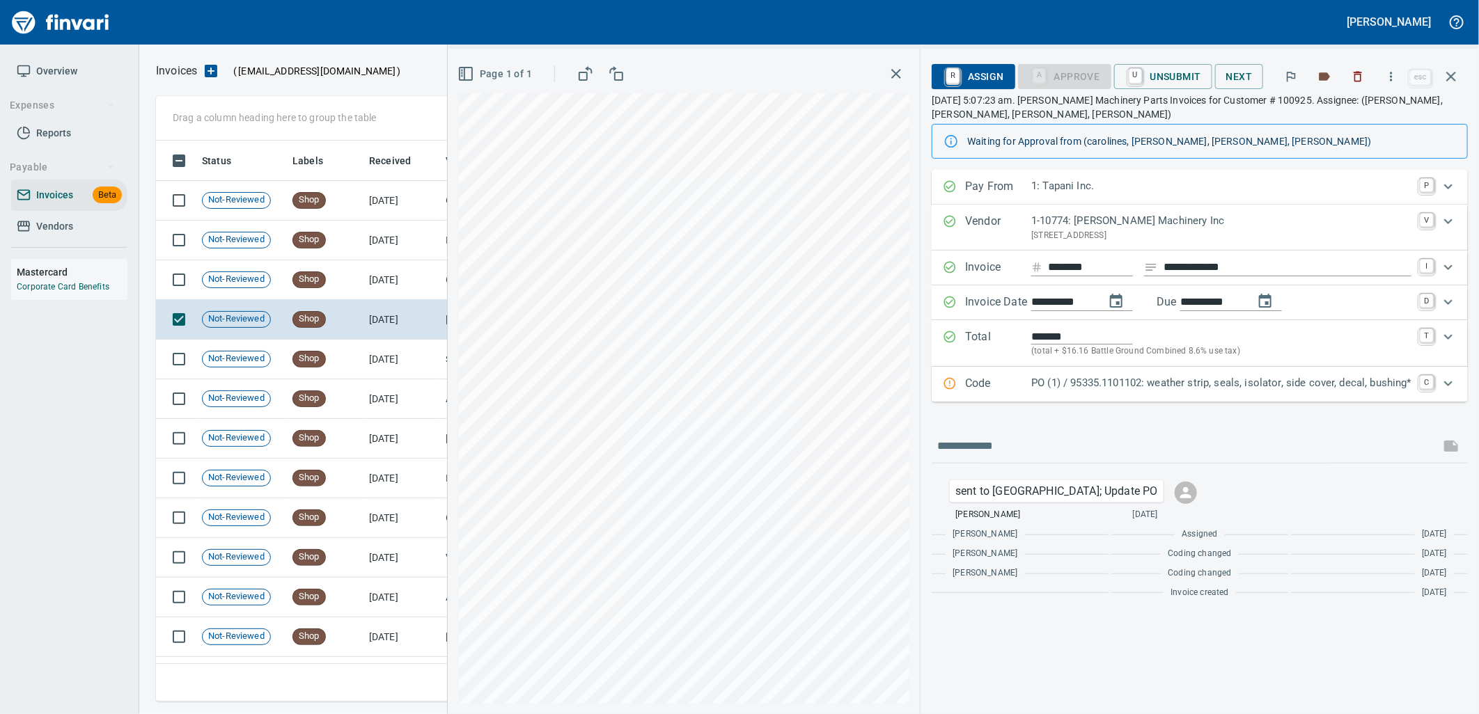
click at [1216, 393] on div "PO (1) / 95335.1101102: weather strip, seals, isolator, side cover, decal, bush…" at bounding box center [1221, 384] width 380 height 18
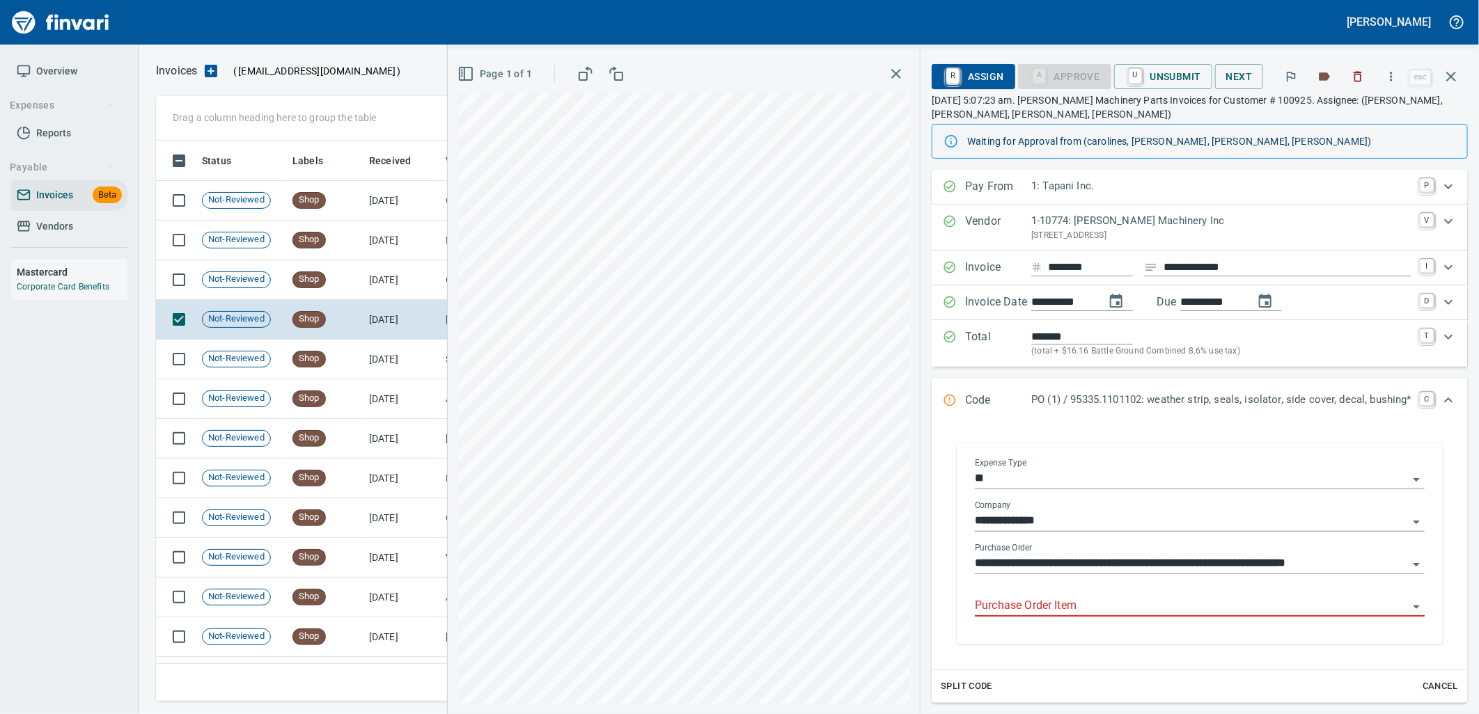
click at [1074, 613] on input "Purchase Order Item" at bounding box center [1191, 606] width 433 height 19
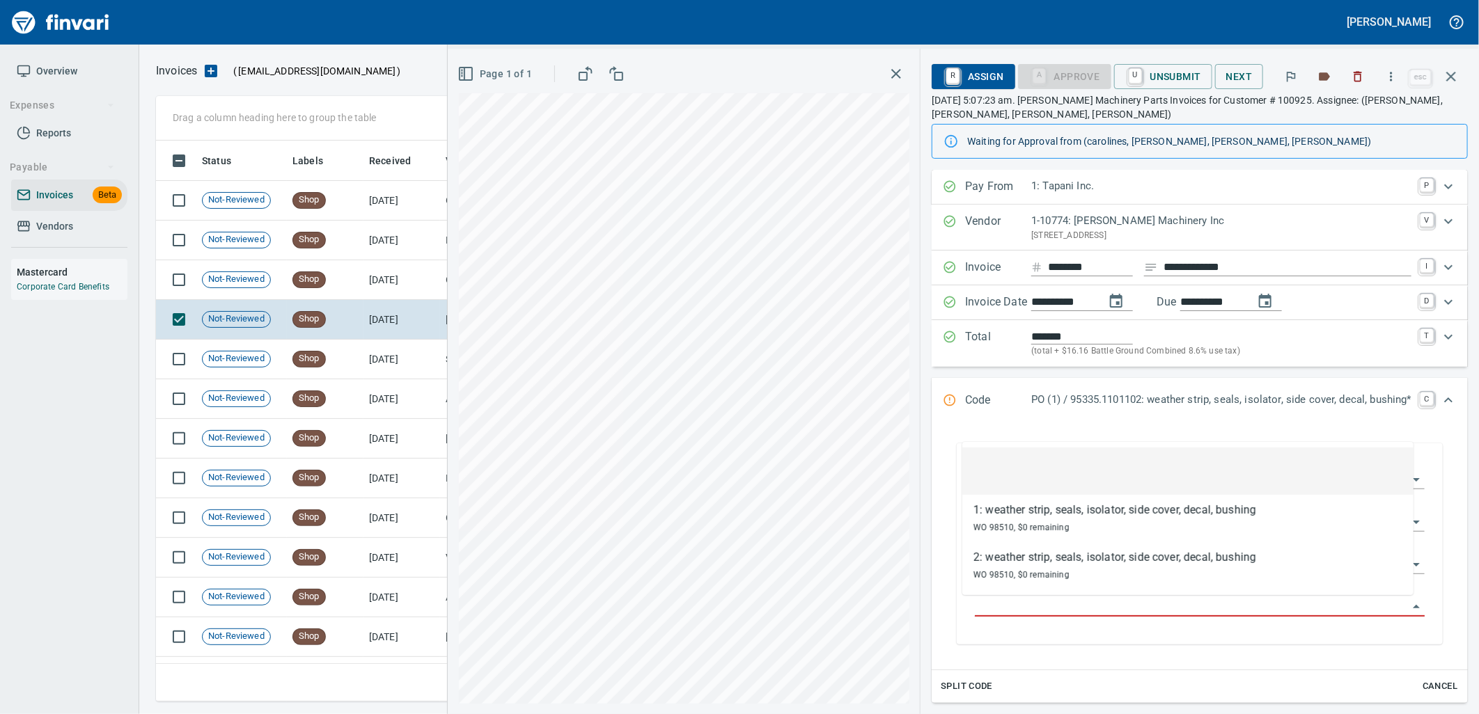
scroll to position [550, 1283]
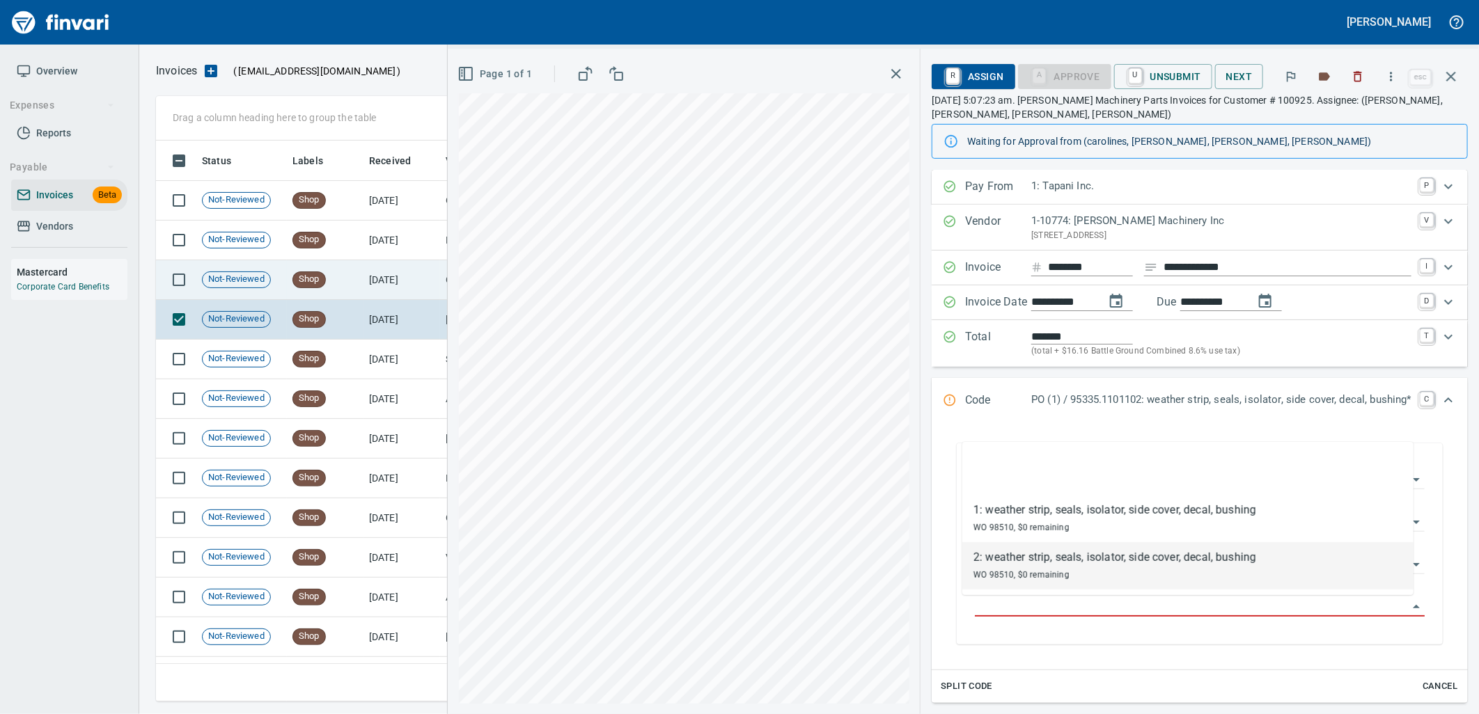
click at [409, 284] on td "[DATE]" at bounding box center [401, 280] width 77 height 40
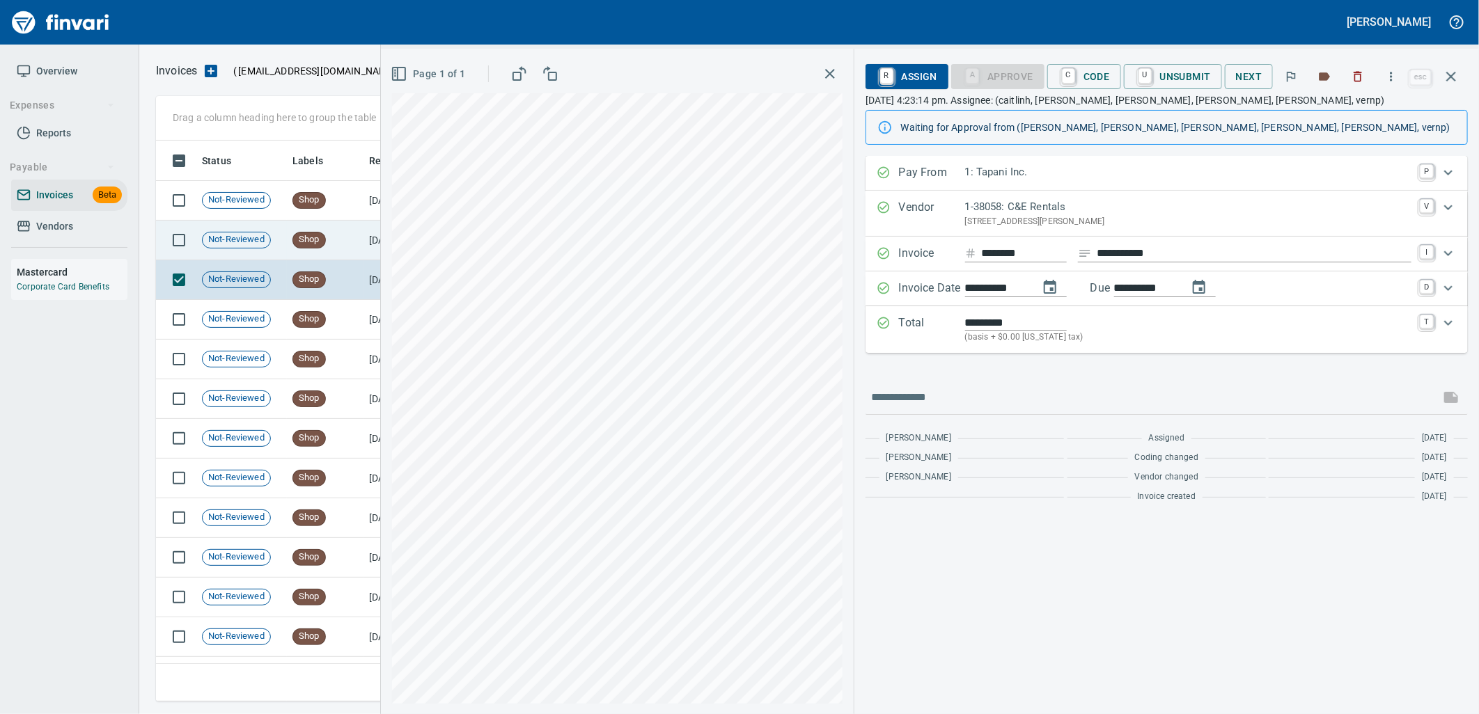
click at [336, 238] on td "Shop" at bounding box center [325, 241] width 77 height 40
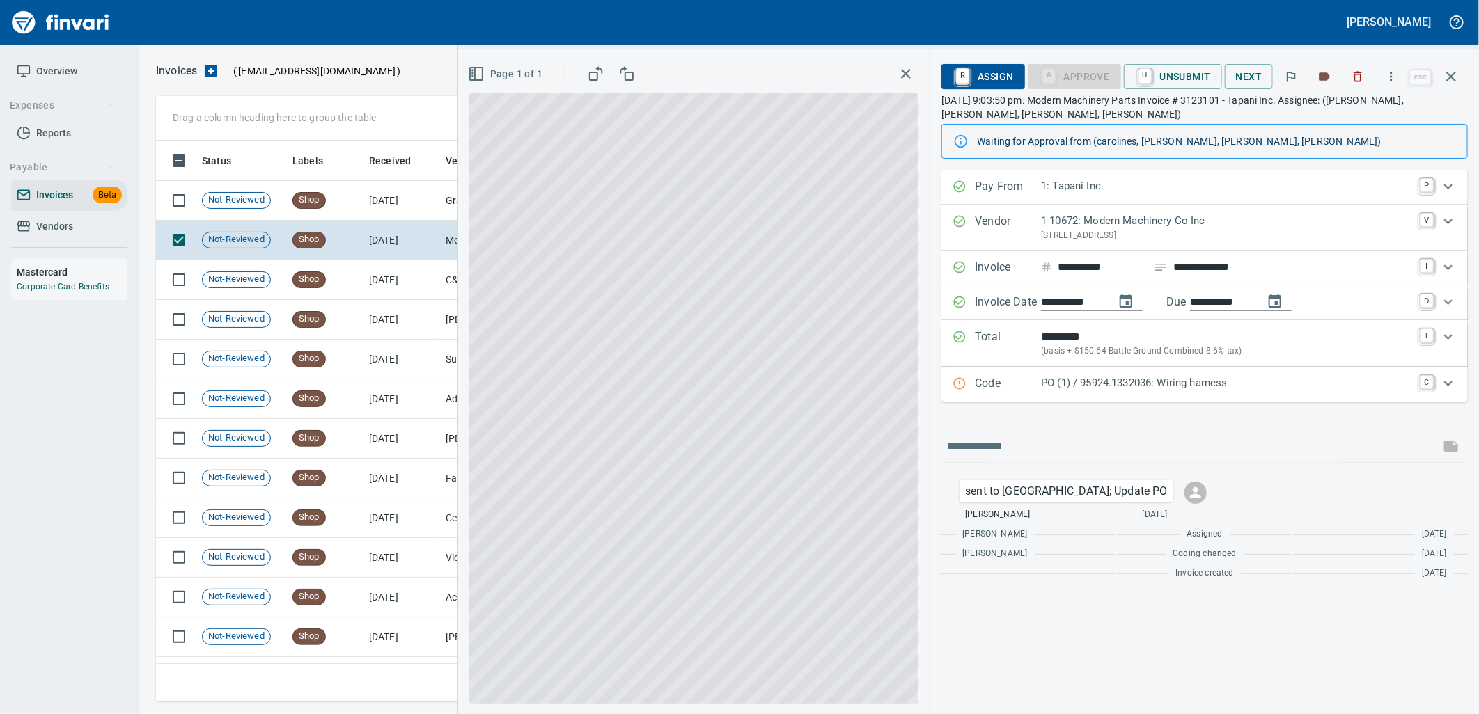
click at [1199, 390] on p "PO (1) / 95924.1332036: Wiring harness" at bounding box center [1226, 383] width 370 height 16
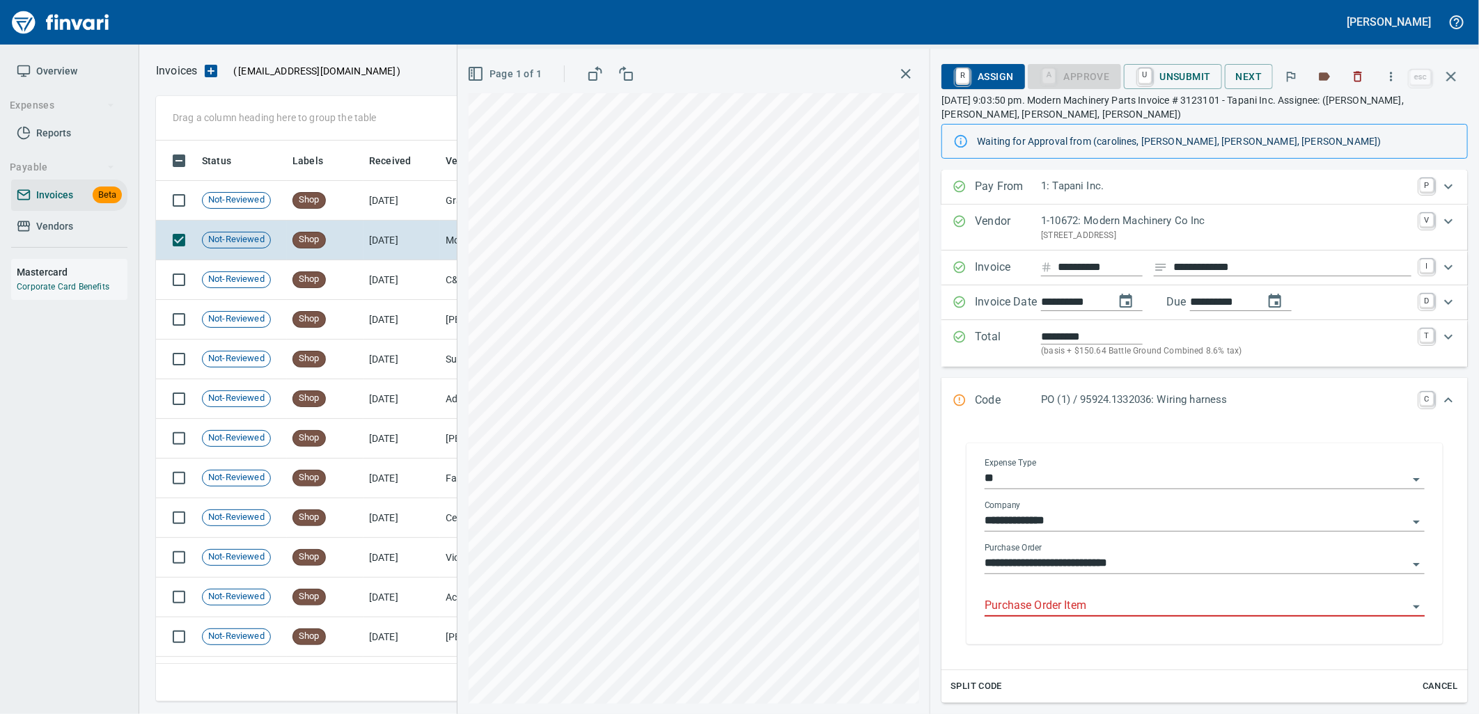
click at [1096, 611] on input "Purchase Order Item" at bounding box center [1196, 606] width 423 height 19
click at [405, 205] on td "[DATE]" at bounding box center [401, 201] width 77 height 40
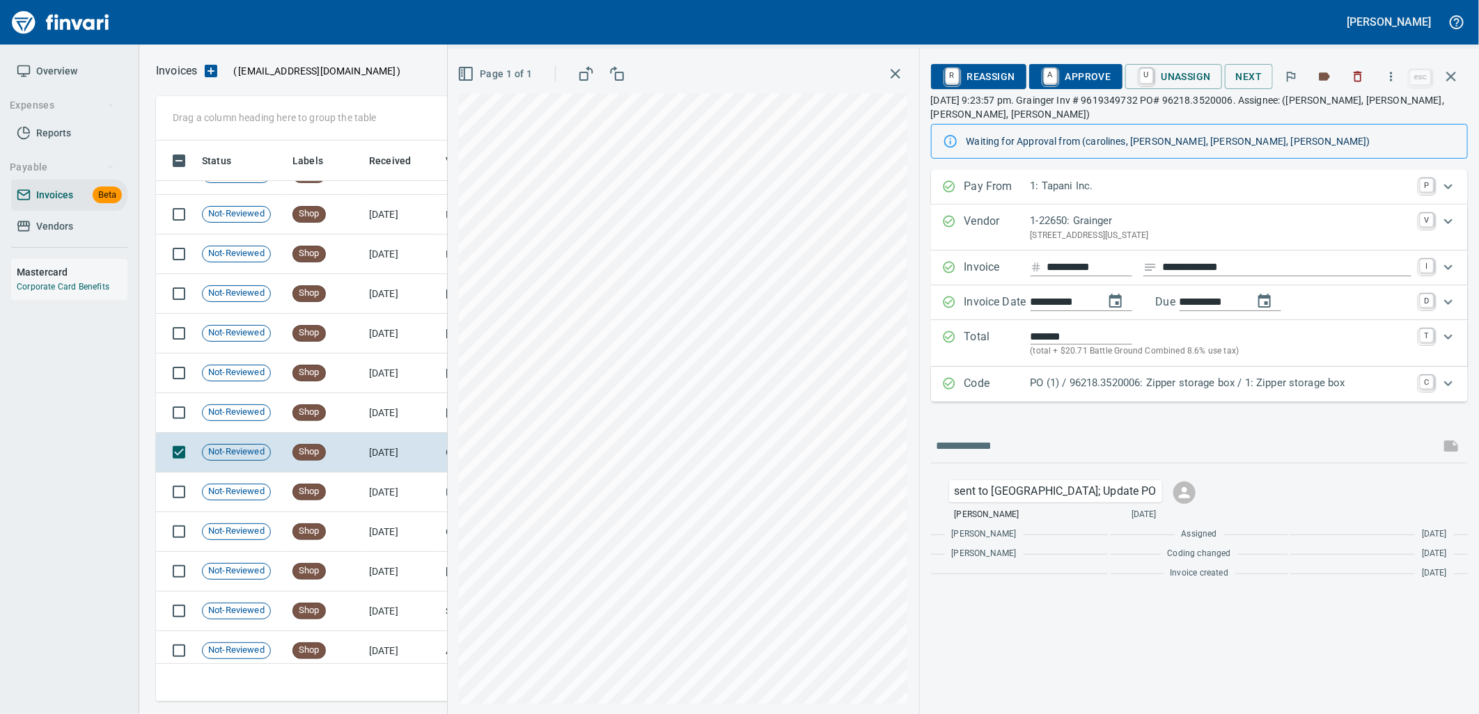
scroll to position [6453, 0]
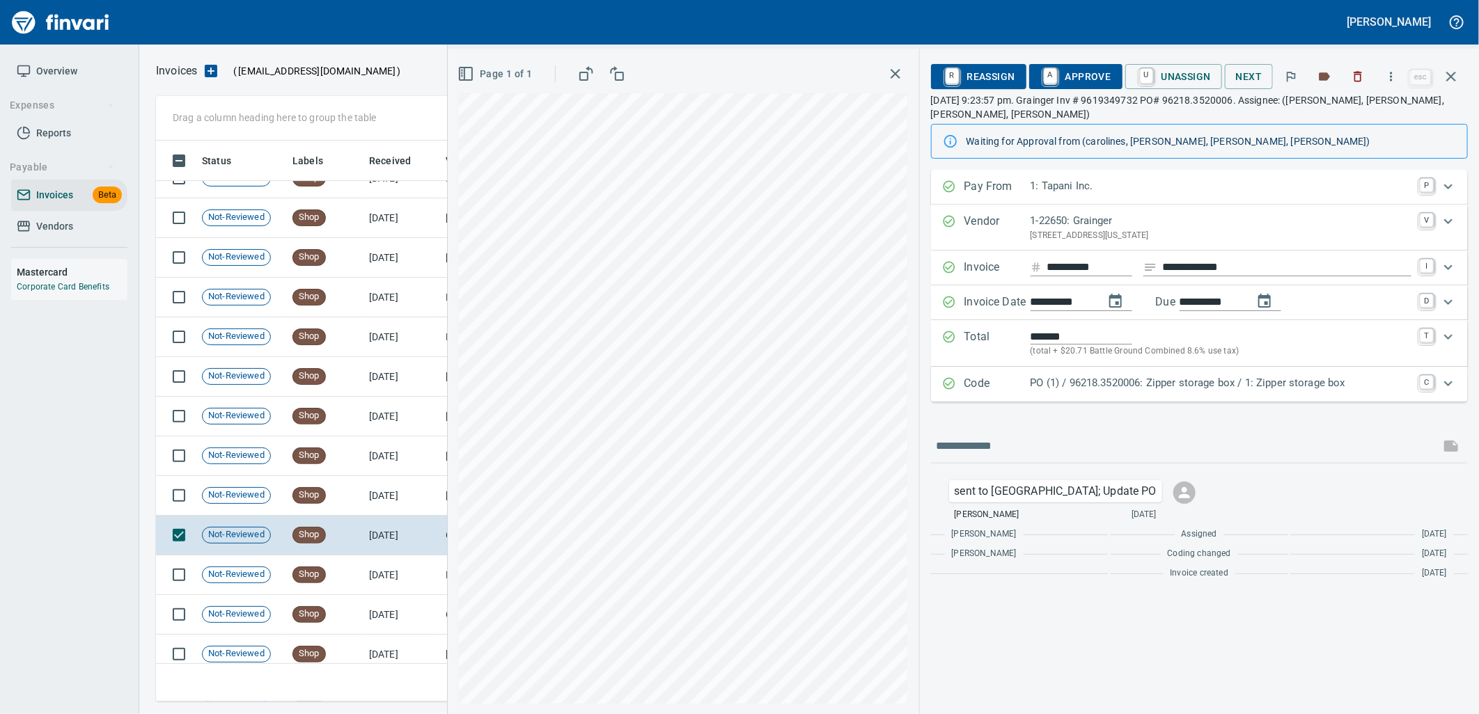
click at [1147, 384] on p "PO (1) / 96218.3520006: Zipper storage box / 1: Zipper storage box" at bounding box center [1221, 383] width 381 height 16
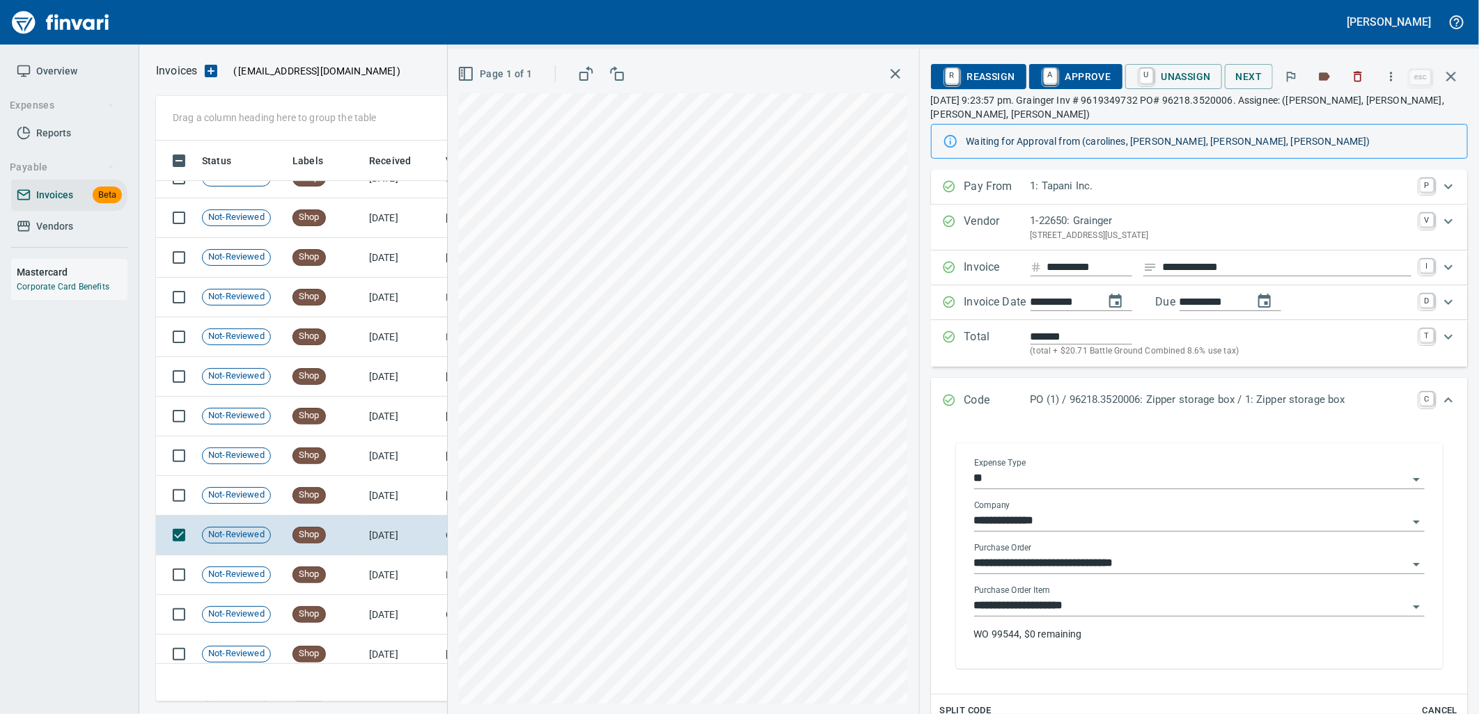
click at [1102, 609] on input "**********" at bounding box center [1191, 606] width 434 height 19
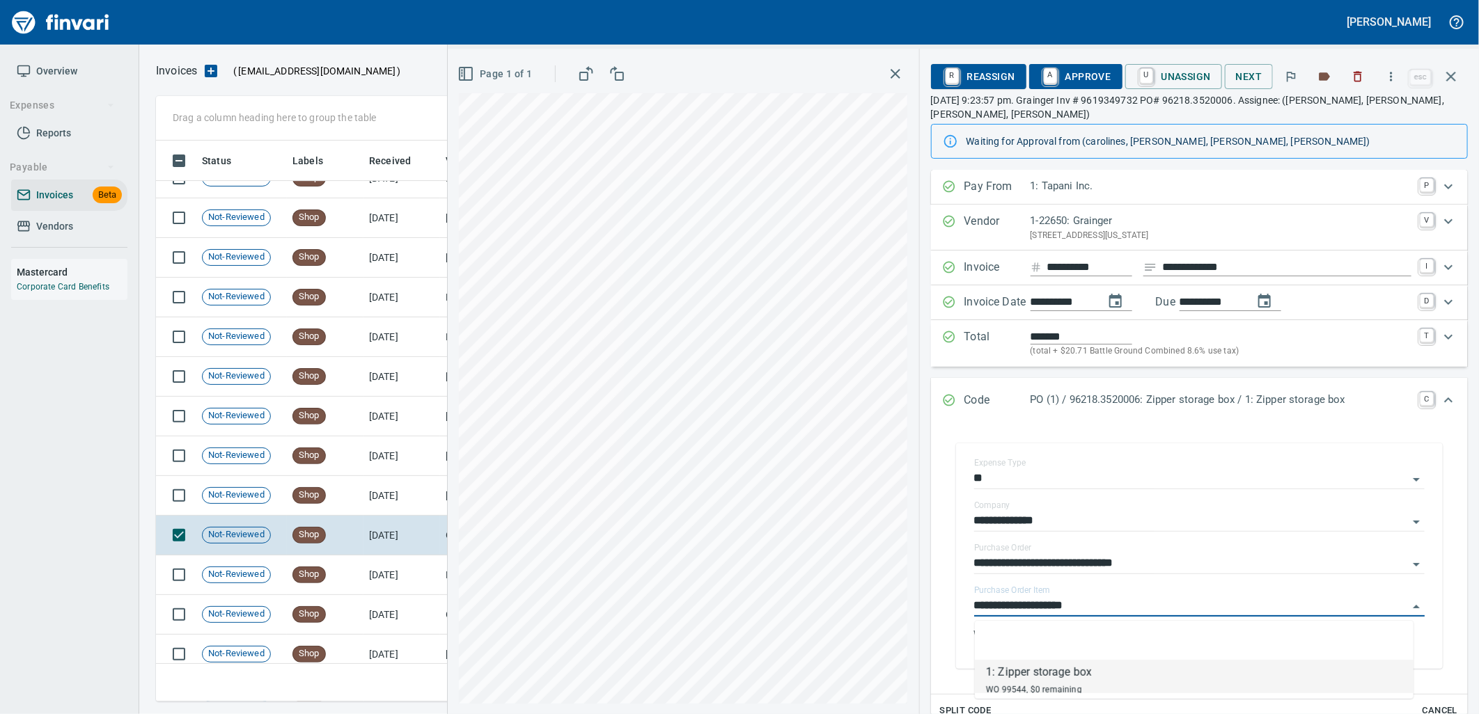
scroll to position [550, 1283]
click at [377, 495] on td "[DATE]" at bounding box center [401, 496] width 77 height 40
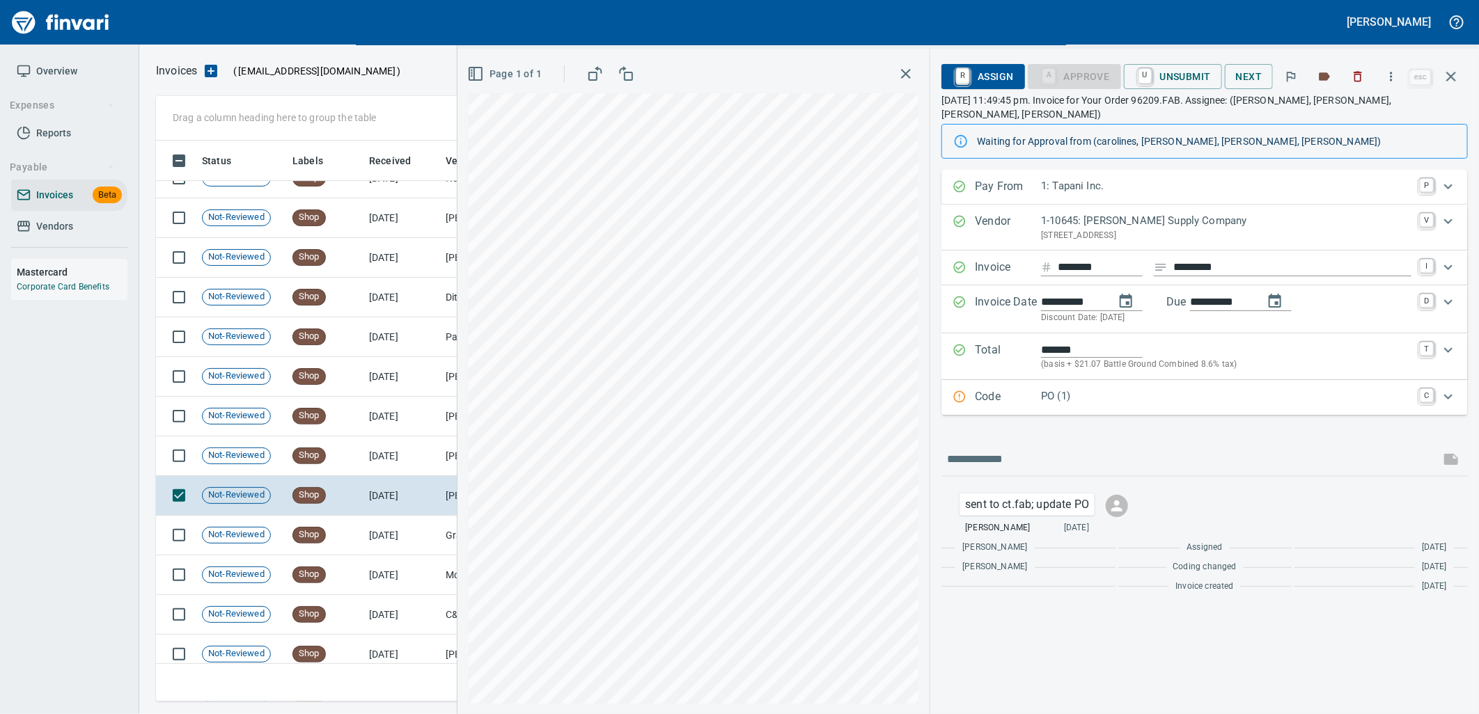
click at [1108, 389] on p "PO (1)" at bounding box center [1226, 397] width 370 height 16
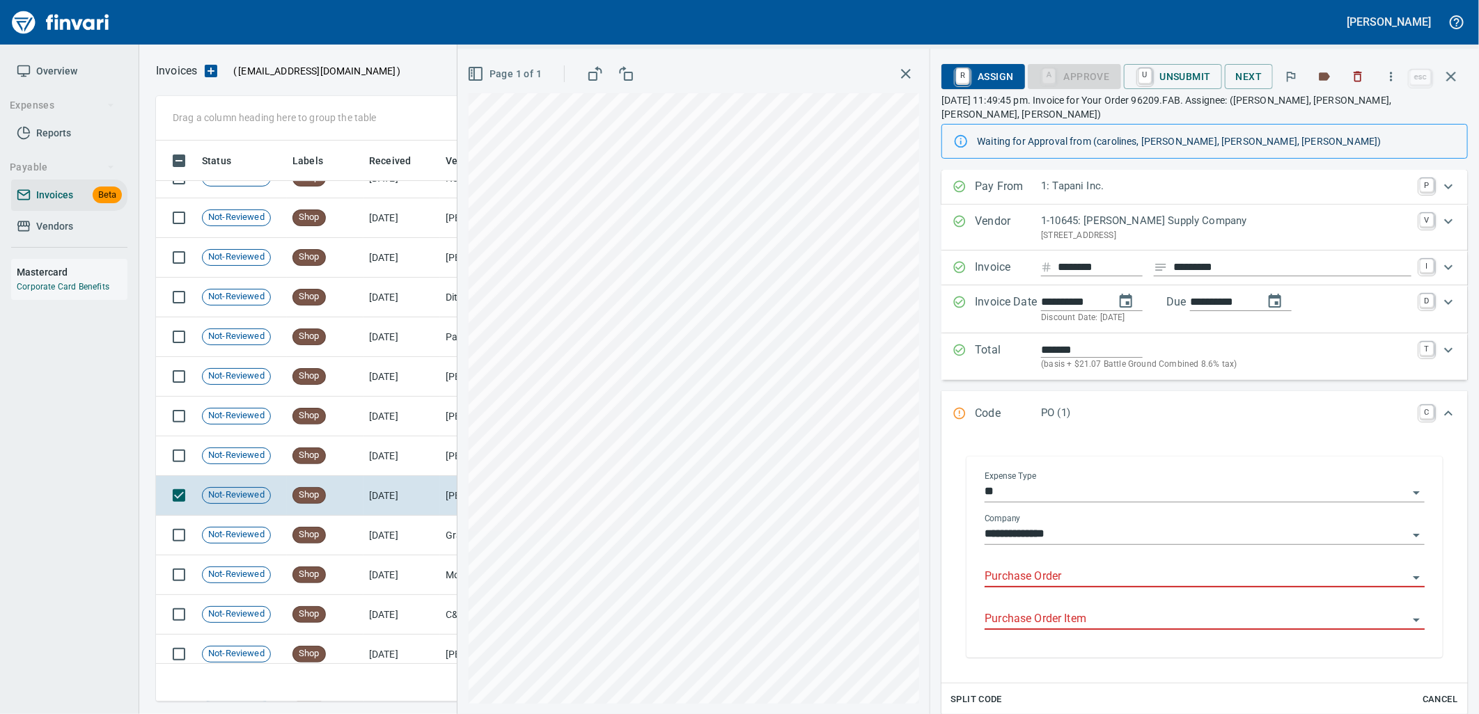
click at [1060, 567] on input "Purchase Order" at bounding box center [1196, 576] width 423 height 19
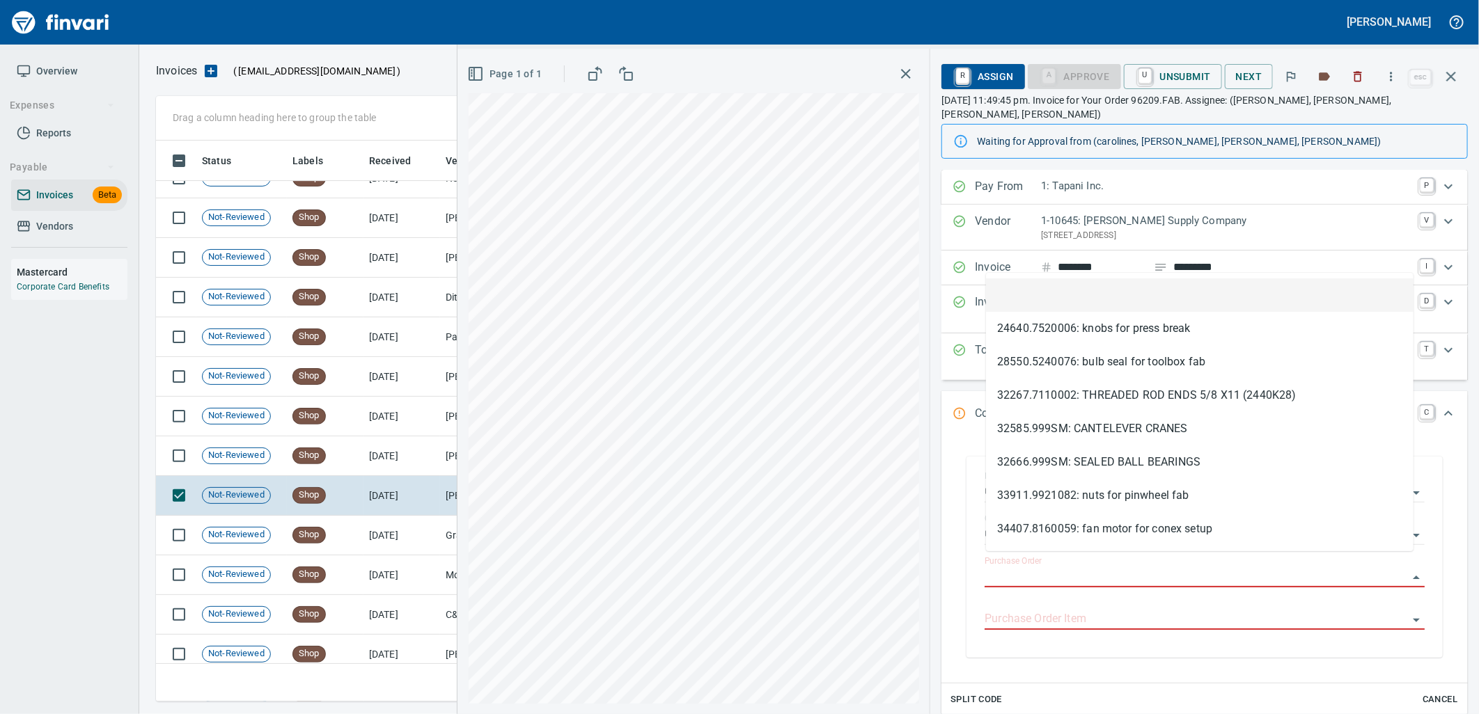
type input "*********"
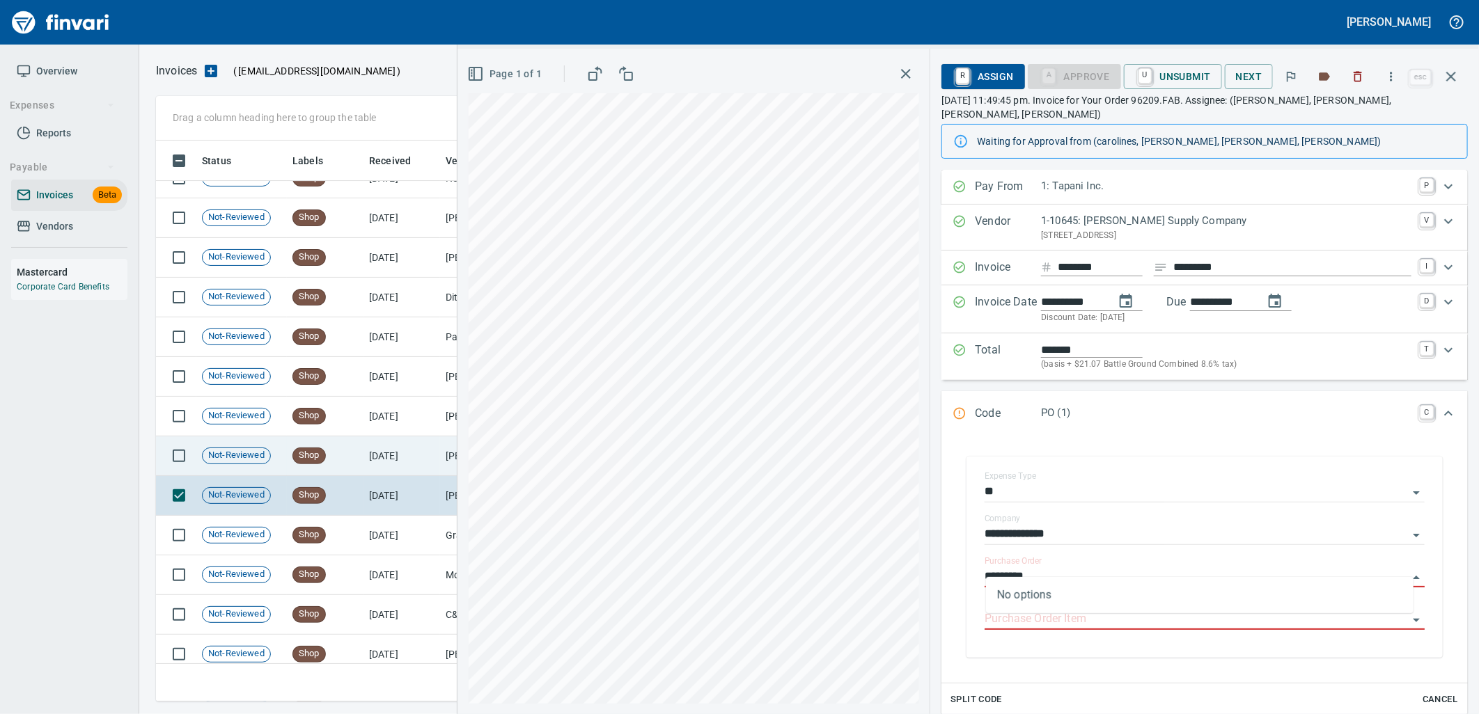
click at [401, 453] on td "[DATE]" at bounding box center [401, 457] width 77 height 40
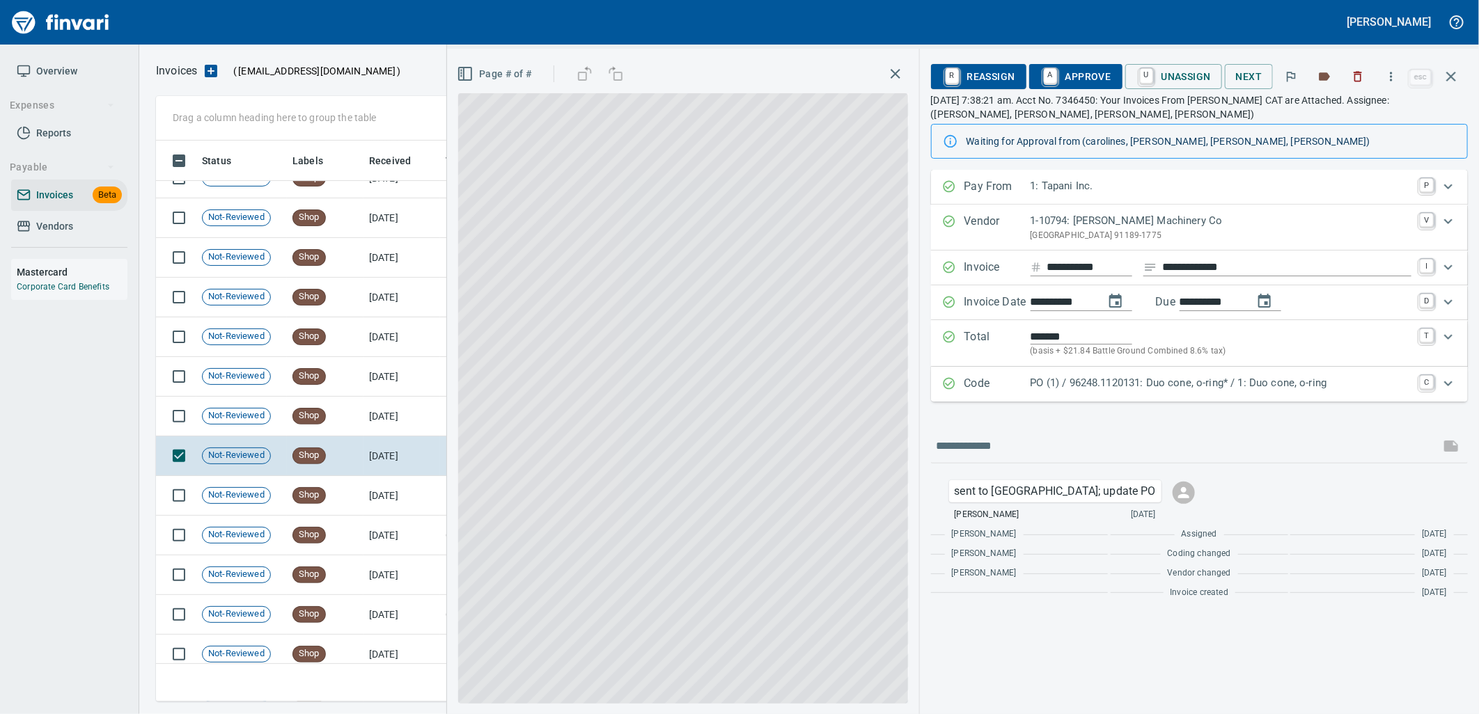
click at [1174, 391] on p "PO (1) / 96248.1120131: Duo cone, o-ring* / 1: Duo cone, o-ring" at bounding box center [1221, 383] width 381 height 16
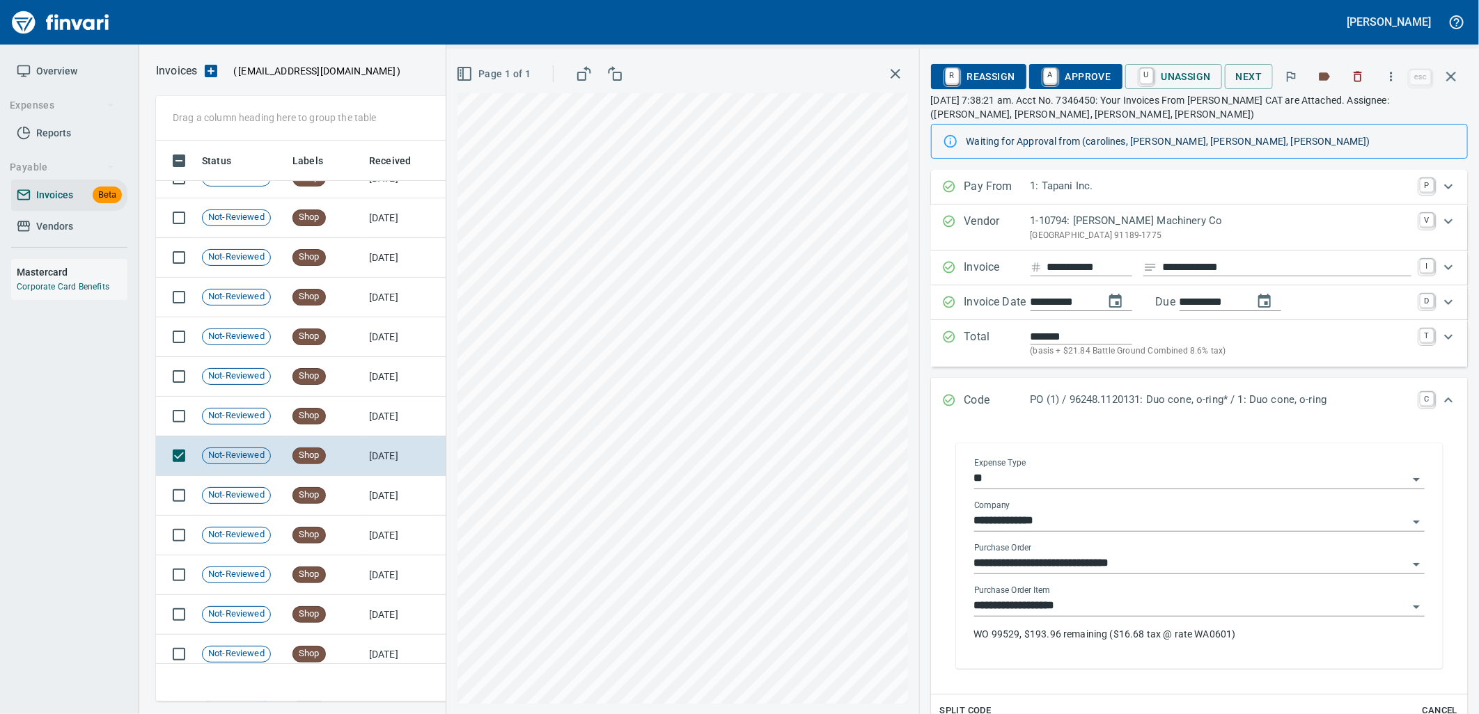
click at [1082, 606] on input "**********" at bounding box center [1191, 606] width 434 height 19
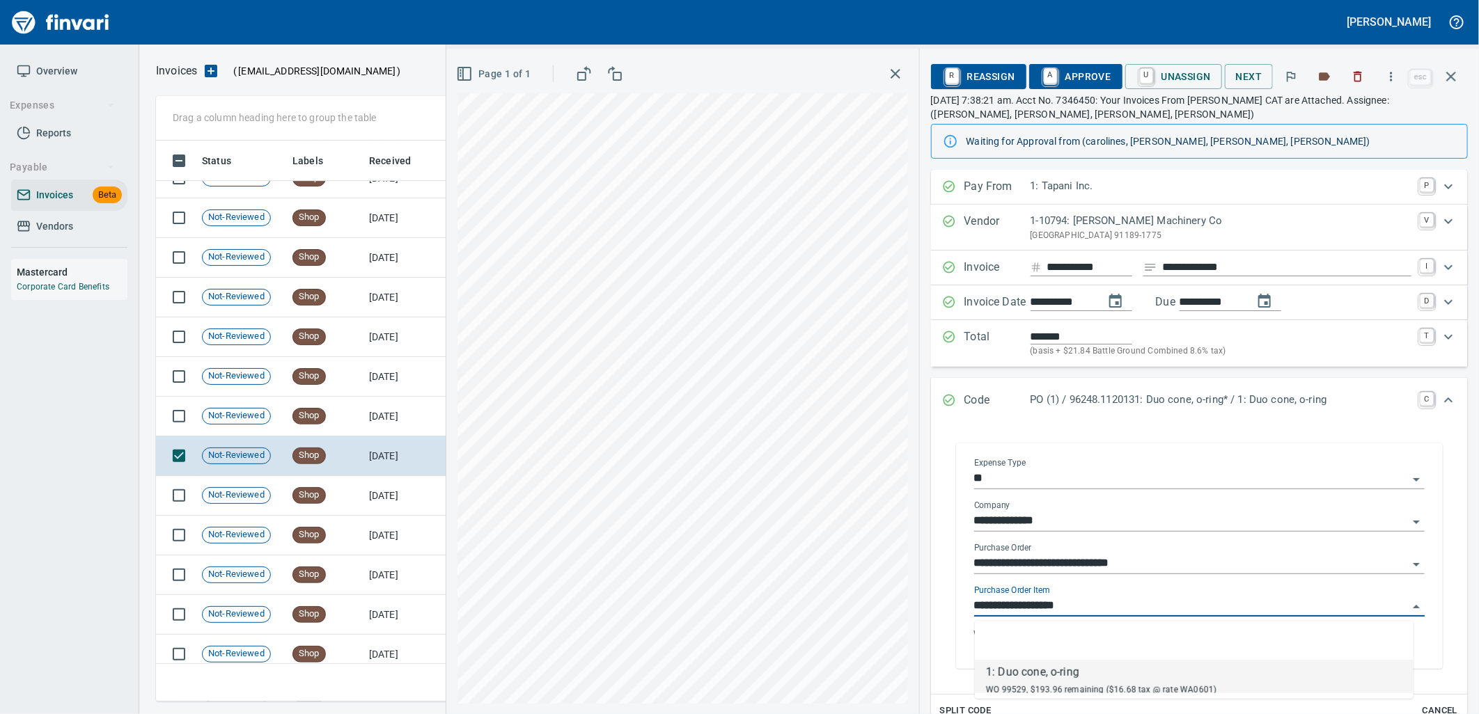
scroll to position [550, 1283]
click at [379, 413] on td "[DATE]" at bounding box center [401, 417] width 77 height 40
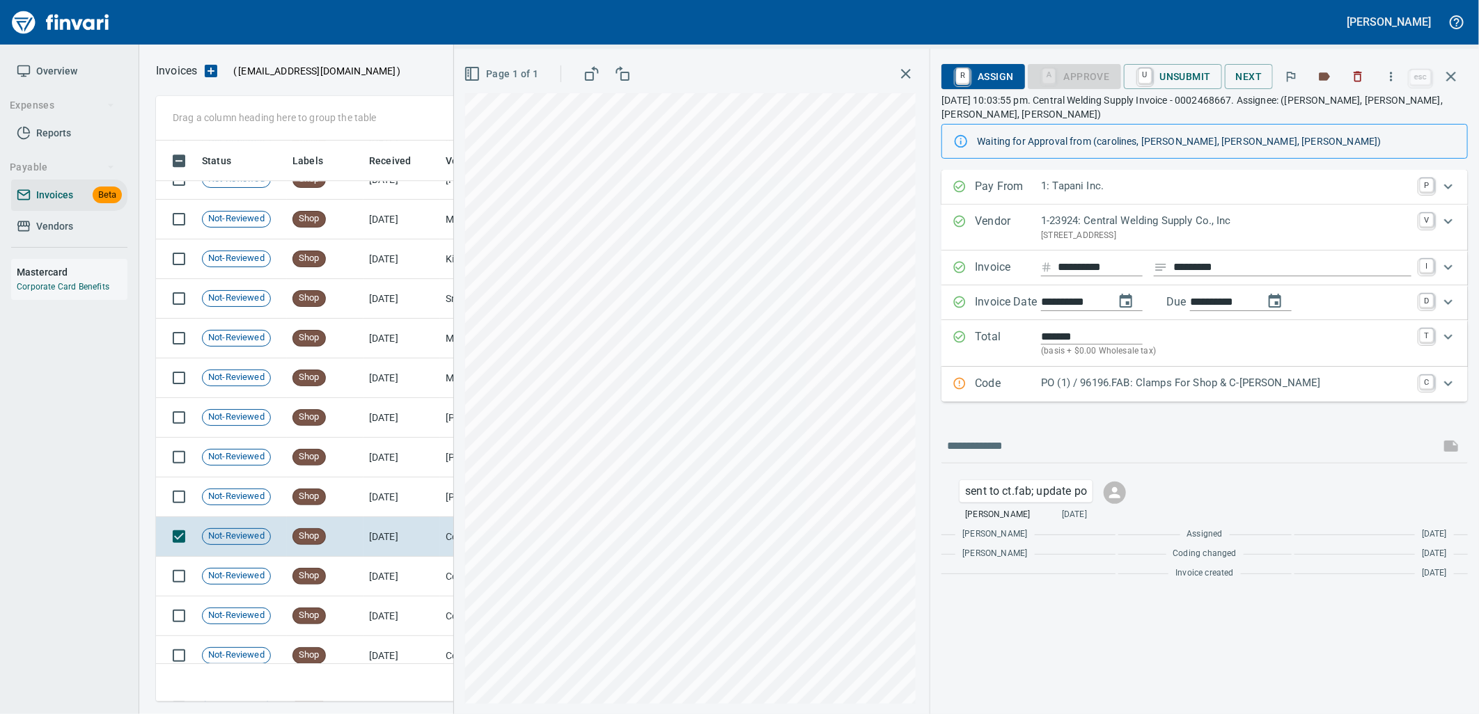
scroll to position [550, 1283]
click at [1234, 387] on p "PO (1) / 96196.FAB: Clamps For Shop & C-Tran" at bounding box center [1226, 383] width 370 height 16
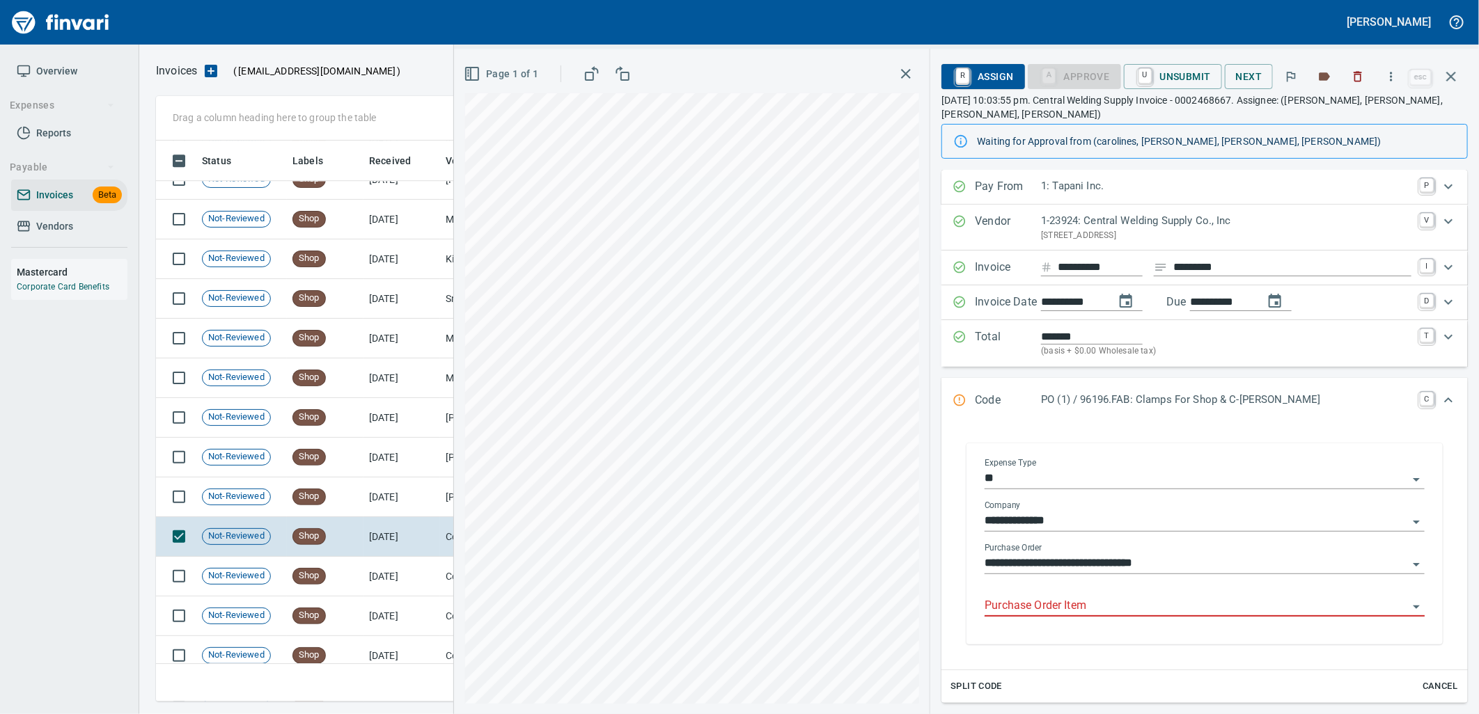
click at [1094, 607] on input "Purchase Order Item" at bounding box center [1196, 606] width 423 height 19
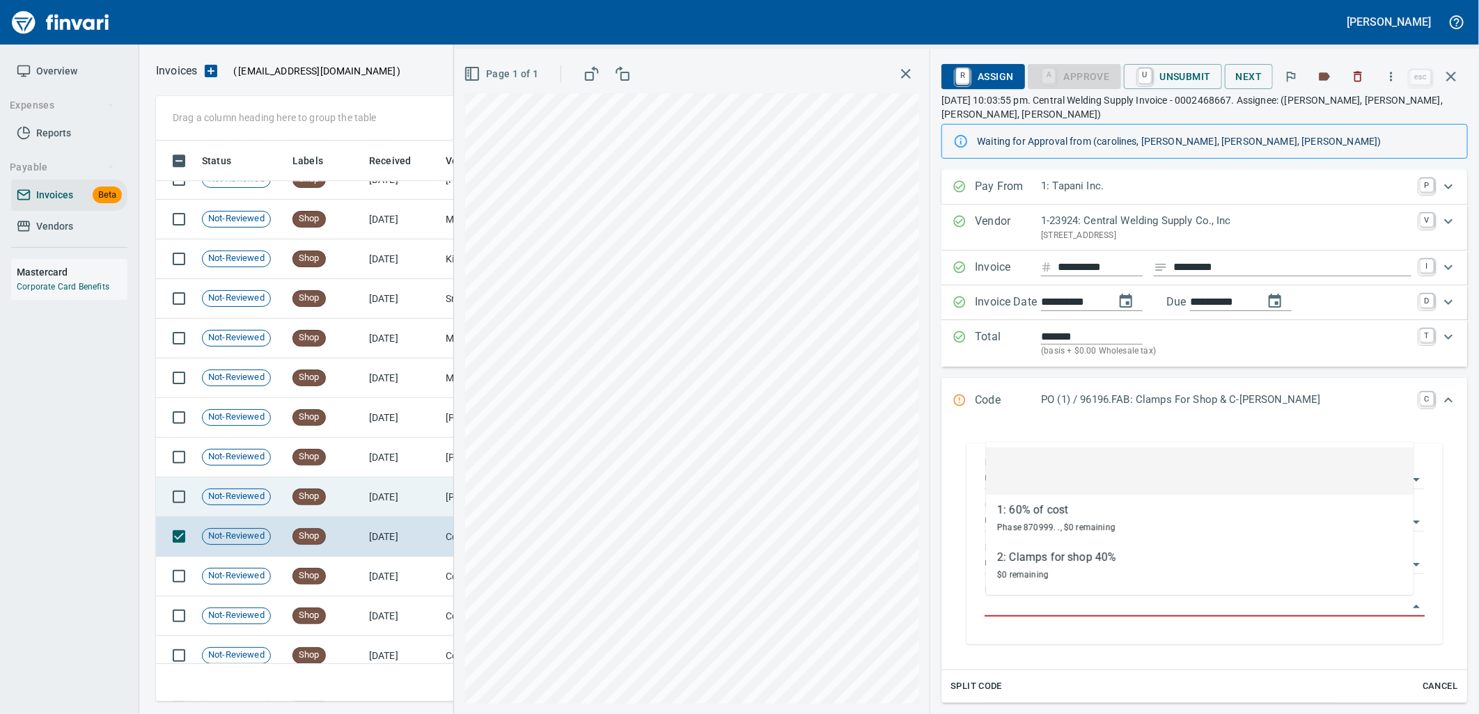
click at [298, 502] on span "Shop" at bounding box center [309, 496] width 32 height 13
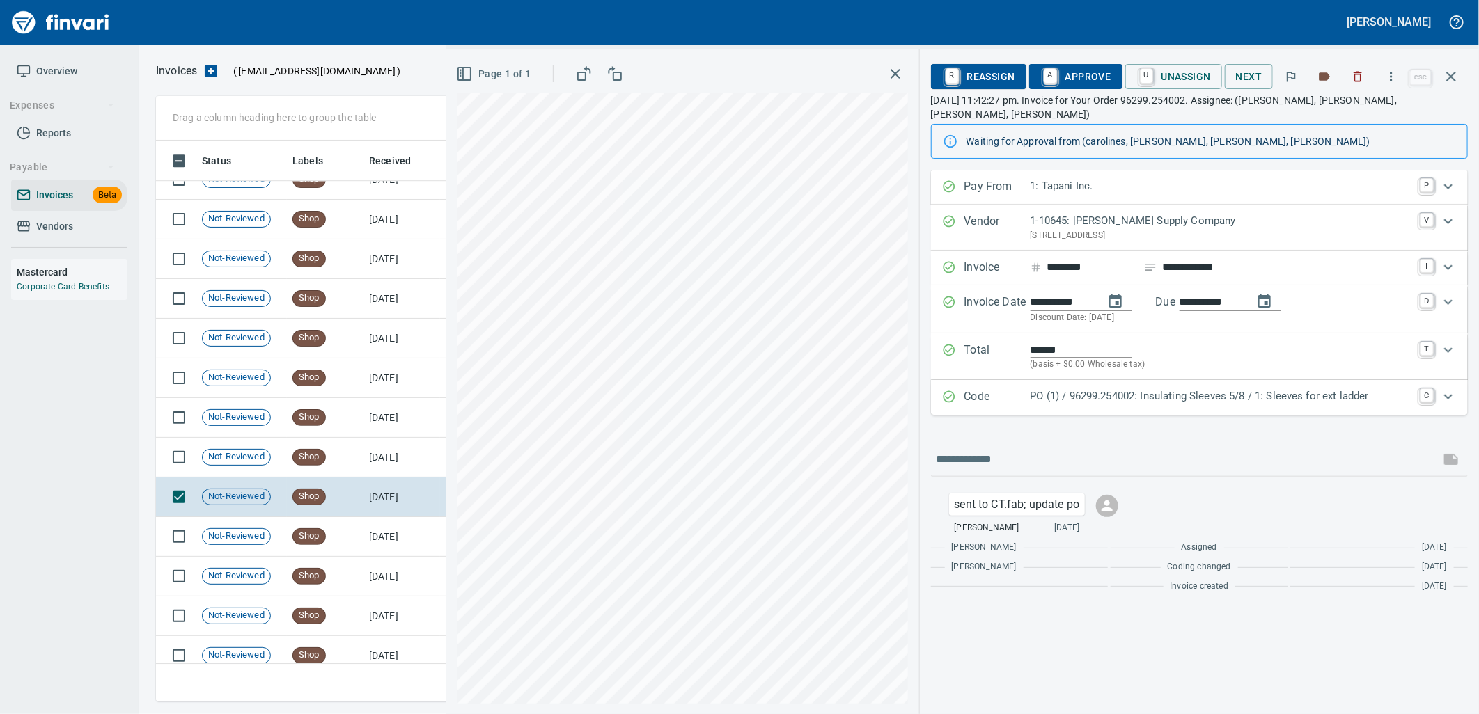
click at [1194, 389] on p "PO (1) / 96299.254002: Insulating Sleeves 5/8 / 1: Sleeves for ext ladder" at bounding box center [1221, 397] width 381 height 16
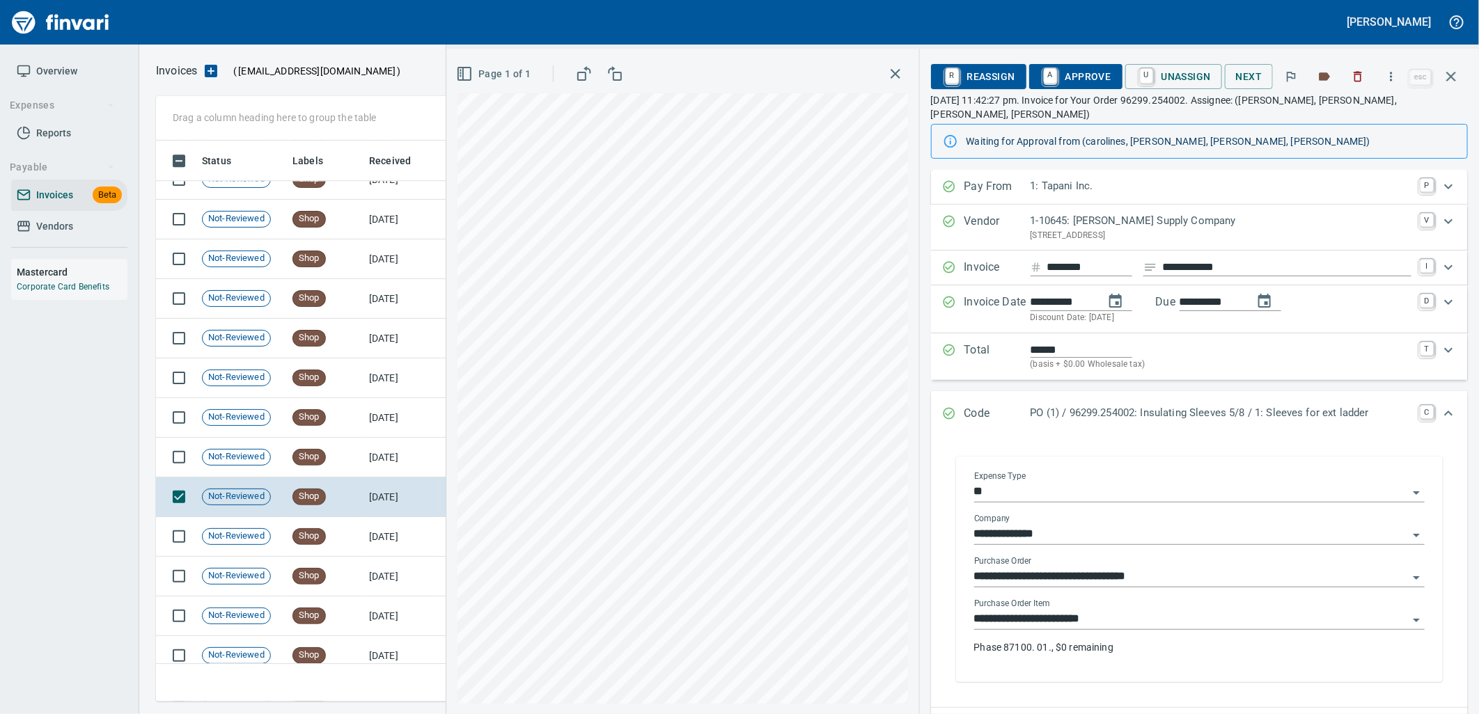
click at [1128, 616] on input "**********" at bounding box center [1191, 619] width 434 height 19
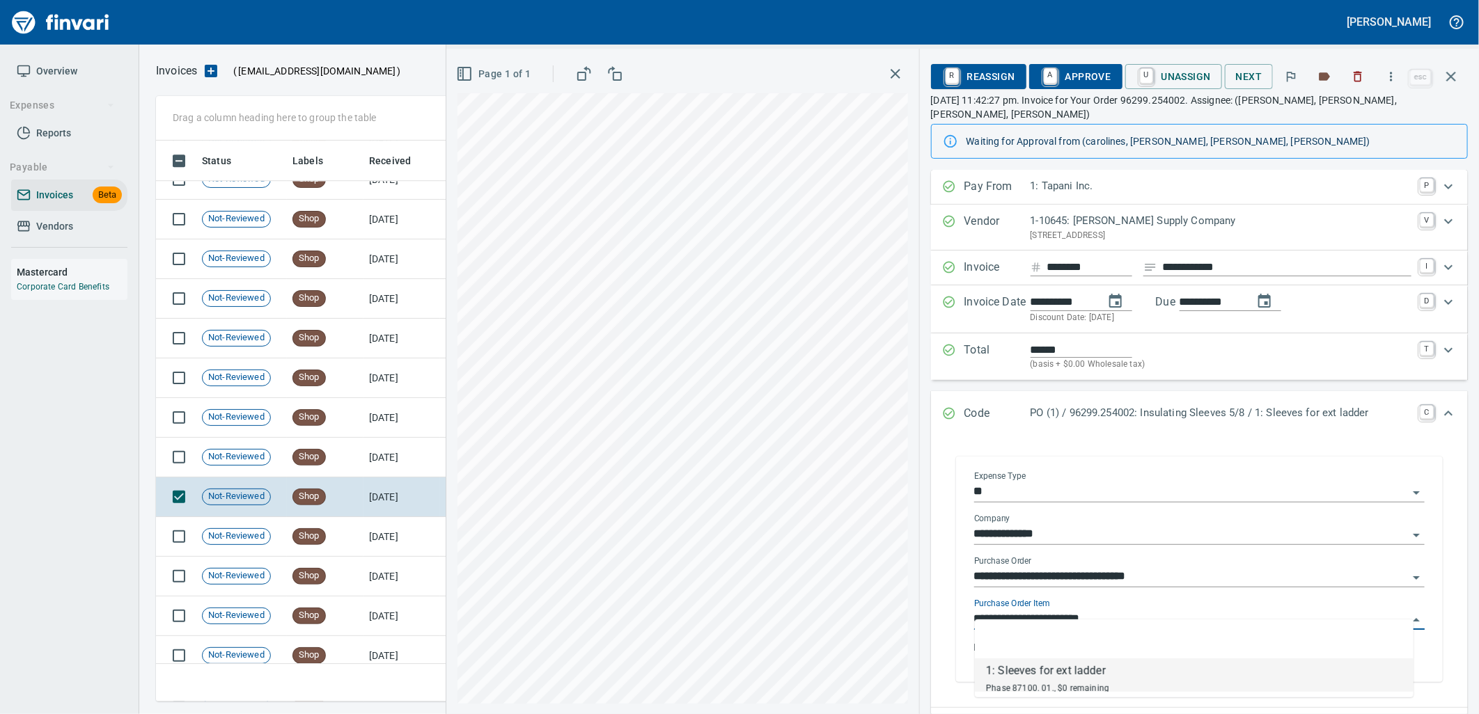
scroll to position [550, 1283]
click at [1127, 610] on input "**********" at bounding box center [1191, 619] width 434 height 19
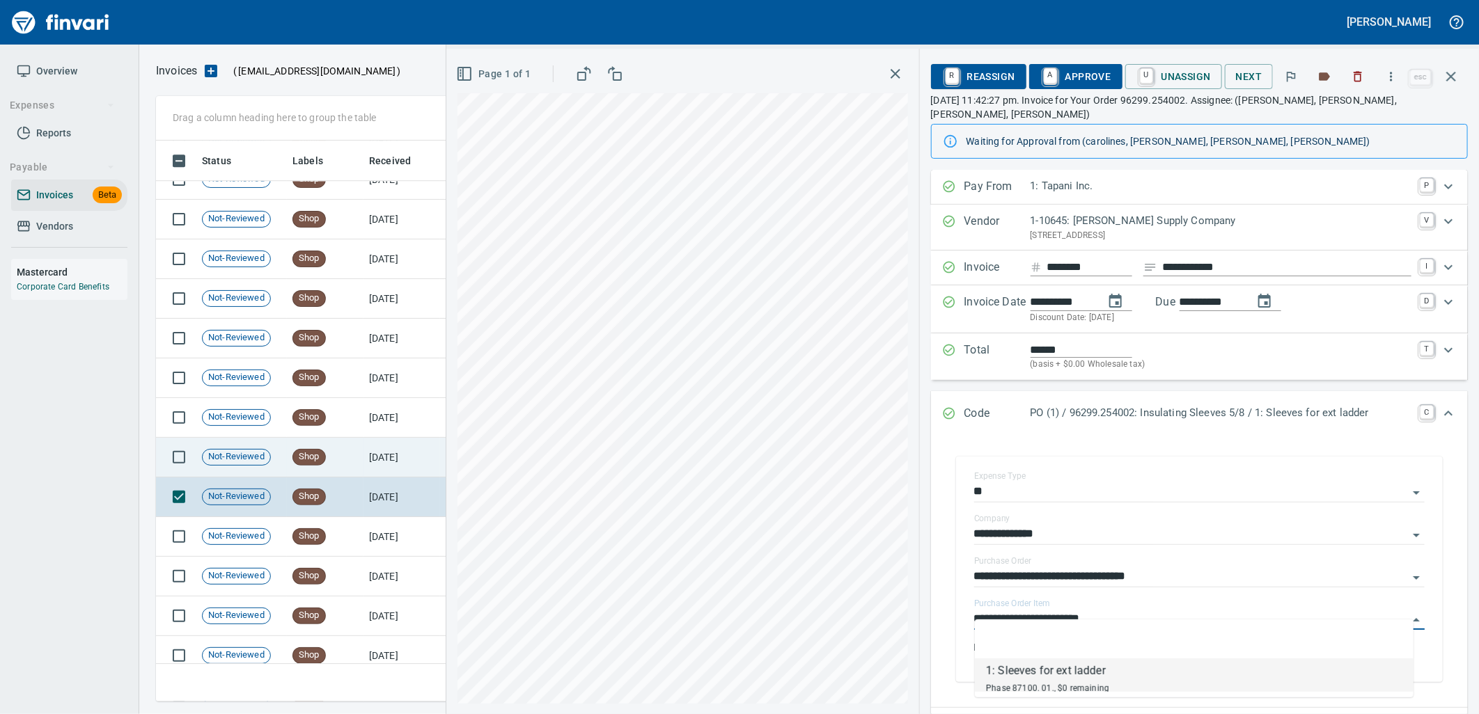
click at [384, 467] on td "8/28/2025" at bounding box center [401, 458] width 77 height 40
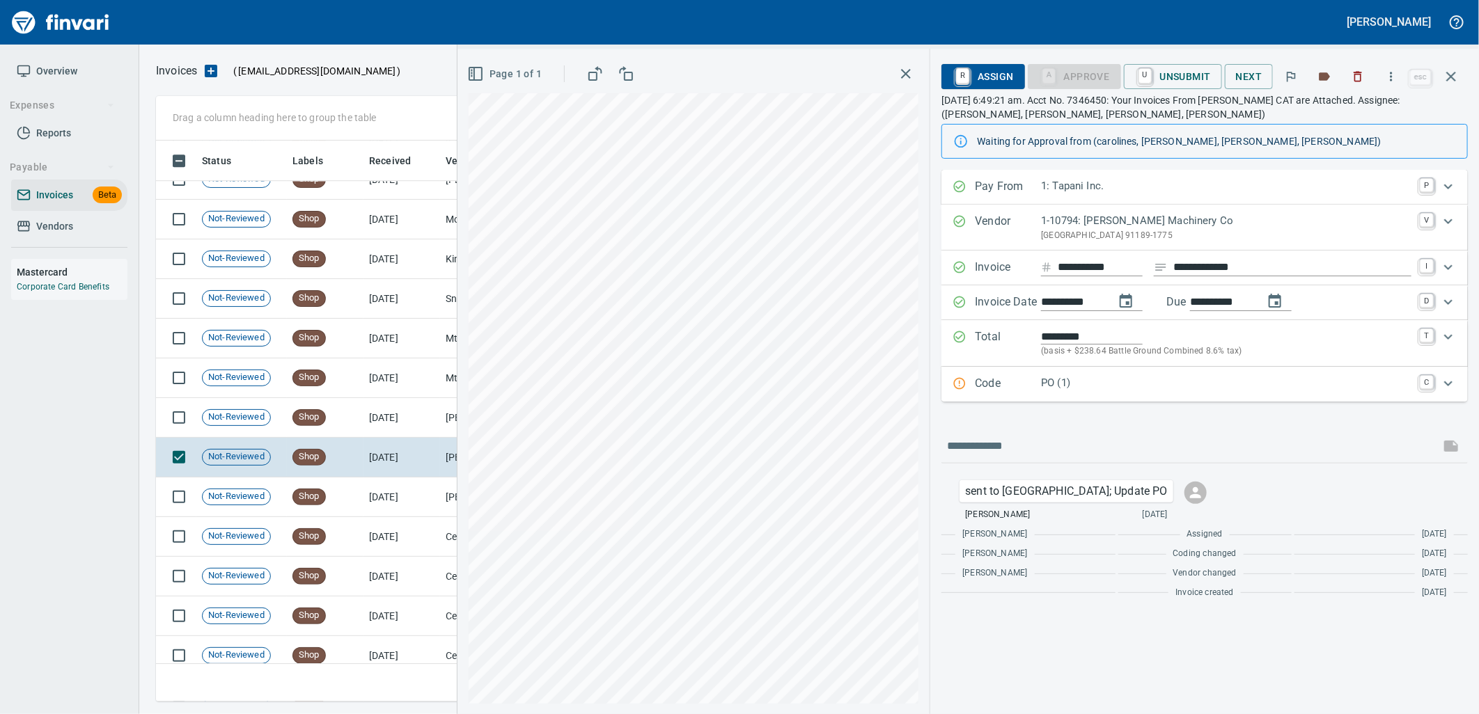
click at [1138, 390] on p "PO (1)" at bounding box center [1226, 383] width 370 height 16
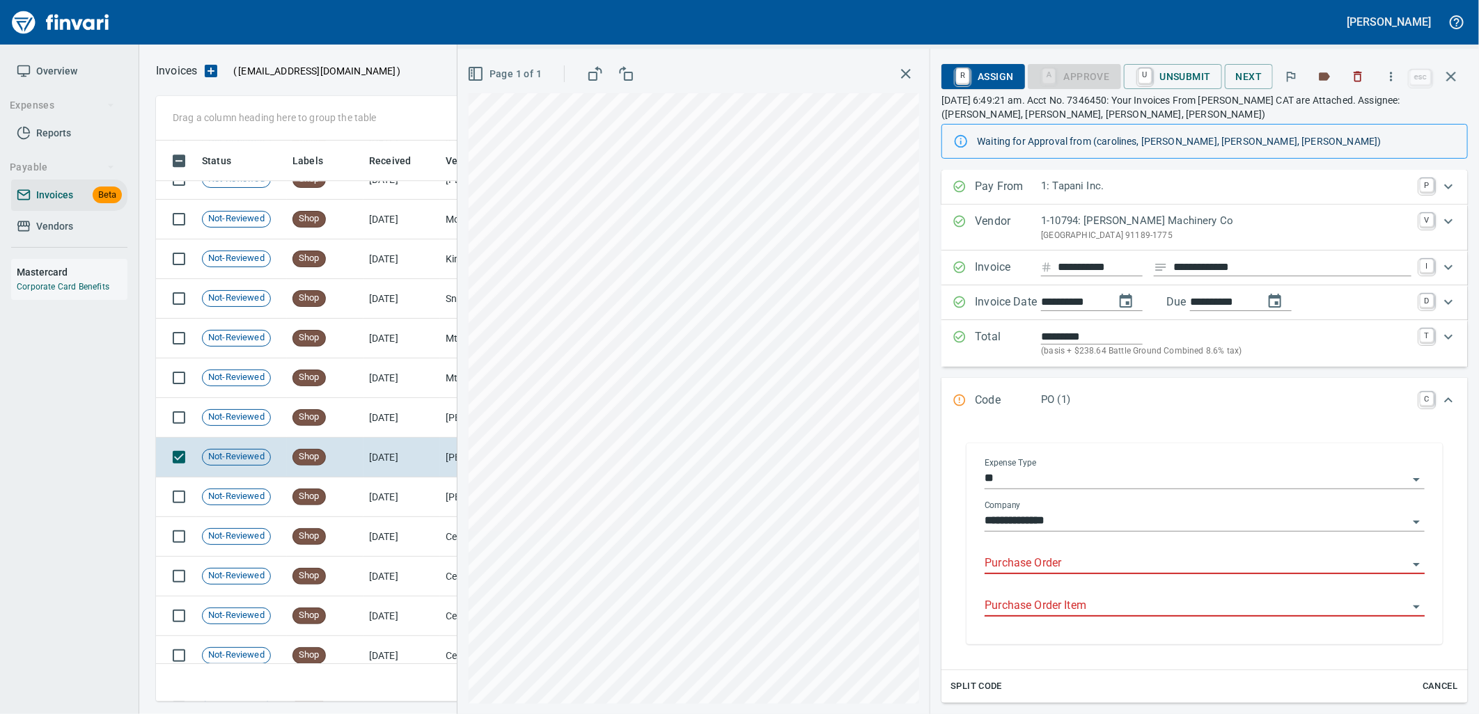
click at [1049, 568] on input "Purchase Order" at bounding box center [1196, 563] width 423 height 19
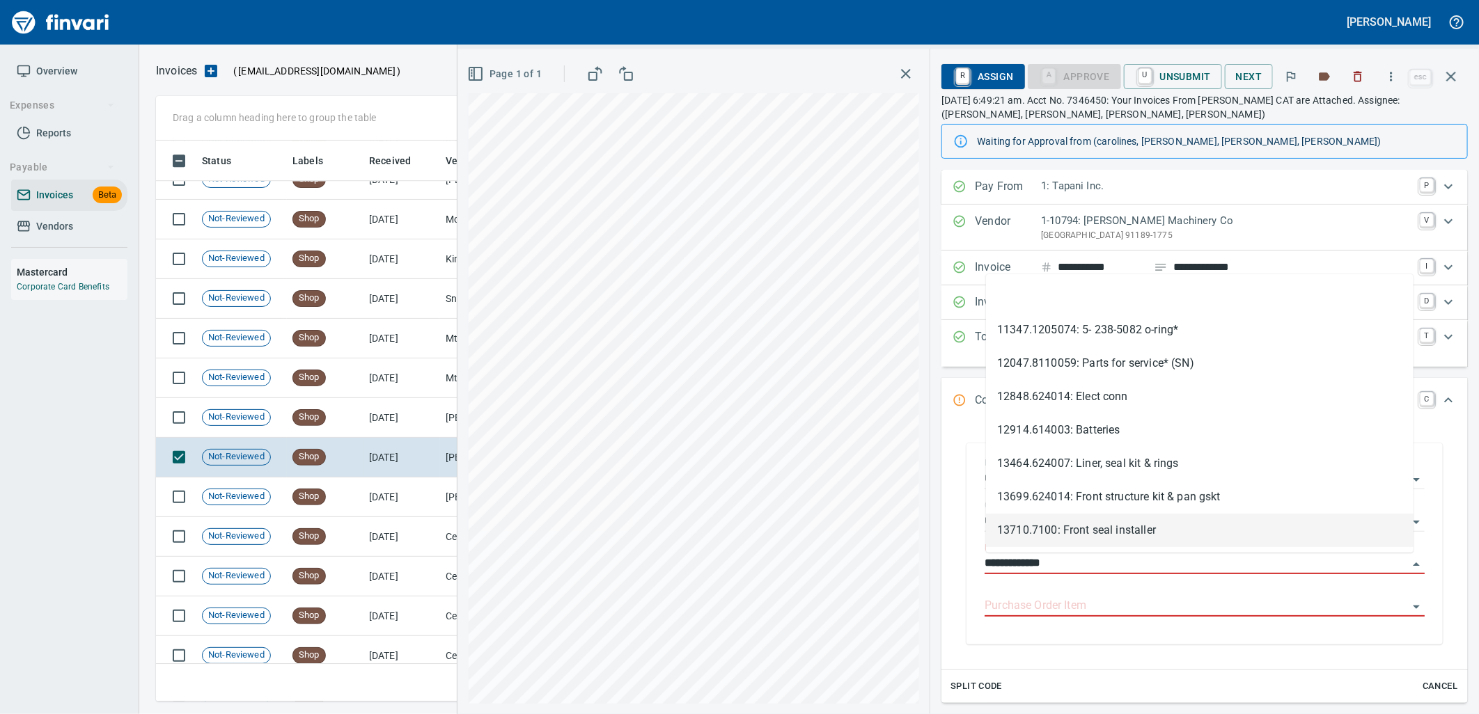
scroll to position [550, 1283]
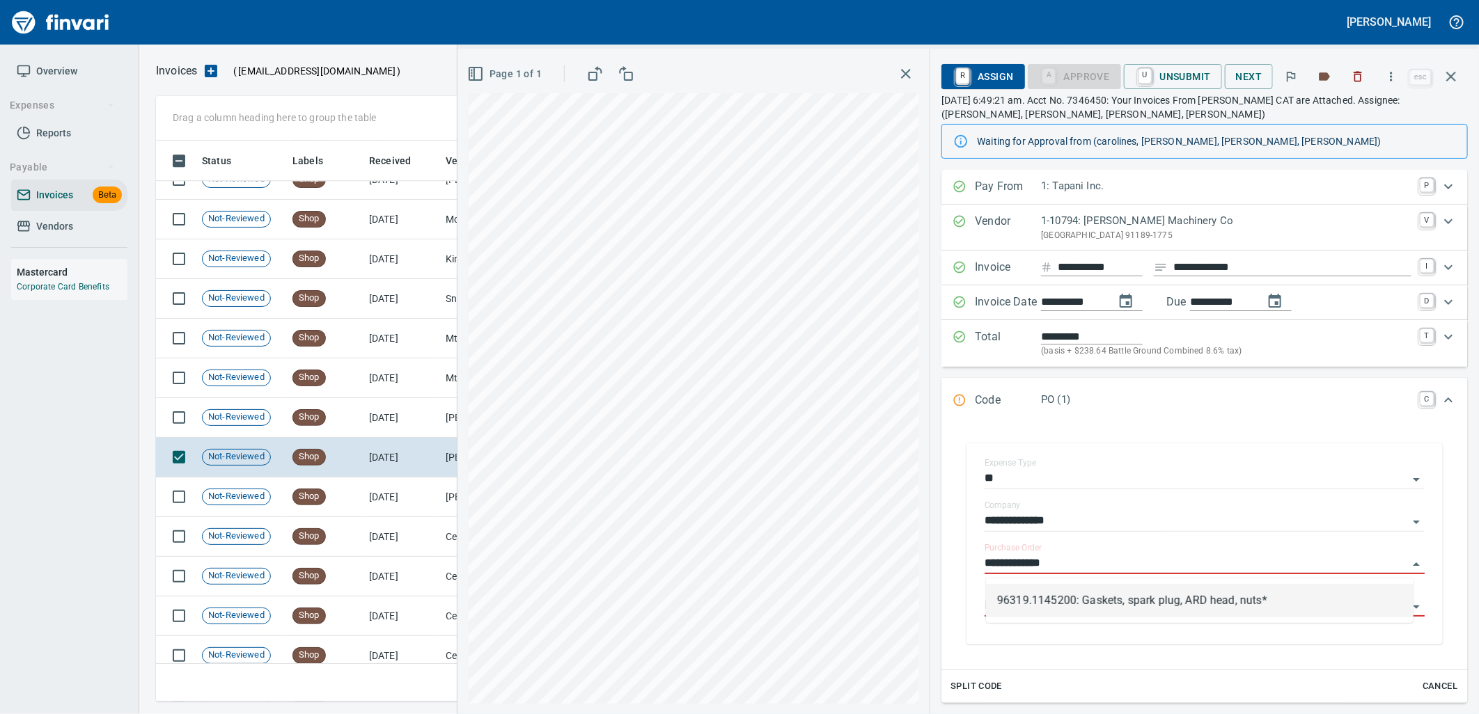
click at [1269, 600] on li "96319.1145200: Gaskets, spark plug, ARD head, nuts*" at bounding box center [1200, 600] width 428 height 33
type input "**********"
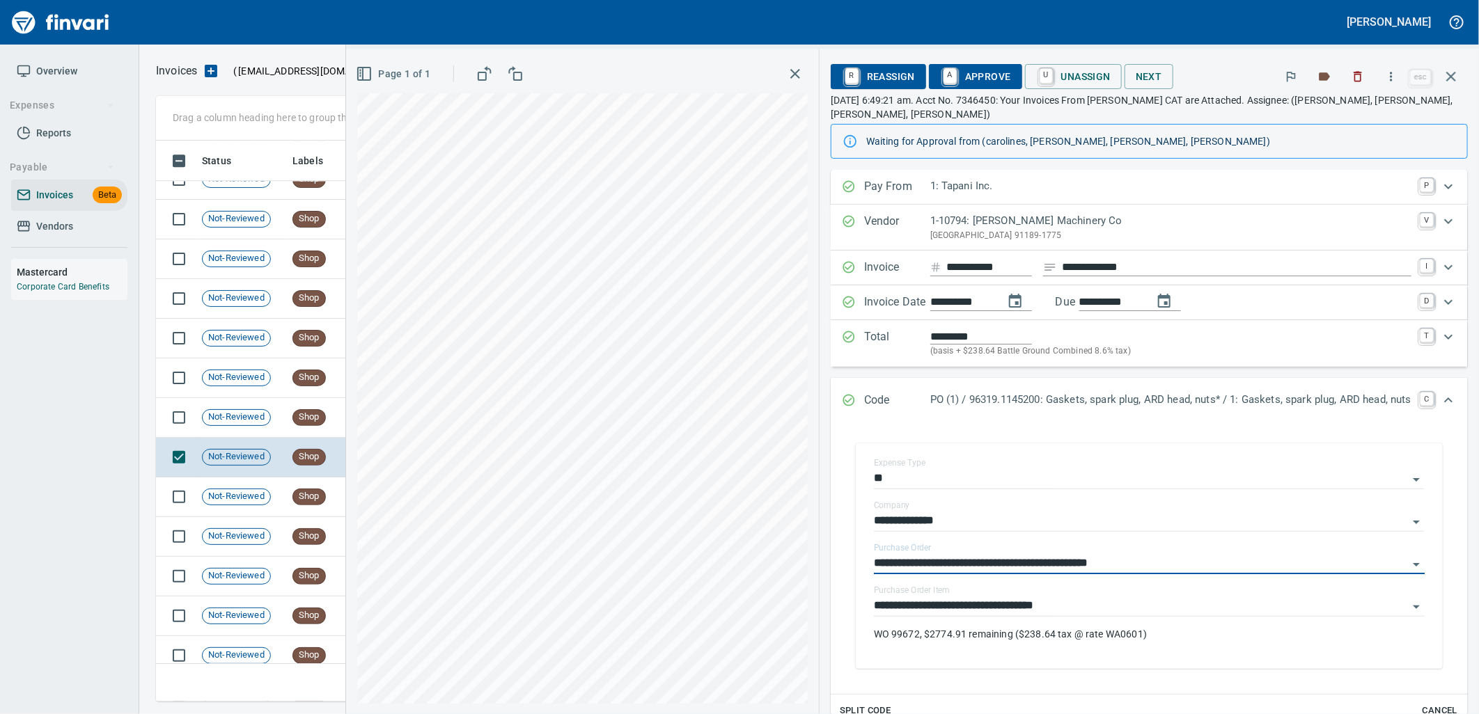
click at [973, 75] on span "A Approve" at bounding box center [975, 77] width 71 height 24
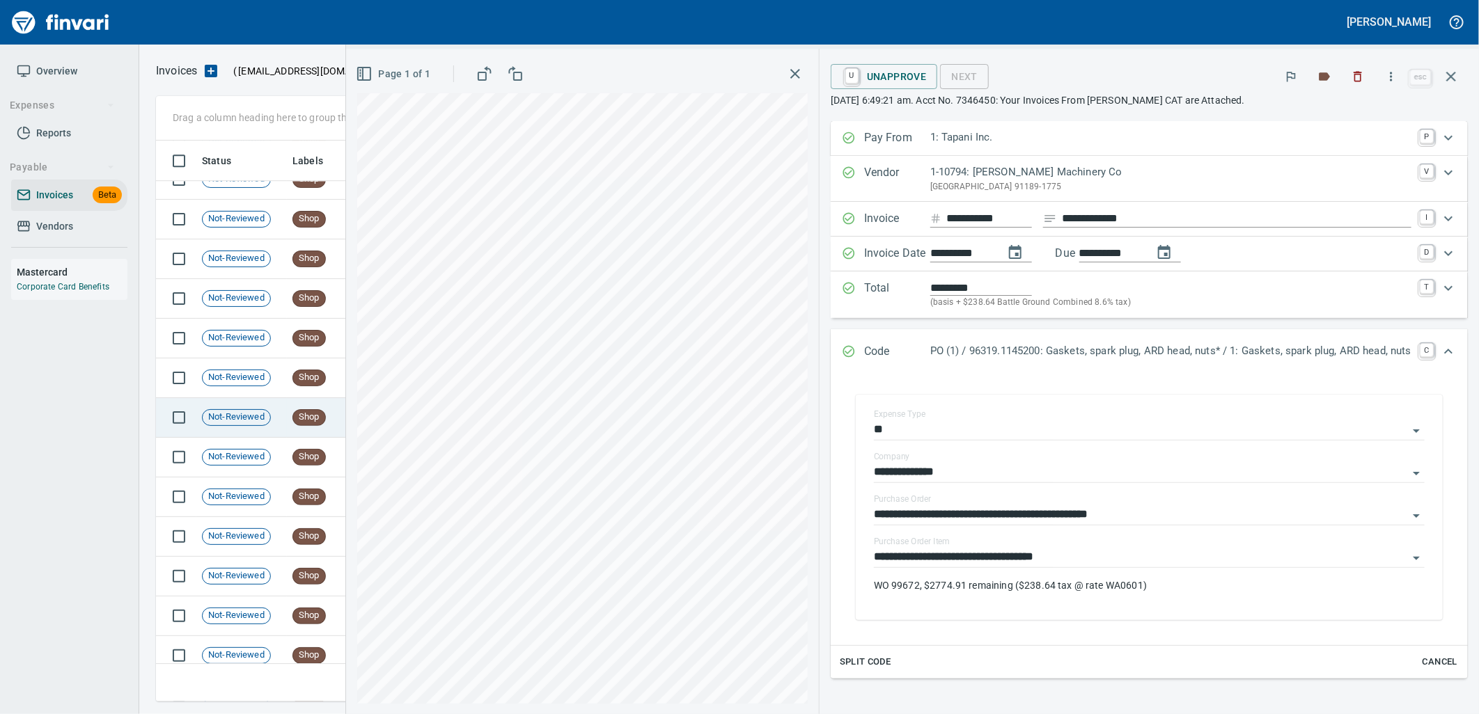
click at [281, 428] on td "Not-Reviewed" at bounding box center [241, 418] width 91 height 40
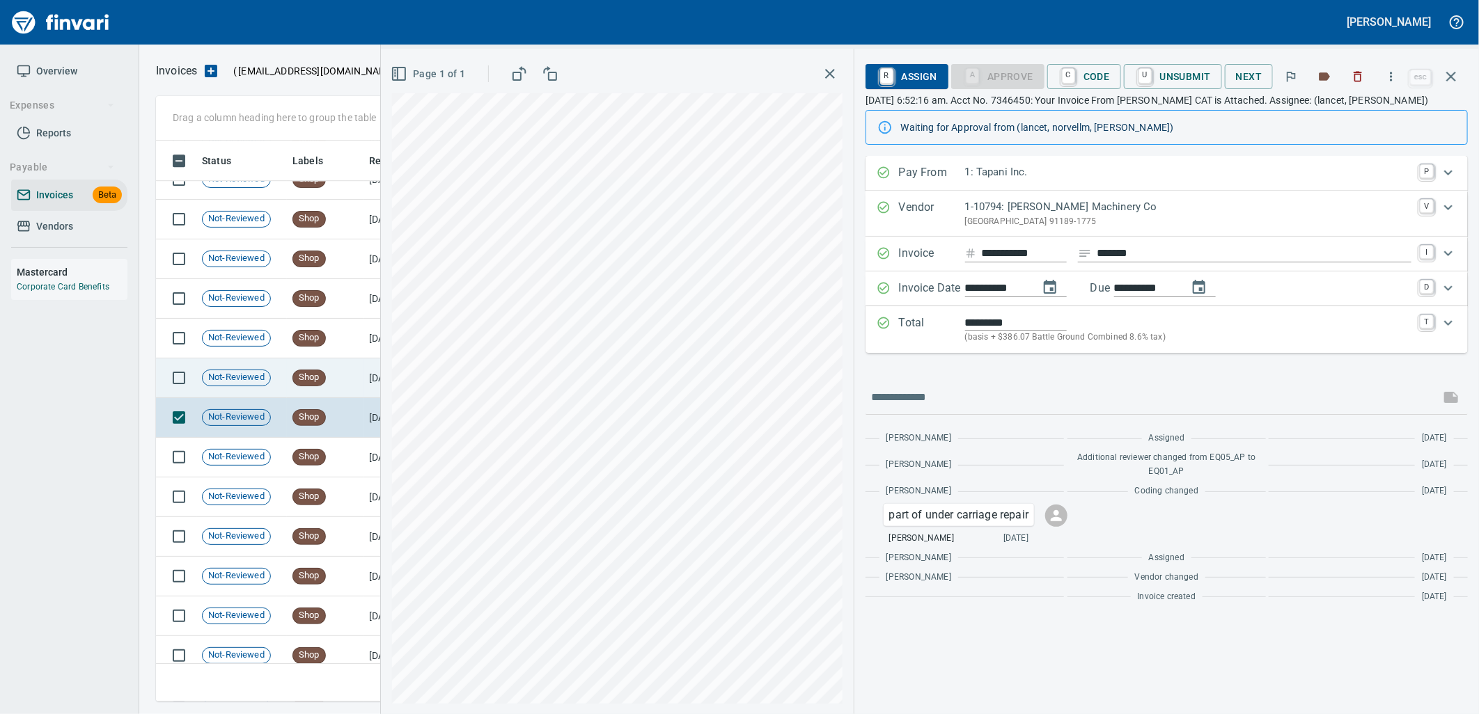
click at [321, 384] on span "Shop" at bounding box center [309, 377] width 32 height 13
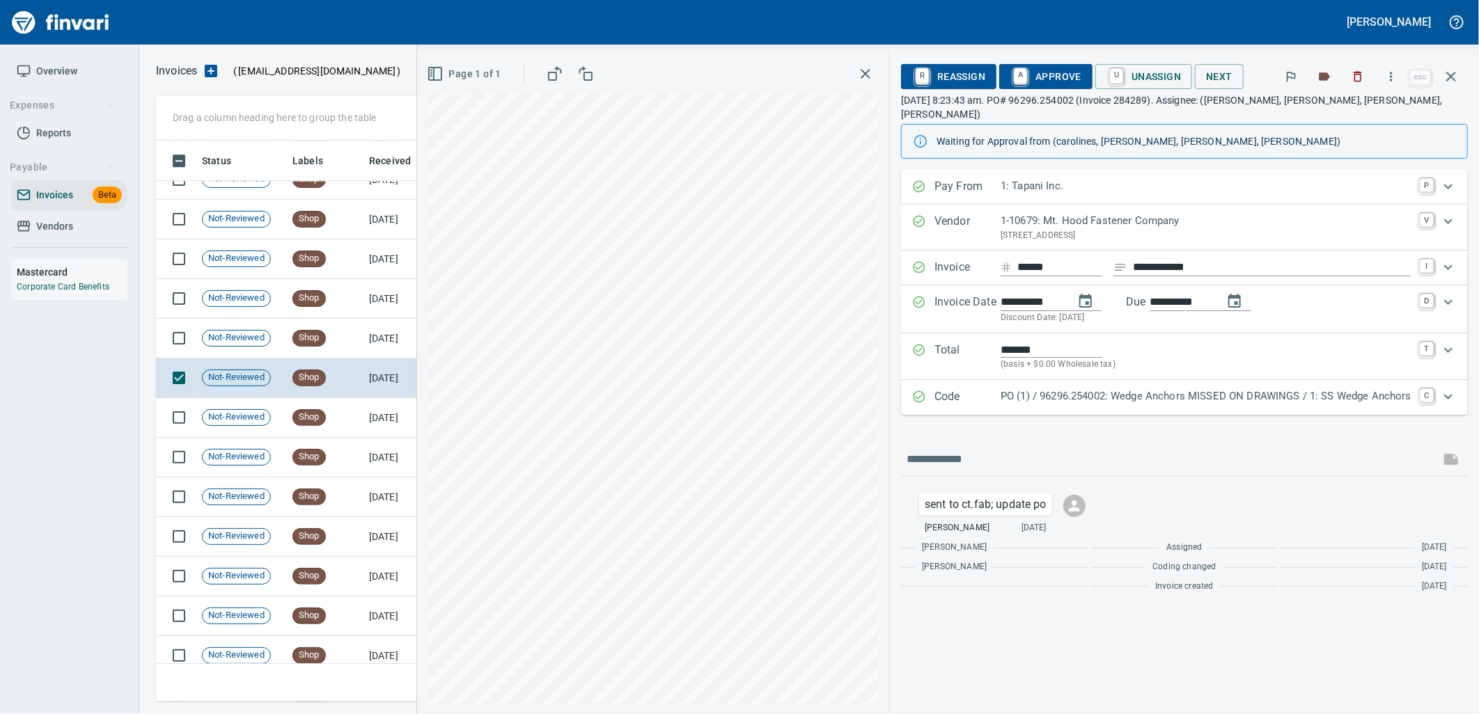
click at [1054, 391] on div "PO (1) / 96296.254002: Wedge Anchors MISSED ON DRAWINGS / 1: SS Wedge Anchors" at bounding box center [1206, 398] width 411 height 18
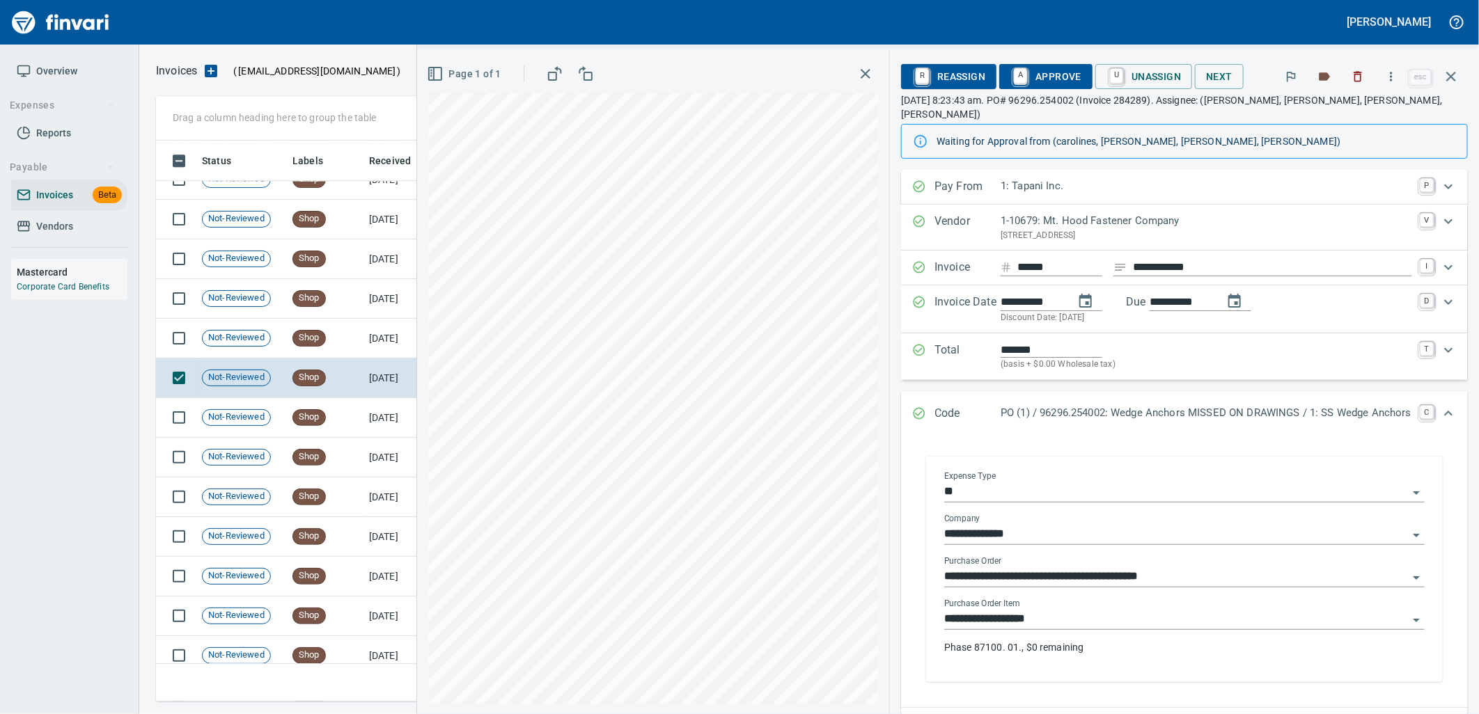
click at [1060, 610] on input "**********" at bounding box center [1176, 619] width 464 height 19
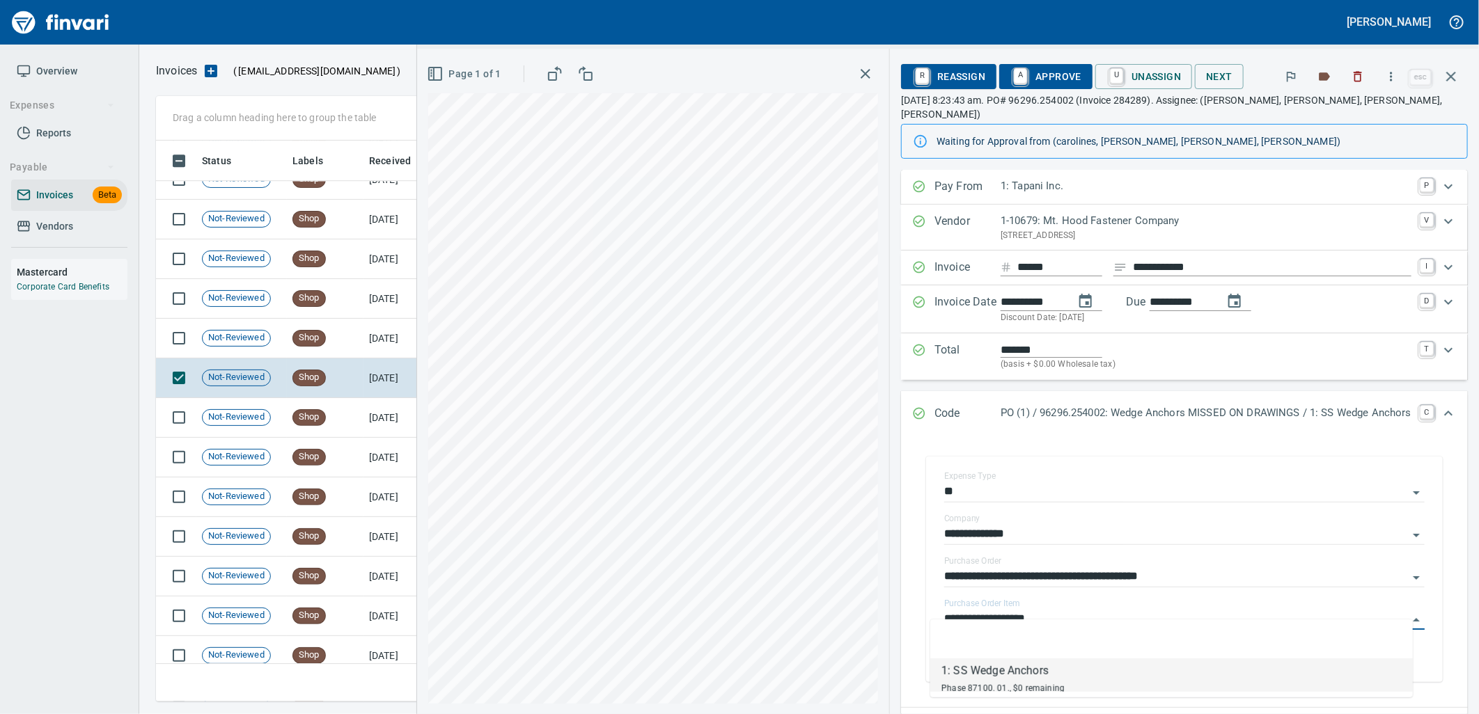
scroll to position [550, 1283]
click at [373, 345] on td "8/28/2025" at bounding box center [401, 339] width 77 height 40
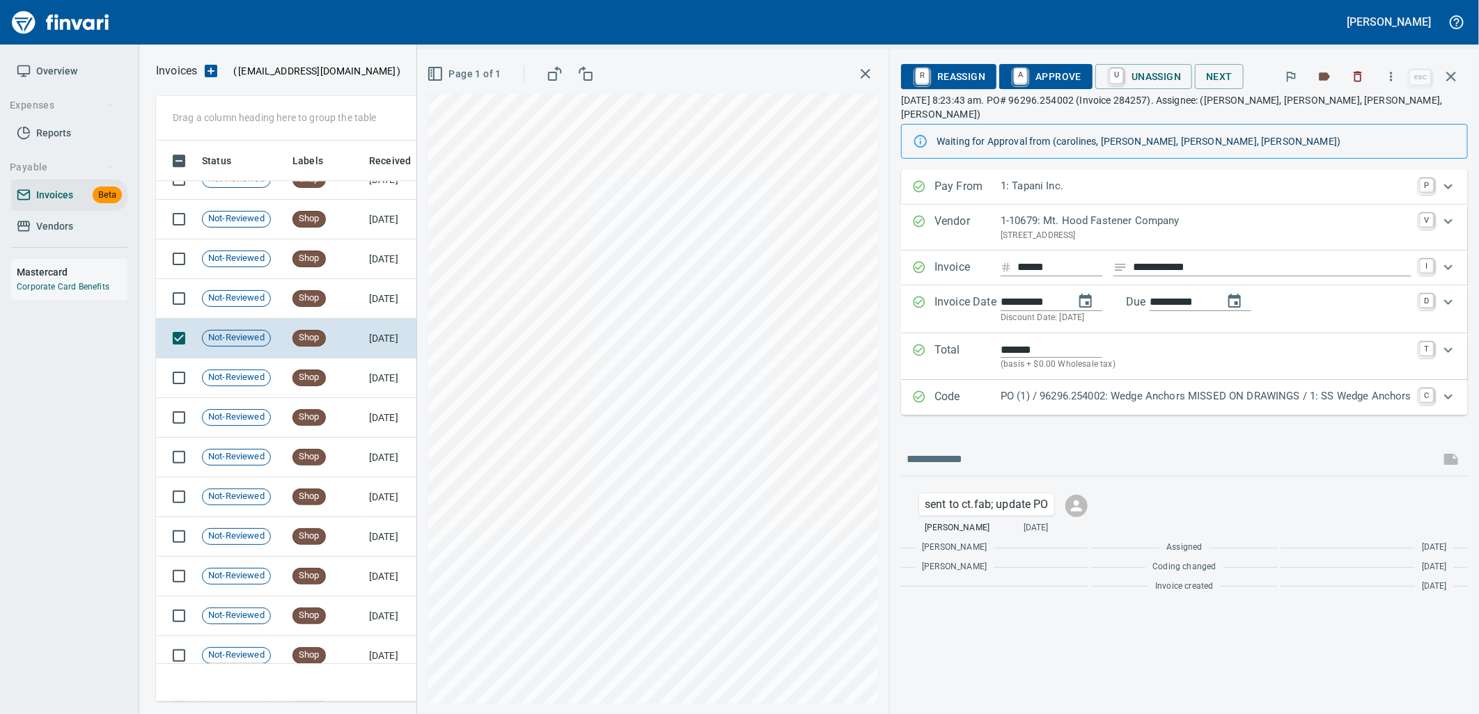
click at [1109, 389] on p "PO (1) / 96296.254002: Wedge Anchors MISSED ON DRAWINGS / 1: SS Wedge Anchors" at bounding box center [1206, 397] width 411 height 16
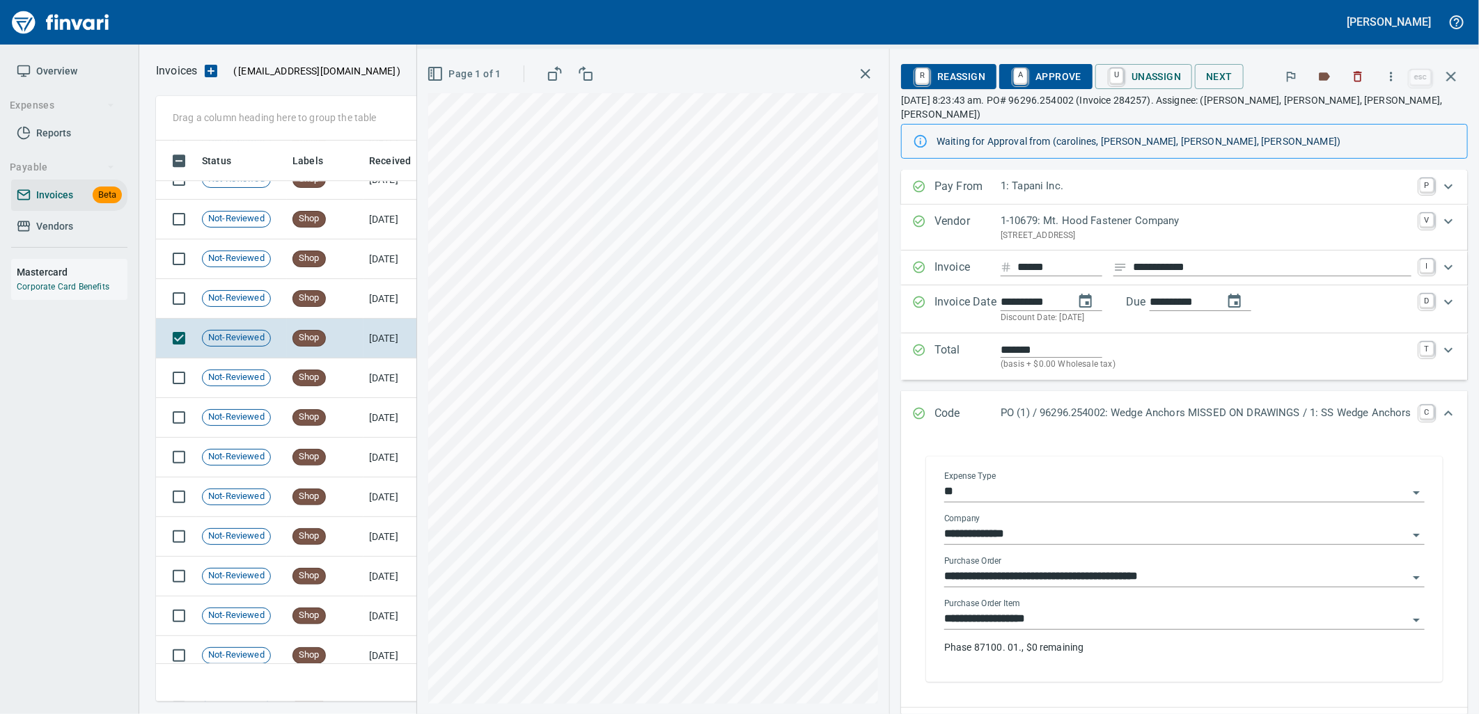
click at [1062, 611] on input "**********" at bounding box center [1176, 619] width 464 height 19
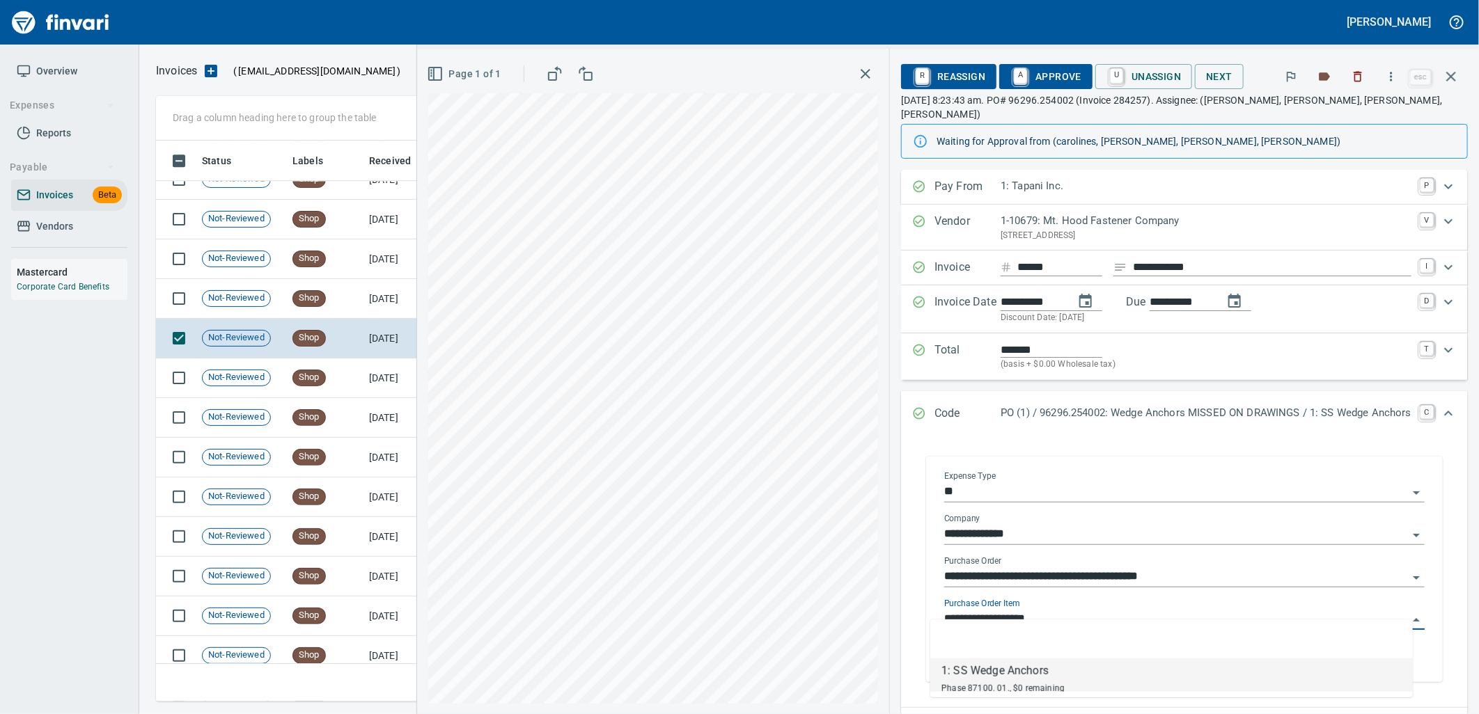
scroll to position [550, 1283]
click at [318, 304] on span "Shop" at bounding box center [309, 298] width 32 height 13
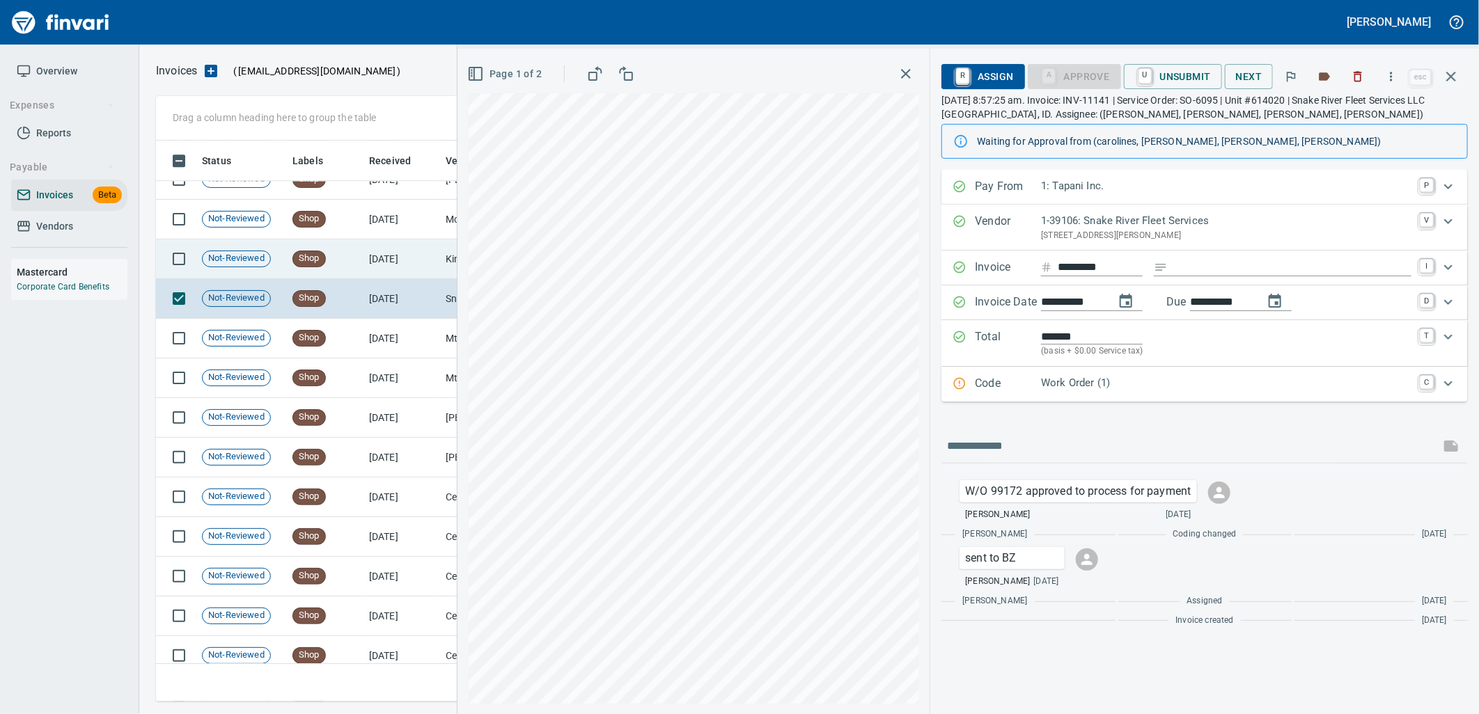
click at [345, 260] on td "Shop" at bounding box center [325, 260] width 77 height 40
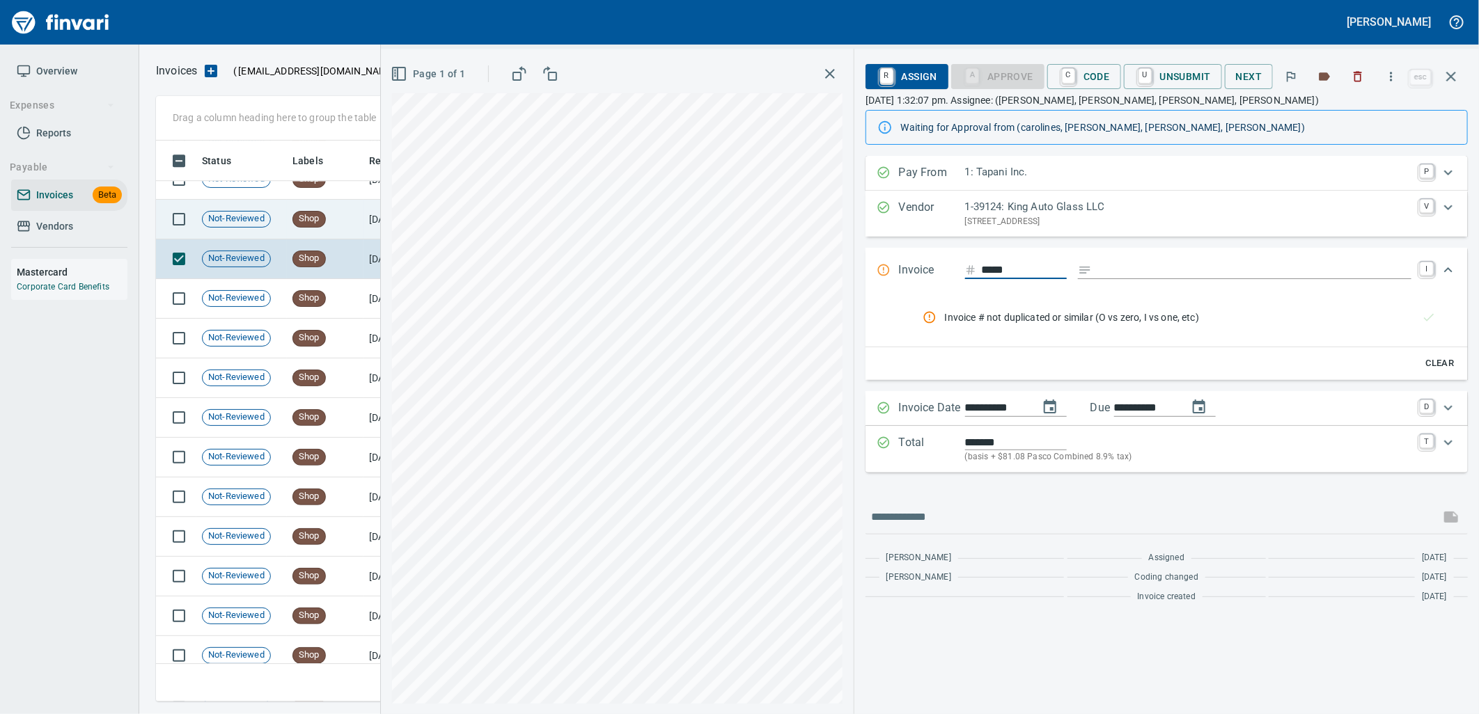
click at [342, 221] on td "Shop" at bounding box center [325, 220] width 77 height 40
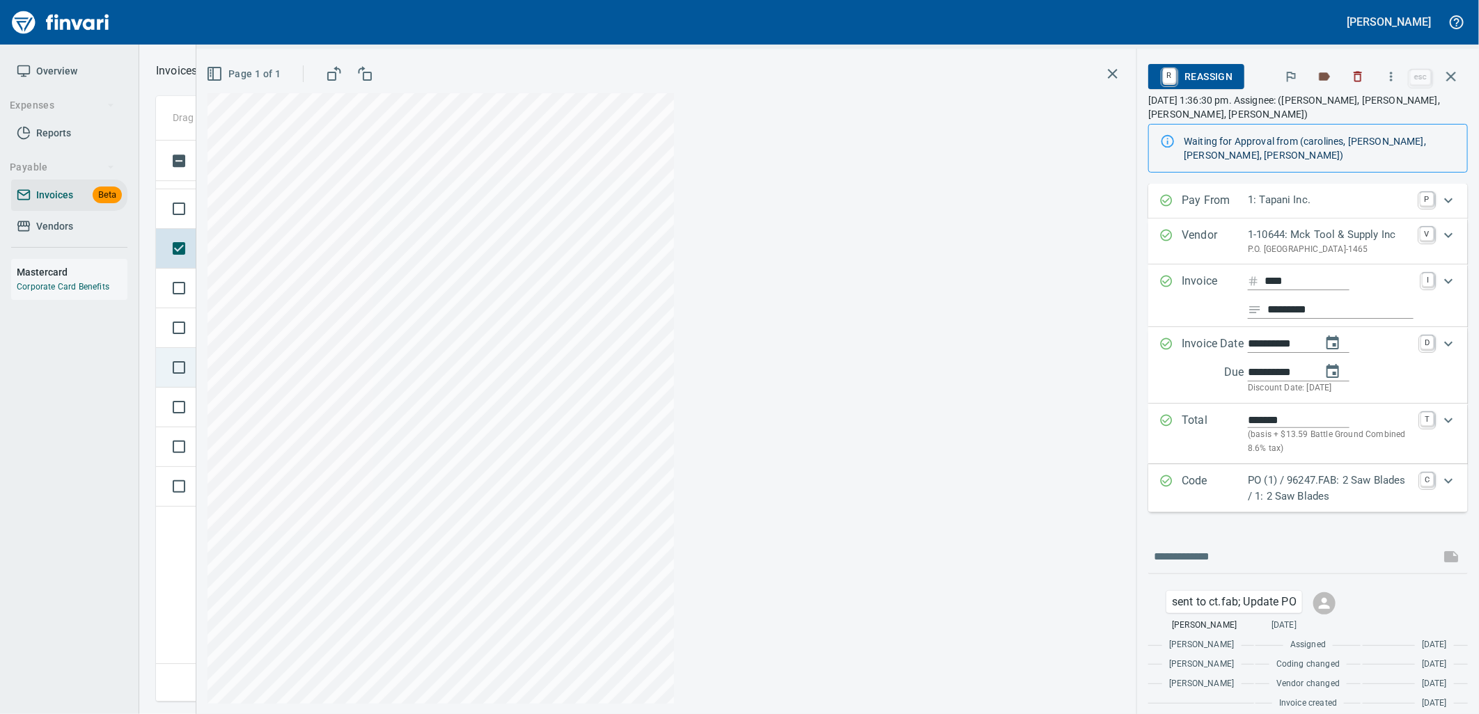
scroll to position [5602, 0]
click at [1352, 495] on p "PO (1) / 96247.FAB: 2 Saw Blades / 1: 2 Saw Blades" at bounding box center [1330, 488] width 164 height 31
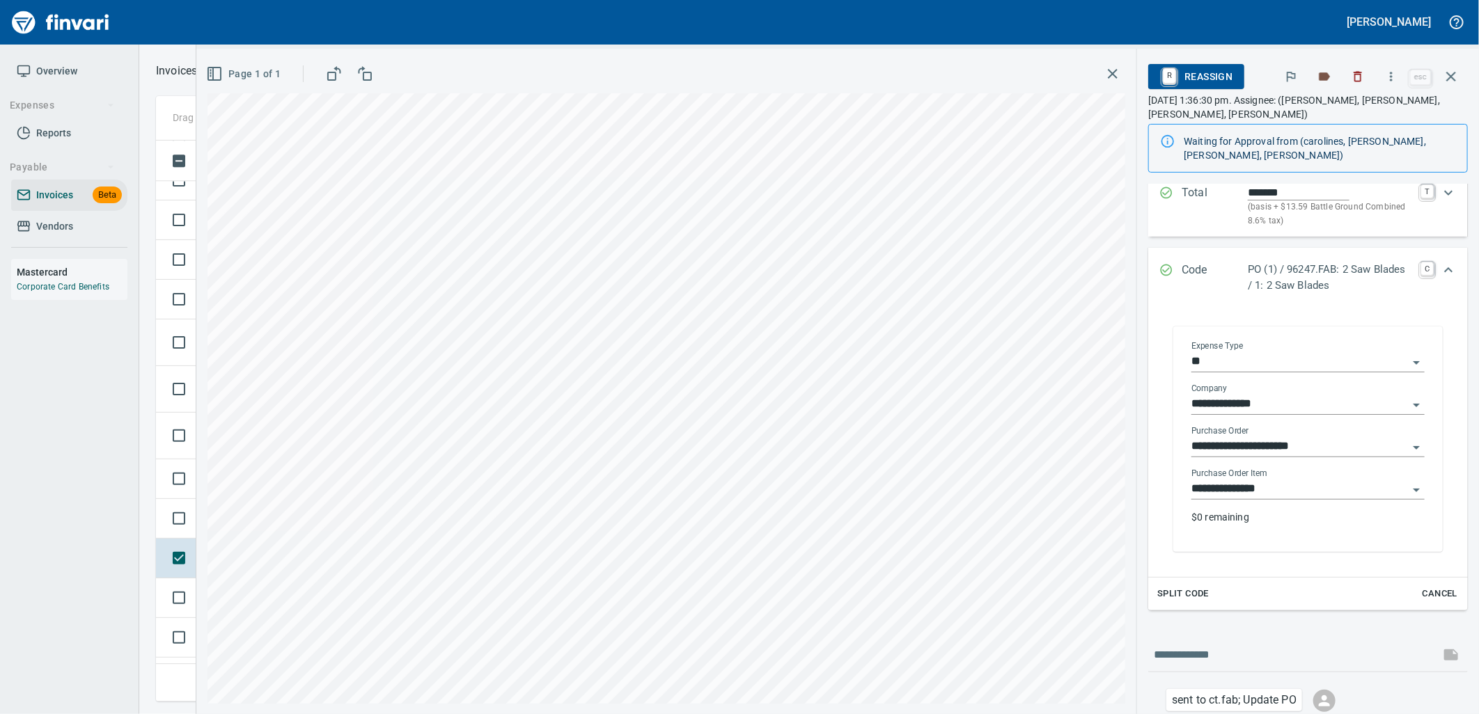
scroll to position [232, 0]
click at [1288, 490] on input "**********" at bounding box center [1299, 485] width 217 height 19
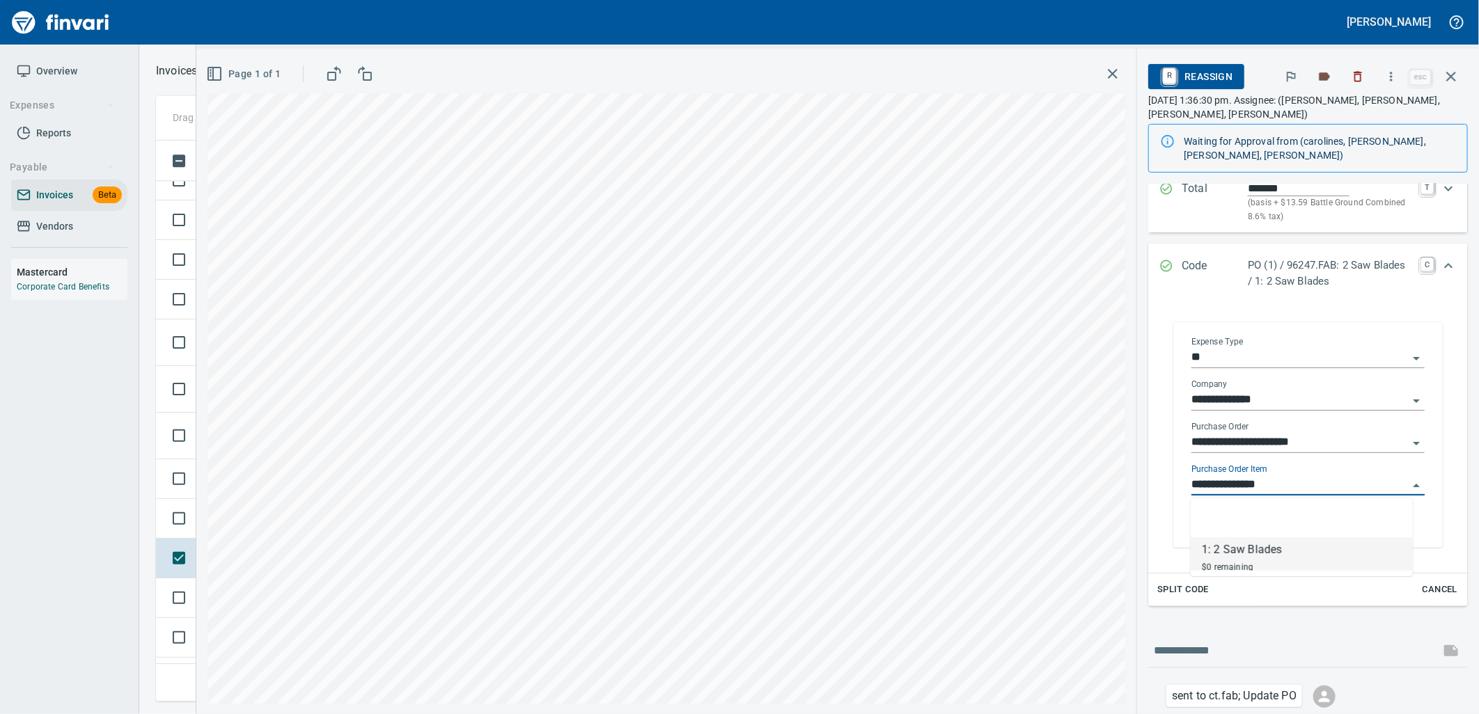
scroll to position [550, 1283]
click at [189, 535] on td at bounding box center [176, 519] width 40 height 40
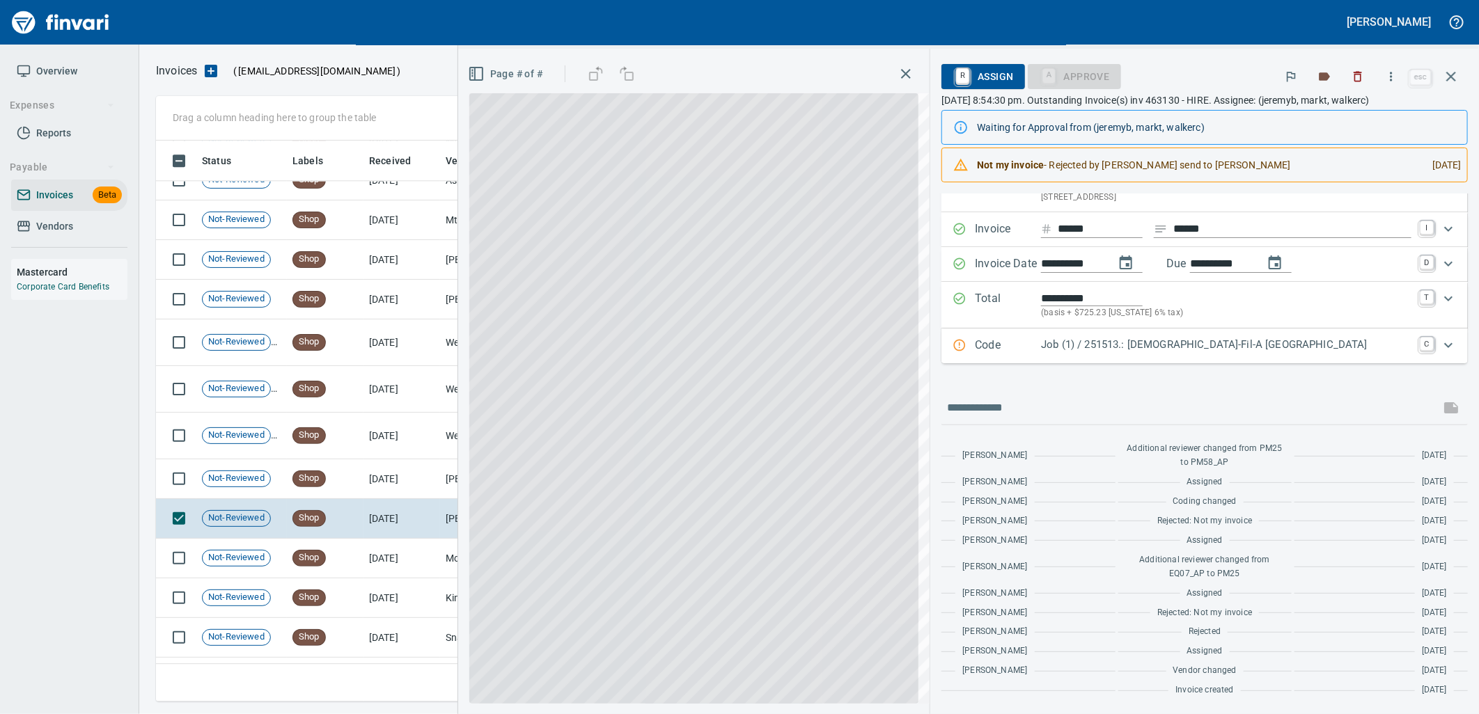
scroll to position [63, 0]
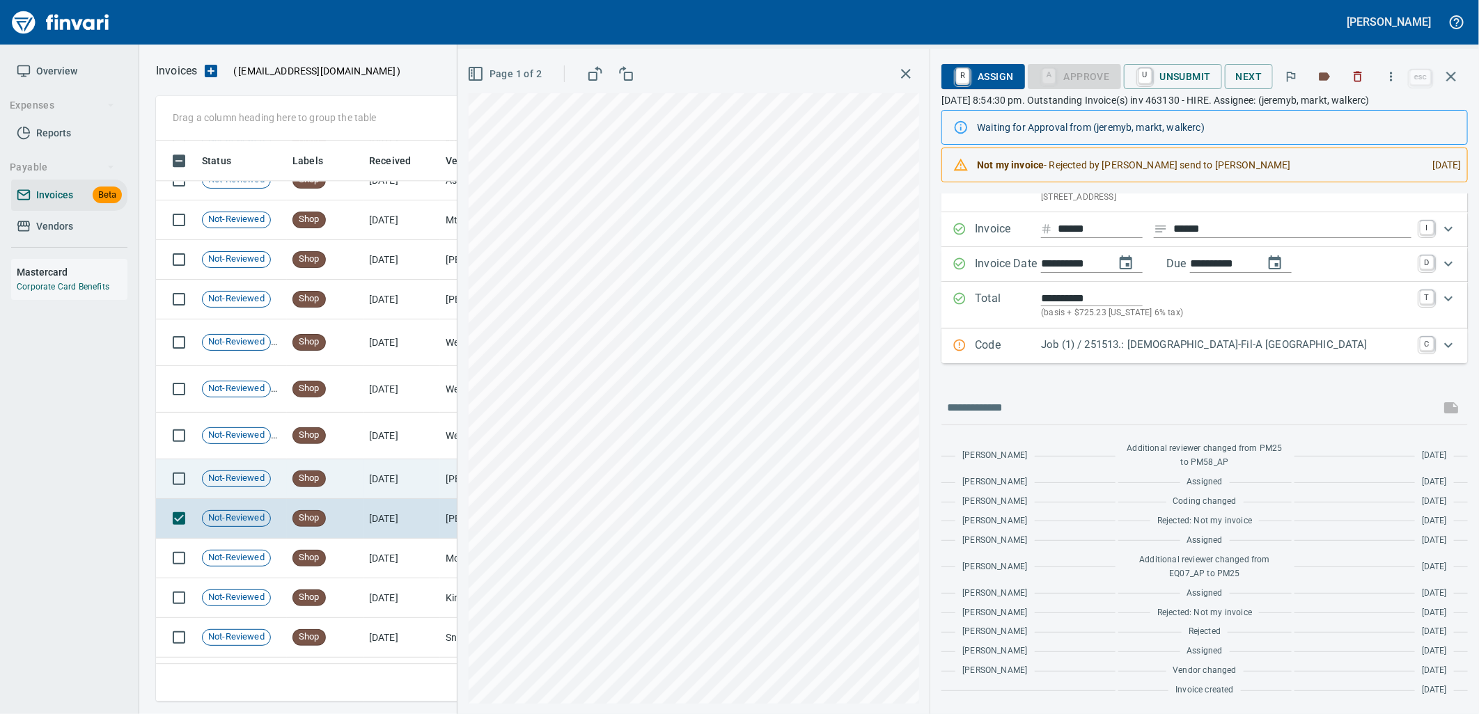
click at [370, 464] on td "8/29/2025" at bounding box center [401, 480] width 77 height 40
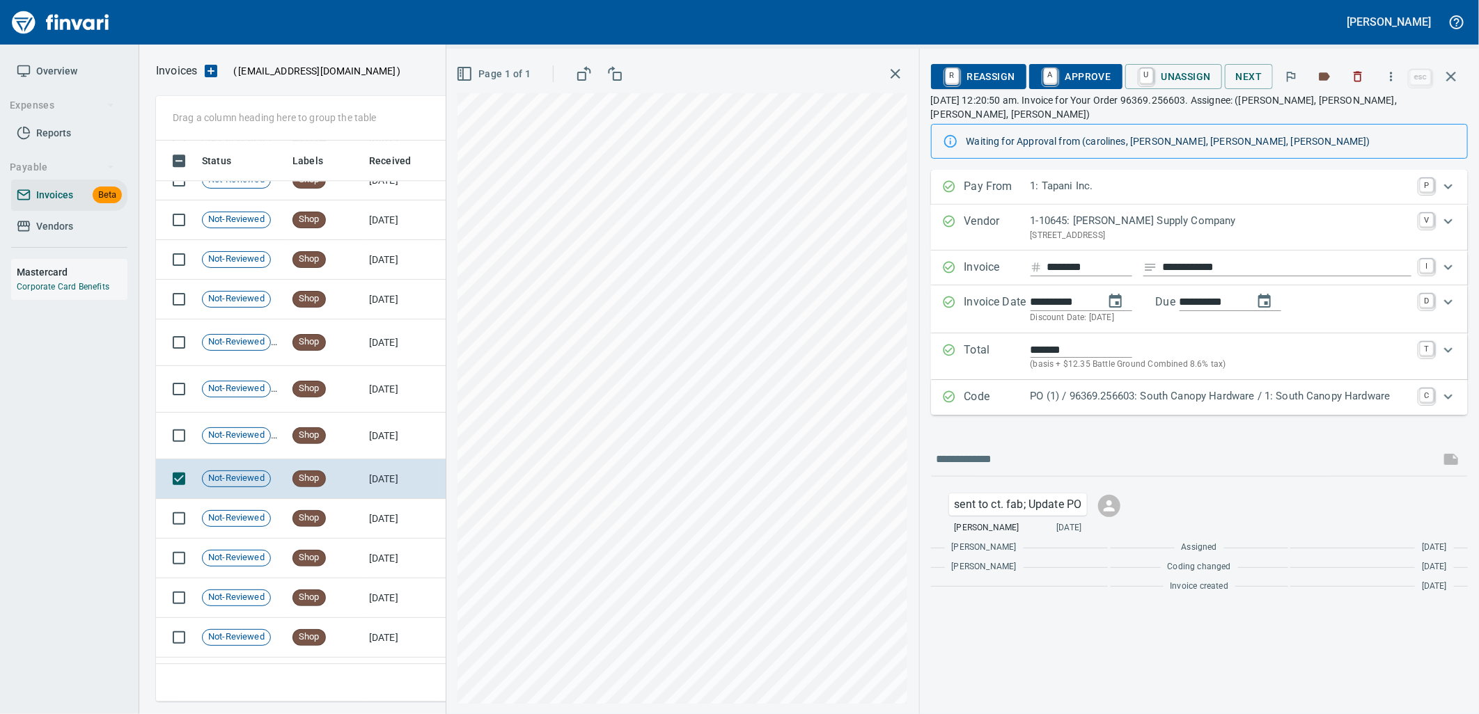
click at [1275, 391] on p "PO (1) / 96369.256603: South Canopy Hardware / 1: South Canopy Hardware" at bounding box center [1221, 397] width 381 height 16
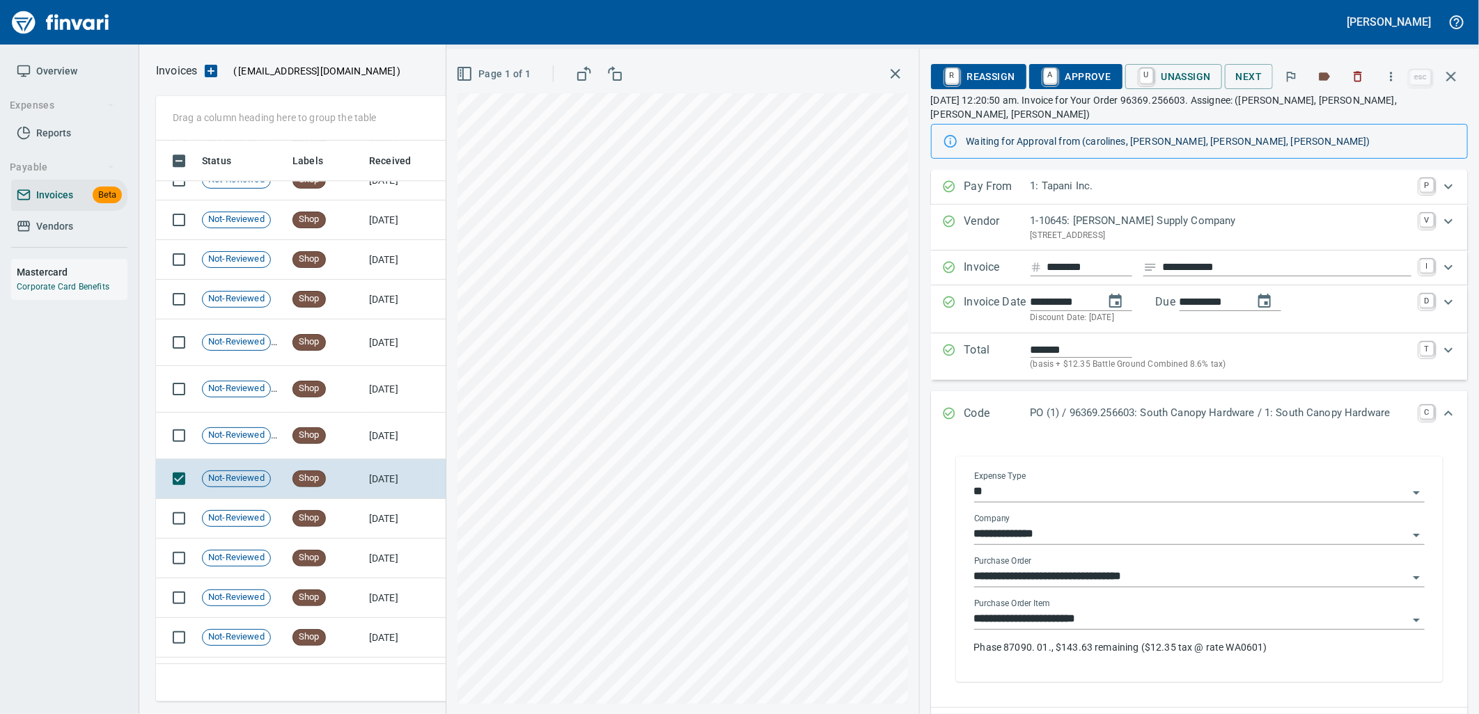
click at [1140, 616] on div "**********" at bounding box center [1199, 620] width 451 height 20
click at [1064, 79] on span "A Approve" at bounding box center [1075, 77] width 71 height 24
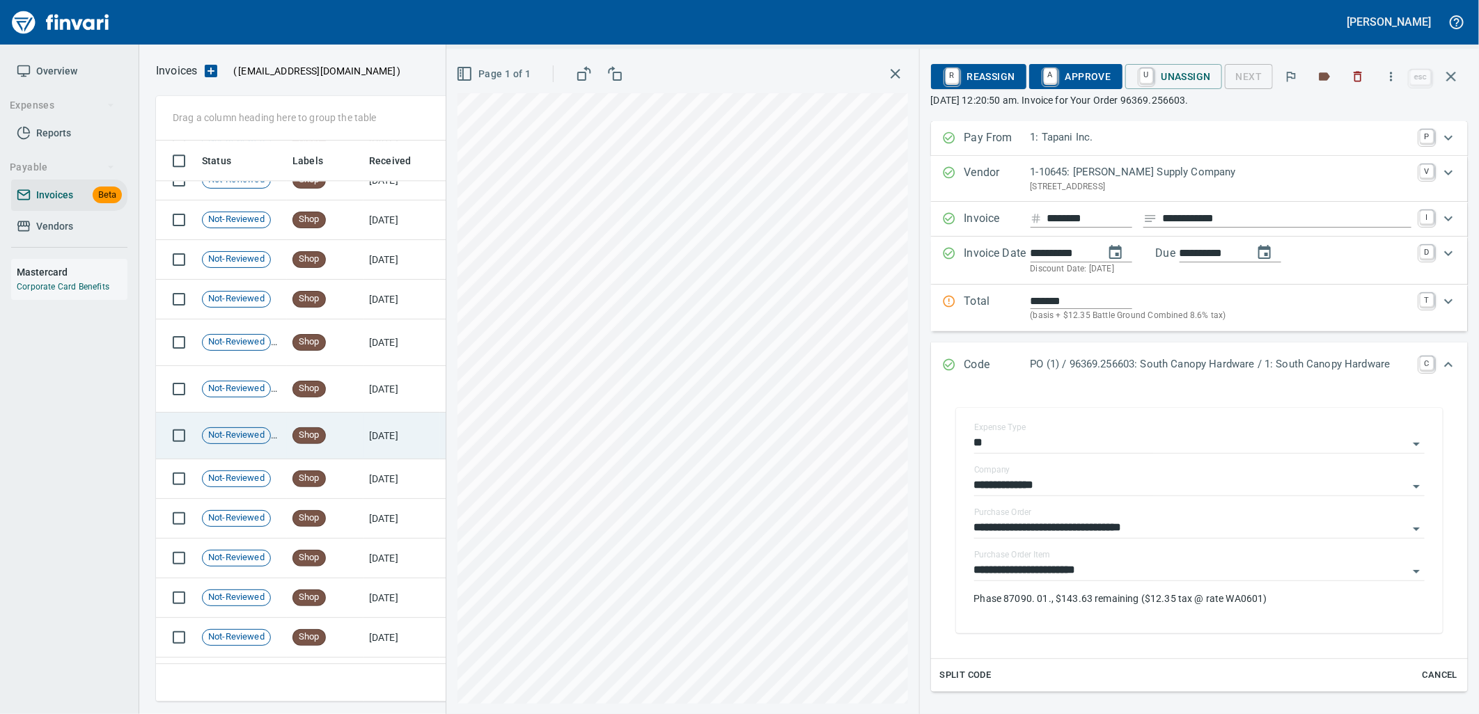
type input "******"
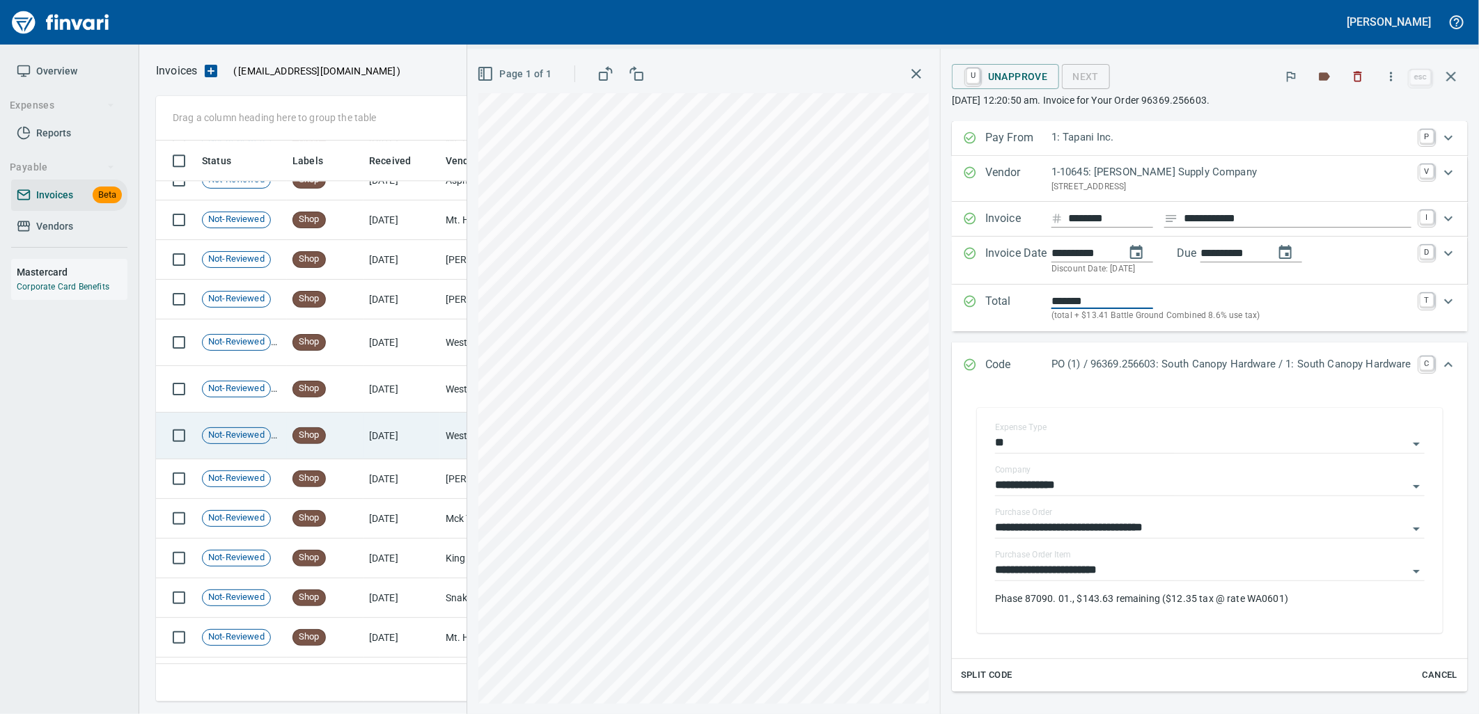
click at [390, 441] on td "8/29/2025" at bounding box center [401, 436] width 77 height 47
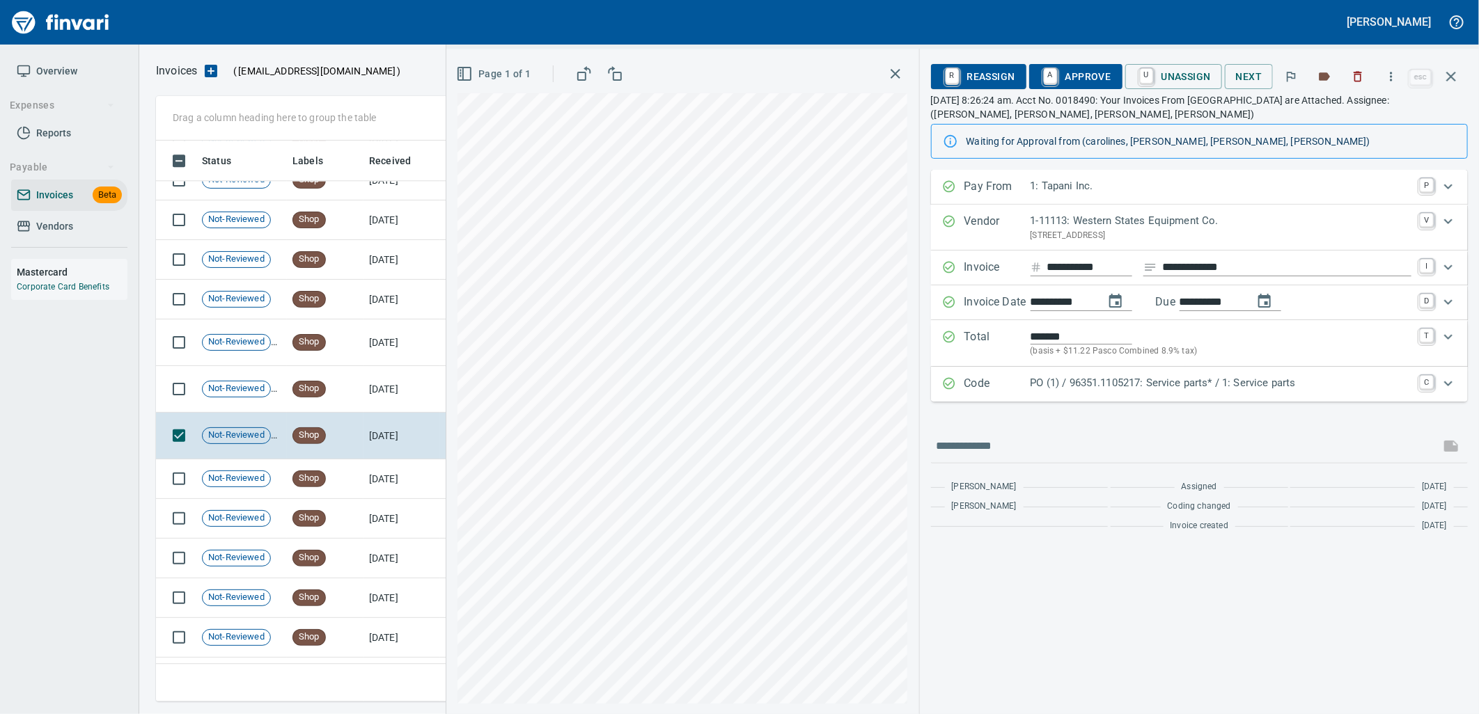
click at [1213, 390] on p "PO (1) / 96351.1105217: Service parts* / 1: Service parts" at bounding box center [1221, 383] width 381 height 16
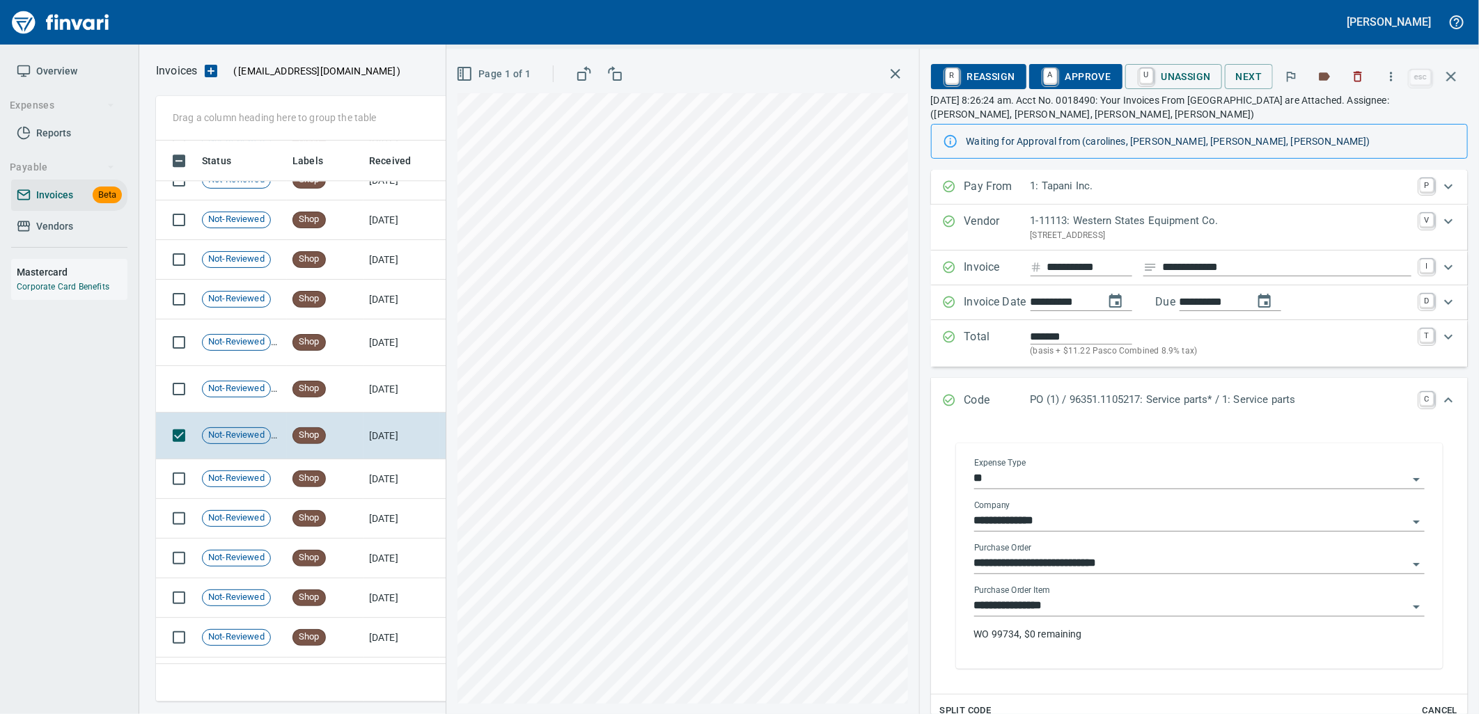
click at [1081, 613] on input "**********" at bounding box center [1191, 606] width 434 height 19
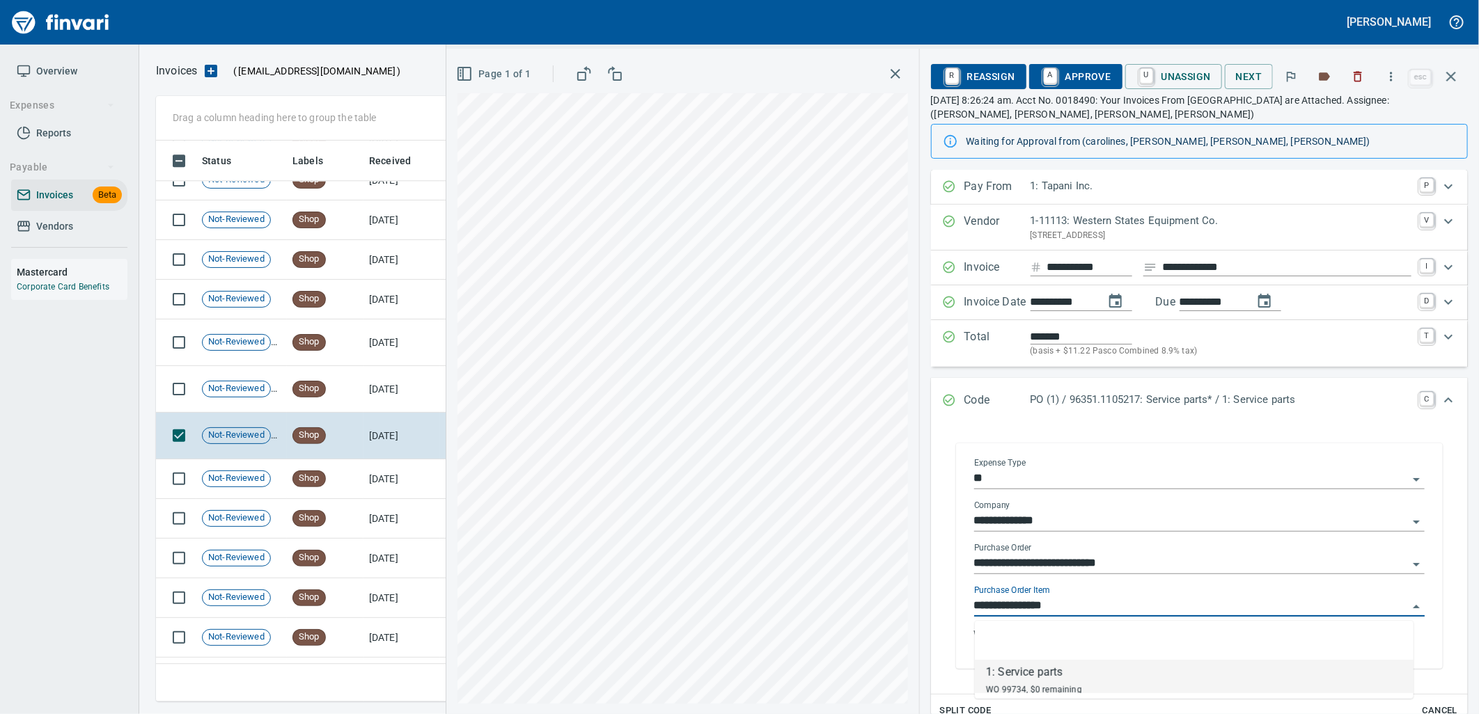
scroll to position [550, 1283]
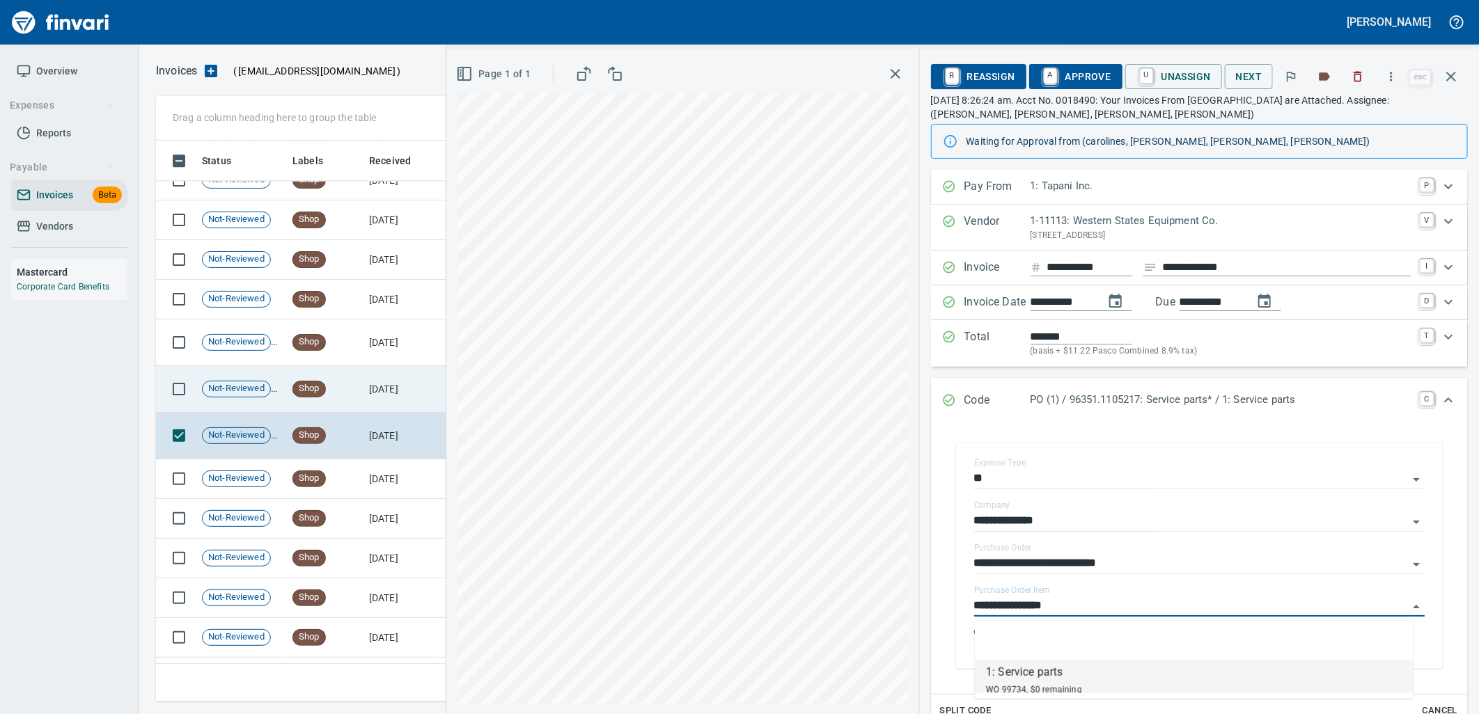
click at [338, 382] on td "Shop" at bounding box center [325, 389] width 77 height 47
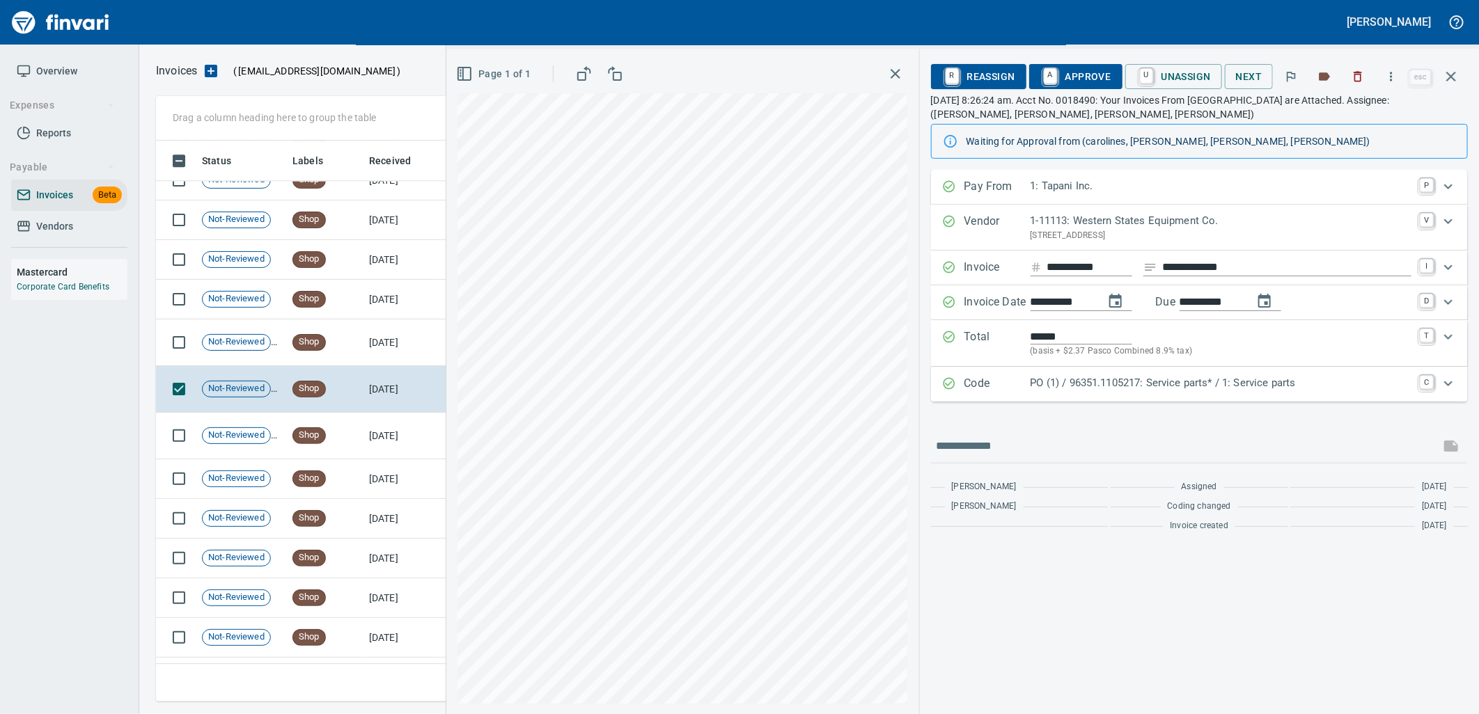
click at [1194, 391] on p "PO (1) / 96351.1105217: Service parts* / 1: Service parts" at bounding box center [1221, 383] width 381 height 16
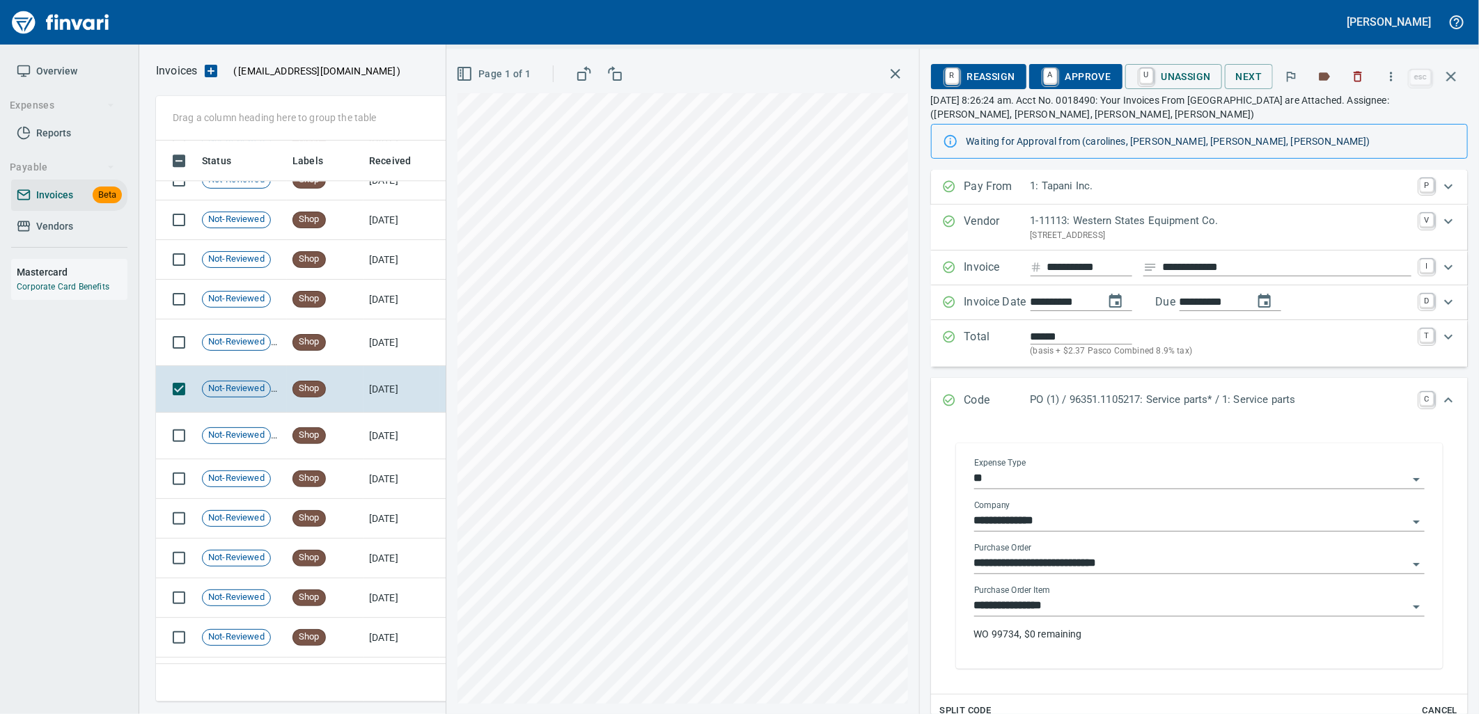
click at [1067, 610] on input "**********" at bounding box center [1191, 606] width 434 height 19
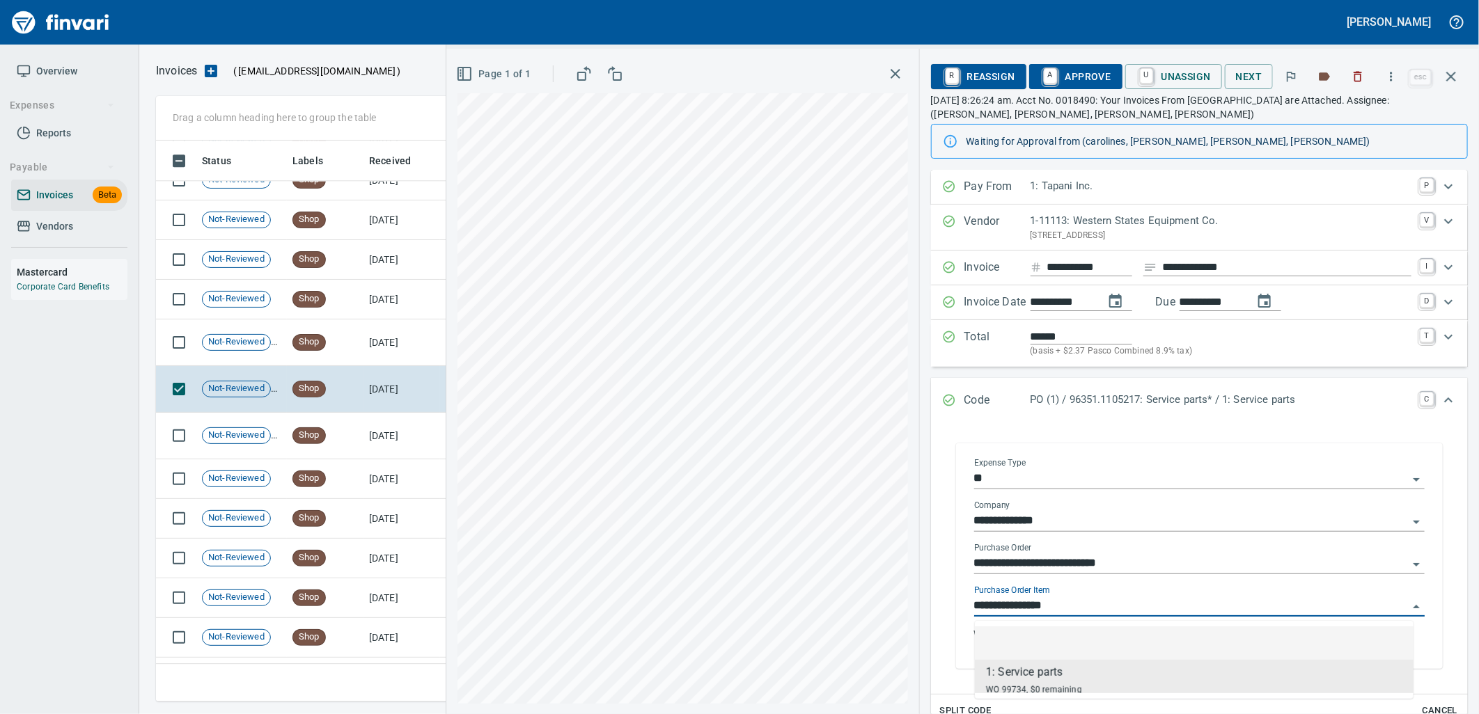
scroll to position [550, 1283]
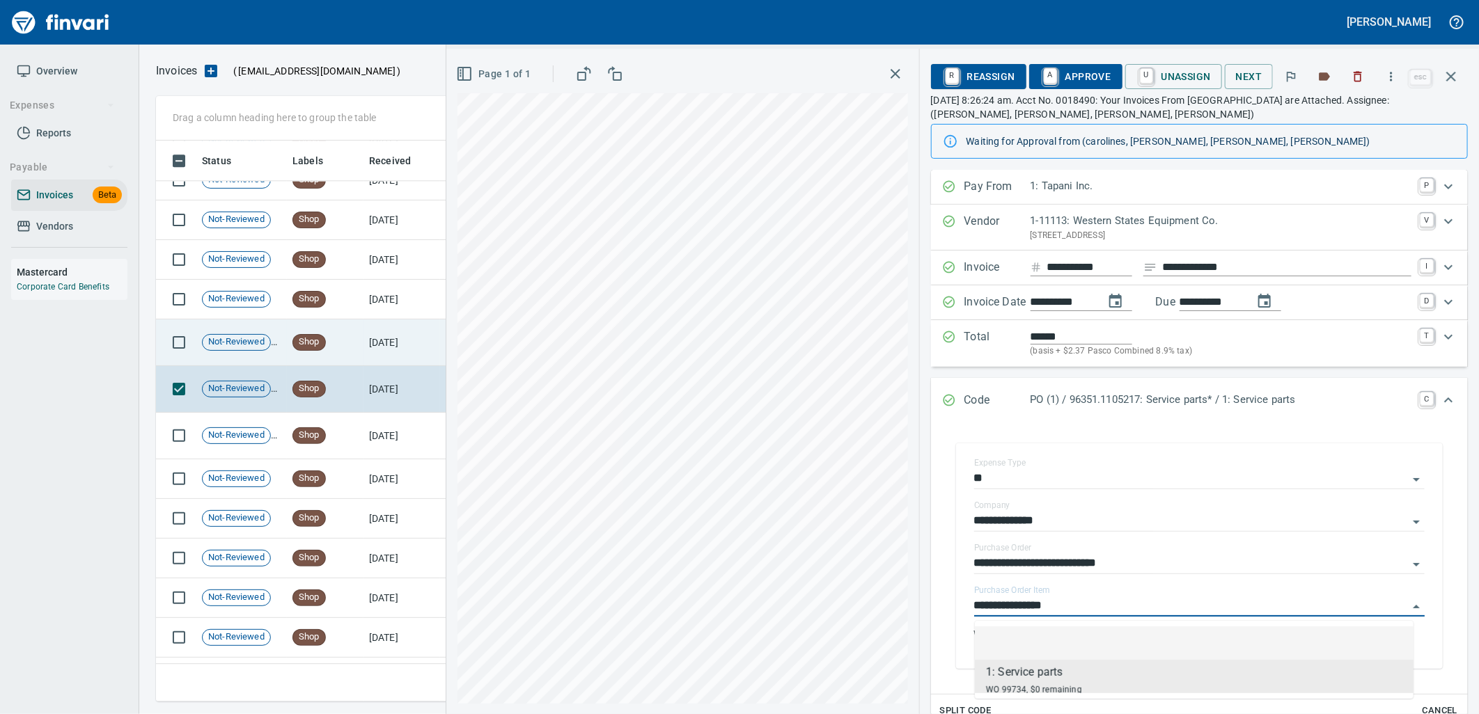
click at [393, 346] on td "8/29/2025" at bounding box center [401, 343] width 77 height 47
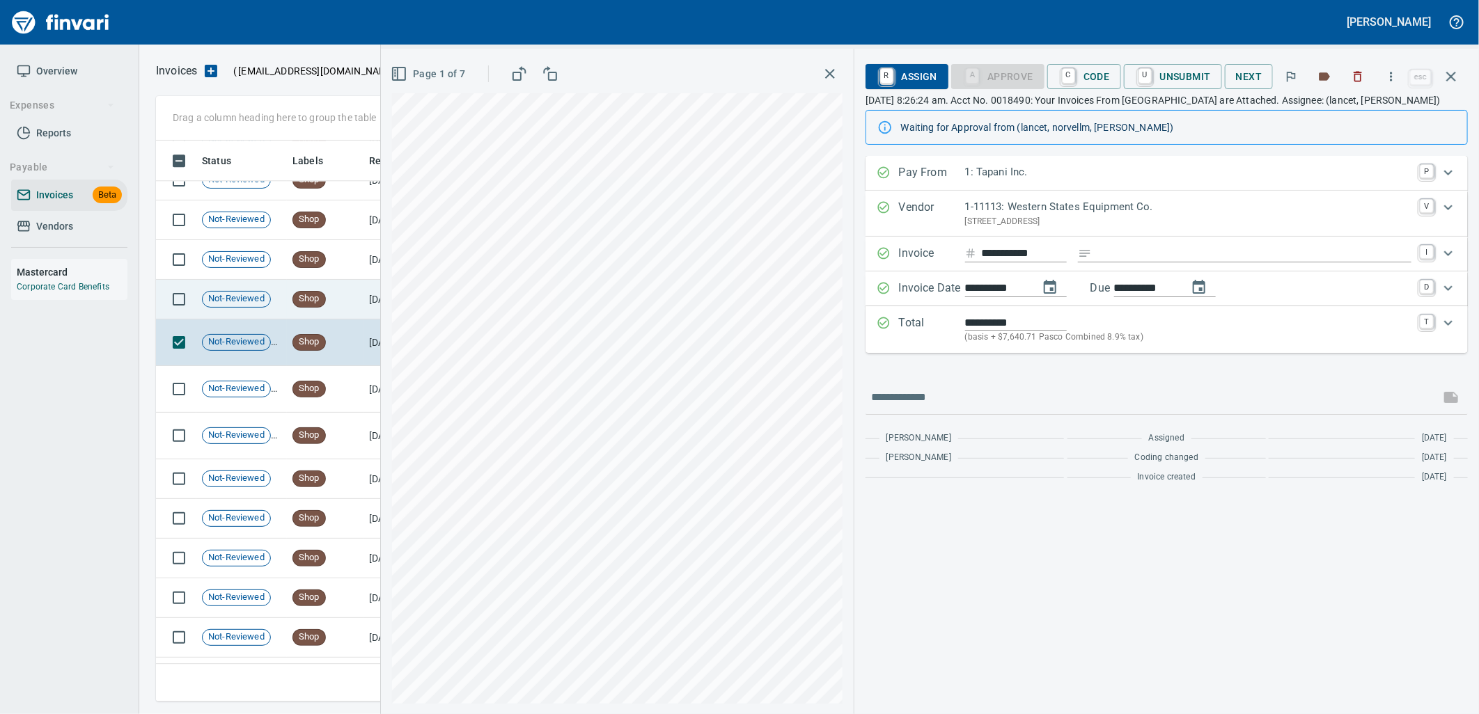
click at [309, 294] on span "Shop" at bounding box center [309, 298] width 32 height 13
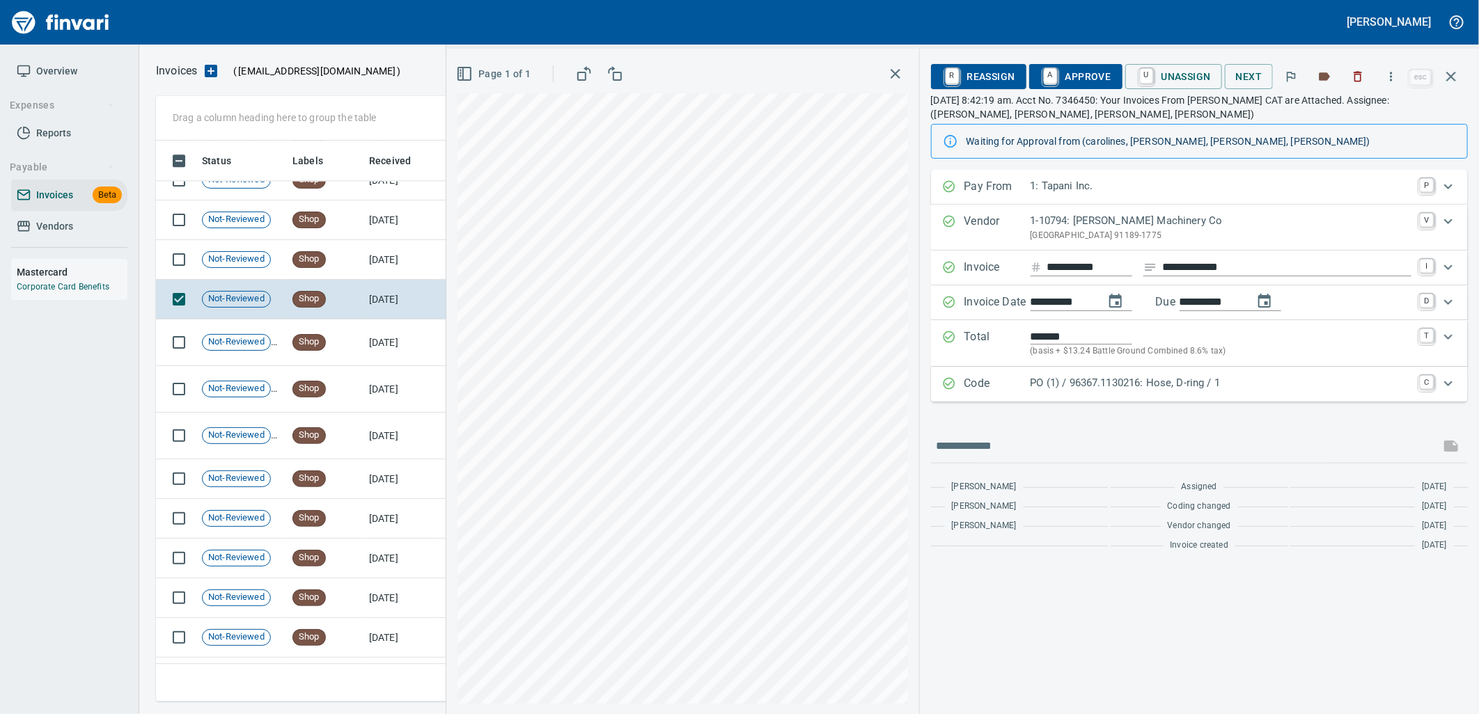
click at [1179, 391] on p "PO (1) / 96367.1130216: Hose, D-ring / 1" at bounding box center [1221, 383] width 381 height 16
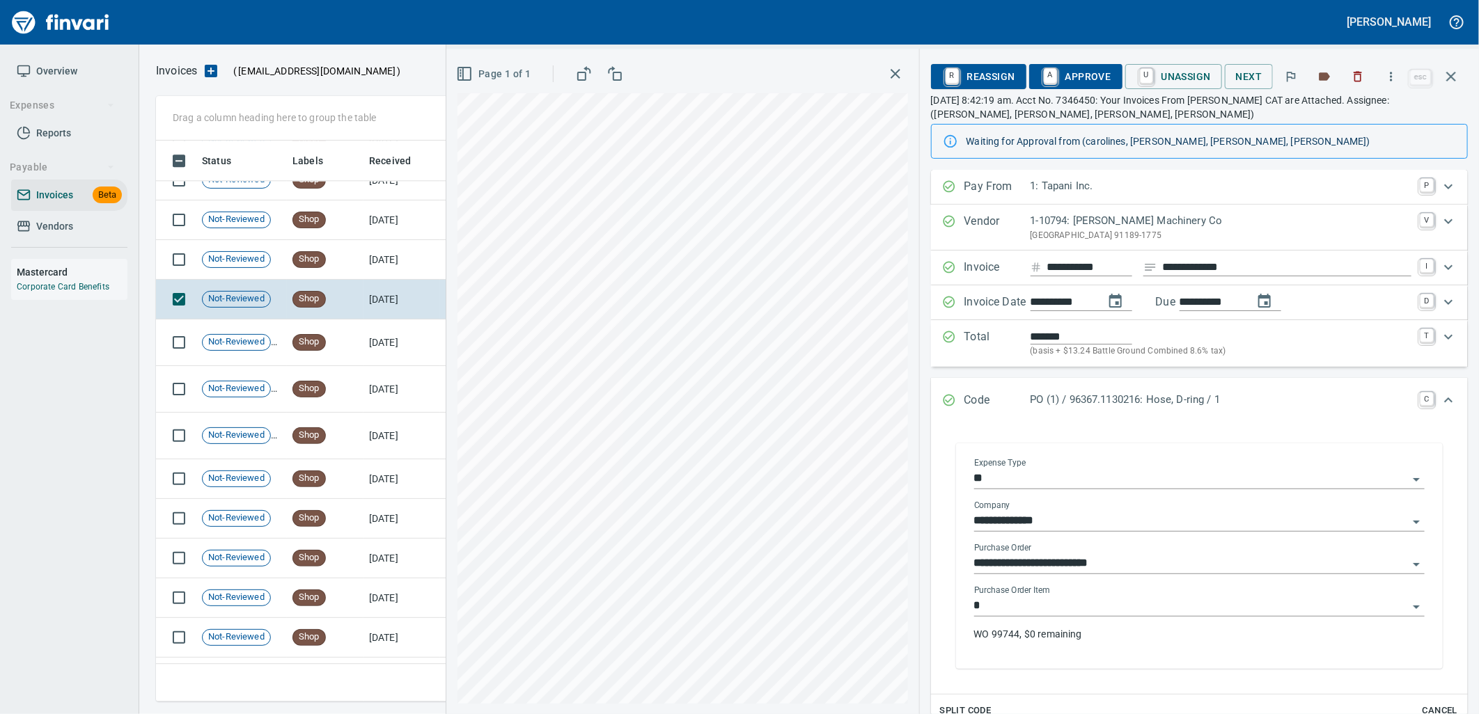
drag, startPoint x: 1075, startPoint y: 613, endPoint x: 1085, endPoint y: 603, distance: 13.8
click at [1074, 613] on input "*" at bounding box center [1191, 606] width 434 height 19
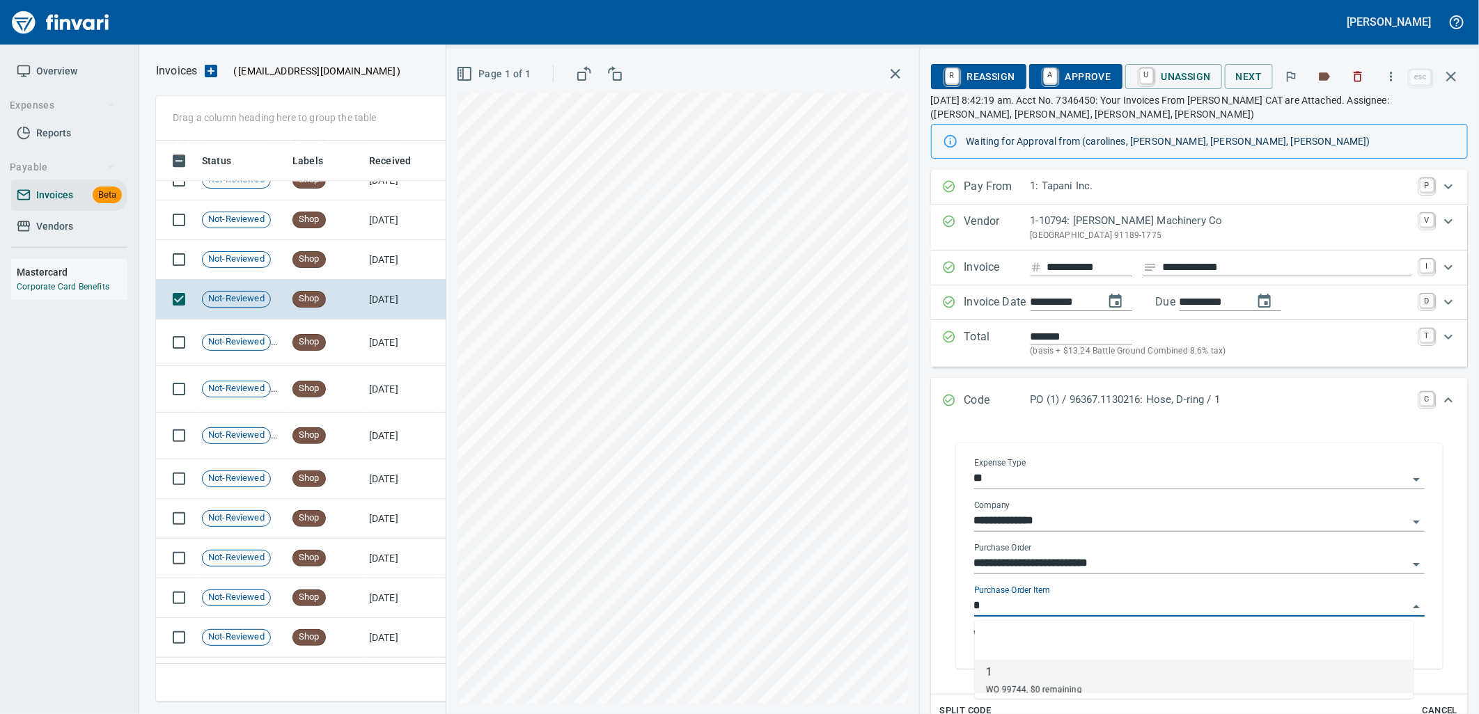
scroll to position [550, 1283]
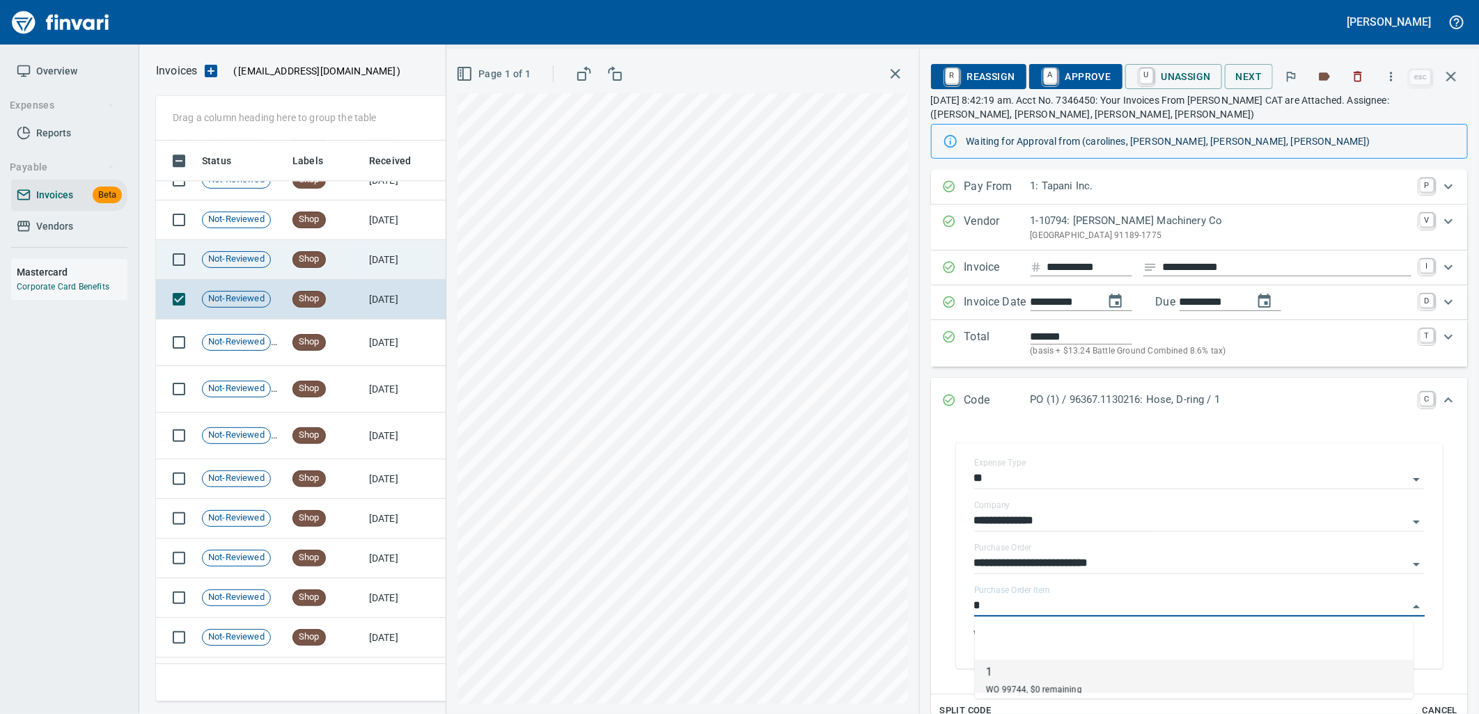
click at [346, 246] on td "Shop" at bounding box center [325, 260] width 77 height 40
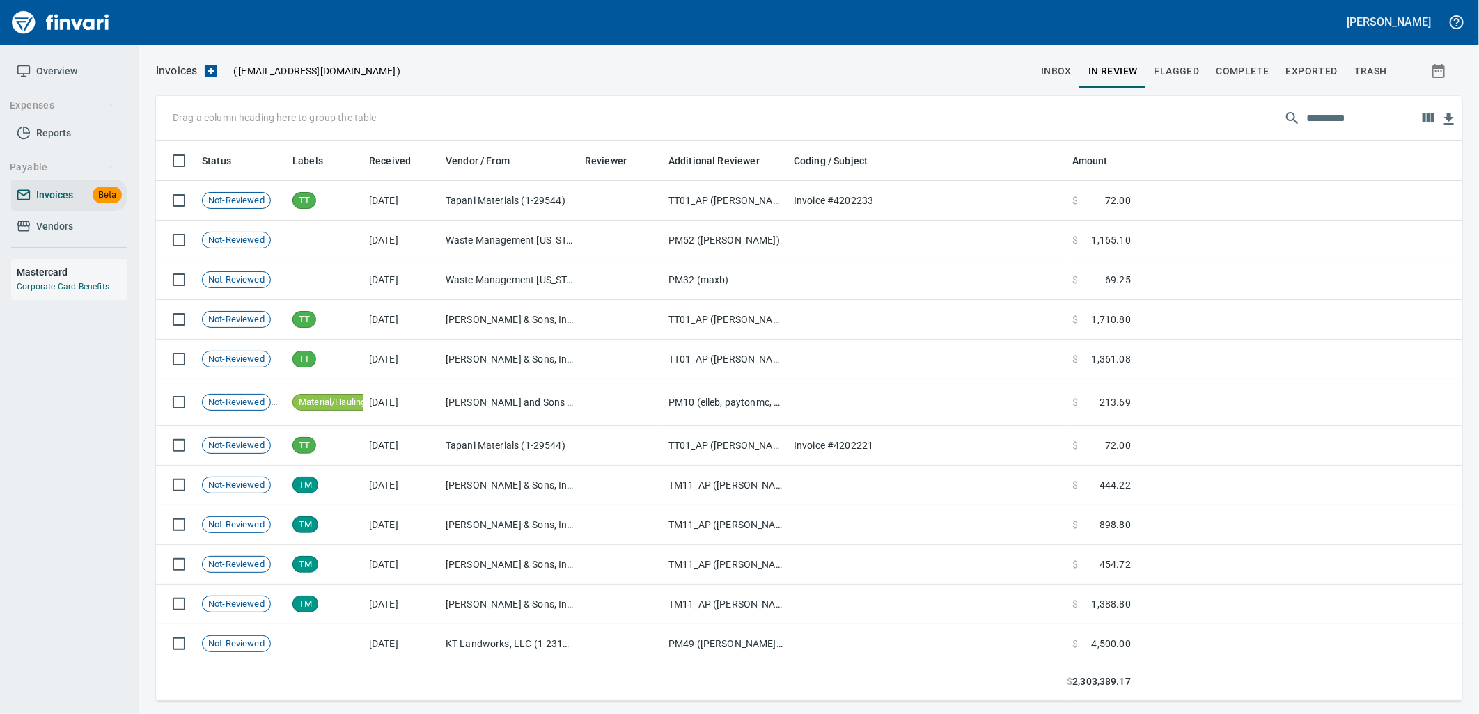
scroll to position [550, 1283]
click at [1358, 116] on input "text" at bounding box center [1361, 118] width 111 height 22
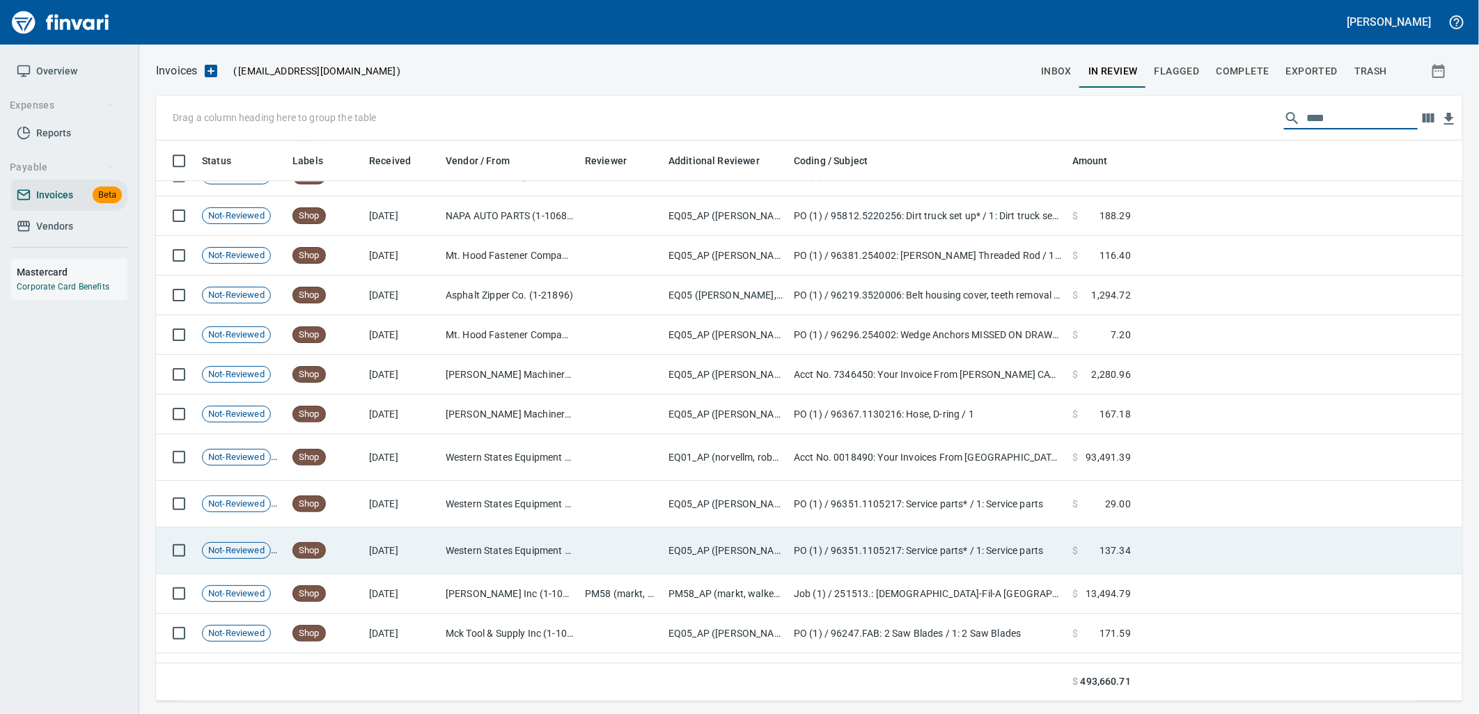
scroll to position [5725, 0]
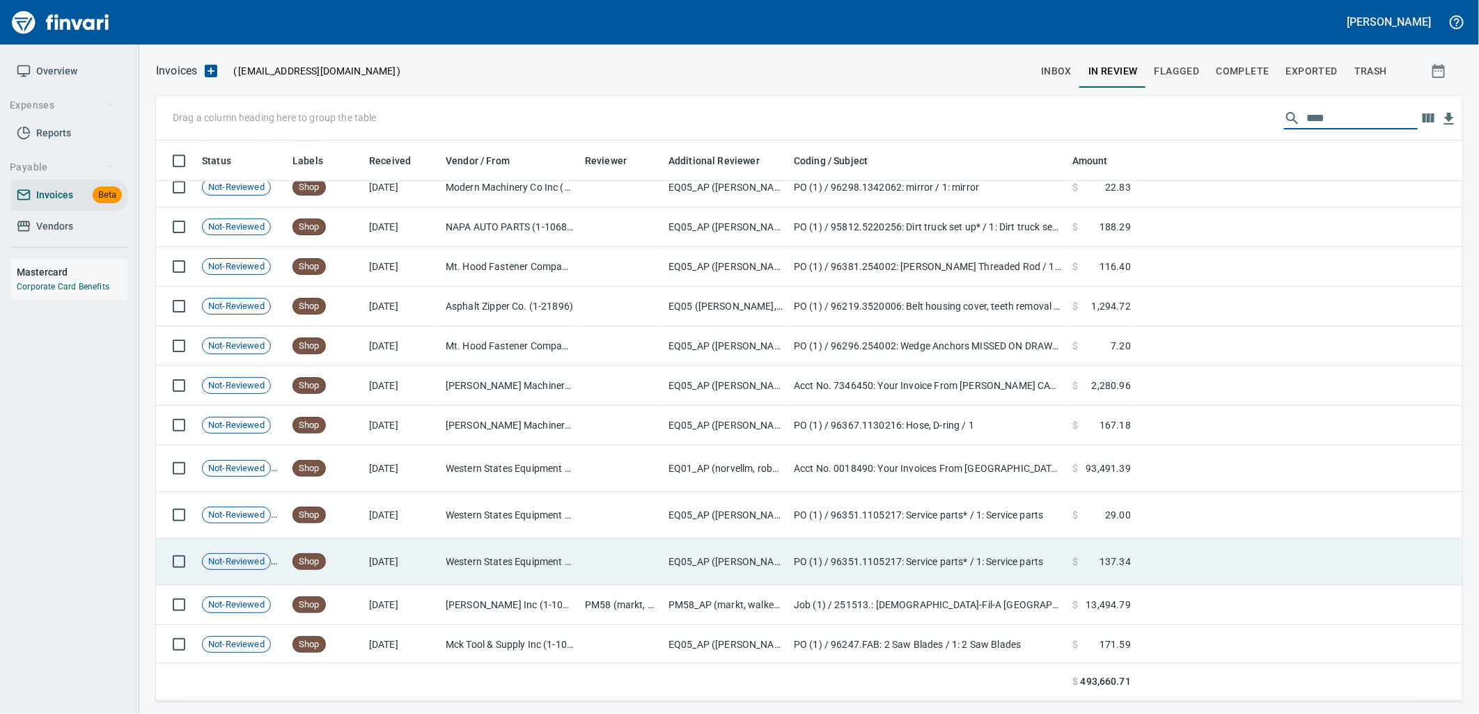
type input "****"
click at [865, 569] on td "PO (1) / 96351.1105217: Service parts* / 1: Service parts" at bounding box center [927, 562] width 279 height 47
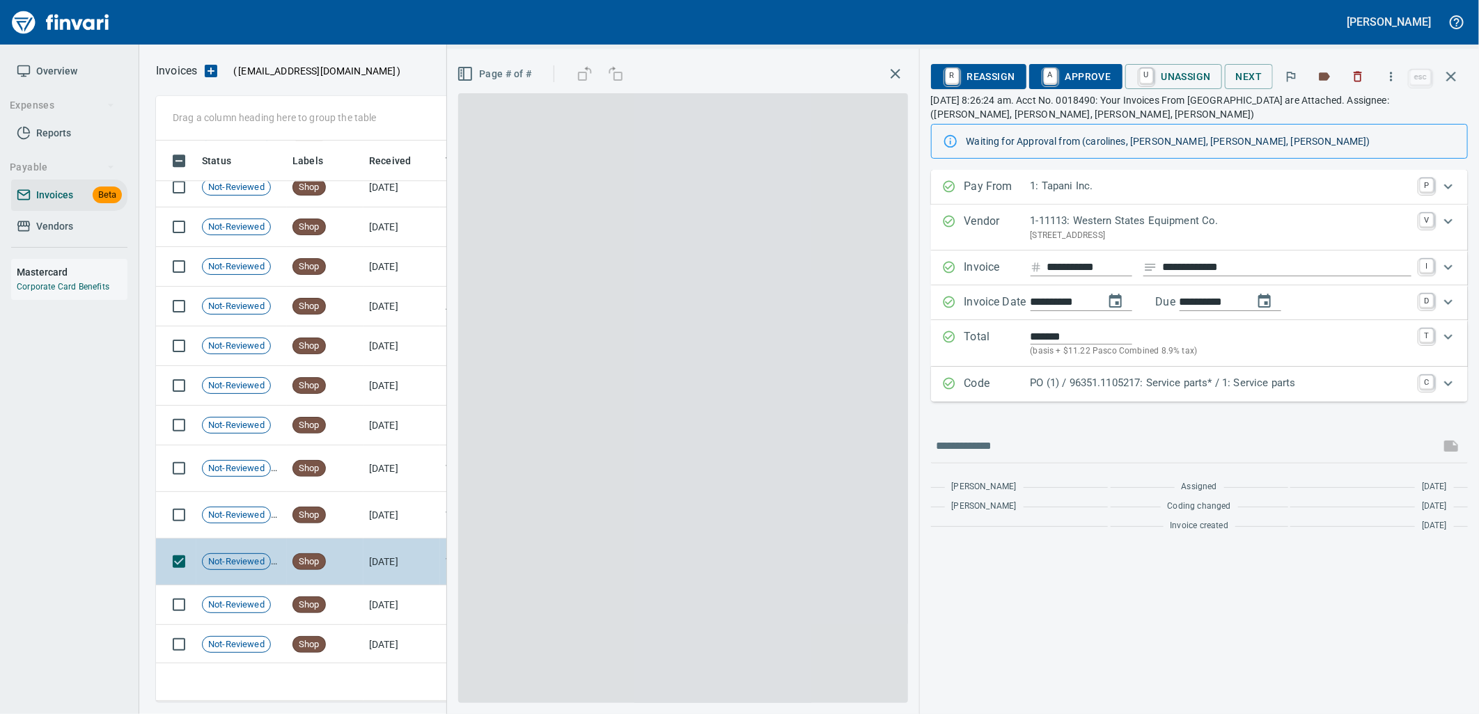
scroll to position [550, 1283]
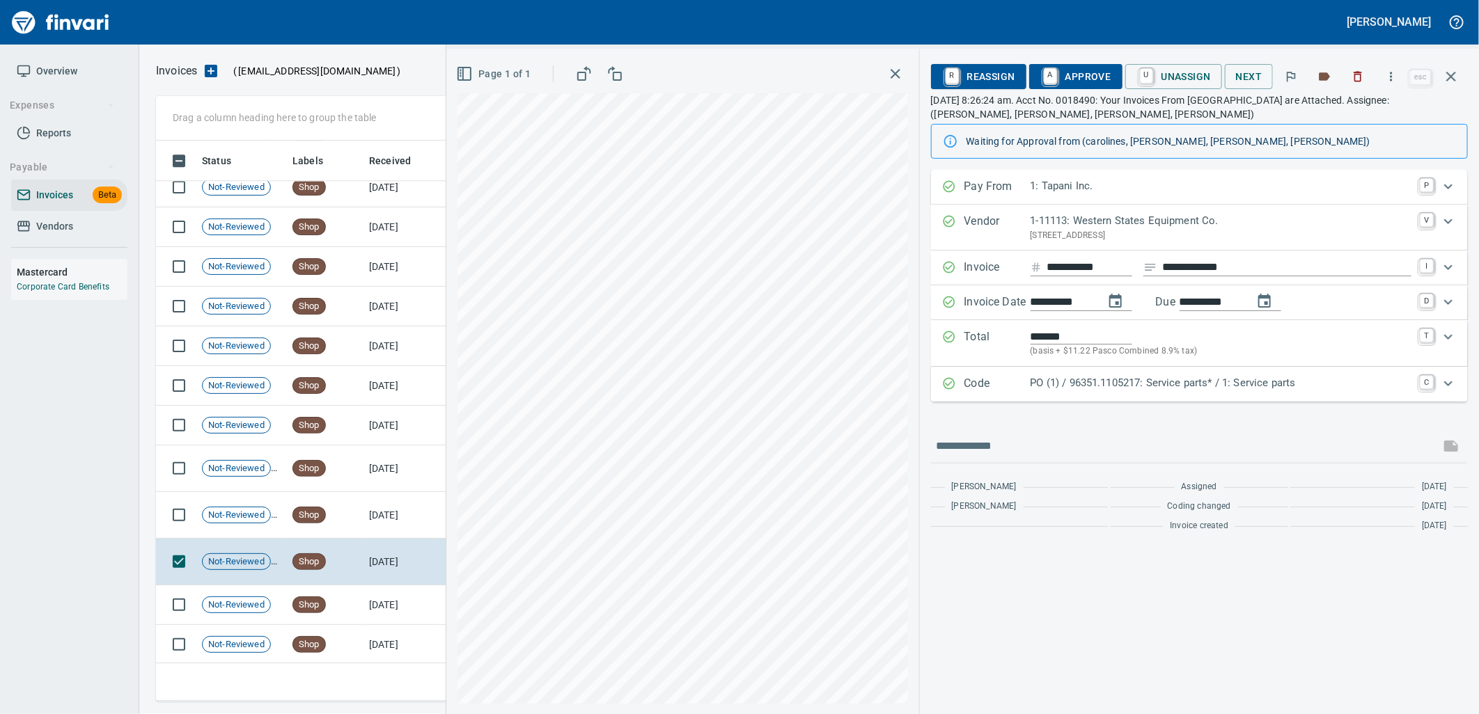
click at [1166, 385] on p "PO (1) / 96351.1105217: Service parts* / 1: Service parts" at bounding box center [1221, 383] width 381 height 16
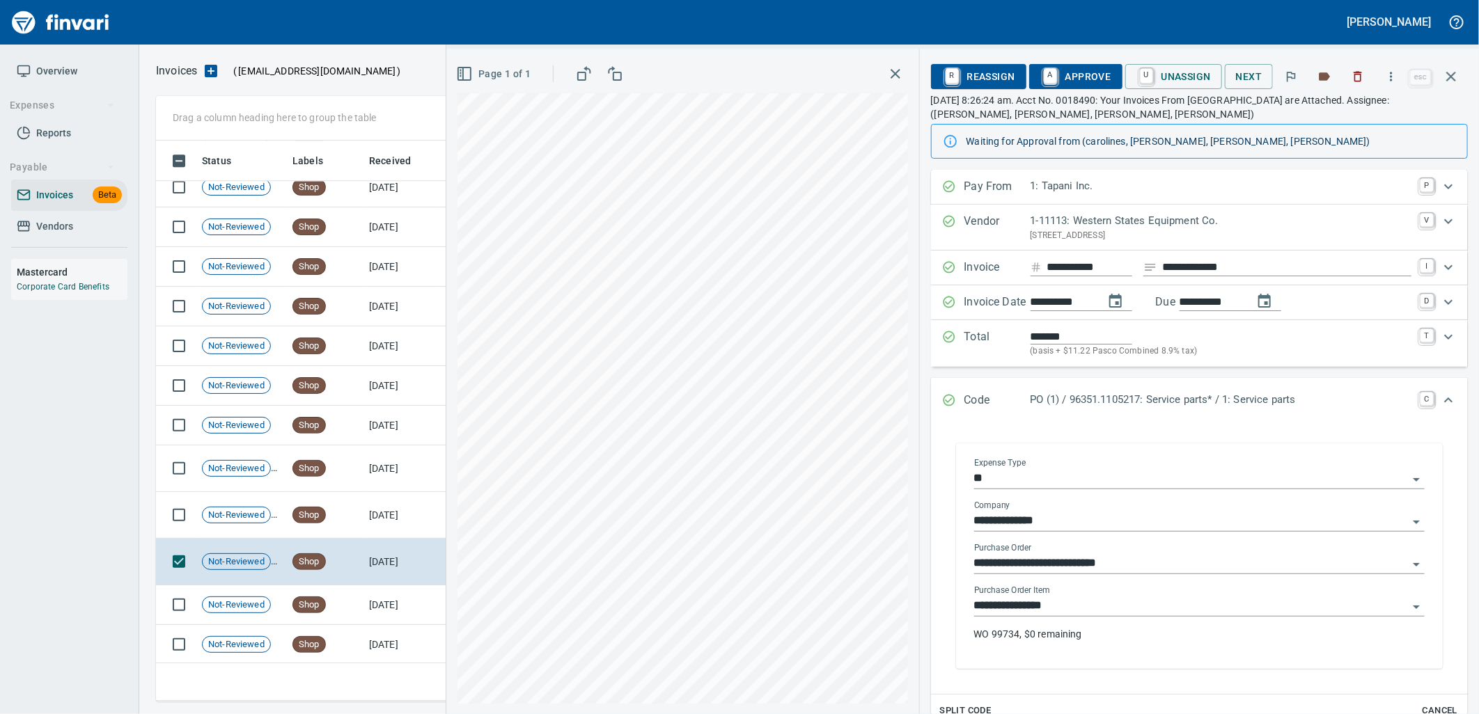
click at [1095, 606] on input "**********" at bounding box center [1191, 606] width 434 height 19
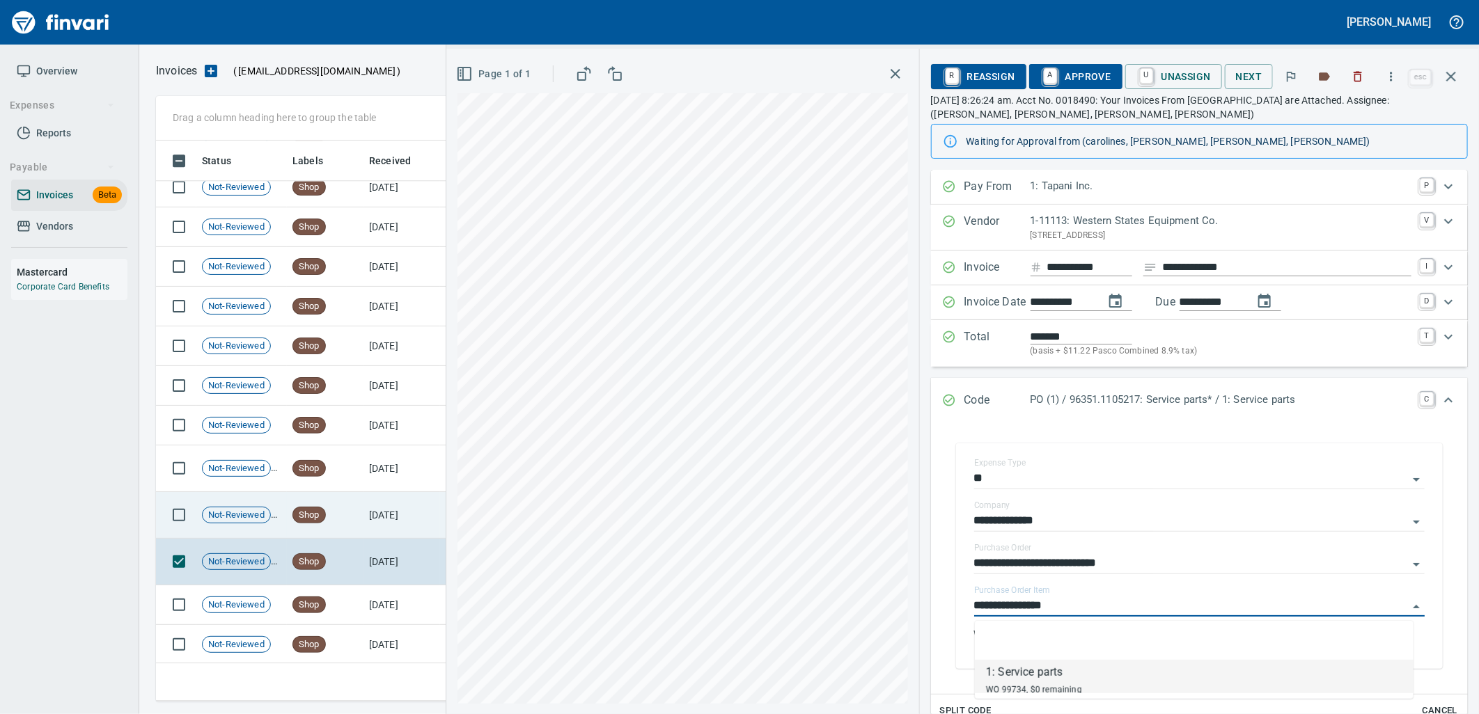
click at [386, 519] on td "[DATE]" at bounding box center [401, 515] width 77 height 47
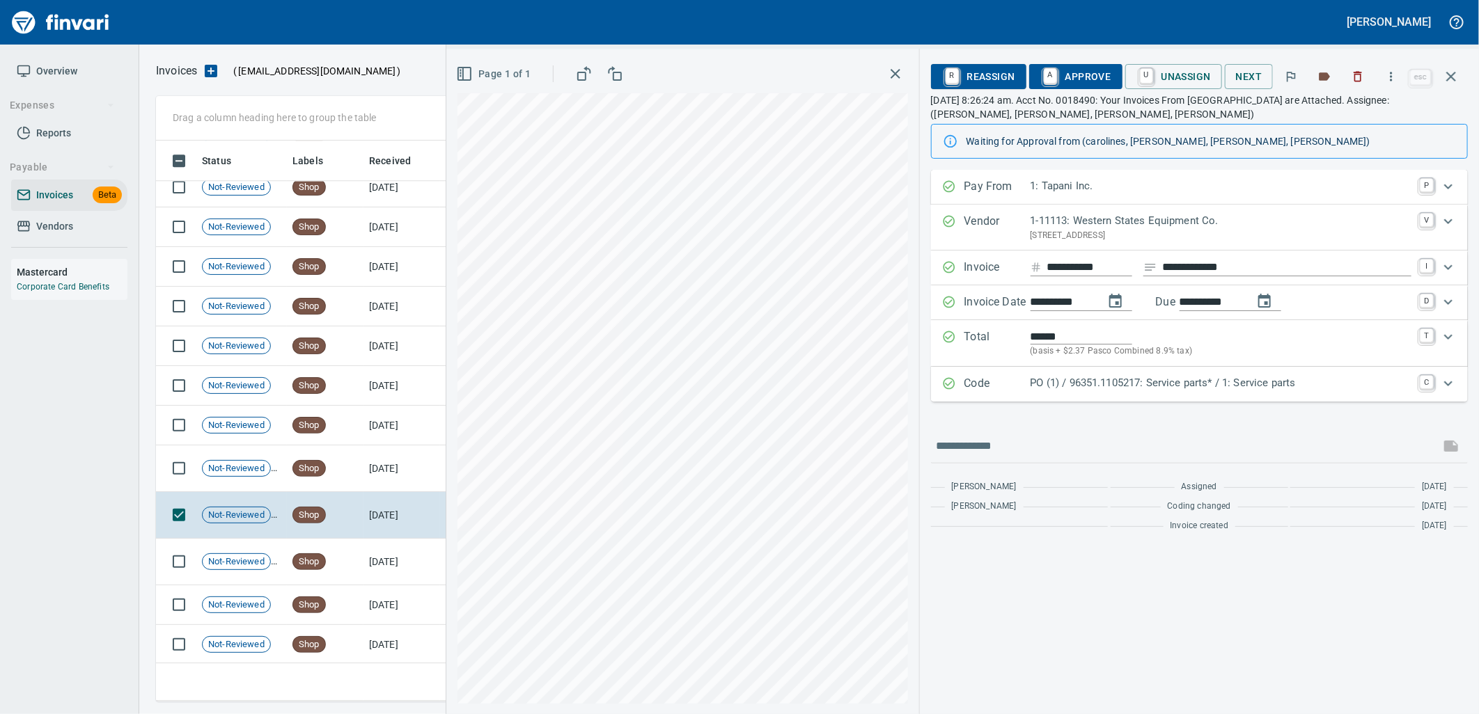
click at [1138, 387] on p "PO (1) / 96351.1105217: Service parts* / 1: Service parts" at bounding box center [1221, 383] width 381 height 16
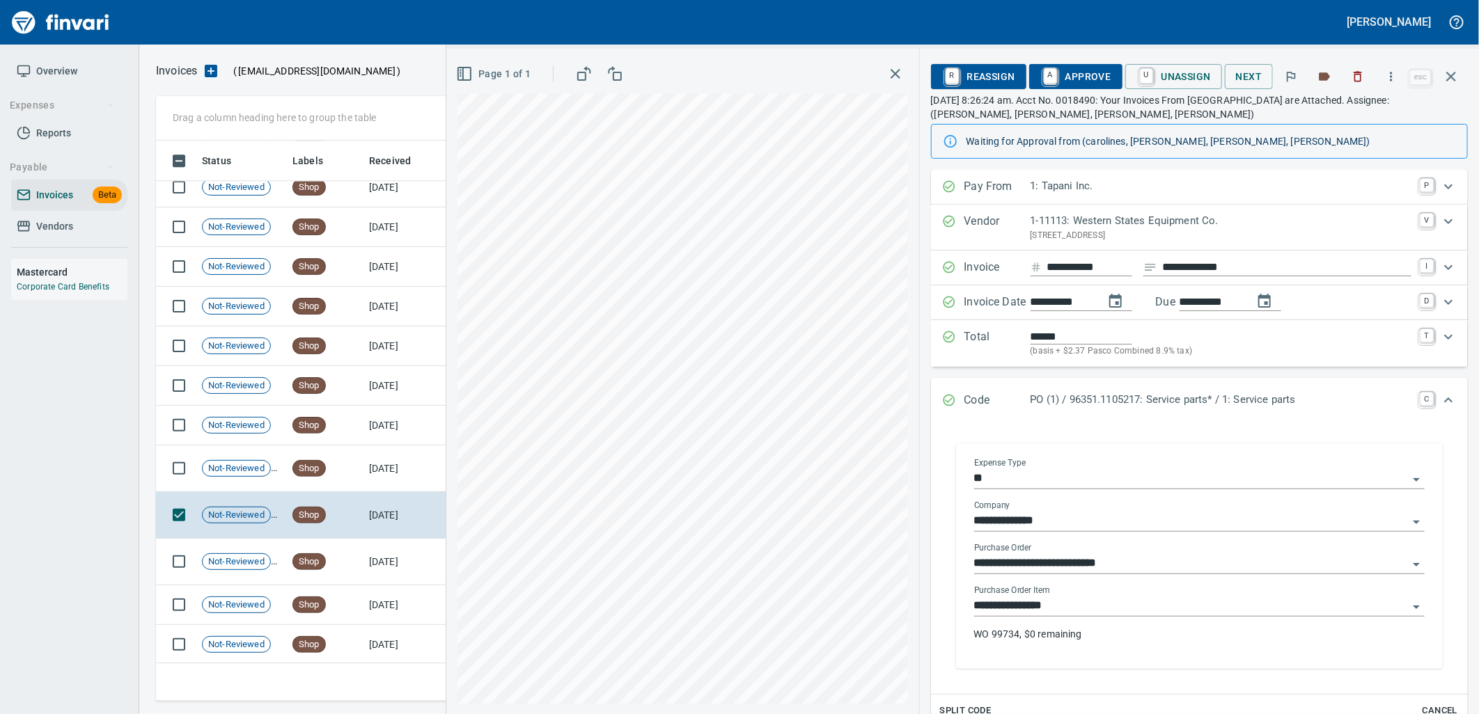
click at [1115, 610] on input "**********" at bounding box center [1191, 606] width 434 height 19
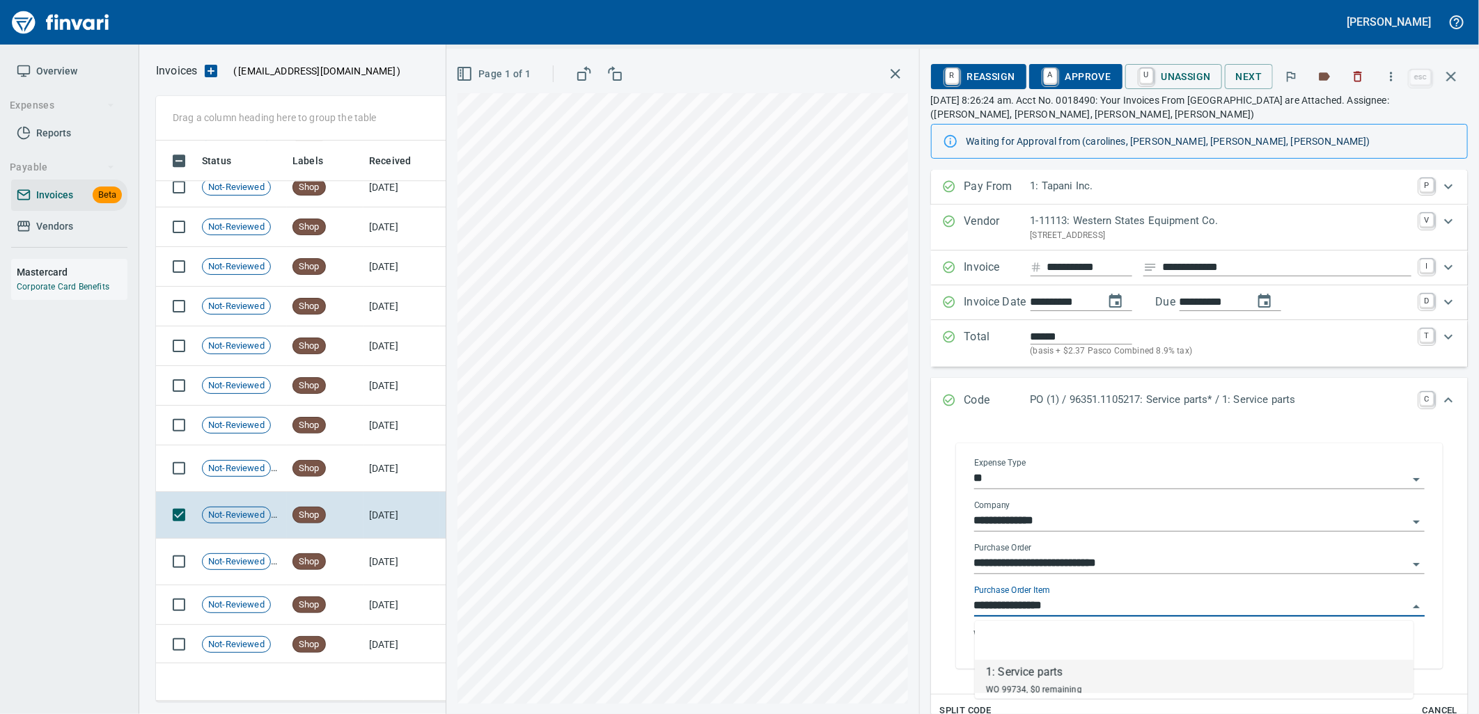
scroll to position [550, 1283]
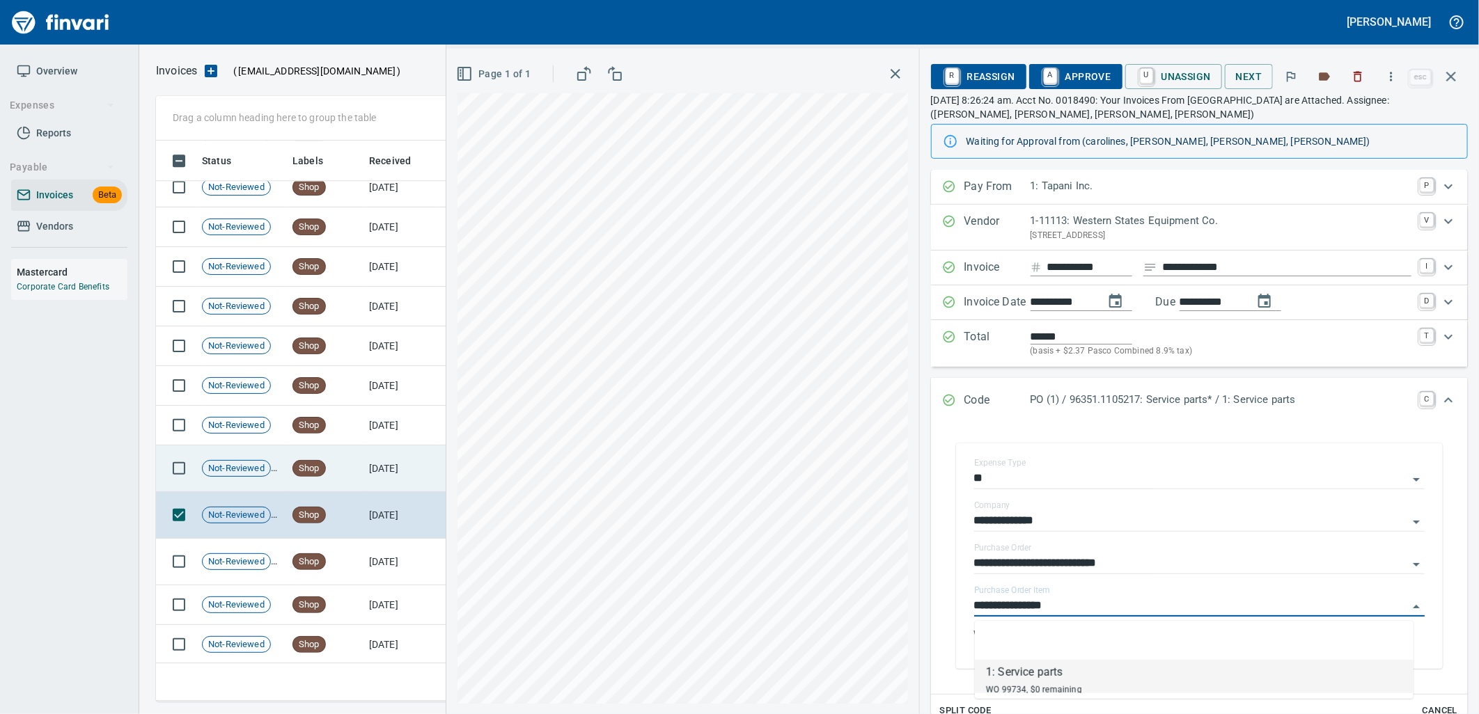
click at [360, 476] on td "Shop" at bounding box center [325, 469] width 77 height 47
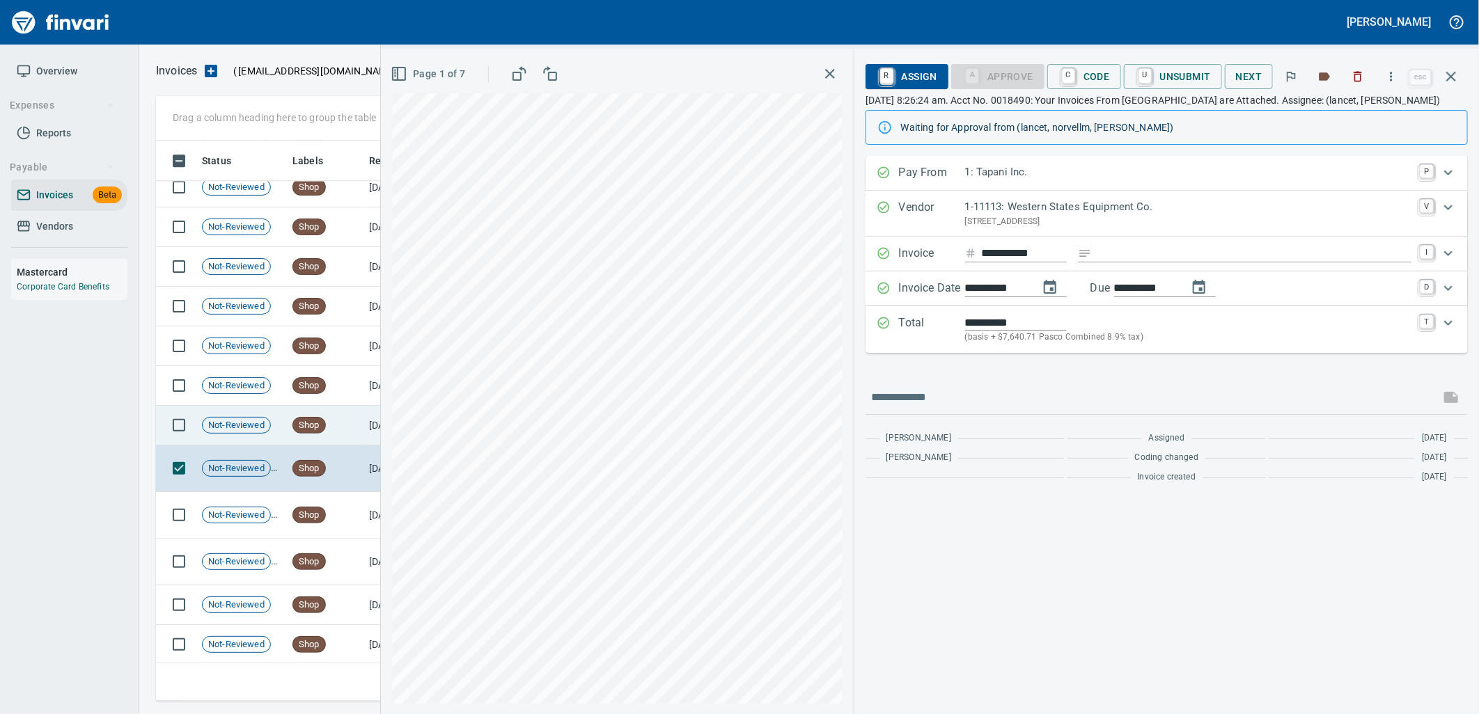
click at [360, 427] on td "Shop" at bounding box center [325, 426] width 77 height 40
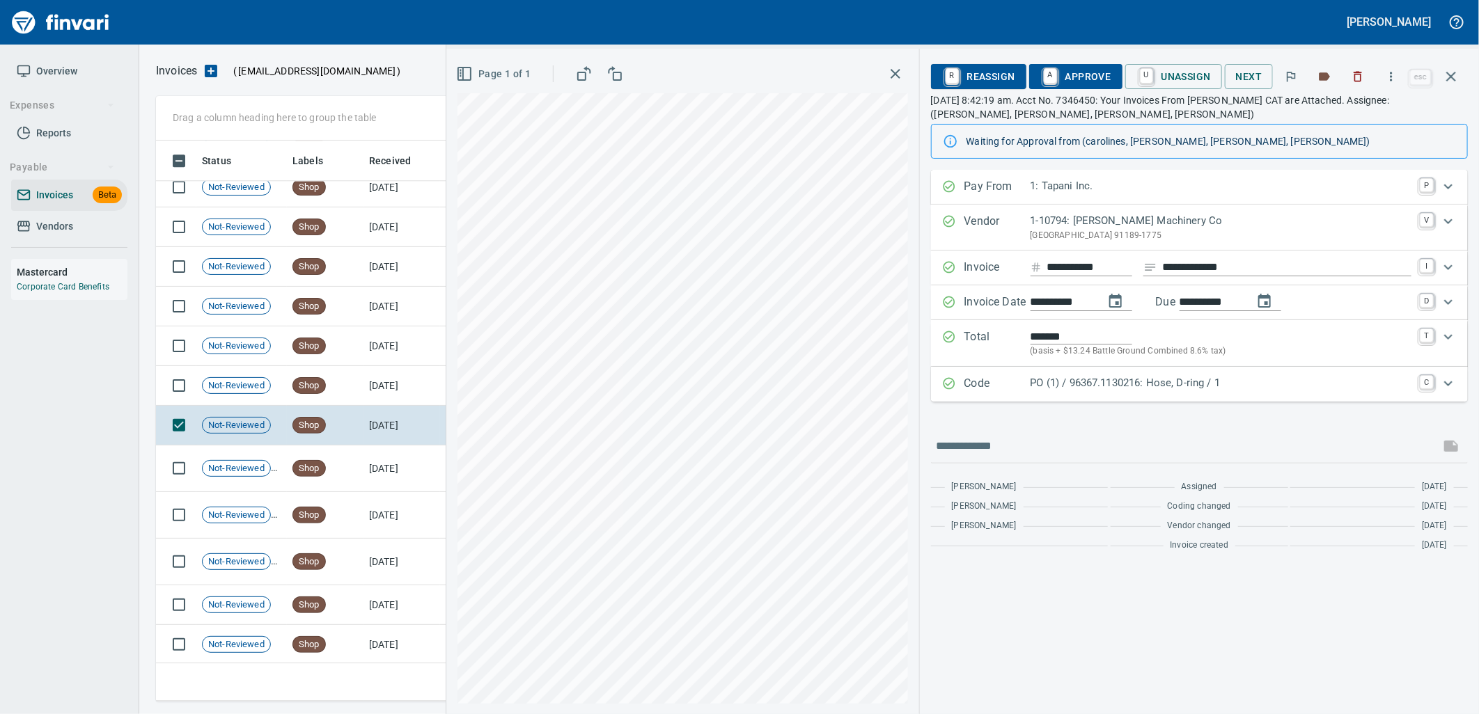
click at [1102, 392] on div "PO (1) / 96367.1130216: Hose, D-ring / 1" at bounding box center [1221, 384] width 381 height 18
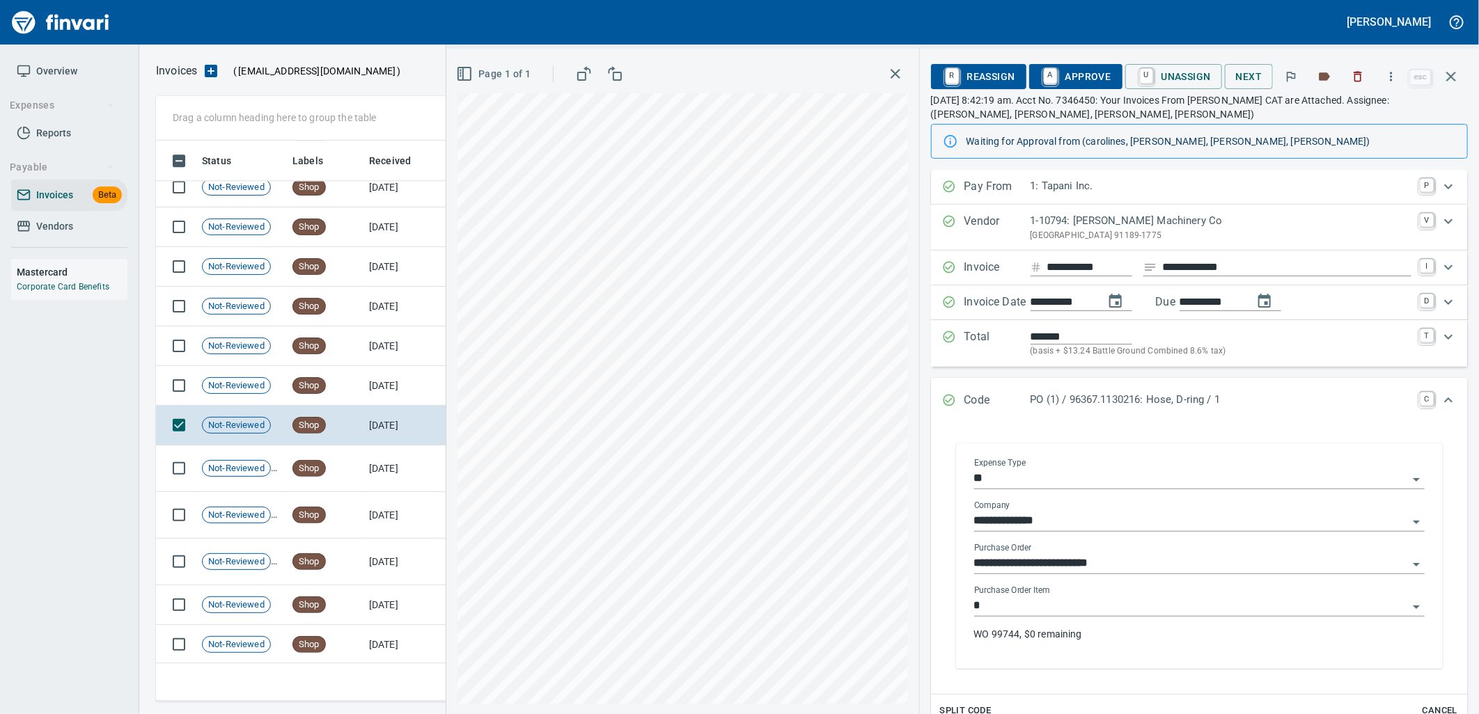
click at [1056, 608] on input "*" at bounding box center [1191, 606] width 434 height 19
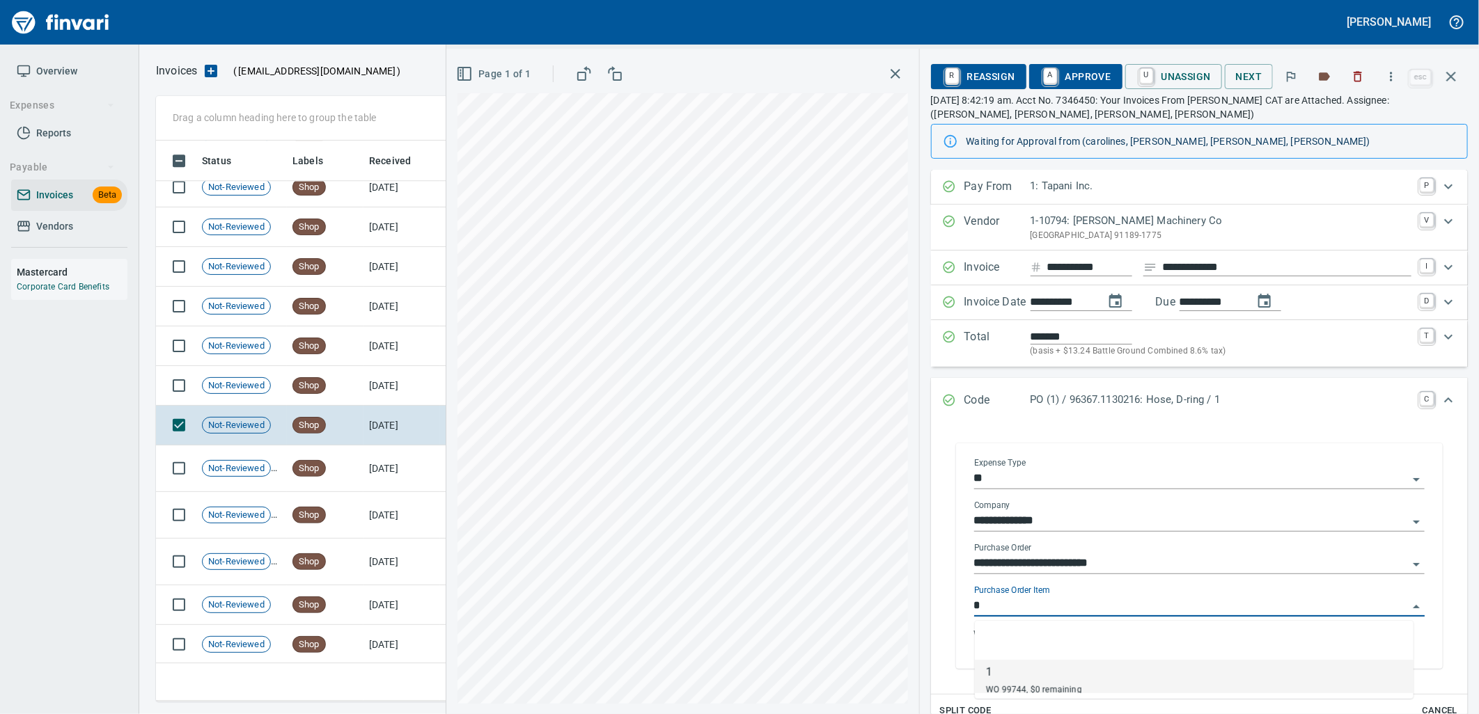
scroll to position [550, 1283]
click at [399, 384] on td "[DATE]" at bounding box center [401, 386] width 77 height 40
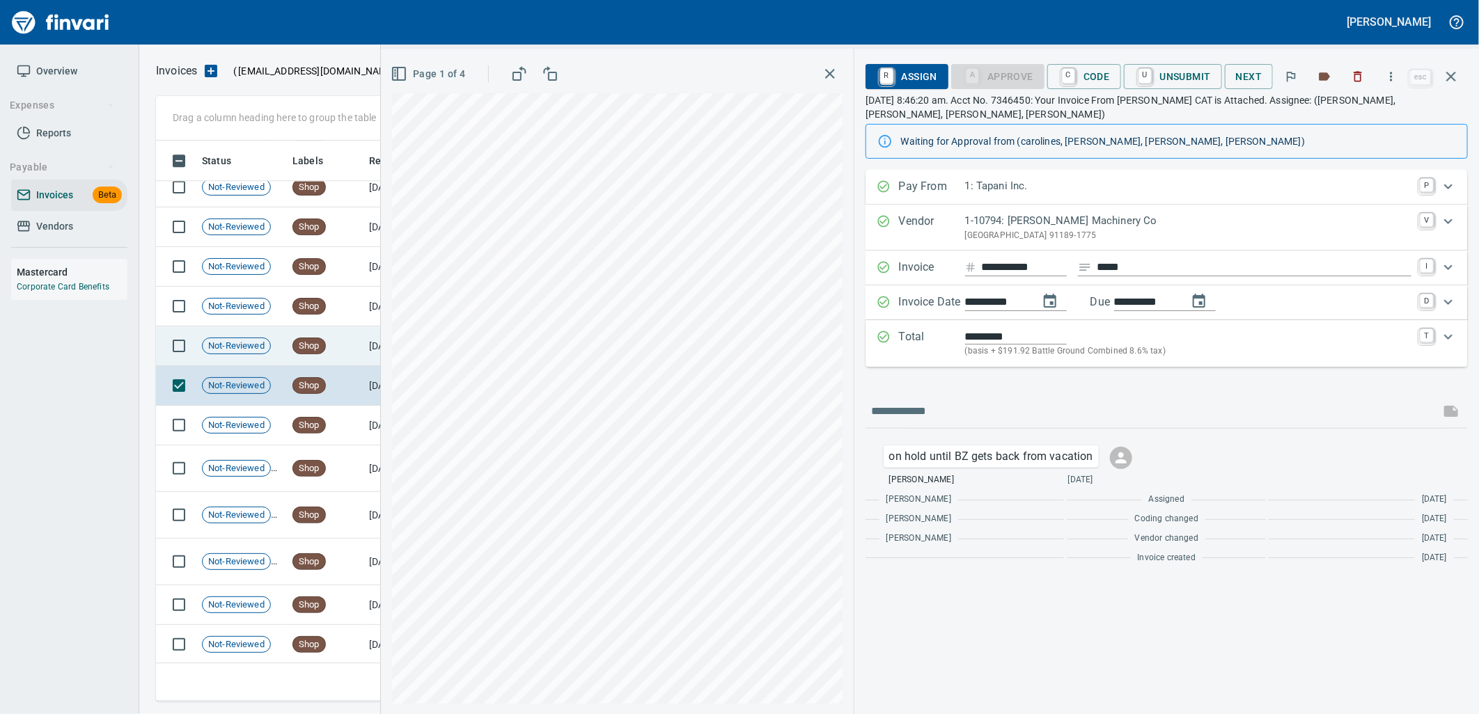
click at [324, 352] on td "Shop" at bounding box center [325, 347] width 77 height 40
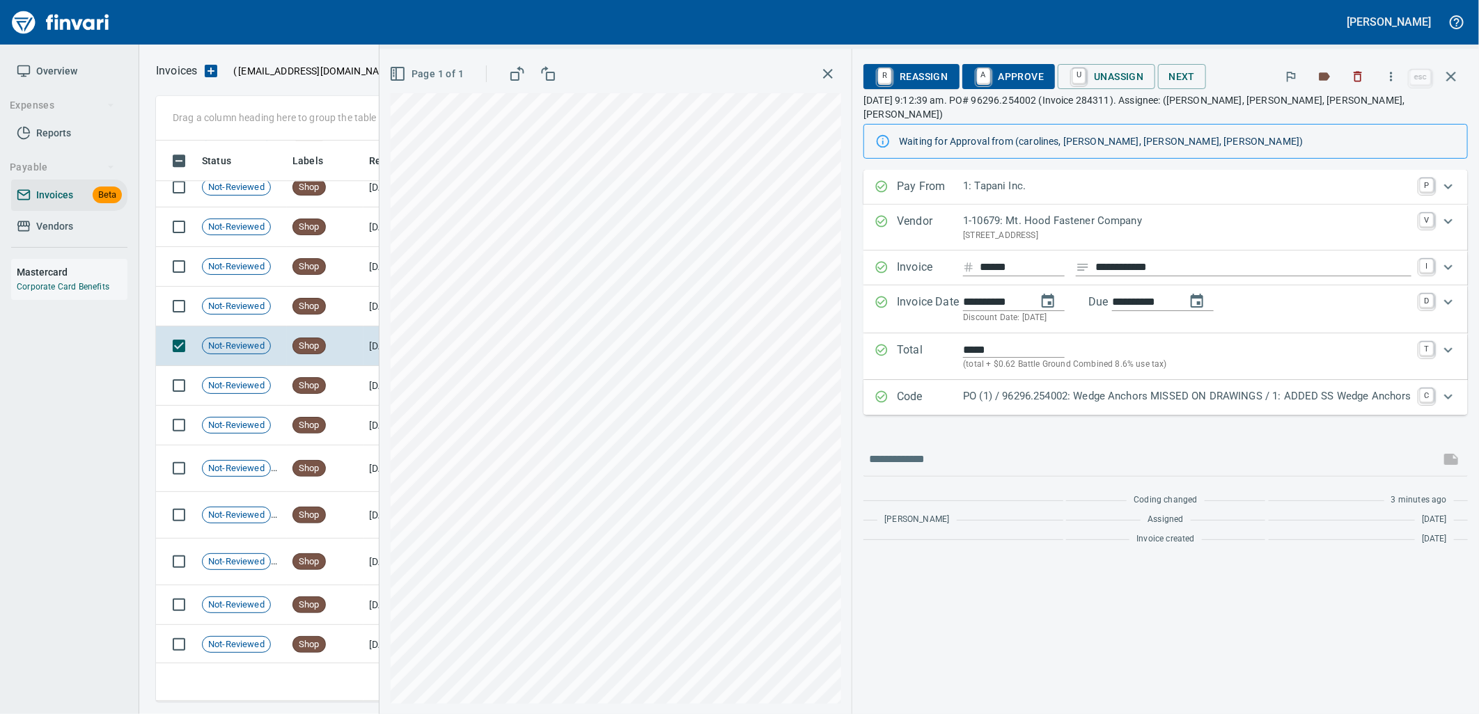
click at [1031, 389] on p "PO (1) / 96296.254002: Wedge Anchors MISSED ON DRAWINGS / 1: ADDED SS Wedge Anc…" at bounding box center [1187, 397] width 448 height 16
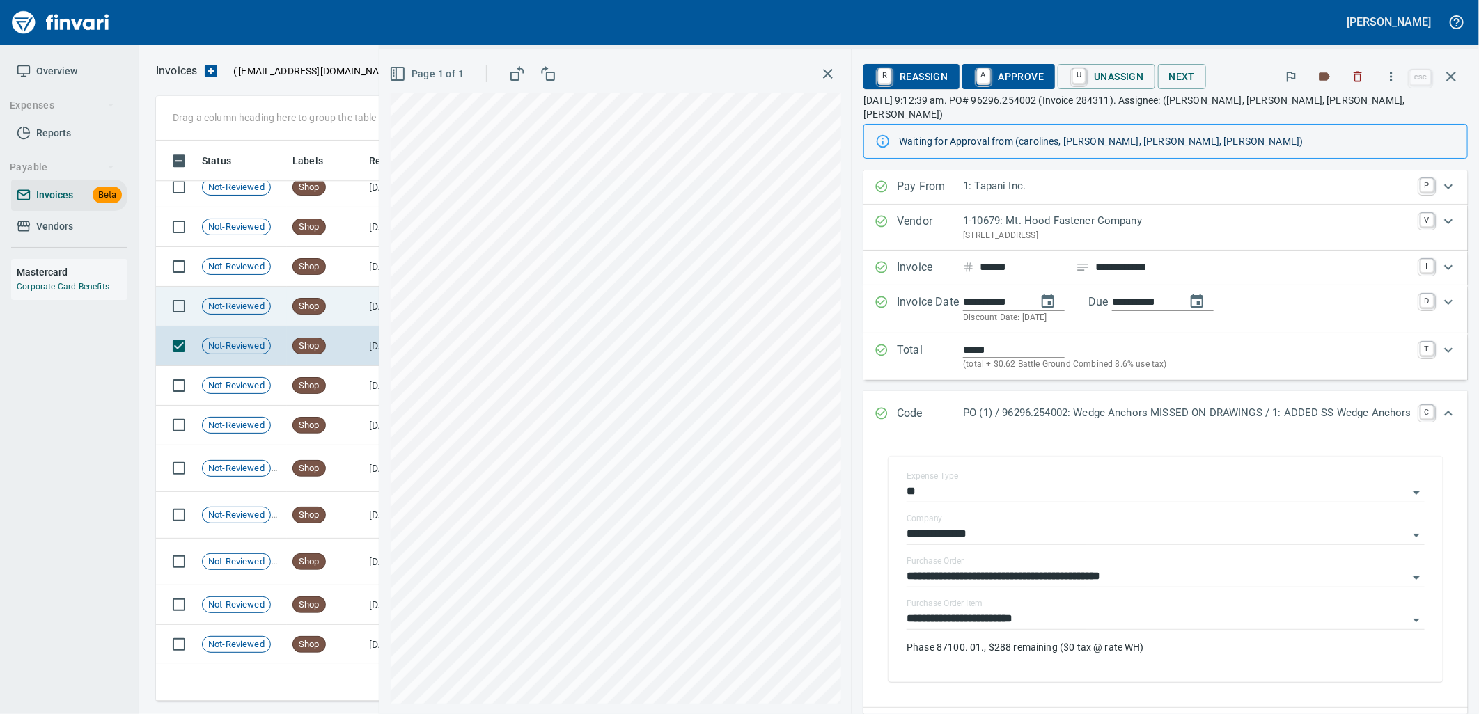
click at [320, 303] on span "Shop" at bounding box center [309, 306] width 32 height 13
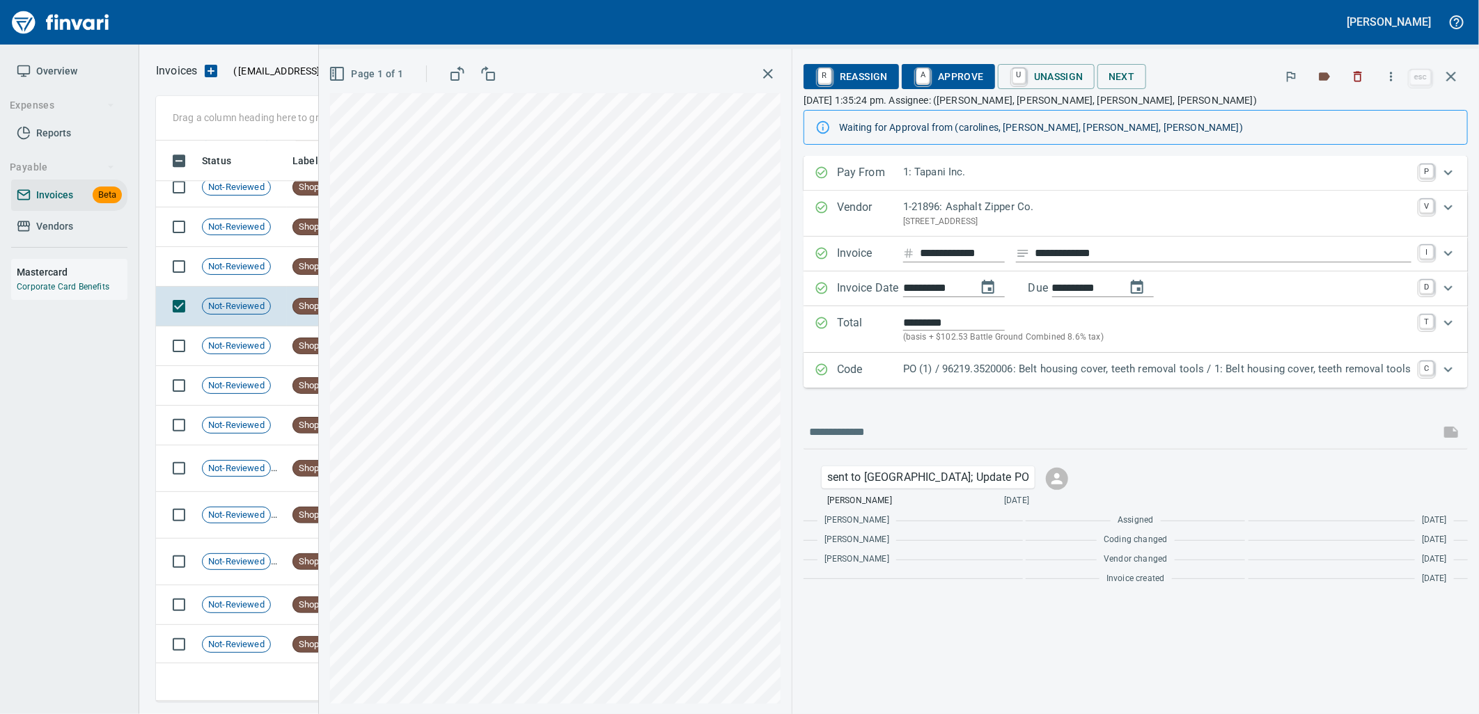
click at [985, 376] on p "PO (1) / 96219.3520006: Belt housing cover, teeth removal tools / 1: Belt housi…" at bounding box center [1157, 369] width 508 height 16
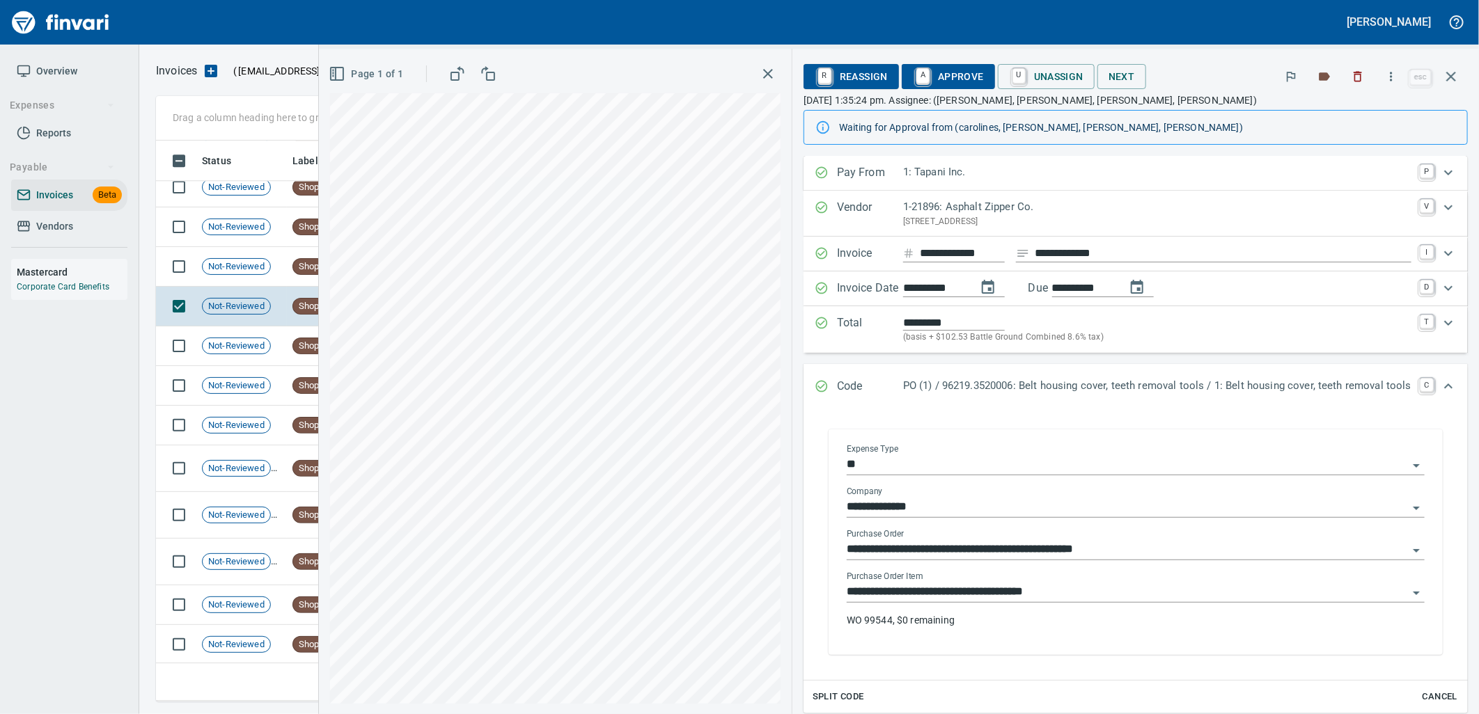
click at [1040, 588] on input "**********" at bounding box center [1127, 592] width 561 height 19
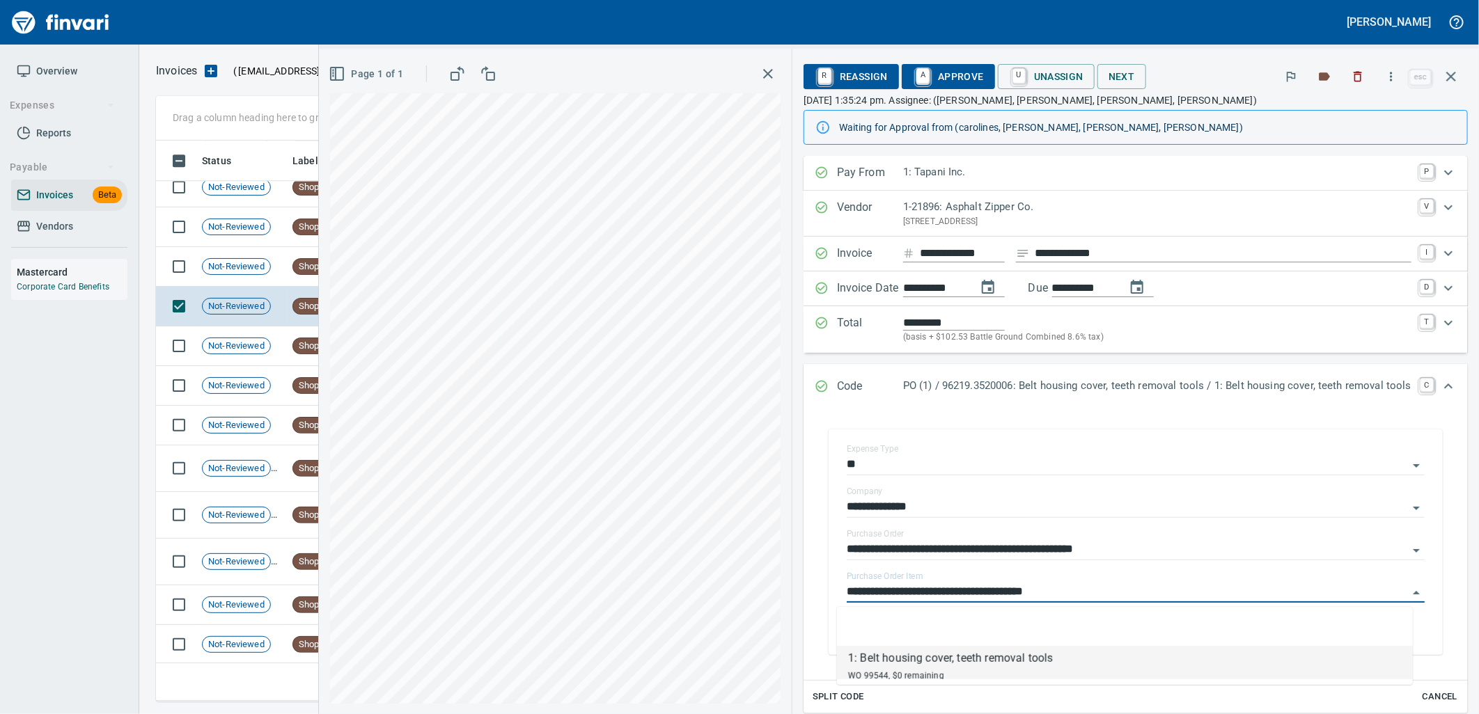
scroll to position [550, 1283]
click at [281, 272] on td "Not-Reviewed" at bounding box center [241, 267] width 91 height 40
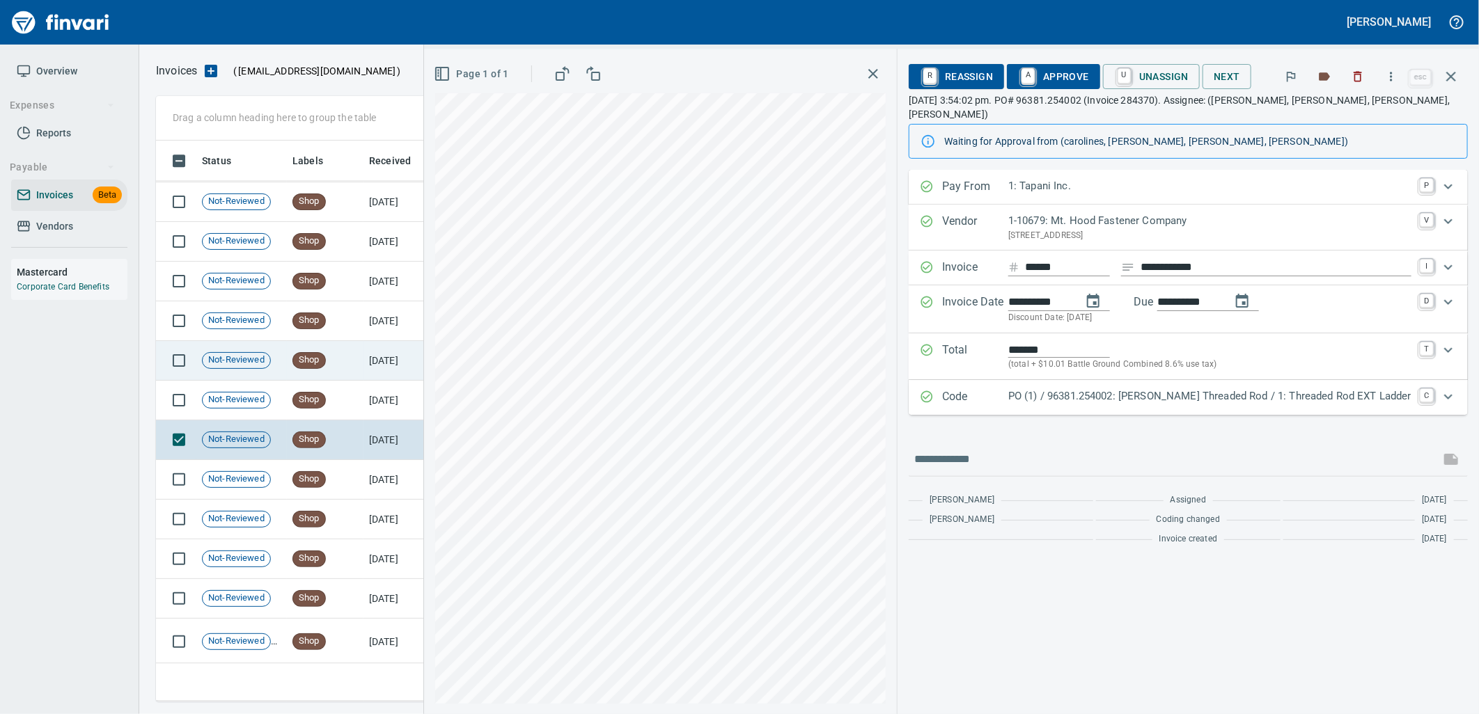
scroll to position [5493, 0]
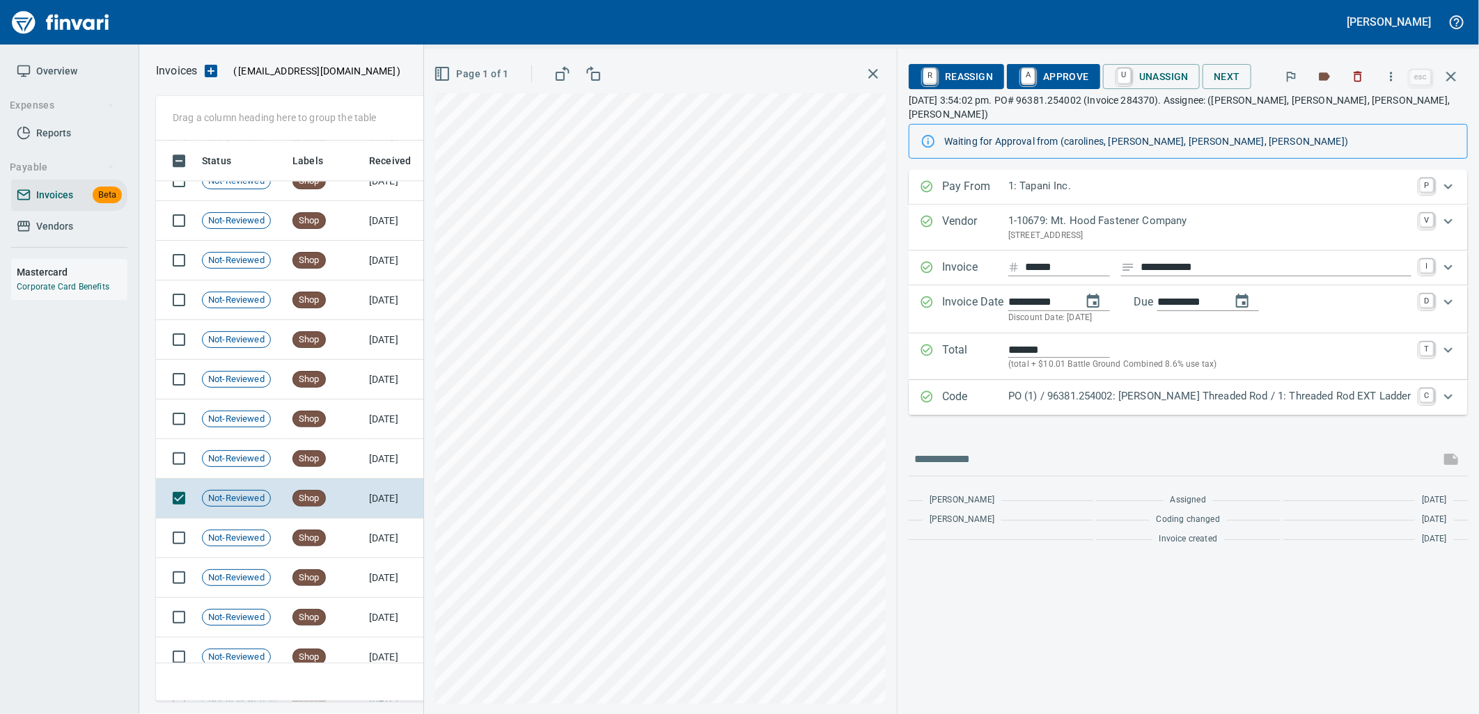
click at [1173, 389] on p "PO (1) / 96381.254002: [PERSON_NAME] Threaded Rod / 1: Threaded Rod EXT Ladder" at bounding box center [1209, 397] width 403 height 16
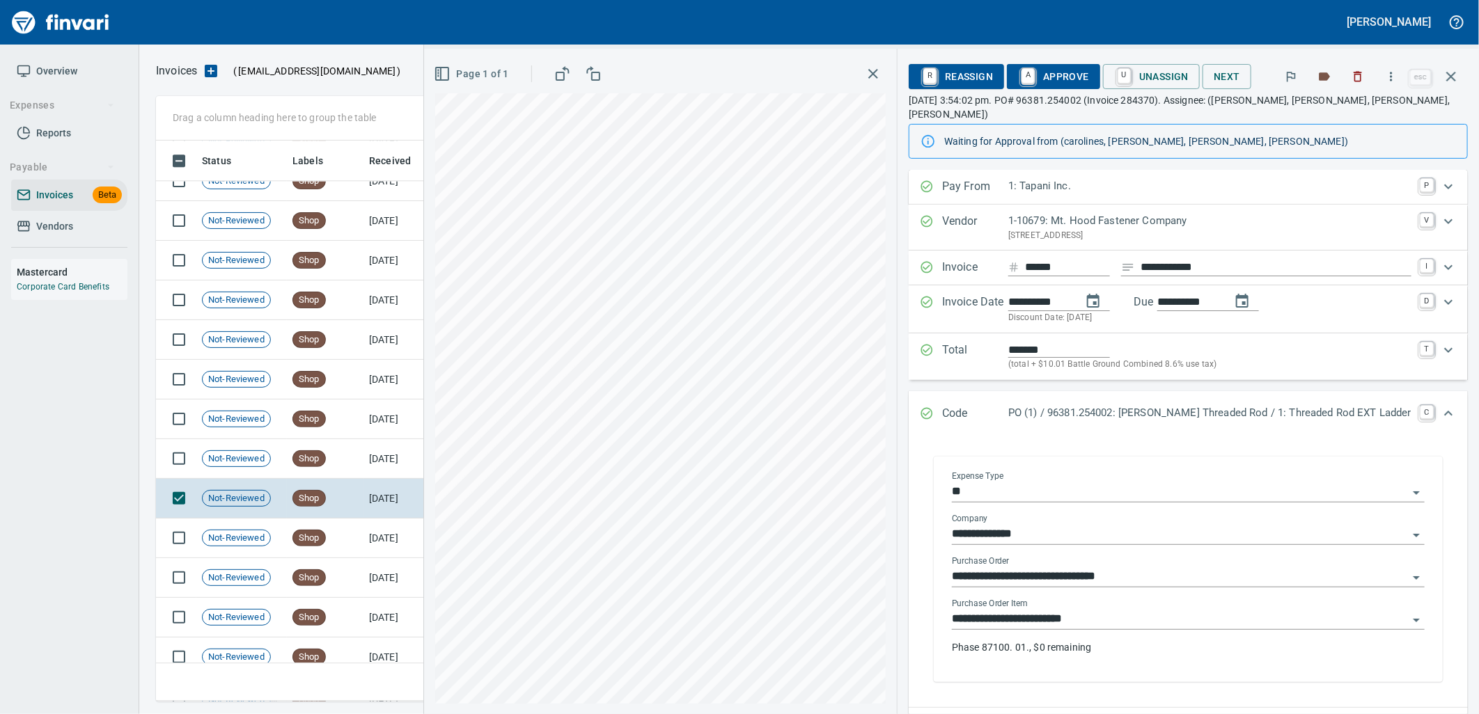
drag, startPoint x: 1134, startPoint y: 599, endPoint x: 1125, endPoint y: 600, distance: 8.5
click at [1133, 610] on input "**********" at bounding box center [1180, 619] width 456 height 19
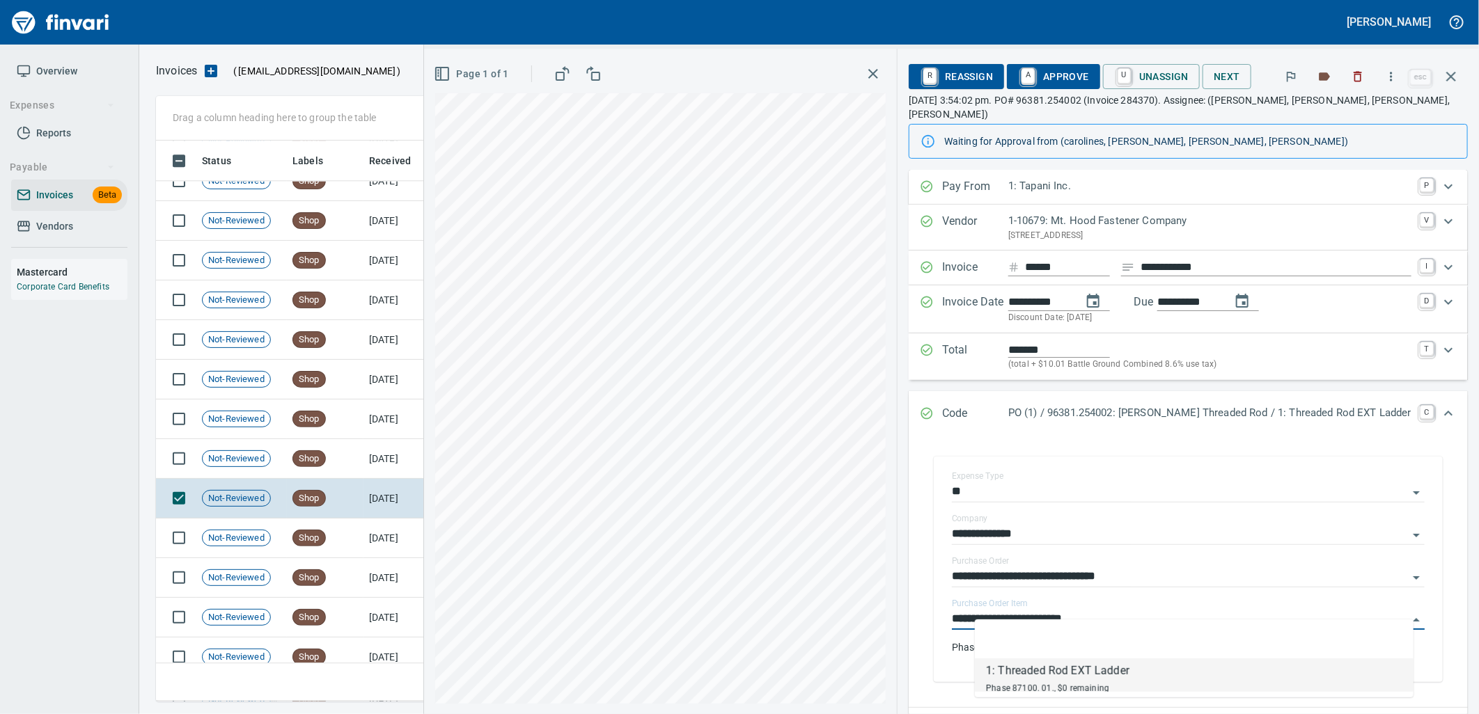
scroll to position [550, 1283]
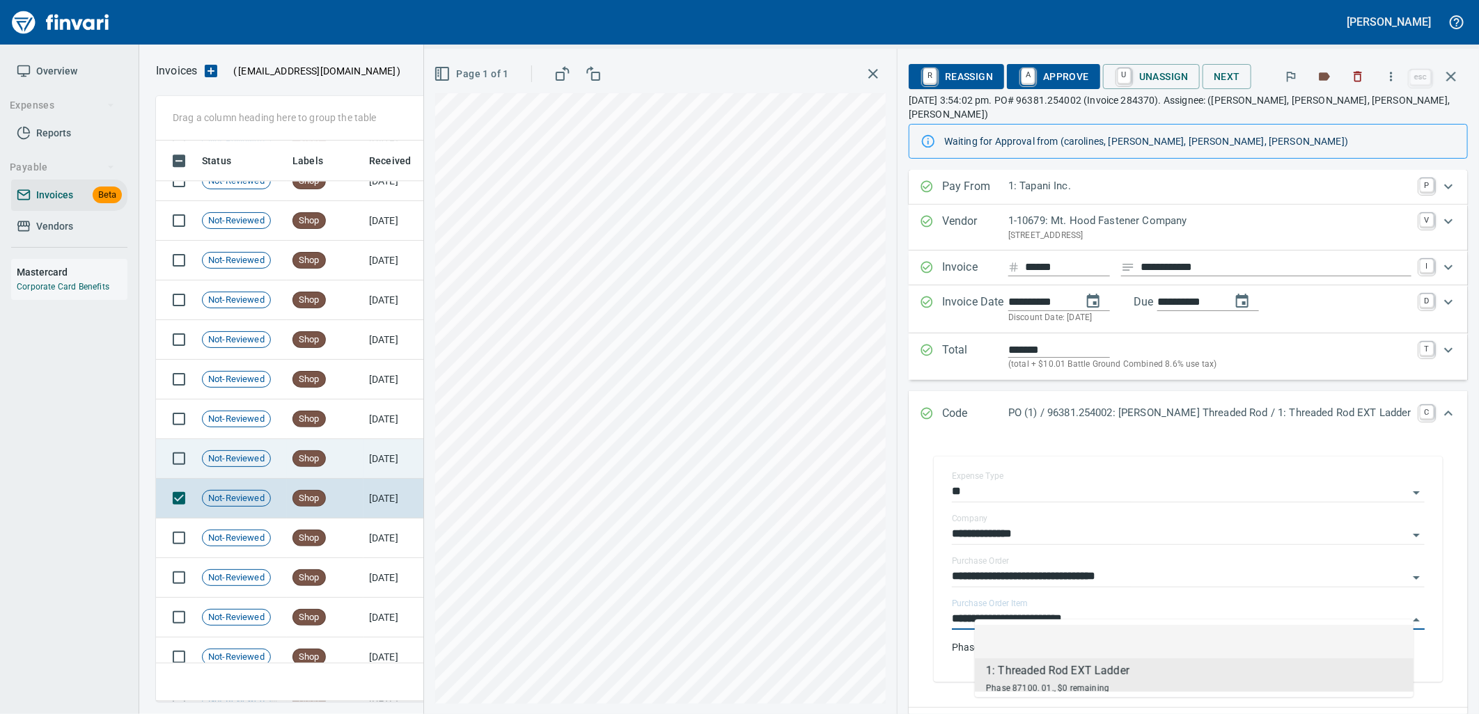
click at [339, 460] on td "Shop" at bounding box center [325, 459] width 77 height 40
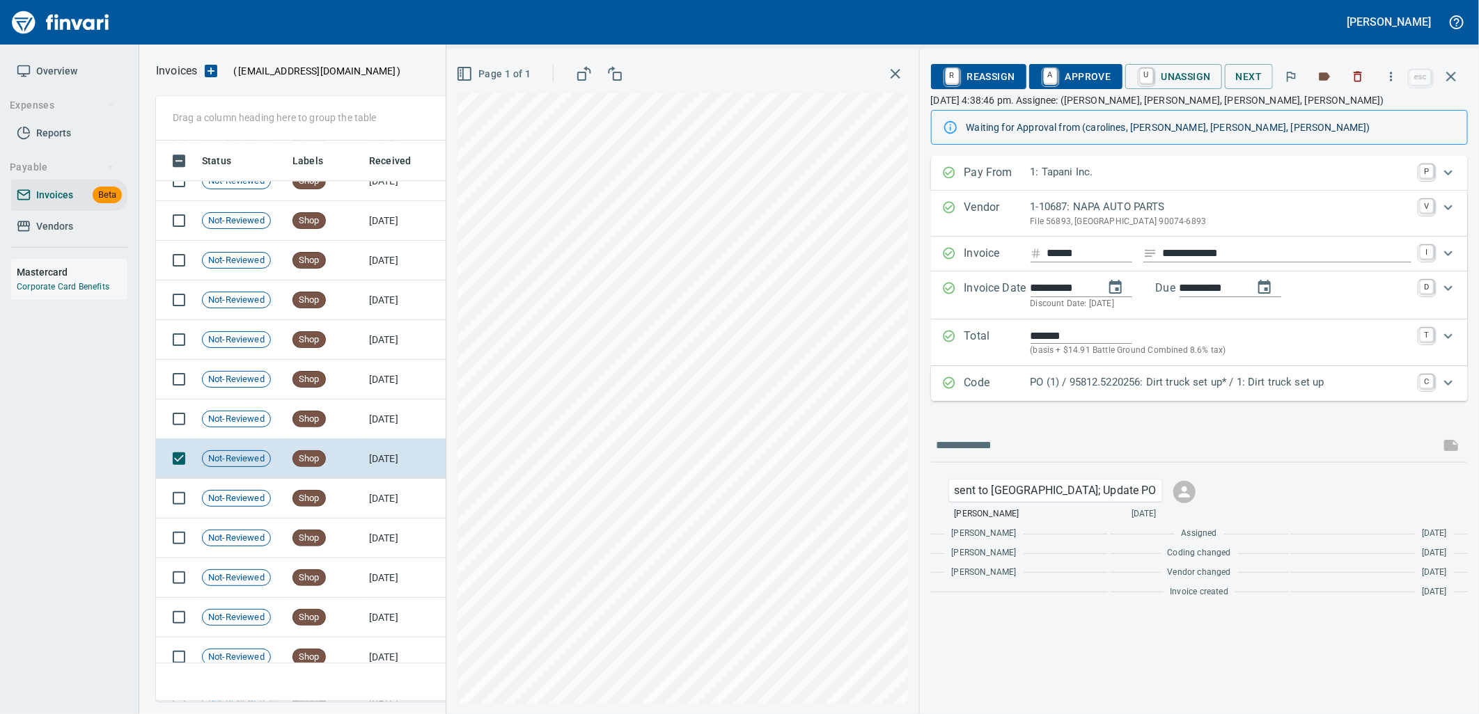
click at [1161, 390] on p "PO (1) / 95812.5220256: Dirt truck set up* / 1: Dirt truck set up" at bounding box center [1221, 383] width 381 height 16
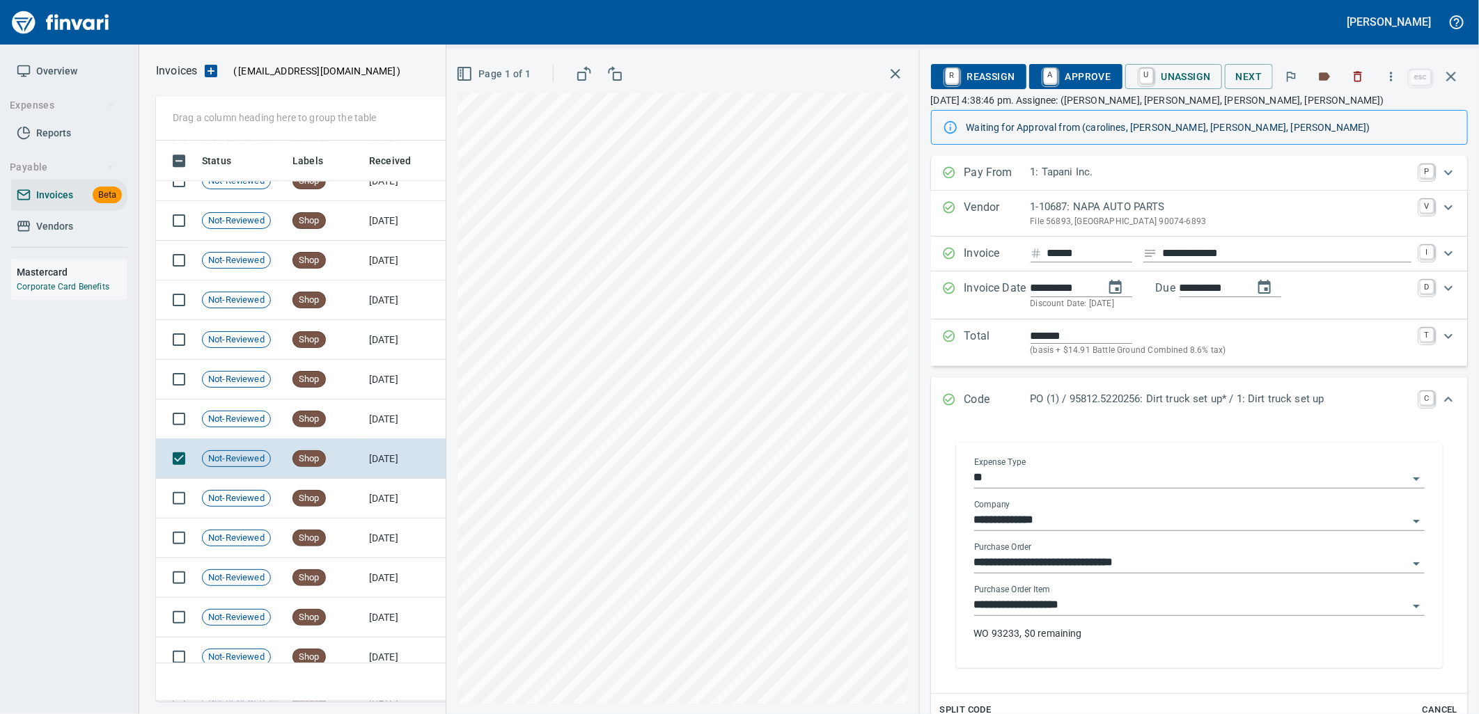
click at [1101, 602] on input "**********" at bounding box center [1191, 605] width 434 height 19
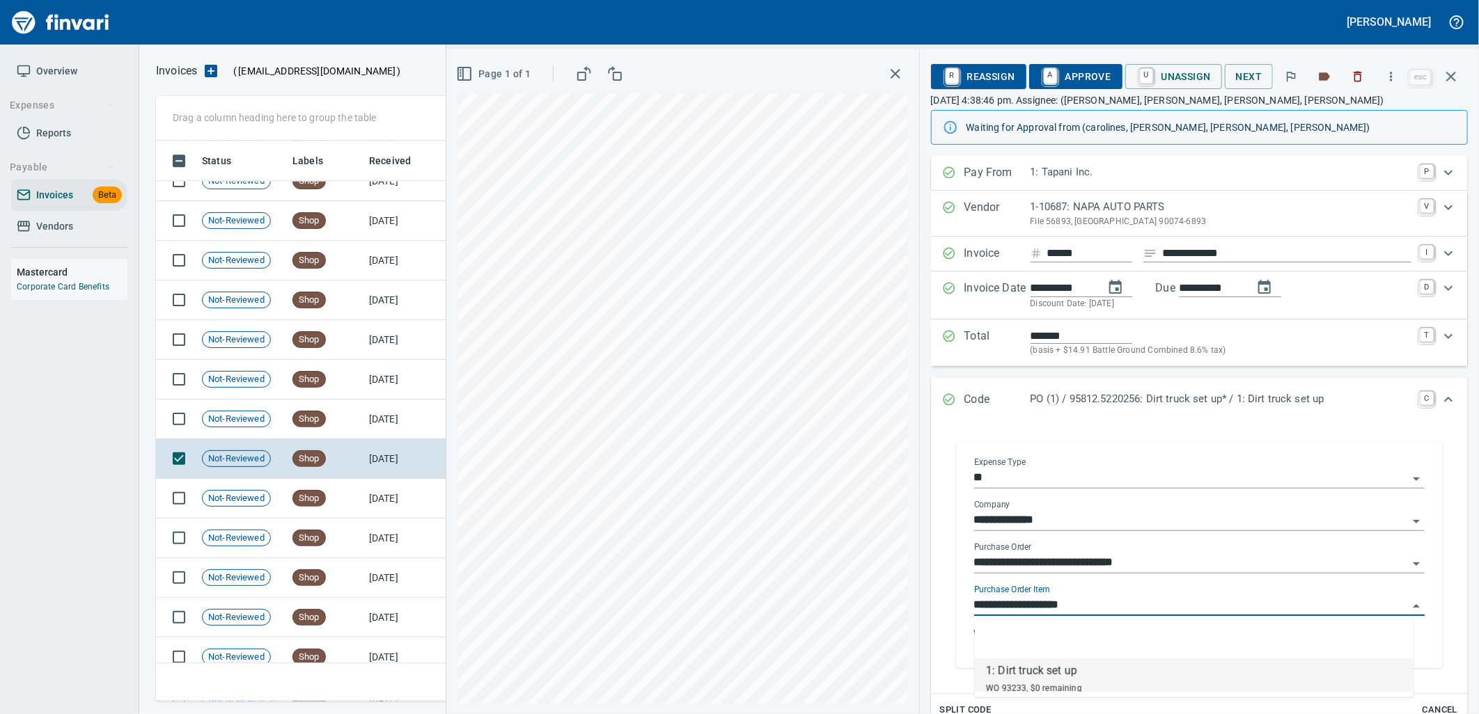
scroll to position [550, 1283]
click at [404, 433] on td "[DATE]" at bounding box center [401, 420] width 77 height 40
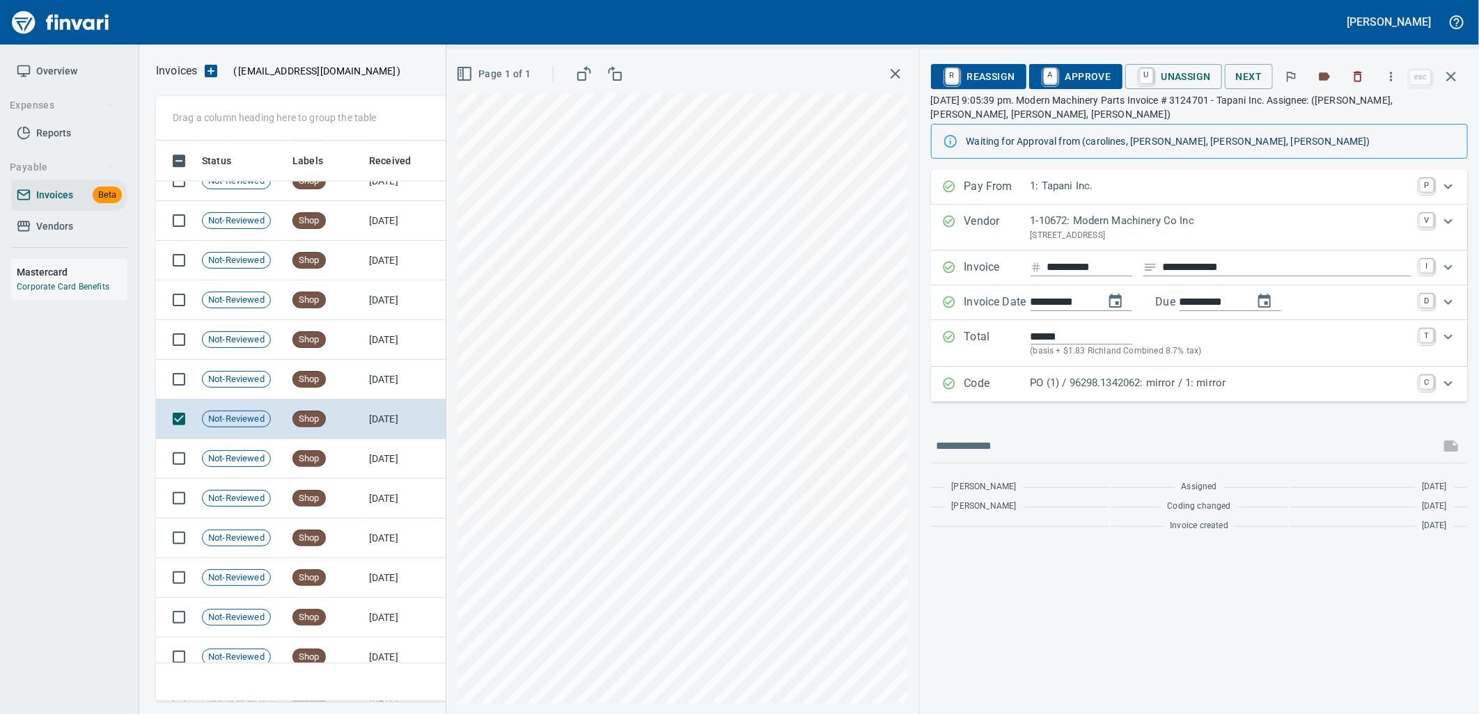
click at [1078, 380] on p "PO (1) / 96298.1342062: mirror / 1: mirror" at bounding box center [1221, 383] width 381 height 16
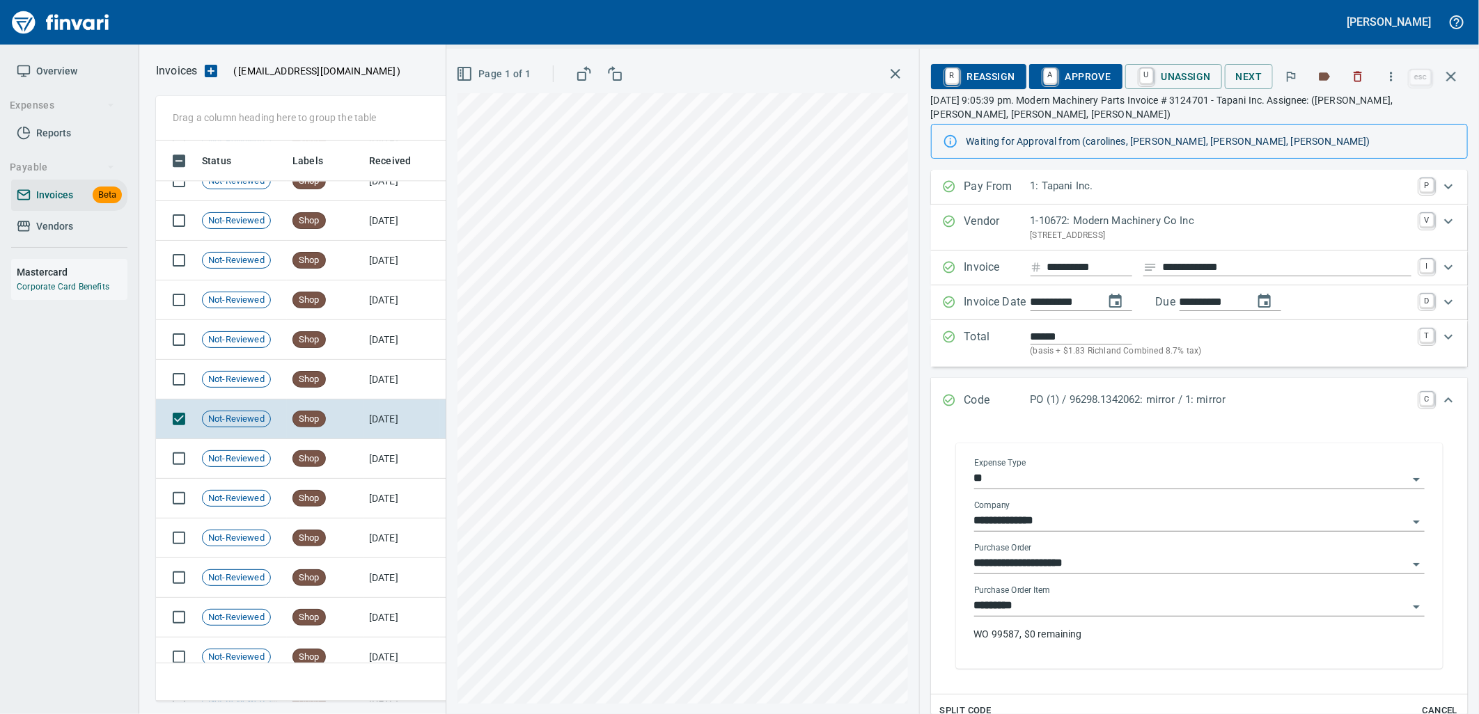
click at [1093, 604] on input "*********" at bounding box center [1191, 606] width 434 height 19
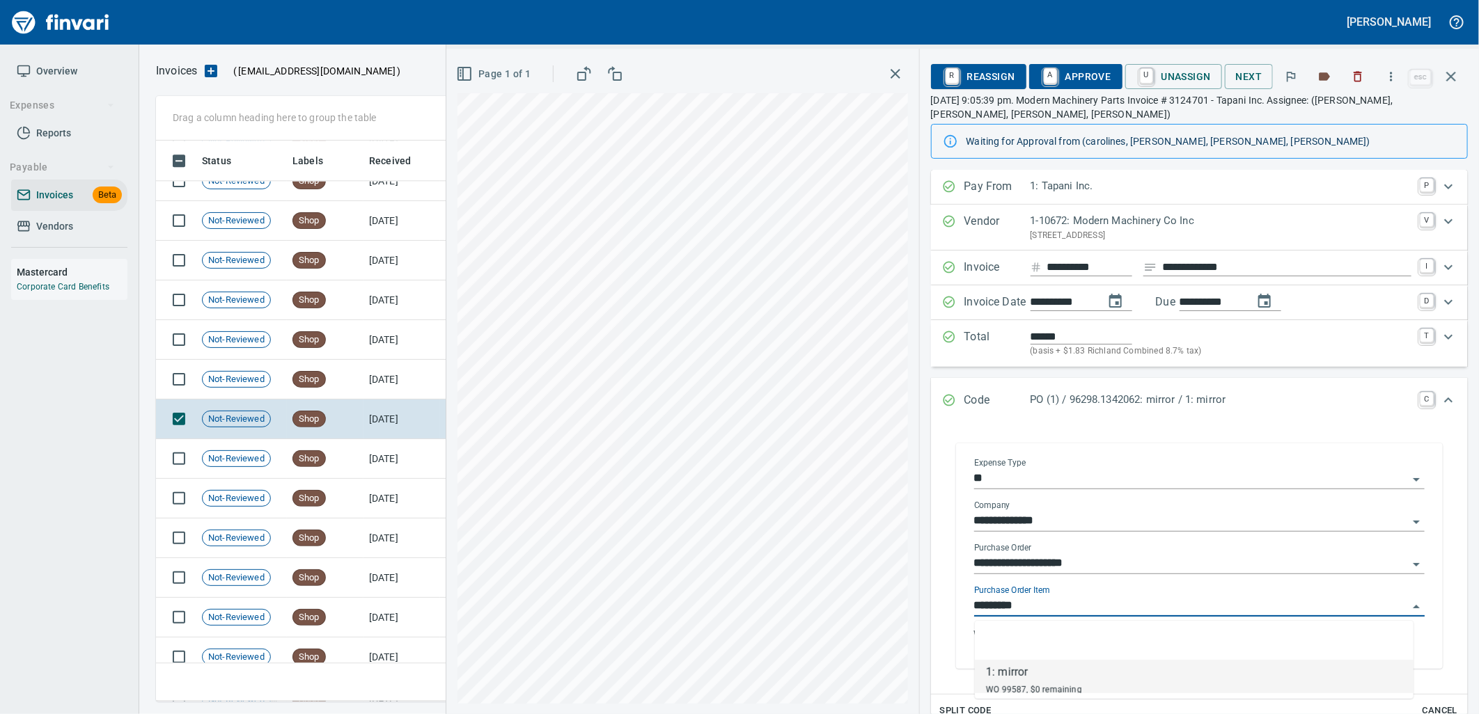
scroll to position [550, 1283]
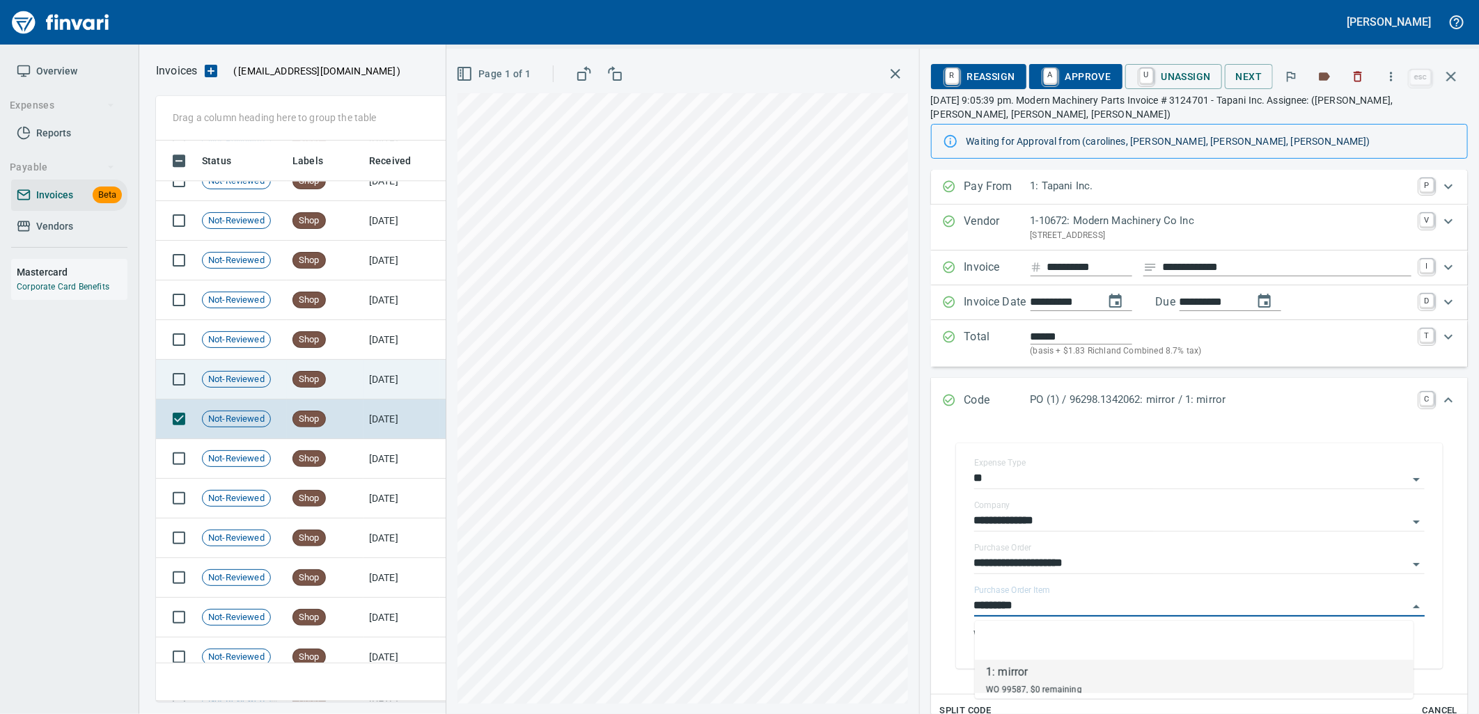
click at [379, 386] on td "8/29/2025" at bounding box center [401, 380] width 77 height 40
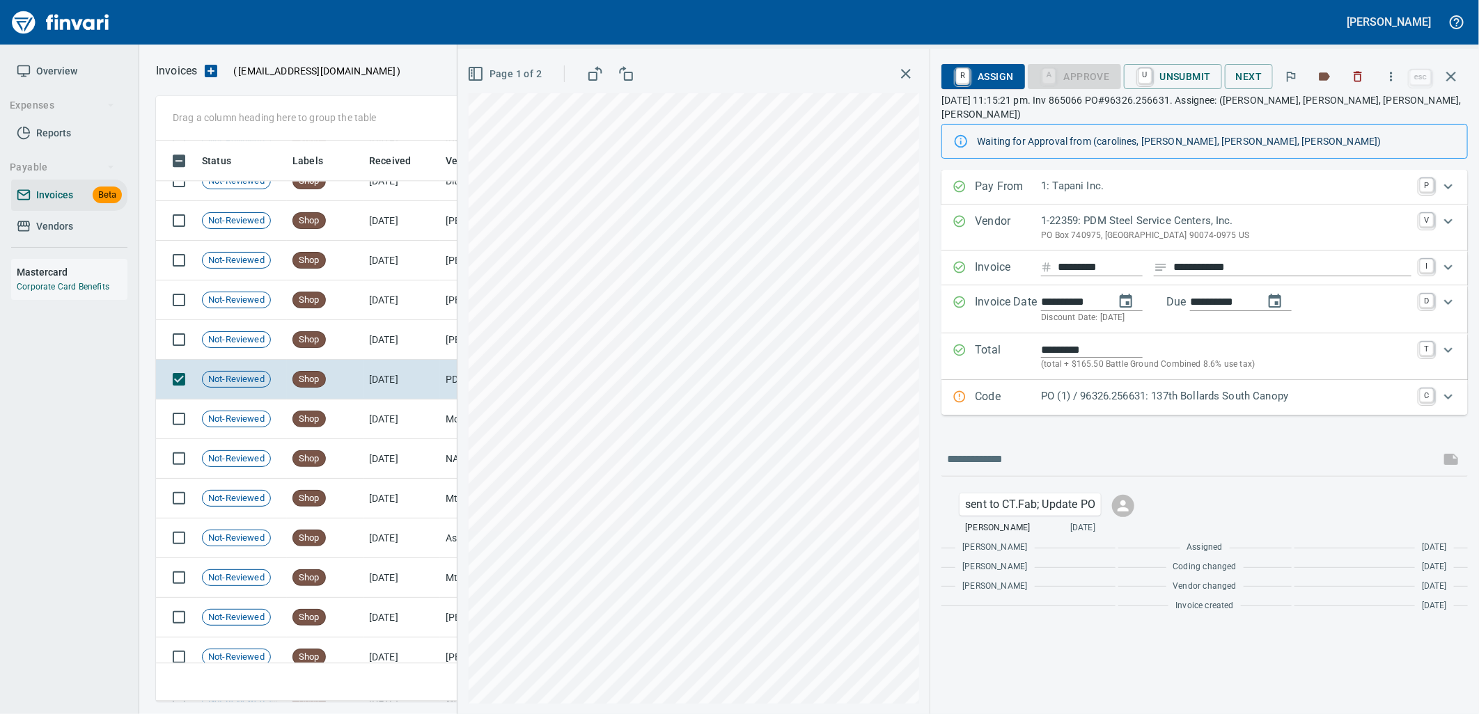
click at [1116, 389] on p "PO (1) / 96326.256631: 137th Bollards South Canopy" at bounding box center [1226, 397] width 370 height 16
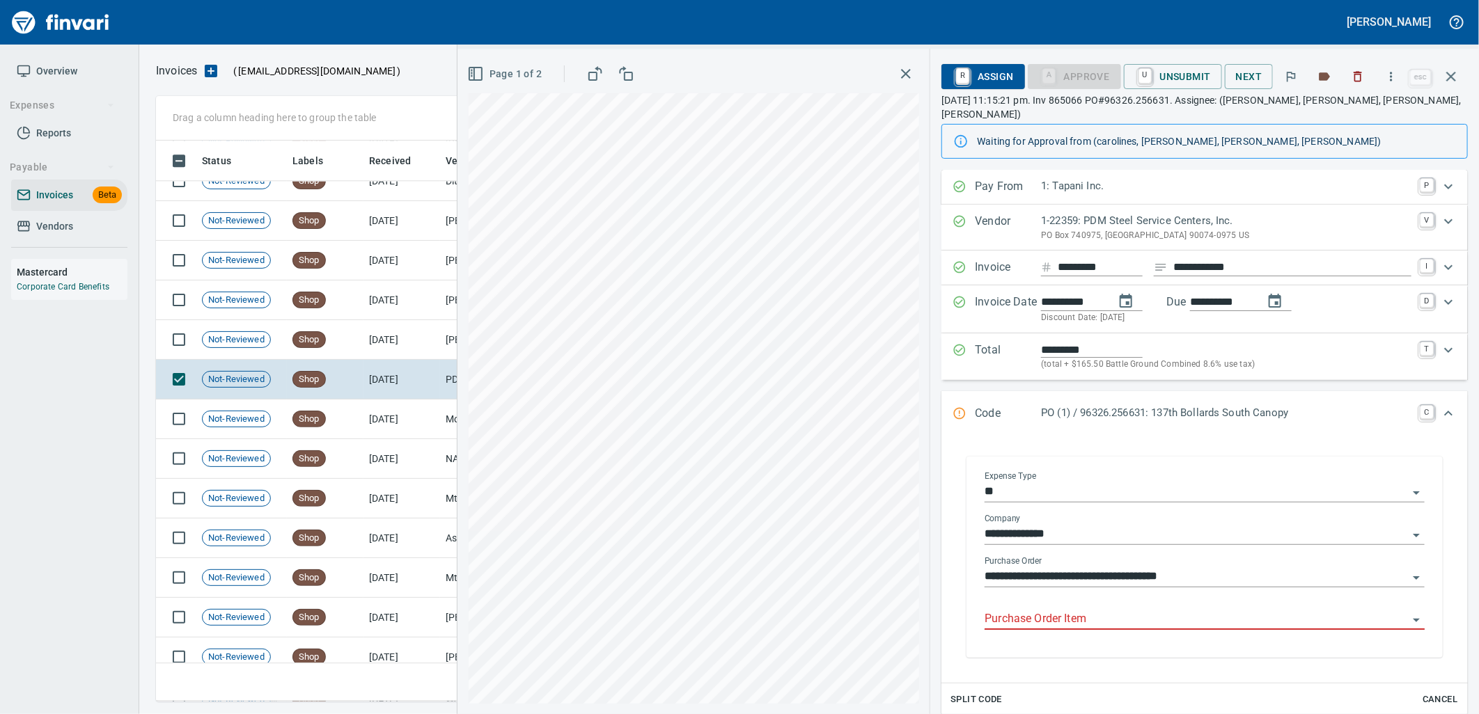
click at [1085, 610] on input "Purchase Order Item" at bounding box center [1196, 619] width 423 height 19
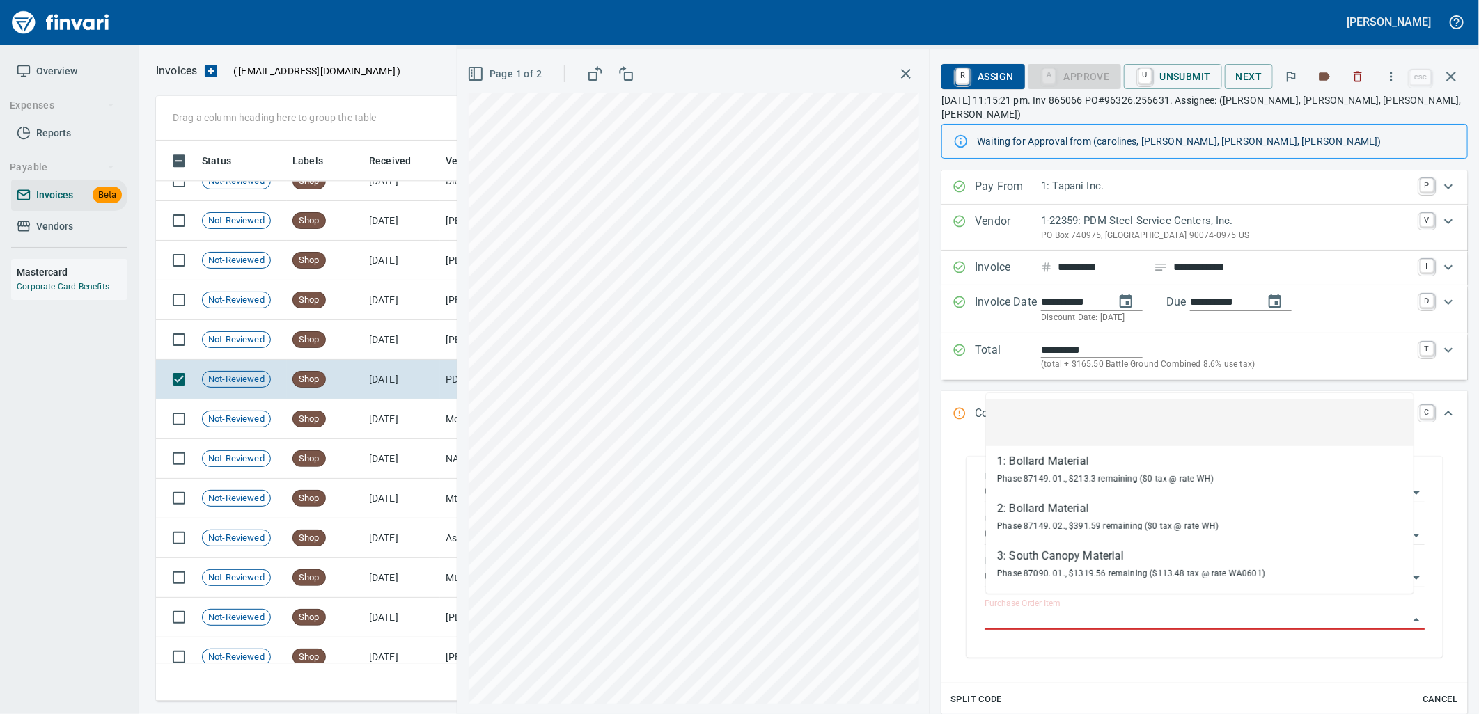
scroll to position [550, 1283]
click at [476, 77] on icon "button" at bounding box center [475, 73] width 17 height 17
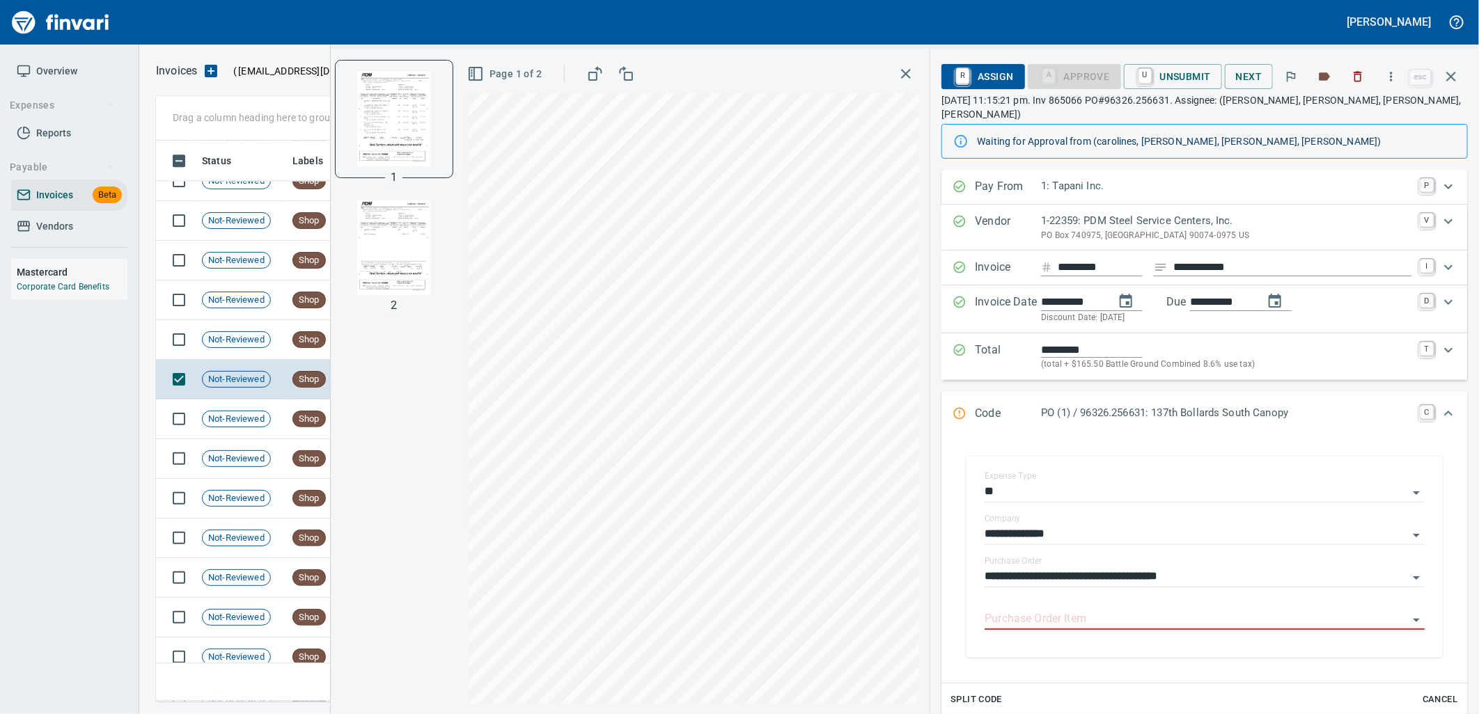
click at [409, 248] on img "button" at bounding box center [394, 248] width 95 height 95
click at [396, 128] on img "button" at bounding box center [394, 118] width 95 height 95
click at [1134, 613] on input "Purchase Order Item" at bounding box center [1196, 619] width 423 height 19
click at [1107, 610] on input "Purchase Order Item" at bounding box center [1196, 619] width 423 height 19
click at [1056, 610] on input "Purchase Order Item" at bounding box center [1196, 619] width 423 height 19
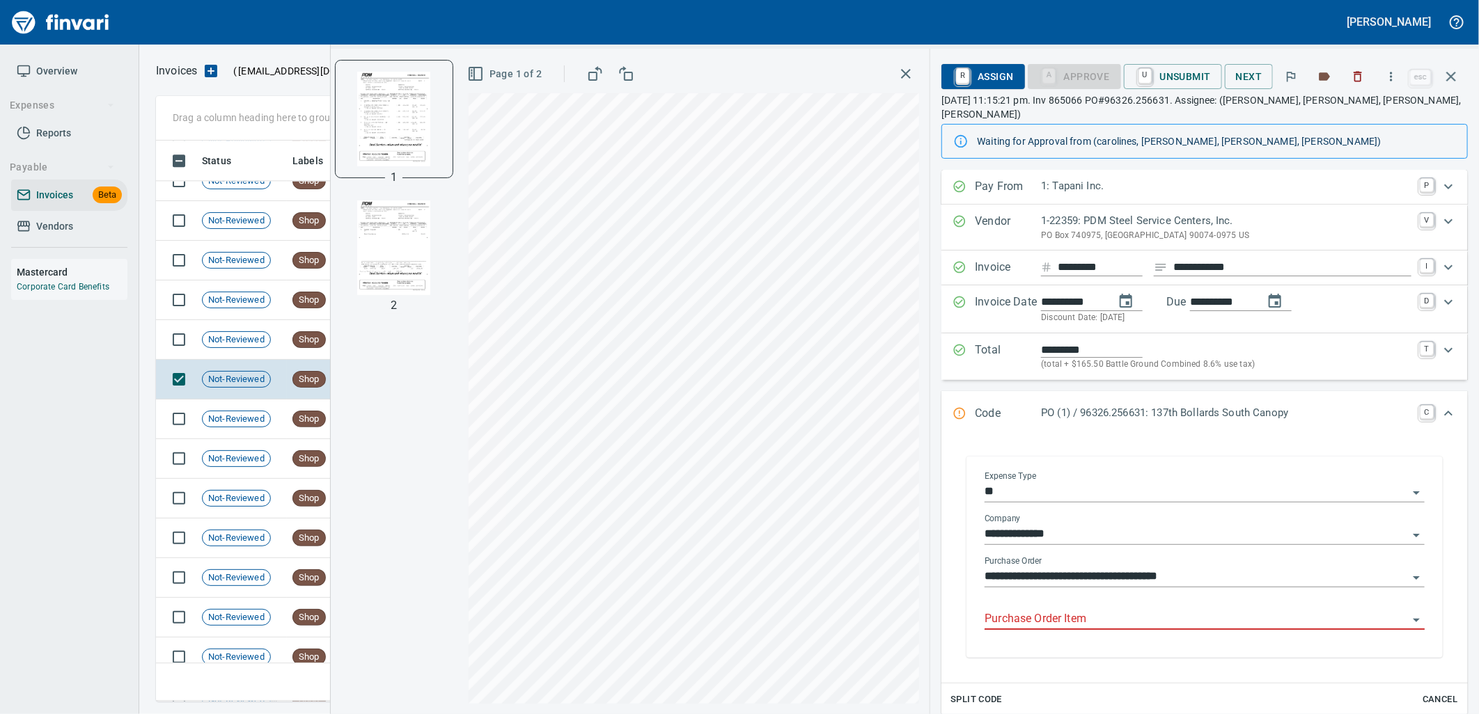
click at [1116, 613] on input "Purchase Order Item" at bounding box center [1196, 619] width 423 height 19
click at [409, 232] on img "button" at bounding box center [394, 248] width 95 height 95
click at [409, 161] on img "button" at bounding box center [394, 118] width 95 height 95
click at [1158, 610] on input "Purchase Order Item" at bounding box center [1196, 619] width 423 height 19
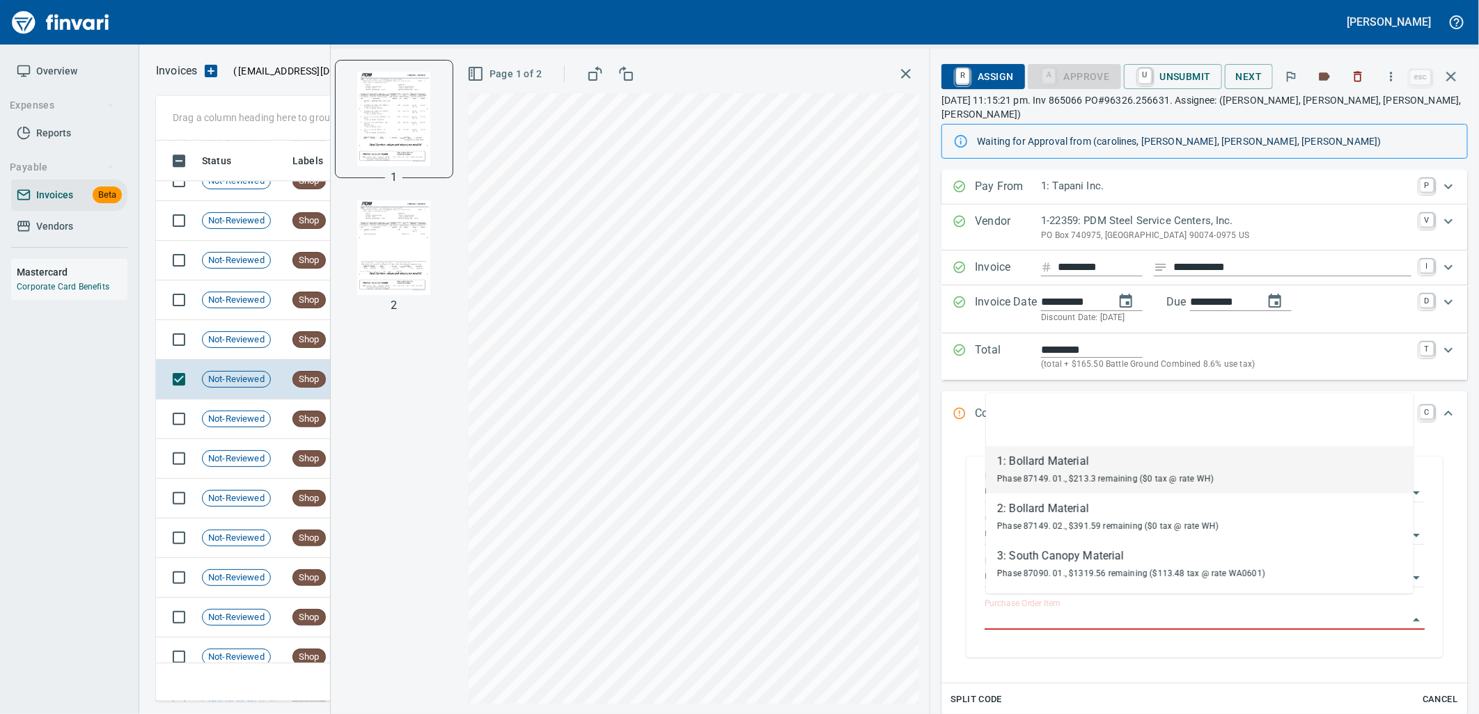
click at [1063, 474] on span "Phase 87149. 01., $213.3 remaining ($0 tax @ rate WH)" at bounding box center [1105, 479] width 217 height 10
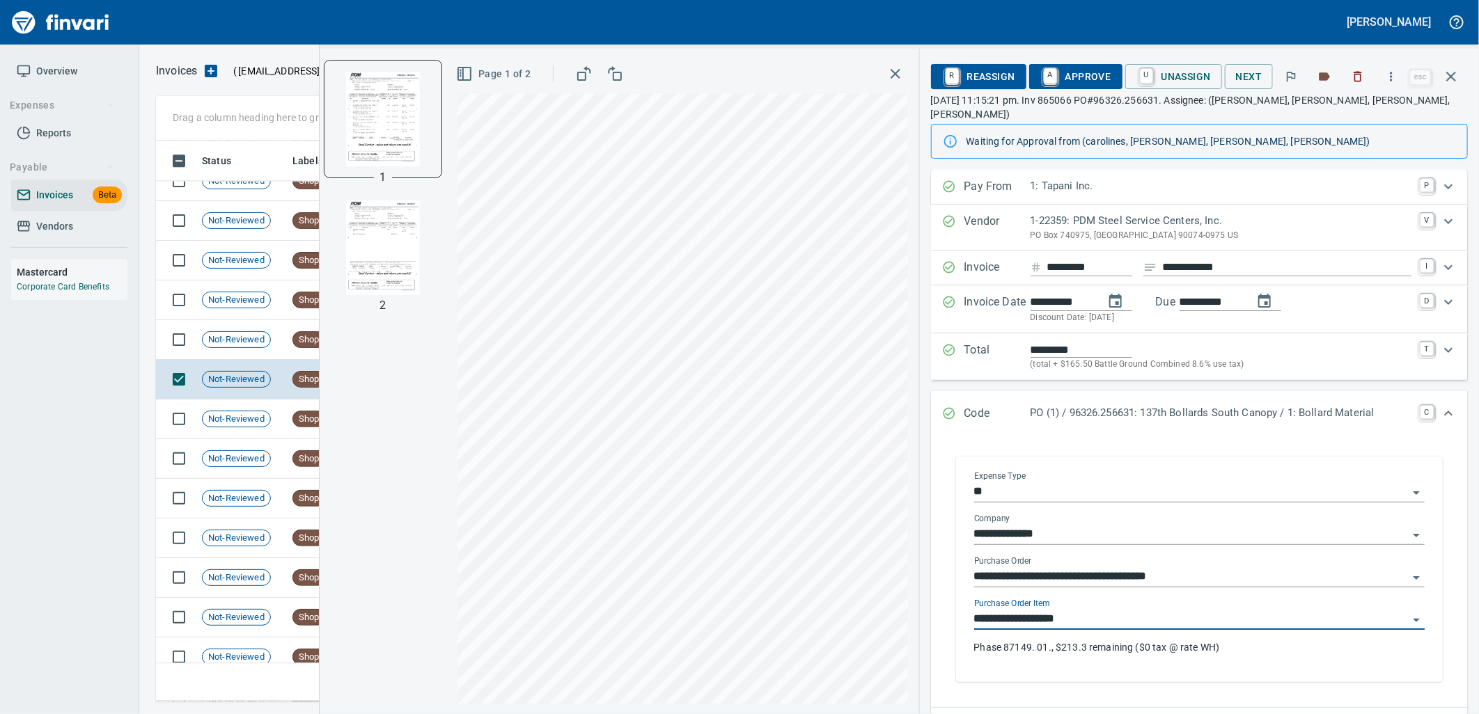
type input "**********"
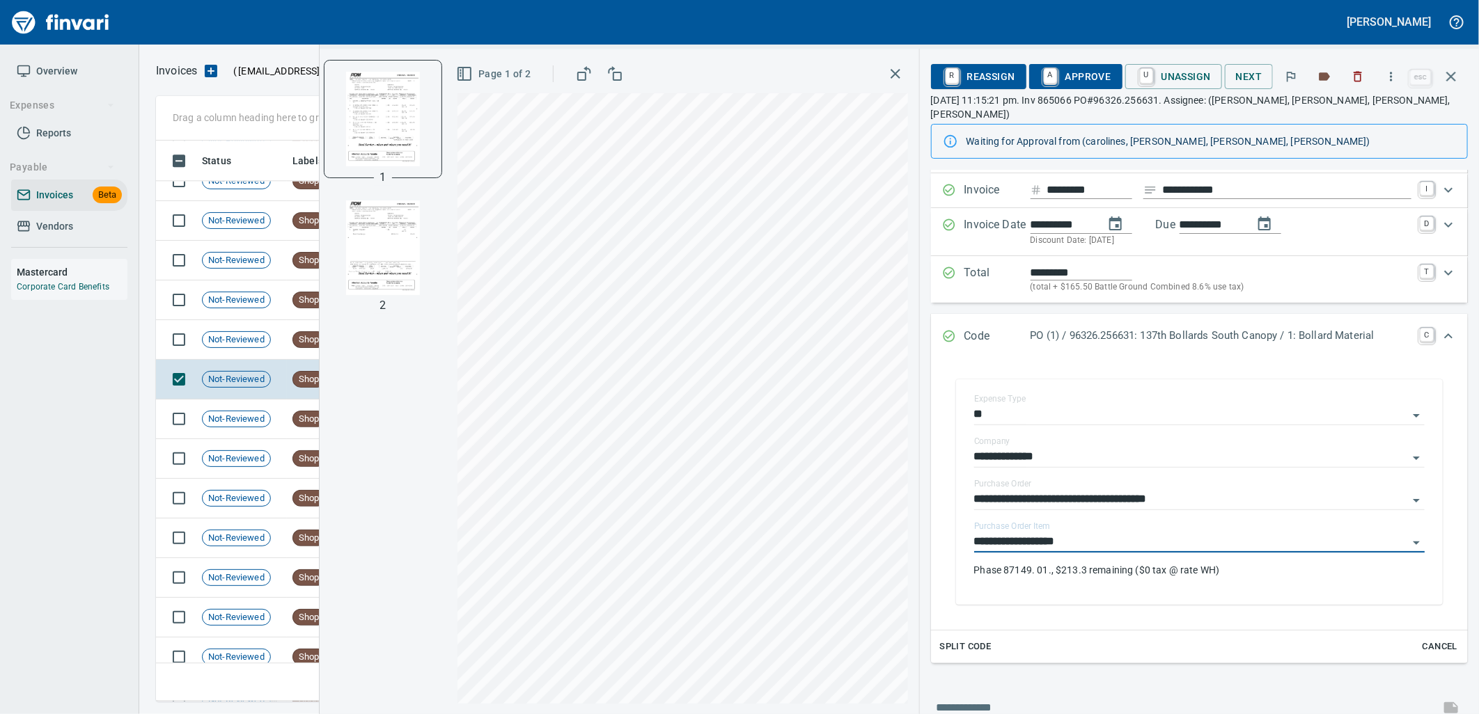
click at [968, 639] on span "Split Code" at bounding box center [966, 647] width 52 height 16
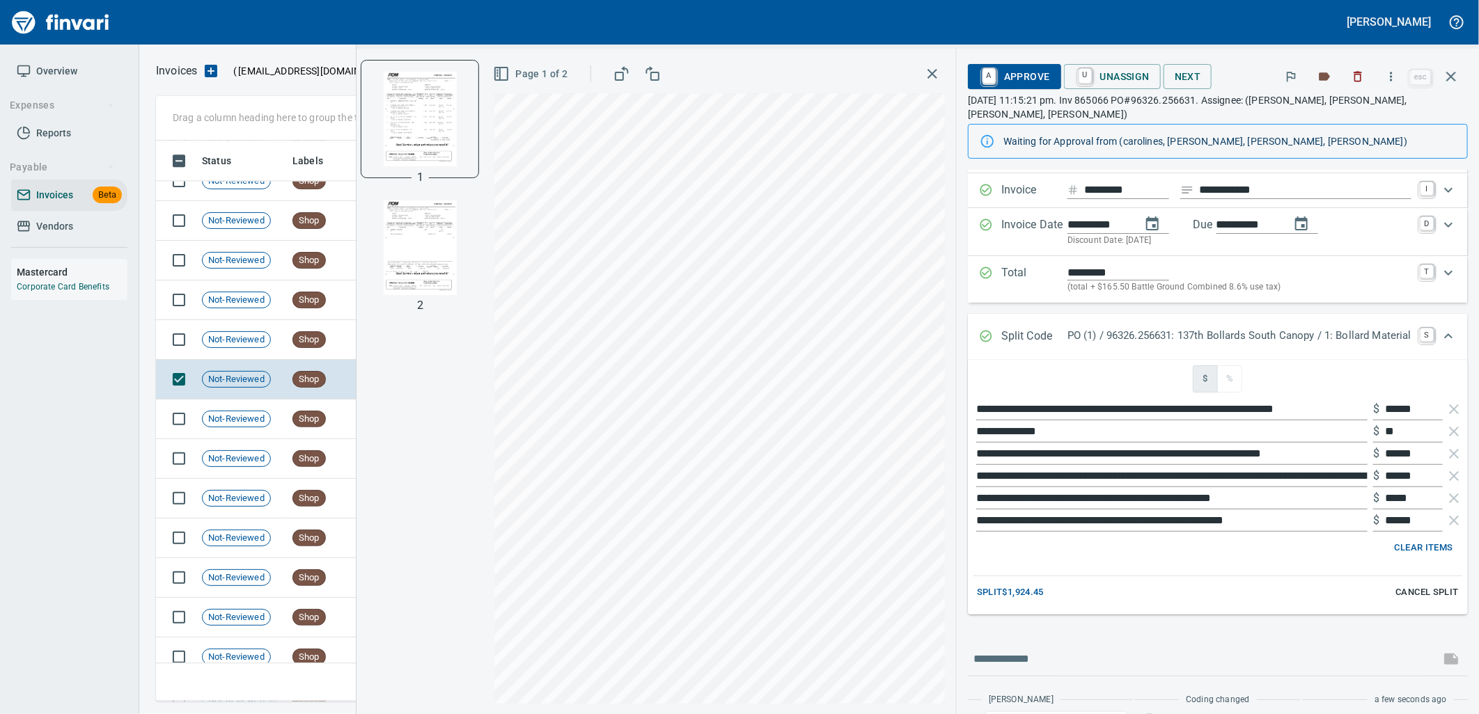
click at [1012, 79] on span "A Approve" at bounding box center [1014, 77] width 71 height 24
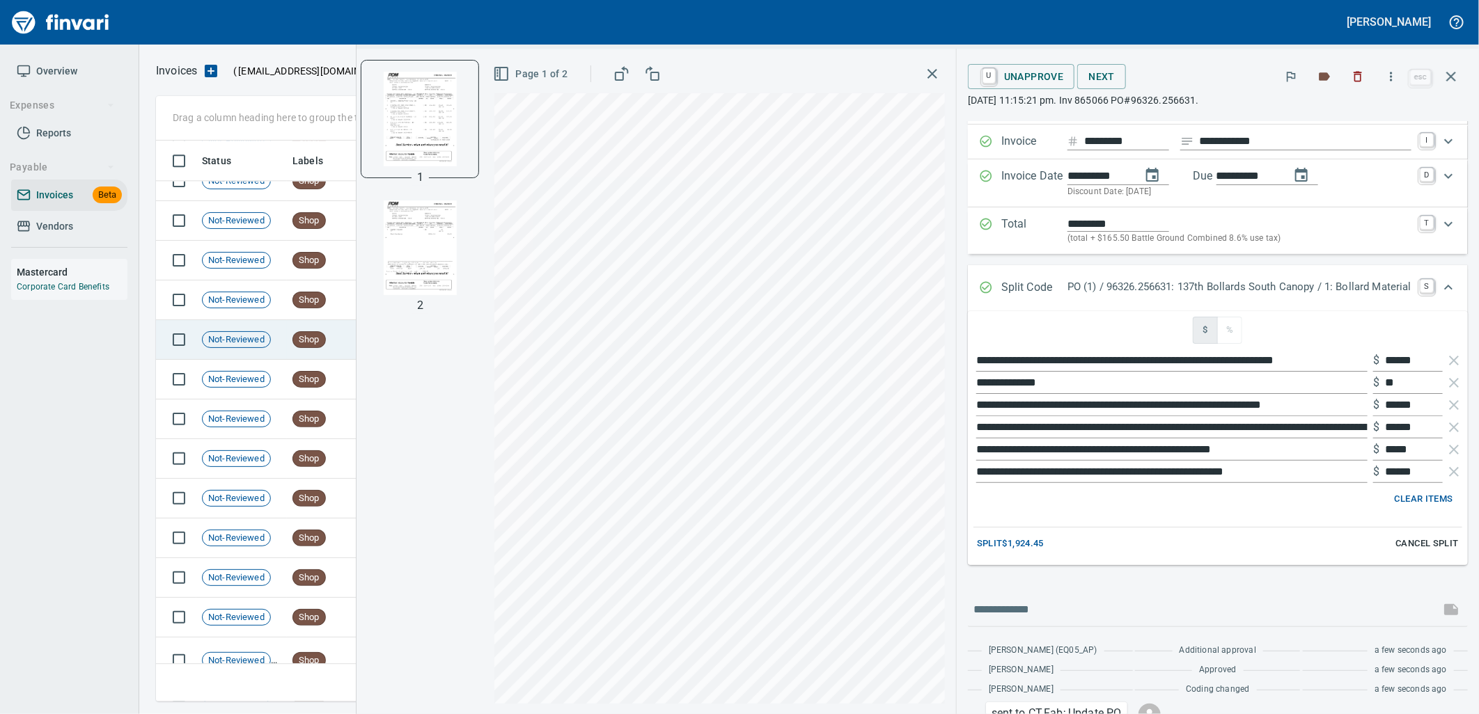
click at [269, 344] on span "Not-Reviewed" at bounding box center [237, 340] width 68 height 13
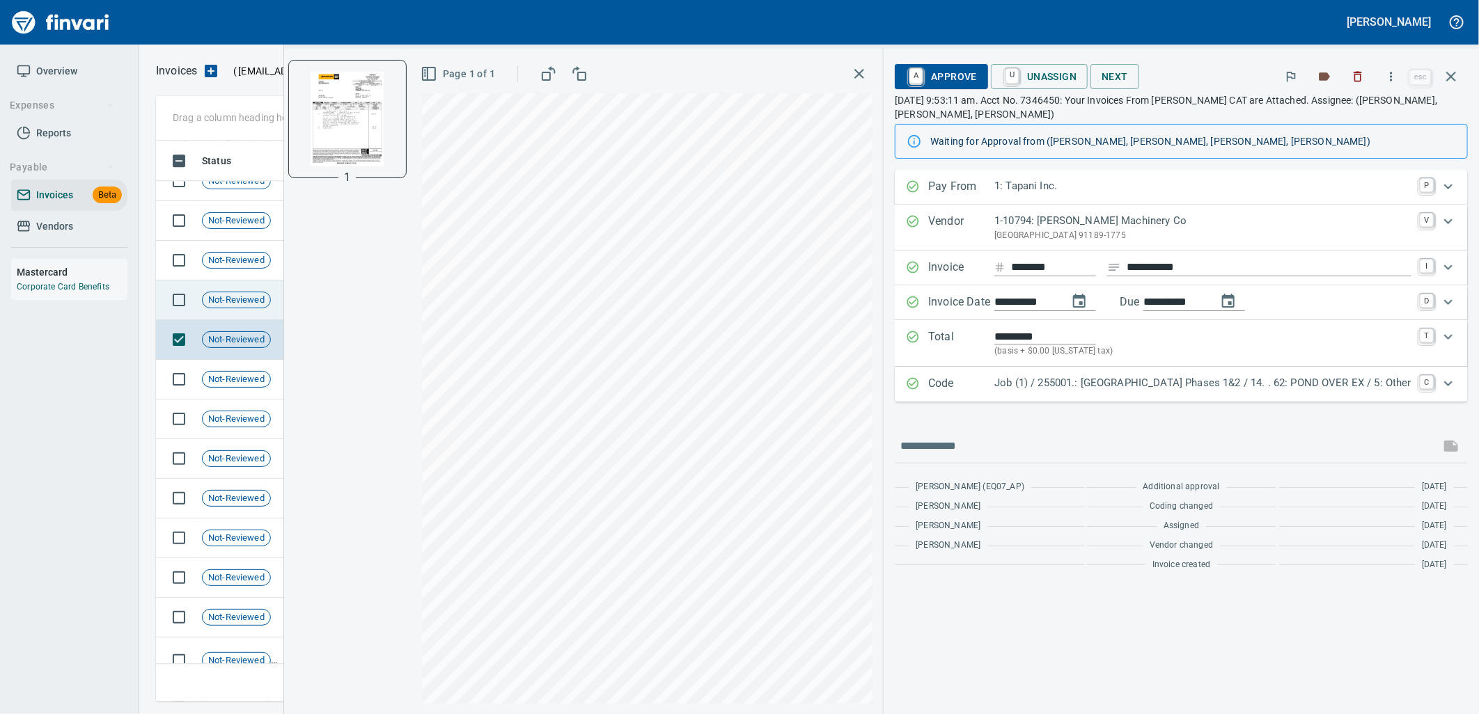
click at [217, 306] on span "Not-Reviewed" at bounding box center [237, 300] width 68 height 13
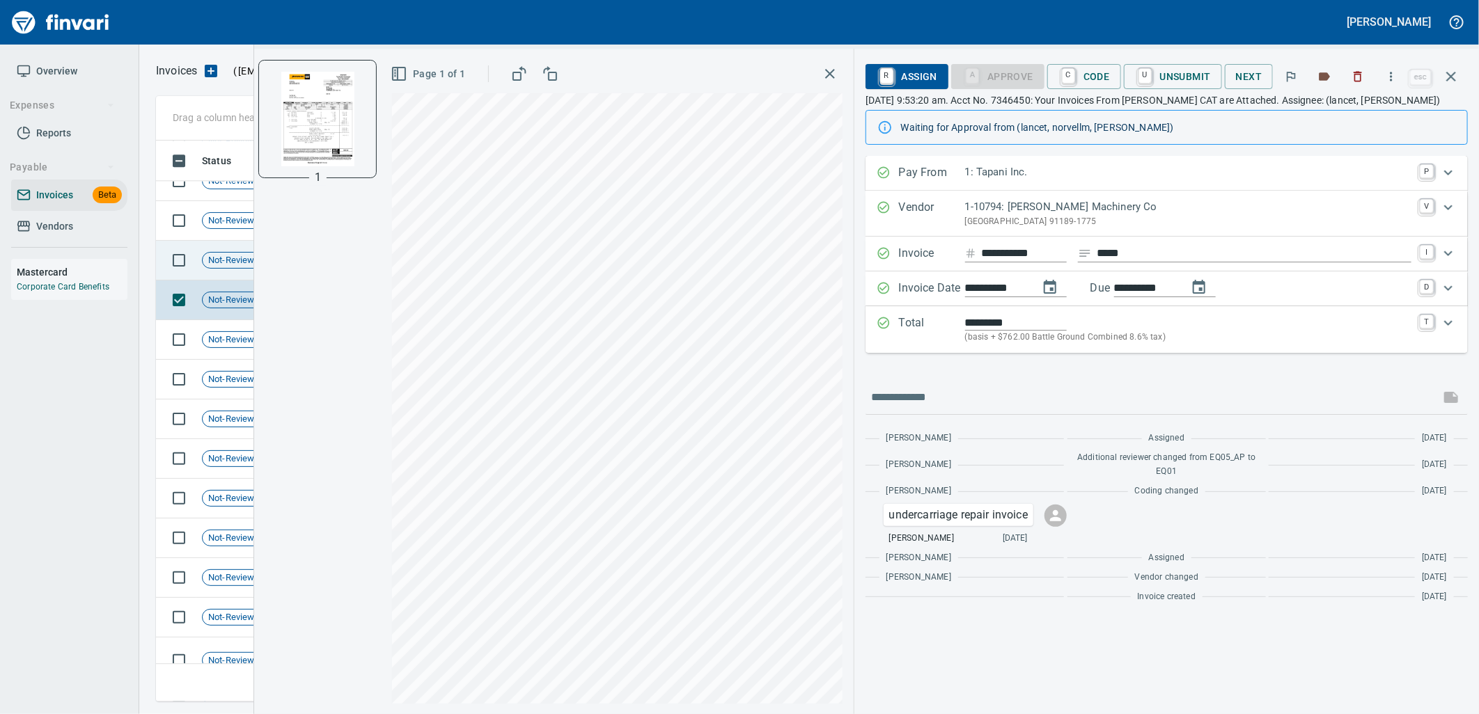
click at [214, 261] on span "Not-Reviewed" at bounding box center [237, 260] width 68 height 13
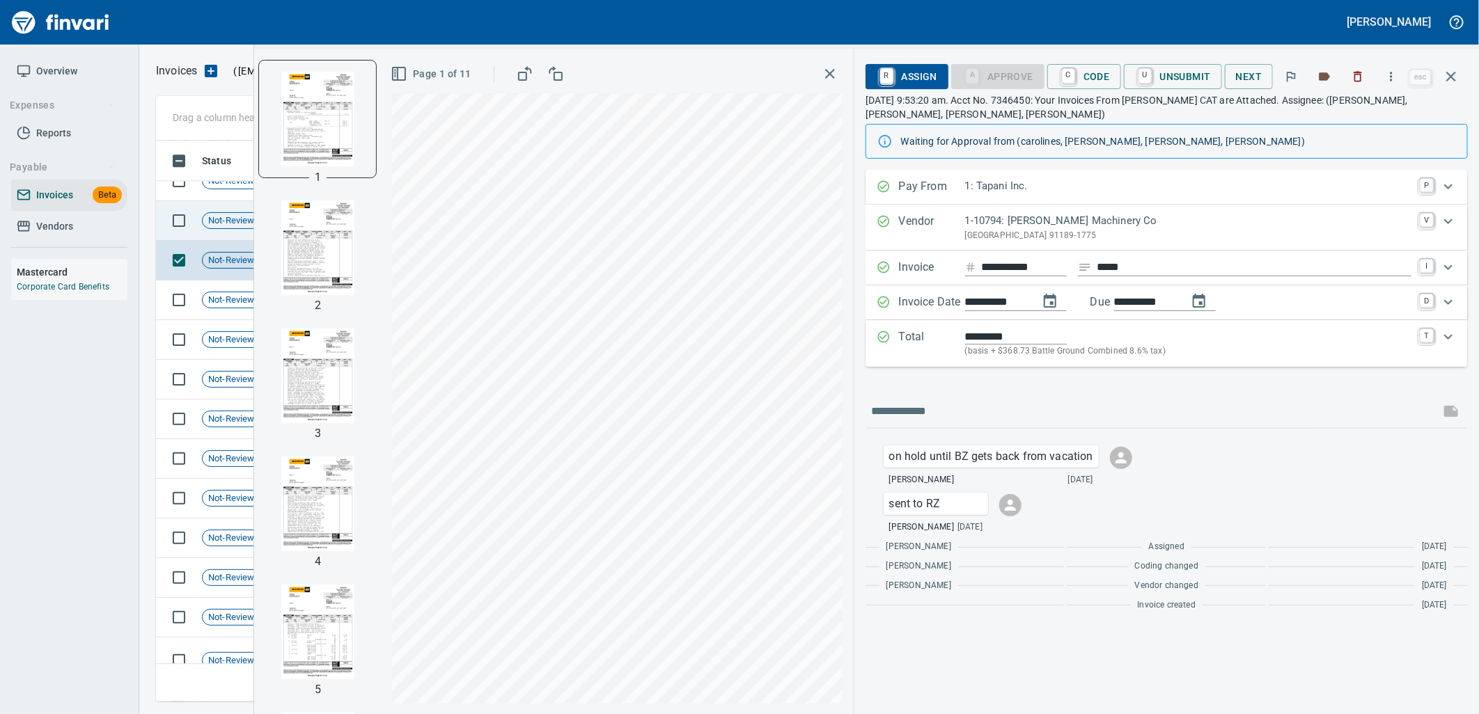
click at [214, 217] on span "Not-Reviewed" at bounding box center [237, 220] width 68 height 13
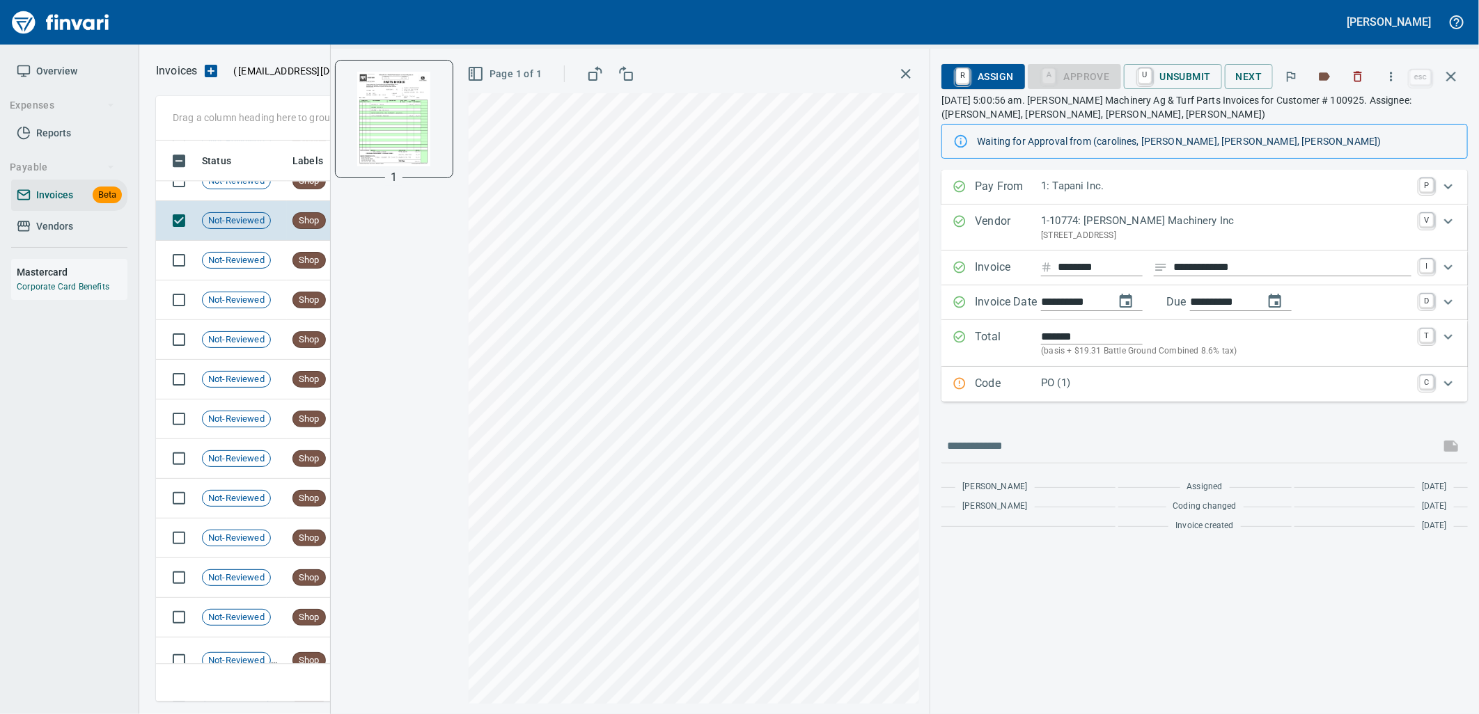
click at [1079, 381] on p "PO (1)" at bounding box center [1226, 383] width 370 height 16
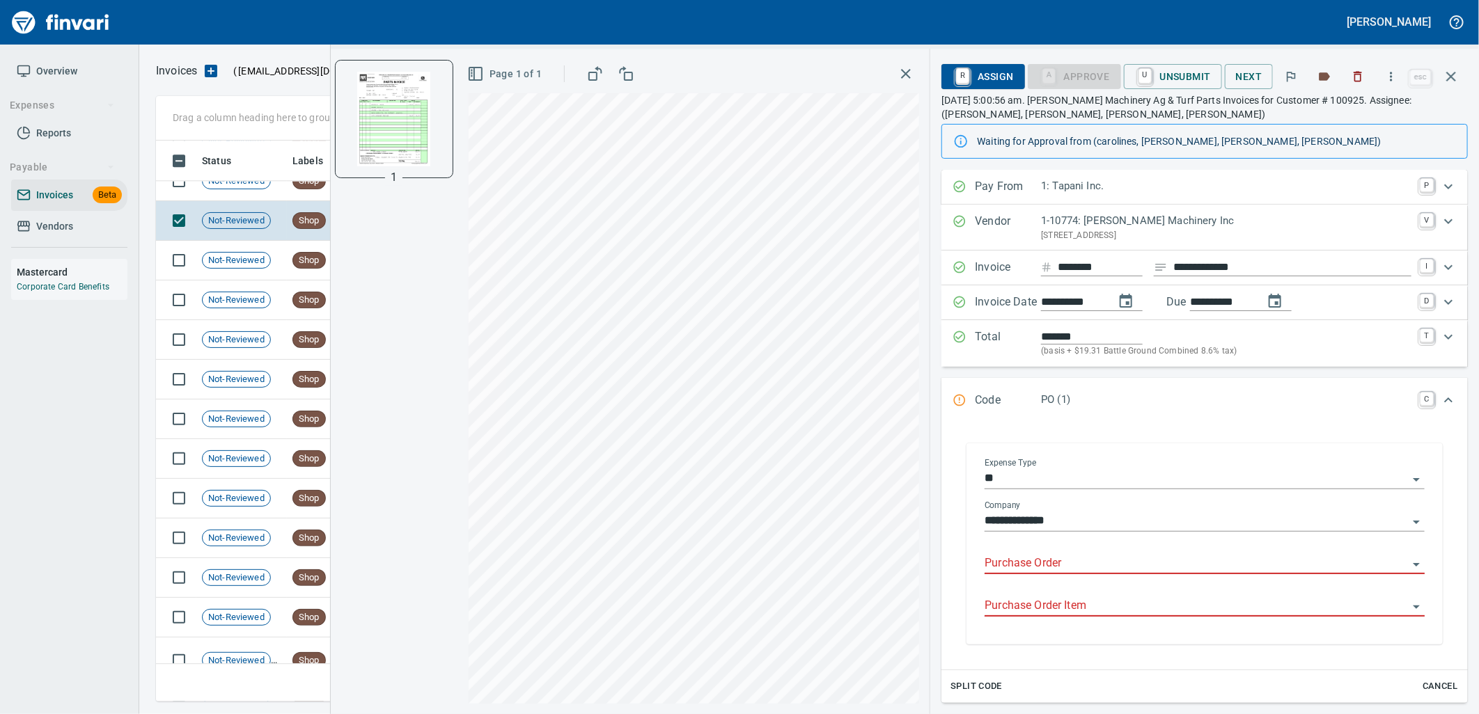
click at [1125, 558] on input "Purchase Order" at bounding box center [1196, 563] width 423 height 19
click at [1181, 595] on li "96318.2740005: door latch kit*" at bounding box center [1200, 600] width 428 height 33
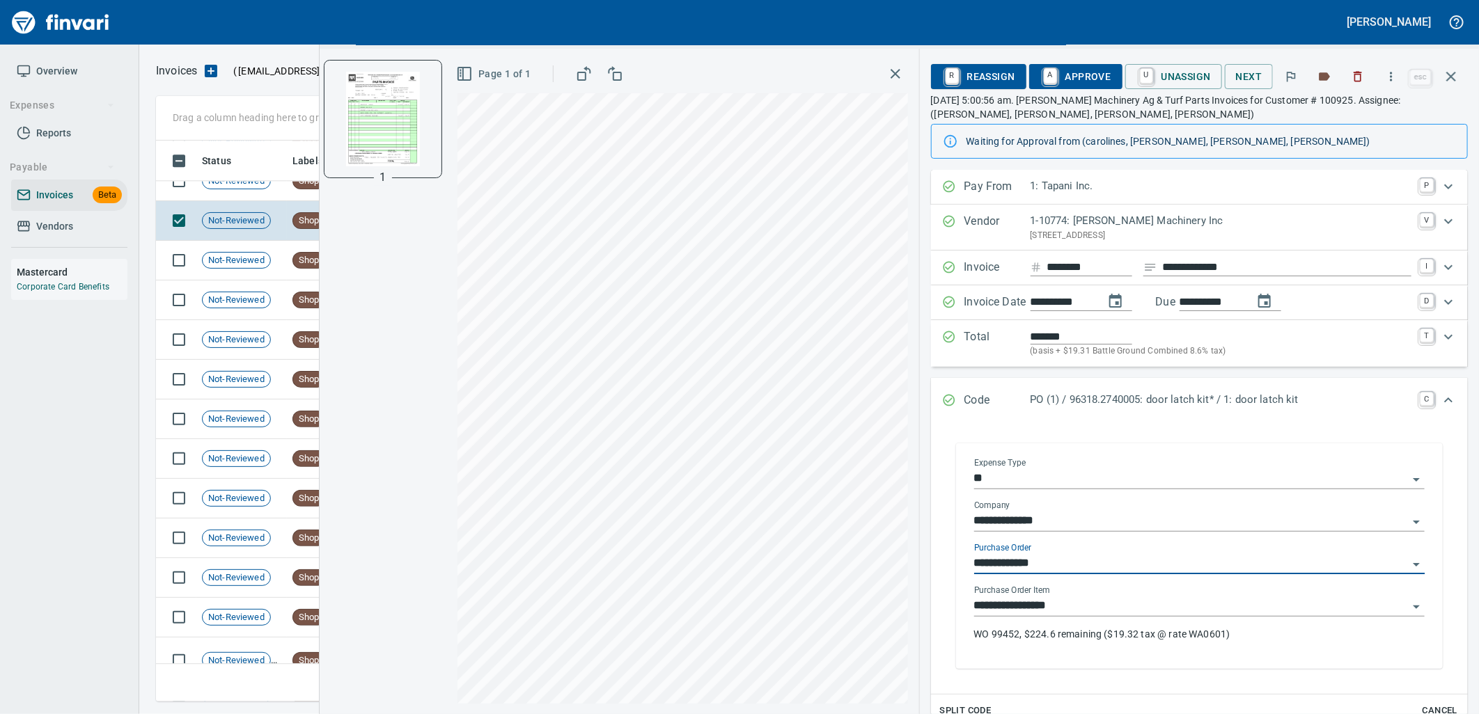
type input "**********"
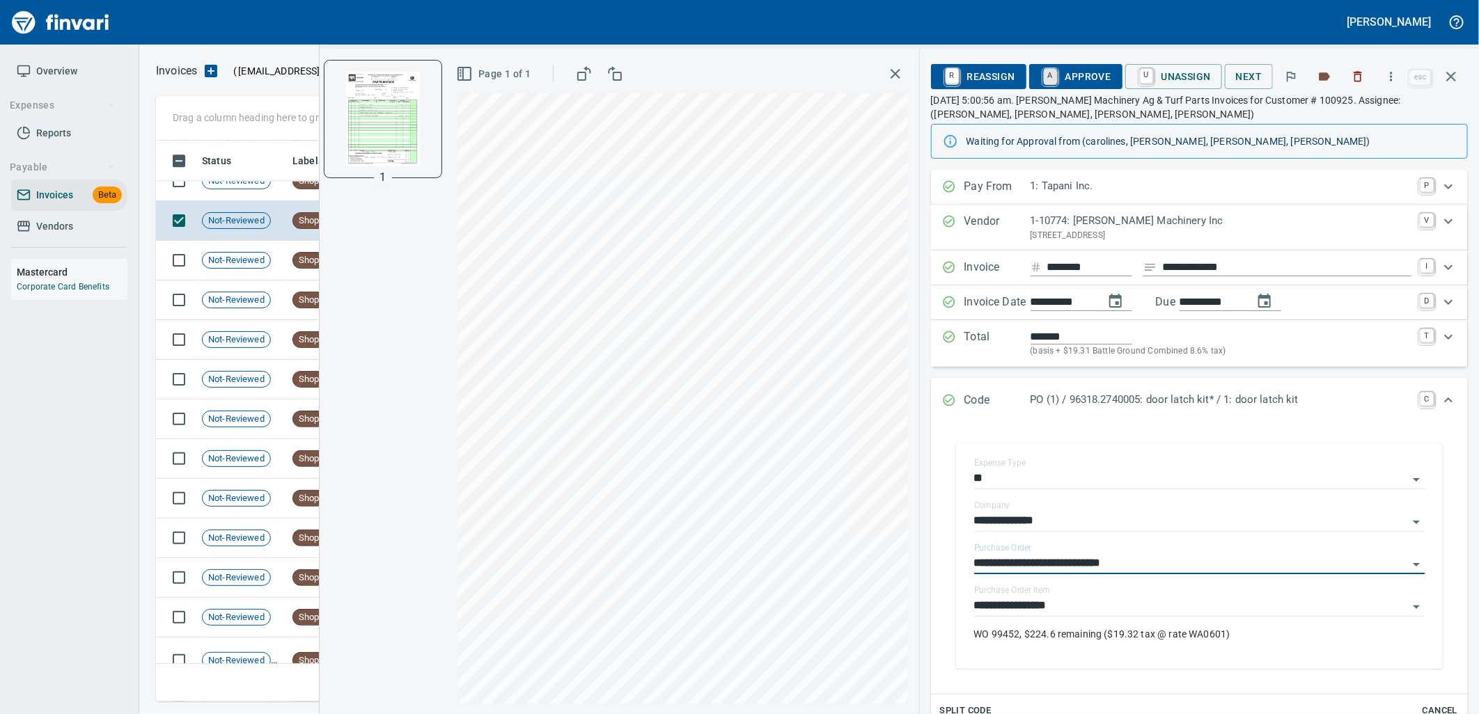
click at [1057, 75] on link "A" at bounding box center [1050, 76] width 13 height 15
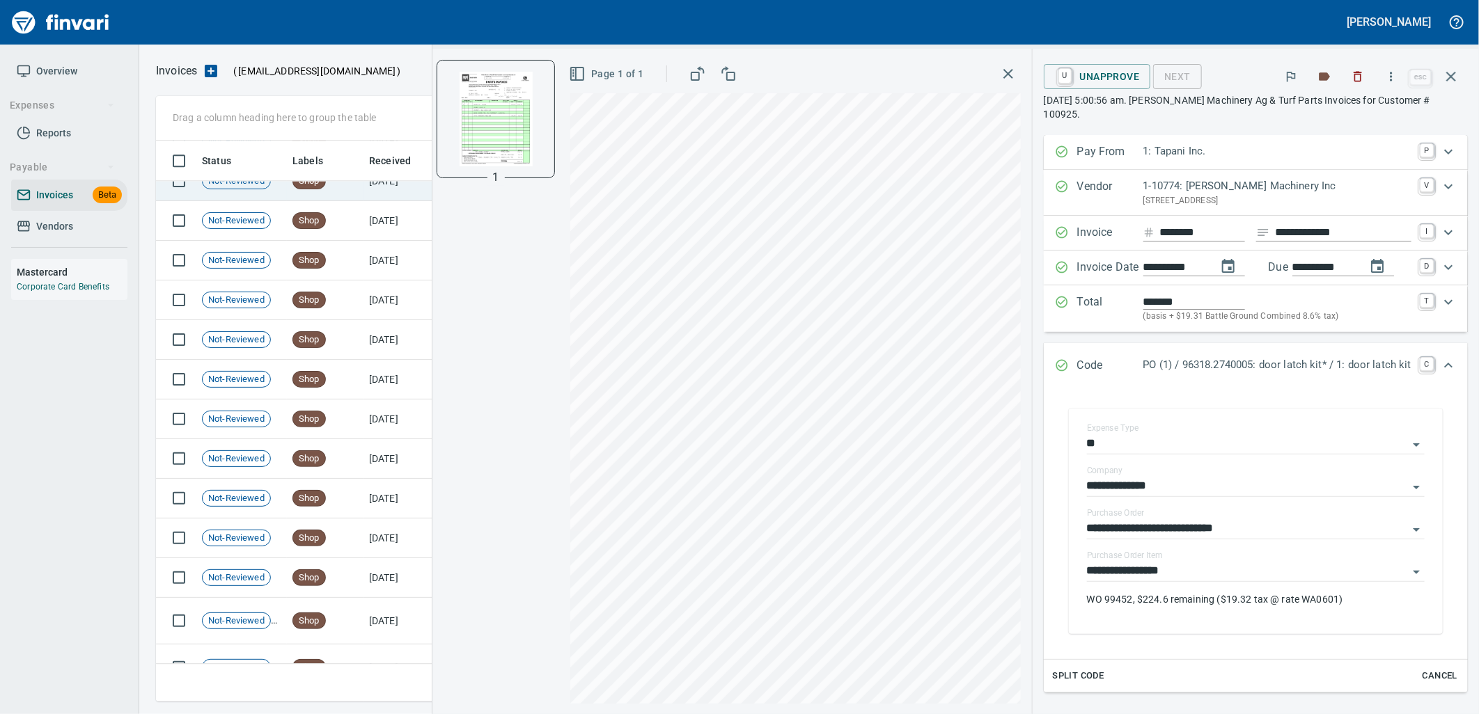
click at [267, 189] on td "Not-Reviewed" at bounding box center [241, 182] width 91 height 40
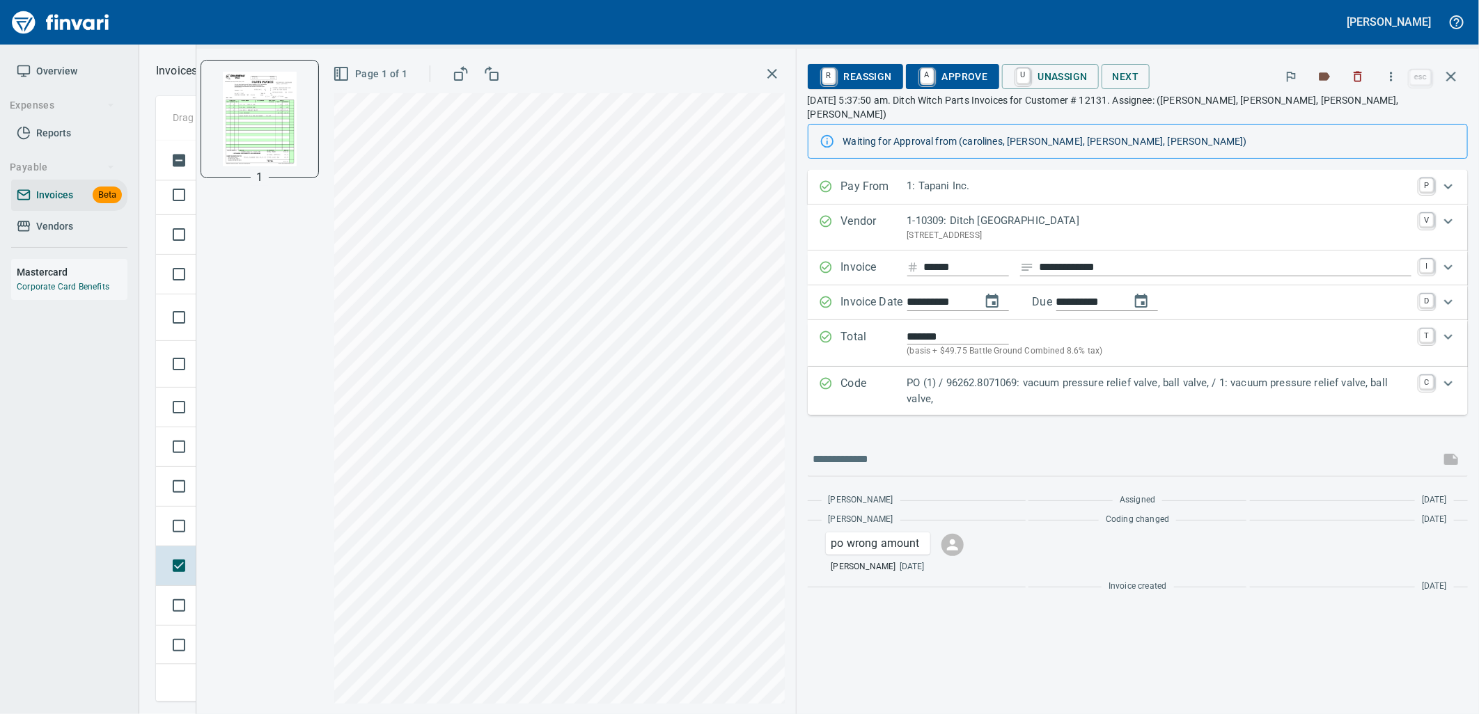
scroll to position [5106, 0]
click at [1086, 378] on p "PO (1) / 96262.8071069: vacuum pressure relief valve, ball valve, / 1: vacuum p…" at bounding box center [1159, 390] width 505 height 31
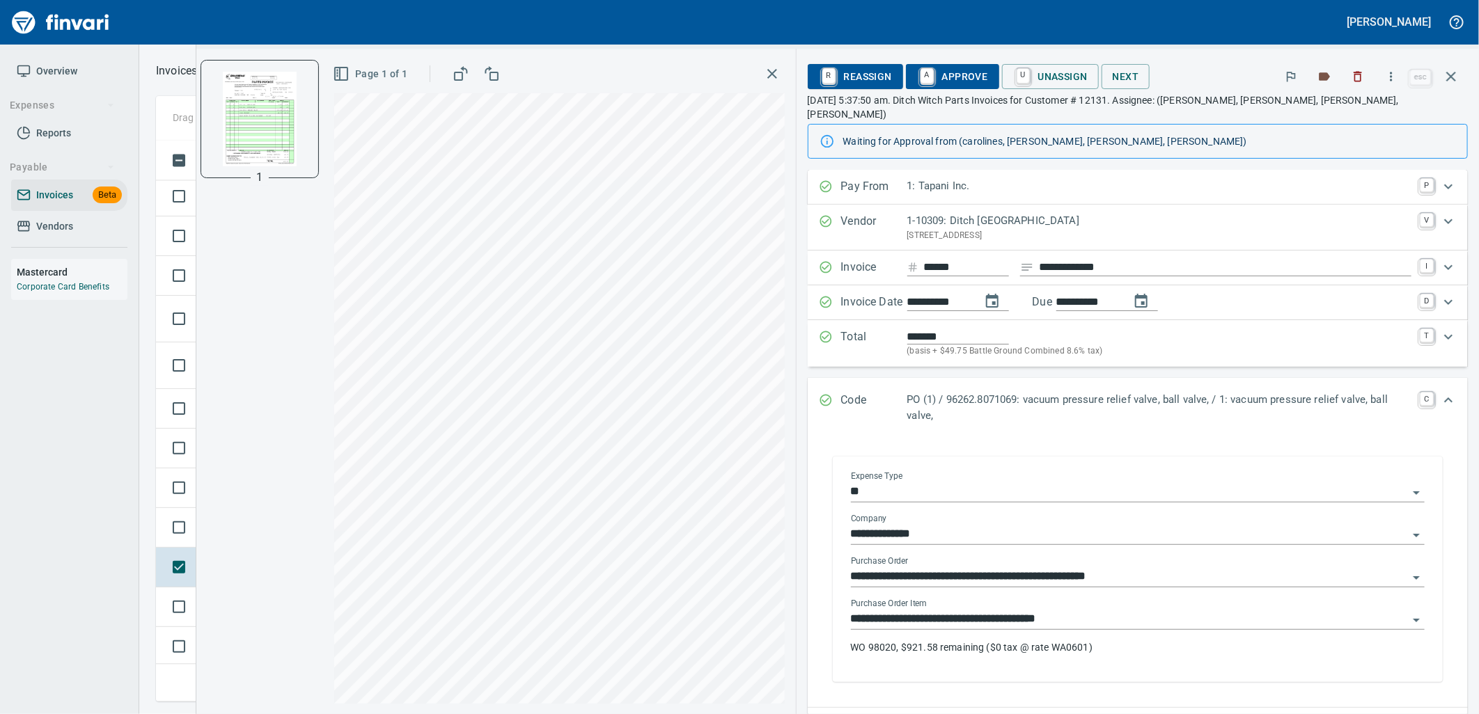
click at [1099, 610] on input "**********" at bounding box center [1129, 619] width 557 height 19
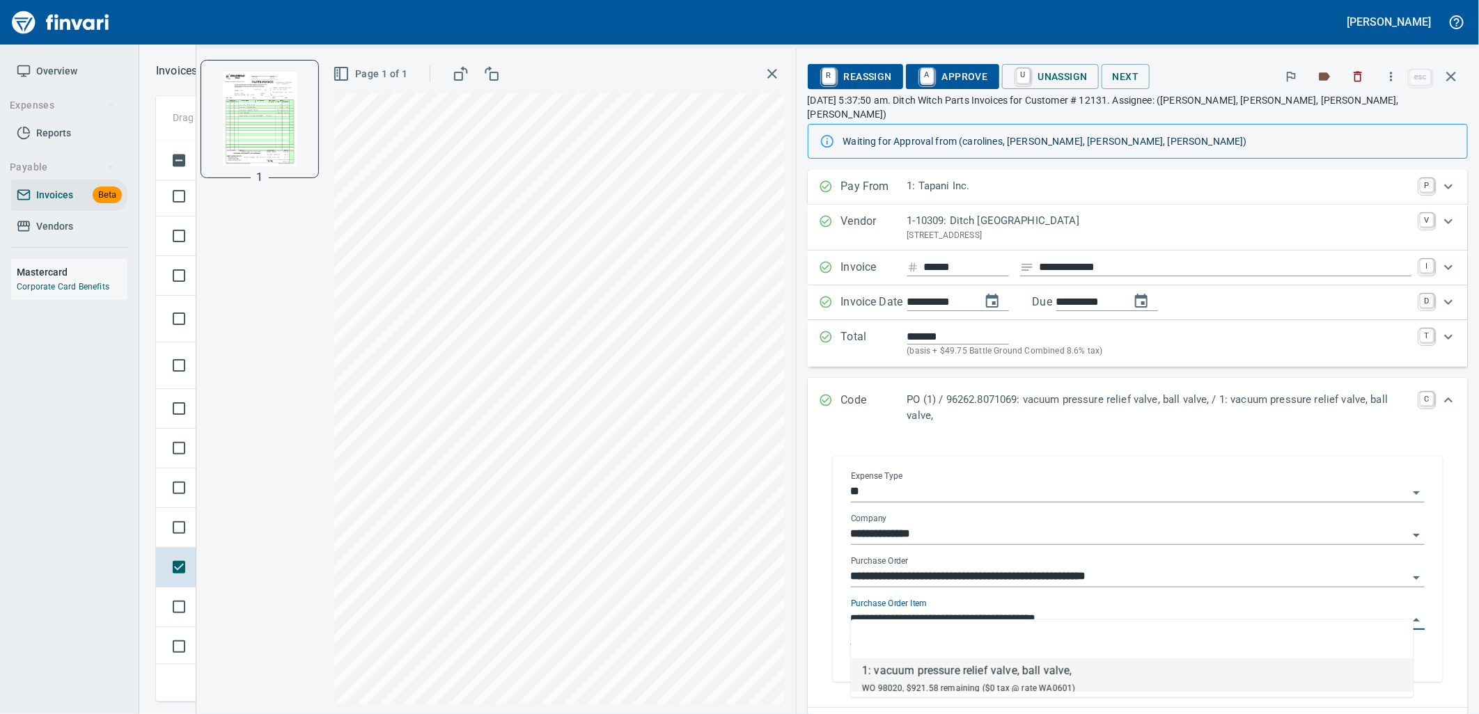
scroll to position [550, 1283]
click at [193, 541] on td at bounding box center [176, 528] width 40 height 40
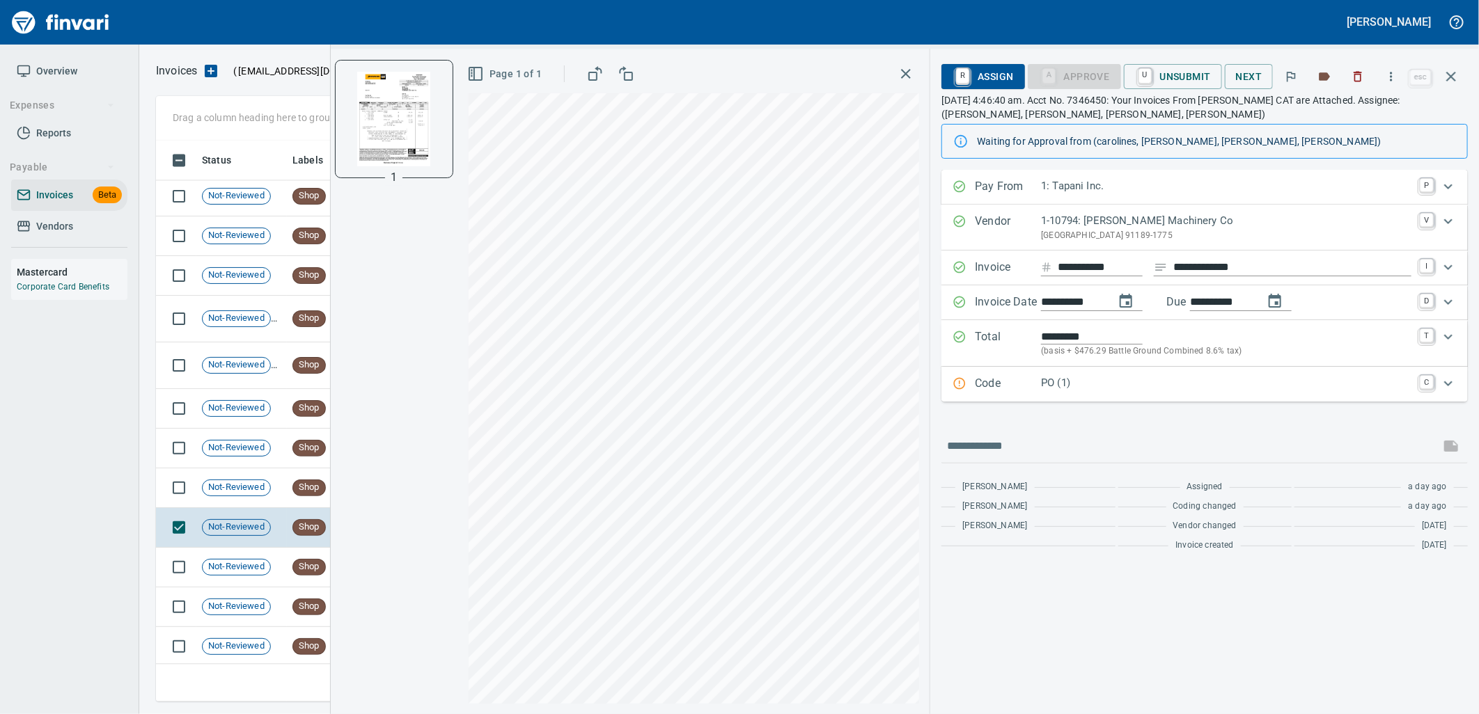
click at [1148, 390] on p "PO (1)" at bounding box center [1226, 383] width 370 height 16
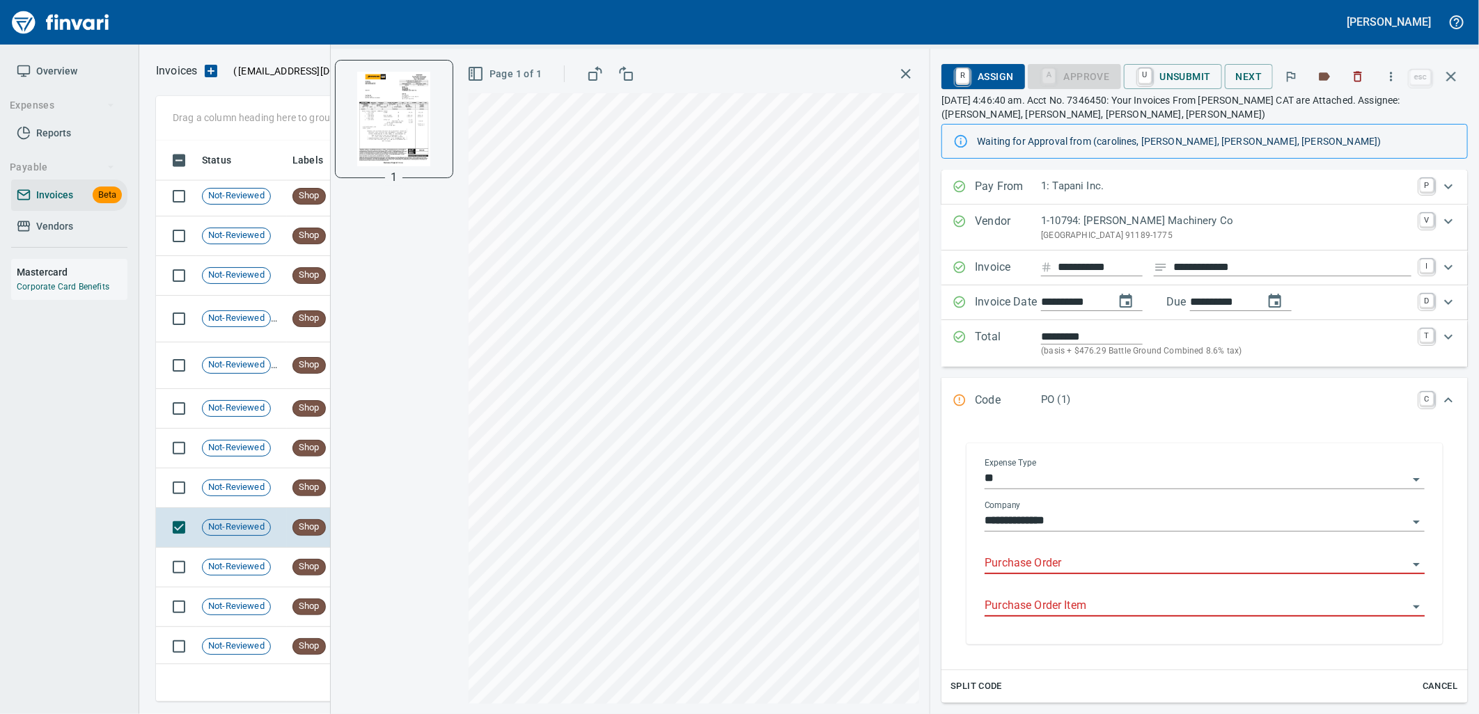
click at [1115, 573] on input "Purchase Order" at bounding box center [1196, 563] width 423 height 19
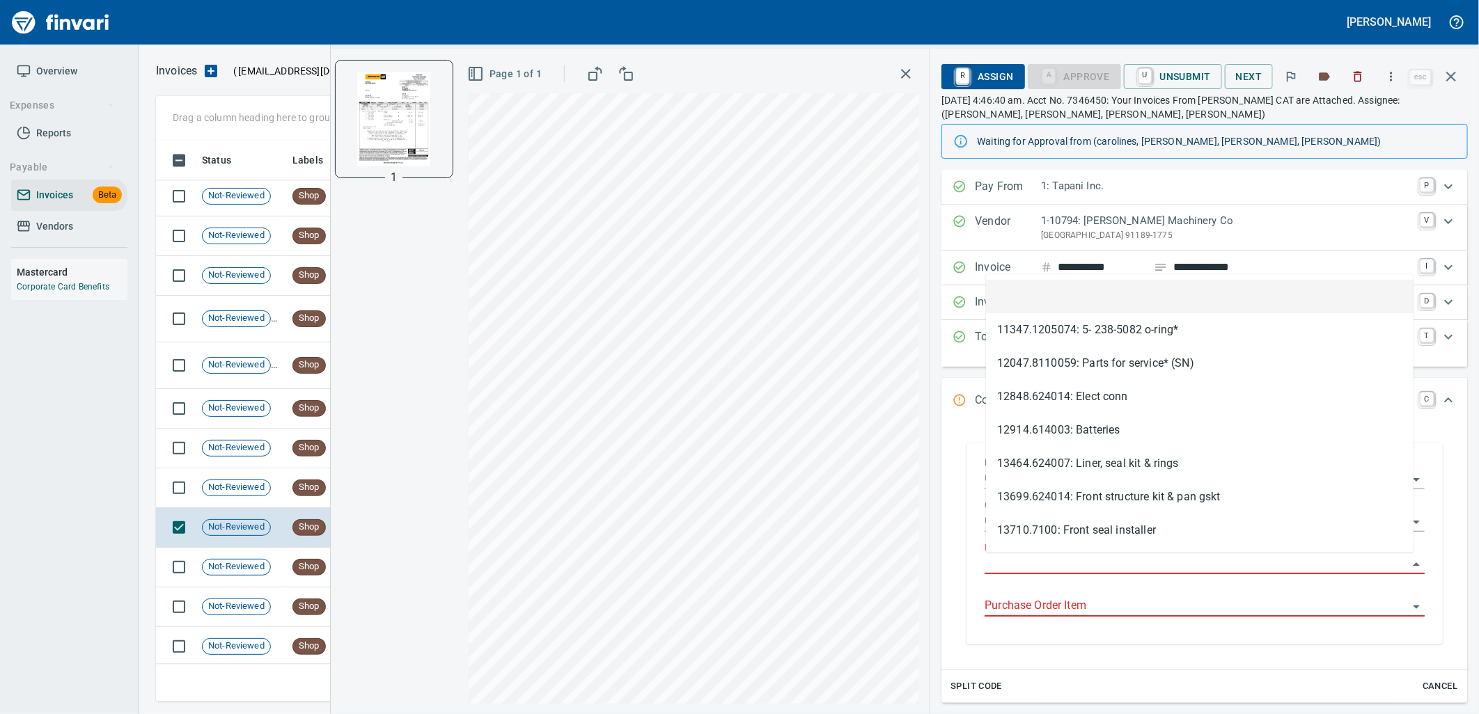
scroll to position [550, 1283]
type input "**********"
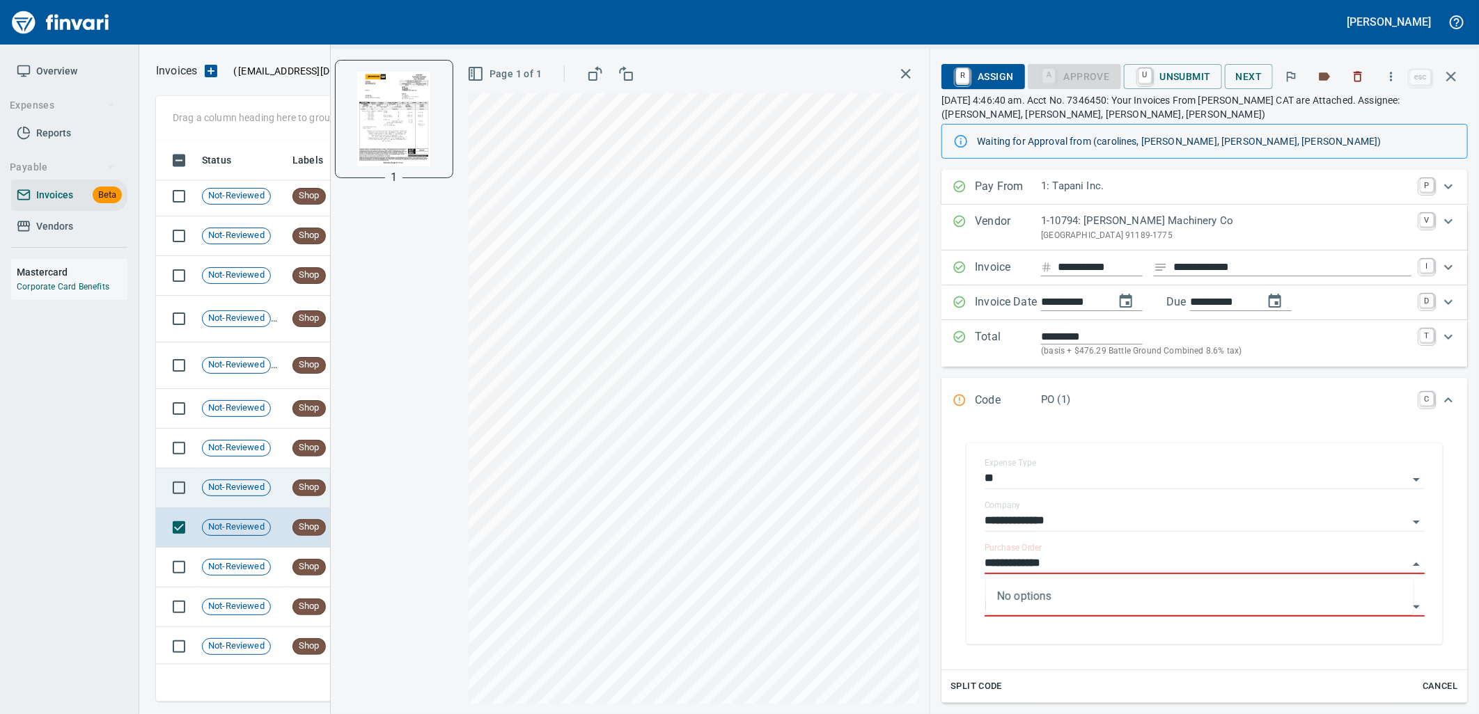
click at [299, 486] on span "Shop" at bounding box center [309, 487] width 32 height 13
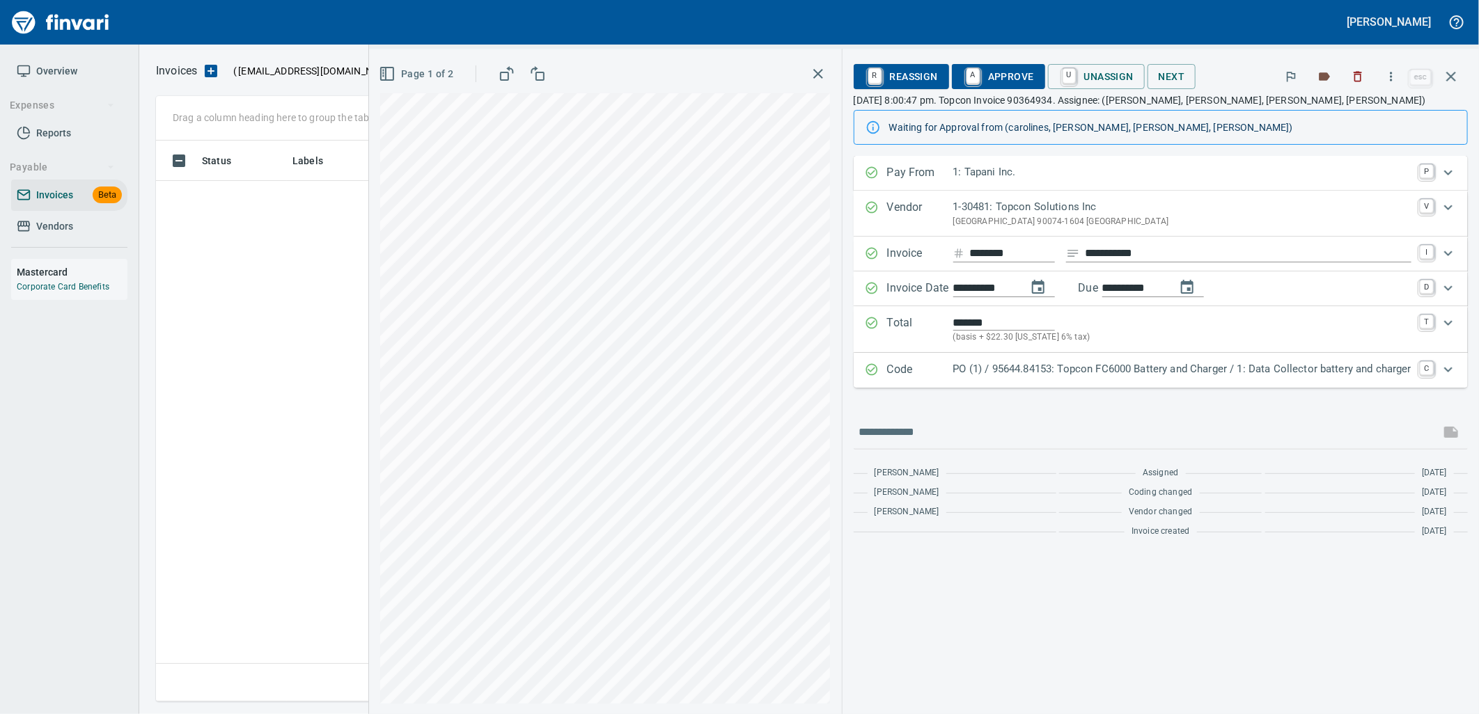
scroll to position [550, 1283]
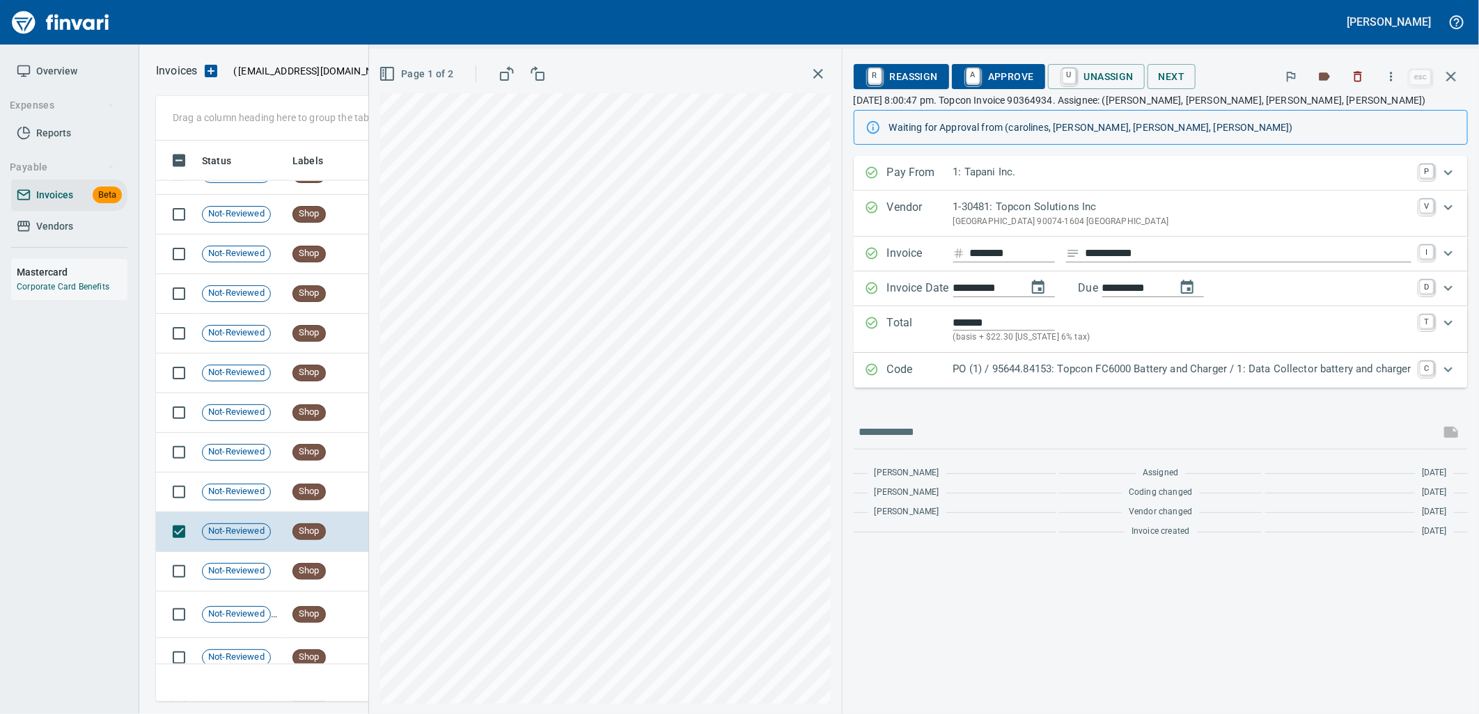
click at [1047, 378] on div "PO (1) / 95644.84153: Topcon FC6000 Battery and Charger / 1: Data Collector bat…" at bounding box center [1182, 370] width 458 height 18
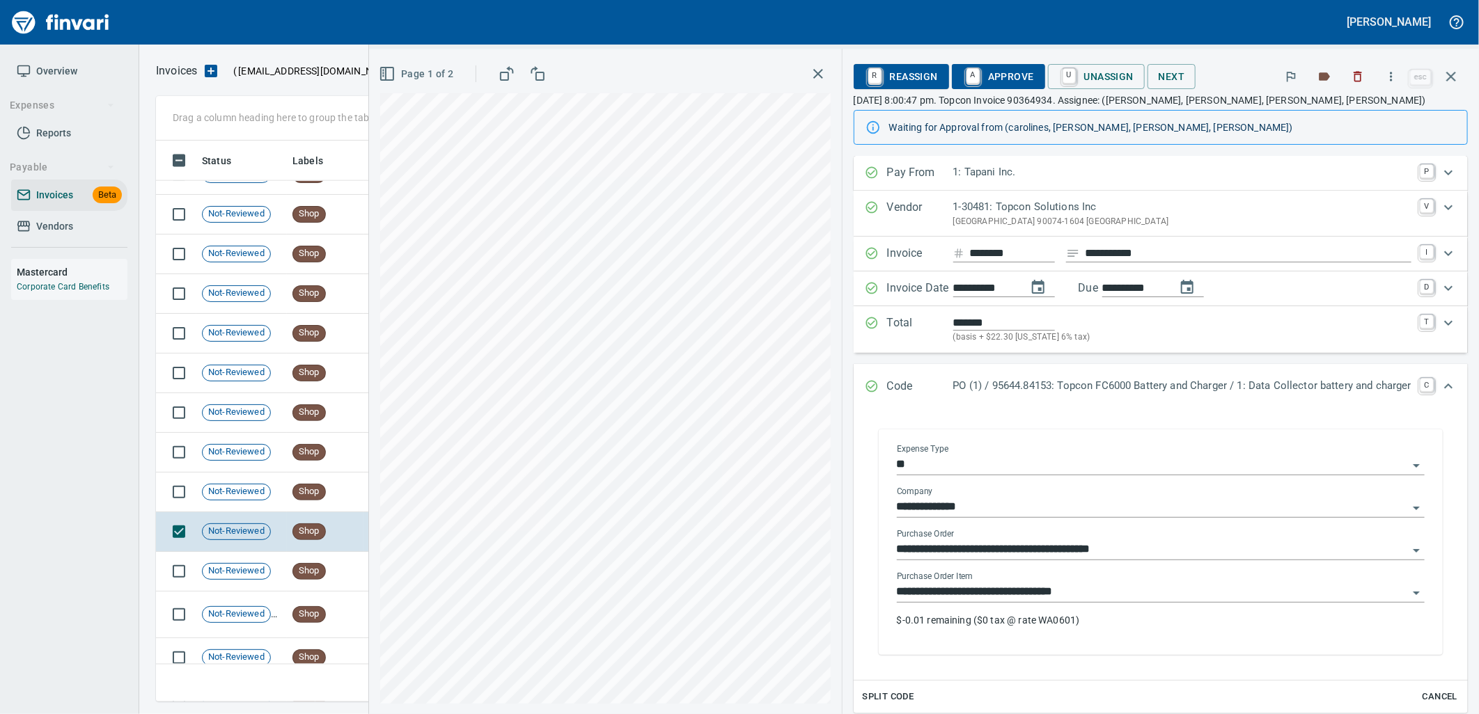
click at [1077, 593] on input "**********" at bounding box center [1152, 592] width 511 height 19
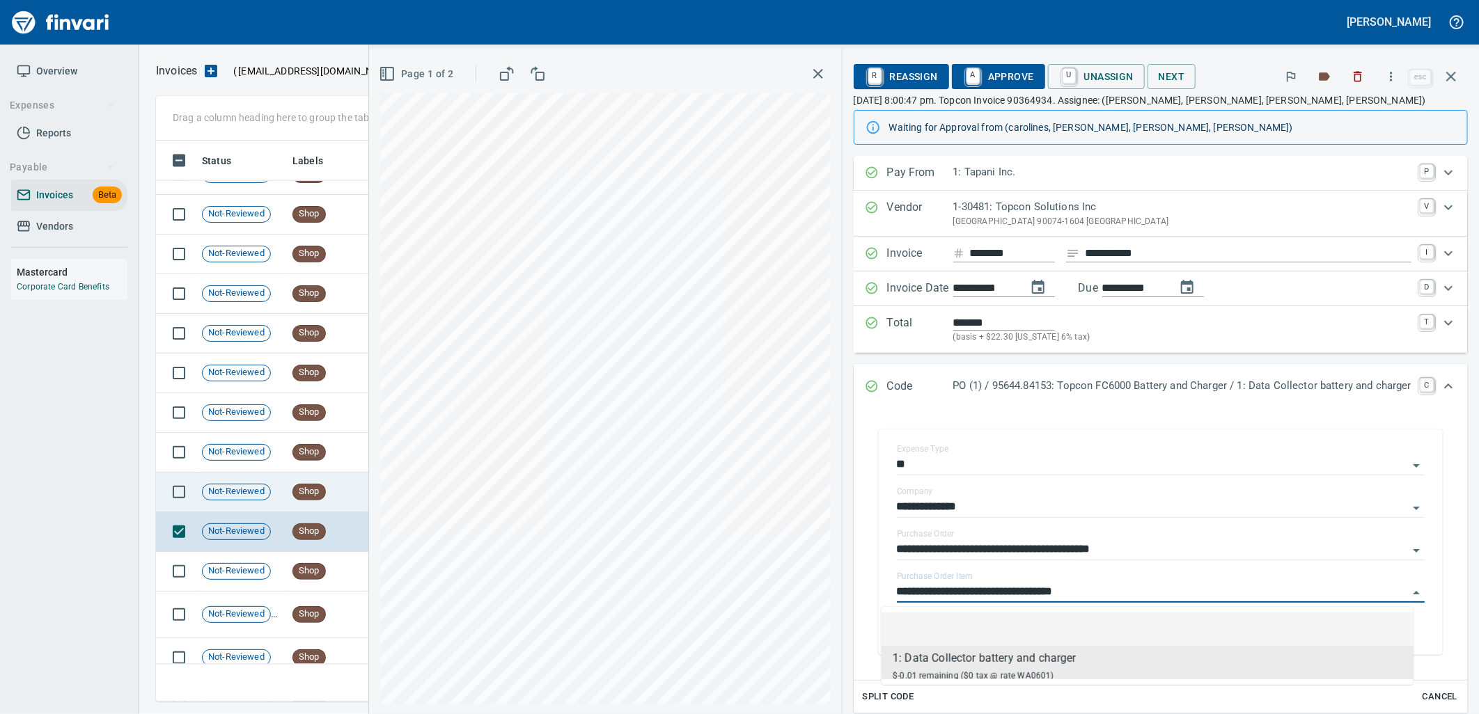
click at [269, 494] on span "Not-Reviewed" at bounding box center [237, 491] width 68 height 13
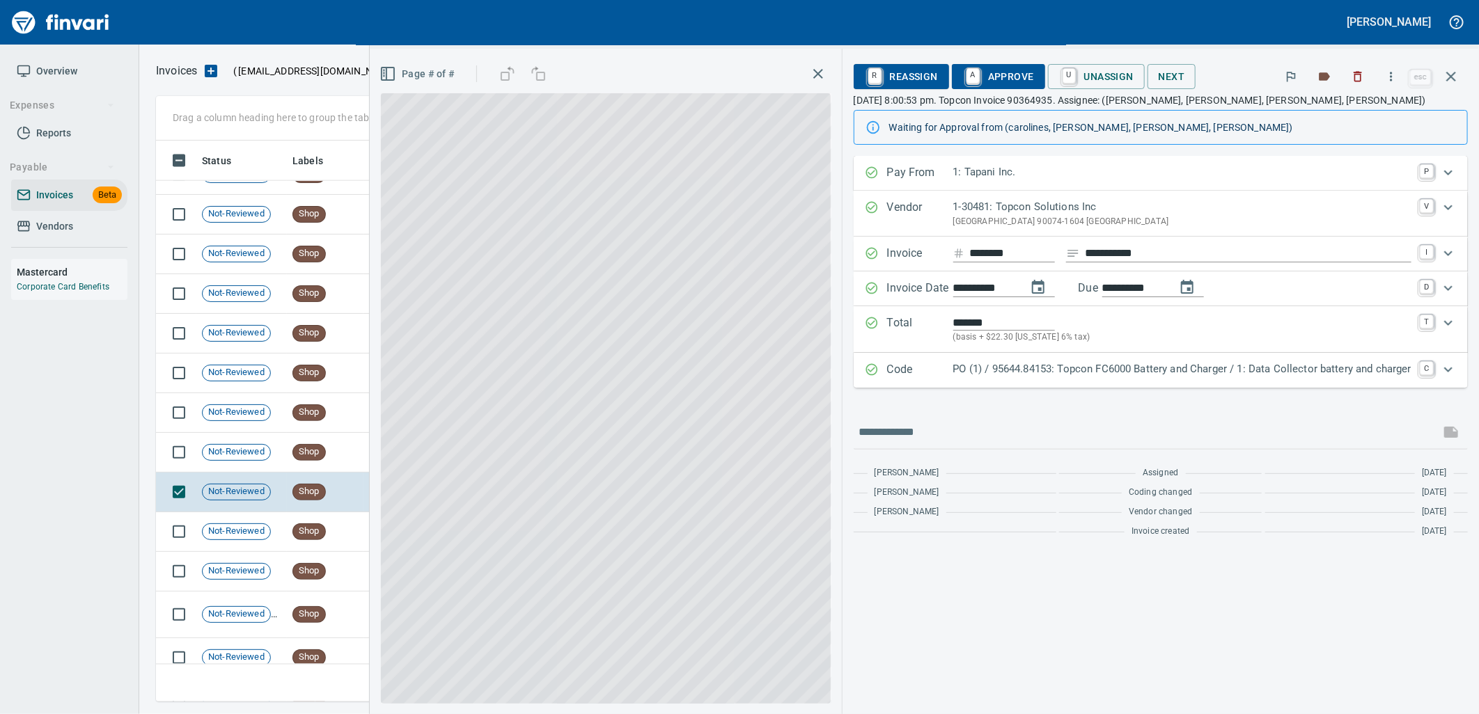
scroll to position [550, 1283]
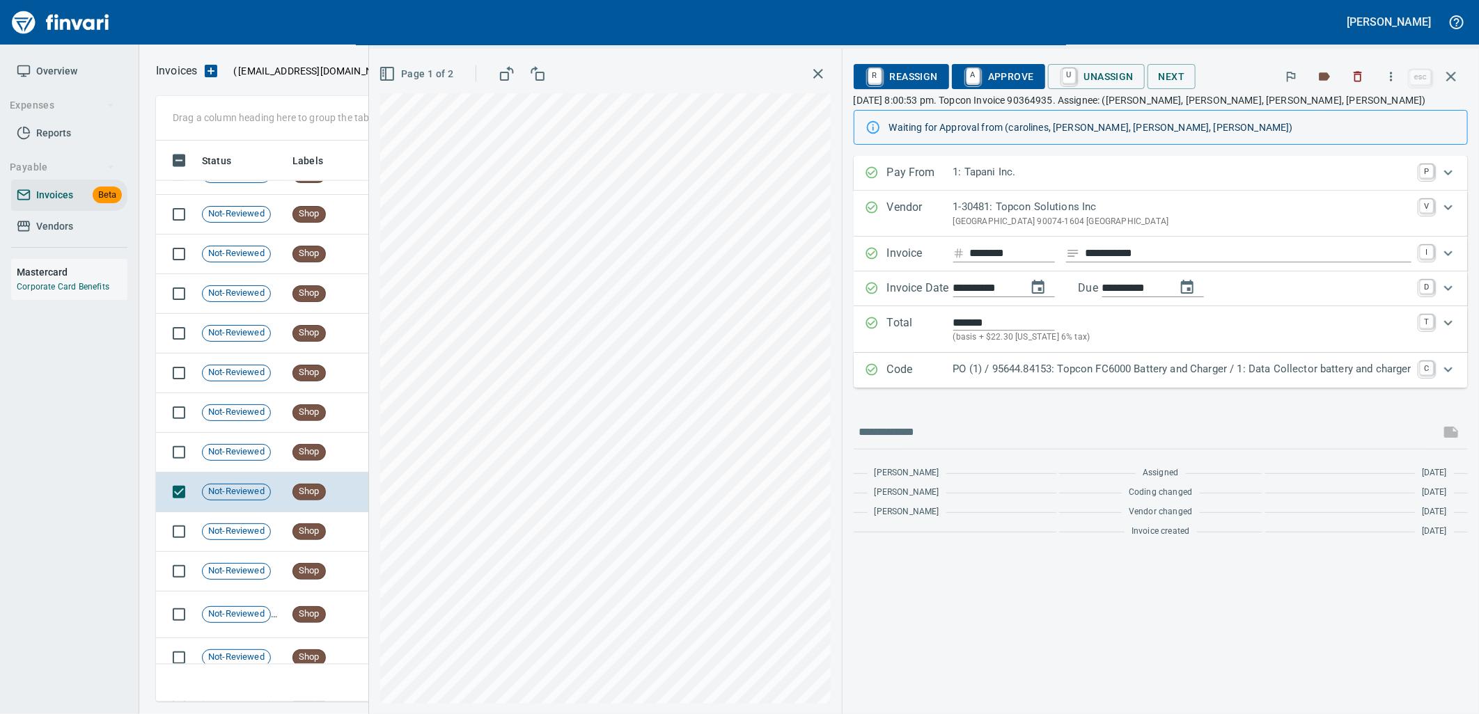
click at [1096, 377] on p "PO (1) / 95644.84153: Topcon FC6000 Battery and Charger / 1: Data Collector bat…" at bounding box center [1182, 369] width 458 height 16
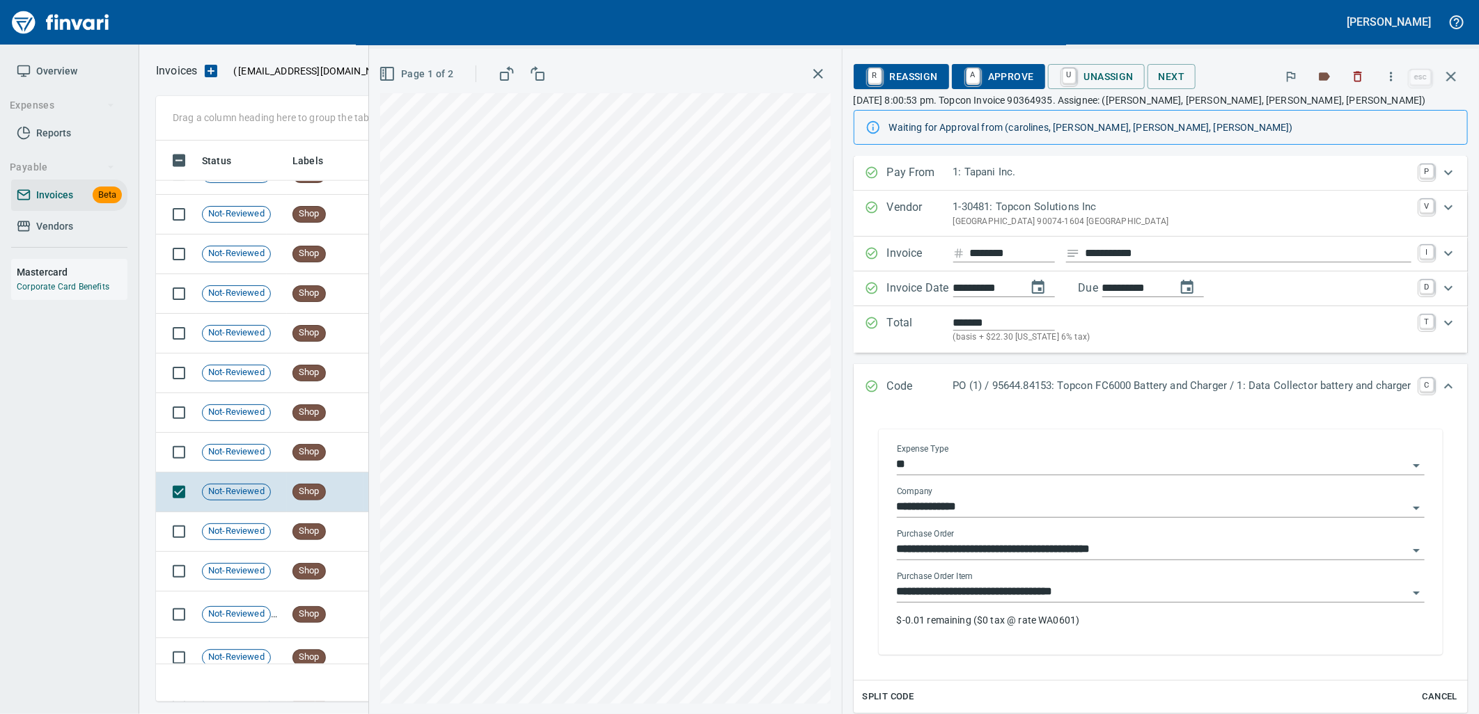
click at [1079, 590] on input "**********" at bounding box center [1152, 592] width 511 height 19
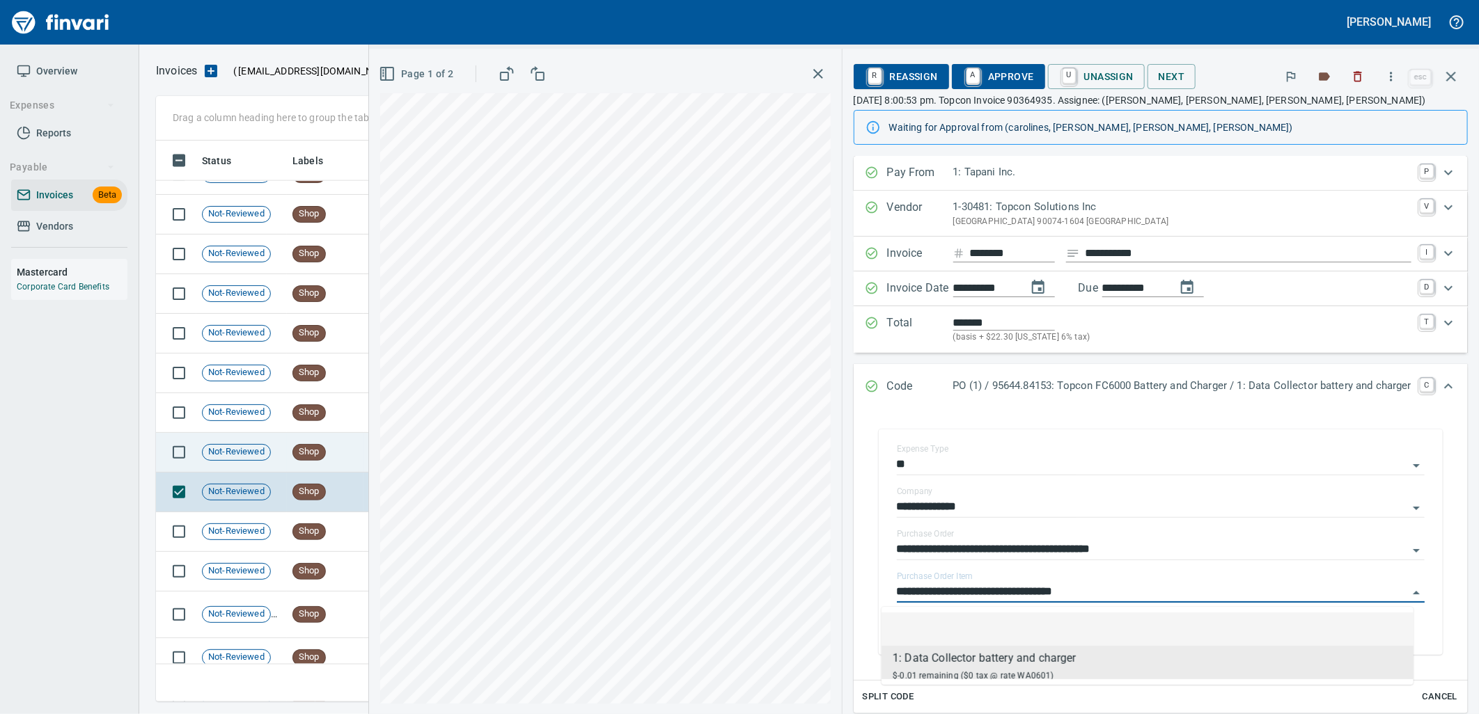
click at [269, 456] on span "Not-Reviewed" at bounding box center [237, 452] width 68 height 13
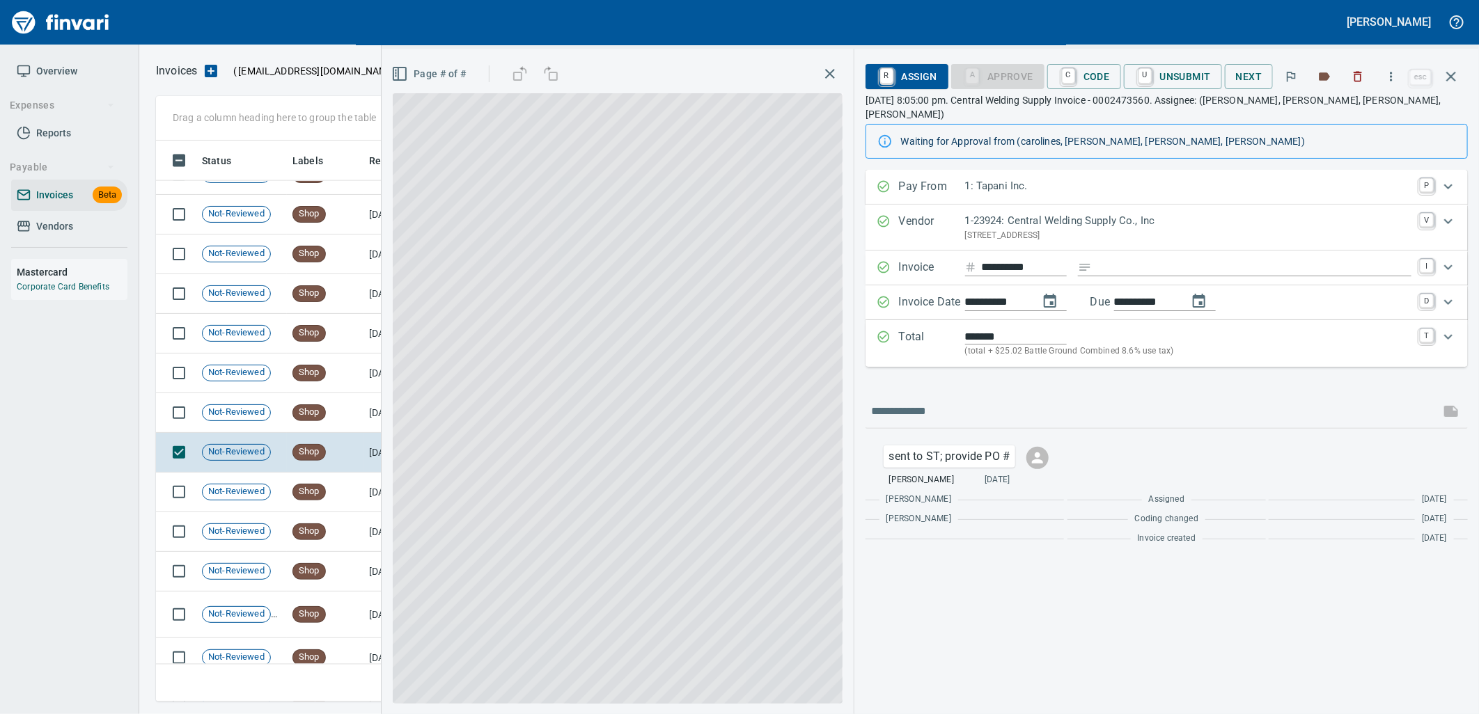
scroll to position [550, 1283]
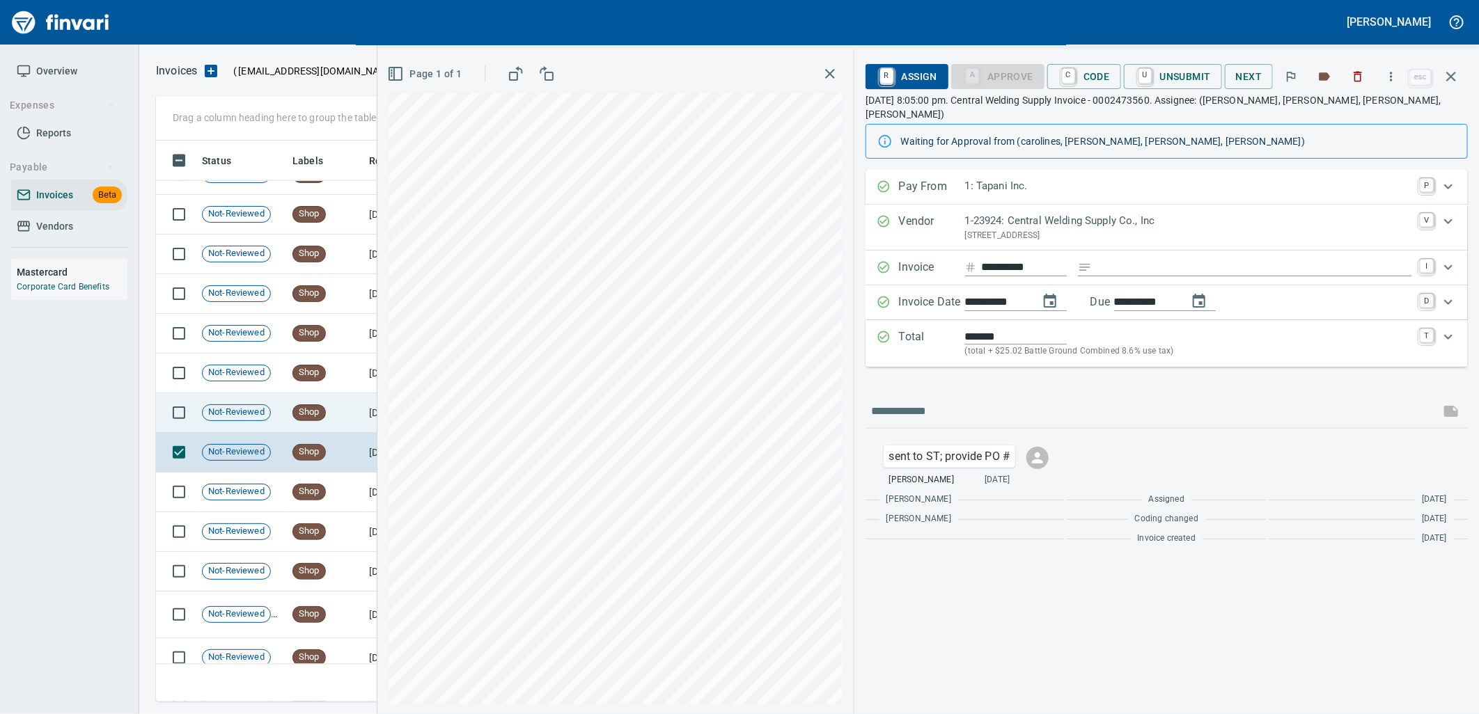
click at [331, 414] on td "Shop" at bounding box center [325, 413] width 77 height 40
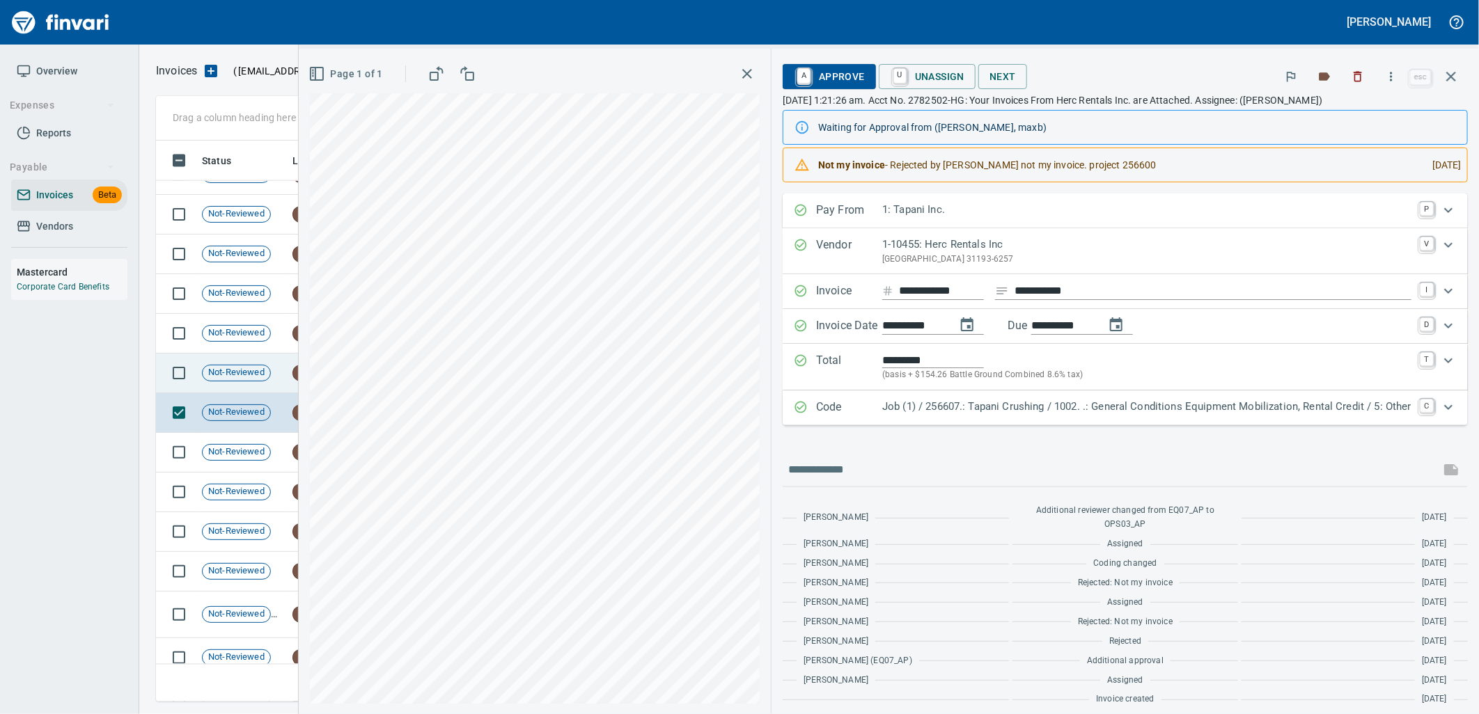
click at [226, 371] on span "Not-Reviewed" at bounding box center [237, 372] width 68 height 13
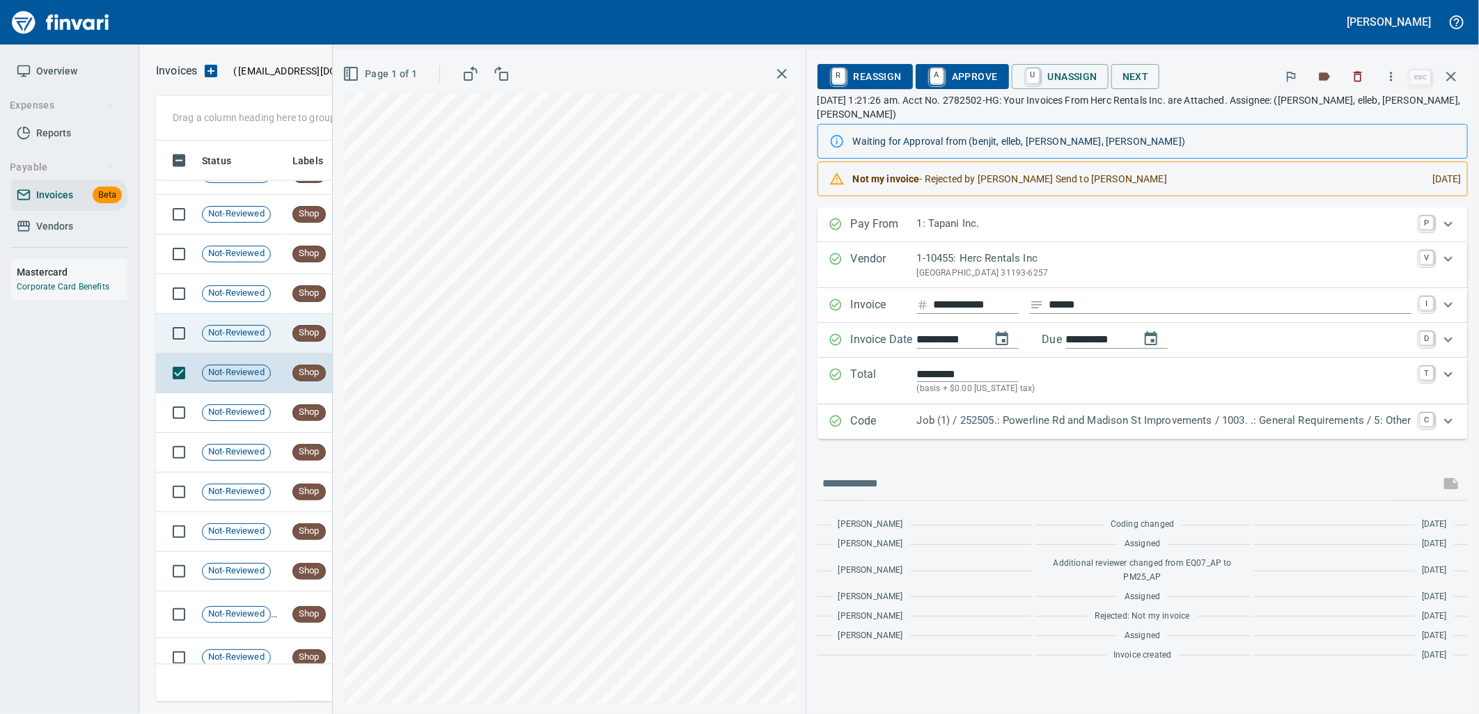
click at [233, 338] on span "Not-Reviewed" at bounding box center [237, 333] width 68 height 13
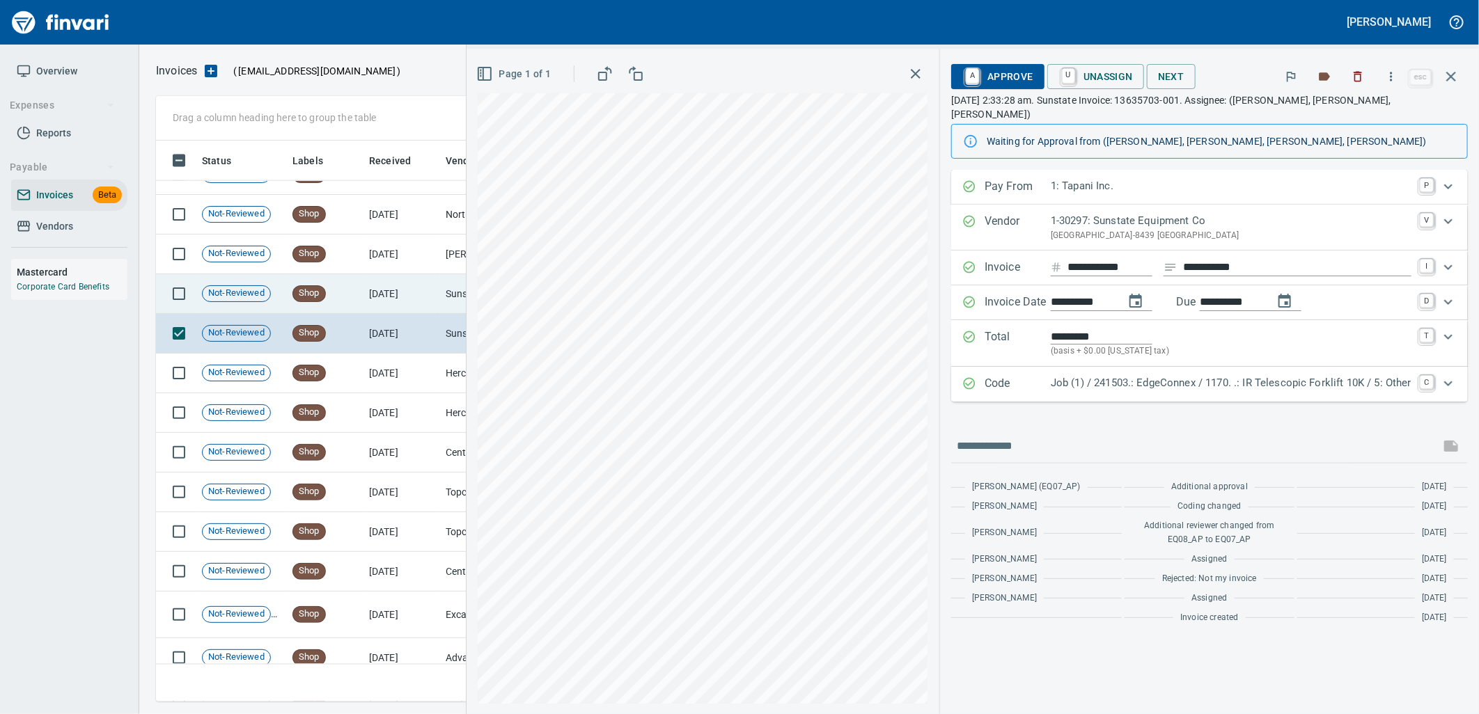
click at [251, 302] on td "Not-Reviewed" at bounding box center [241, 294] width 91 height 40
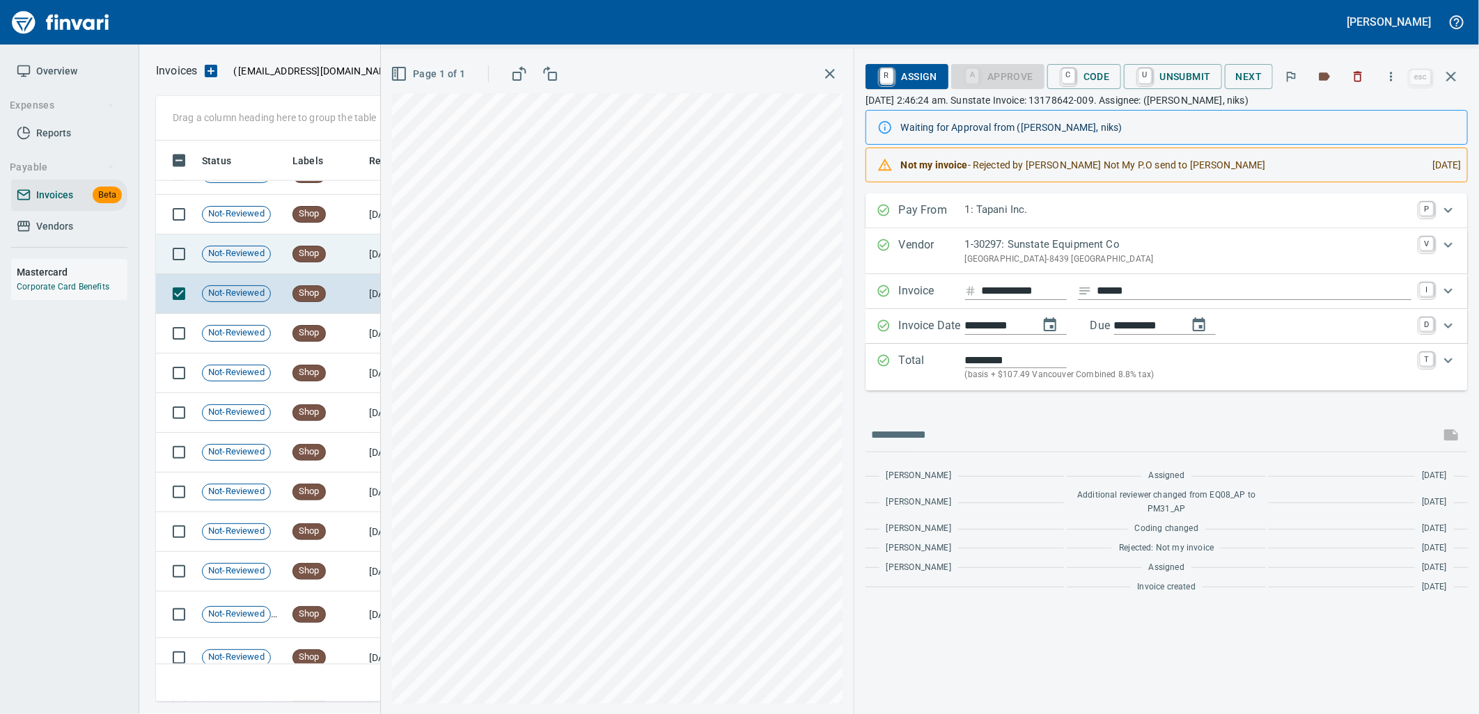
click at [251, 258] on span "Not-Reviewed" at bounding box center [237, 253] width 68 height 13
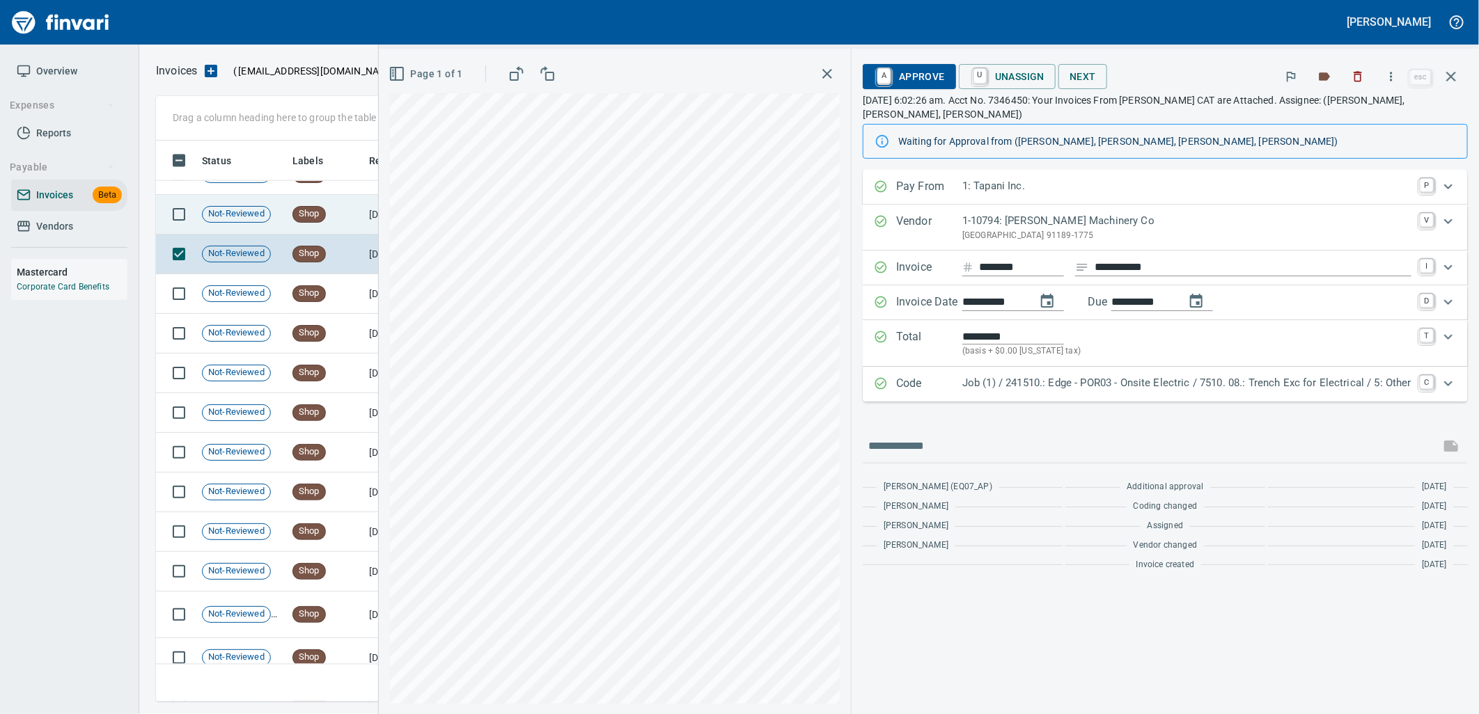
click at [256, 225] on td "Not-Reviewed" at bounding box center [241, 215] width 91 height 40
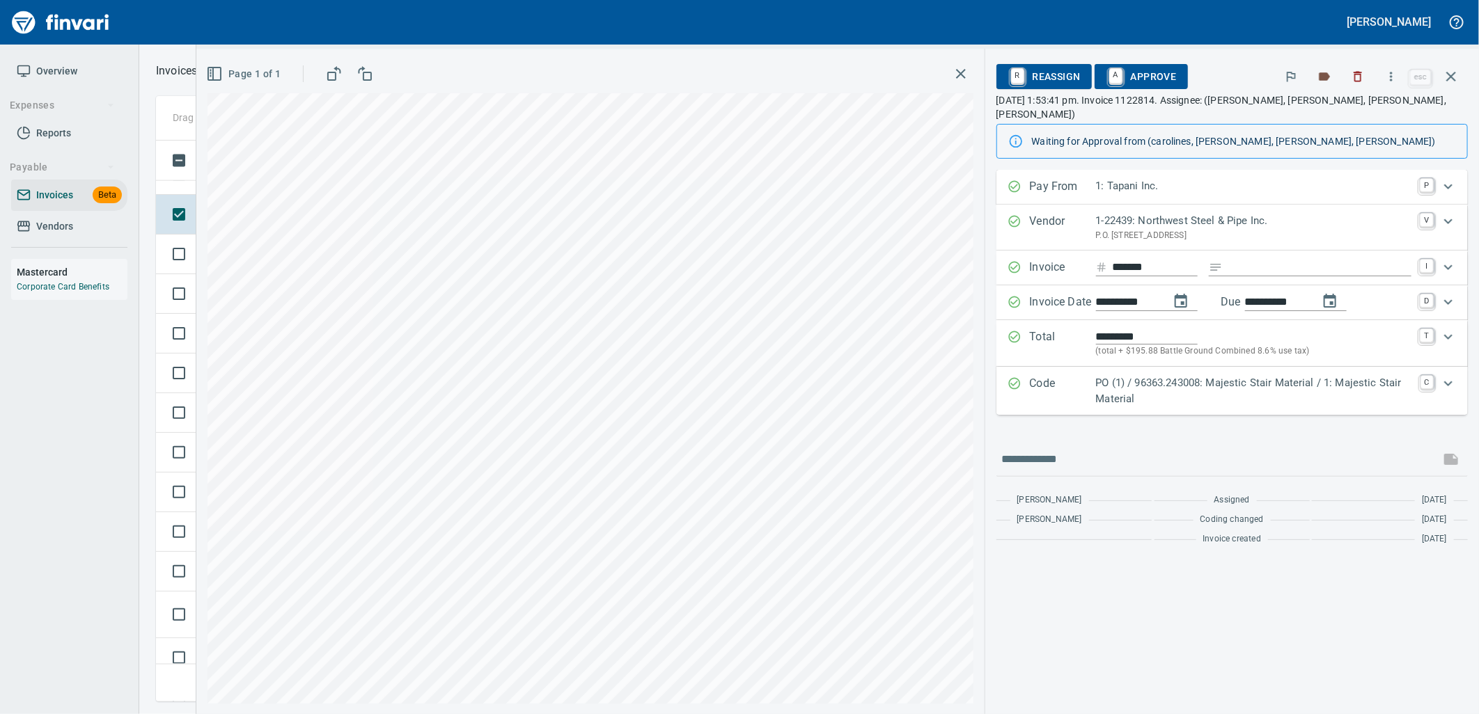
click at [1293, 375] on p "PO (1) / 96363.243008: Majestic Stair Material / 1: Majestic Stair Material" at bounding box center [1254, 390] width 316 height 31
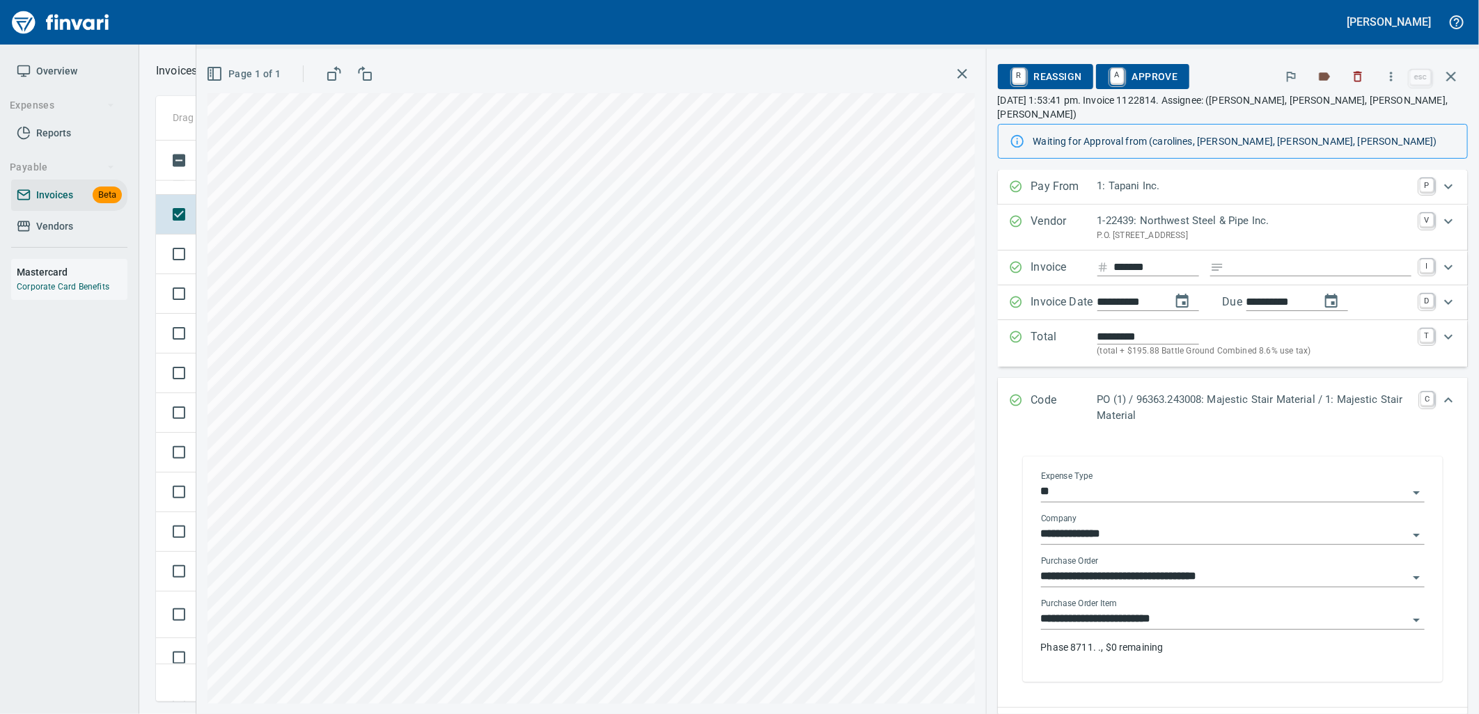
click at [1186, 610] on input "**********" at bounding box center [1224, 619] width 367 height 19
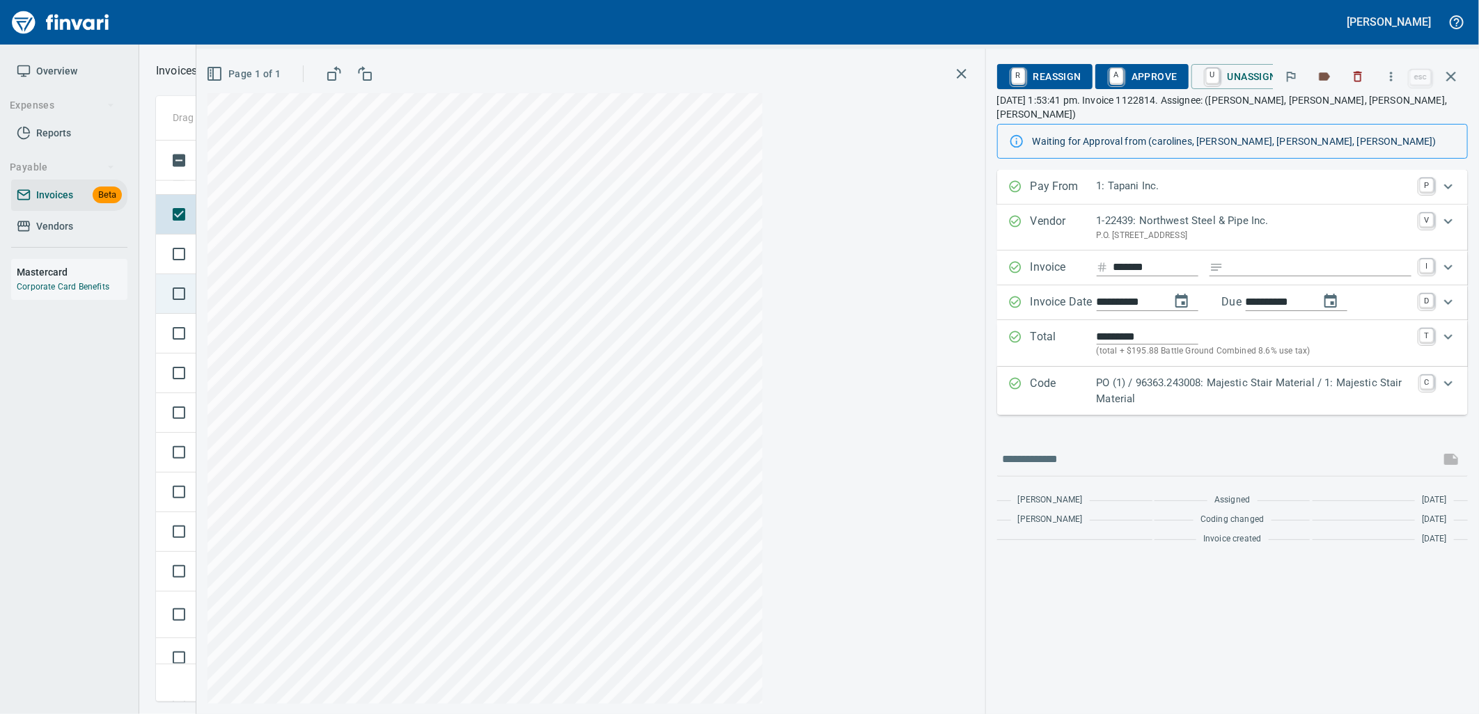
scroll to position [4487, 0]
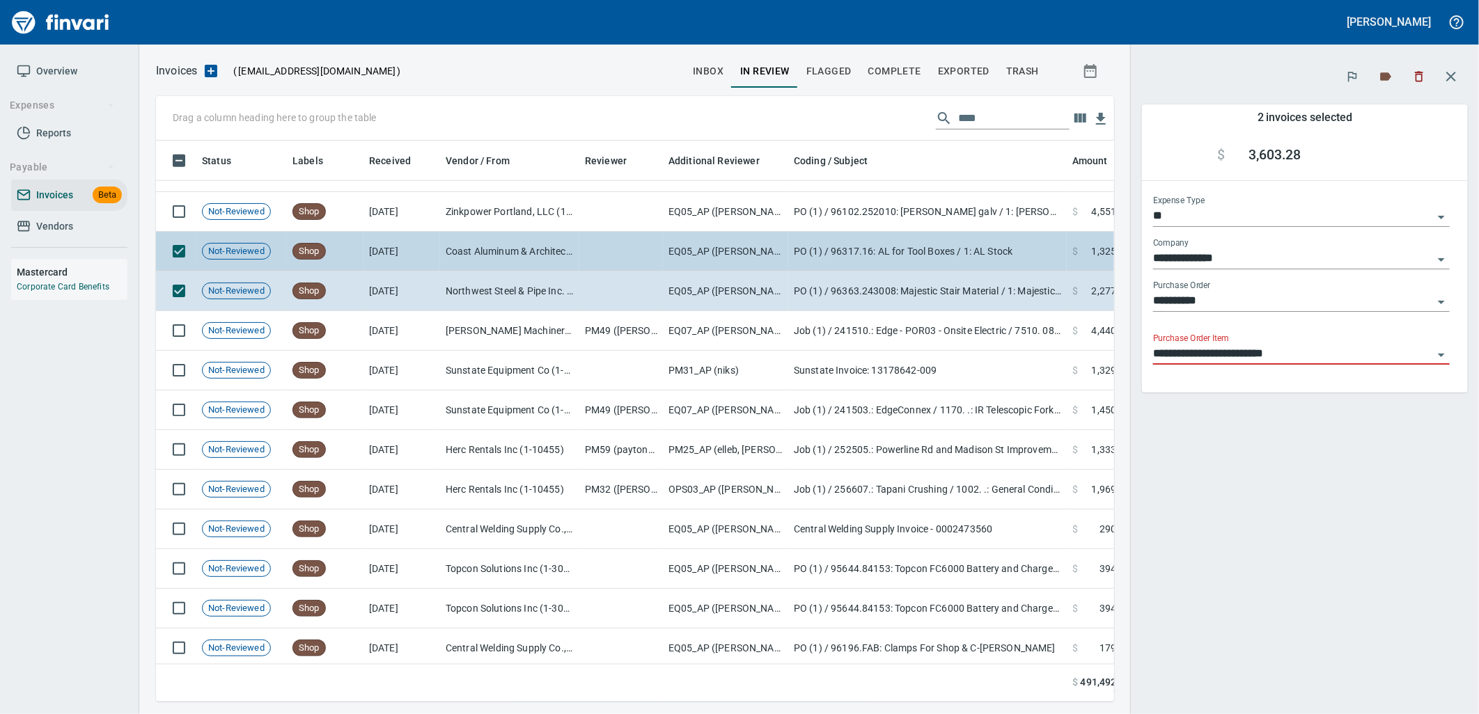
scroll to position [538, 935]
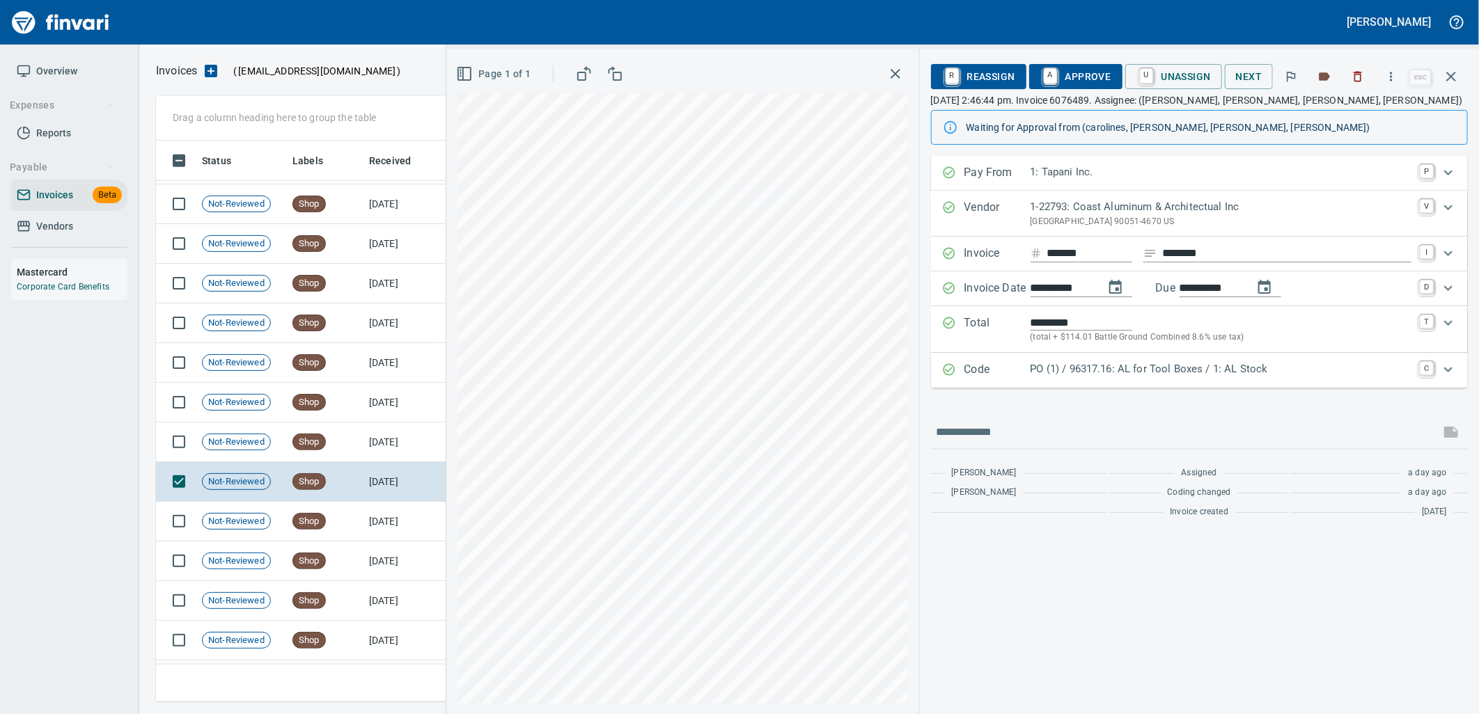
scroll to position [4255, 0]
click at [1057, 354] on div "Code PO (1) / 96317.16: AL for Tool Boxes / 1: AL Stock C" at bounding box center [1199, 370] width 537 height 35
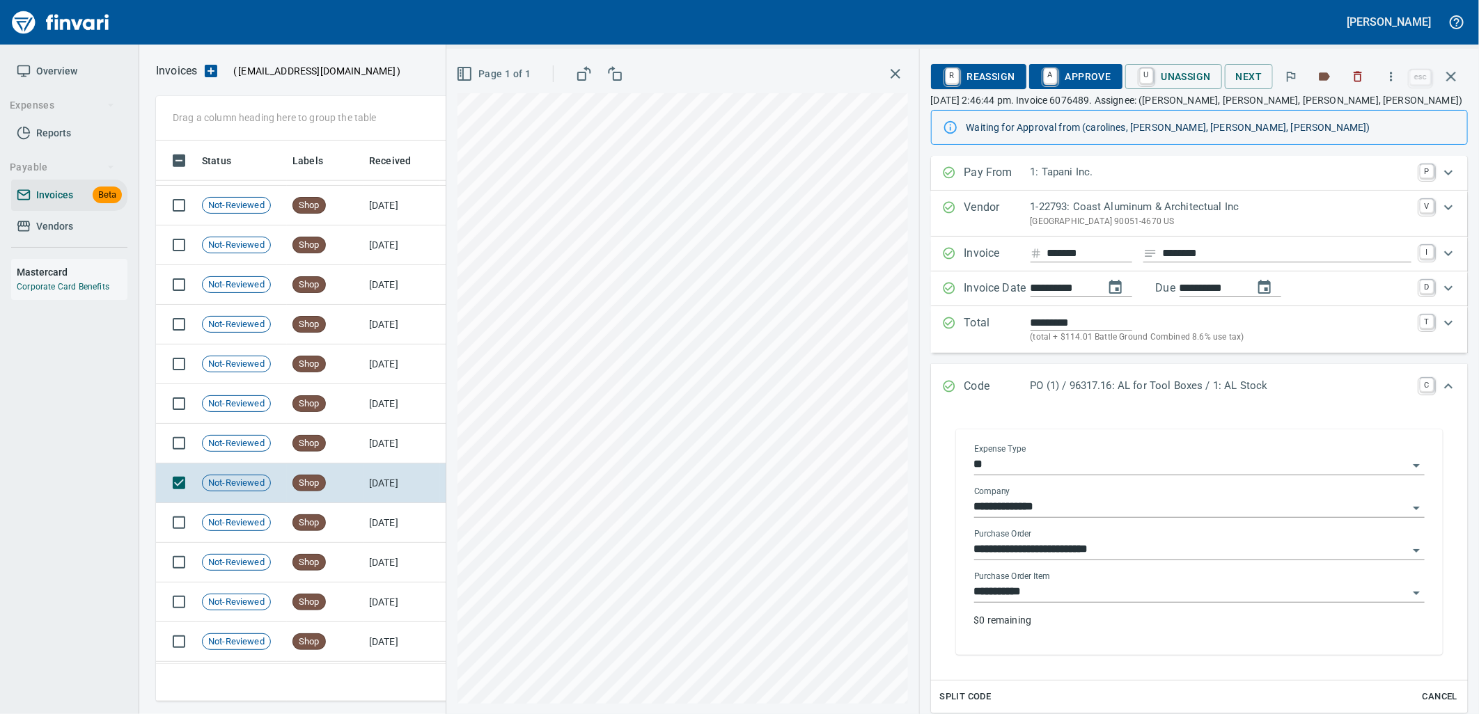
click at [1054, 590] on input "**********" at bounding box center [1191, 592] width 434 height 19
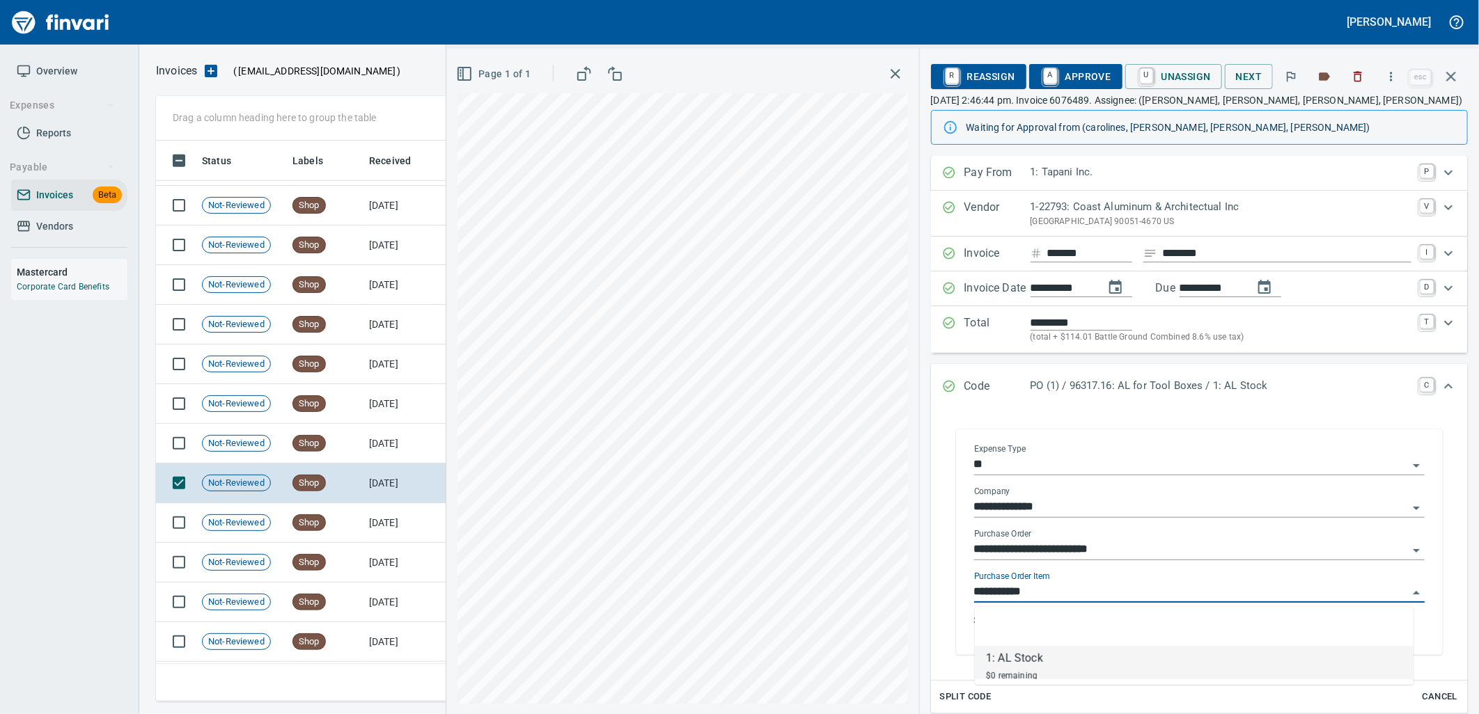
scroll to position [550, 1283]
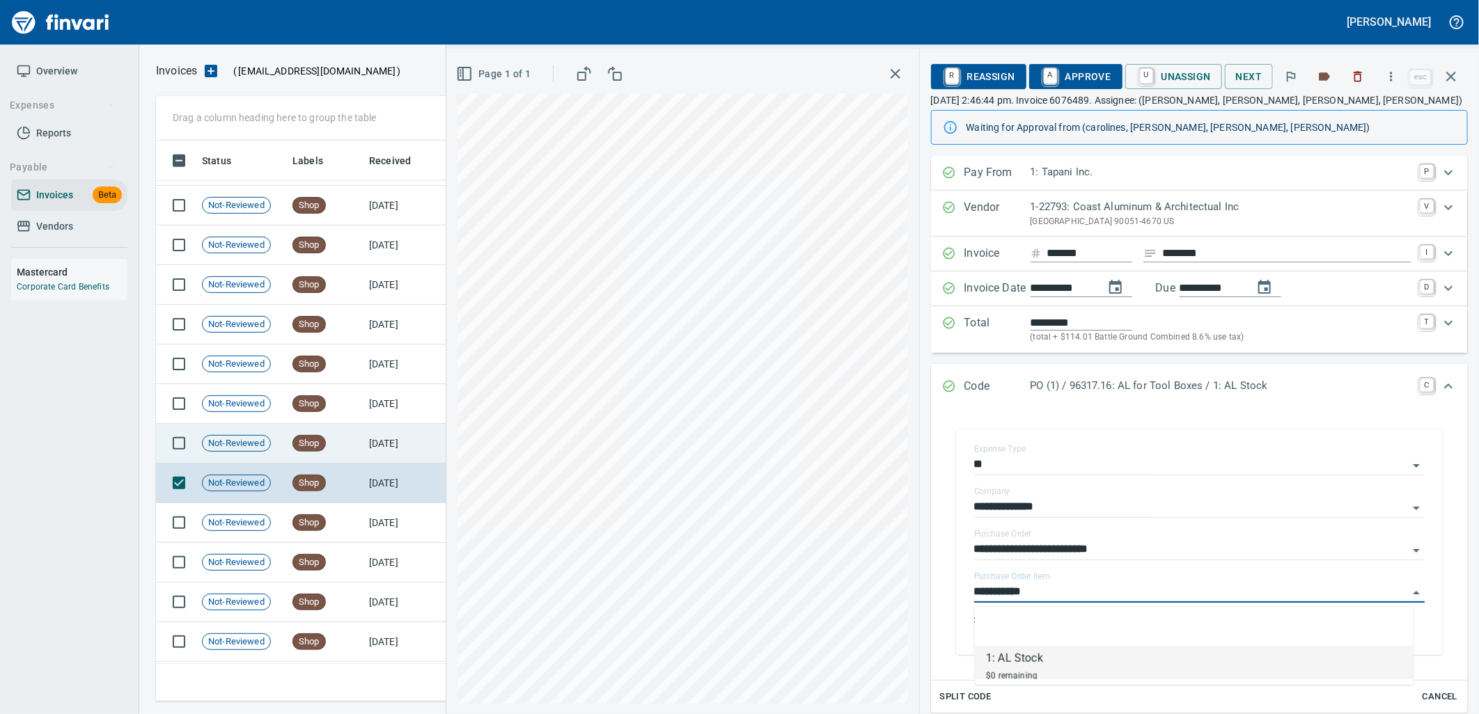
click at [371, 444] on td "9/3/2025" at bounding box center [401, 444] width 77 height 40
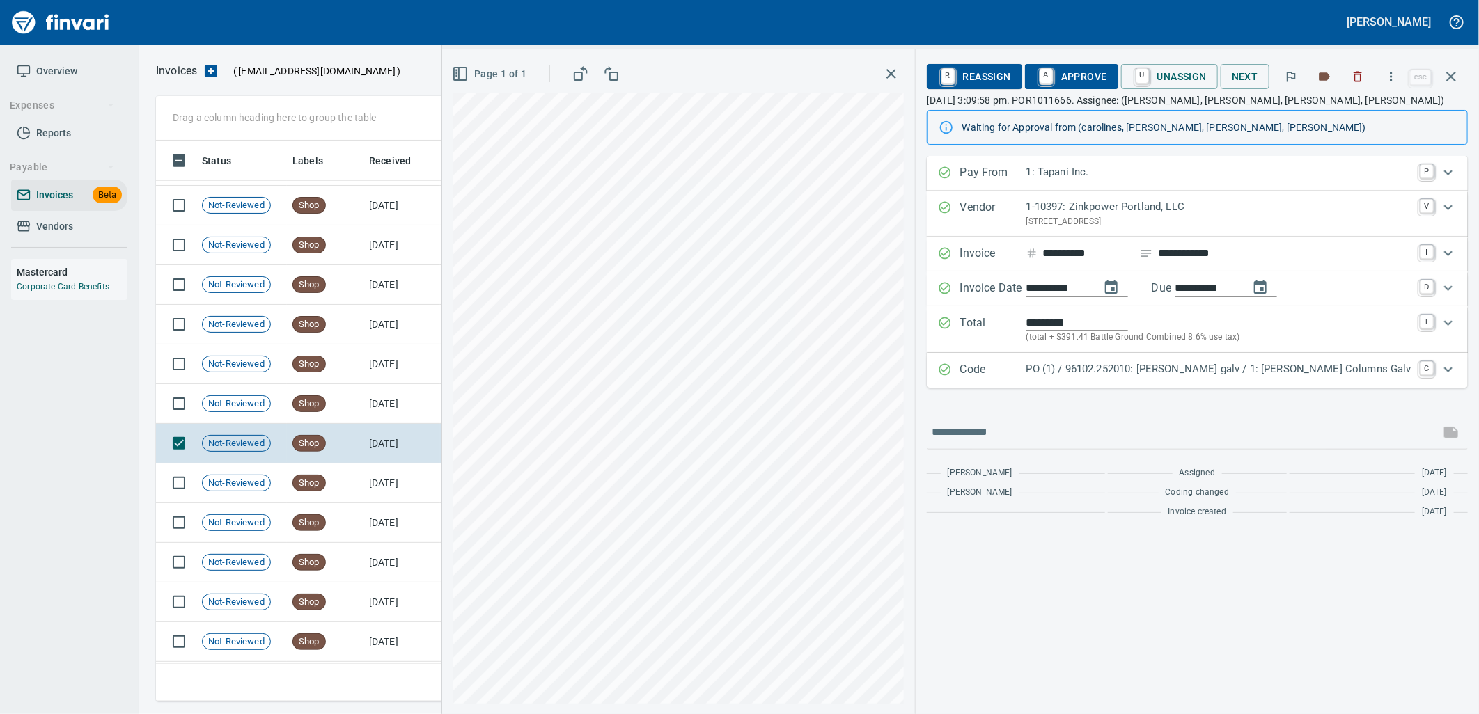
click at [1230, 373] on p "PO (1) / 96102.252010: Sargent RD galv / 1: Sargent RD Columns Galv" at bounding box center [1218, 369] width 385 height 16
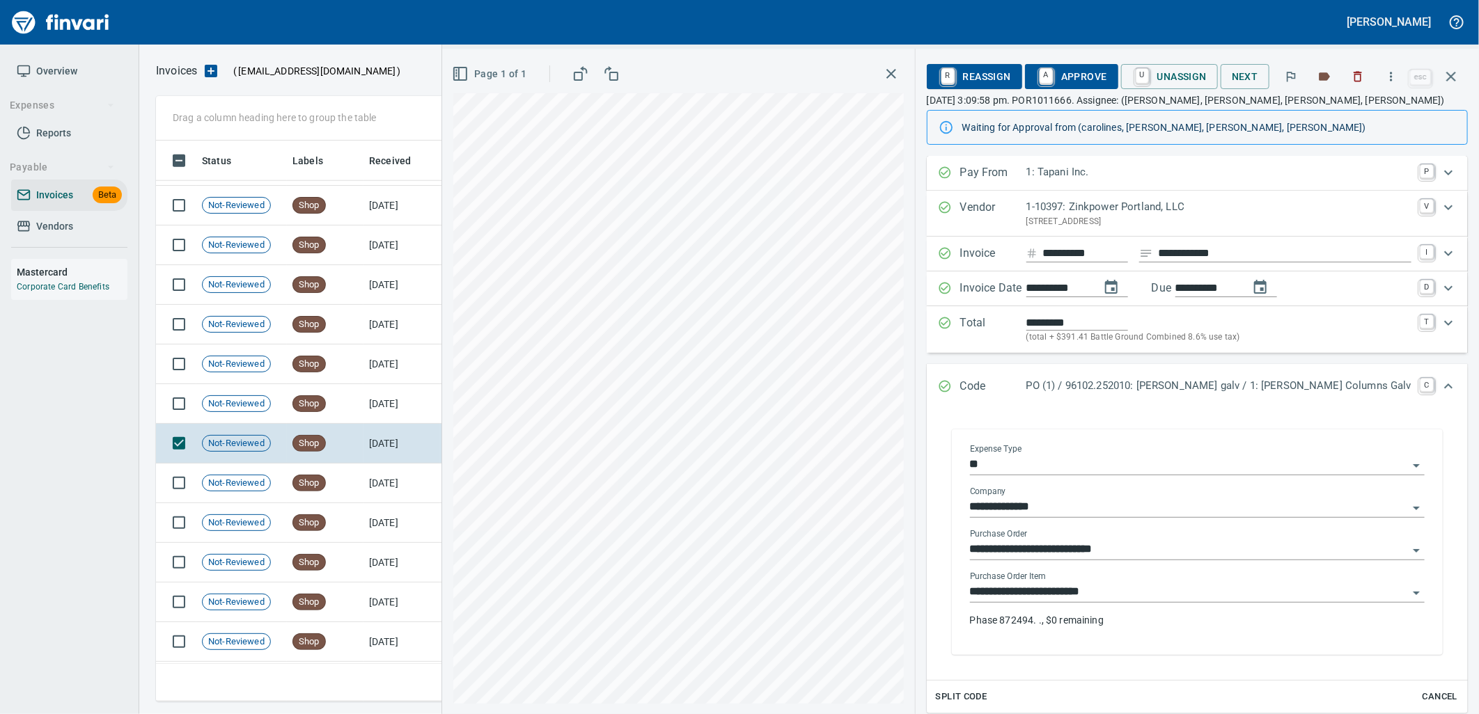
click at [1134, 597] on input "**********" at bounding box center [1189, 592] width 438 height 19
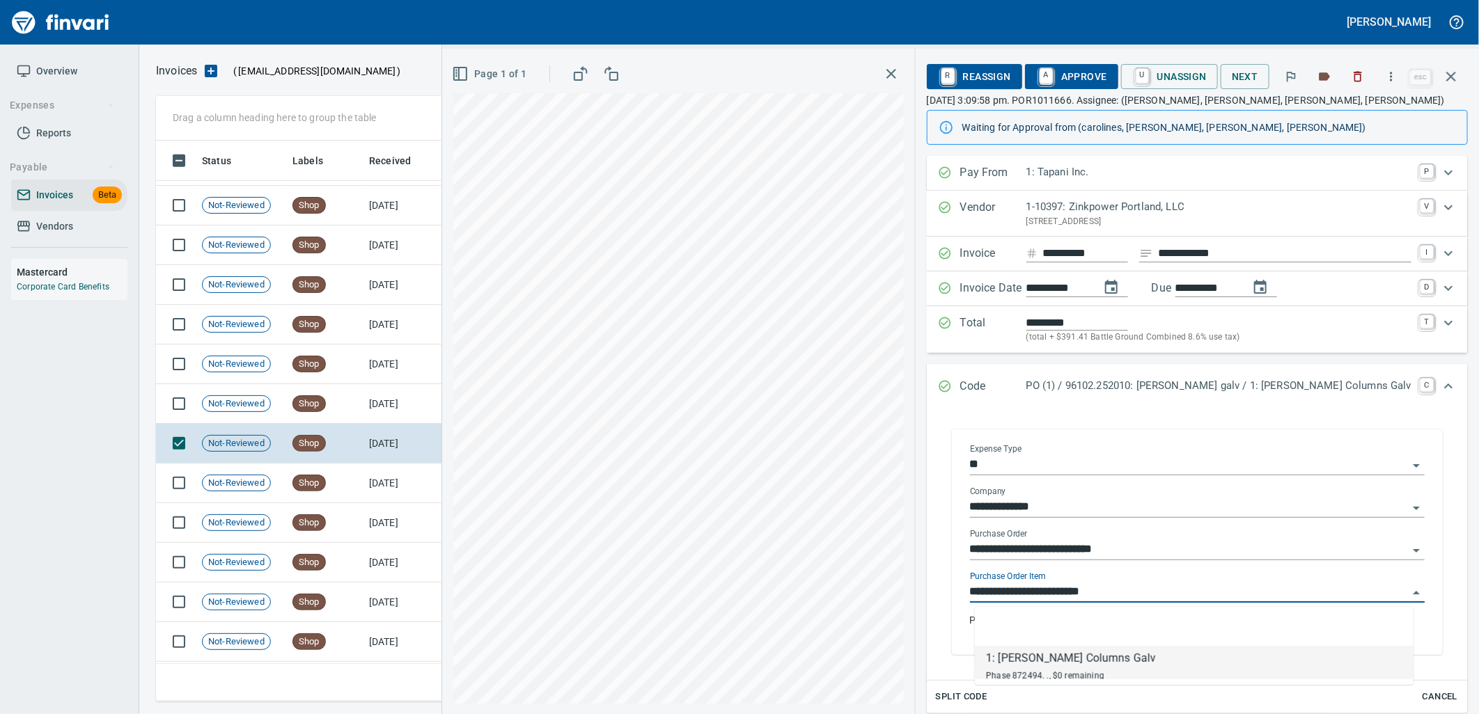
scroll to position [550, 1283]
click at [349, 418] on td "Shop" at bounding box center [325, 404] width 77 height 40
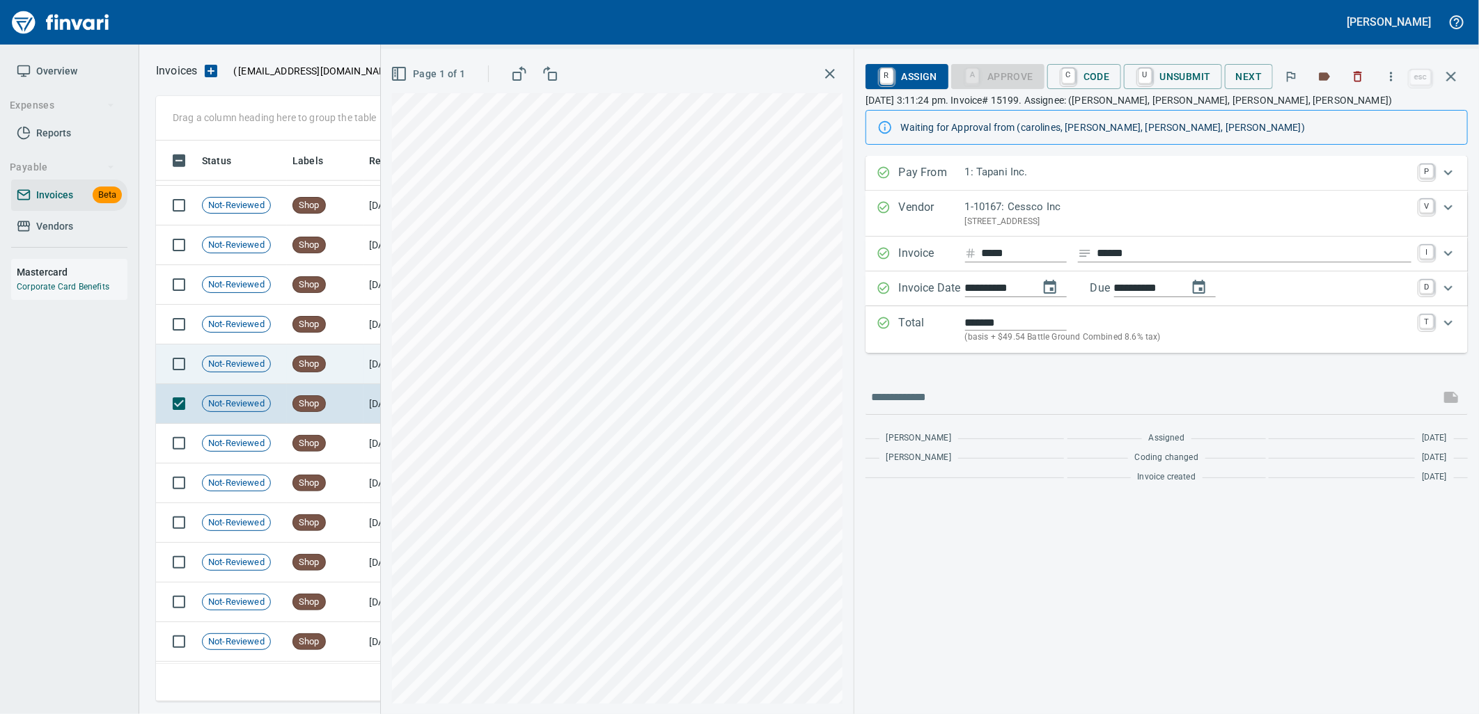
click at [344, 363] on td "Shop" at bounding box center [325, 365] width 77 height 40
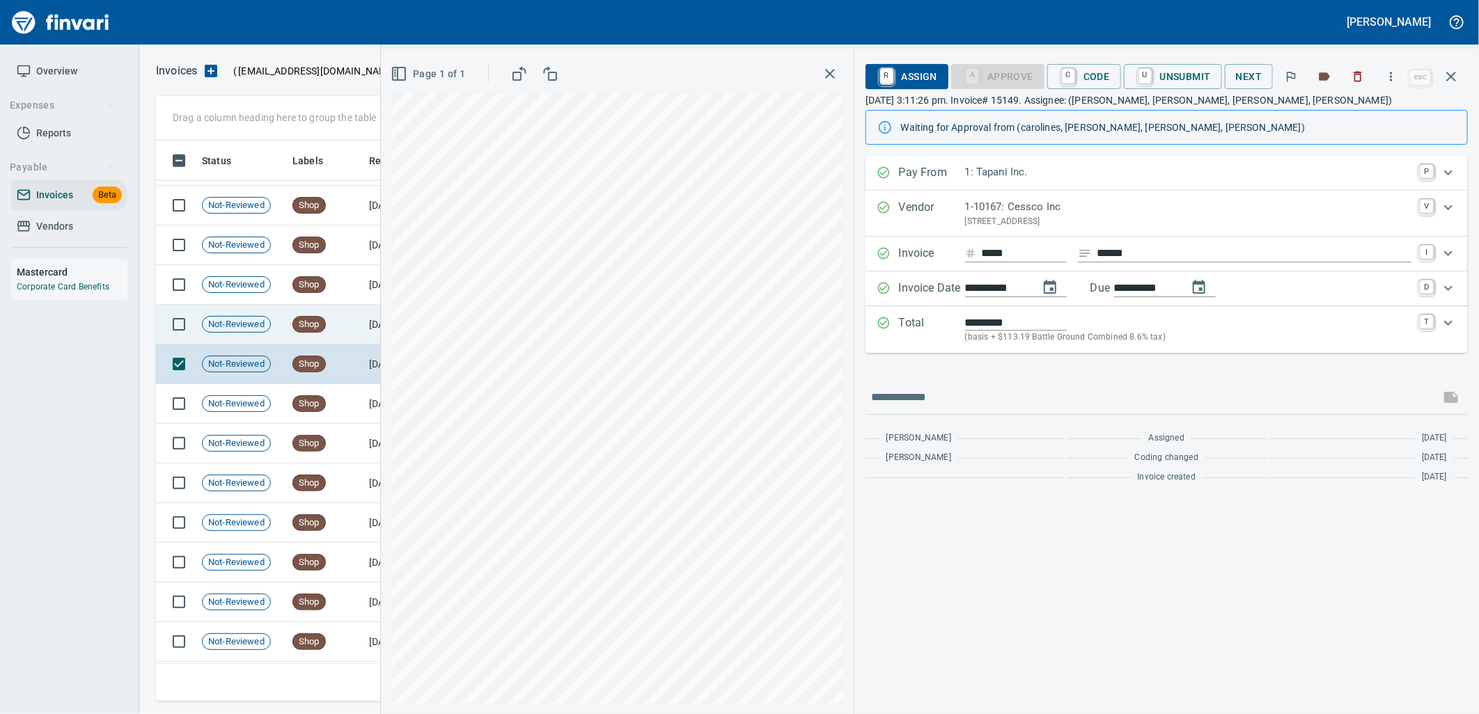
click at [313, 327] on span "Shop" at bounding box center [309, 324] width 32 height 13
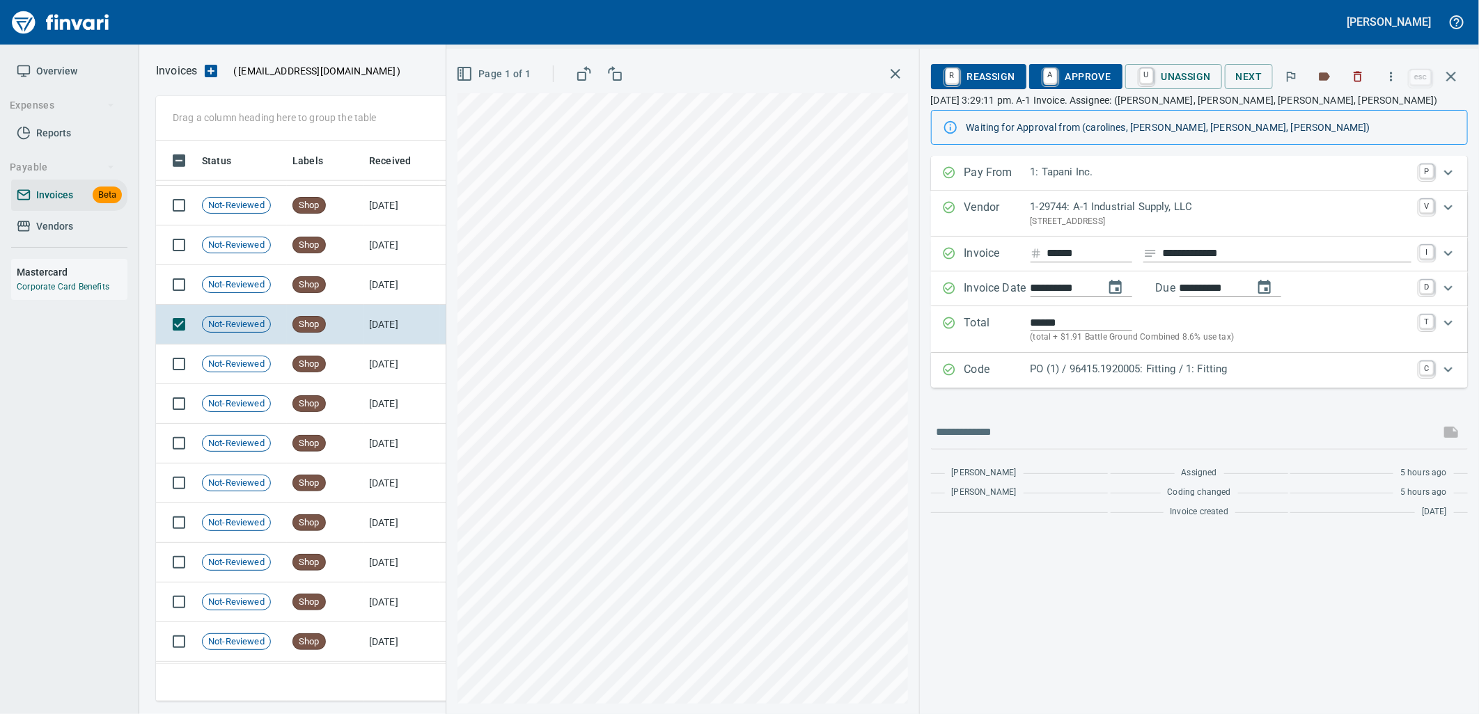
click at [1124, 376] on p "PO (1) / 96415.1920005: Fitting / 1: Fitting" at bounding box center [1221, 369] width 381 height 16
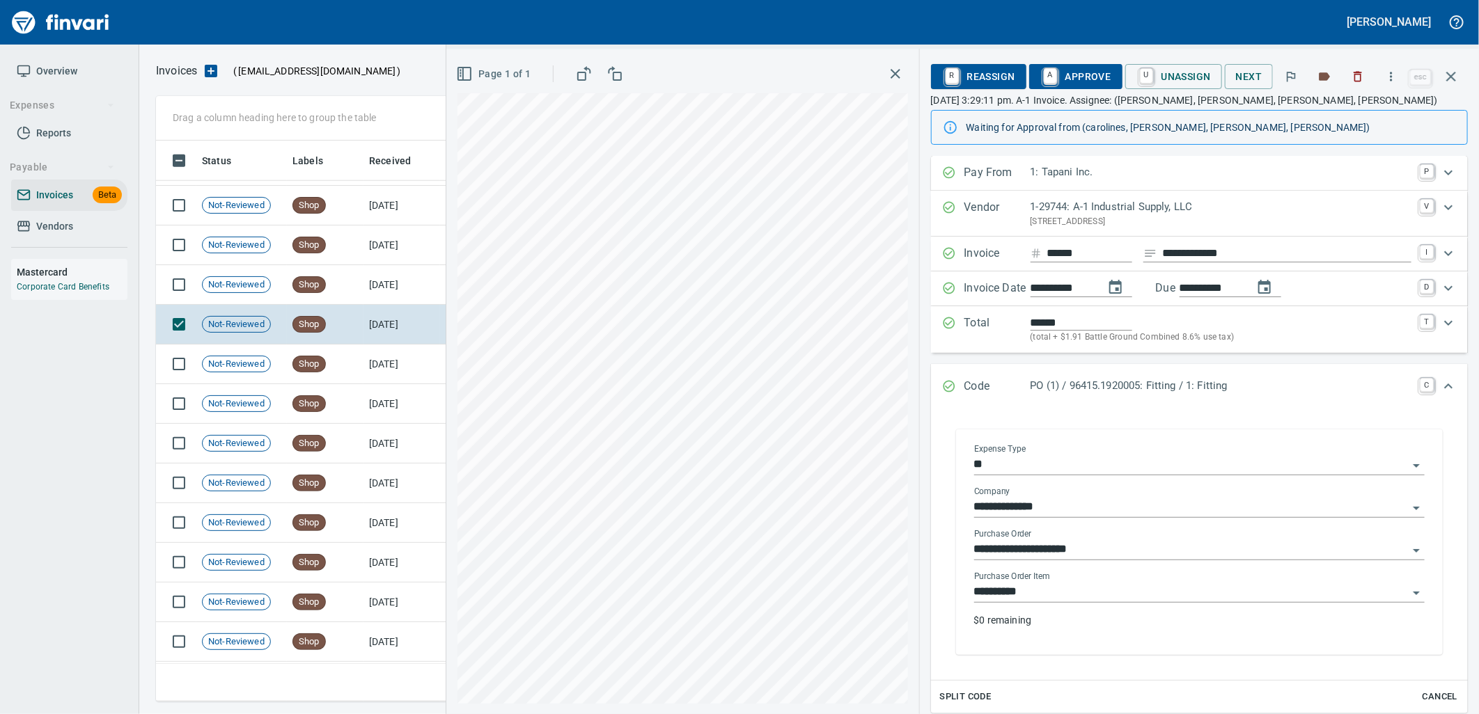
drag, startPoint x: 1063, startPoint y: 600, endPoint x: 1000, endPoint y: 595, distance: 63.6
click at [1063, 600] on input "**********" at bounding box center [1191, 592] width 434 height 19
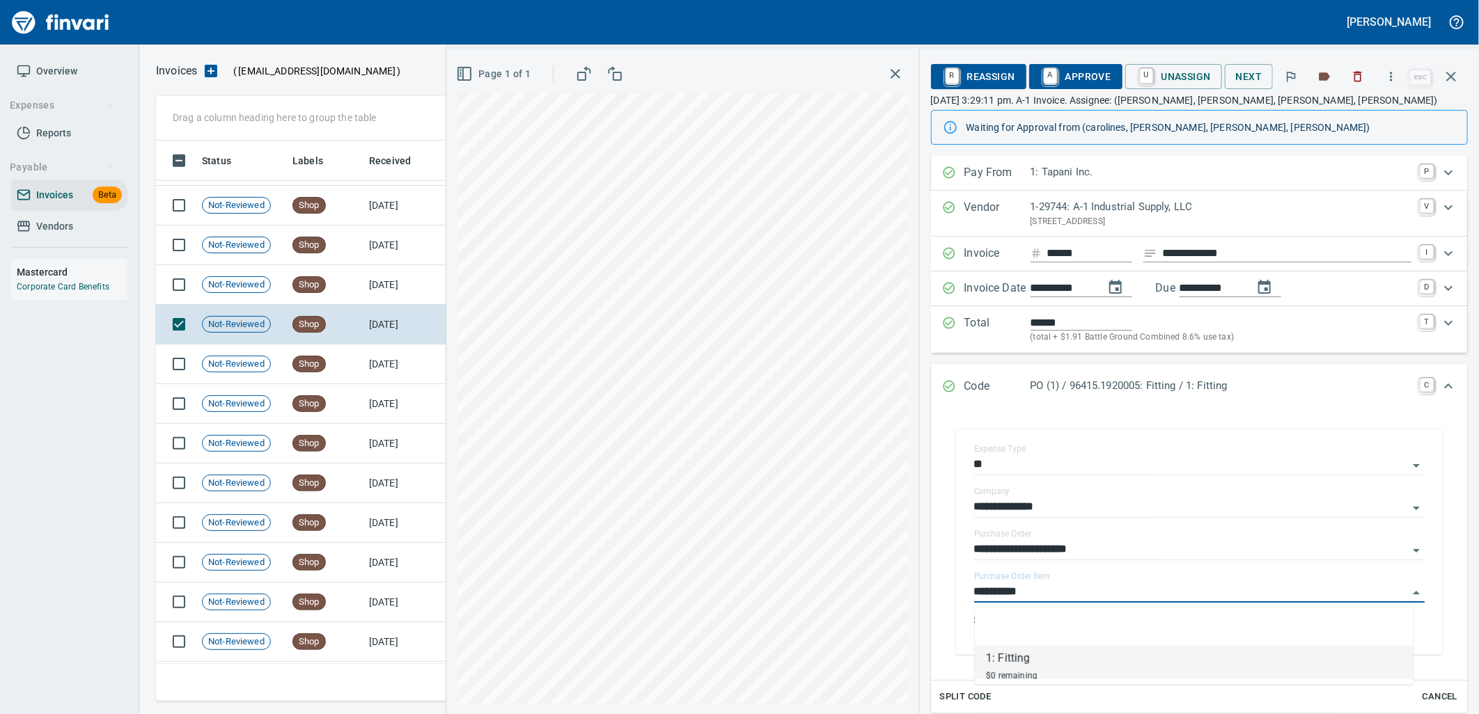
scroll to position [550, 1283]
click at [300, 286] on span "Shop" at bounding box center [309, 285] width 32 height 13
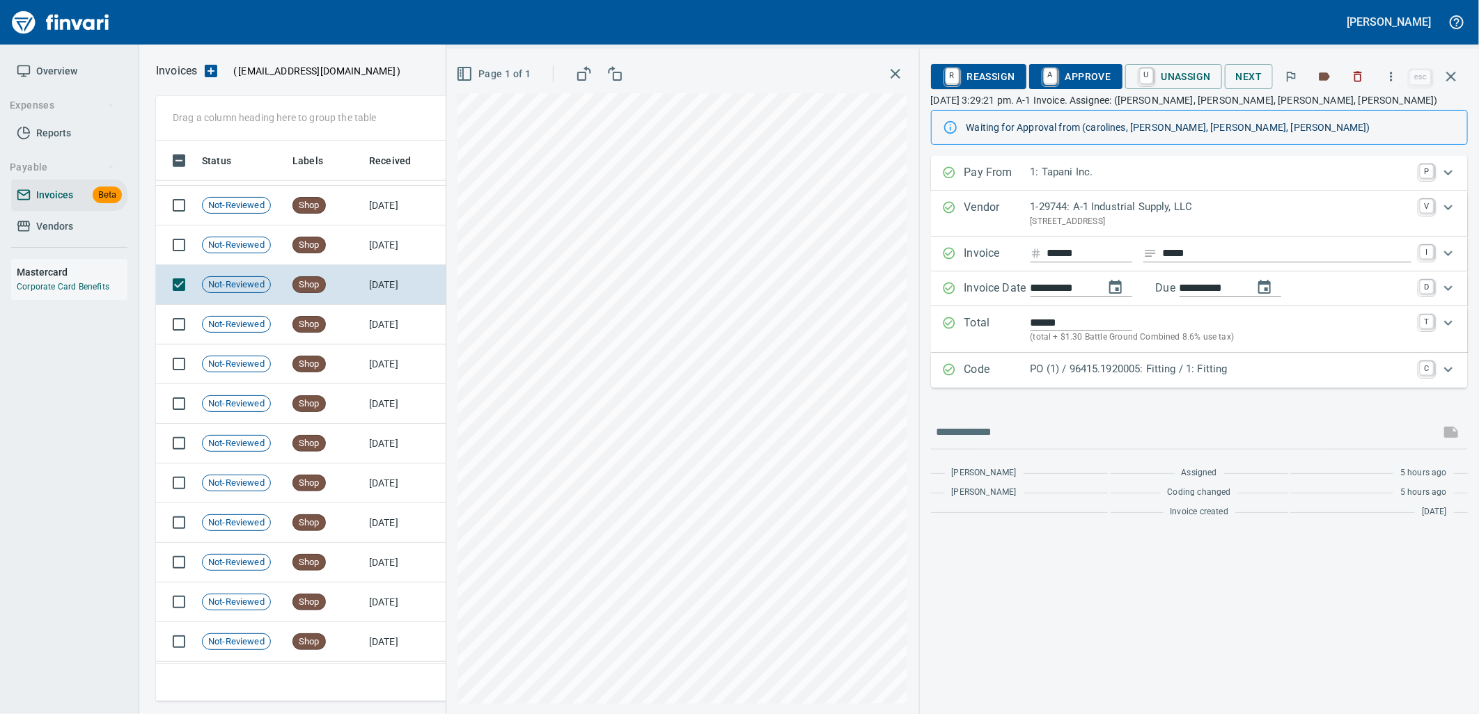
click at [1145, 368] on p "PO (1) / 96415.1920005: Fitting / 1: Fitting" at bounding box center [1221, 369] width 381 height 16
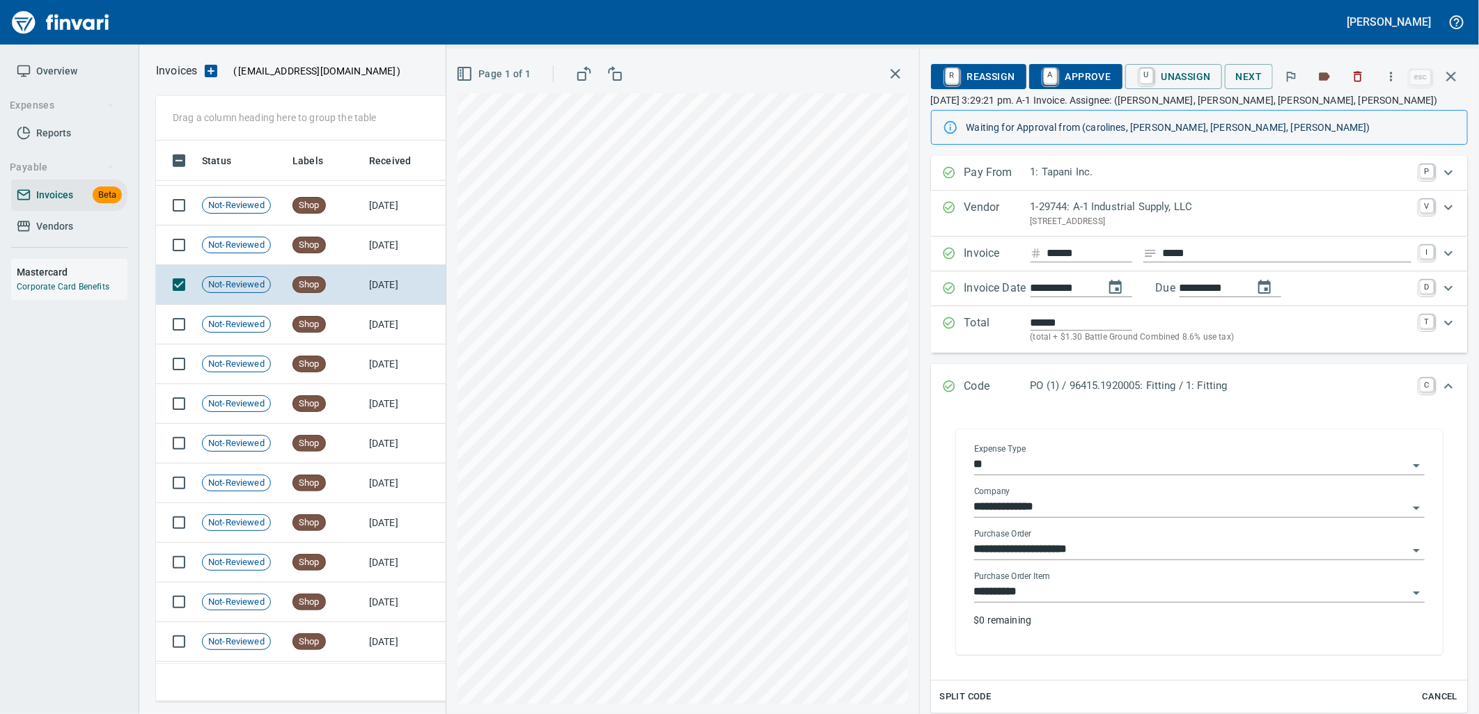
click at [1049, 588] on input "**********" at bounding box center [1191, 592] width 434 height 19
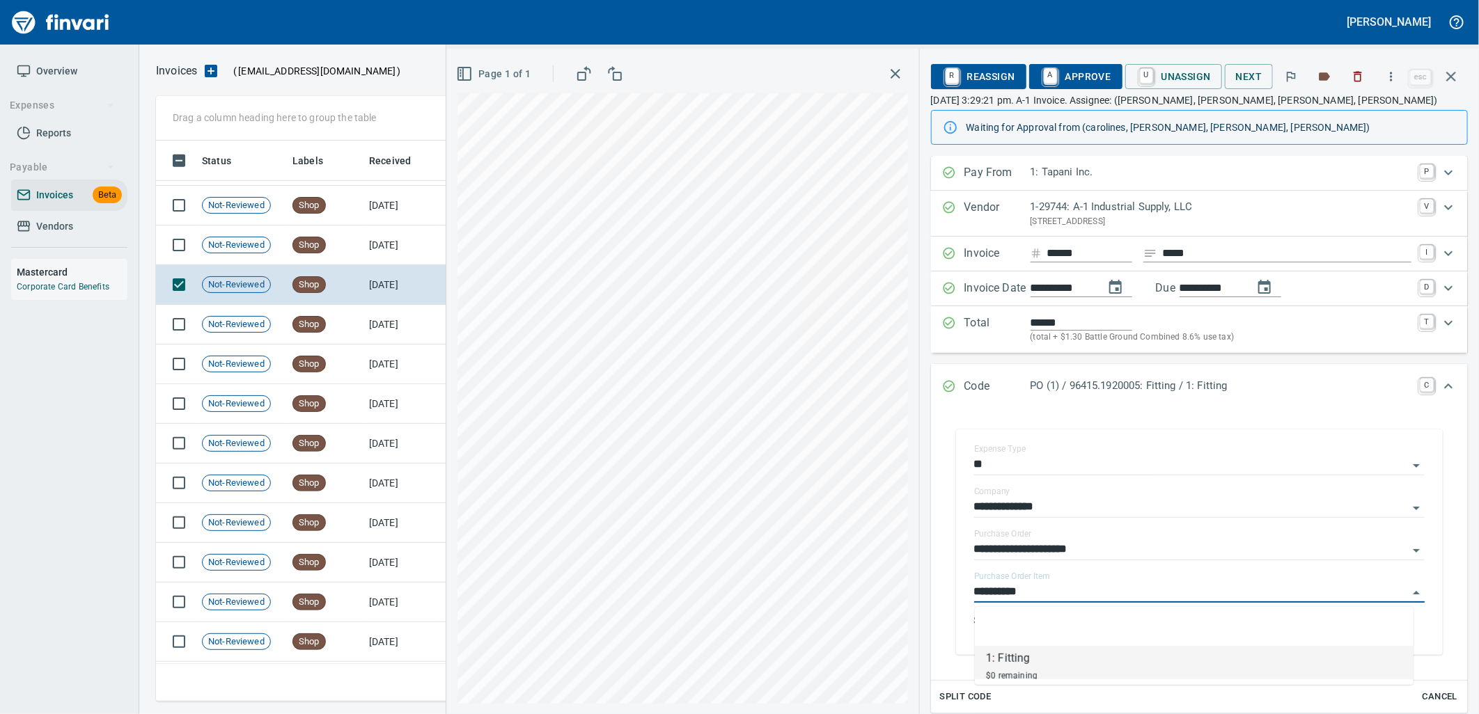
scroll to position [550, 1283]
click at [360, 255] on td "Shop" at bounding box center [325, 246] width 77 height 40
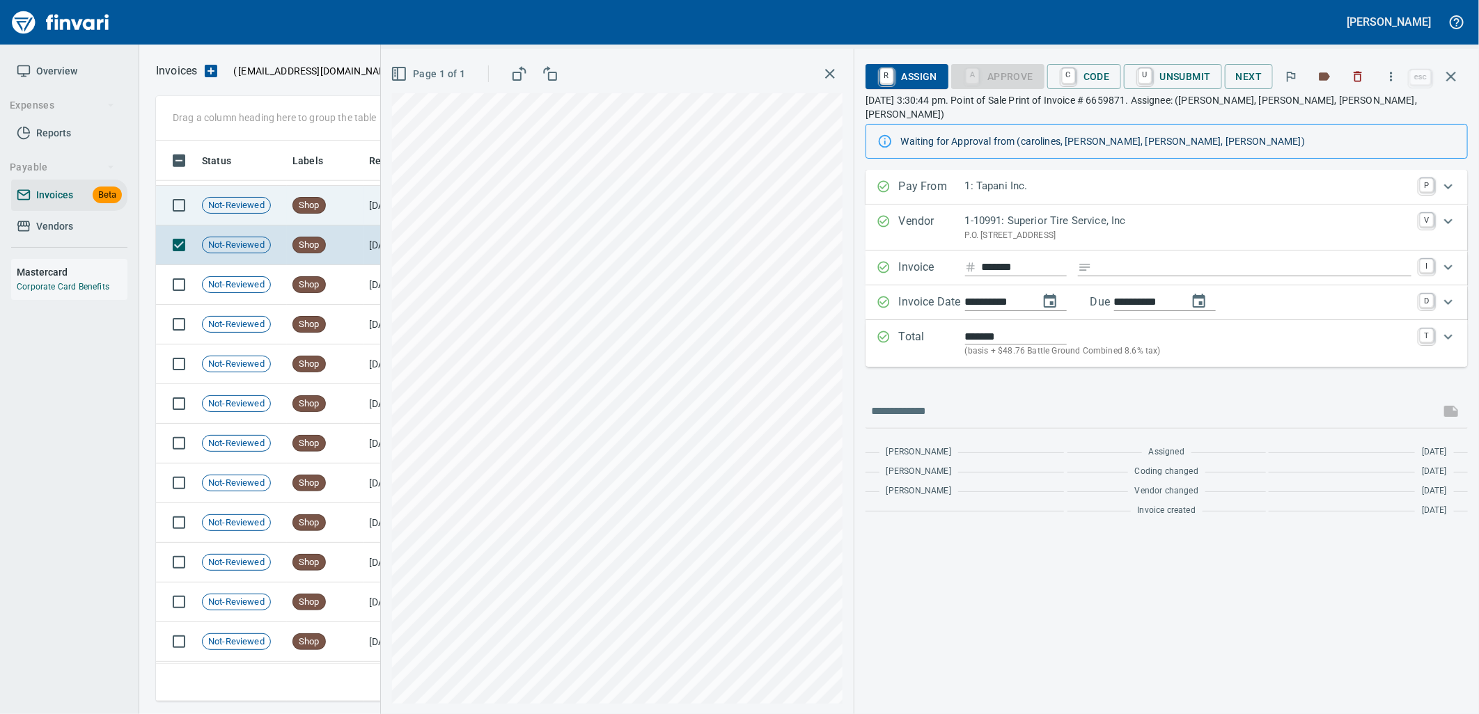
click at [272, 209] on td "Not-Reviewed" at bounding box center [241, 206] width 91 height 40
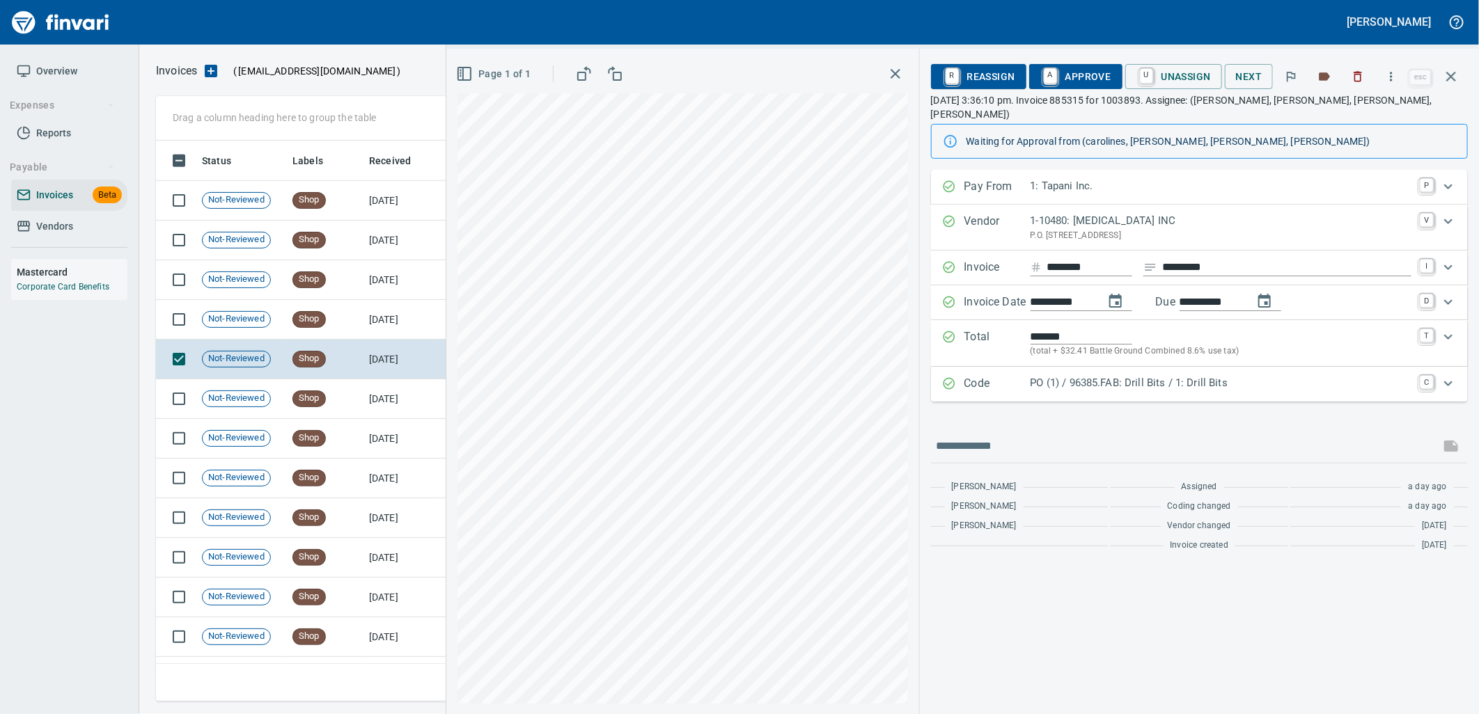
scroll to position [4100, 0]
click at [1164, 375] on p "PO (1) / 96385.FAB: Drill Bits / 1: Drill Bits" at bounding box center [1221, 383] width 381 height 16
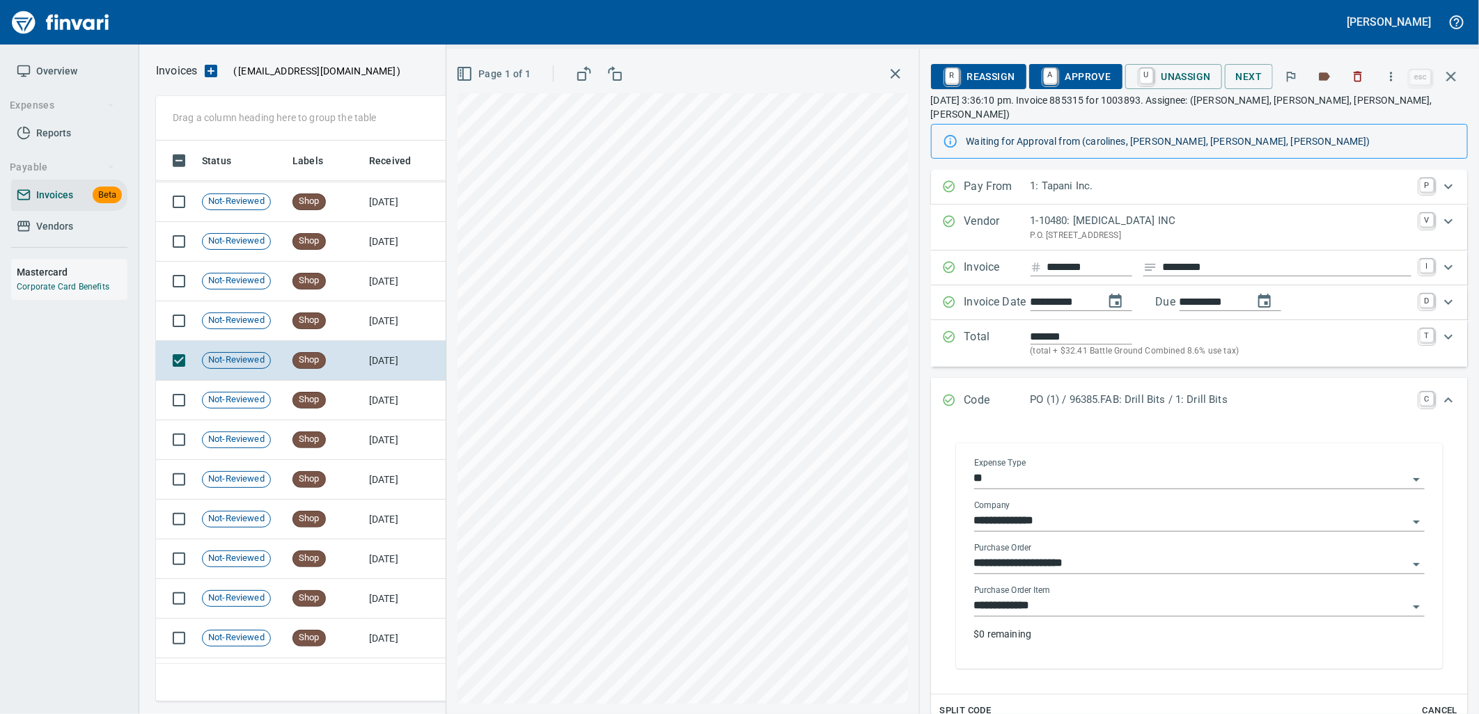
click at [1083, 597] on input "**********" at bounding box center [1191, 606] width 434 height 19
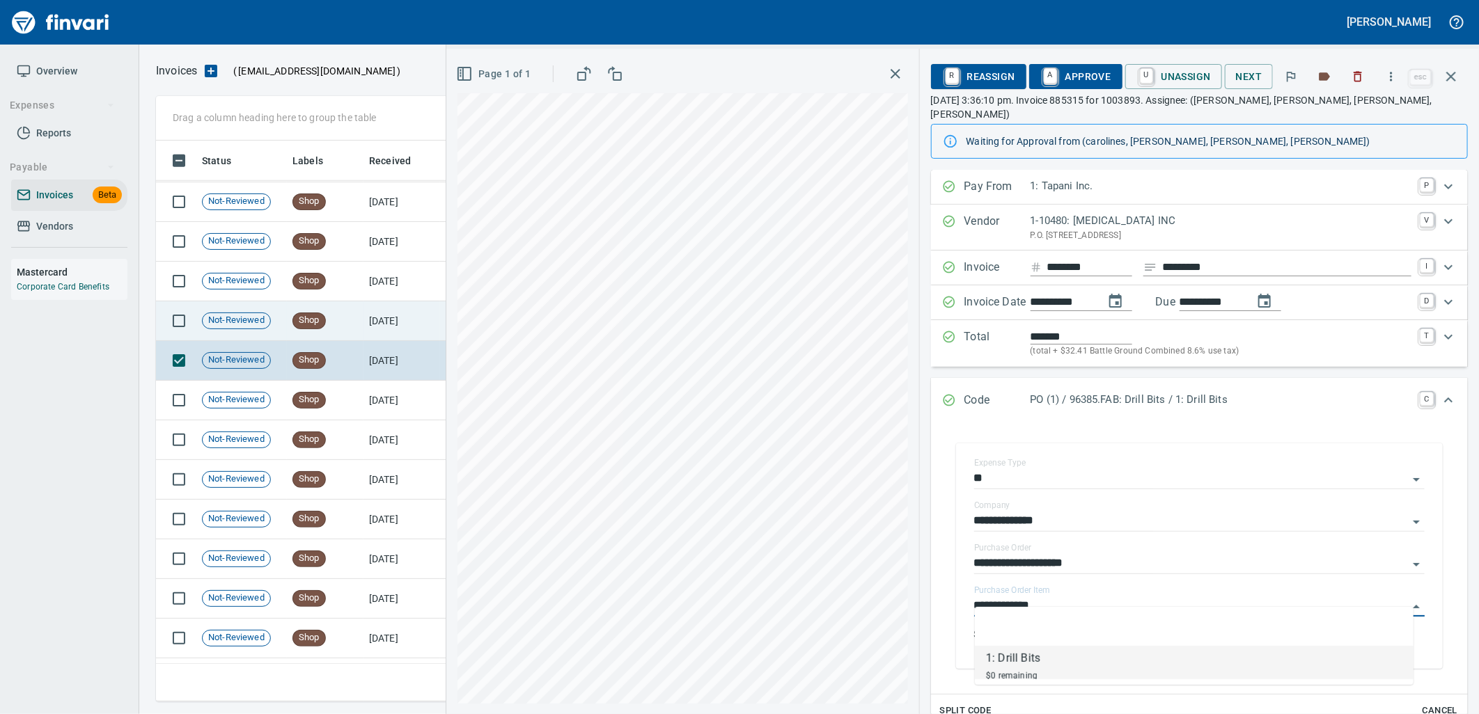
click at [381, 320] on td "9/3/2025" at bounding box center [401, 322] width 77 height 40
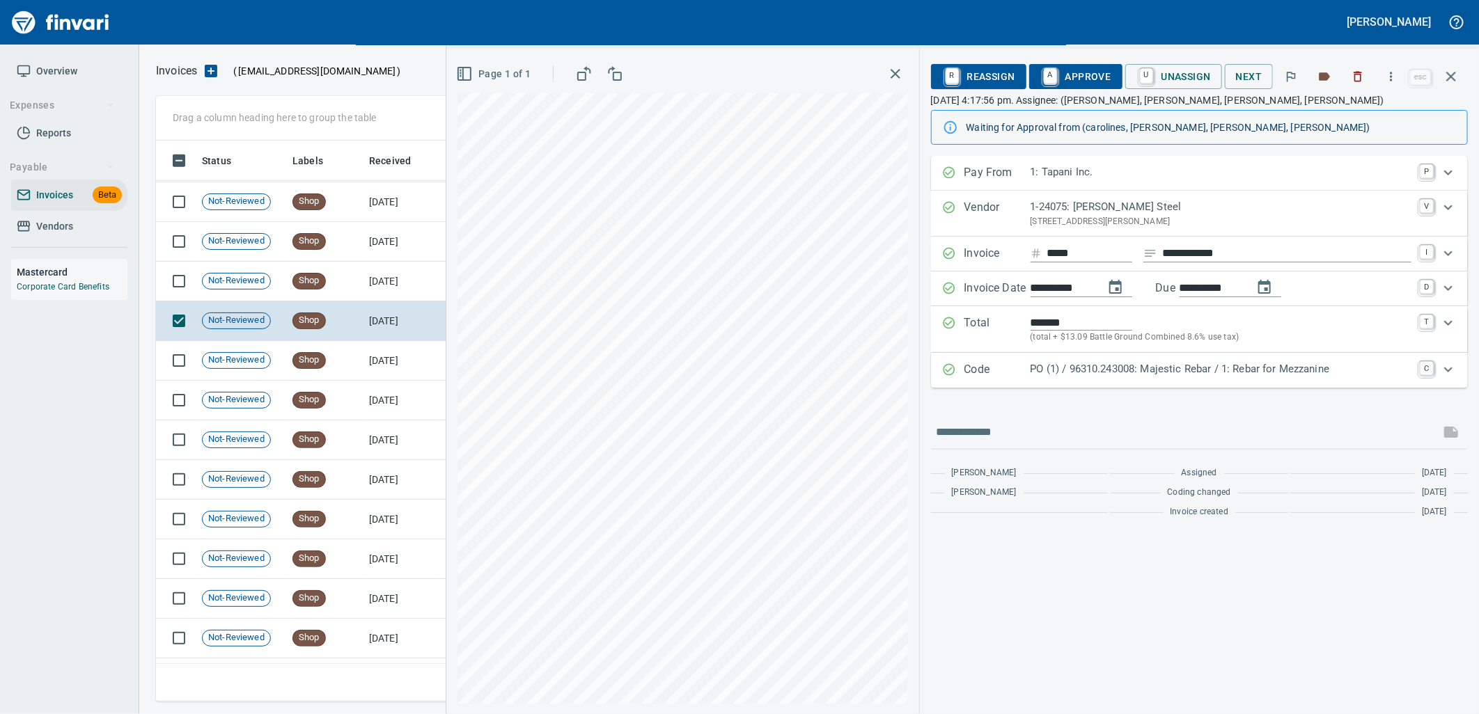
click at [1070, 368] on p "PO (1) / 96310.243008: Majestic Rebar / 1: Rebar for Mezzanine" at bounding box center [1221, 369] width 381 height 16
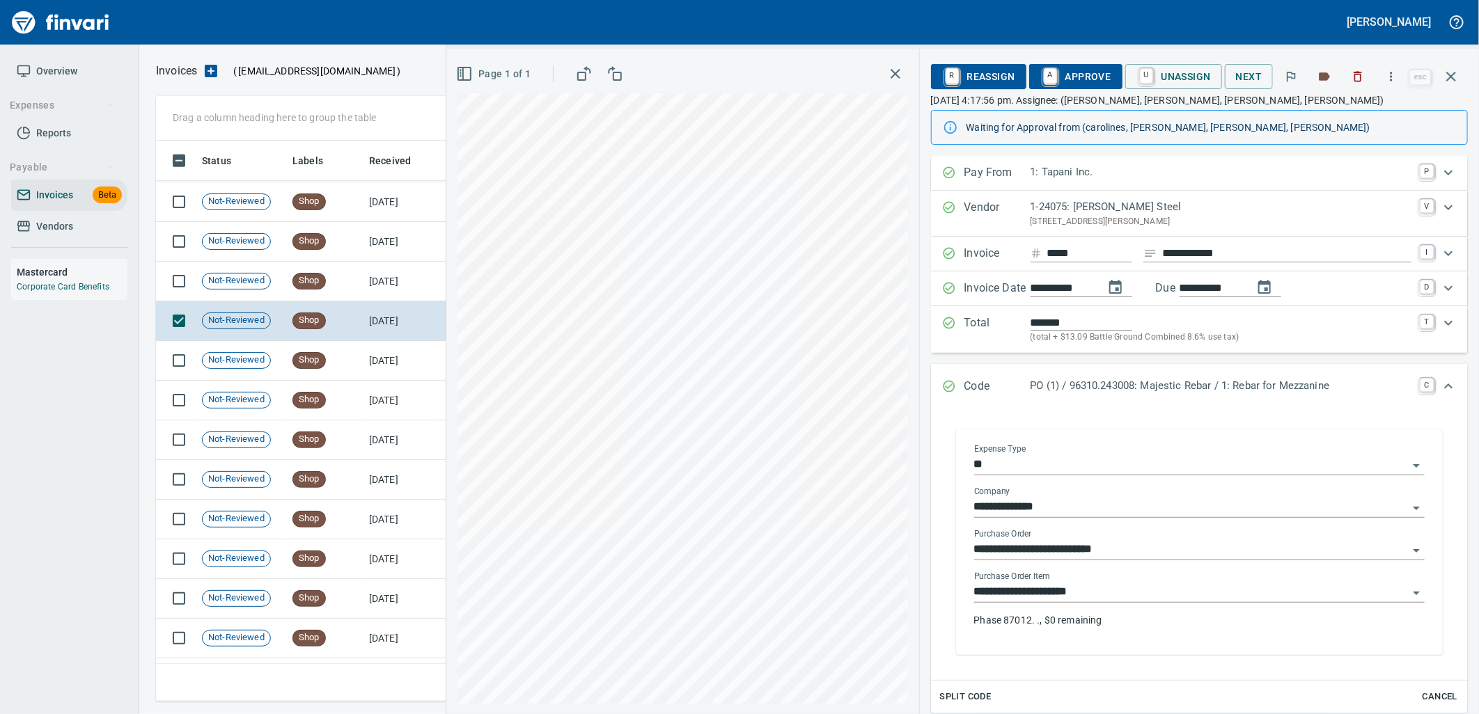
click at [1107, 595] on input "**********" at bounding box center [1191, 592] width 434 height 19
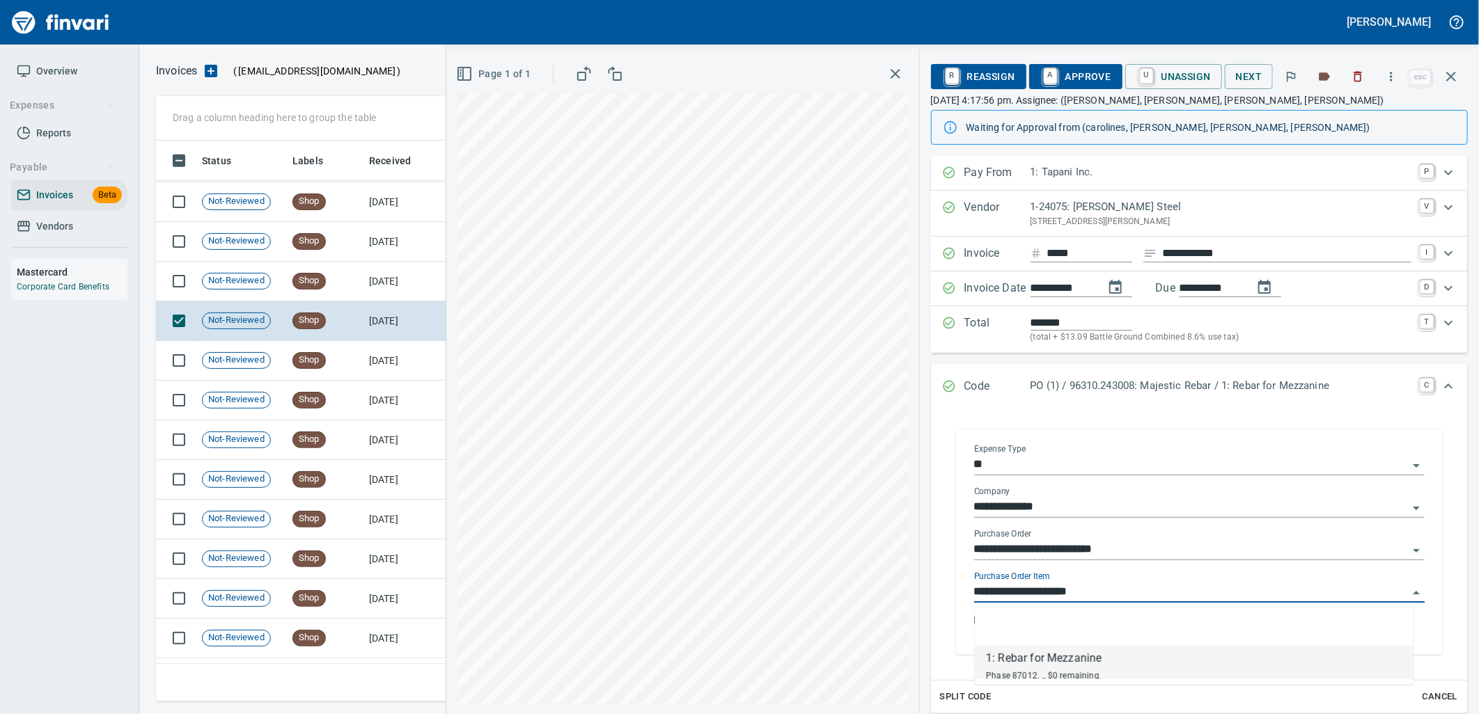
scroll to position [550, 1283]
click at [400, 288] on td "9/3/2025" at bounding box center [401, 282] width 77 height 40
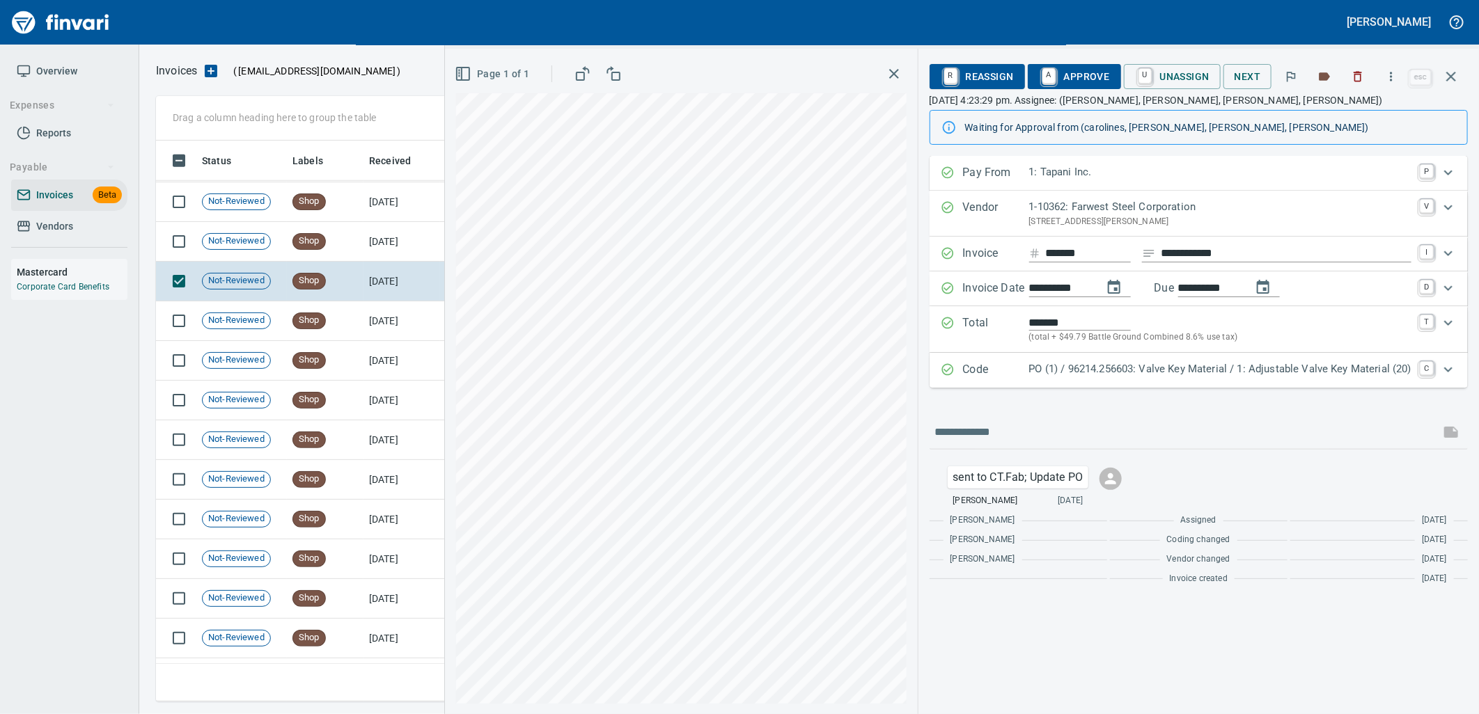
click at [1109, 371] on p "PO (1) / 96214.256603: Valve Key Material / 1: Adjustable Valve Key Material (2…" at bounding box center [1220, 369] width 382 height 16
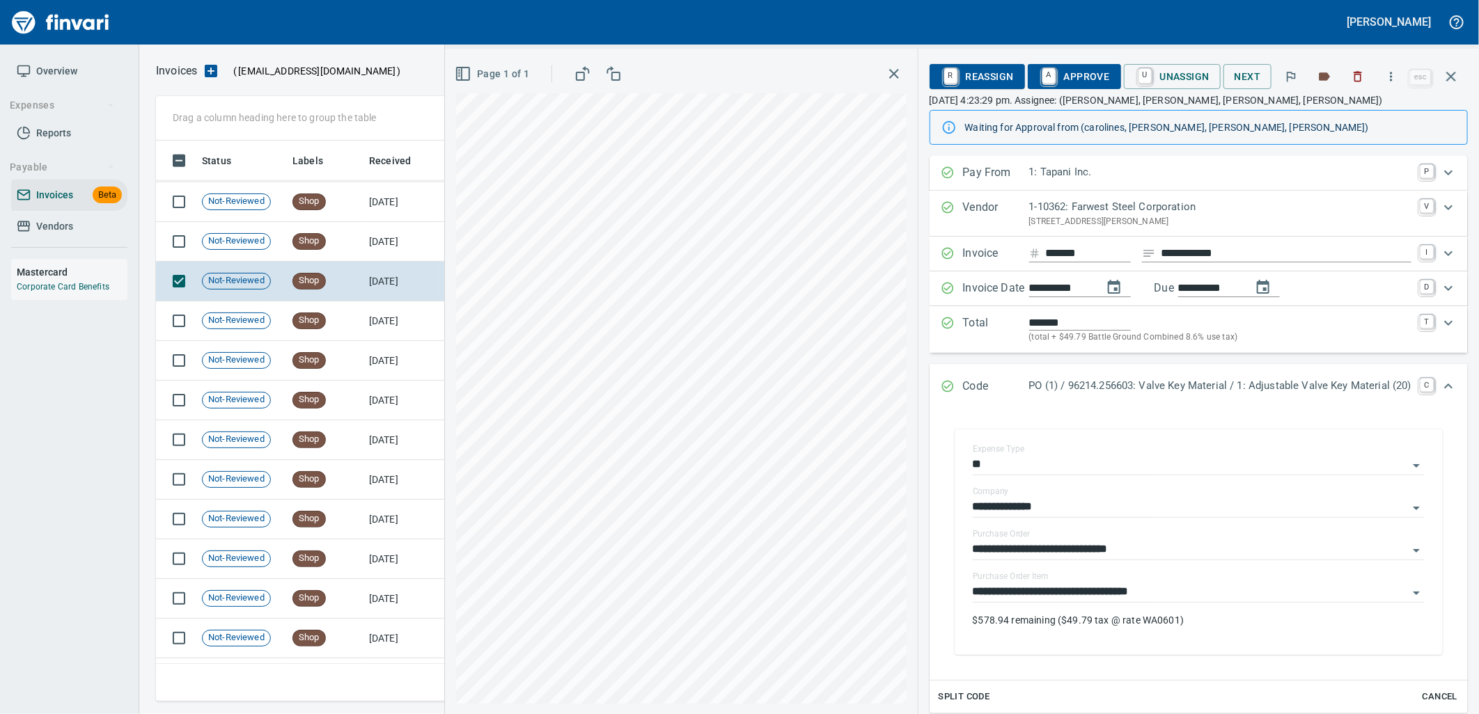
click at [1062, 74] on span "A Approve" at bounding box center [1074, 77] width 71 height 24
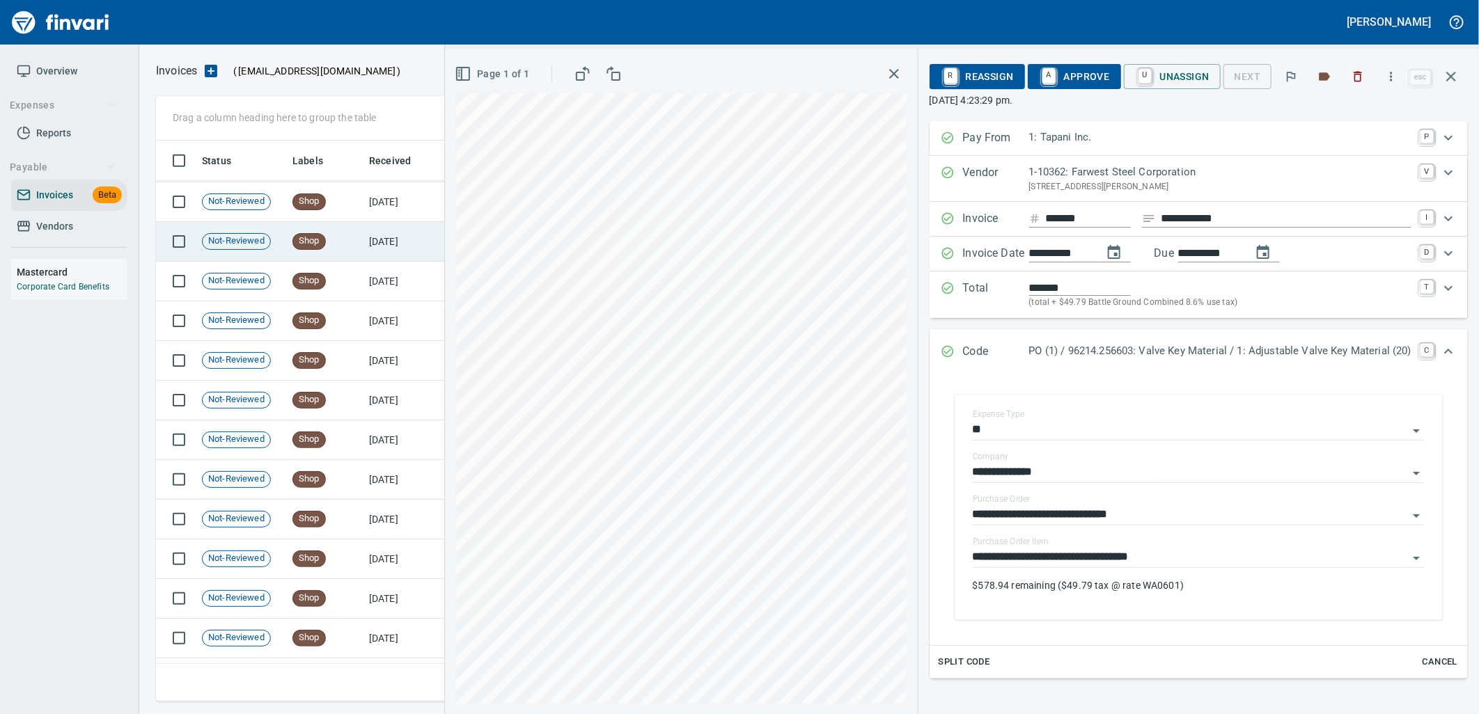
click at [383, 240] on td "9/3/2025" at bounding box center [401, 242] width 77 height 40
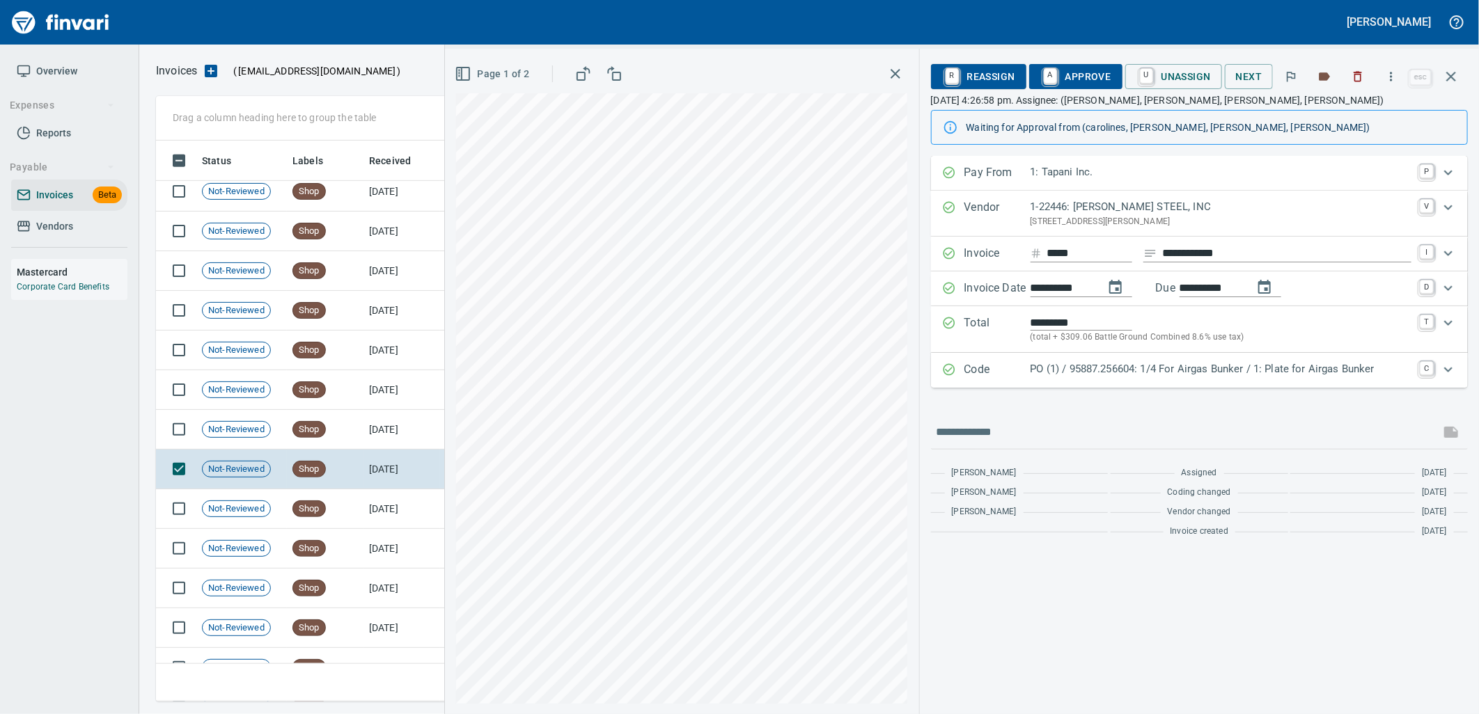
scroll to position [3868, 0]
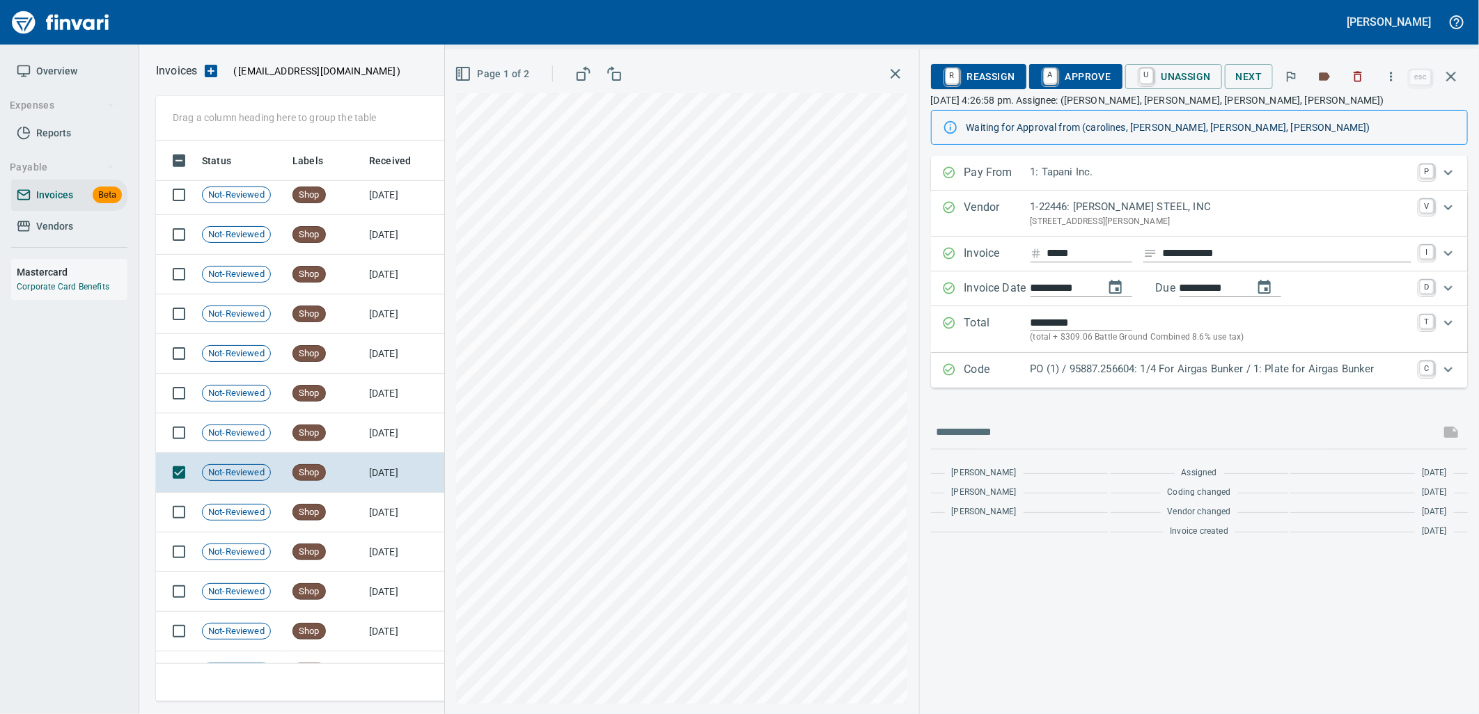
click at [1175, 377] on p "PO (1) / 95887.256604: 1/4 For Airgas Bunker / 1: Plate for Airgas Bunker" at bounding box center [1221, 369] width 381 height 16
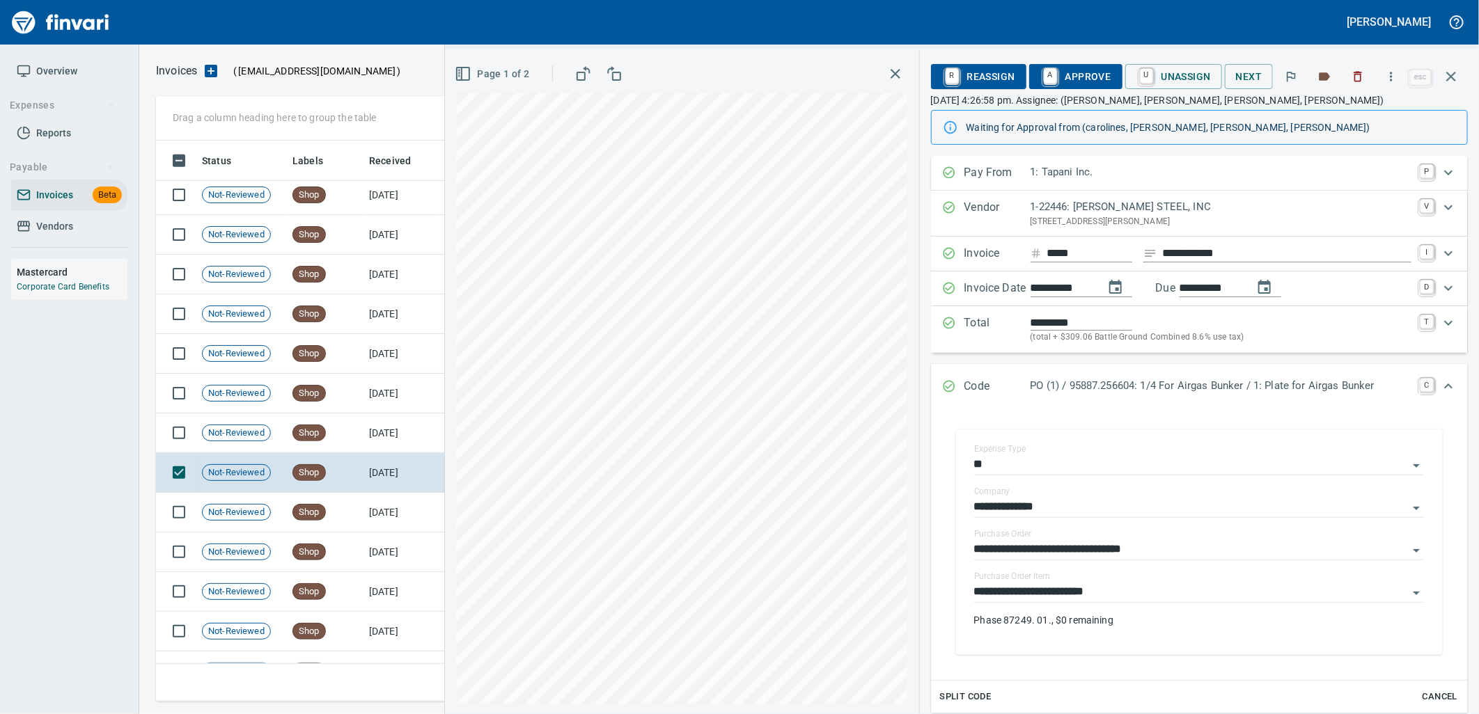
click at [1116, 597] on input "**********" at bounding box center [1191, 592] width 434 height 19
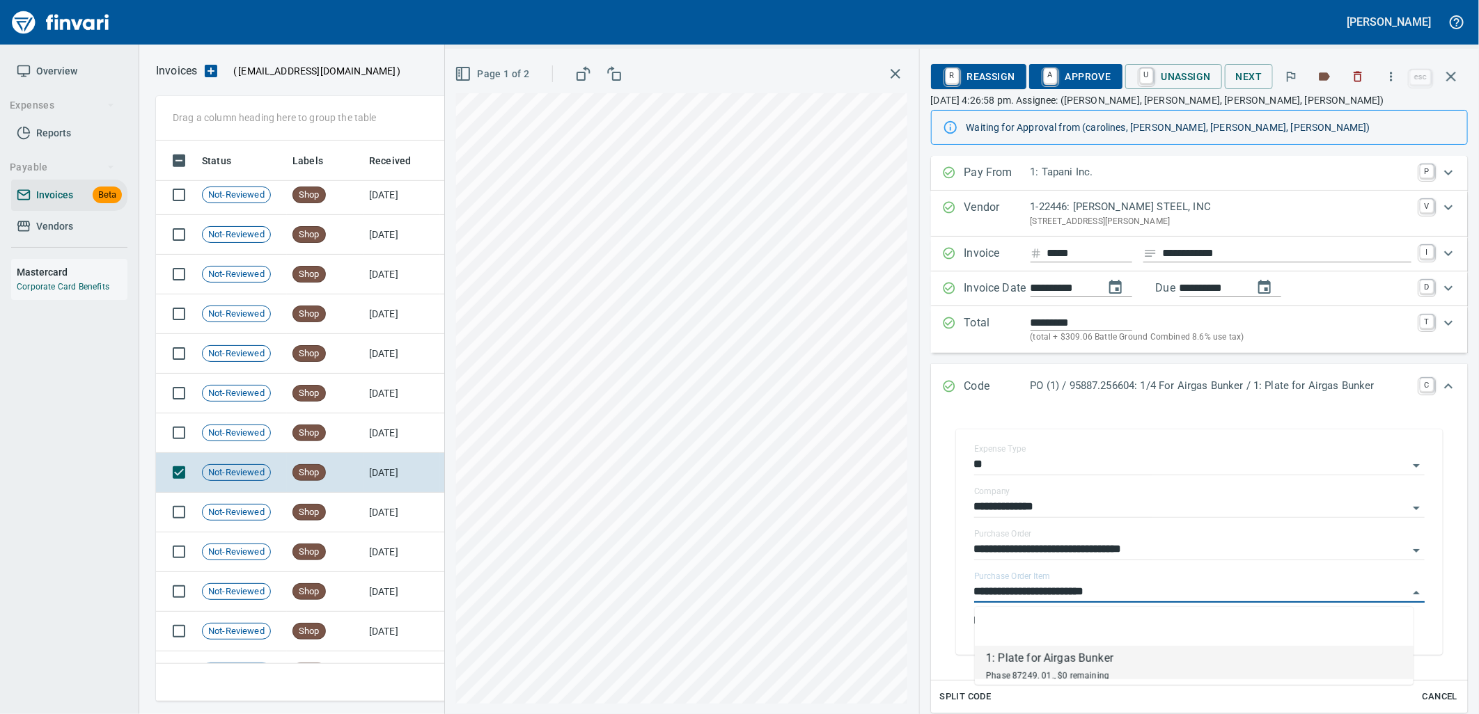
scroll to position [550, 1283]
click at [283, 440] on td "Not-Reviewed" at bounding box center [241, 434] width 91 height 40
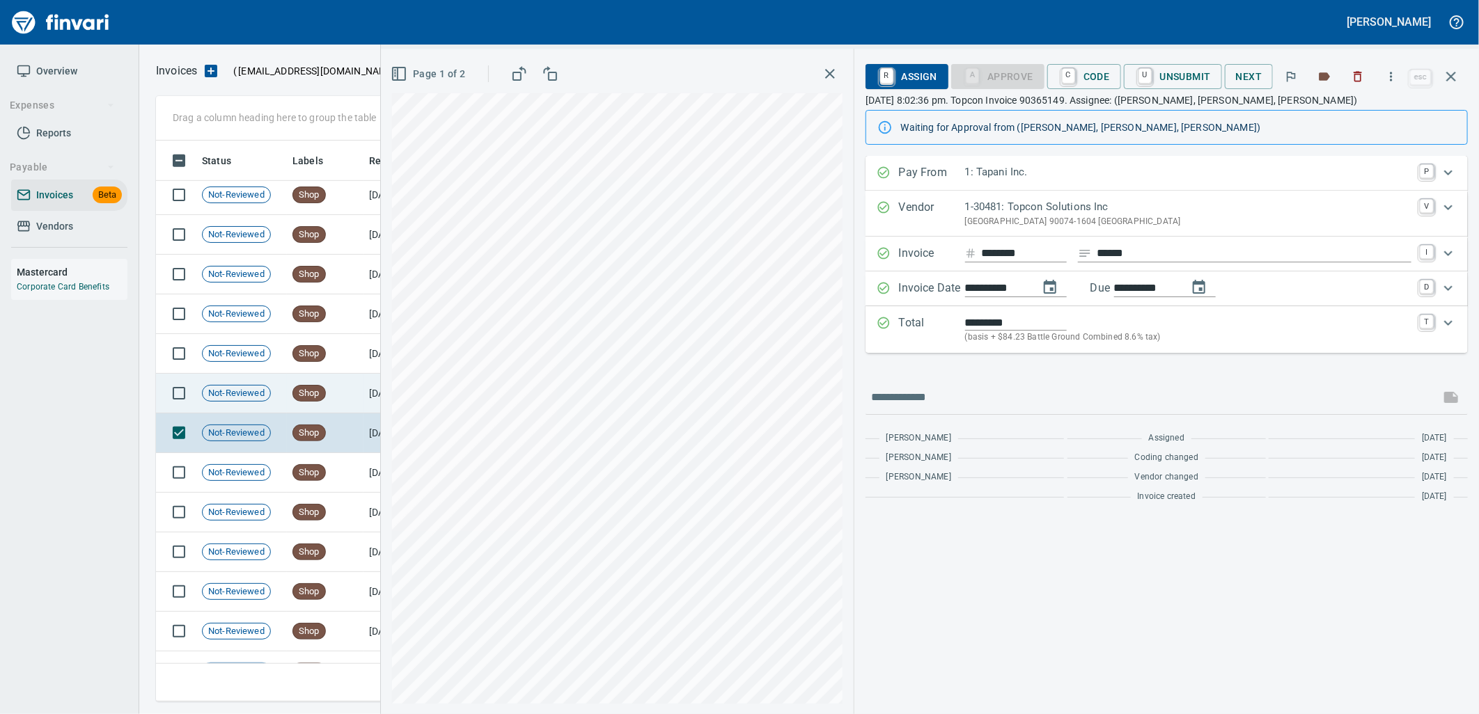
click at [329, 393] on td "Shop" at bounding box center [325, 394] width 77 height 40
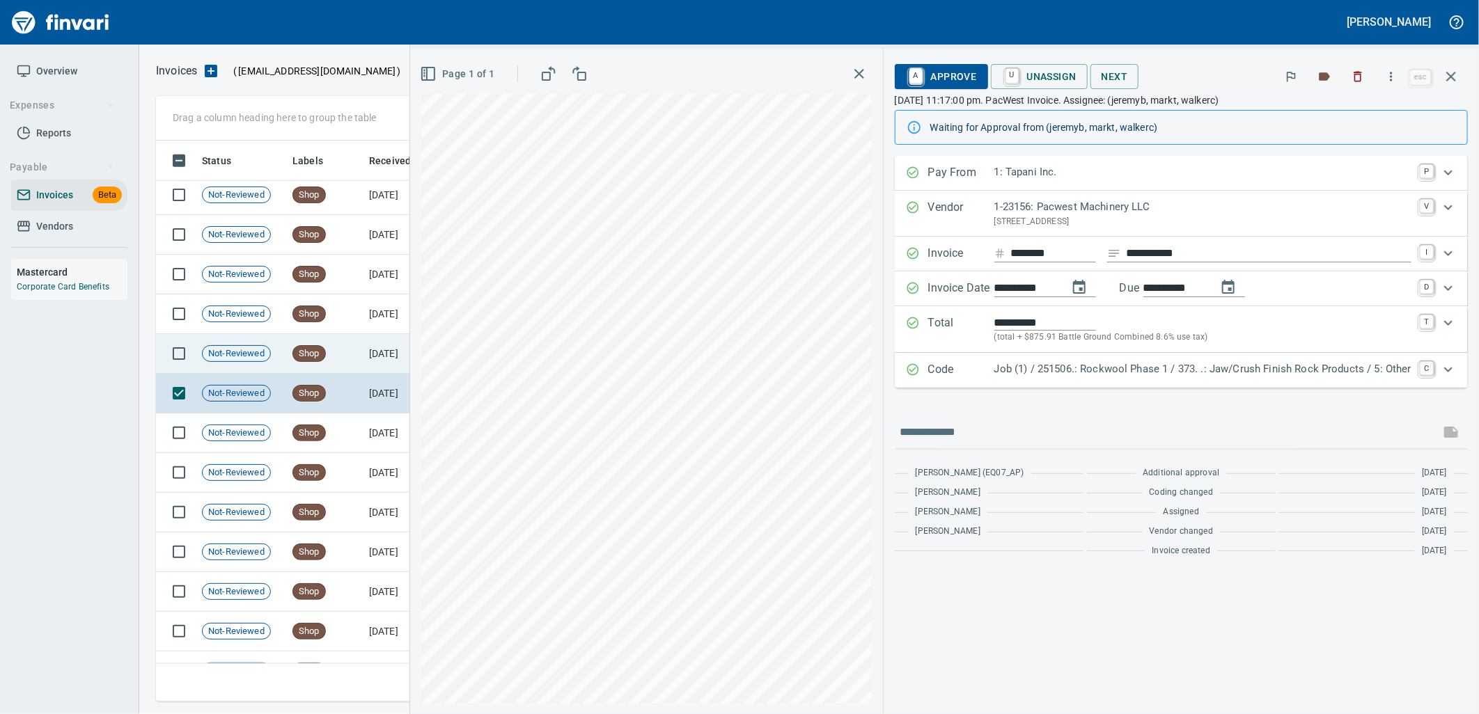
click at [366, 354] on td "9/4/2025" at bounding box center [401, 354] width 77 height 40
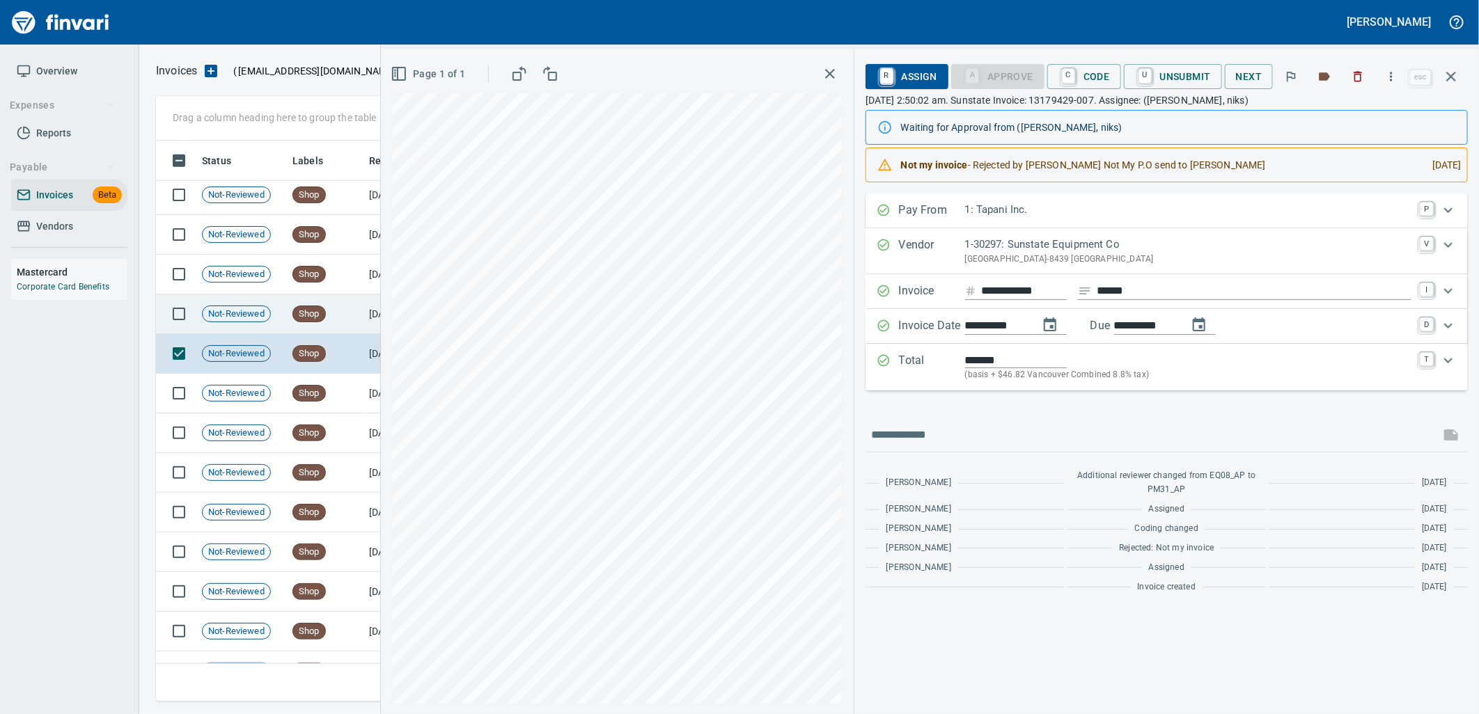
click at [341, 301] on td "Shop" at bounding box center [325, 315] width 77 height 40
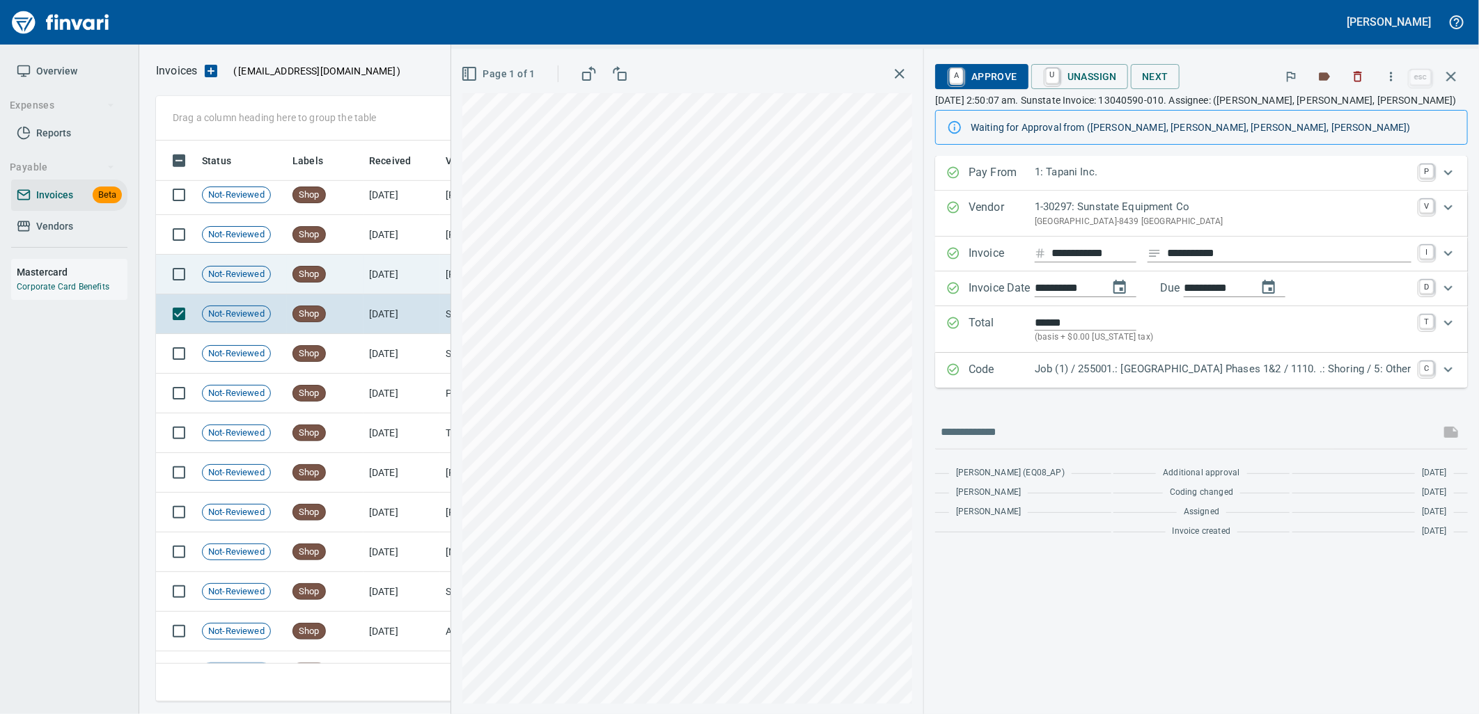
click at [332, 269] on td "Shop" at bounding box center [325, 275] width 77 height 40
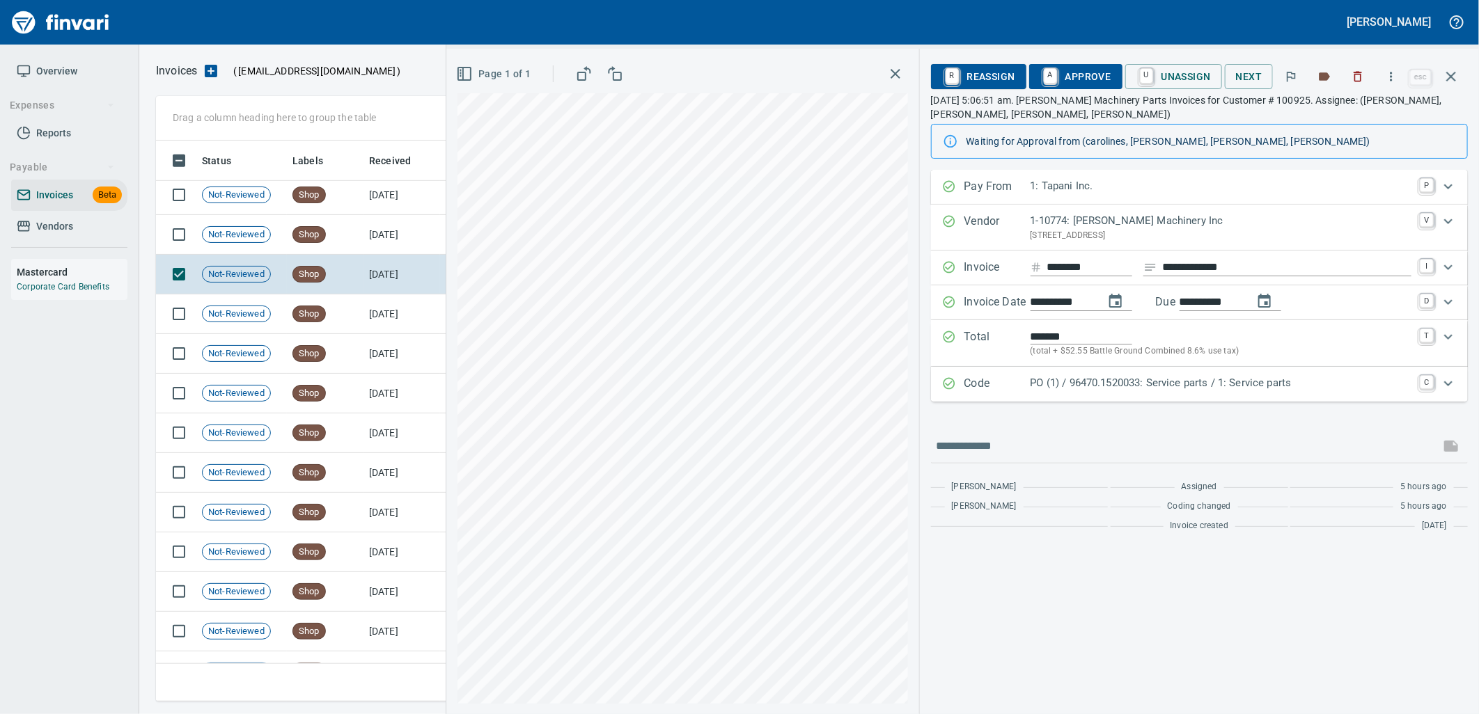
click at [1220, 384] on p "PO (1) / 96470.1520033: Service parts / 1: Service parts" at bounding box center [1221, 383] width 381 height 16
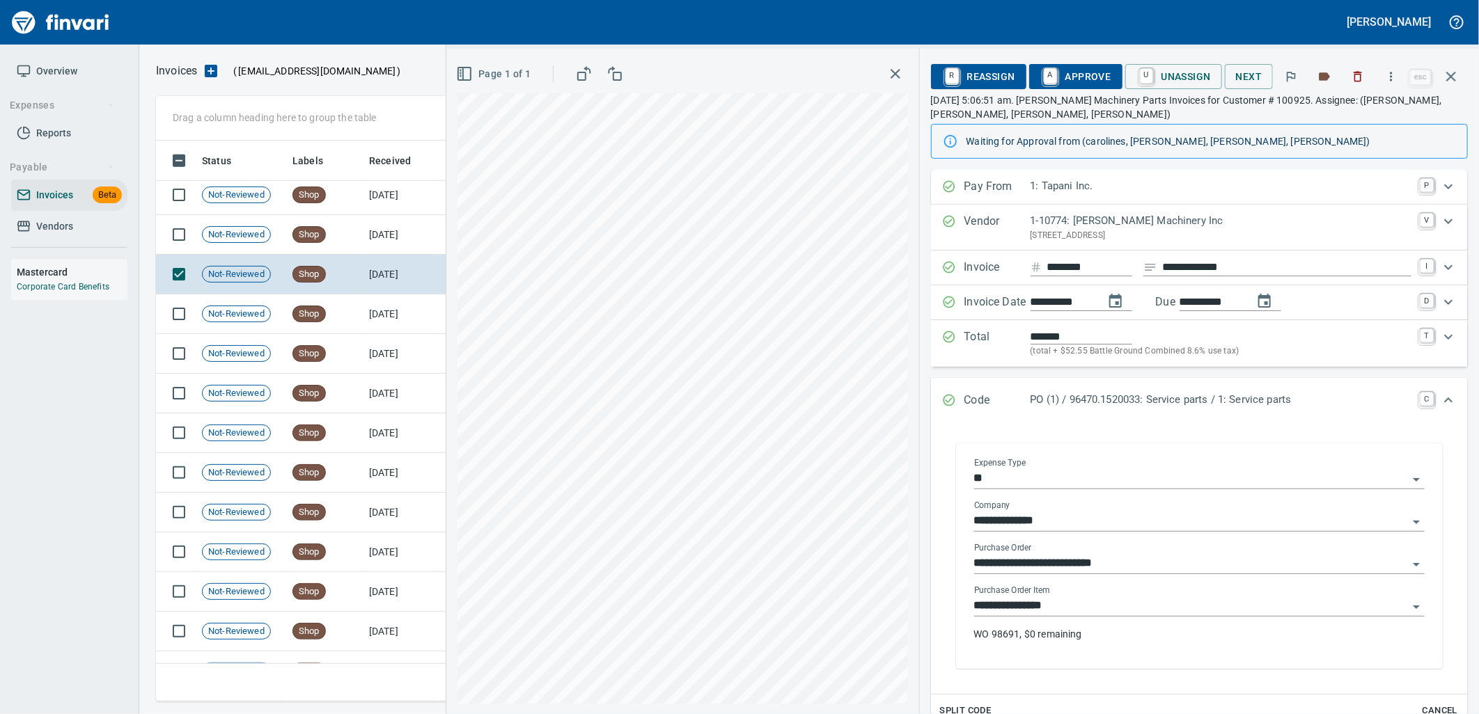
click at [1128, 613] on input "**********" at bounding box center [1191, 606] width 434 height 19
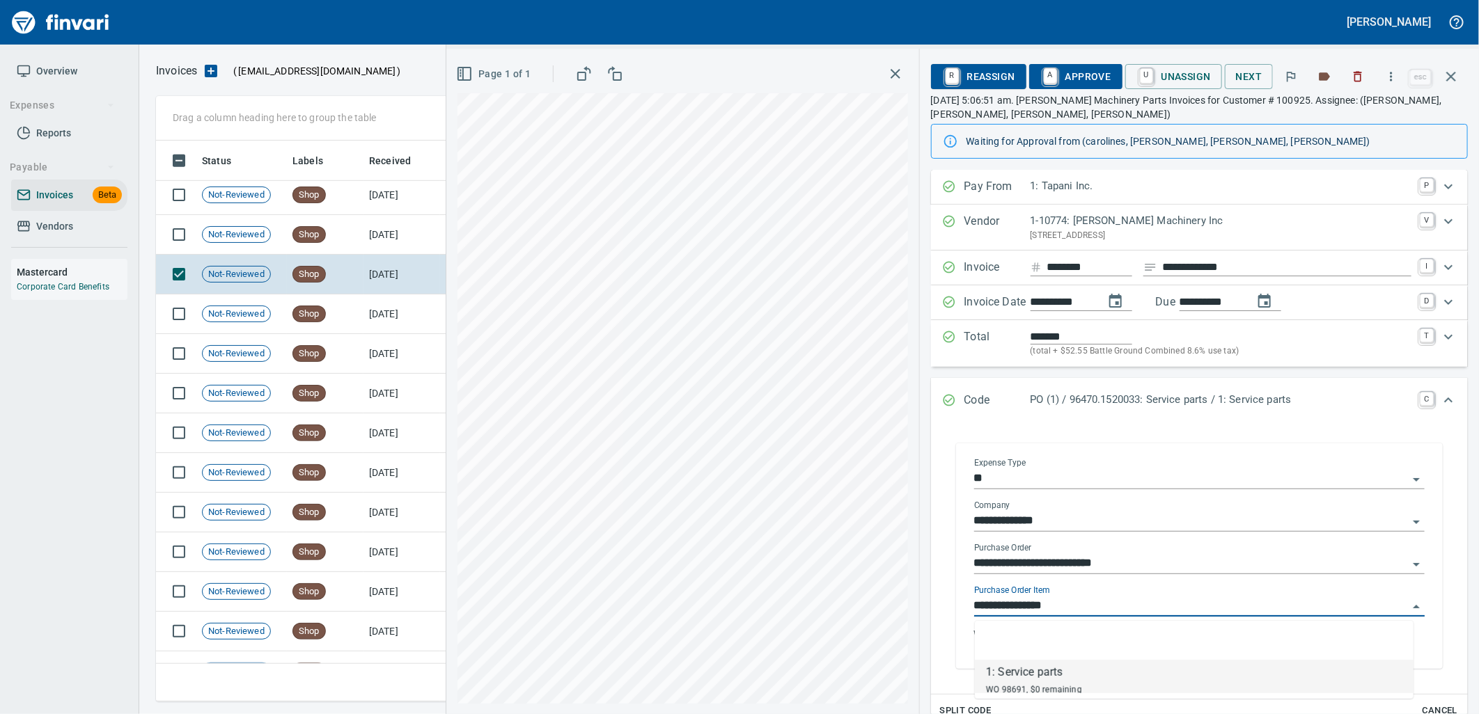
scroll to position [550, 1283]
drag, startPoint x: 363, startPoint y: 227, endPoint x: 361, endPoint y: 214, distance: 13.5
click at [363, 228] on td "9/4/2025" at bounding box center [401, 235] width 77 height 40
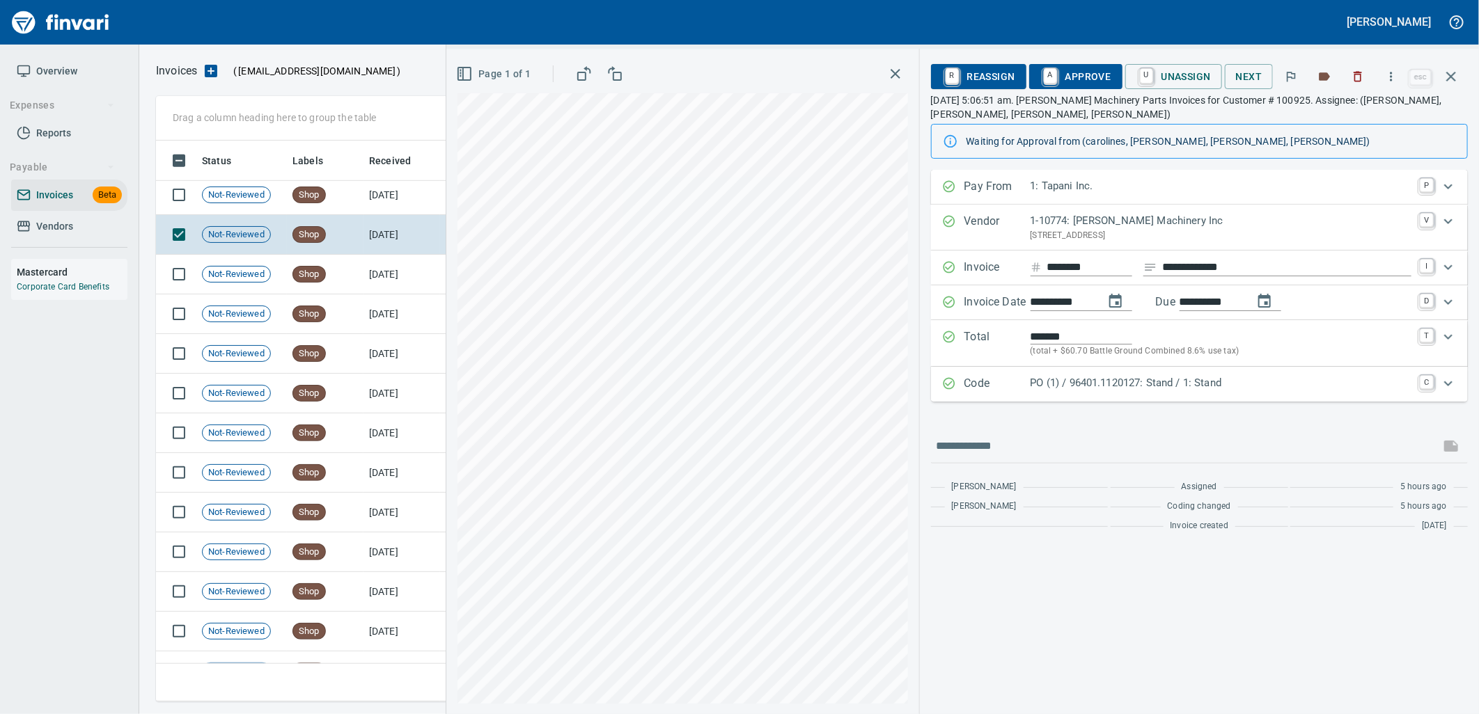
drag, startPoint x: 1166, startPoint y: 386, endPoint x: 1209, endPoint y: 499, distance: 120.1
click at [1175, 392] on div "PO (1) / 96401.1120127: Stand / 1: Stand" at bounding box center [1221, 384] width 381 height 18
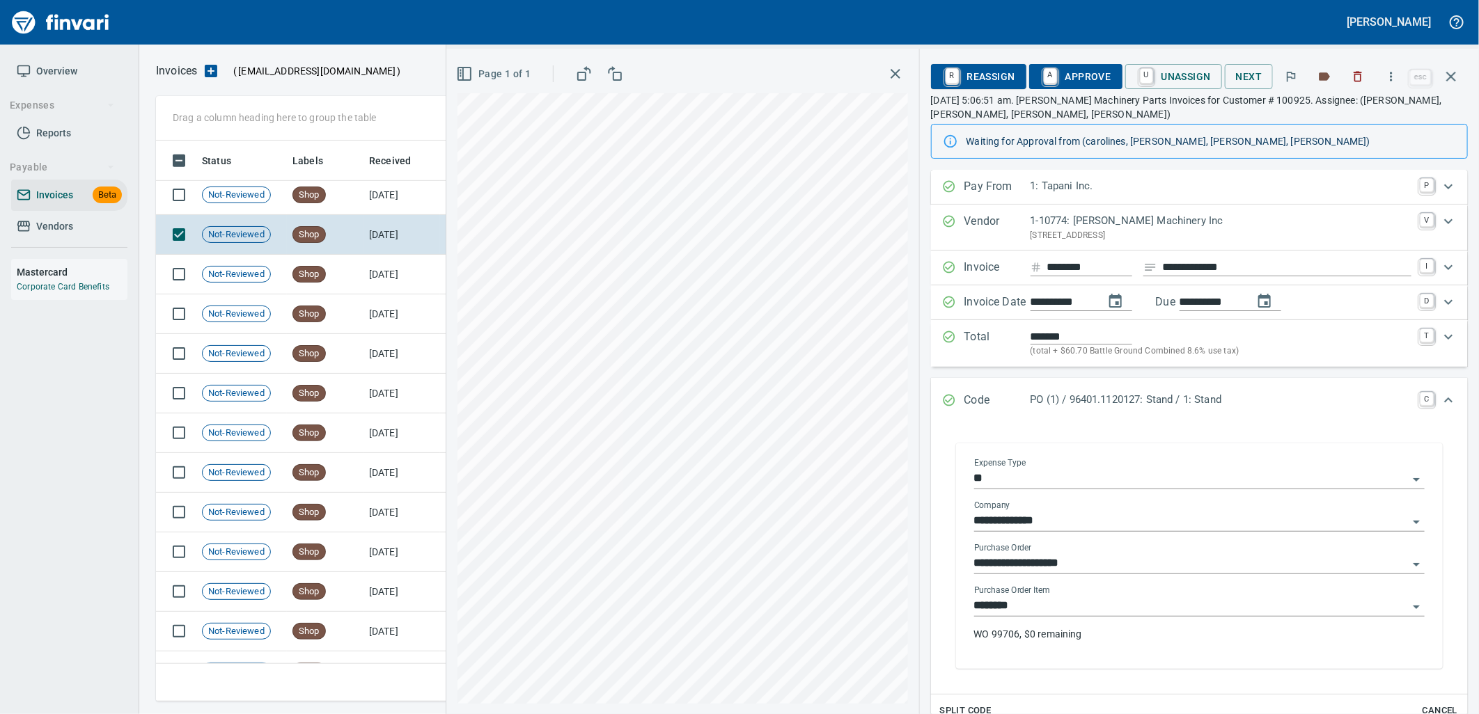
drag, startPoint x: 1067, startPoint y: 597, endPoint x: 923, endPoint y: 609, distance: 144.6
click at [1065, 597] on input "********" at bounding box center [1191, 606] width 434 height 19
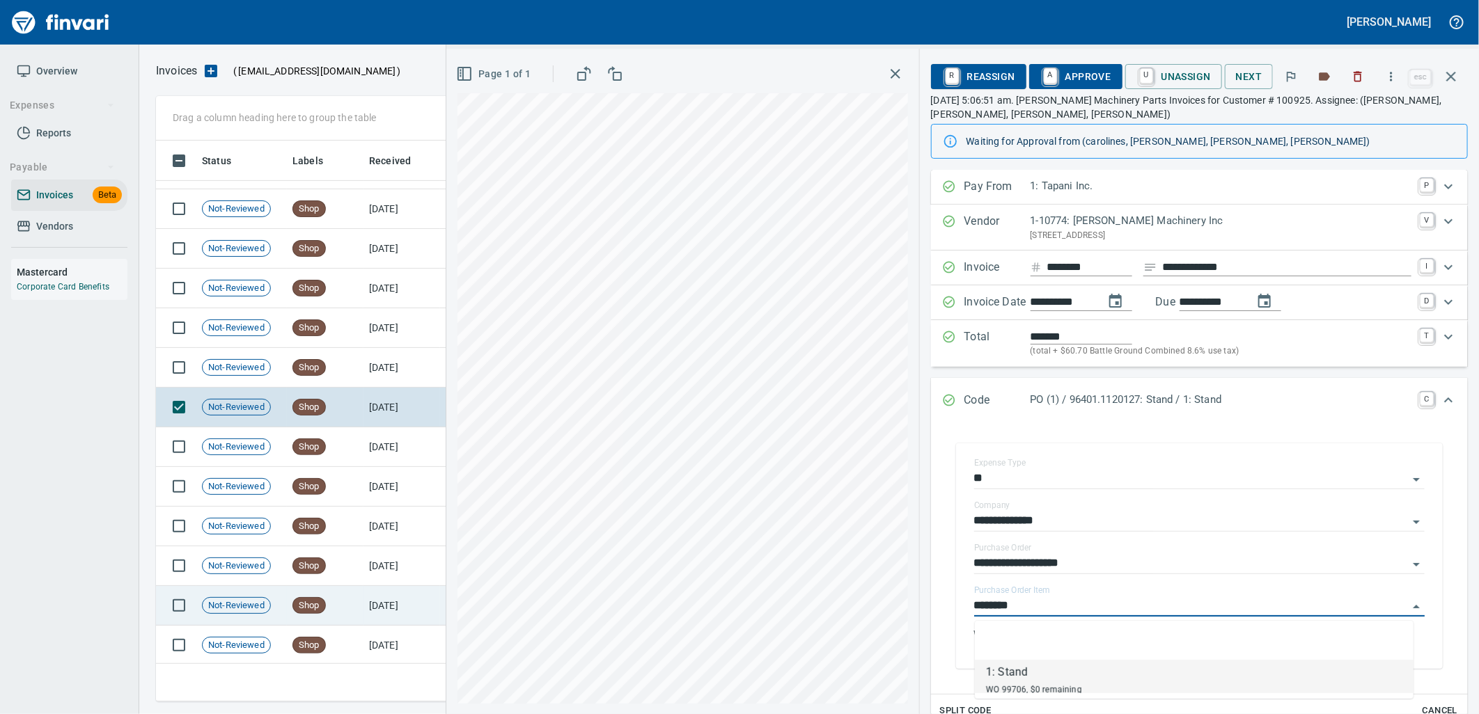
scroll to position [3636, 0]
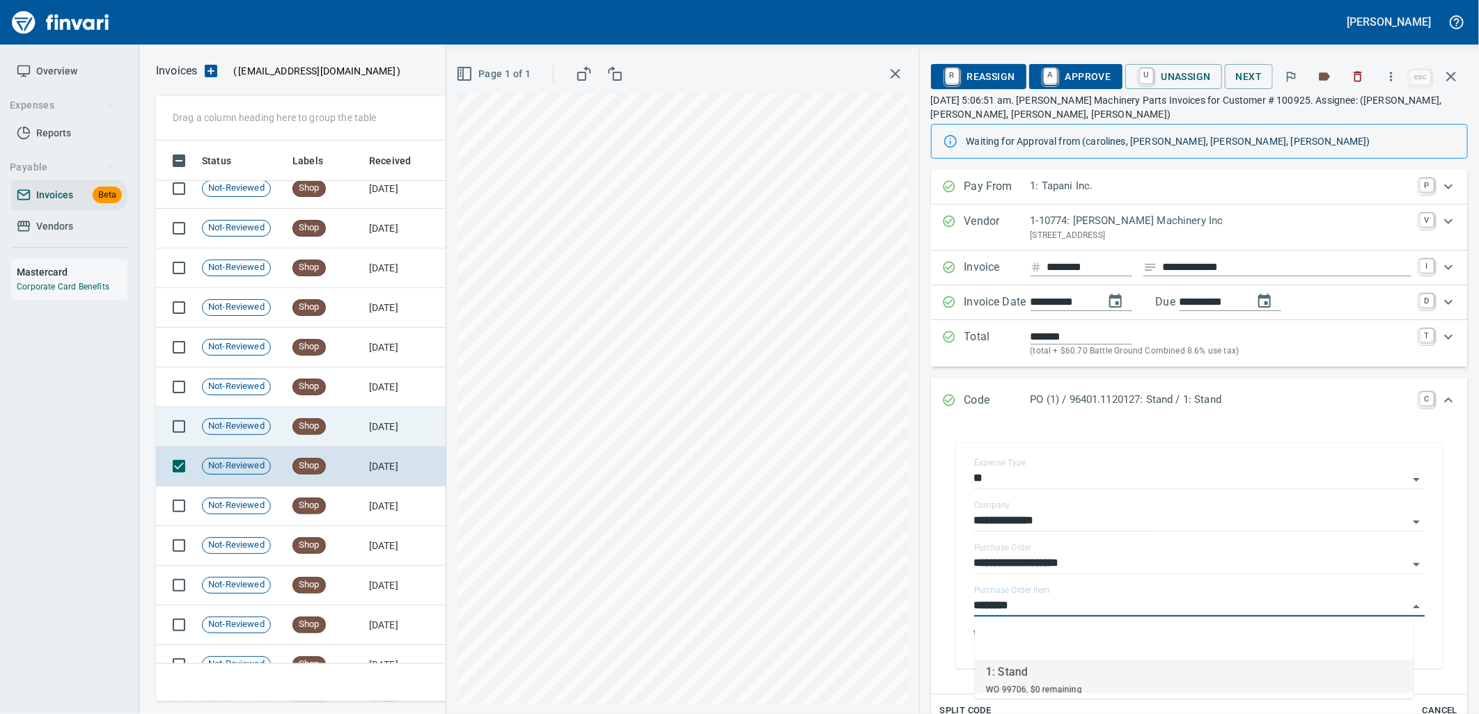
click at [393, 423] on td "9/4/2025" at bounding box center [401, 427] width 77 height 40
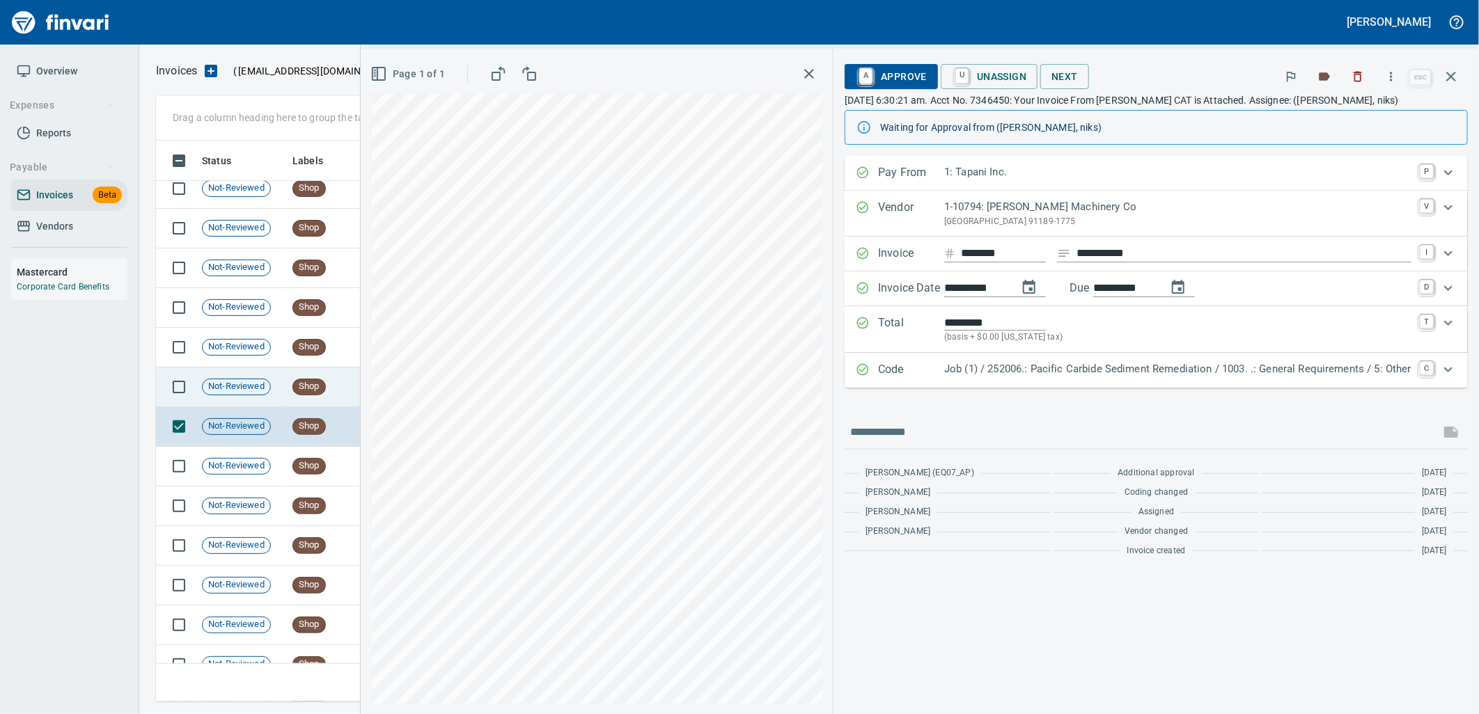
click at [344, 391] on td "Shop" at bounding box center [325, 388] width 77 height 40
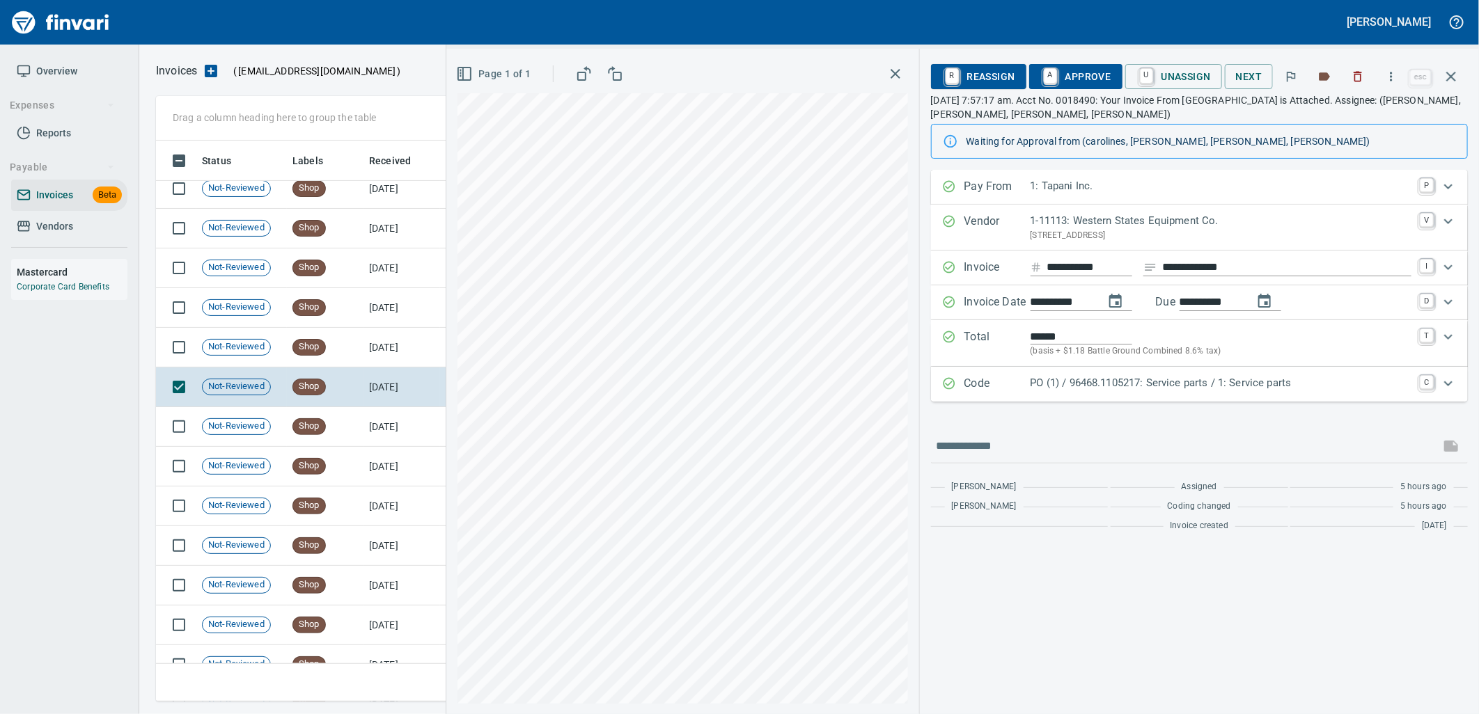
click at [1089, 384] on p "PO (1) / 96468.1105217: Service parts / 1: Service parts" at bounding box center [1221, 383] width 381 height 16
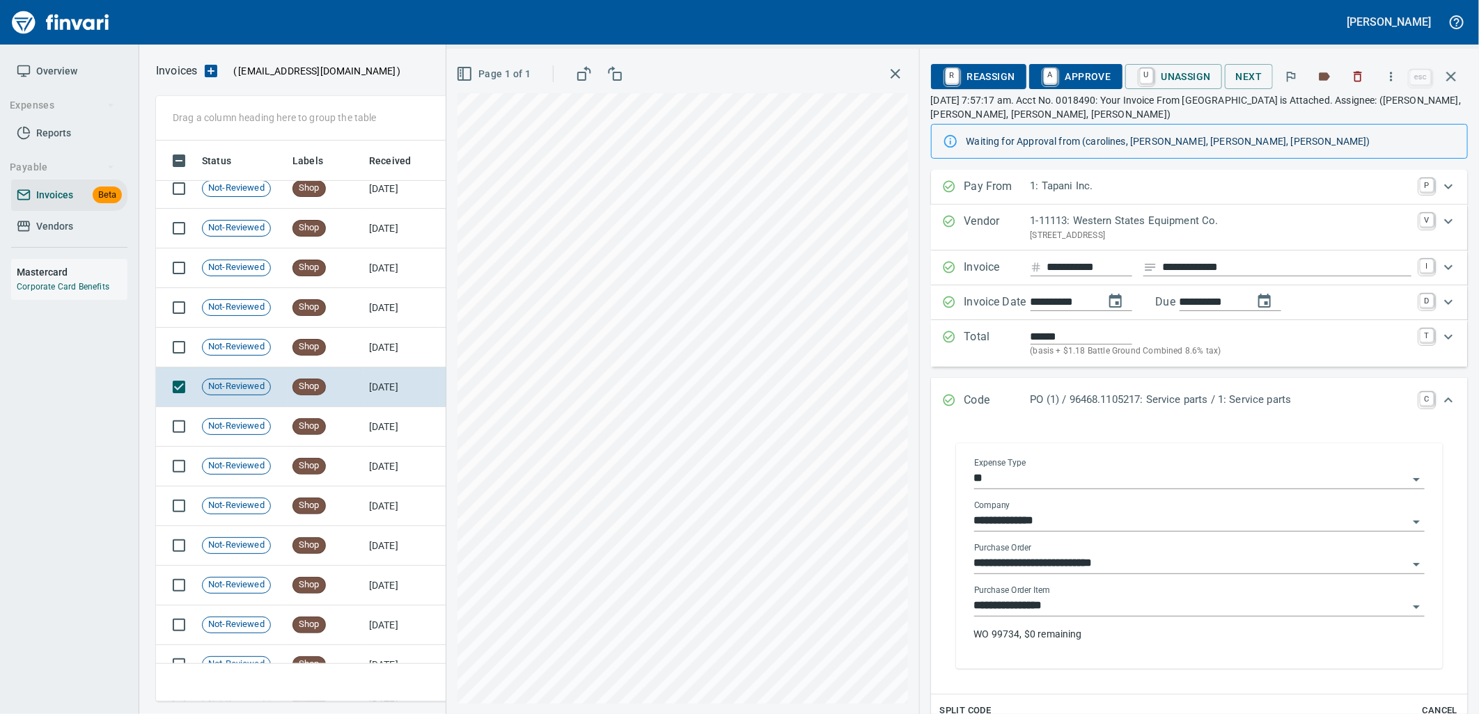
click at [1081, 615] on input "**********" at bounding box center [1191, 606] width 434 height 19
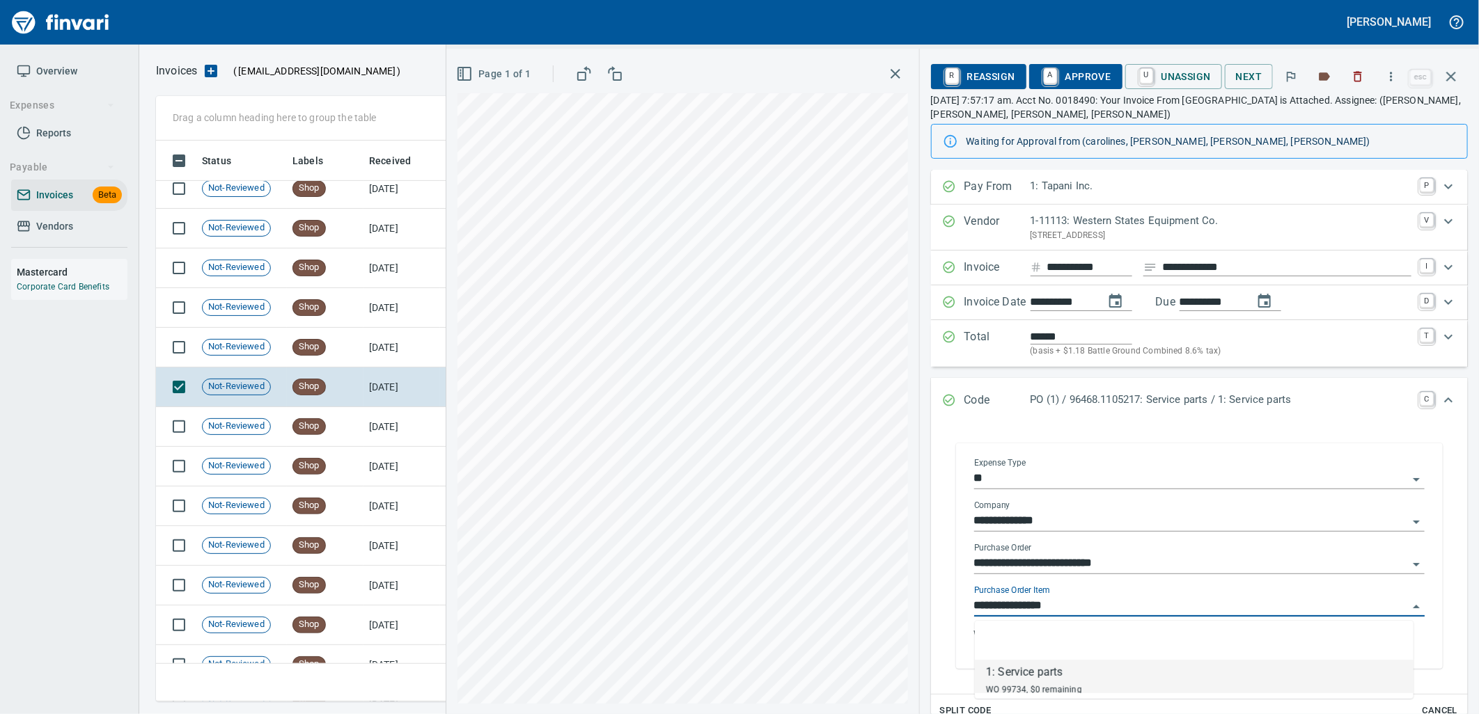
scroll to position [550, 1283]
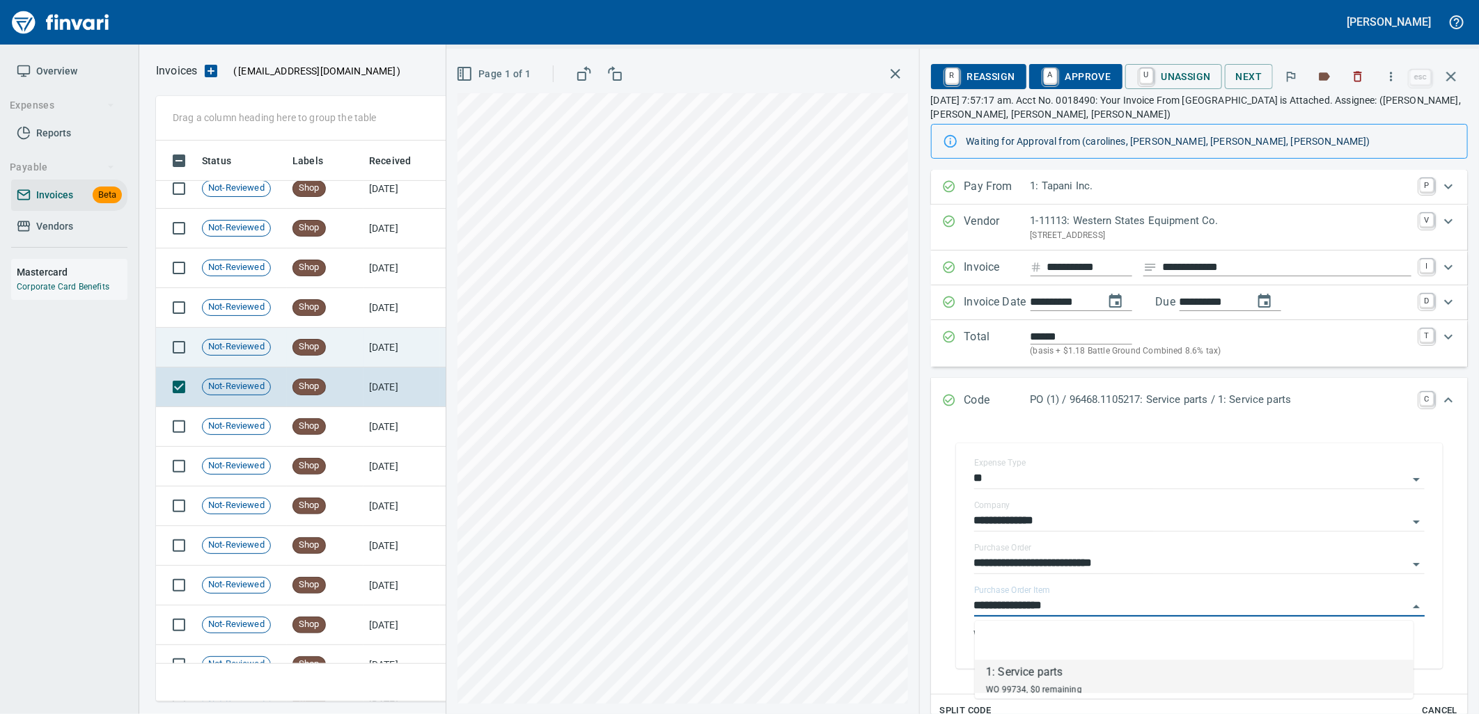
click at [352, 350] on td "Shop" at bounding box center [325, 348] width 77 height 40
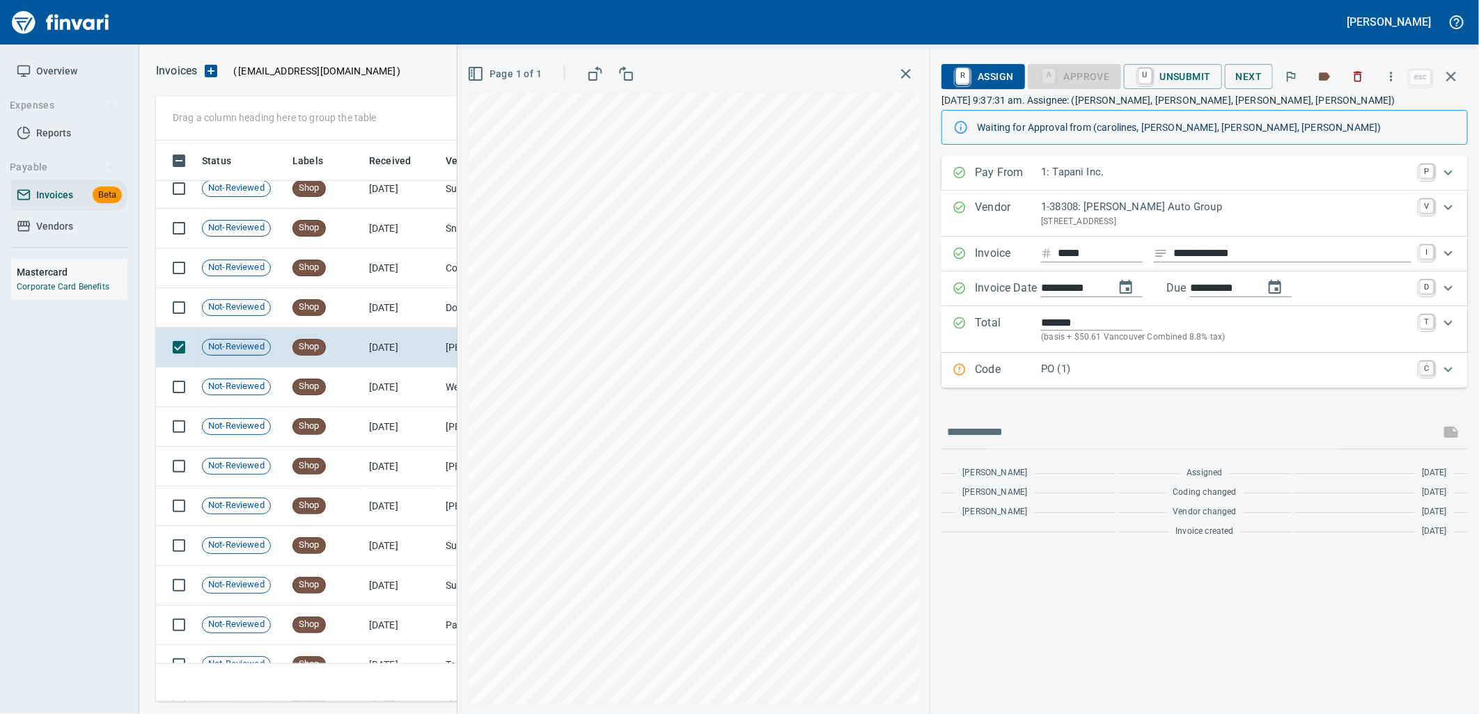
click at [1109, 379] on div "PO (1)" at bounding box center [1226, 370] width 370 height 18
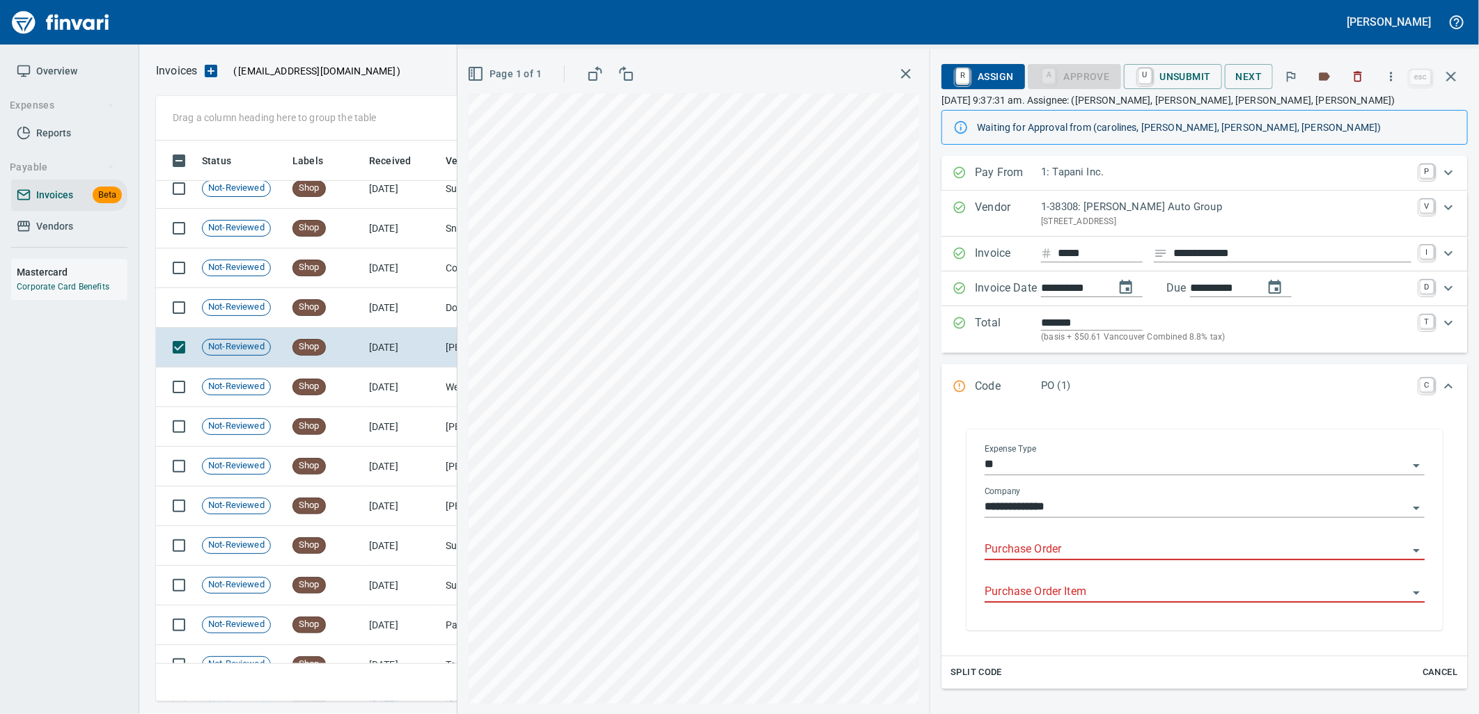
click at [1050, 554] on input "Purchase Order" at bounding box center [1196, 549] width 423 height 19
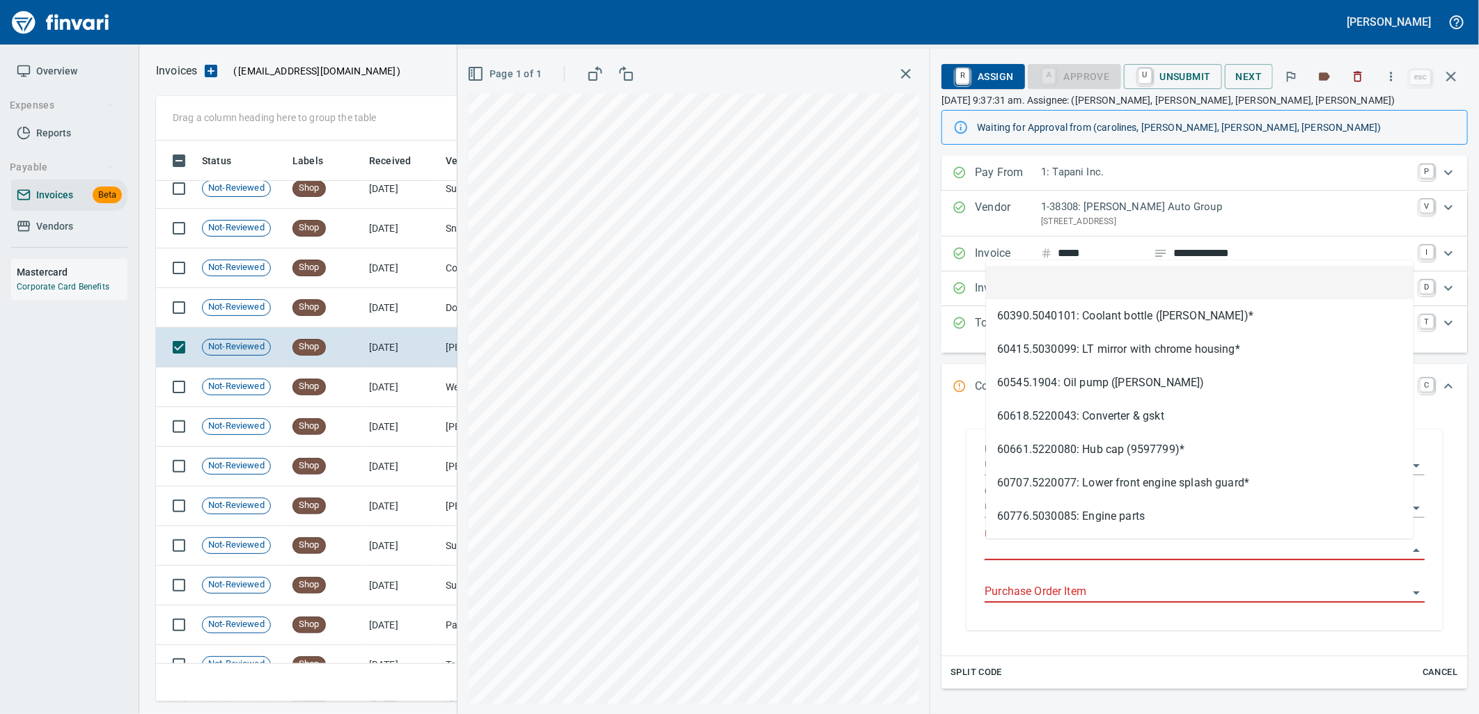
scroll to position [550, 1283]
type input "**********"
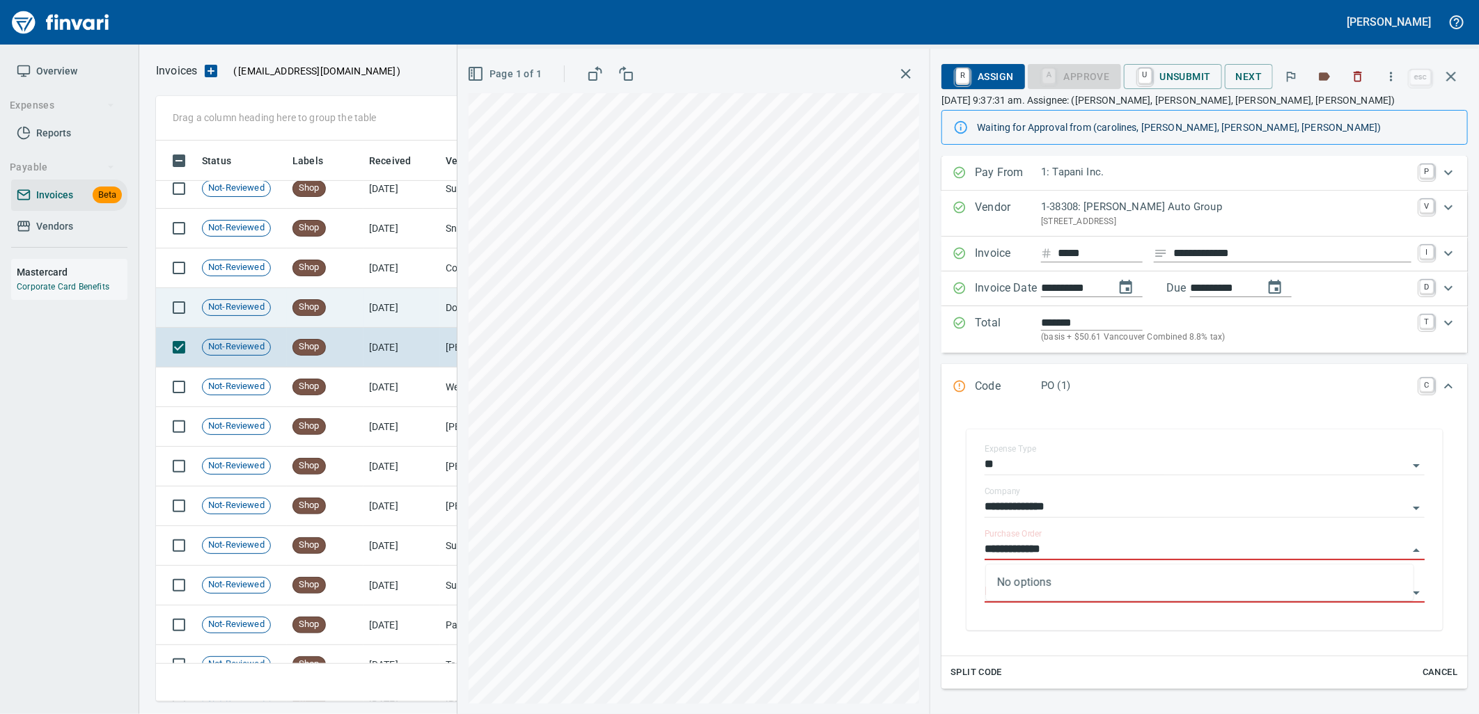
click at [391, 298] on td "9/4/2025" at bounding box center [401, 308] width 77 height 40
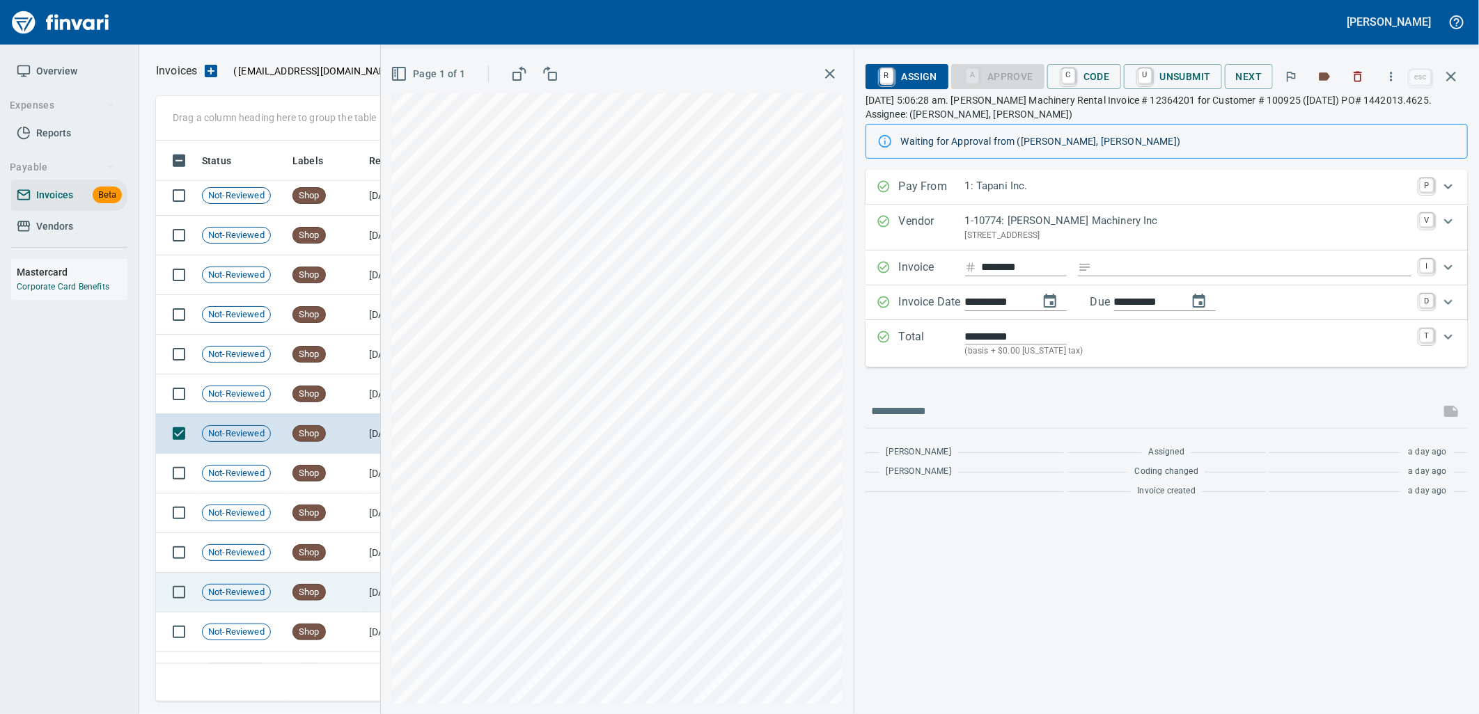
scroll to position [618, 0]
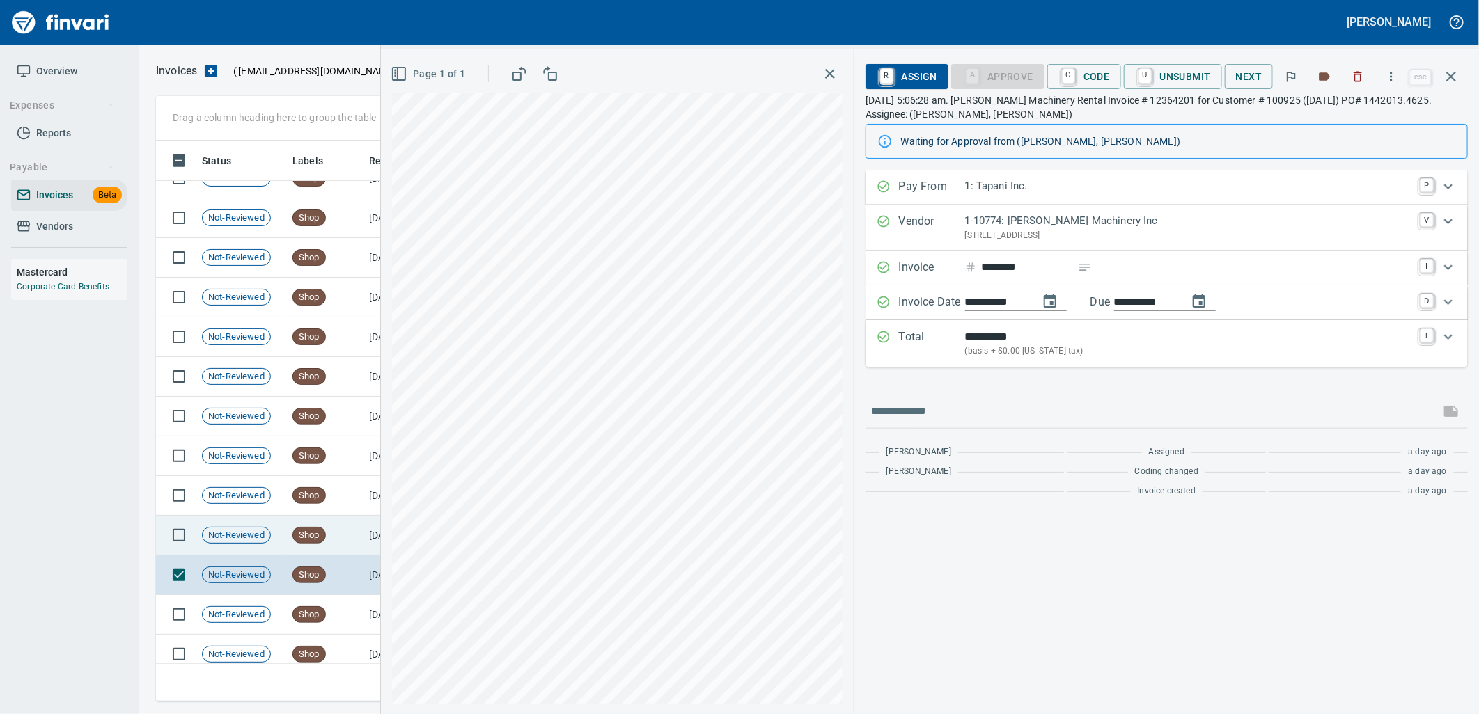
click at [329, 536] on td "Shop" at bounding box center [325, 536] width 77 height 40
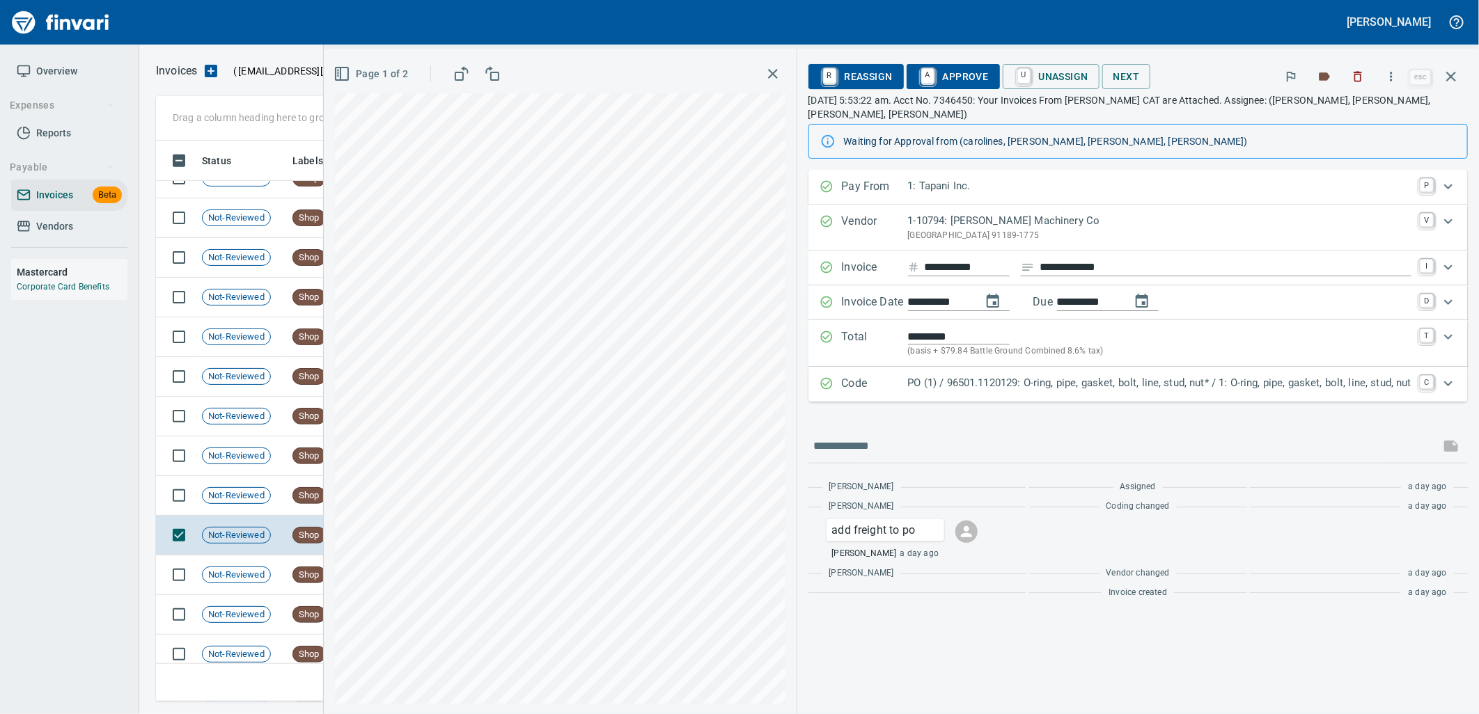
click at [1090, 375] on p "PO (1) / 96501.1120129: O-ring, pipe, gasket, bolt, line, stud, nut* / 1: O-rin…" at bounding box center [1159, 383] width 503 height 16
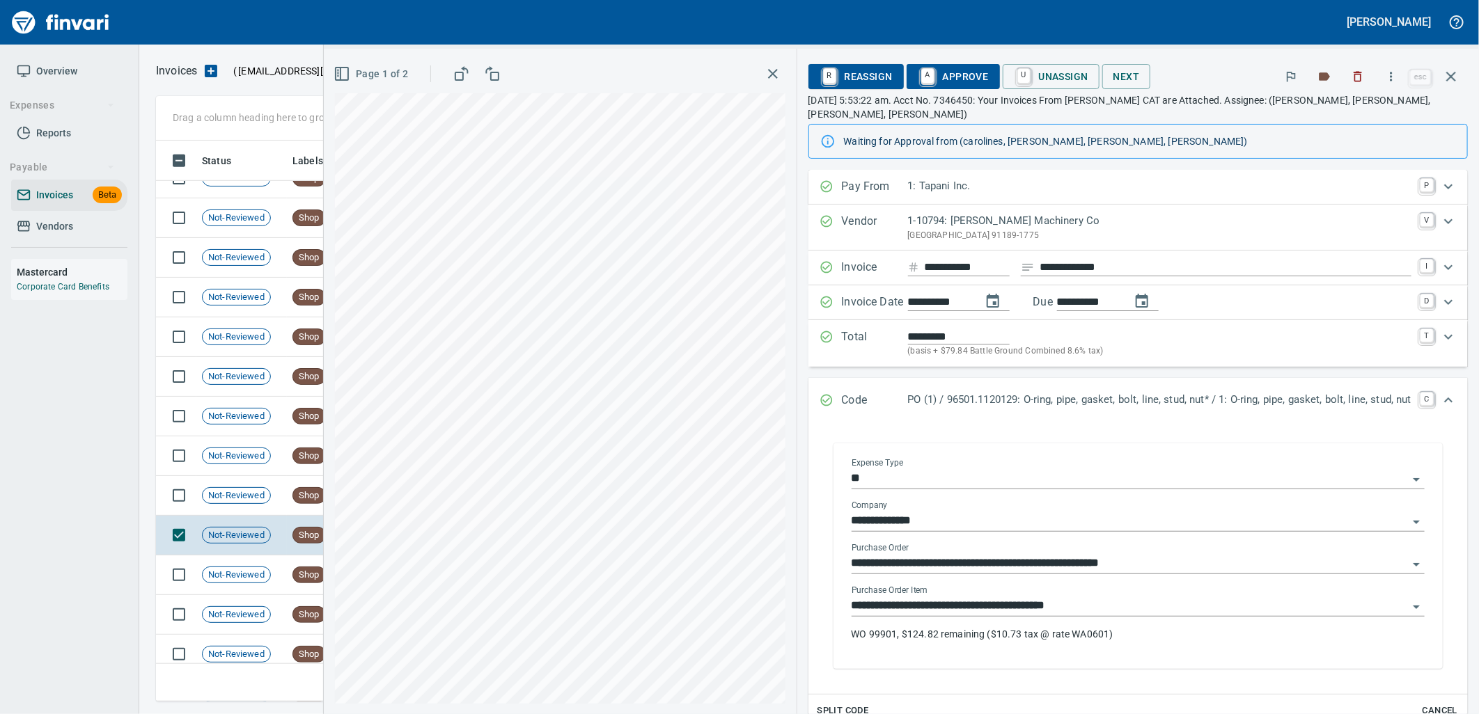
click at [1076, 603] on input "**********" at bounding box center [1130, 606] width 556 height 19
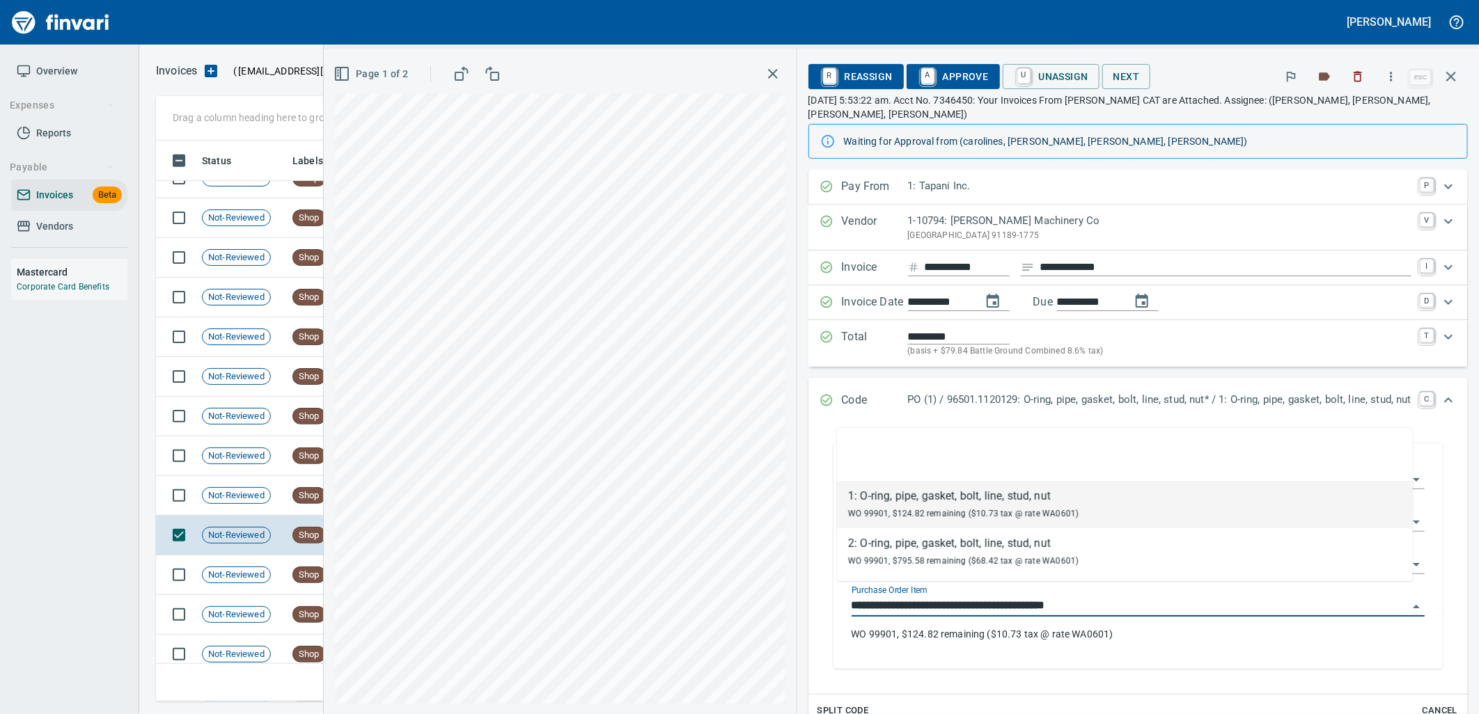
scroll to position [550, 1283]
click at [297, 497] on span "Shop" at bounding box center [309, 496] width 32 height 13
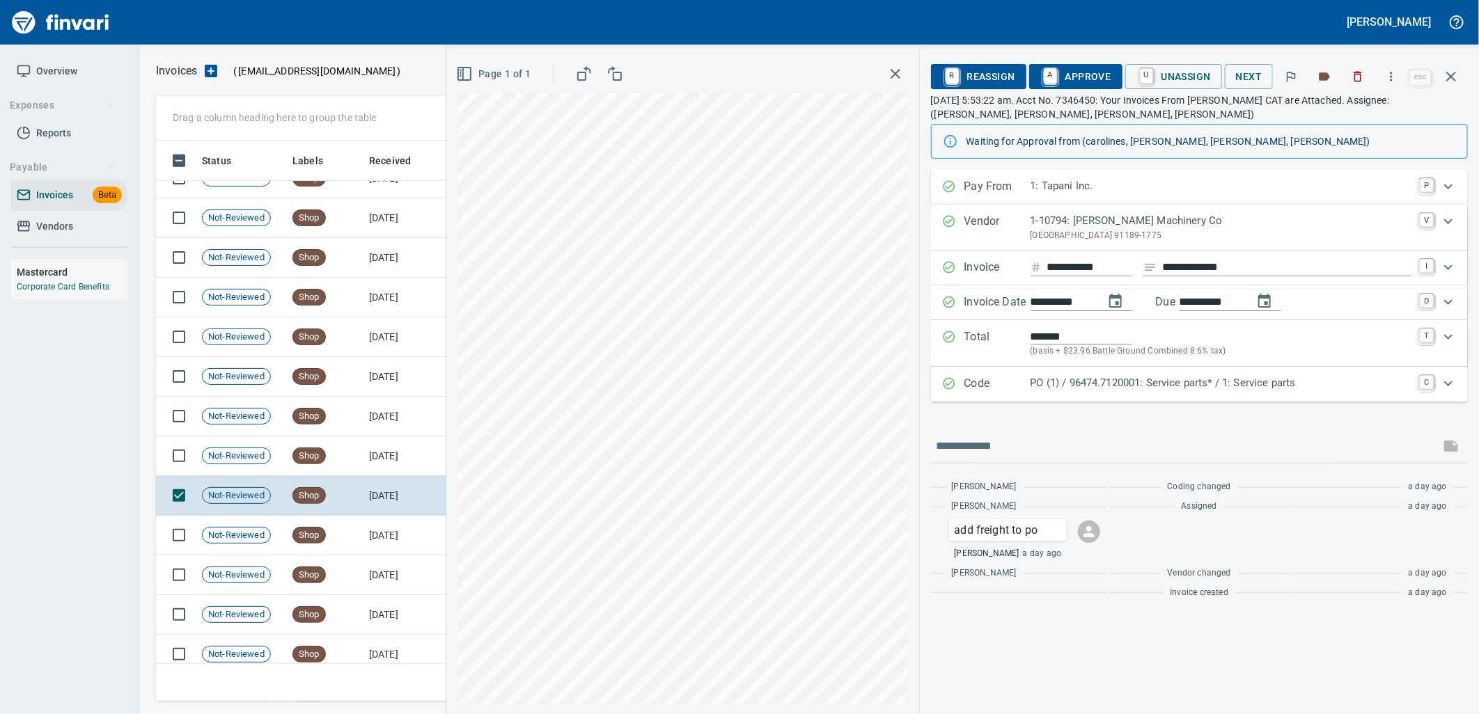
click at [1052, 383] on p "PO (1) / 96474.7120001: Service parts* / 1: Service parts" at bounding box center [1221, 383] width 381 height 16
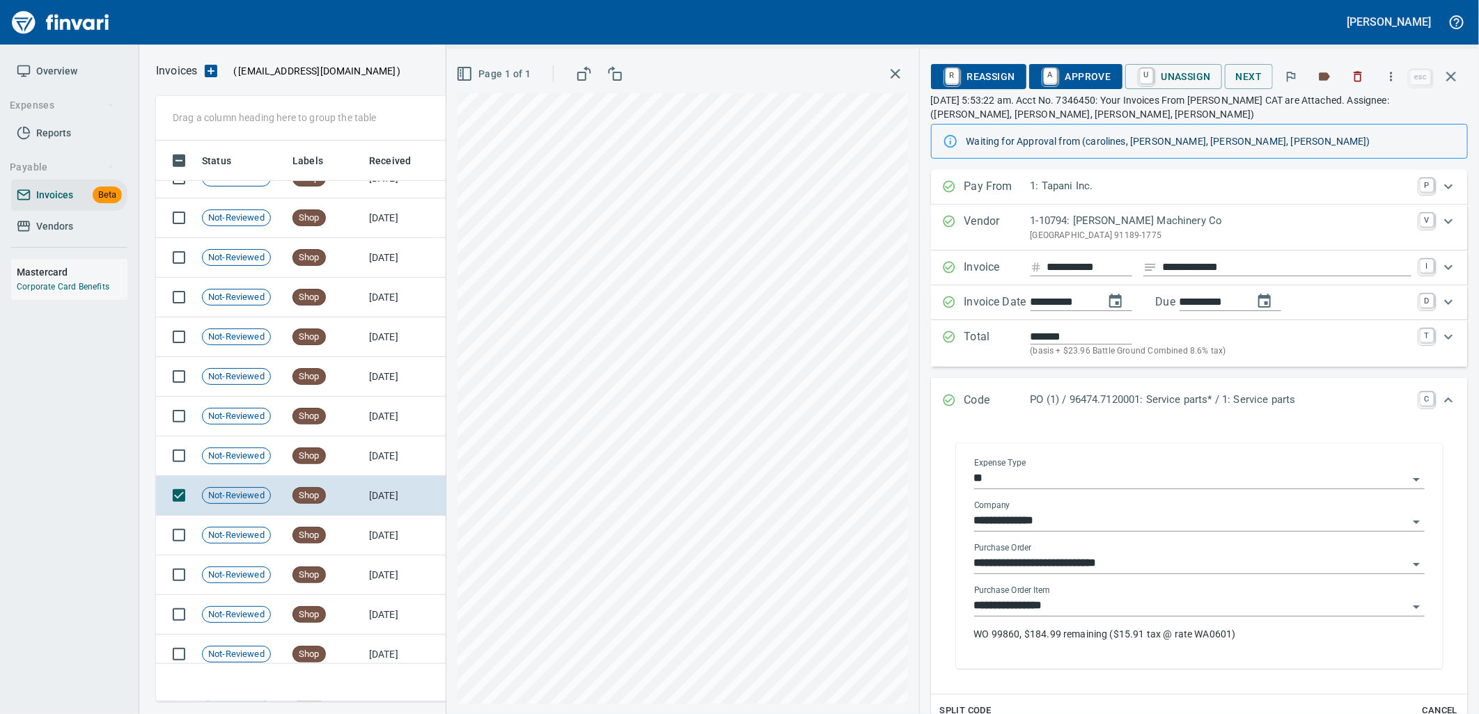
click at [1081, 607] on input "**********" at bounding box center [1191, 606] width 434 height 19
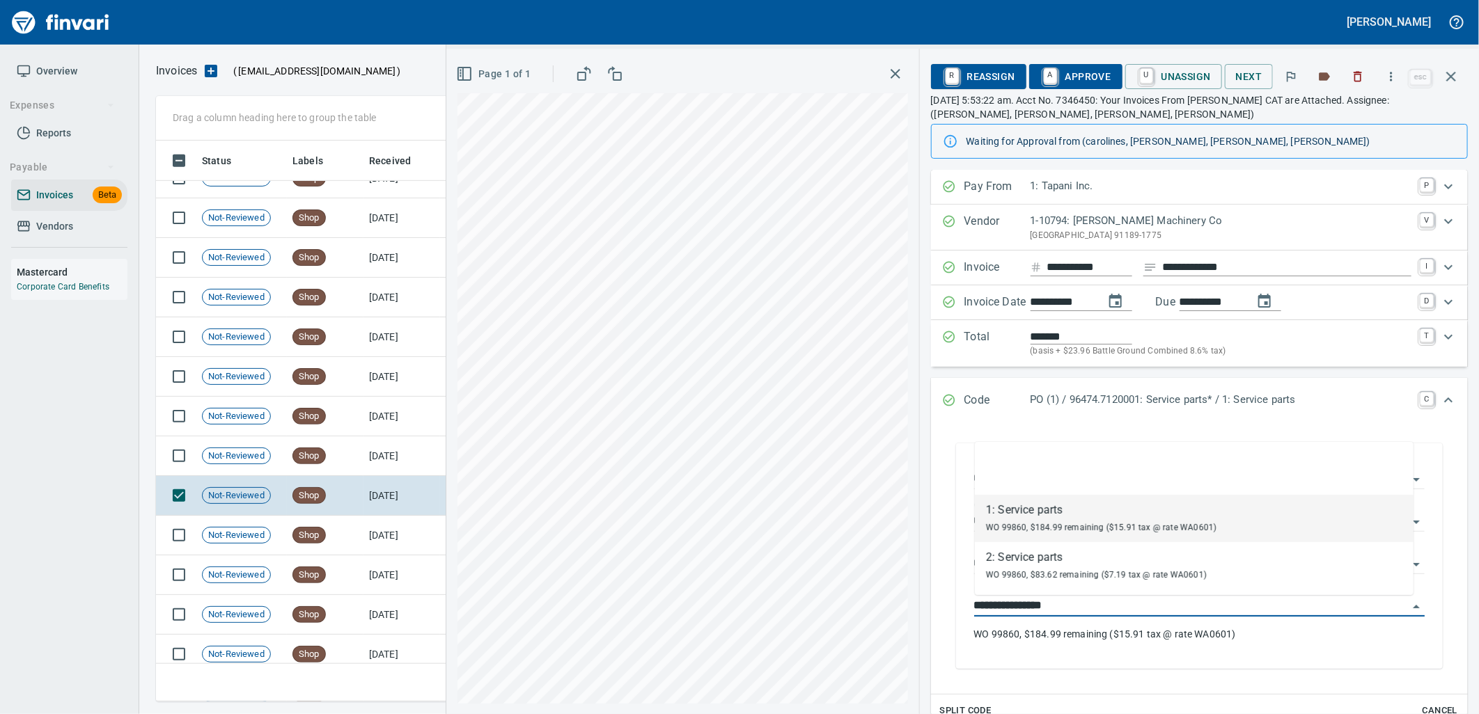
scroll to position [550, 1283]
click at [254, 460] on span "Not-Reviewed" at bounding box center [237, 456] width 68 height 13
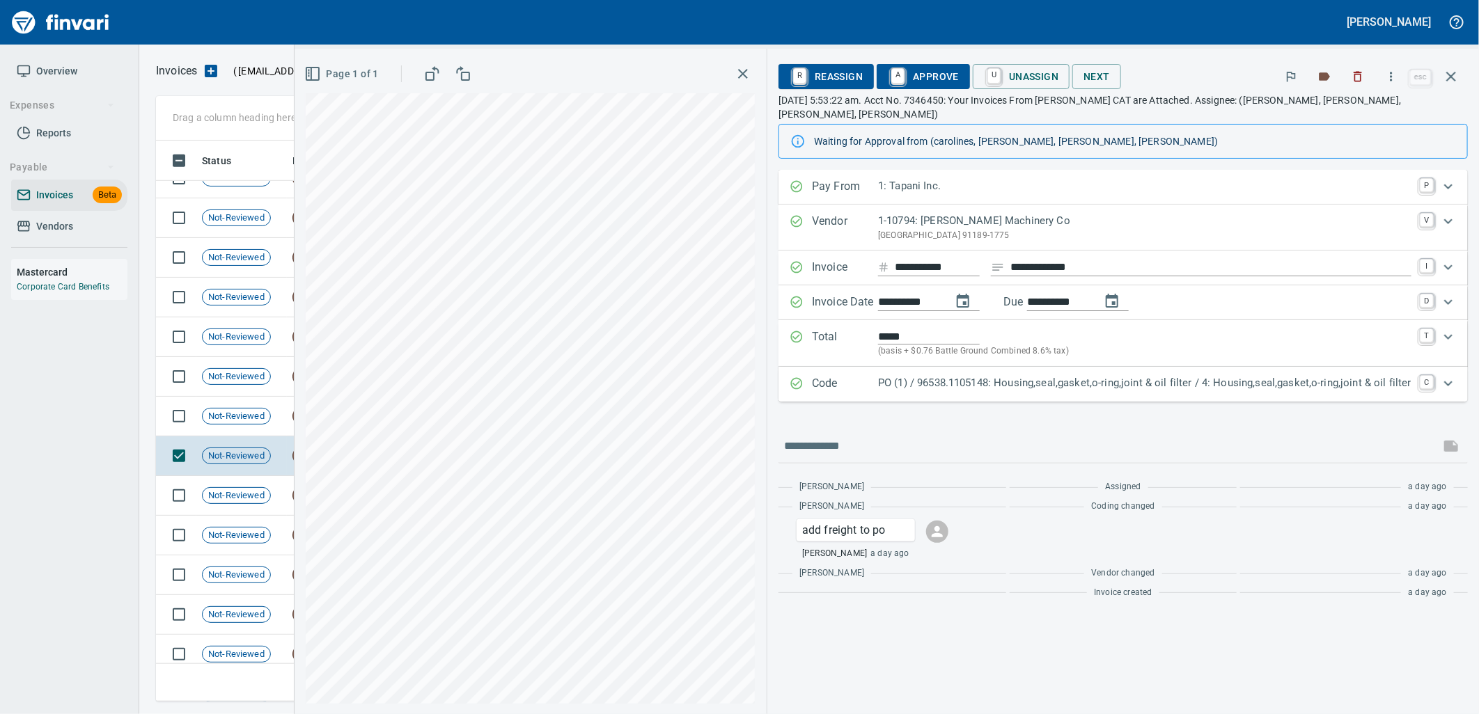
click at [928, 375] on p "PO (1) / 96538.1105148: Housing,seal,gasket,o-ring,joint & oil filter / 4: Hous…" at bounding box center [1144, 383] width 533 height 16
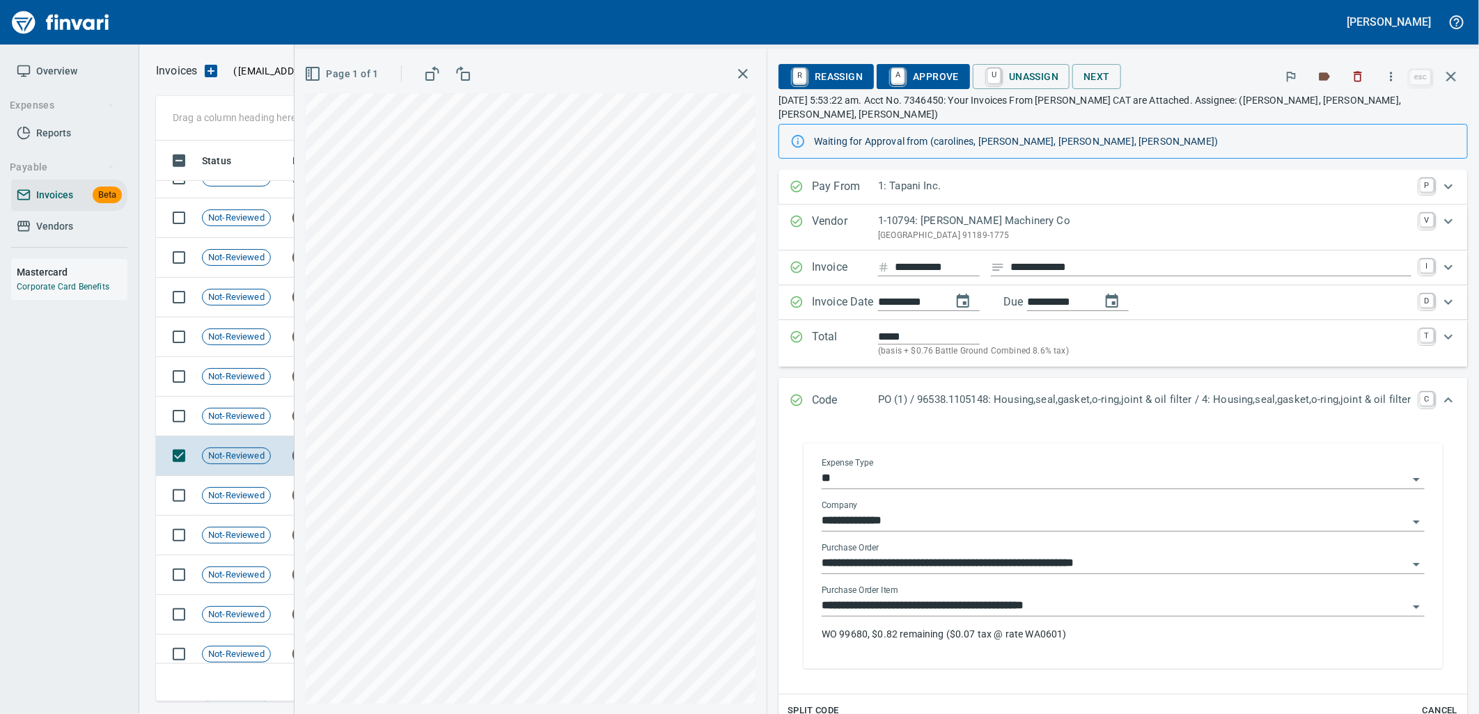
click at [936, 584] on body "[PERSON_NAME] Overview Expenses Reports Payable Invoices Beta Vendors Mastercar…" at bounding box center [739, 357] width 1479 height 714
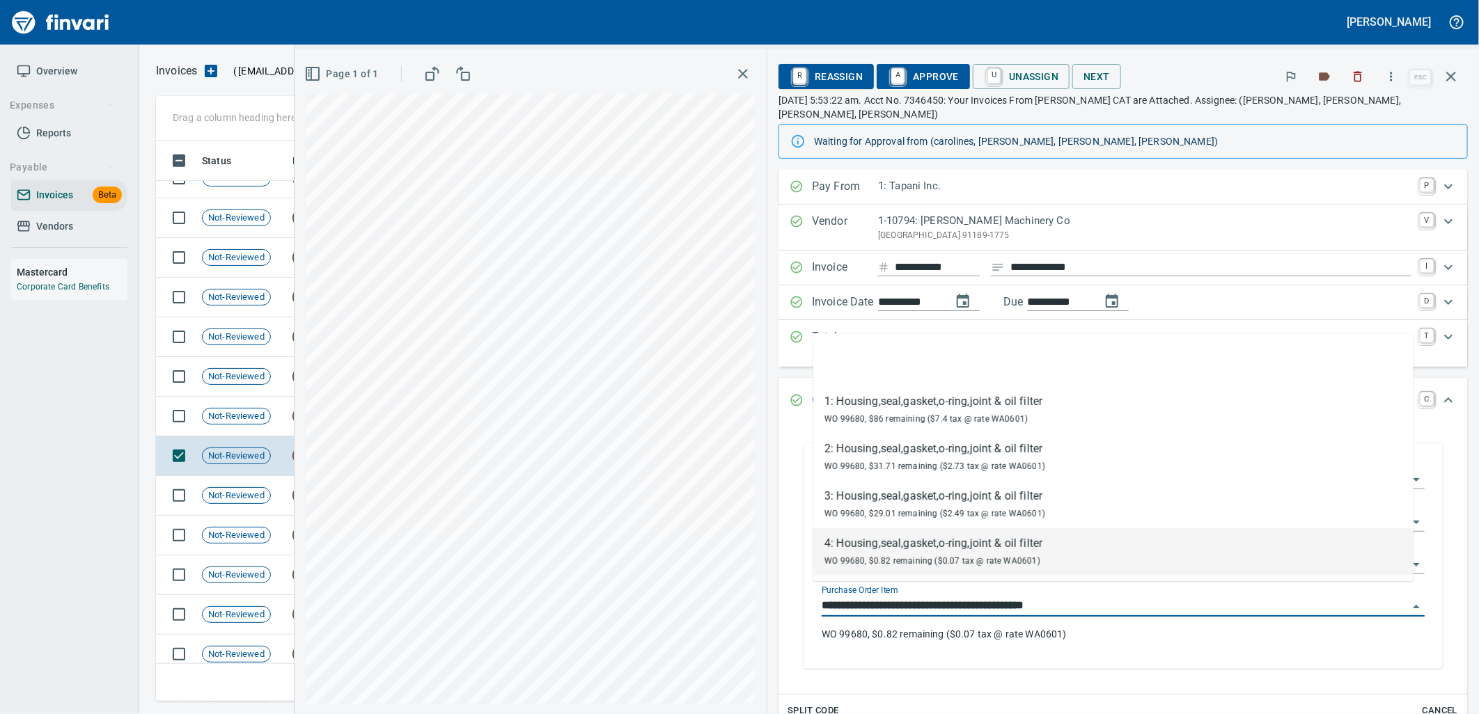
scroll to position [550, 1283]
click at [266, 413] on span "Not-Reviewed" at bounding box center [237, 416] width 68 height 13
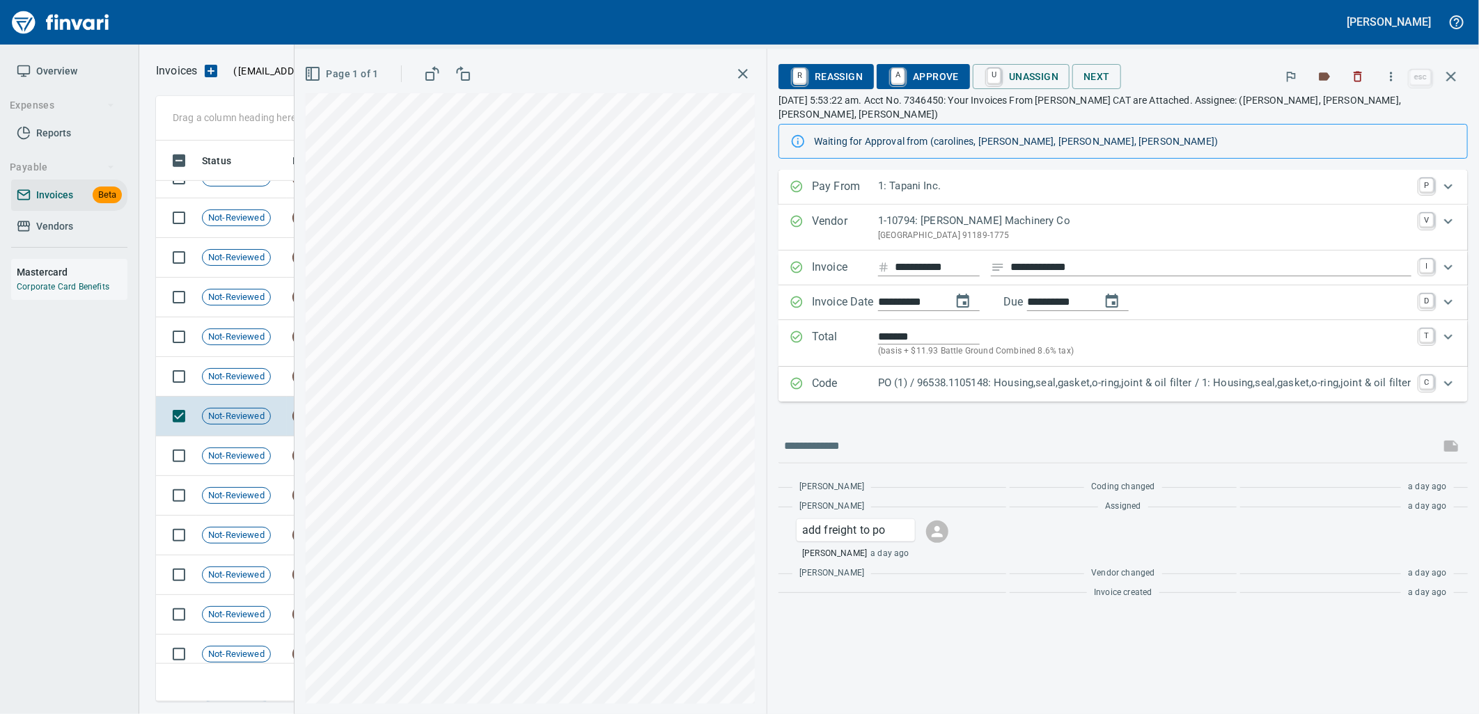
click at [969, 378] on div "PO (1) / 96538.1105148: Housing,seal,gasket,o-ring,joint & oil filter / 1: Hous…" at bounding box center [1144, 384] width 533 height 18
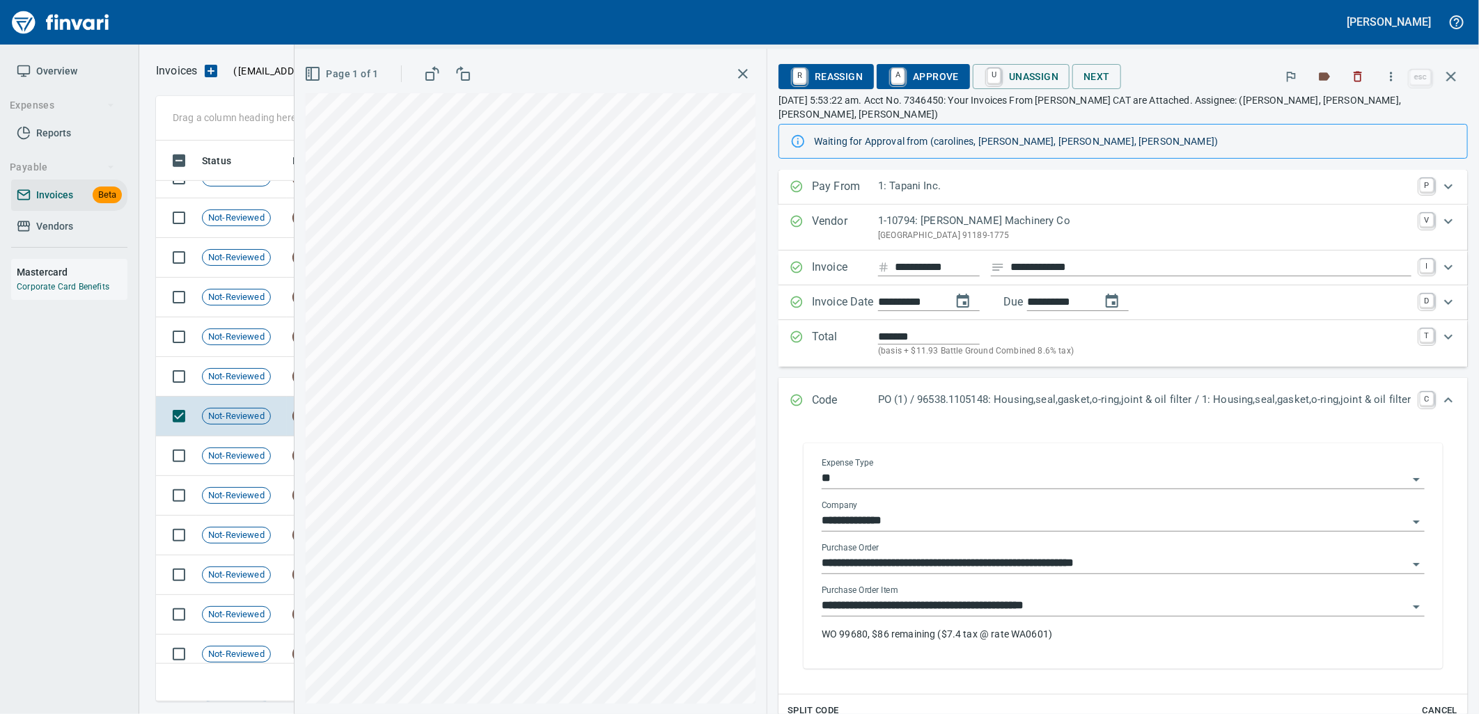
click at [956, 597] on input "**********" at bounding box center [1115, 606] width 586 height 19
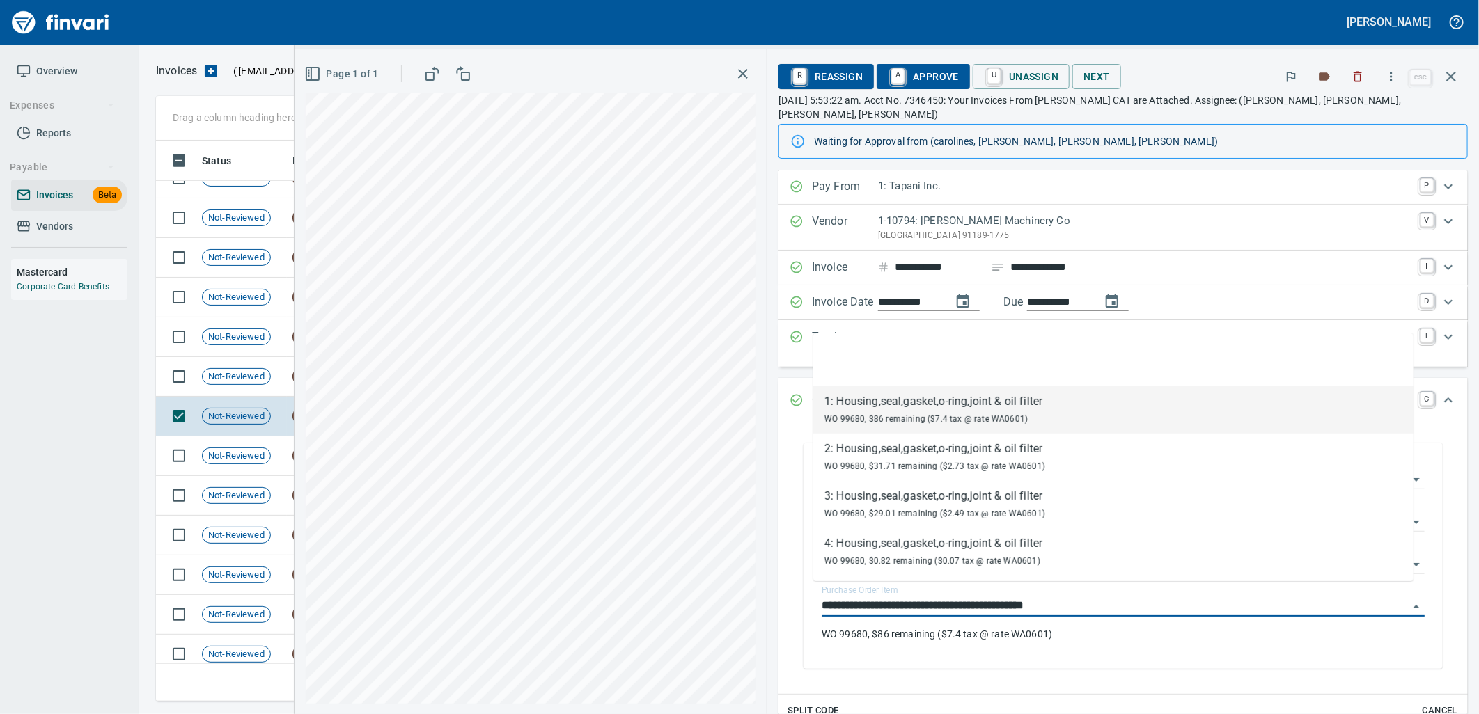
scroll to position [550, 1283]
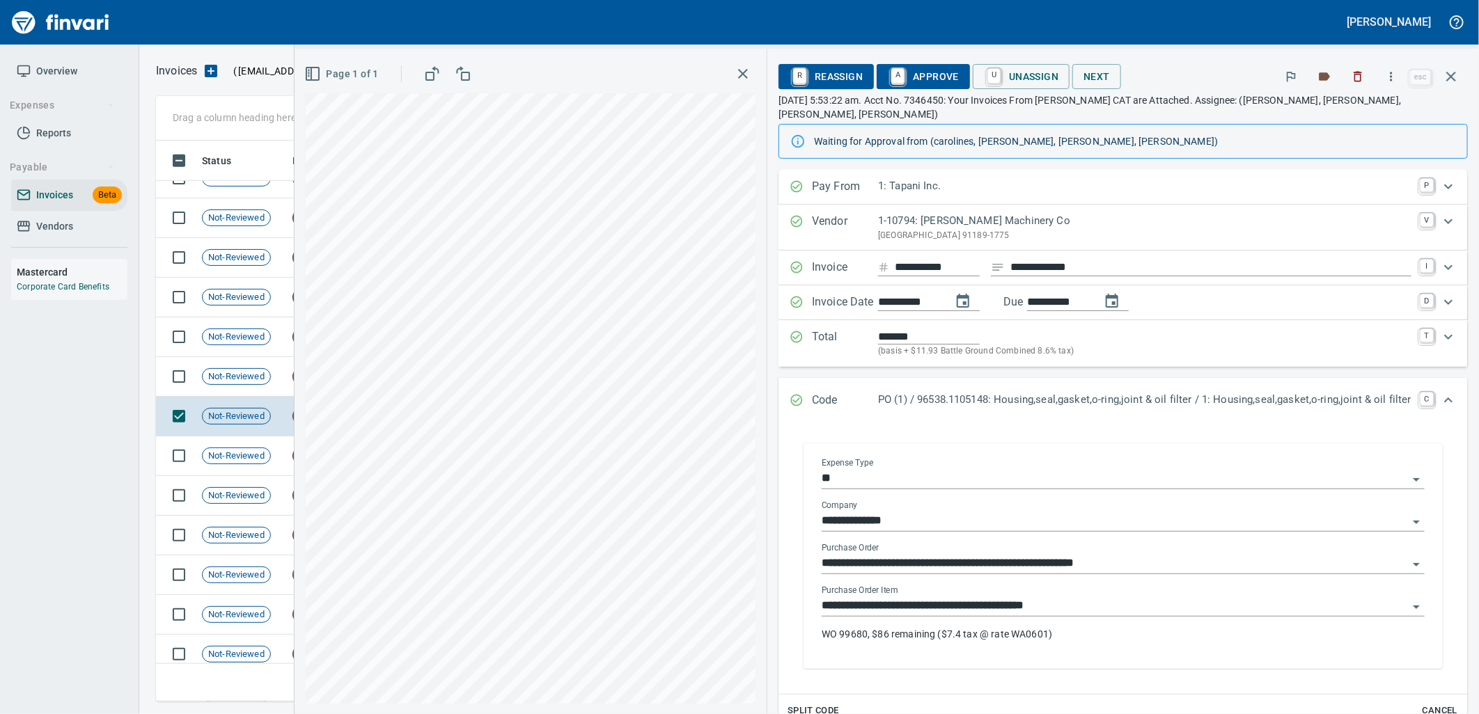
click at [973, 597] on input "**********" at bounding box center [1115, 606] width 586 height 19
click at [255, 382] on span "Not-Reviewed" at bounding box center [237, 376] width 68 height 13
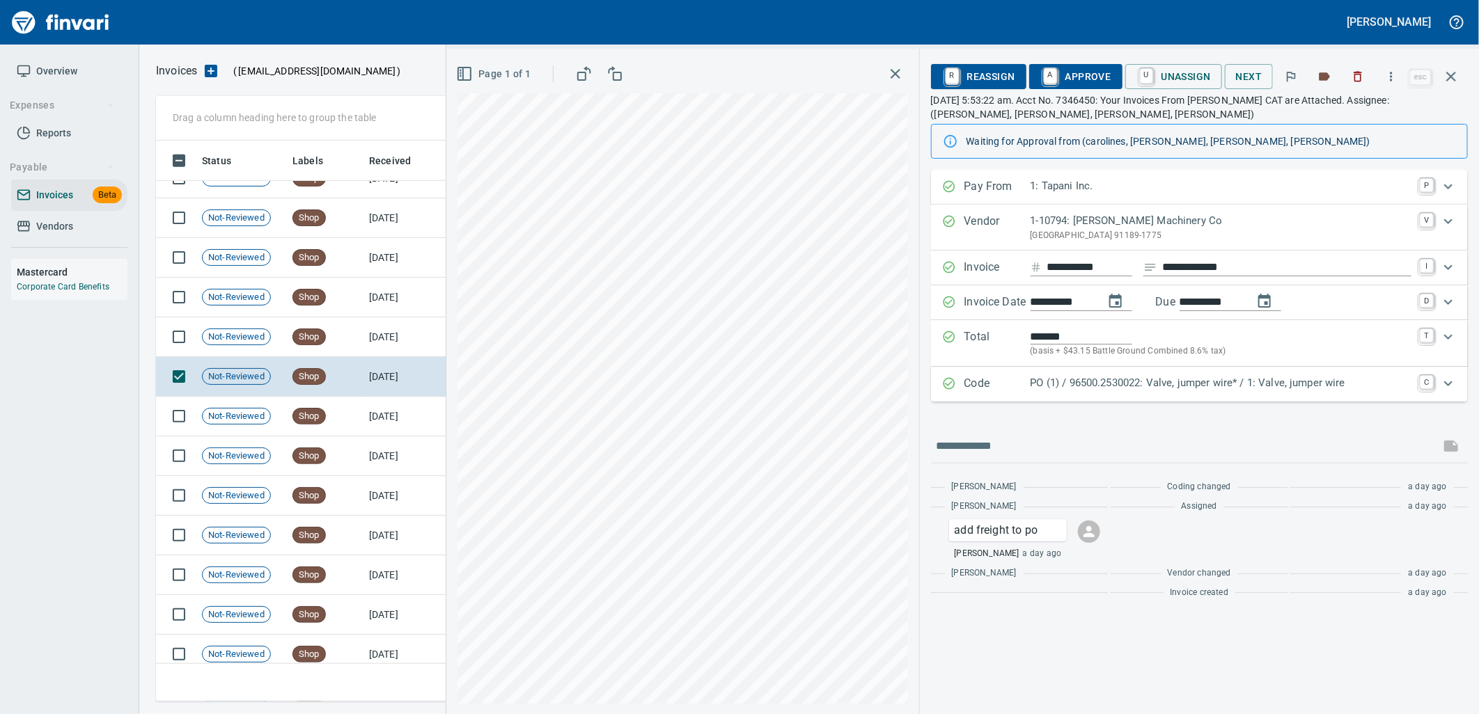
click at [1083, 379] on p "PO (1) / 96500.2530022: Valve, jumper wire* / 1: Valve, jumper wire" at bounding box center [1221, 383] width 381 height 16
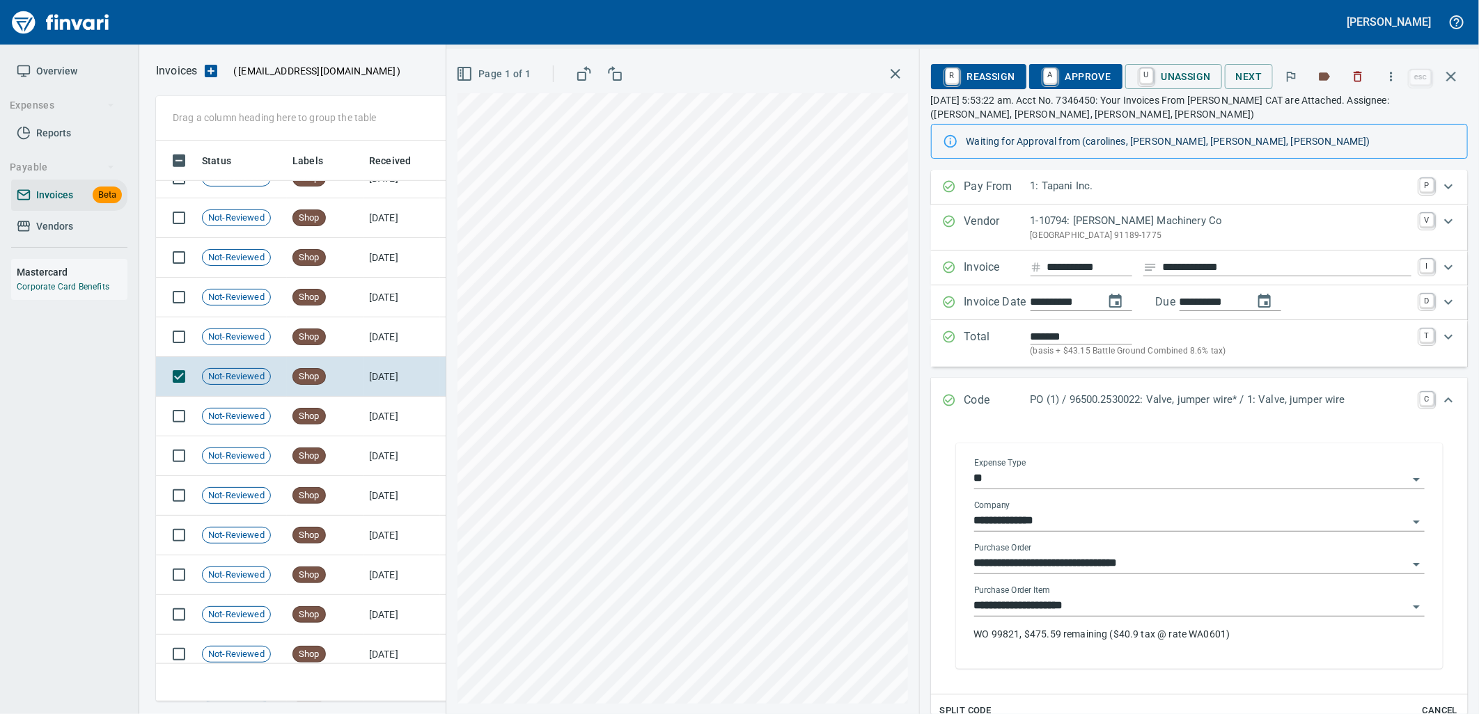
click at [1072, 607] on input "**********" at bounding box center [1191, 606] width 434 height 19
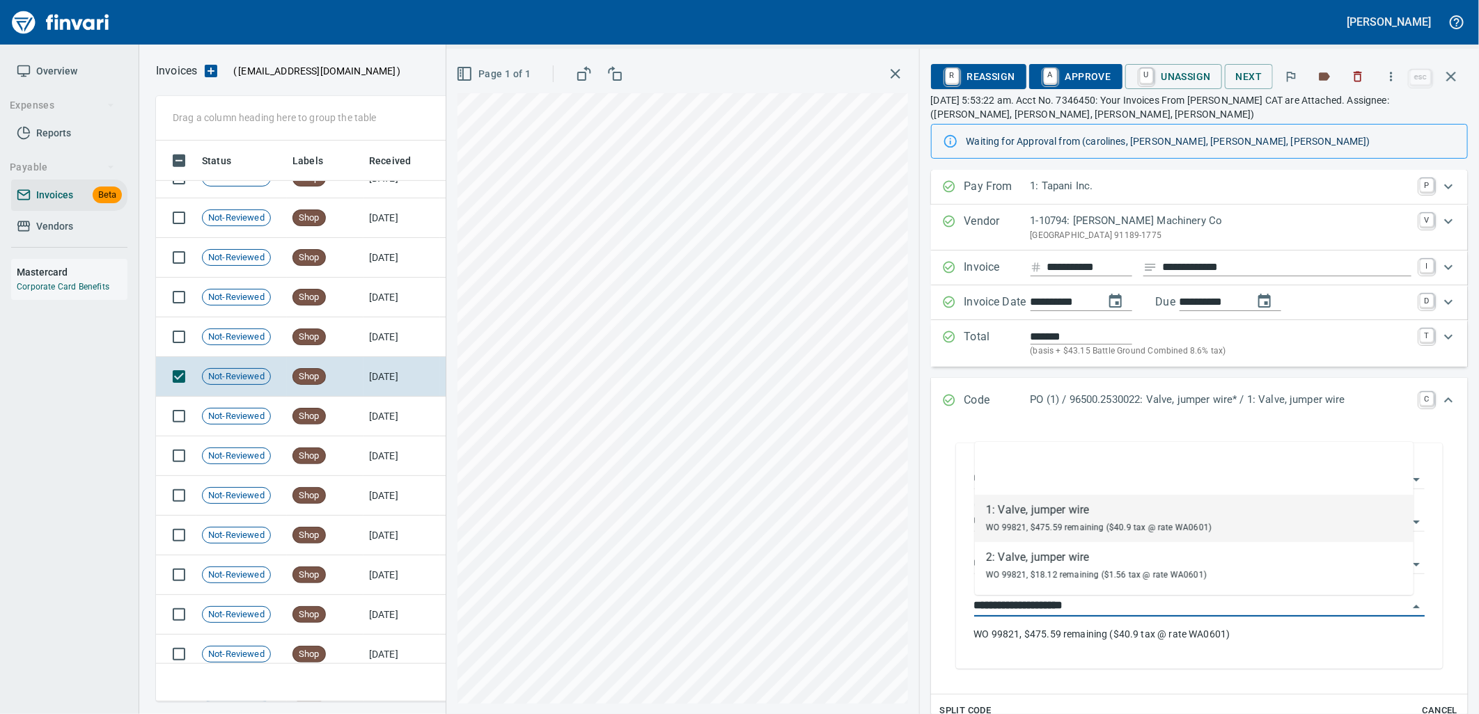
scroll to position [550, 1283]
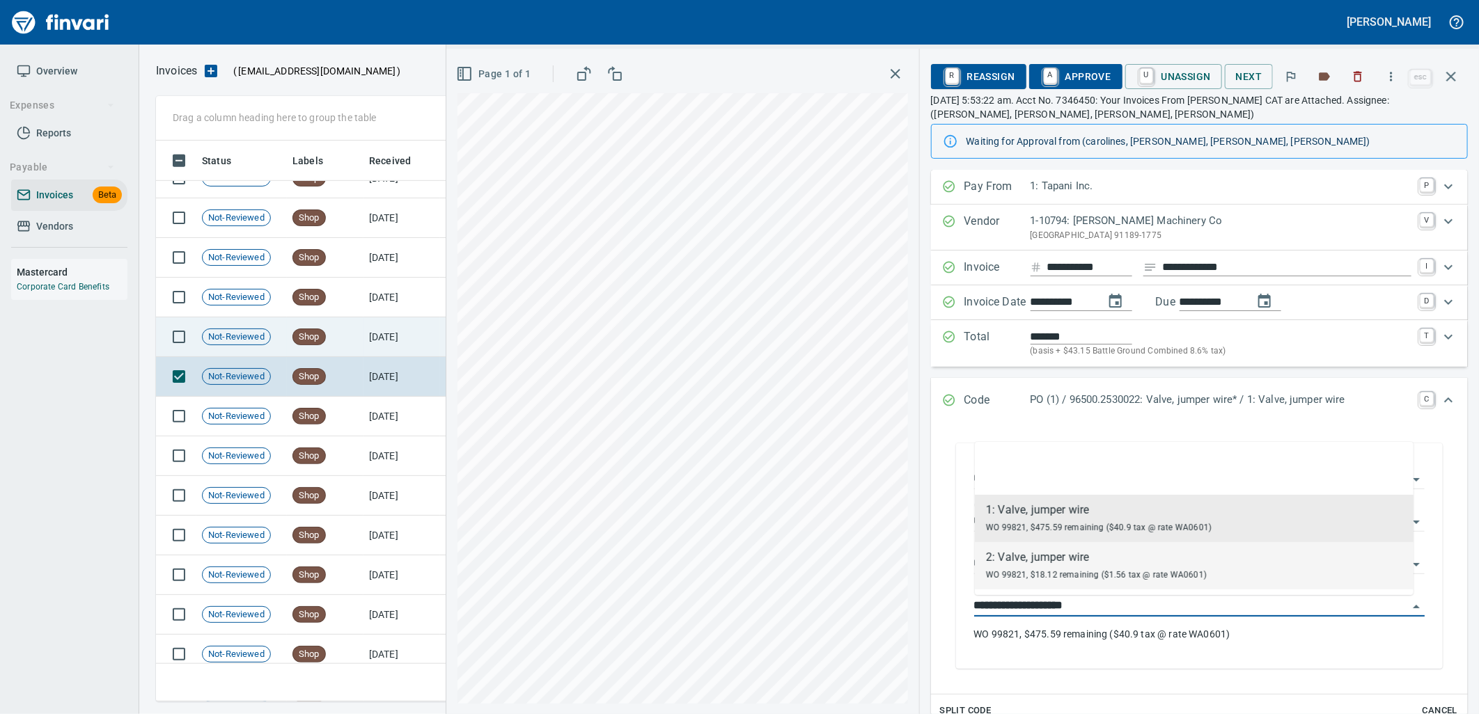
click at [334, 339] on td "Shop" at bounding box center [325, 338] width 77 height 40
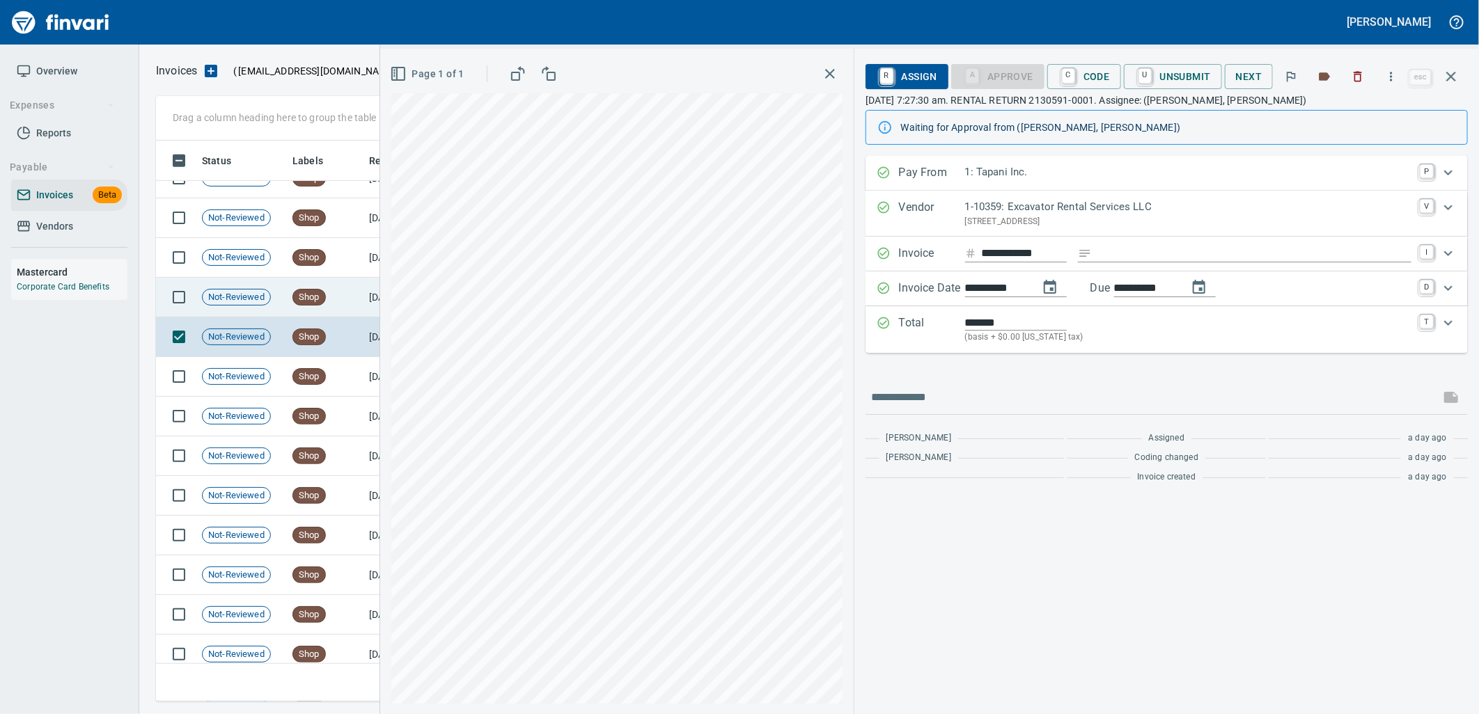
click at [302, 297] on span "Shop" at bounding box center [309, 297] width 32 height 13
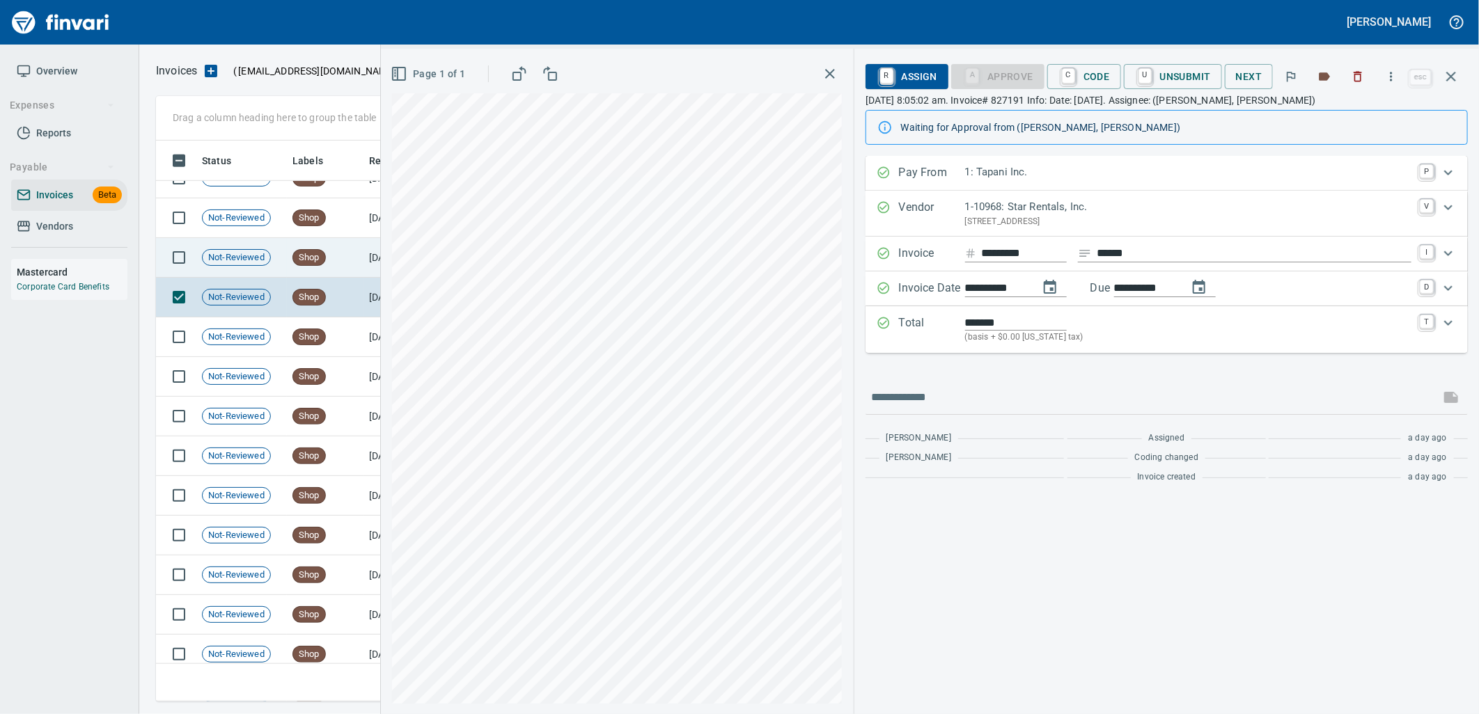
click at [314, 256] on span "Shop" at bounding box center [309, 257] width 32 height 13
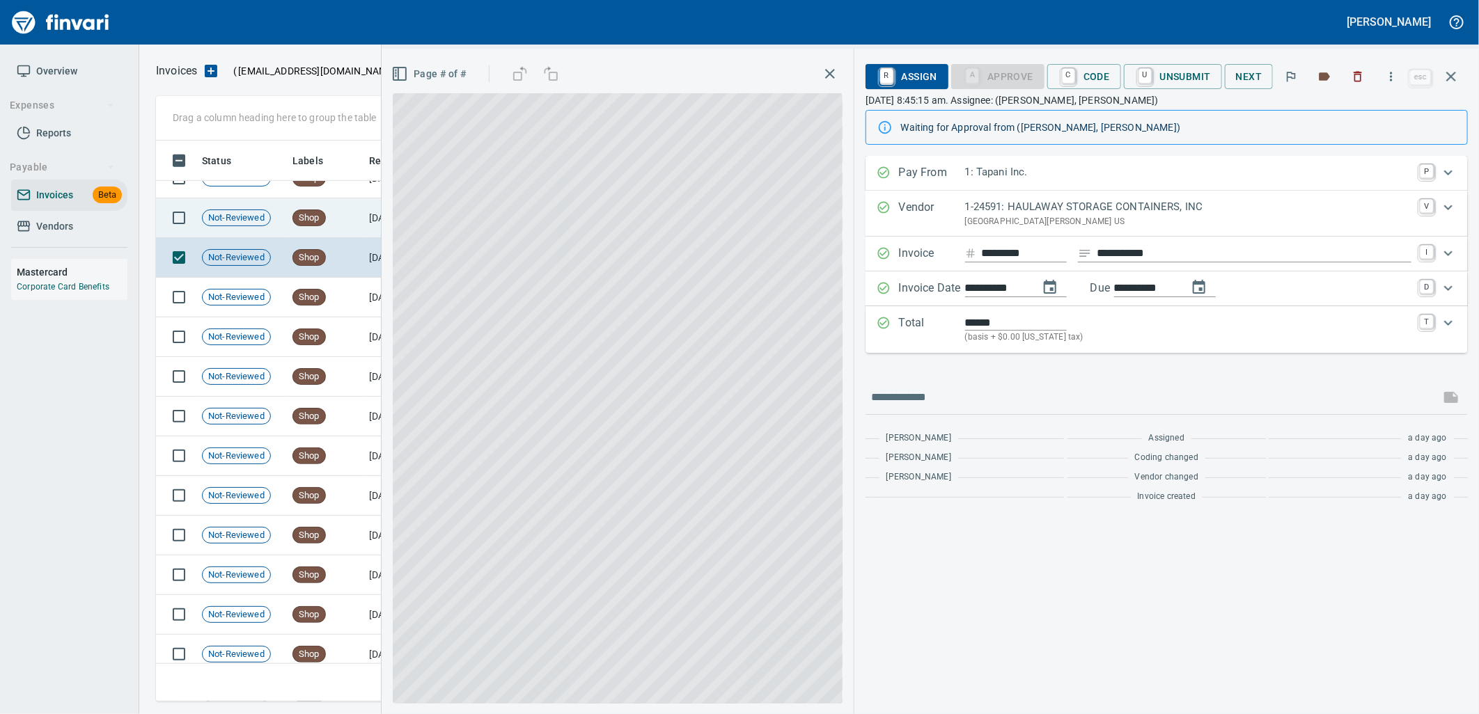
click at [321, 212] on span "Shop" at bounding box center [309, 218] width 32 height 13
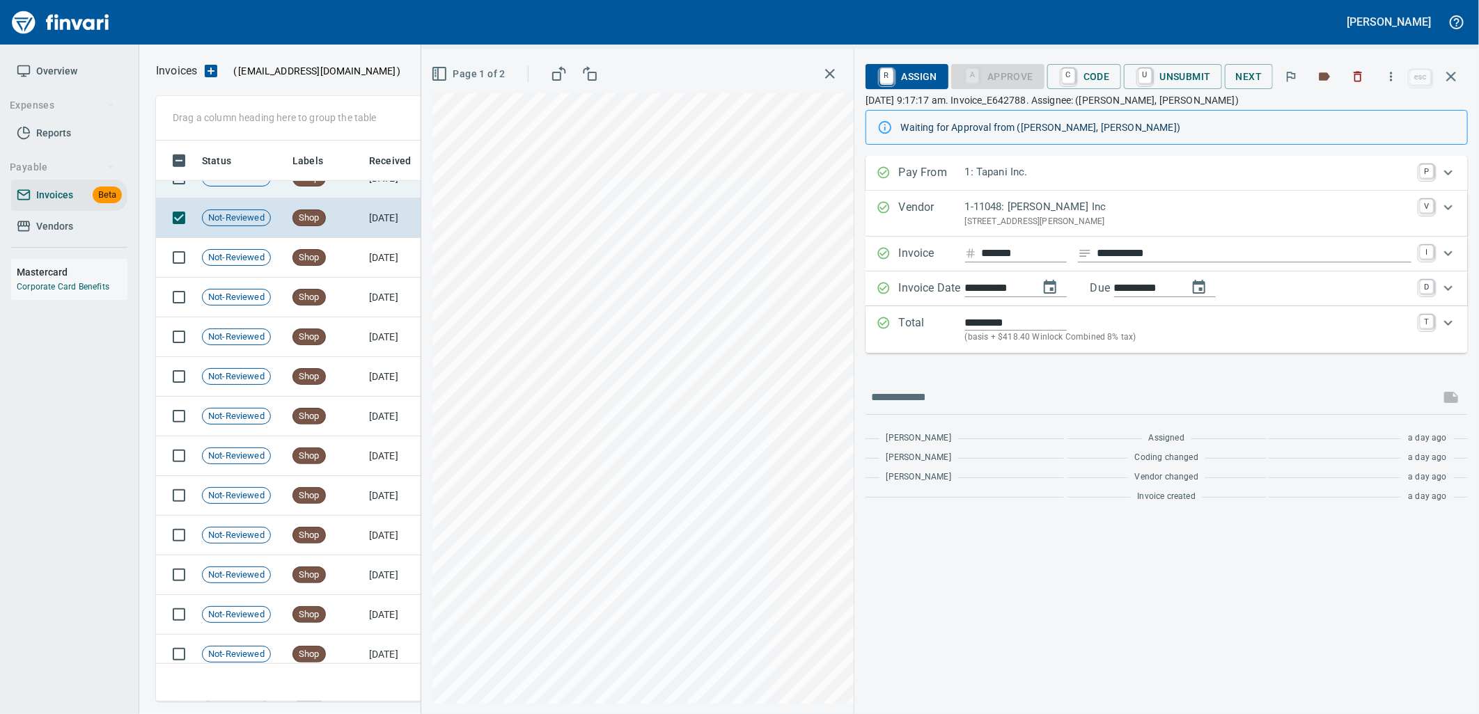
click at [326, 186] on td "Shop" at bounding box center [325, 179] width 77 height 40
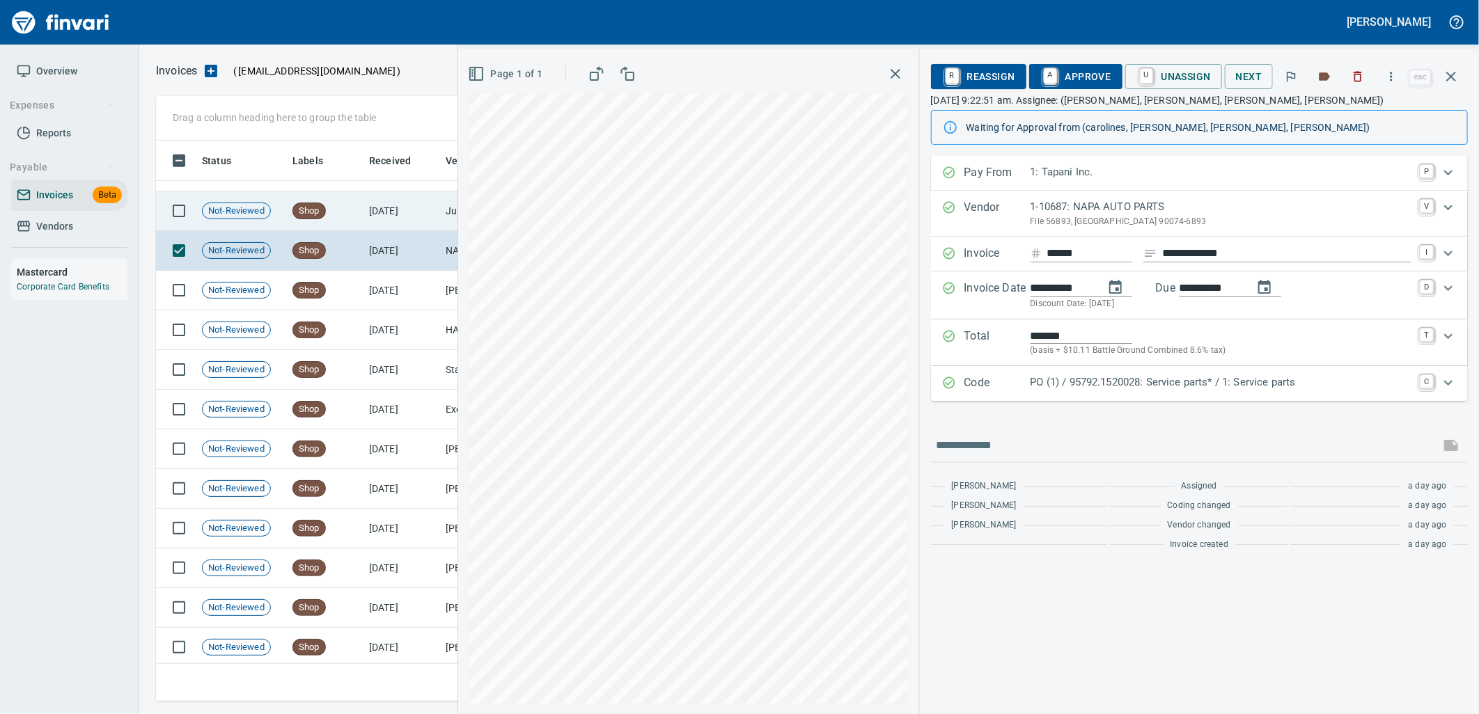
scroll to position [464, 0]
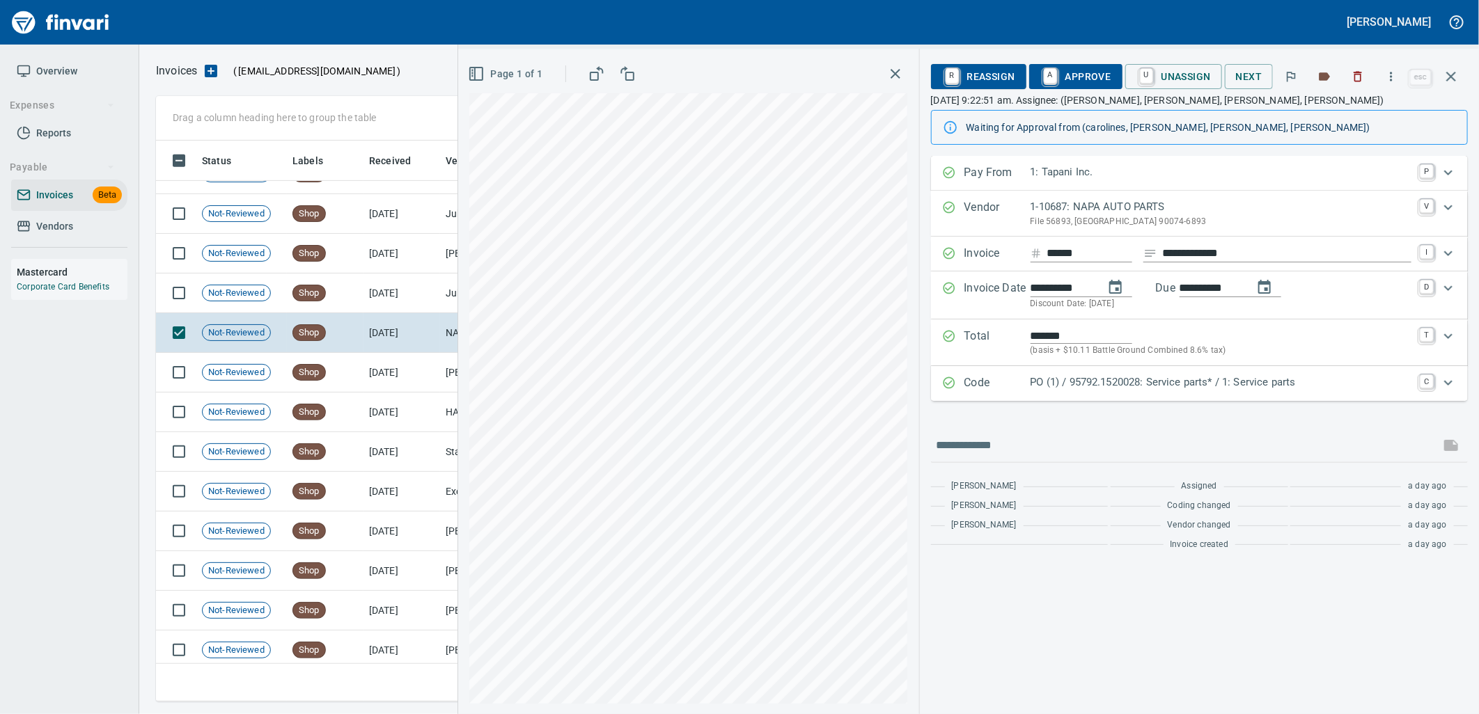
click at [1091, 370] on div "Code PO (1) / 95792.1520028: Service parts* / 1: Service parts C" at bounding box center [1199, 383] width 537 height 35
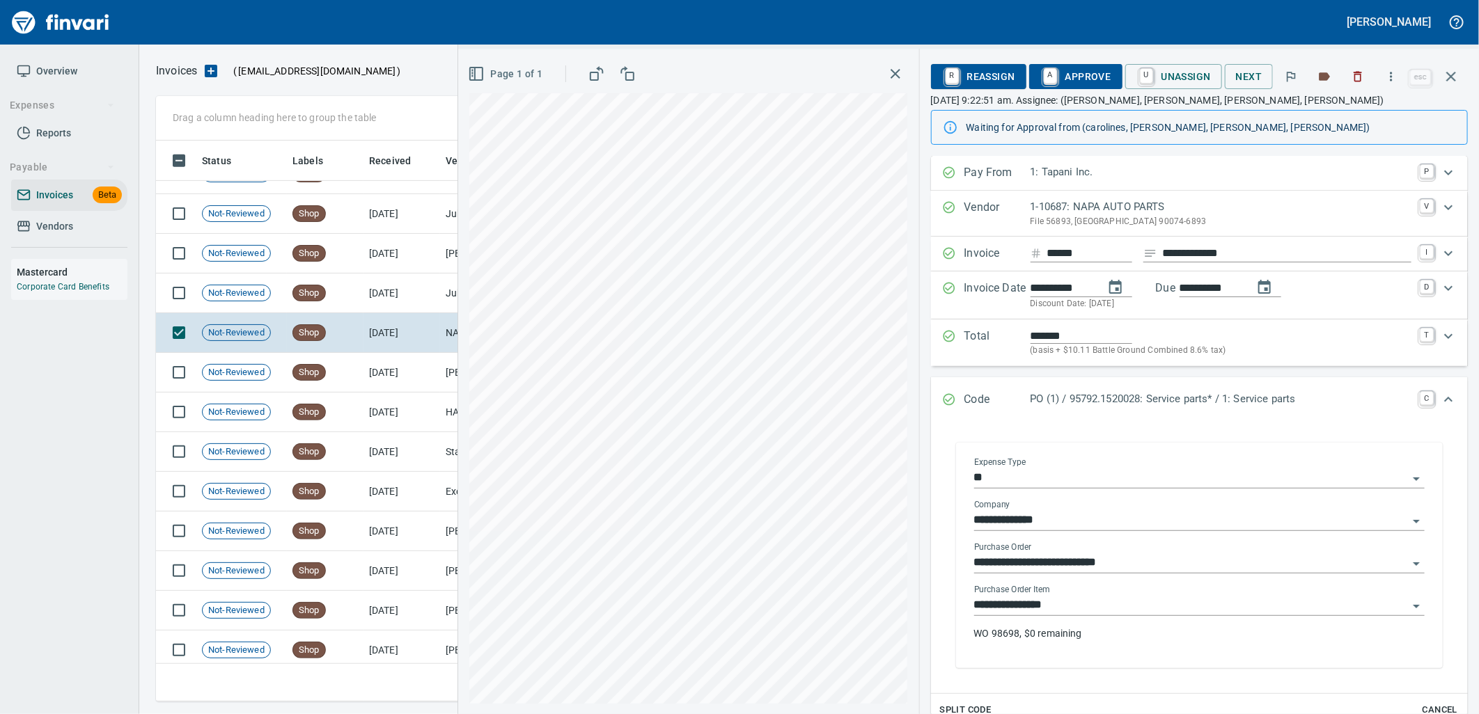
click at [1063, 611] on input "**********" at bounding box center [1191, 605] width 434 height 19
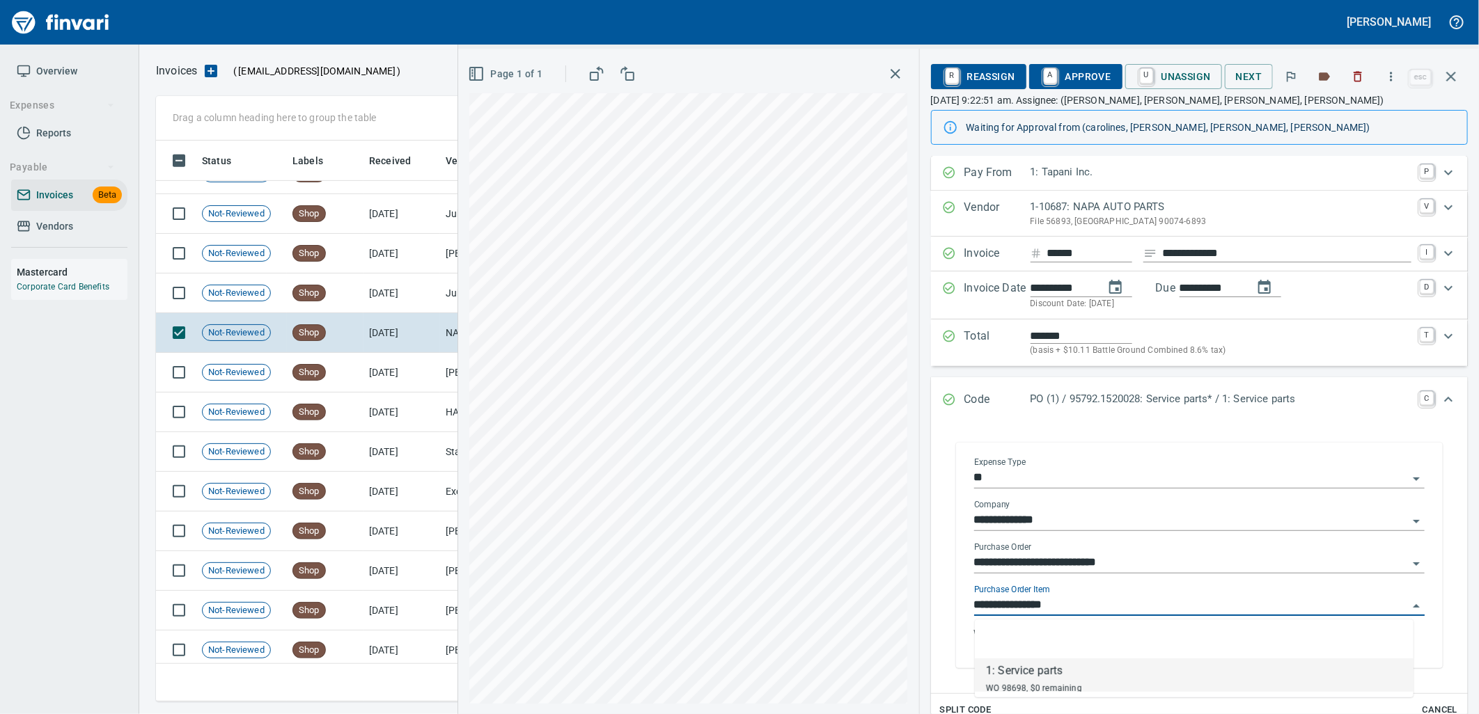
scroll to position [550, 1283]
click at [372, 290] on td "[DATE]" at bounding box center [401, 294] width 77 height 40
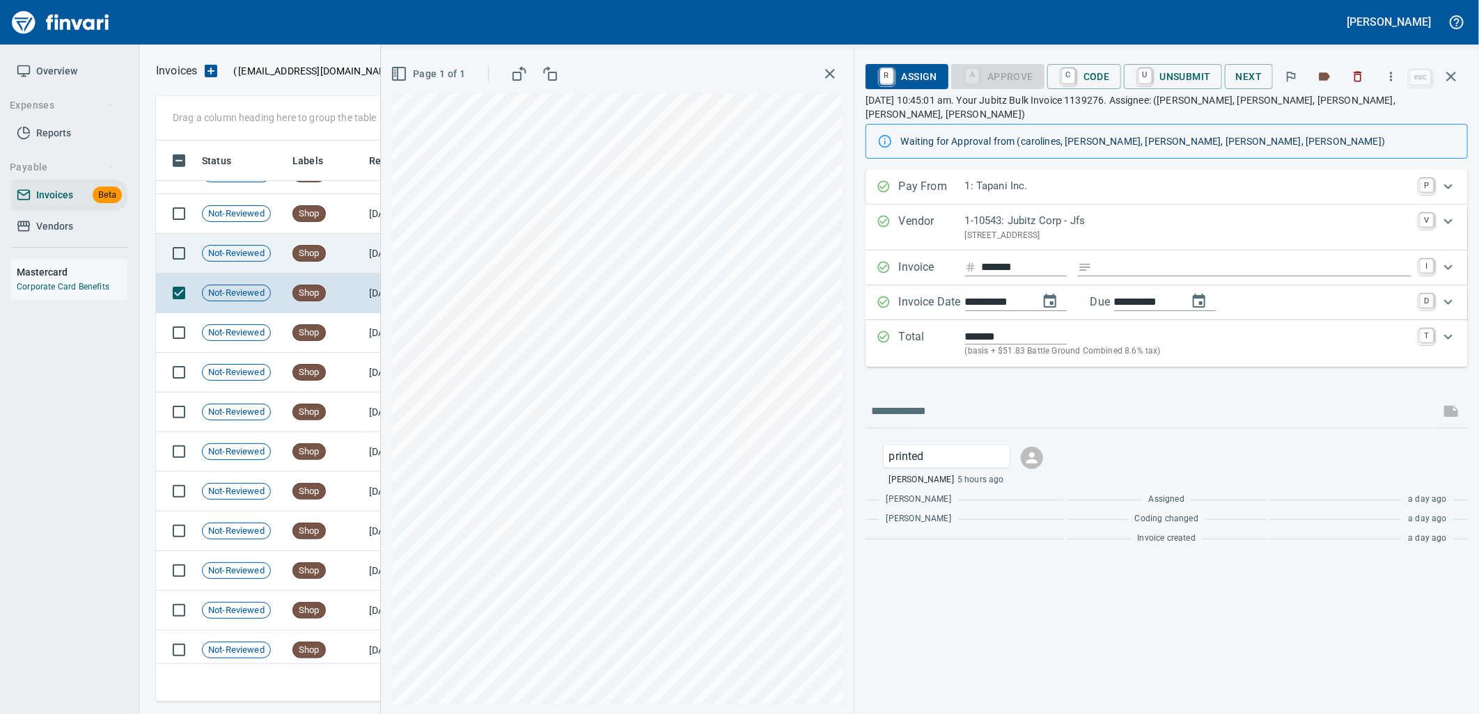
click at [363, 272] on td "[DATE]" at bounding box center [401, 254] width 77 height 40
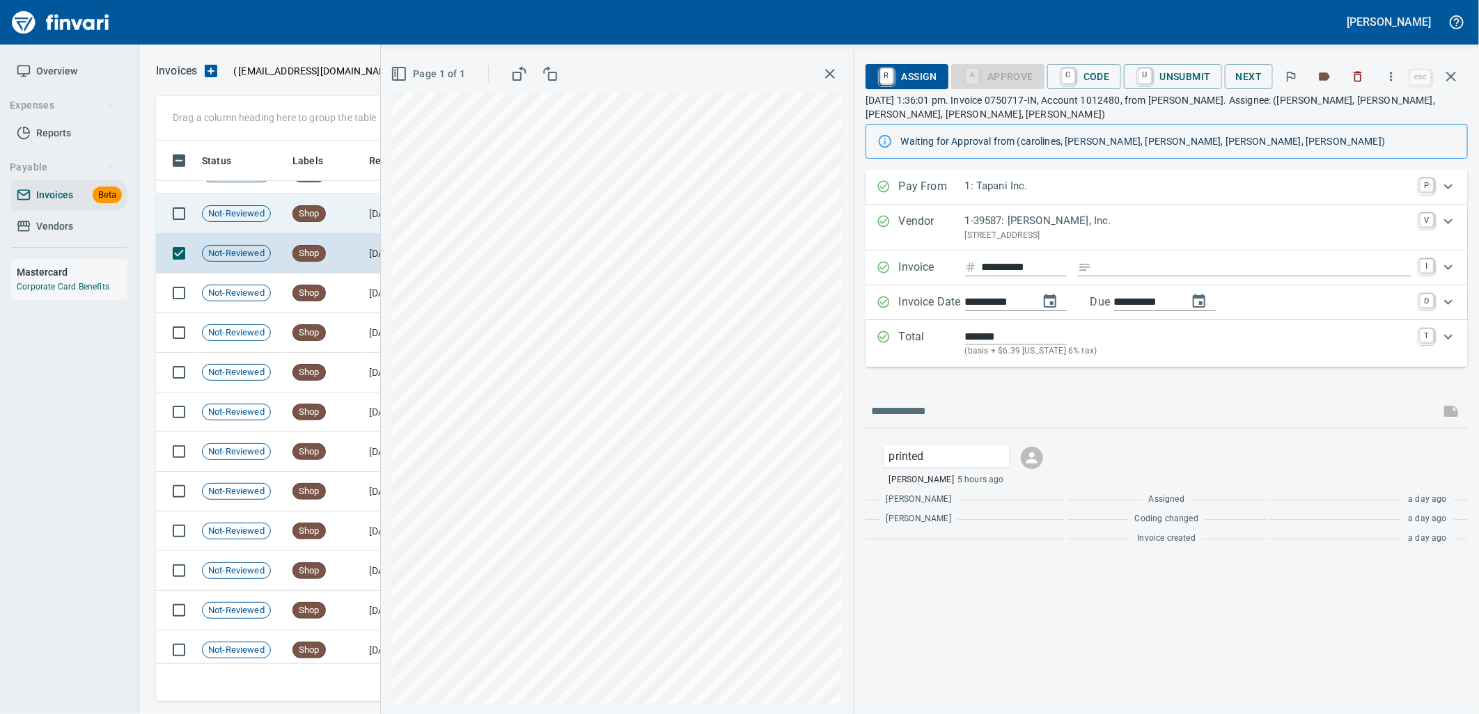
click at [352, 214] on td "Shop" at bounding box center [325, 214] width 77 height 40
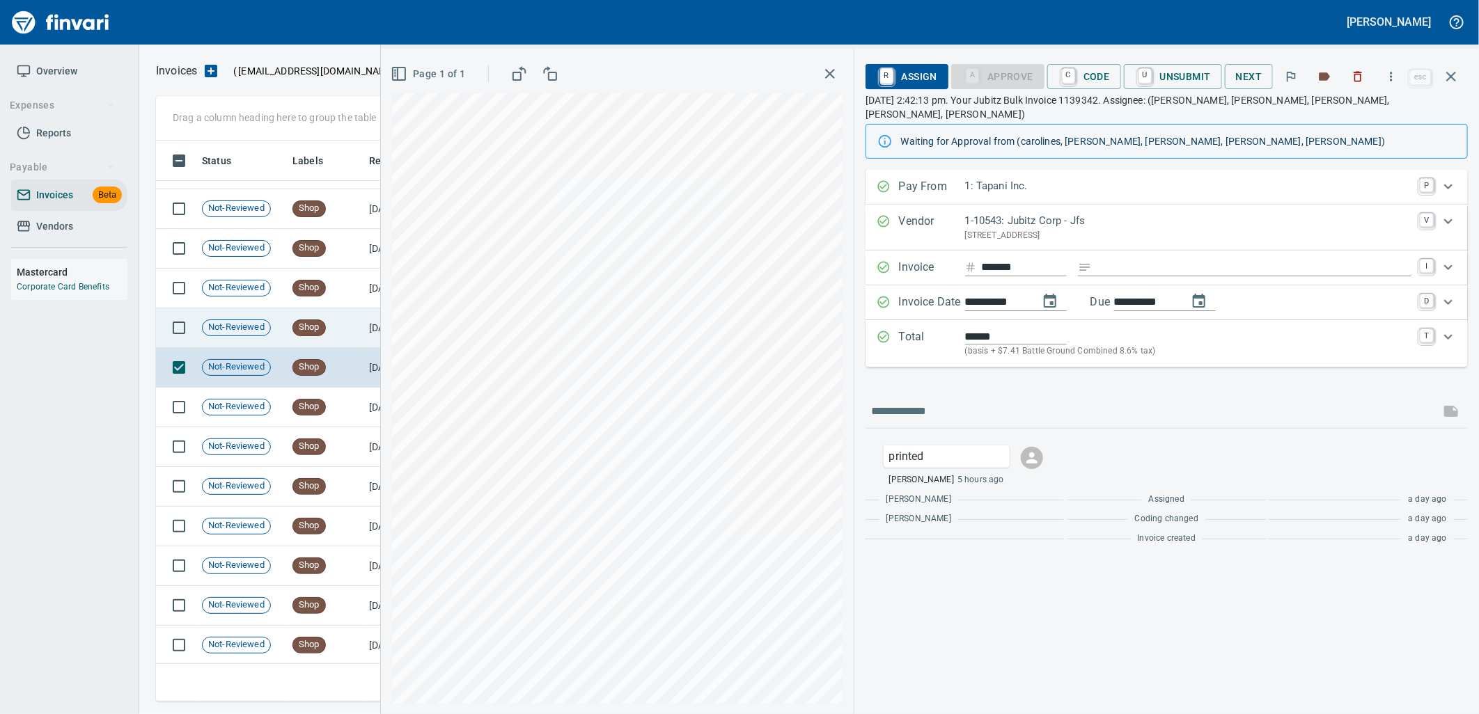
scroll to position [309, 0]
click at [320, 316] on td "Shop" at bounding box center [325, 329] width 77 height 40
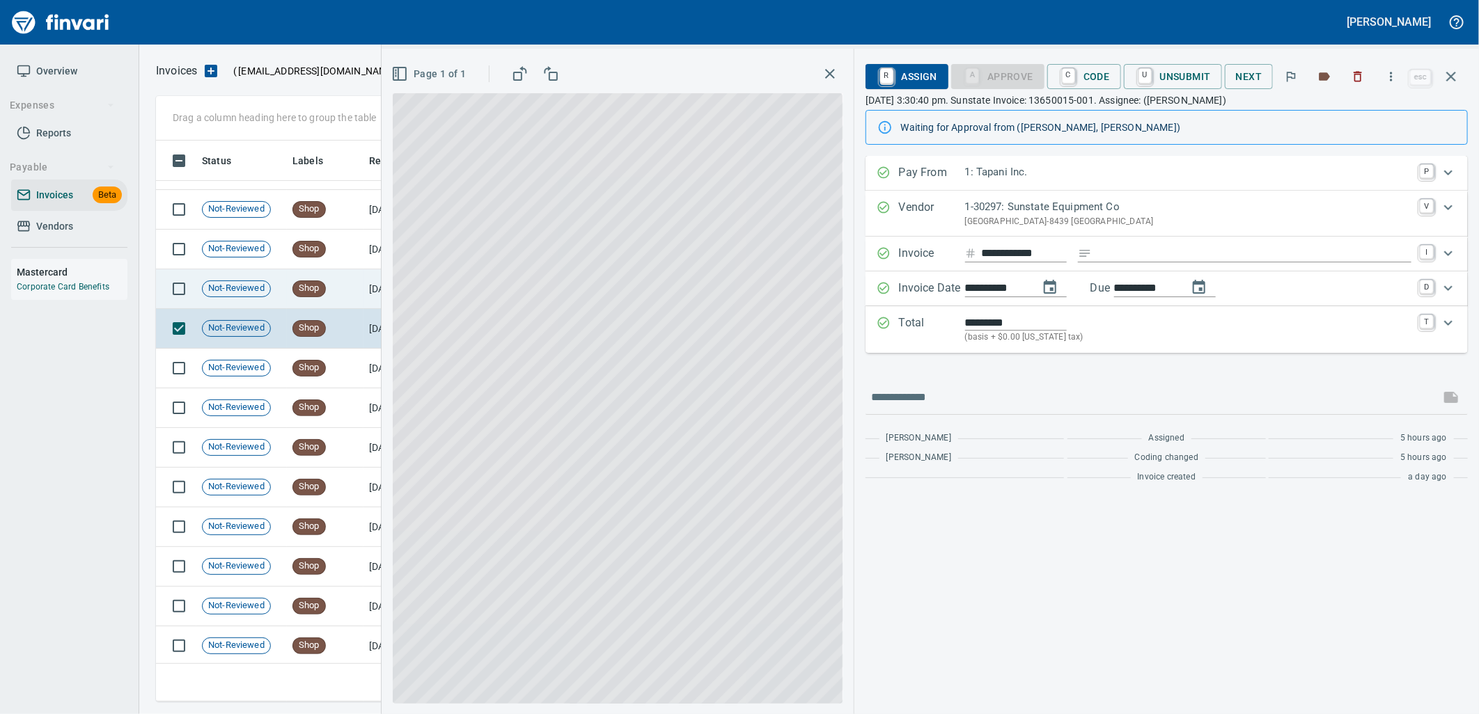
click at [318, 290] on span "Shop" at bounding box center [309, 288] width 32 height 13
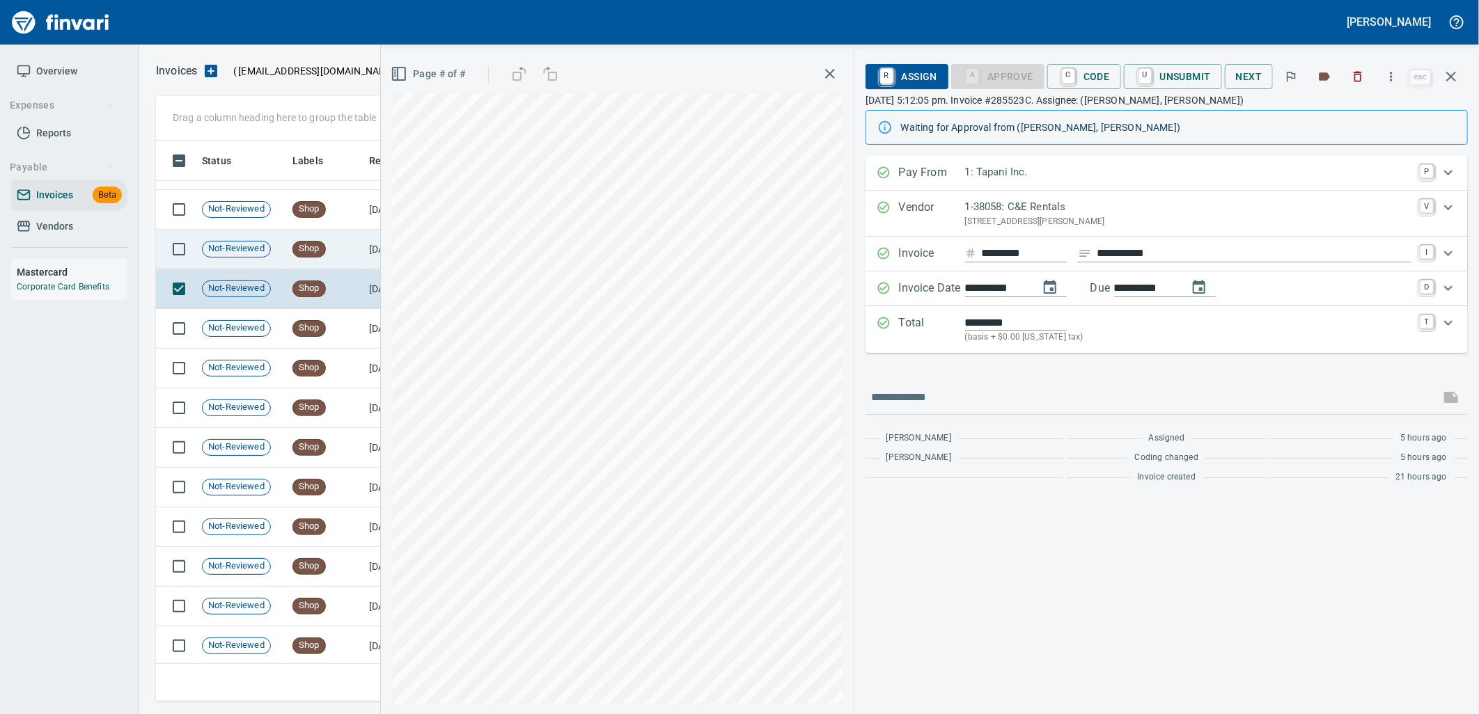
click at [320, 253] on span "Shop" at bounding box center [309, 248] width 32 height 13
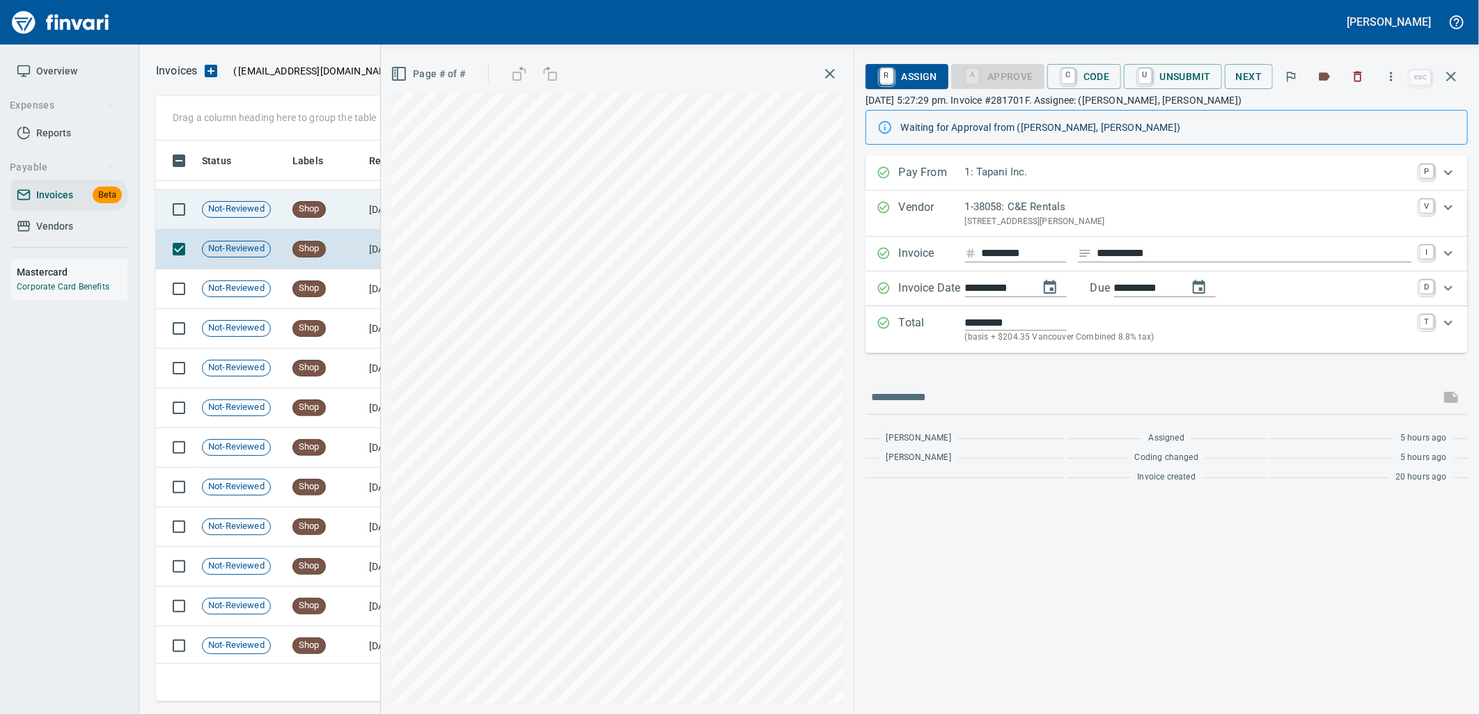
click at [321, 223] on td "Shop" at bounding box center [325, 210] width 77 height 40
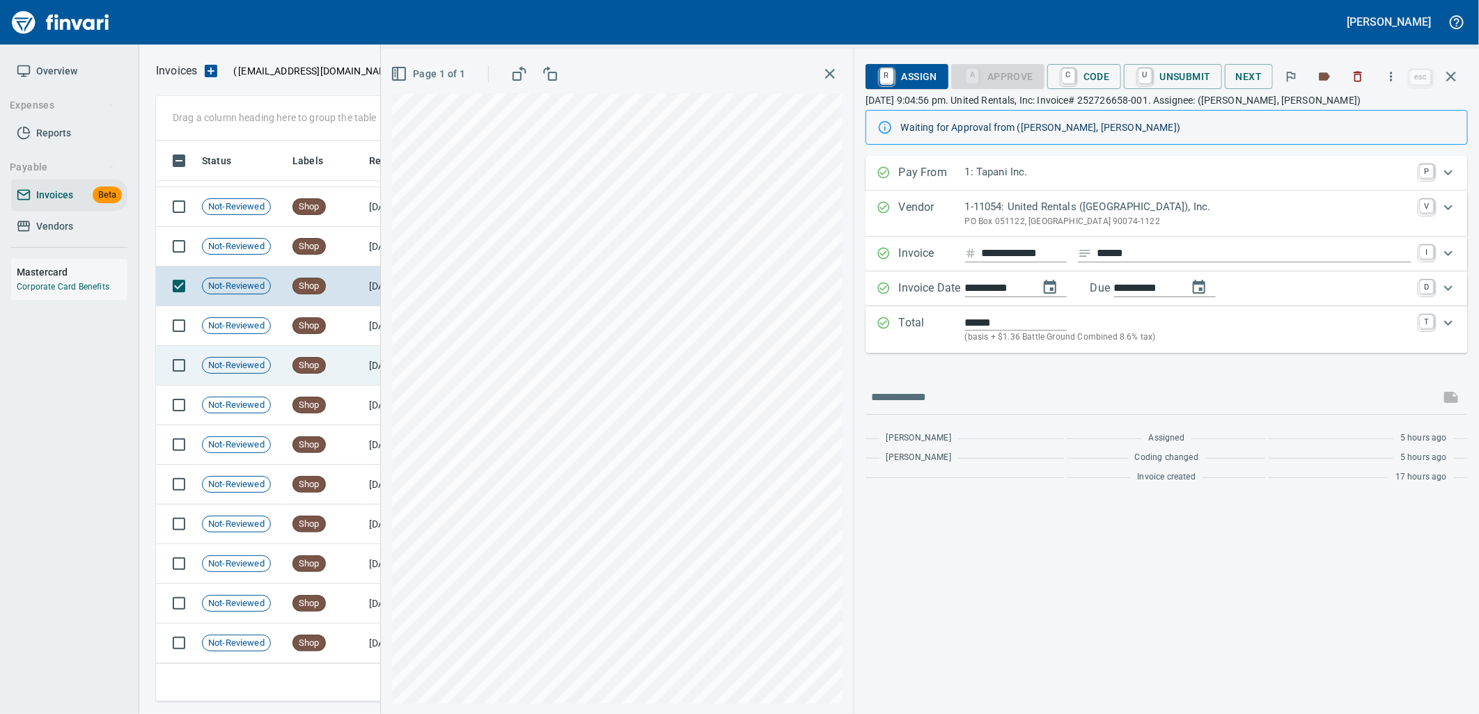
scroll to position [155, 0]
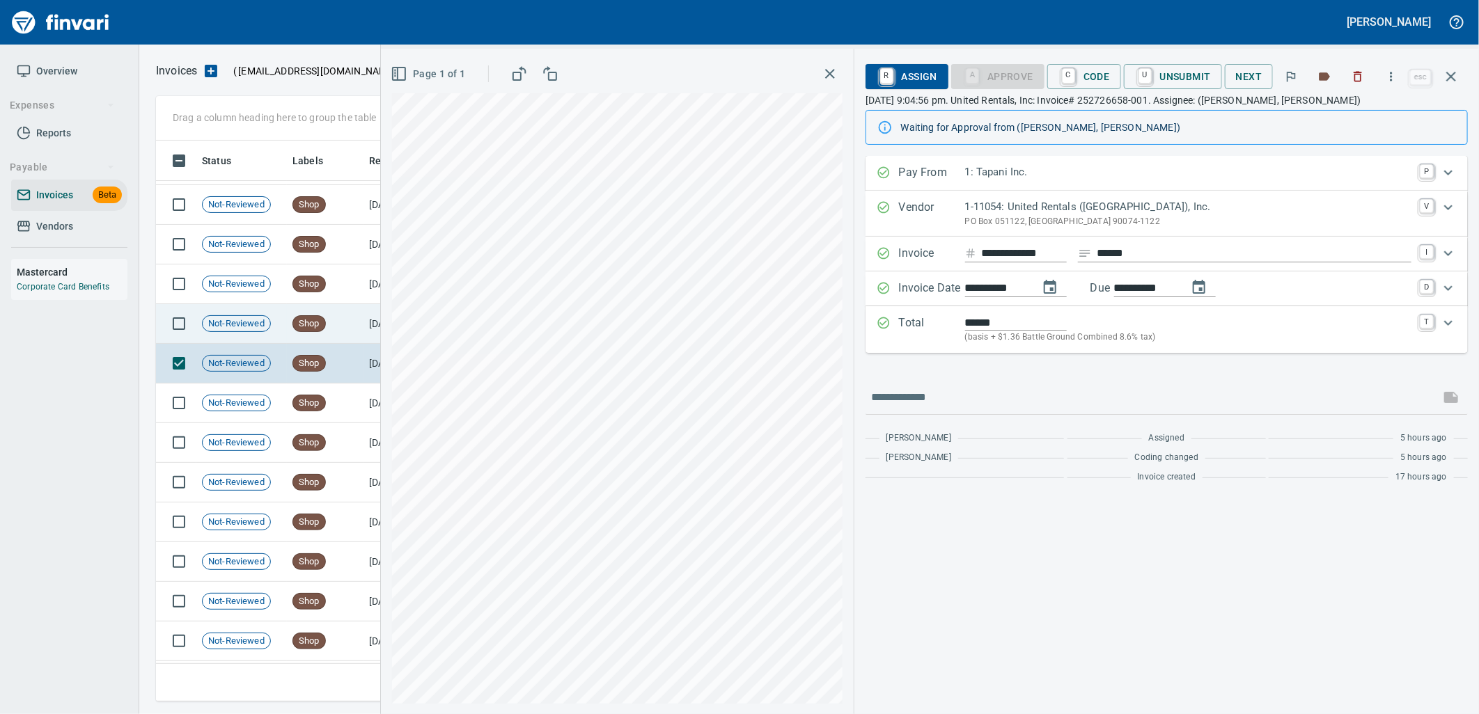
drag, startPoint x: 345, startPoint y: 328, endPoint x: 344, endPoint y: 291, distance: 36.9
click at [345, 327] on td "Shop" at bounding box center [325, 324] width 77 height 40
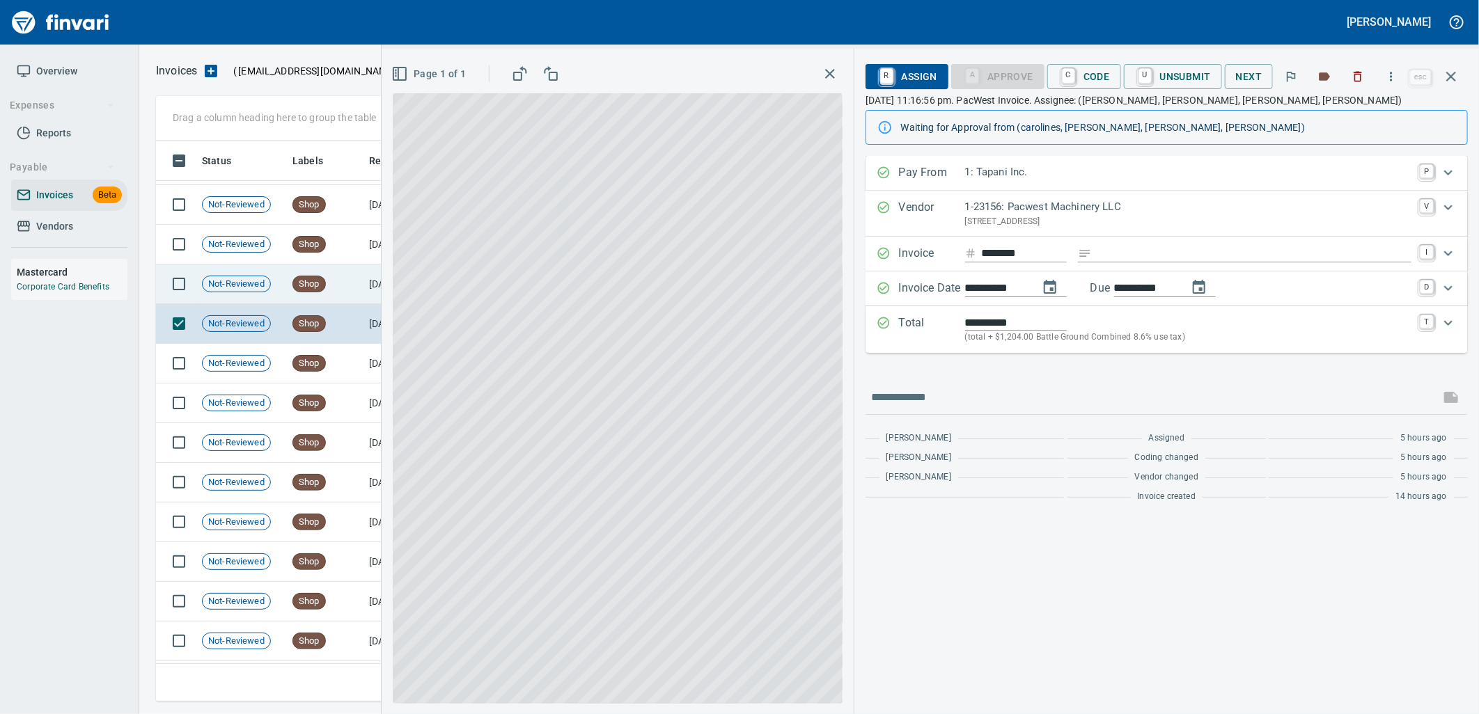
click at [343, 288] on td "Shop" at bounding box center [325, 285] width 77 height 40
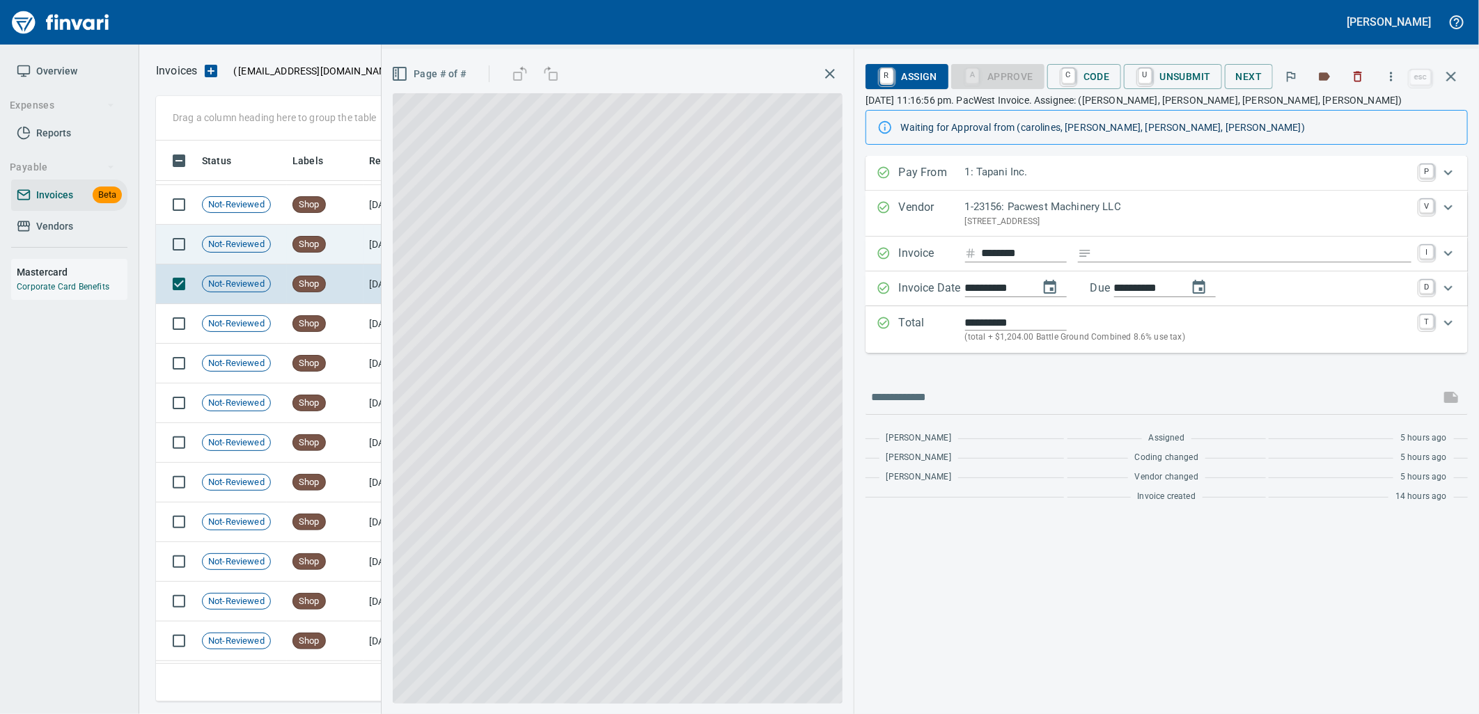
click at [338, 248] on td "Shop" at bounding box center [325, 245] width 77 height 40
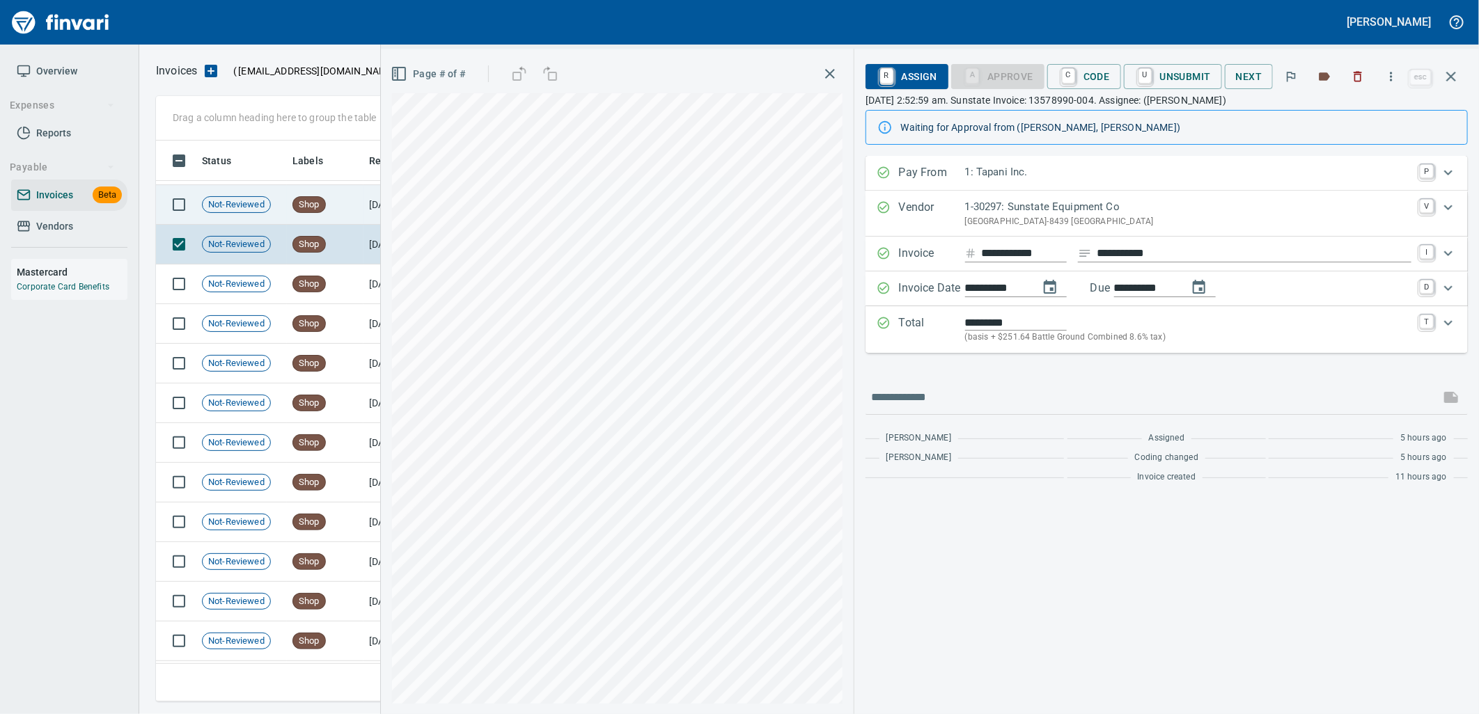
click at [337, 208] on td "Shop" at bounding box center [325, 205] width 77 height 40
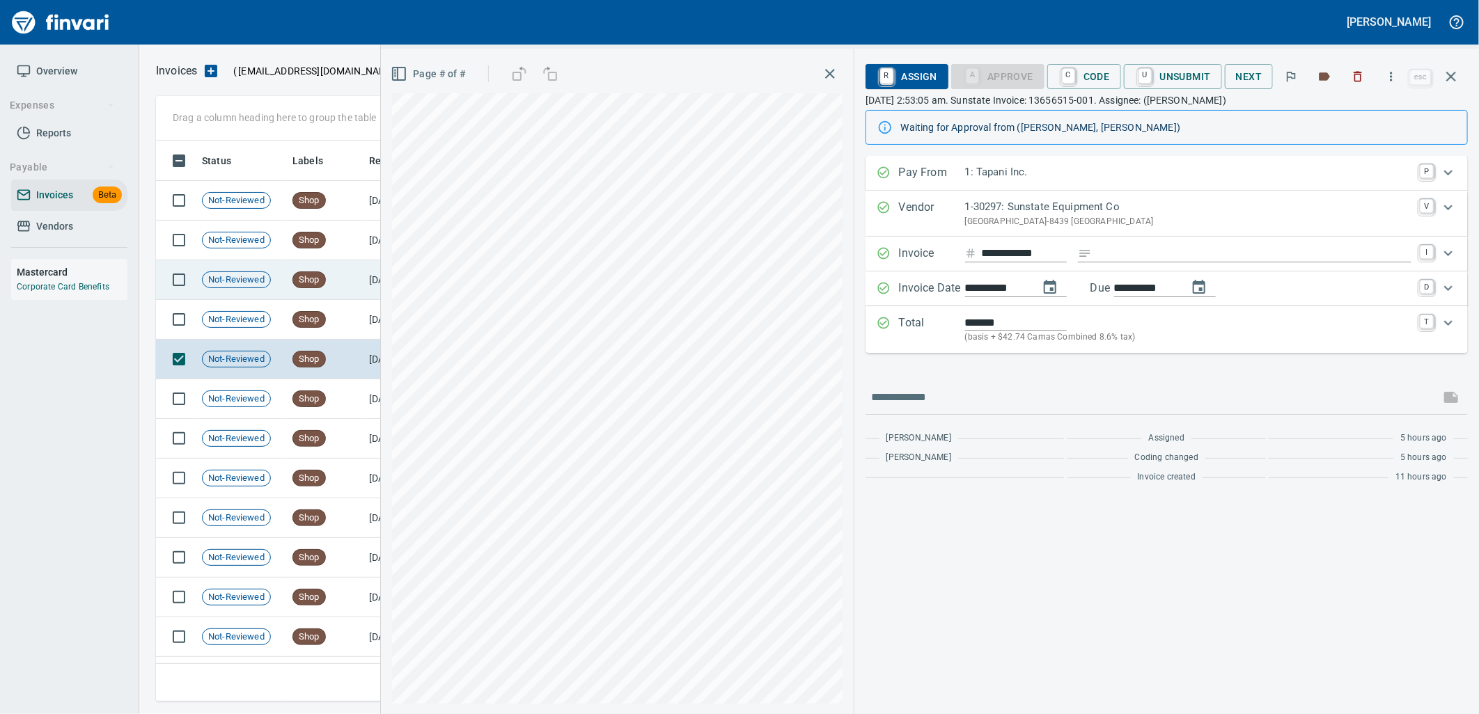
click at [336, 309] on td "Shop" at bounding box center [325, 320] width 77 height 40
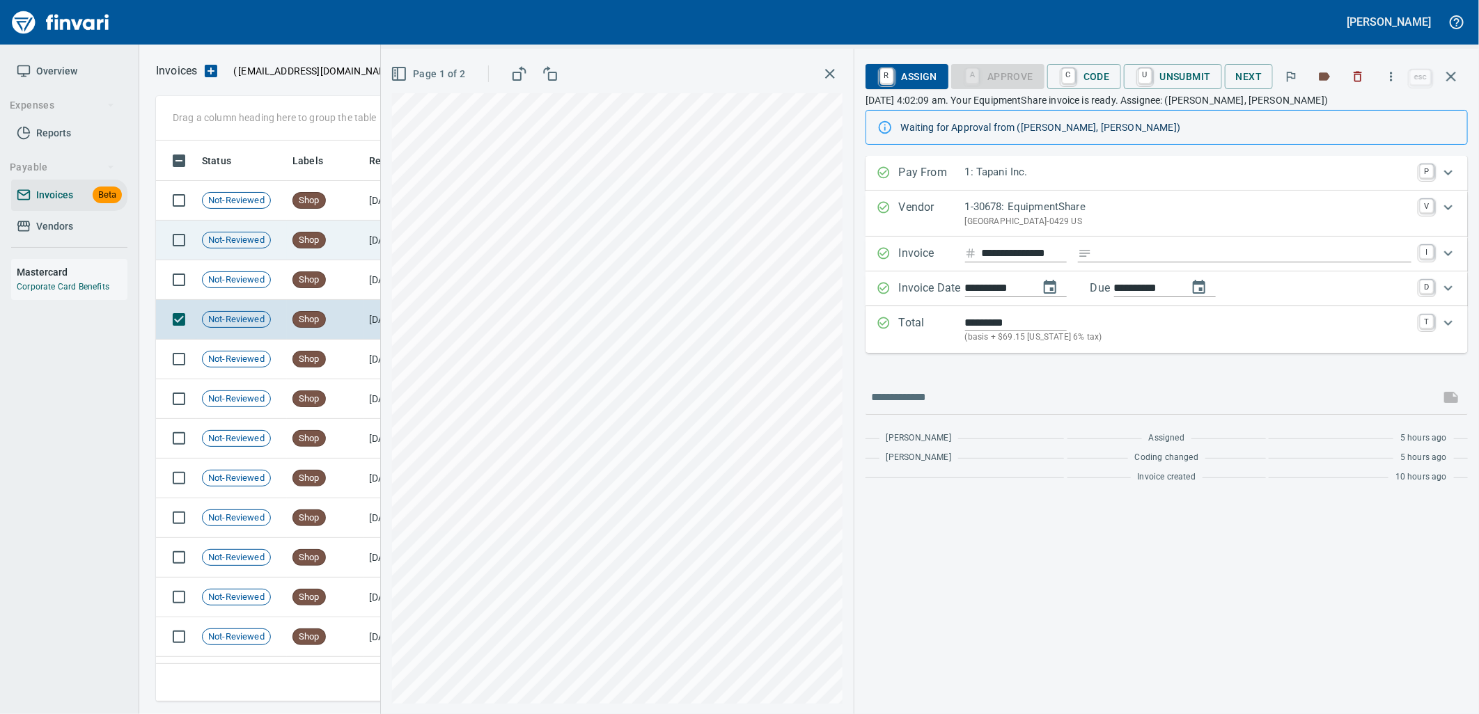
drag, startPoint x: 329, startPoint y: 272, endPoint x: 336, endPoint y: 245, distance: 27.4
click at [330, 269] on td "Shop" at bounding box center [325, 280] width 77 height 40
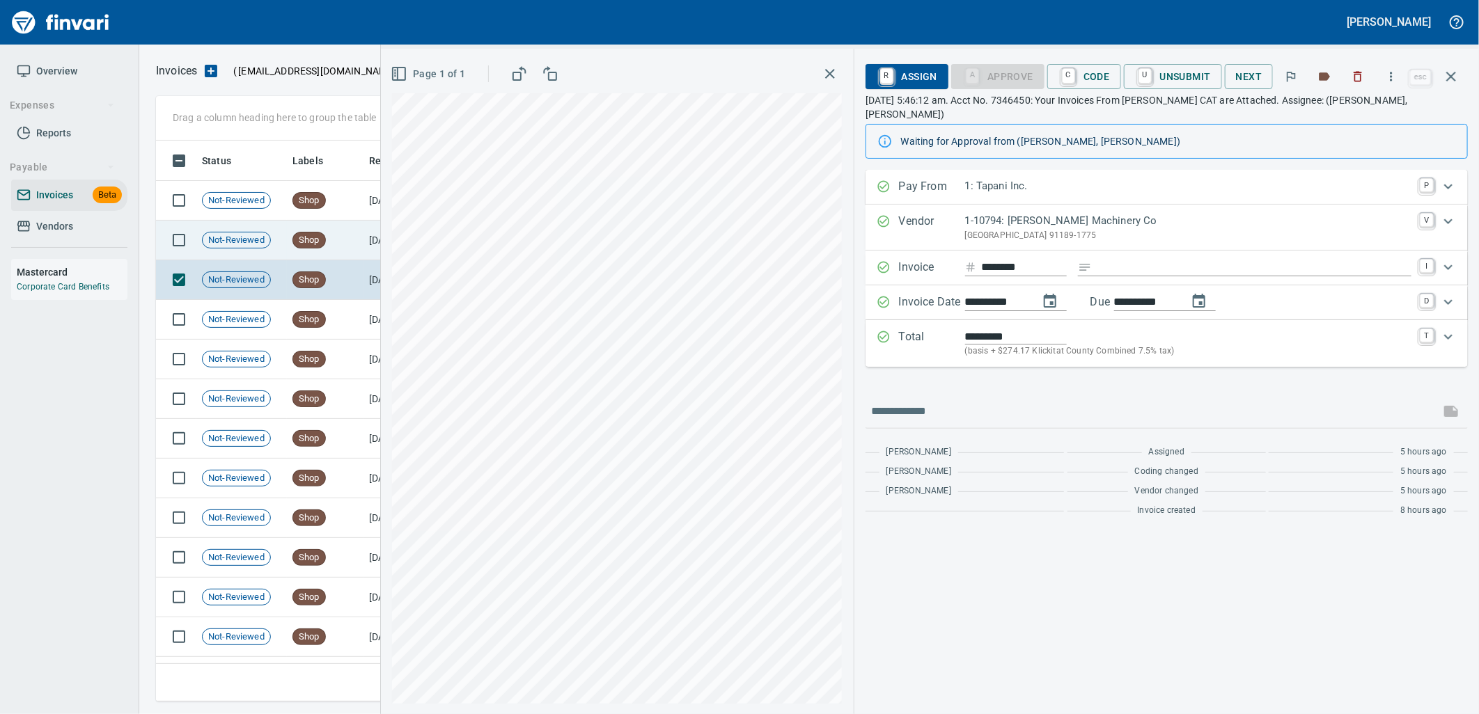
click at [336, 235] on td "Shop" at bounding box center [325, 241] width 77 height 40
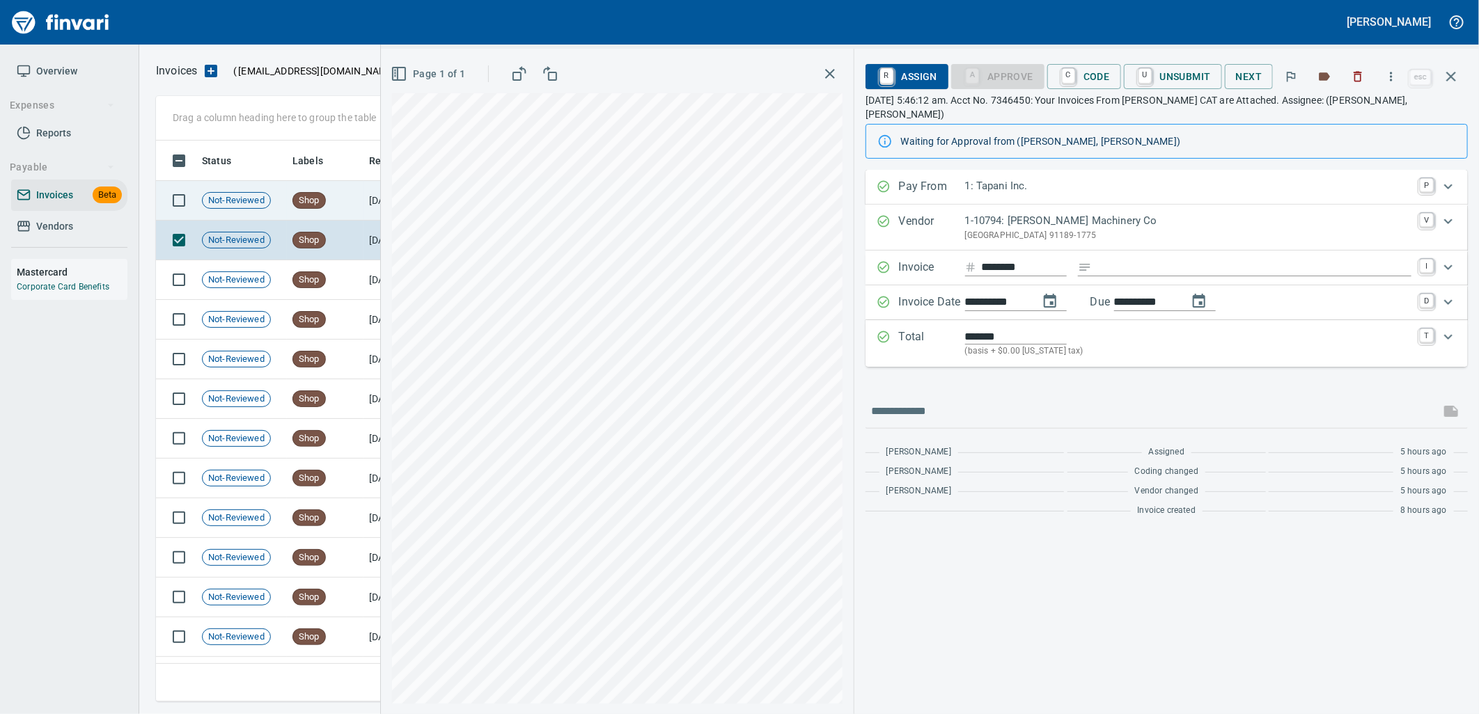
click at [341, 201] on td "Shop" at bounding box center [325, 201] width 77 height 40
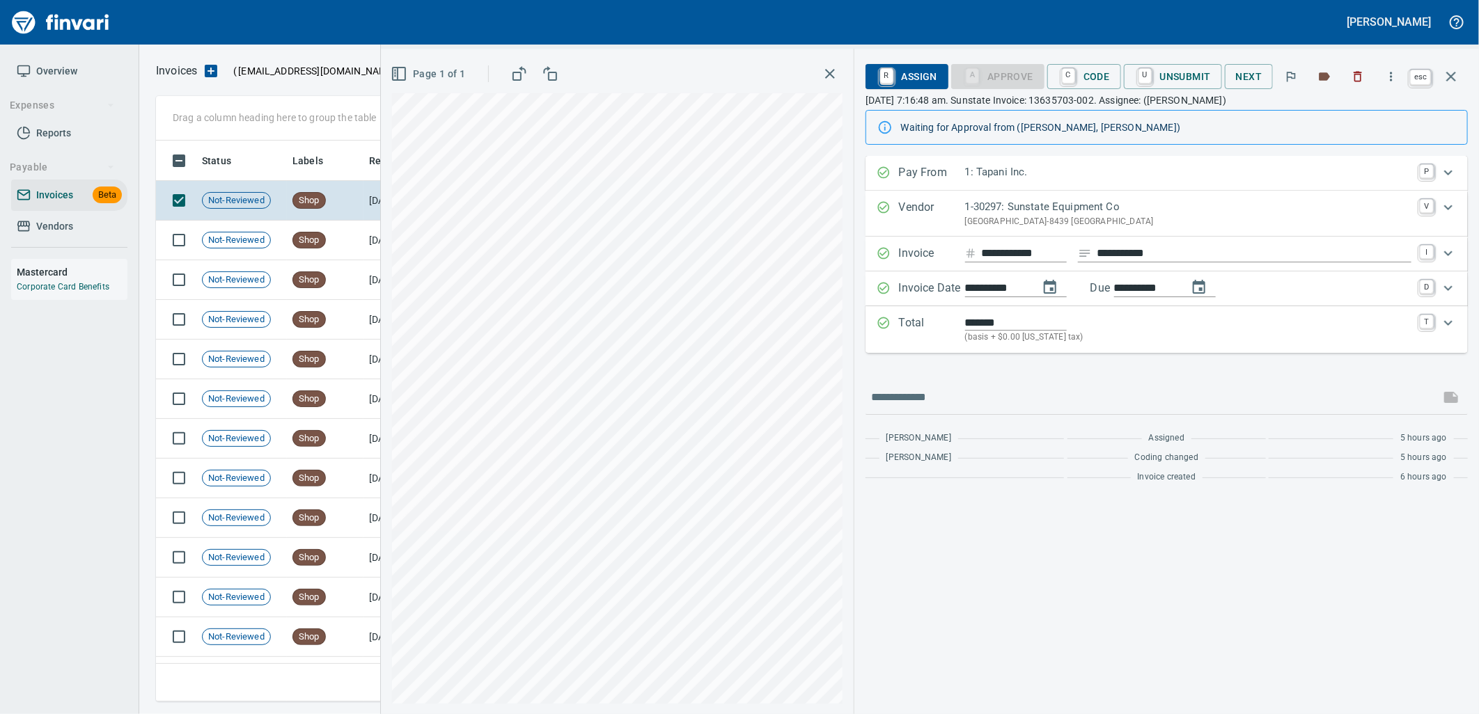
click at [1448, 75] on icon "button" at bounding box center [1451, 76] width 17 height 17
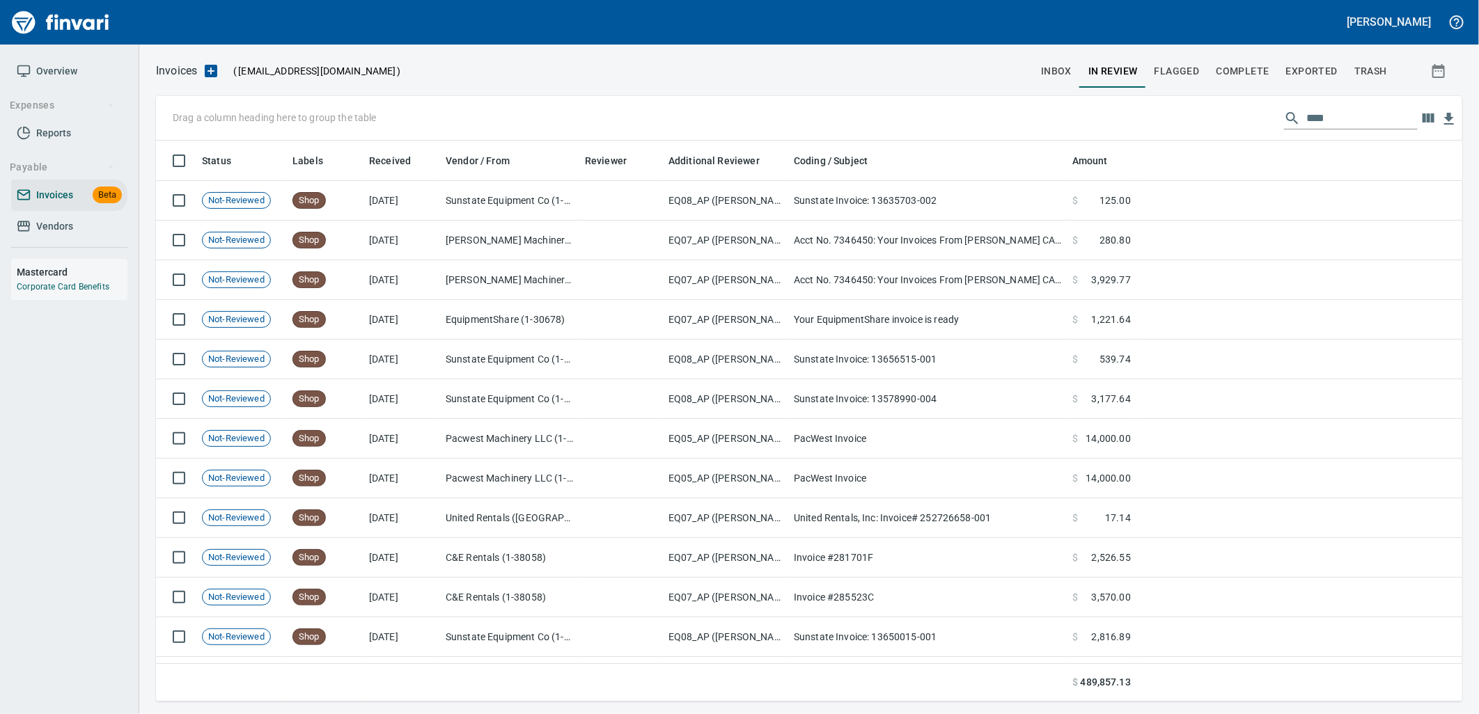
click at [1047, 73] on span "inbox" at bounding box center [1056, 71] width 31 height 17
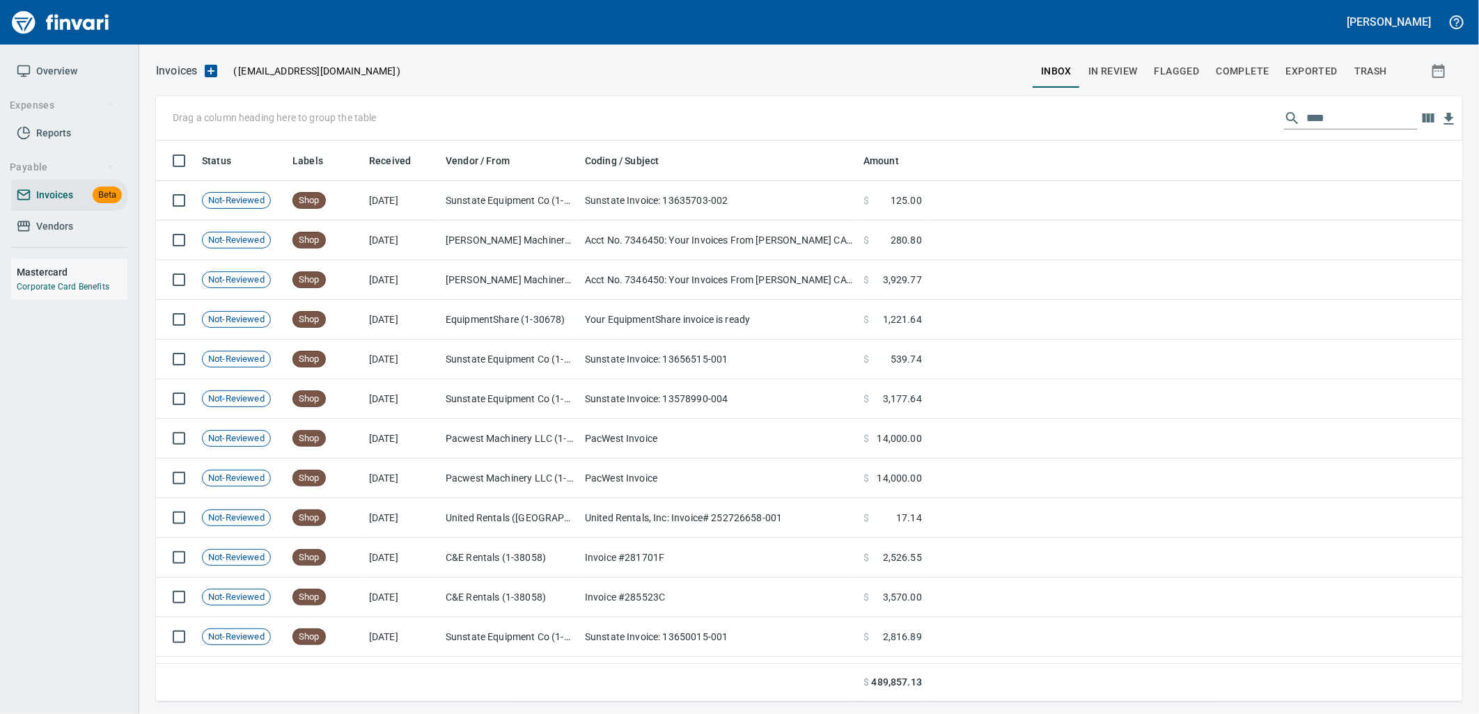
scroll to position [550, 1283]
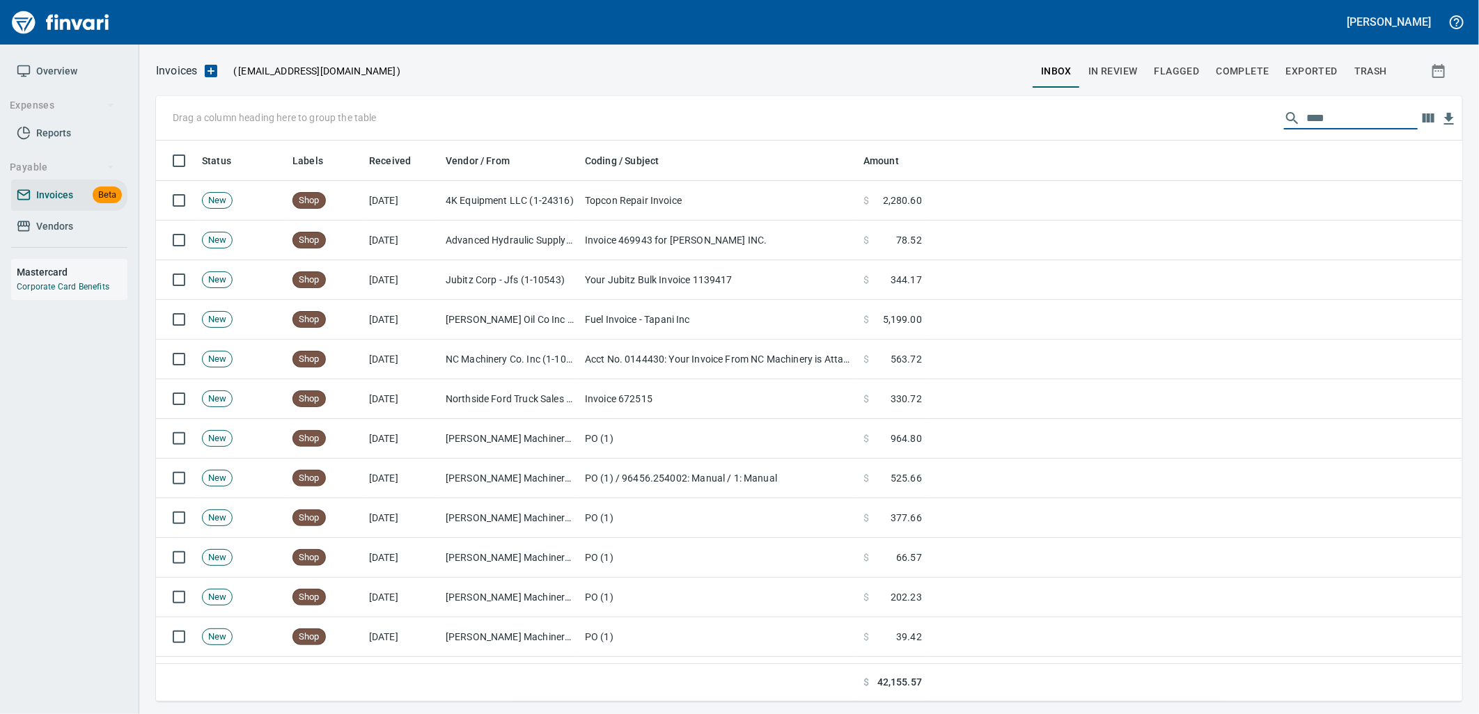
drag, startPoint x: 1331, startPoint y: 120, endPoint x: 1281, endPoint y: 120, distance: 49.4
click at [1284, 120] on div "****" at bounding box center [1351, 118] width 134 height 22
